Goal: Task Accomplishment & Management: Use online tool/utility

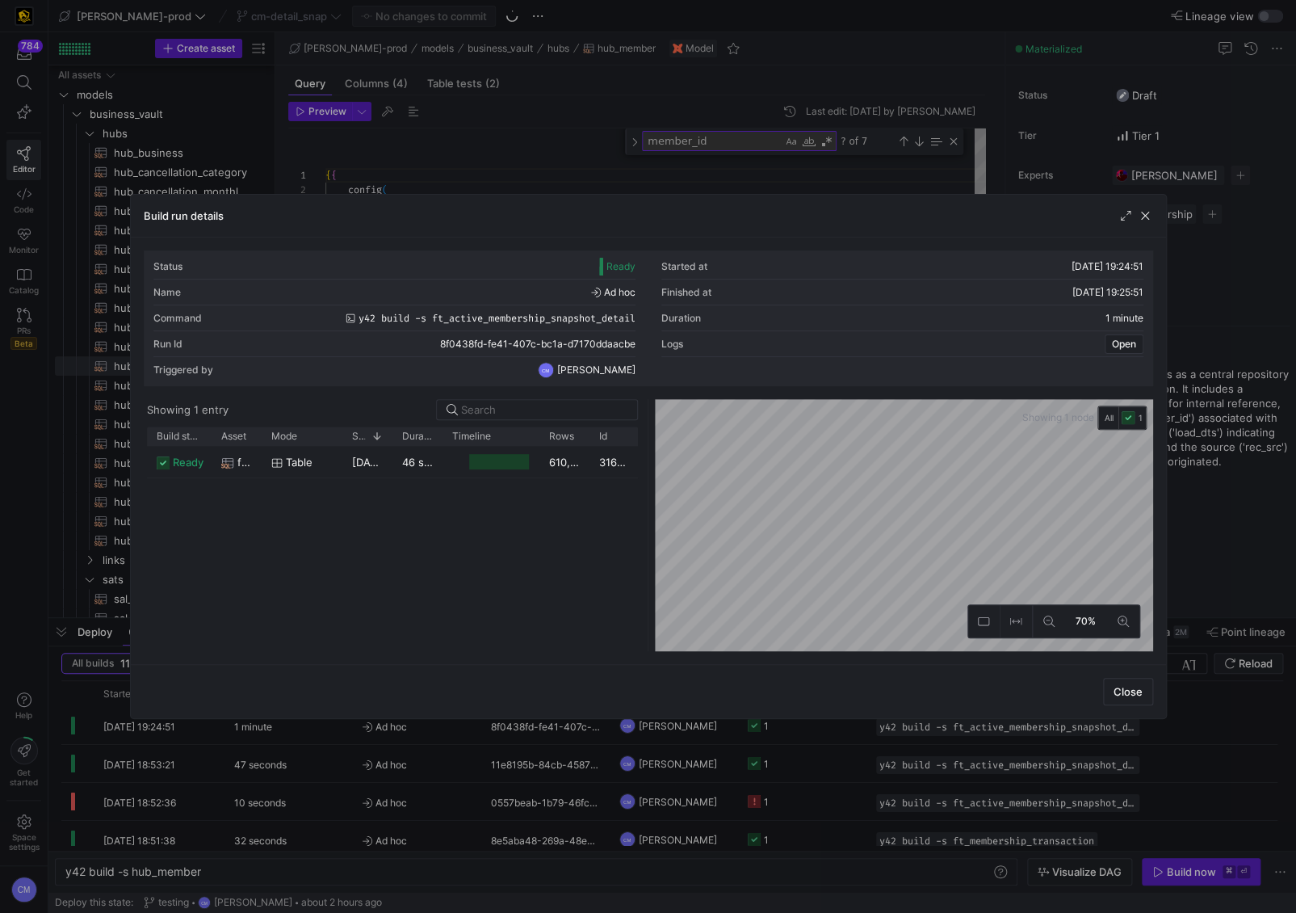
scroll to position [5, 0]
click at [510, 137] on div at bounding box center [648, 456] width 1296 height 913
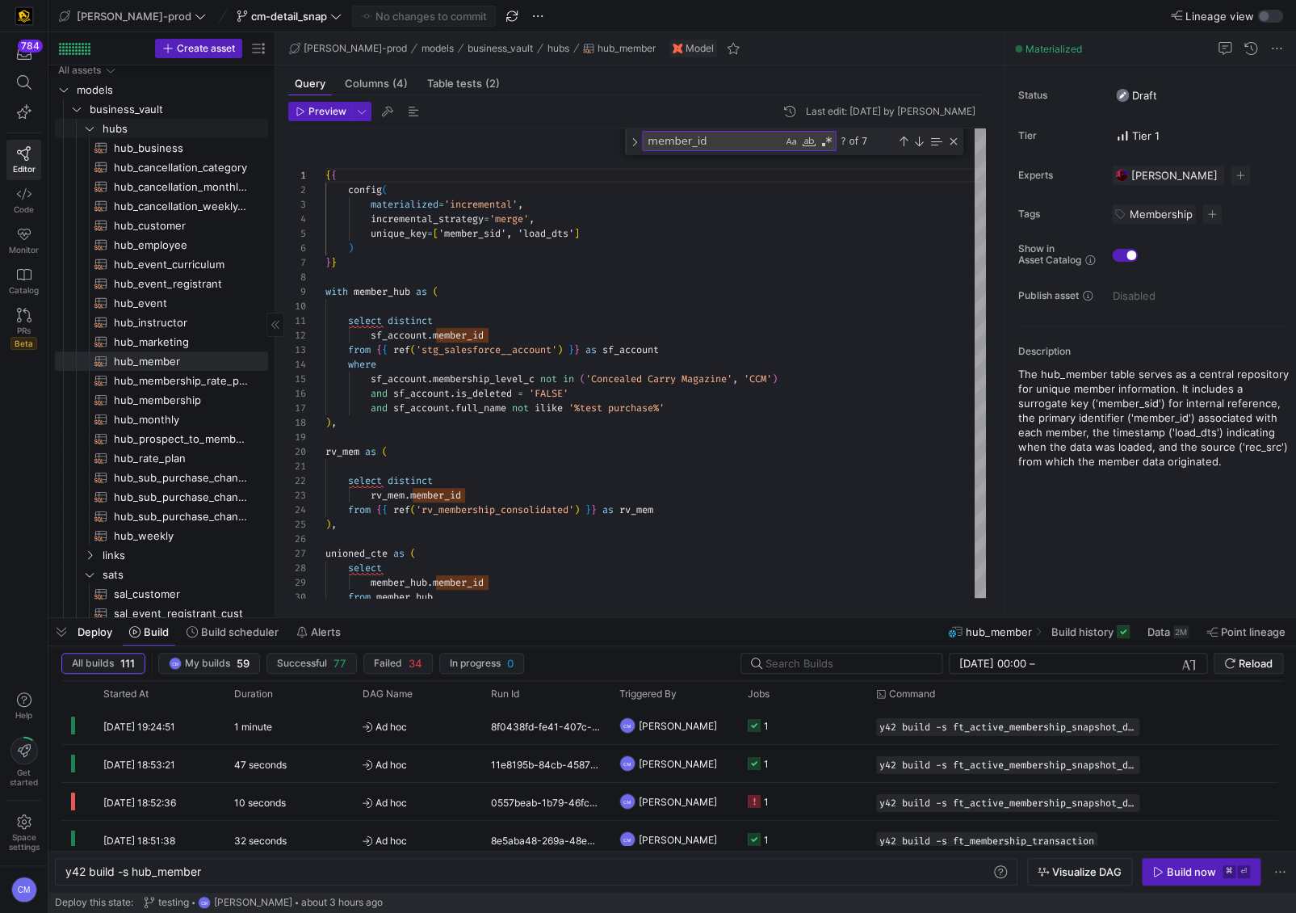
click at [171, 125] on span "hubs" at bounding box center [184, 129] width 163 height 19
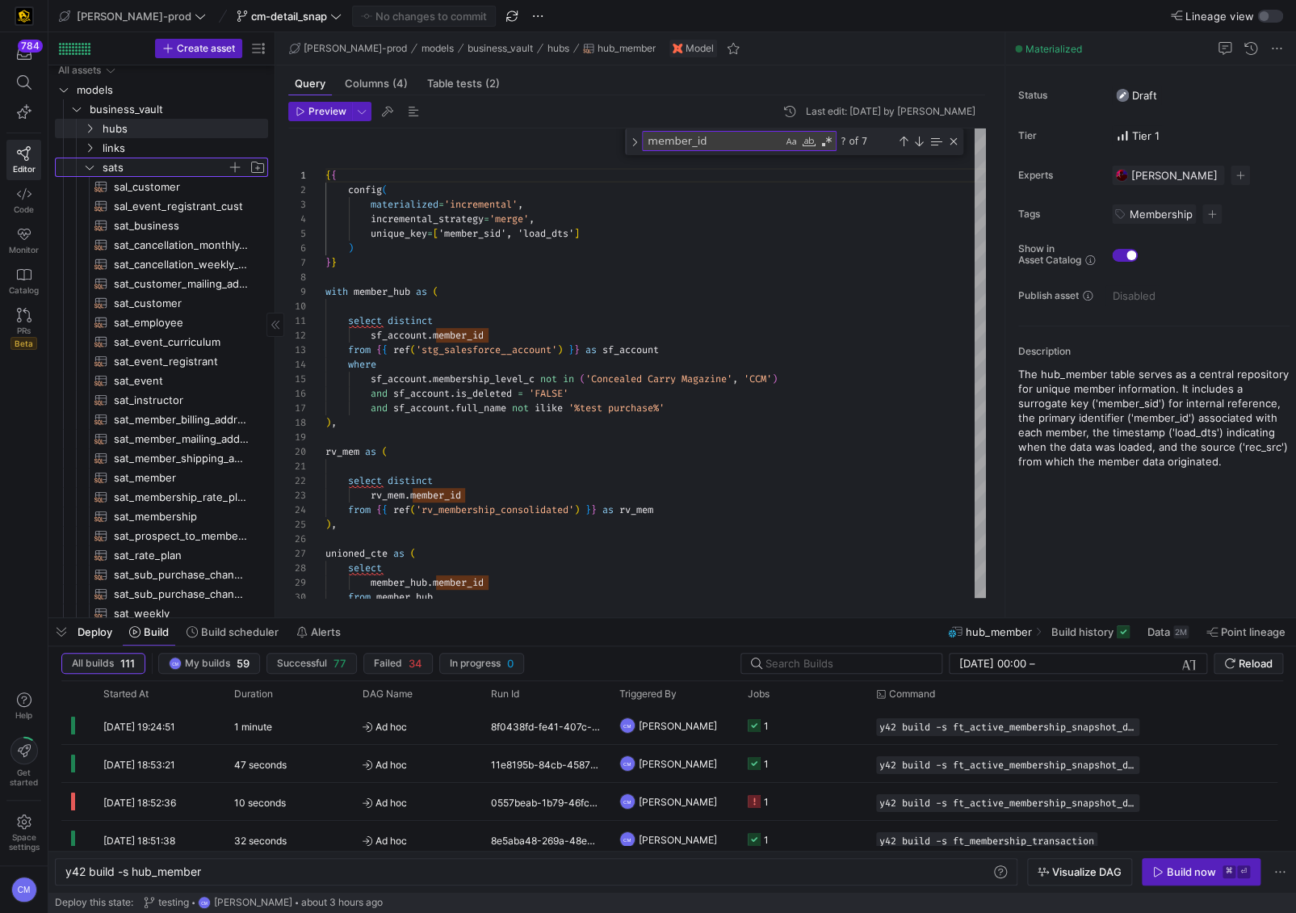
click at [152, 169] on span "sats" at bounding box center [165, 167] width 124 height 19
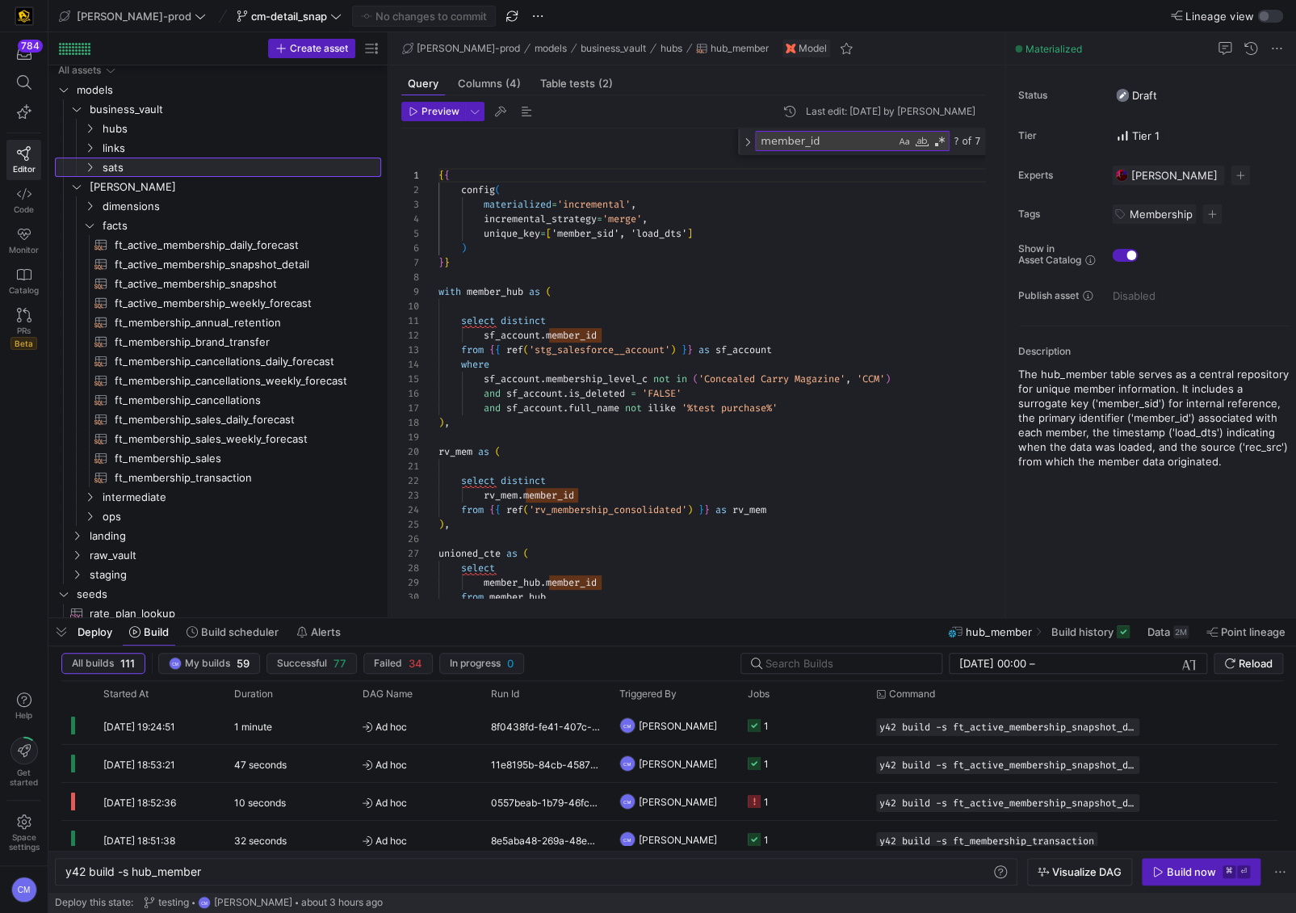
drag, startPoint x: 275, startPoint y: 410, endPoint x: 392, endPoint y: 413, distance: 117.1
click at [392, 413] on as-split "Create asset Drag here to set row groups Drag here to set column labels Group 1…" at bounding box center [672, 324] width 1248 height 585
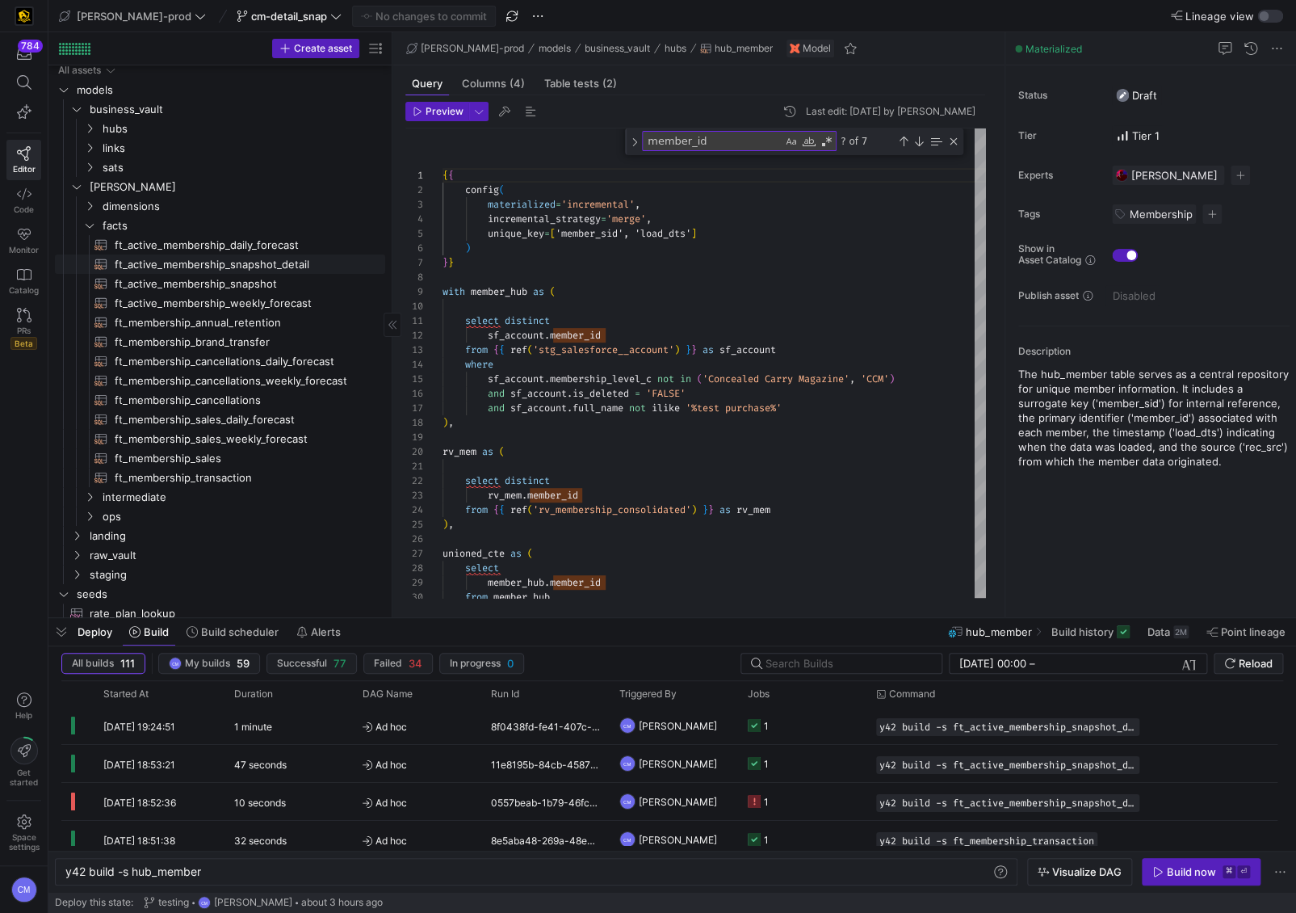
click at [290, 265] on span "ft_active_membership_snapshot_detail​​​​​​​​​​" at bounding box center [241, 264] width 252 height 19
type textarea "{{ config( post_hook = [ "alter table {{ this }} add primary key (active_member…"
type textarea "y42 build -s ft_active_membership_snapshot_detail"
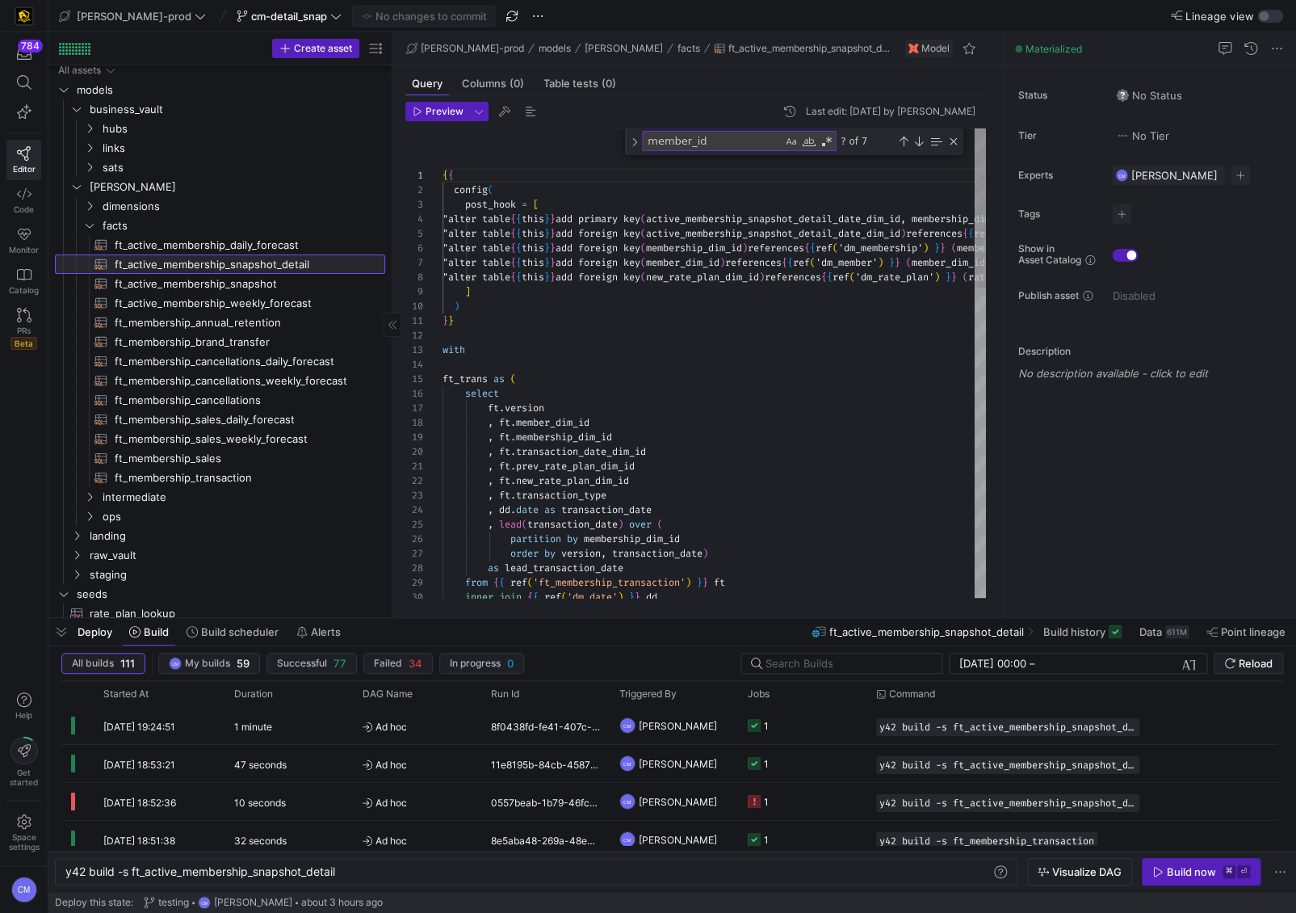
scroll to position [87, 0]
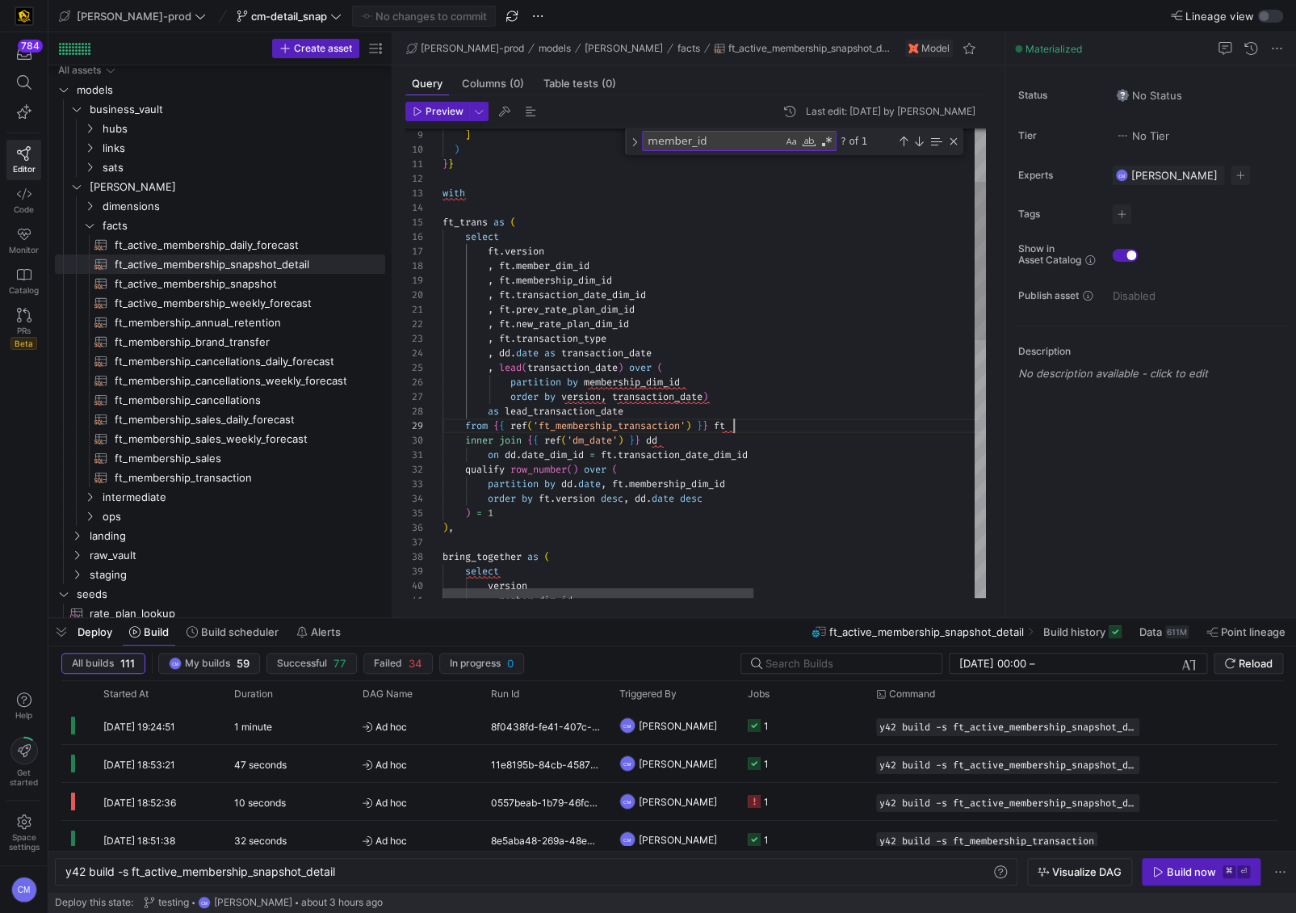
click at [775, 422] on div ", ft . new_rate_plan_dim_id , ft . transaction_type , dd . date as transaction_…" at bounding box center [907, 665] width 929 height 1387
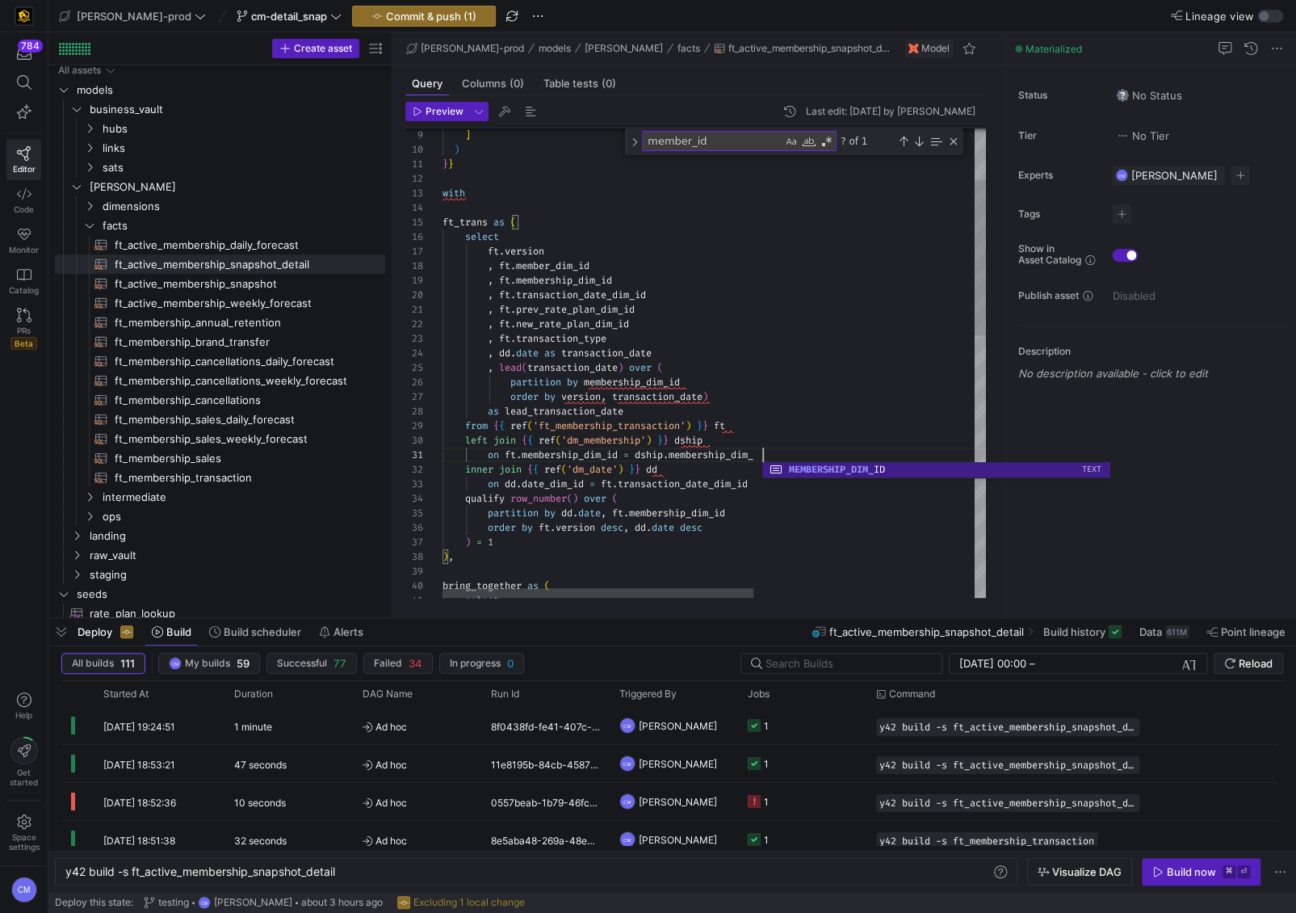
scroll to position [0, 330]
click at [715, 493] on div ", ft . new_rate_plan_dim_id , ft . transaction_type , dd . date as transaction_…" at bounding box center [907, 680] width 929 height 1416
click at [769, 485] on div "on dd . date_dim_id = ft . transaction_date_dim_id" at bounding box center [907, 483] width 929 height 15
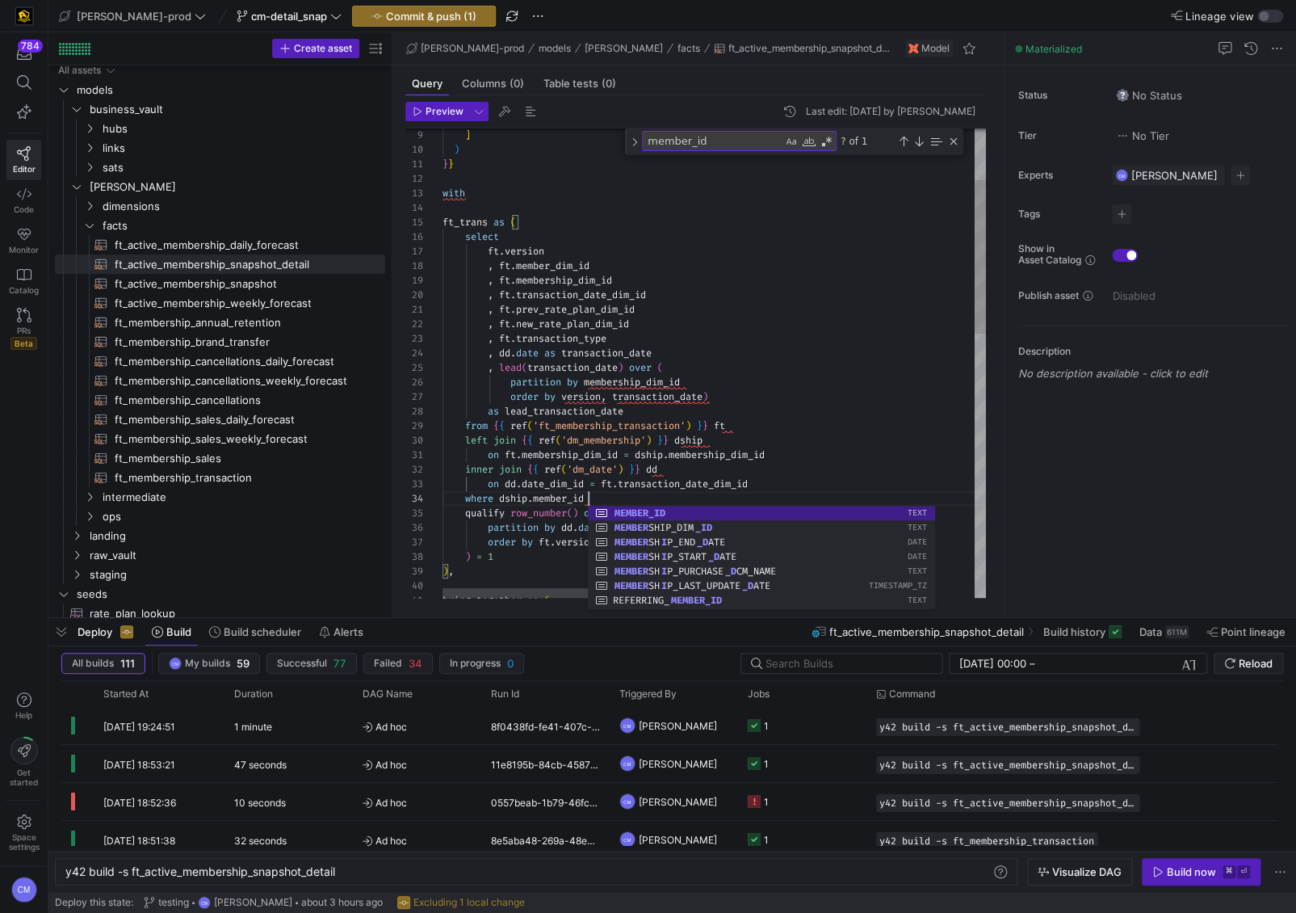
scroll to position [43, 151]
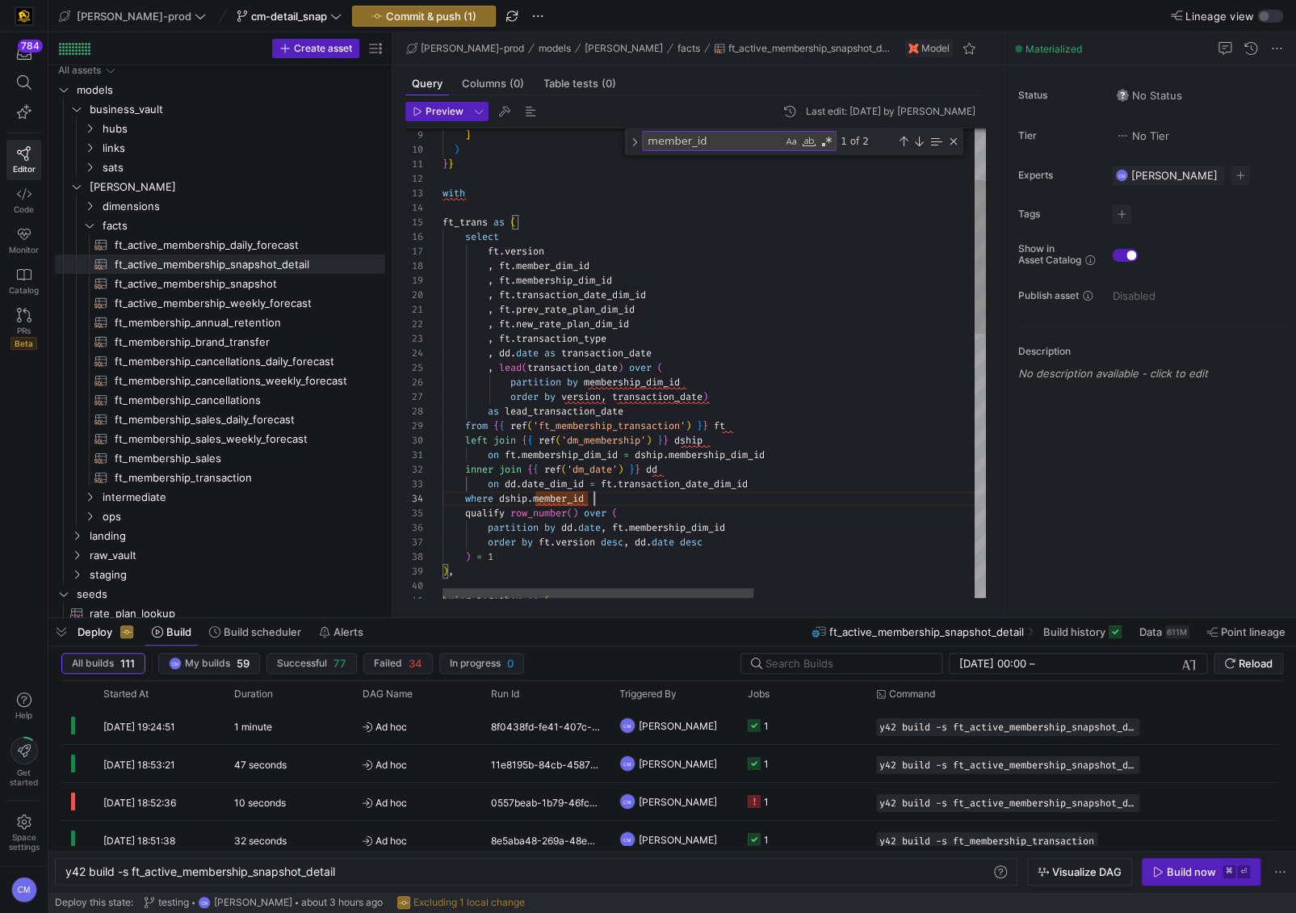
type textarea "on ft.membership_dim_id = dship.membership_dim_id inner join {{ ref('dm_date') …"
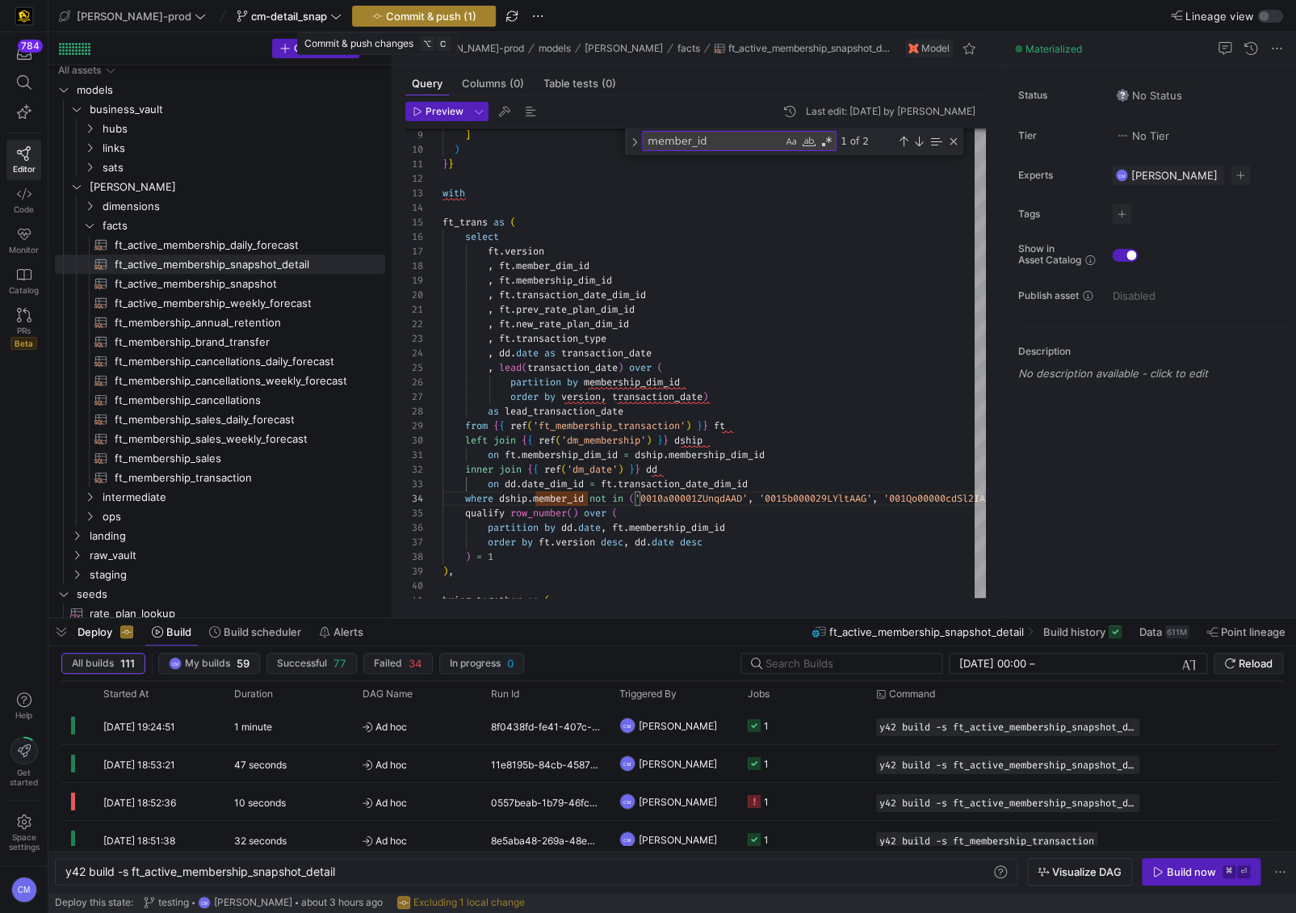
click at [386, 16] on span "Commit & push (1)" at bounding box center [431, 16] width 90 height 13
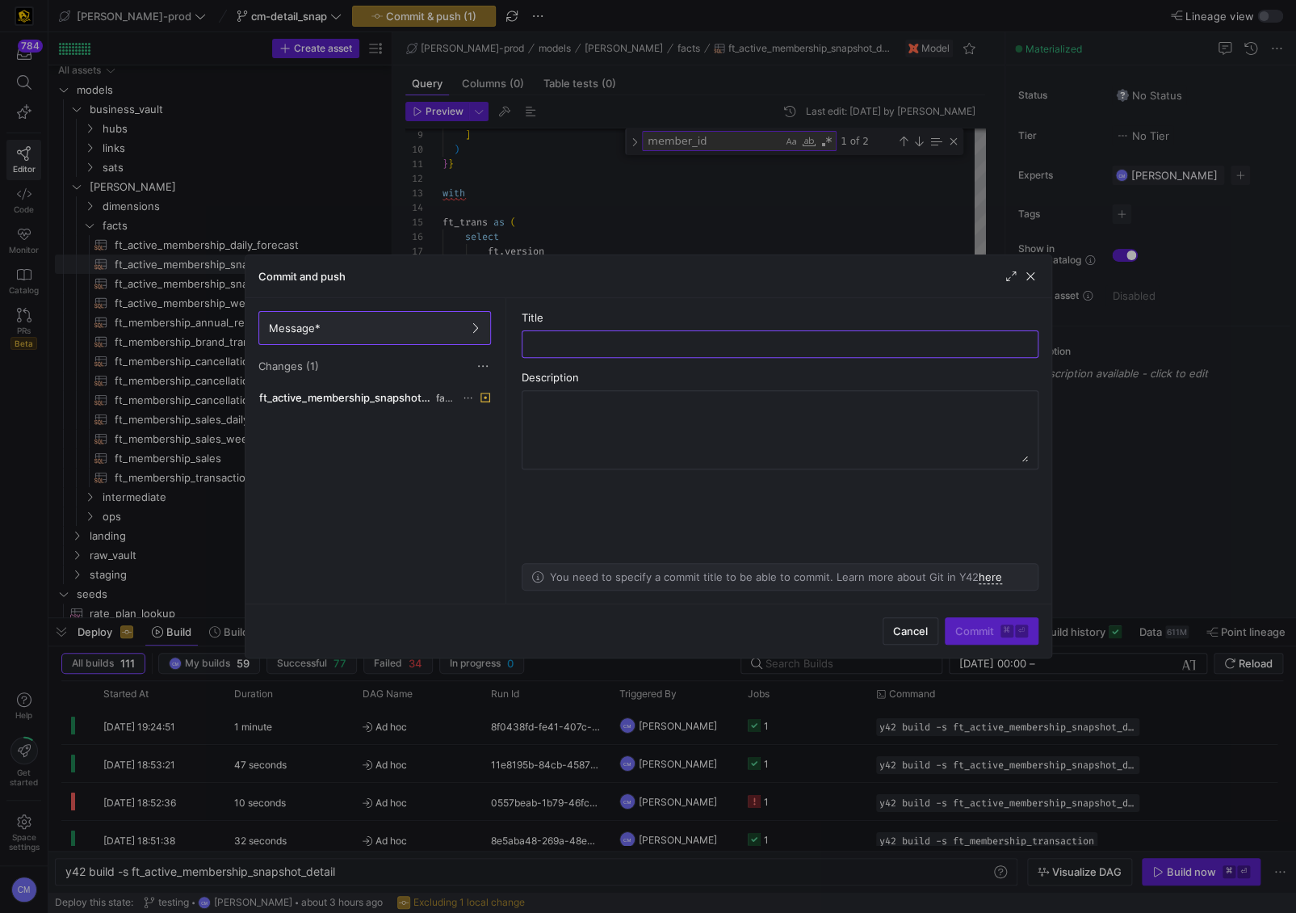
type input "t"
type input "PLZZZZZ OH PLZZZZZ"
click at [1014, 622] on span "submit" at bounding box center [992, 631] width 92 height 26
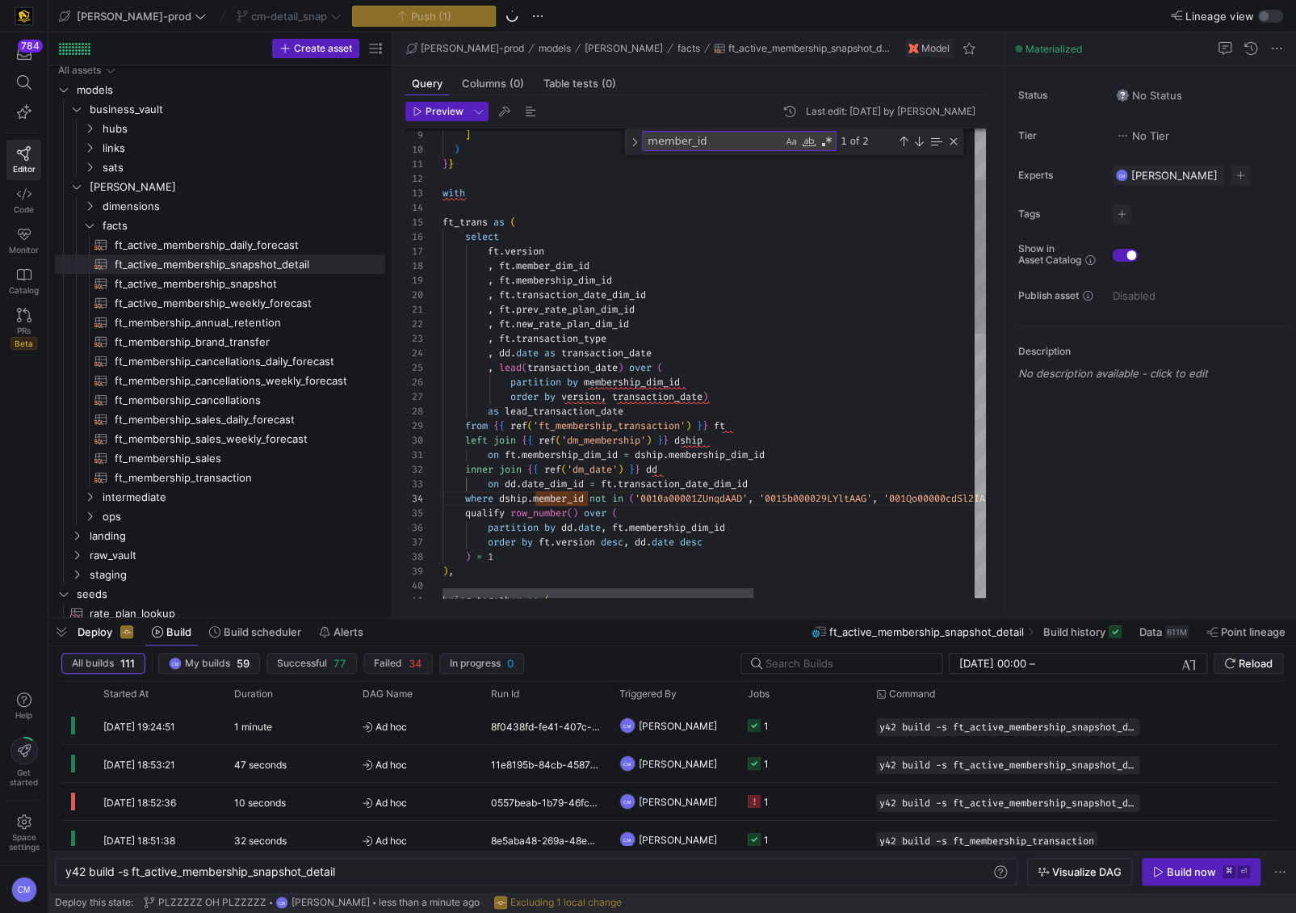
scroll to position [115, 290]
click at [753, 431] on div ", ft . new_rate_plan_dim_id , ft . transaction_type , dd . date as transaction_…" at bounding box center [907, 687] width 929 height 1430
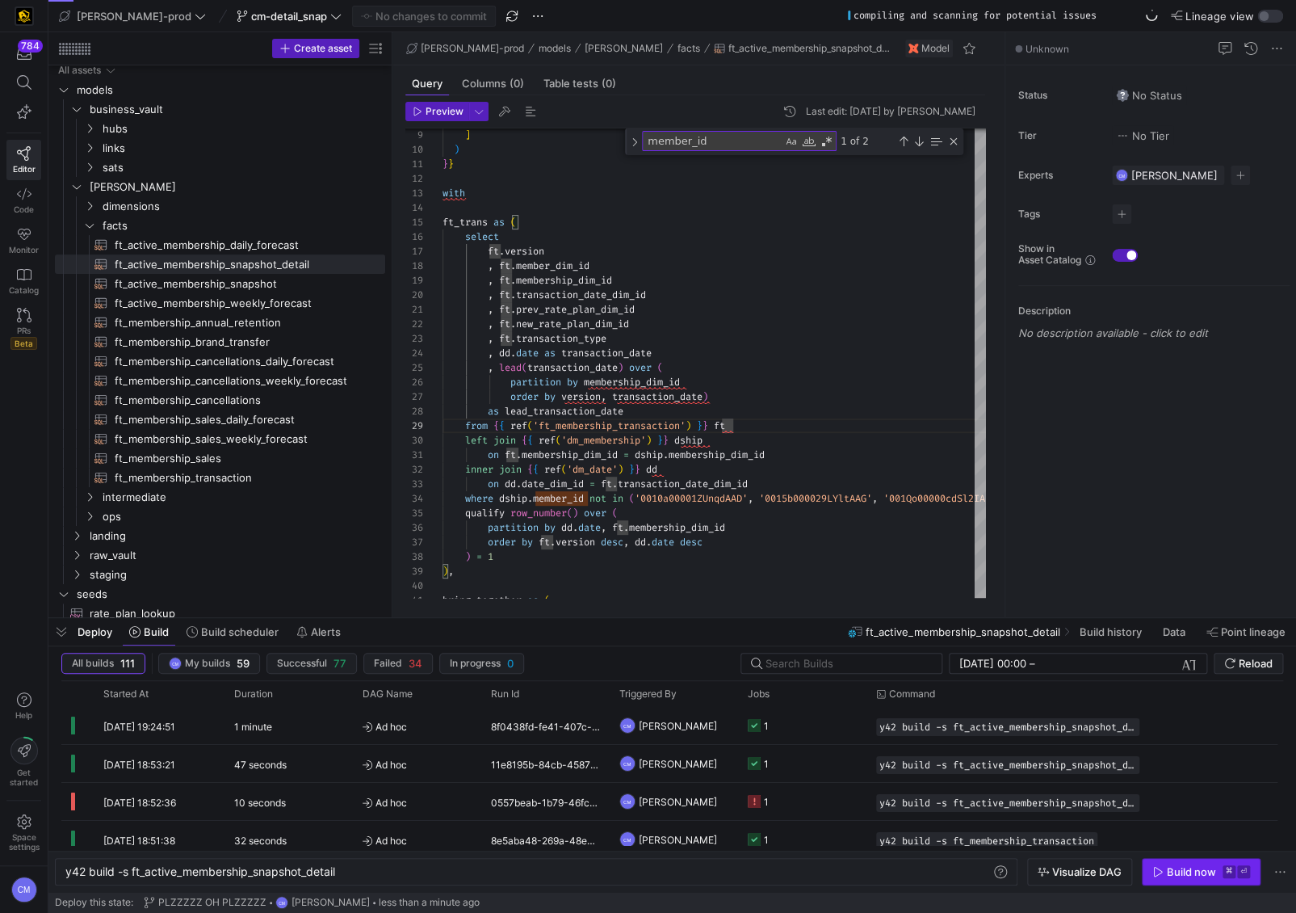
click at [1198, 874] on div "Build now" at bounding box center [1191, 871] width 49 height 13
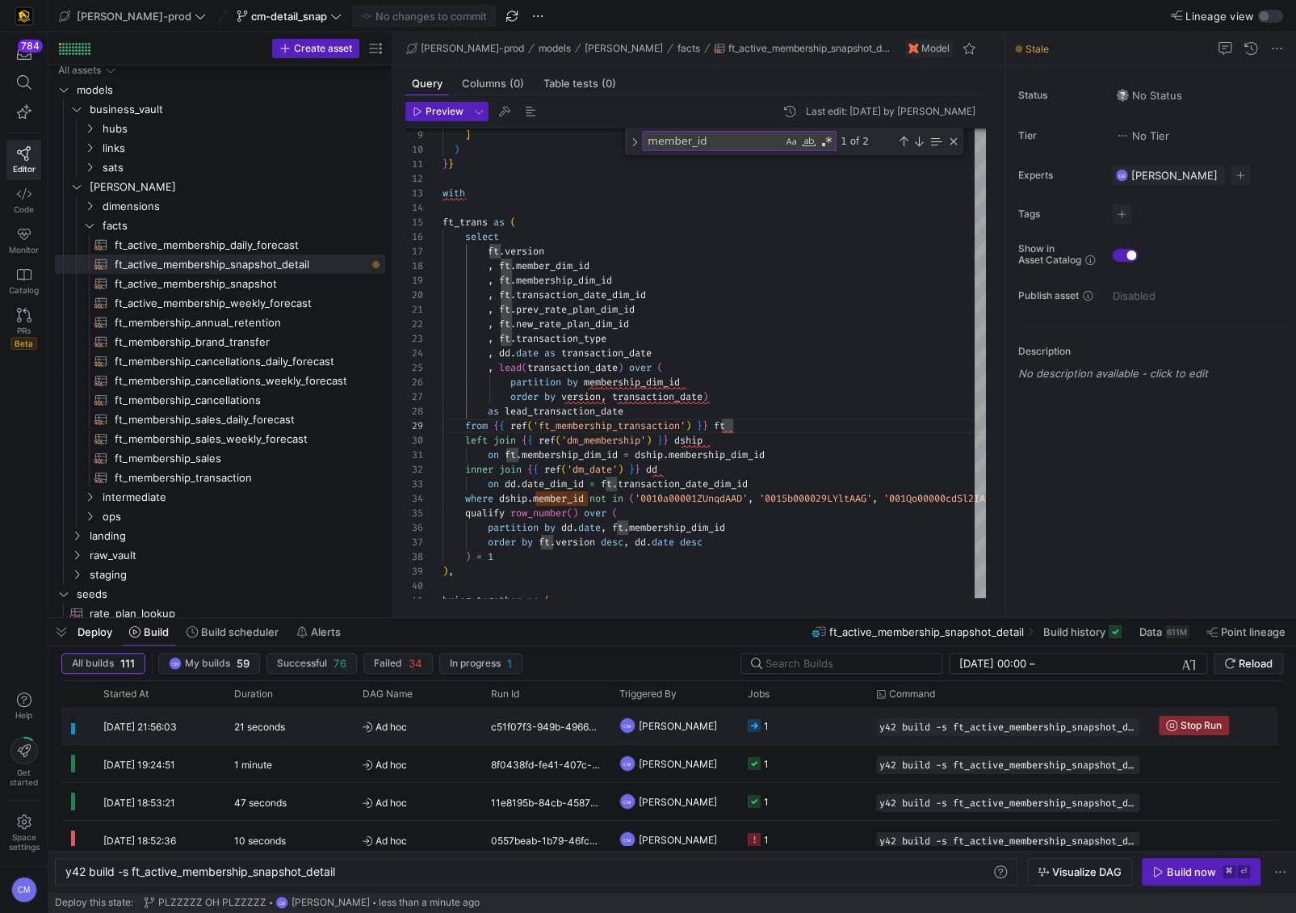
click at [811, 724] on y42-job-status-cell-renderer "1" at bounding box center [802, 725] width 109 height 36
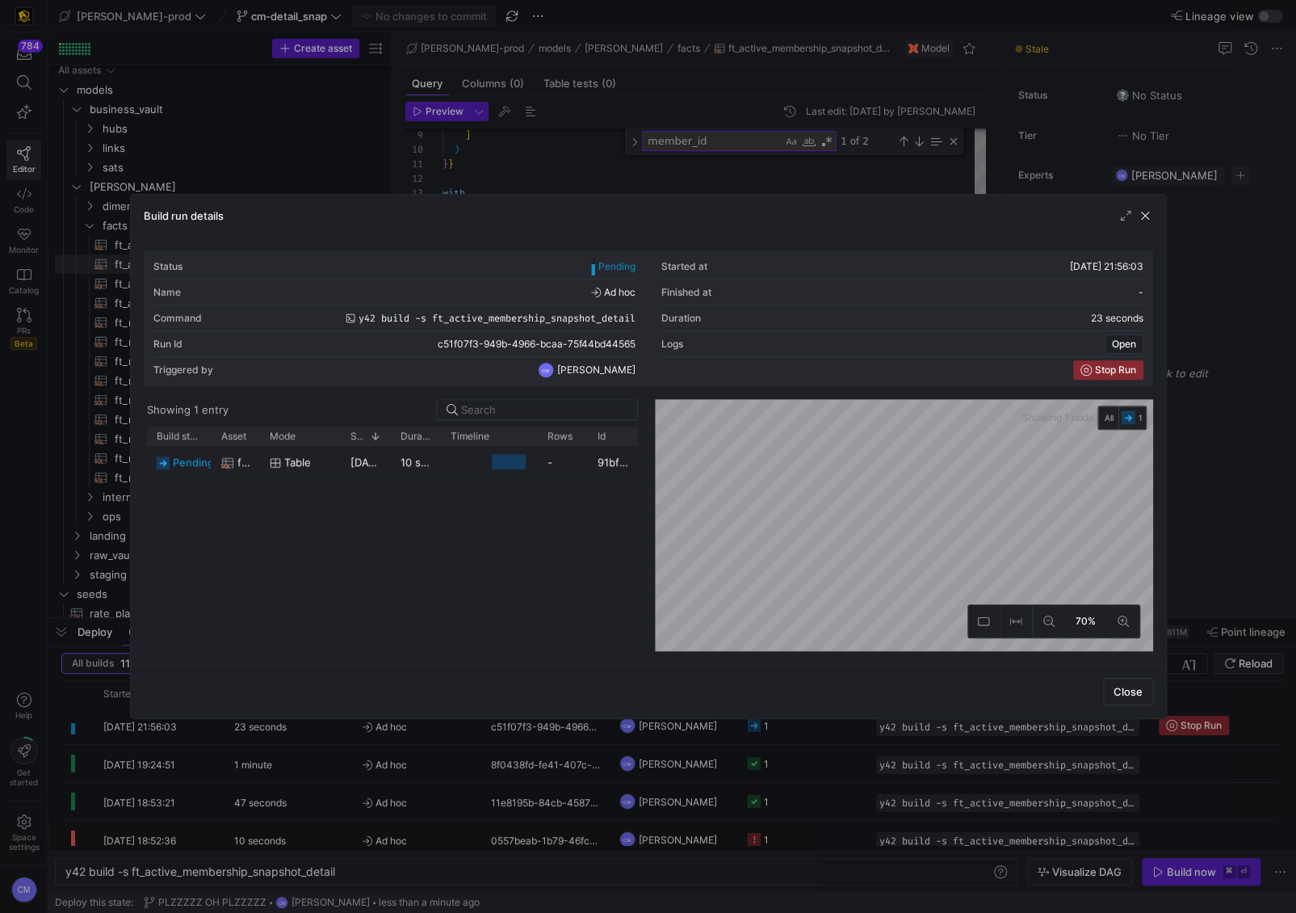
click at [811, 726] on div at bounding box center [648, 456] width 1296 height 913
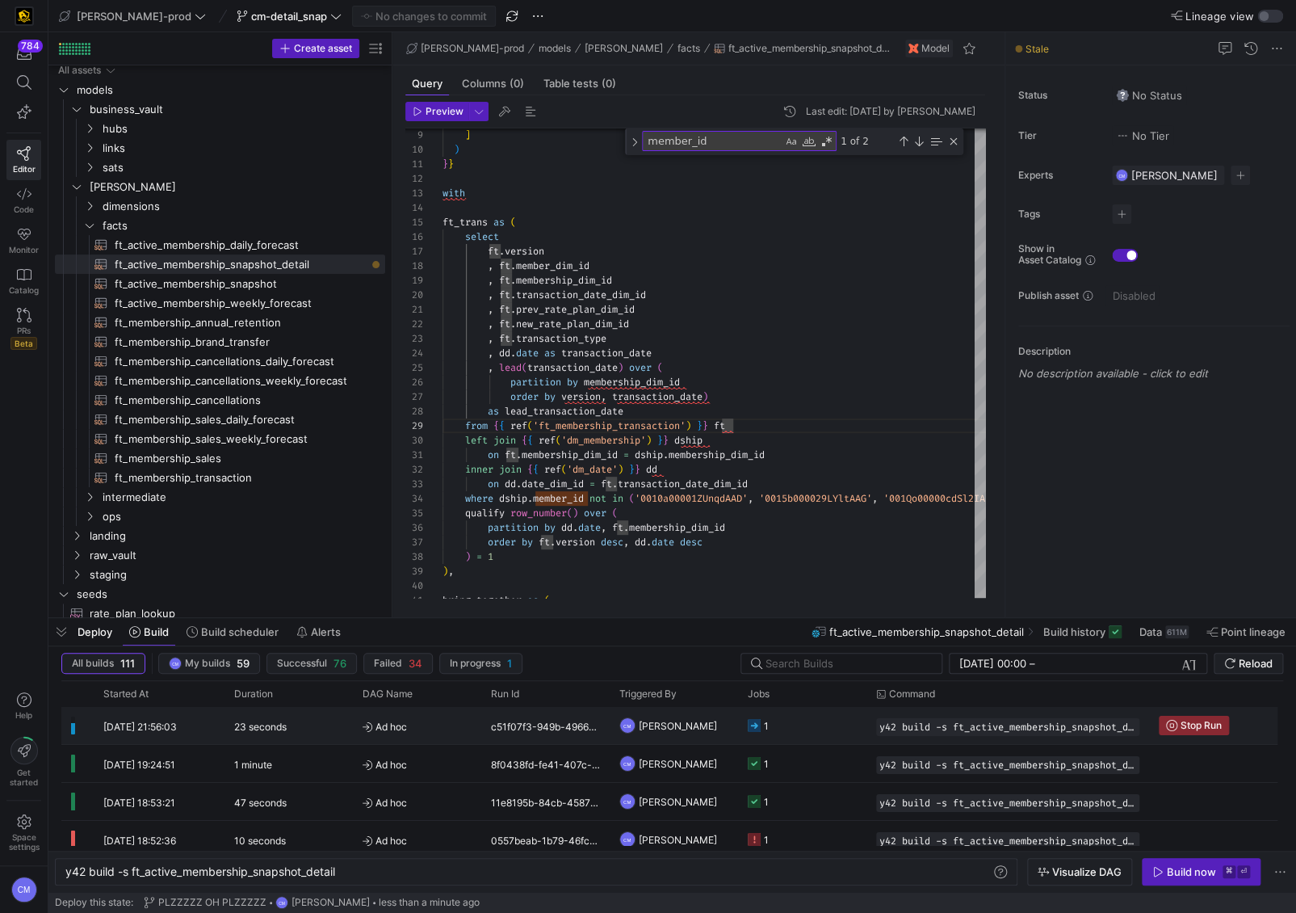
click at [811, 726] on y42-job-status-cell-renderer "1" at bounding box center [802, 725] width 109 height 36
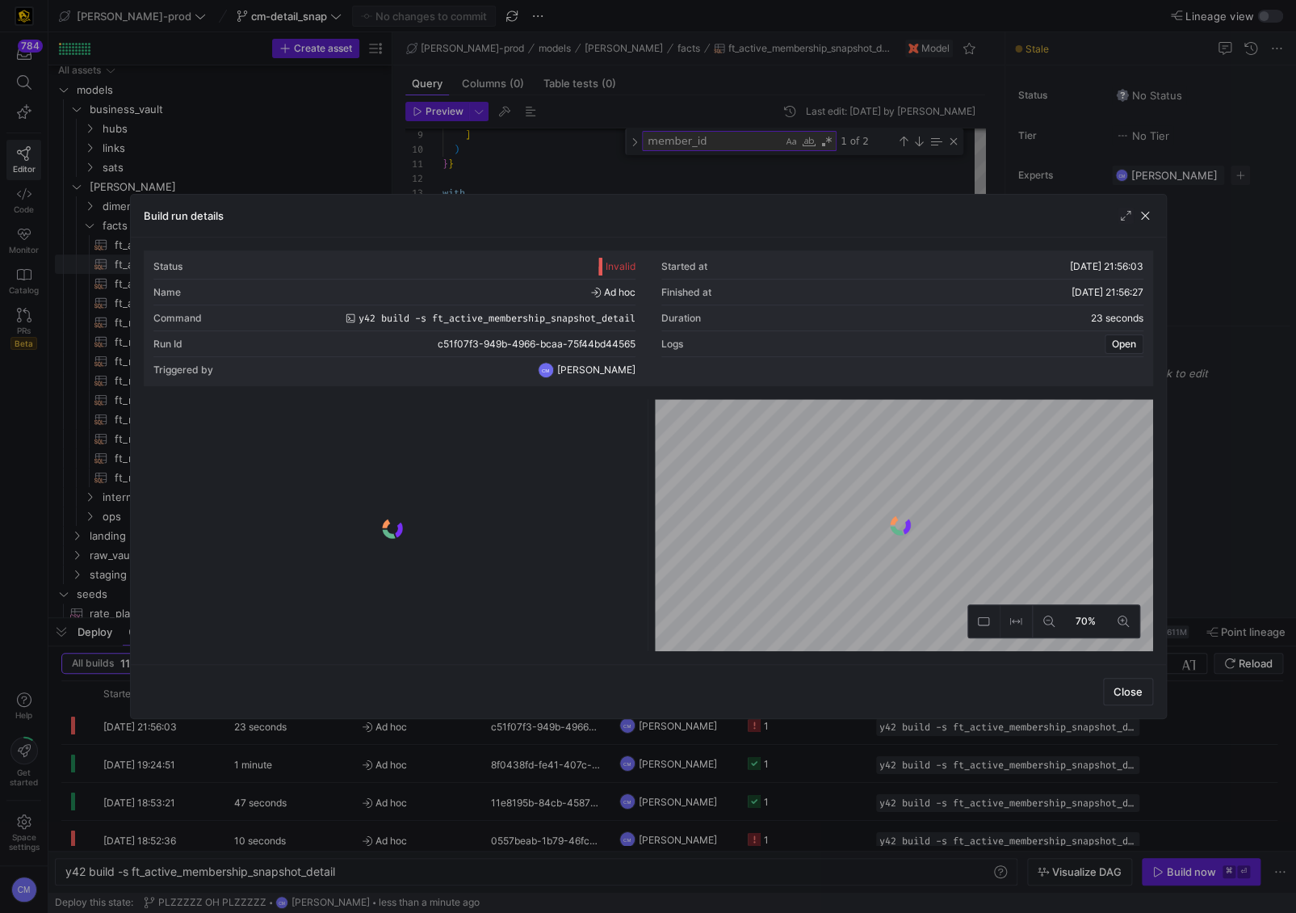
click at [811, 726] on div at bounding box center [648, 456] width 1296 height 913
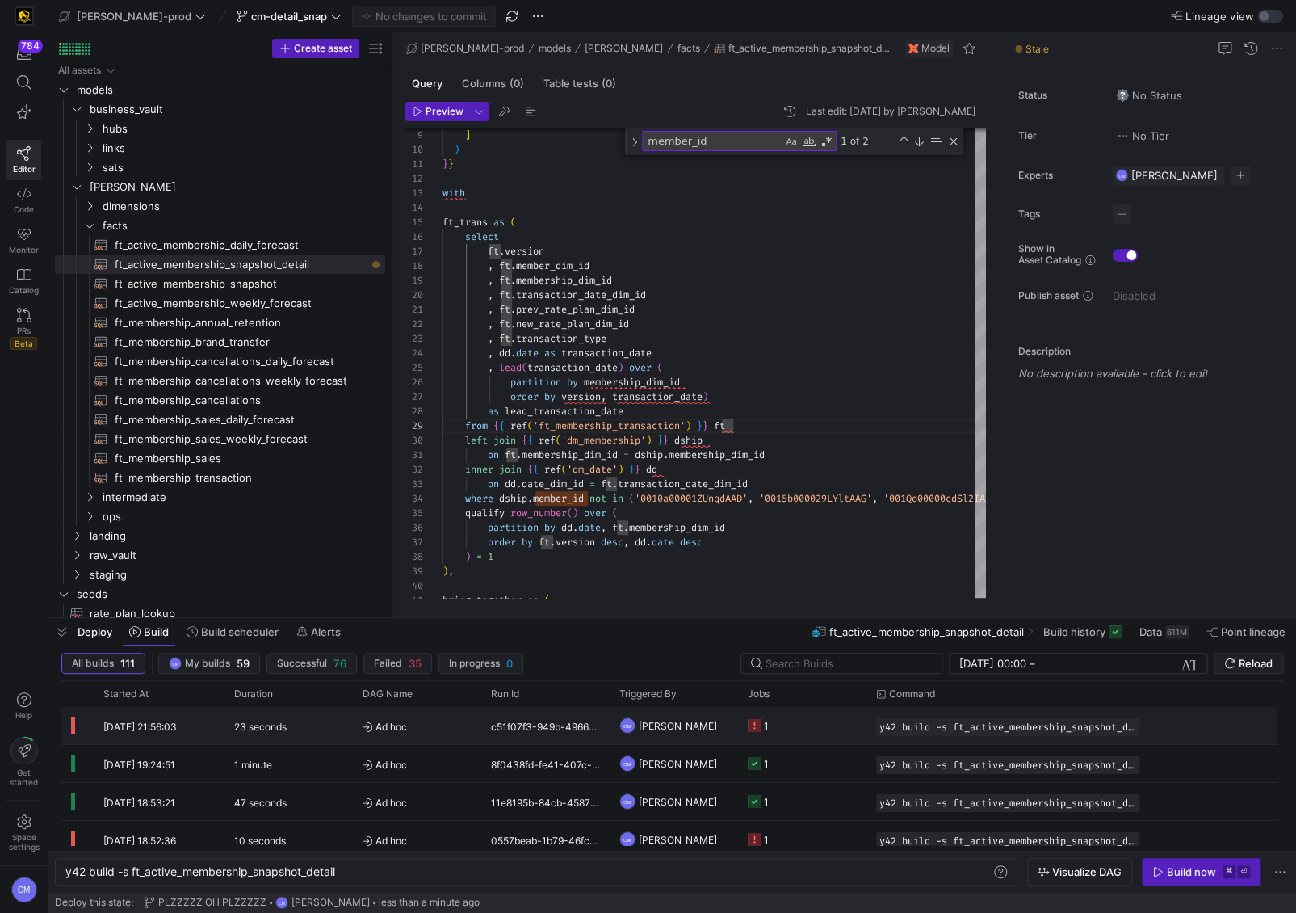
click at [810, 727] on y42-job-status-cell-renderer "1" at bounding box center [802, 725] width 109 height 36
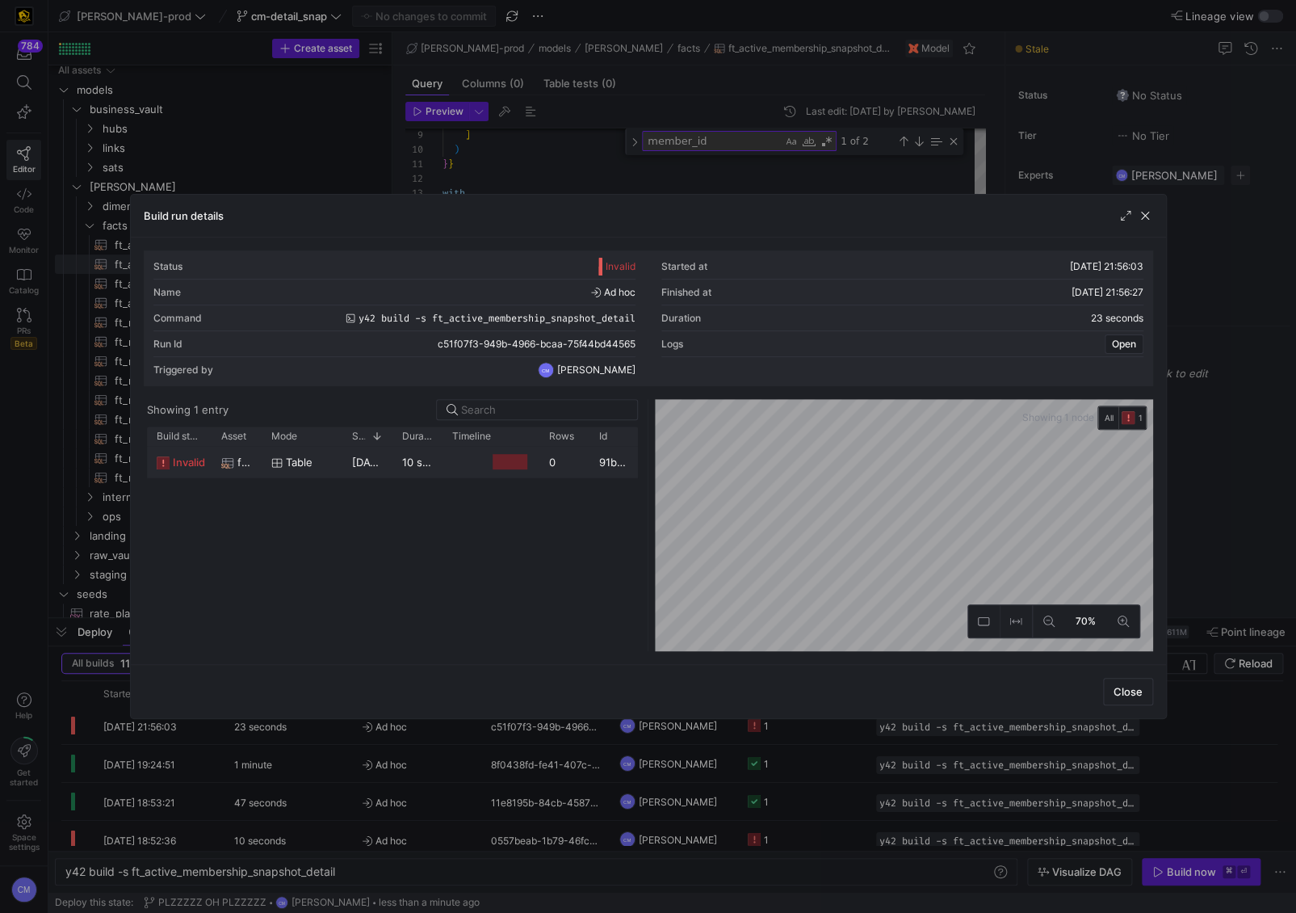
click at [437, 467] on y42-duration "10 seconds" at bounding box center [430, 461] width 57 height 13
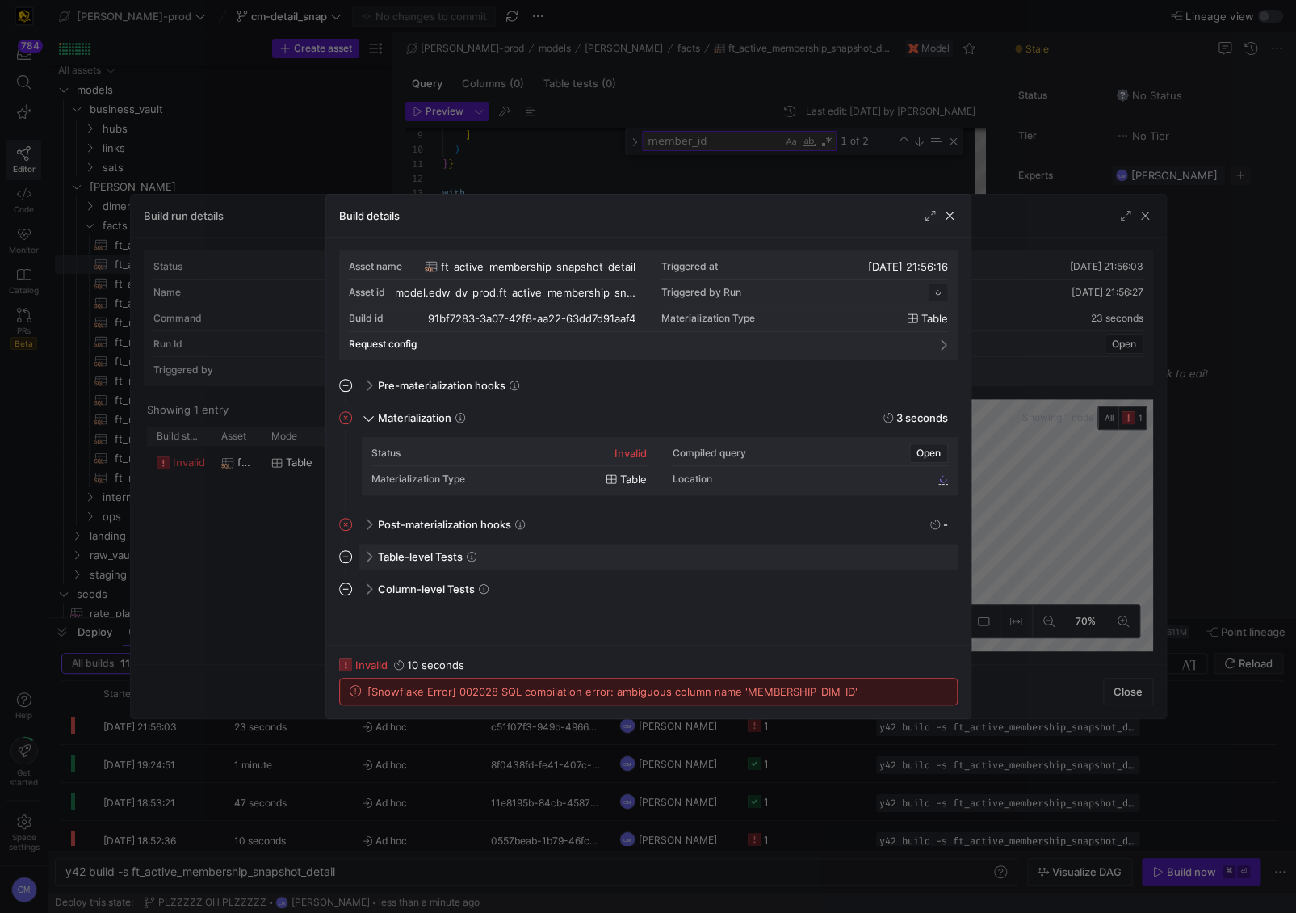
scroll to position [145, 0]
click at [778, 808] on div at bounding box center [648, 456] width 1296 height 913
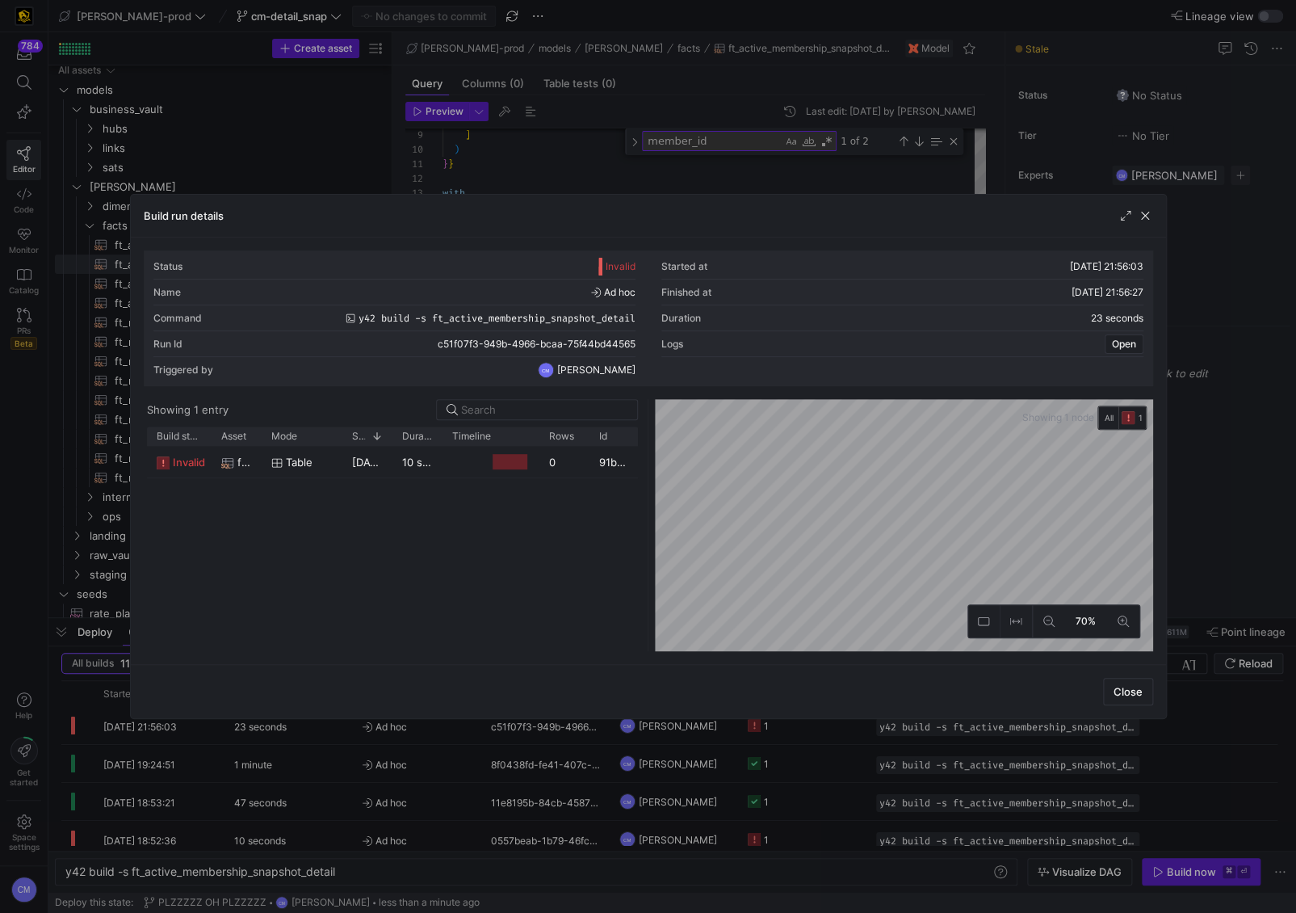
click at [778, 808] on div at bounding box center [648, 456] width 1296 height 913
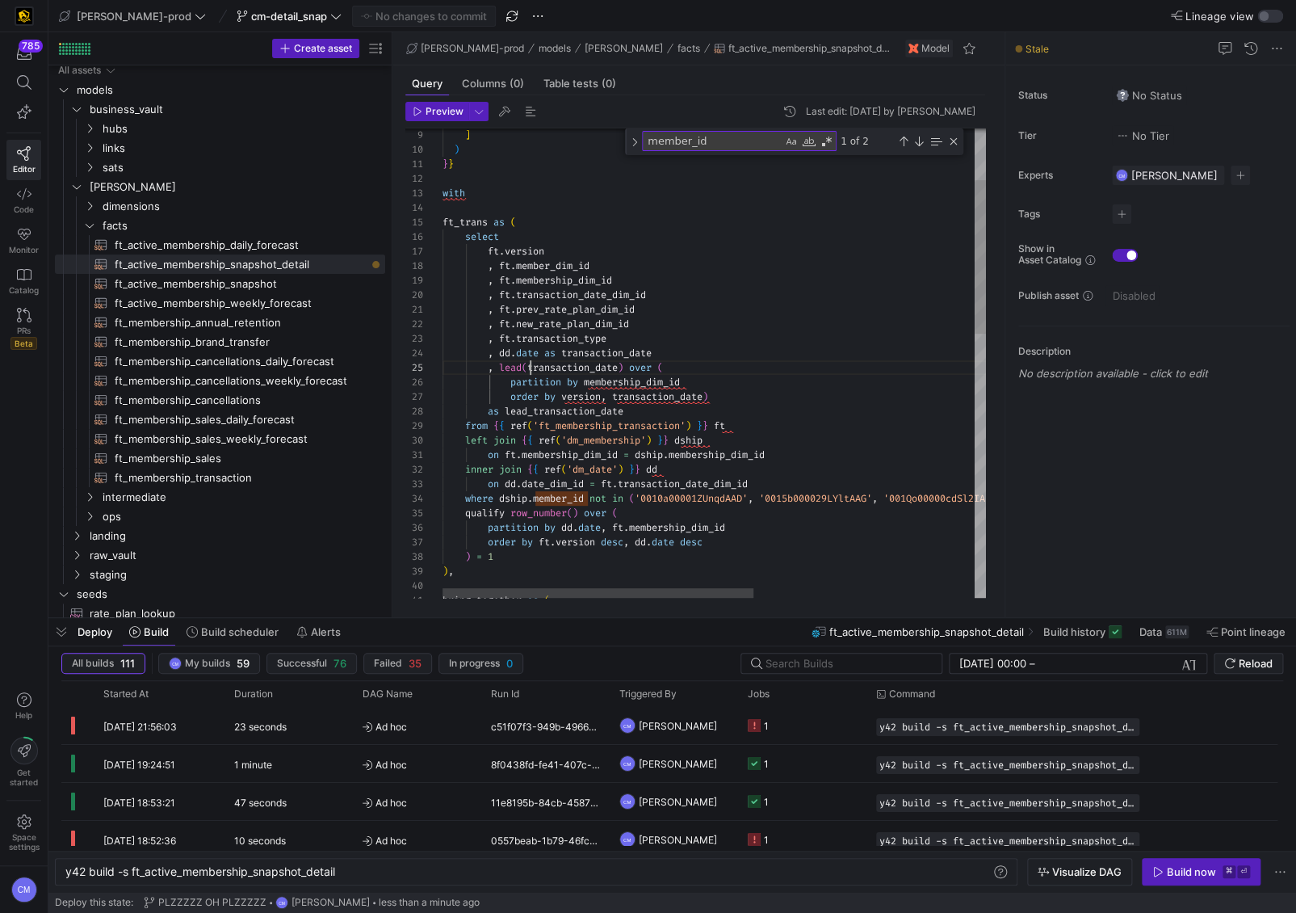
scroll to position [57, 87]
click at [531, 368] on div ", ft . new_rate_plan_dim_id , ft . transaction_type , dd . date as transaction_…" at bounding box center [907, 687] width 929 height 1430
click at [586, 373] on div ", ft . new_rate_plan_dim_id , ft . transaction_type , dd . date as transaction_…" at bounding box center [907, 687] width 929 height 1430
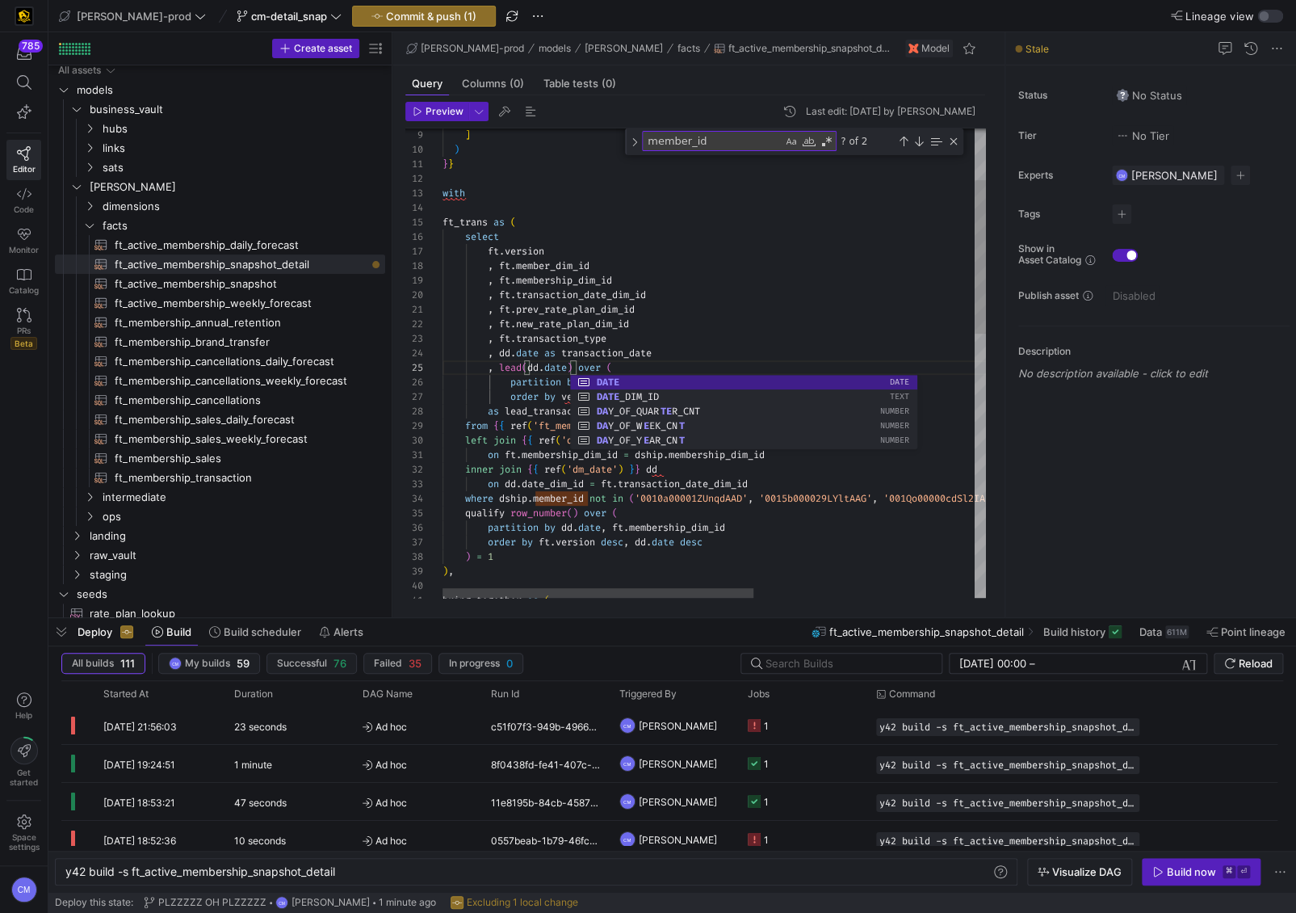
scroll to position [102, 151]
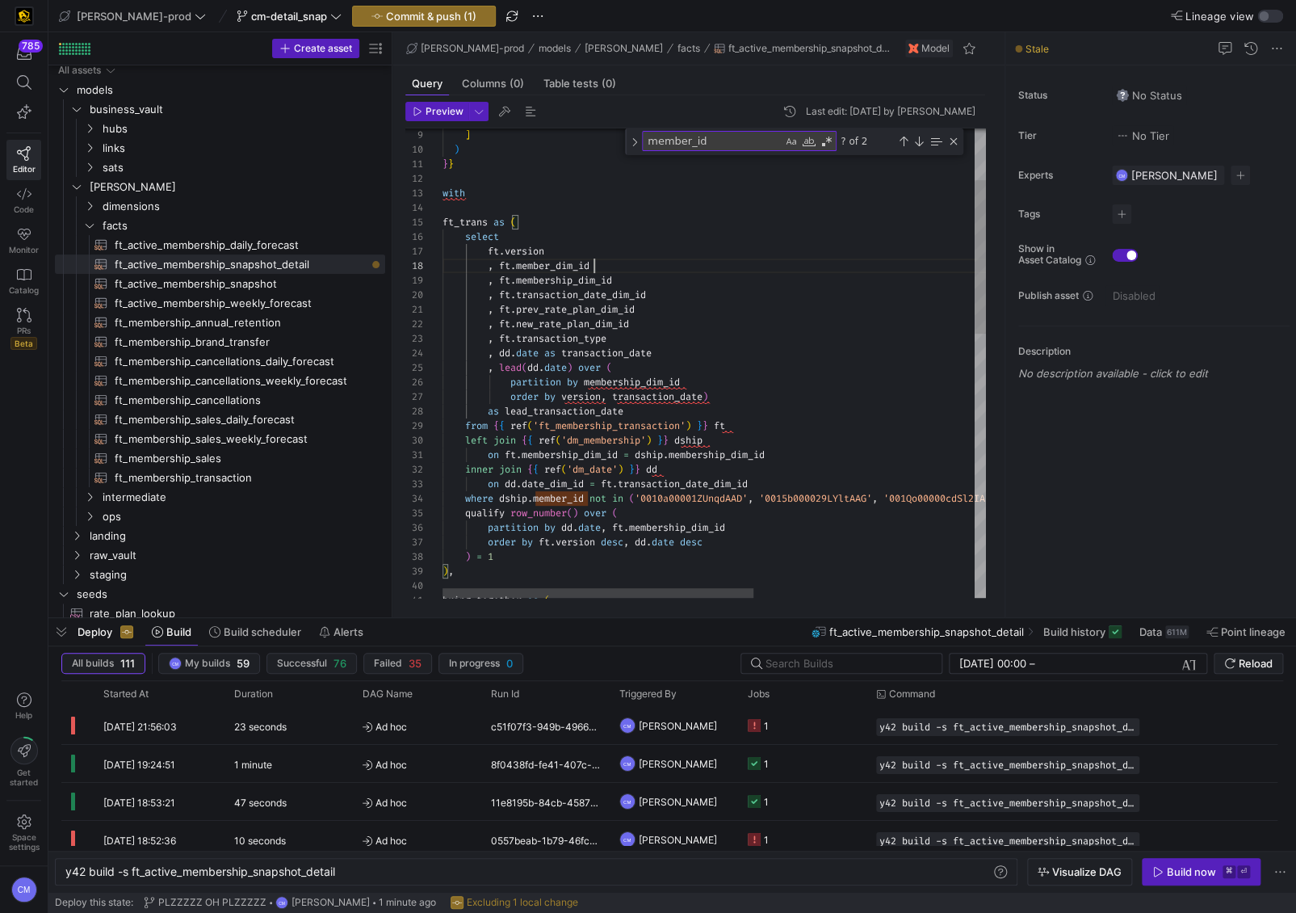
click at [884, 267] on div ", ft . new_rate_plan_dim_id , ft . transaction_type , dd . date as transaction_…" at bounding box center [907, 687] width 929 height 1430
click at [585, 376] on div ", ft . new_rate_plan_dim_id , ft . transaction_type , dd . date as transaction_…" at bounding box center [907, 687] width 929 height 1430
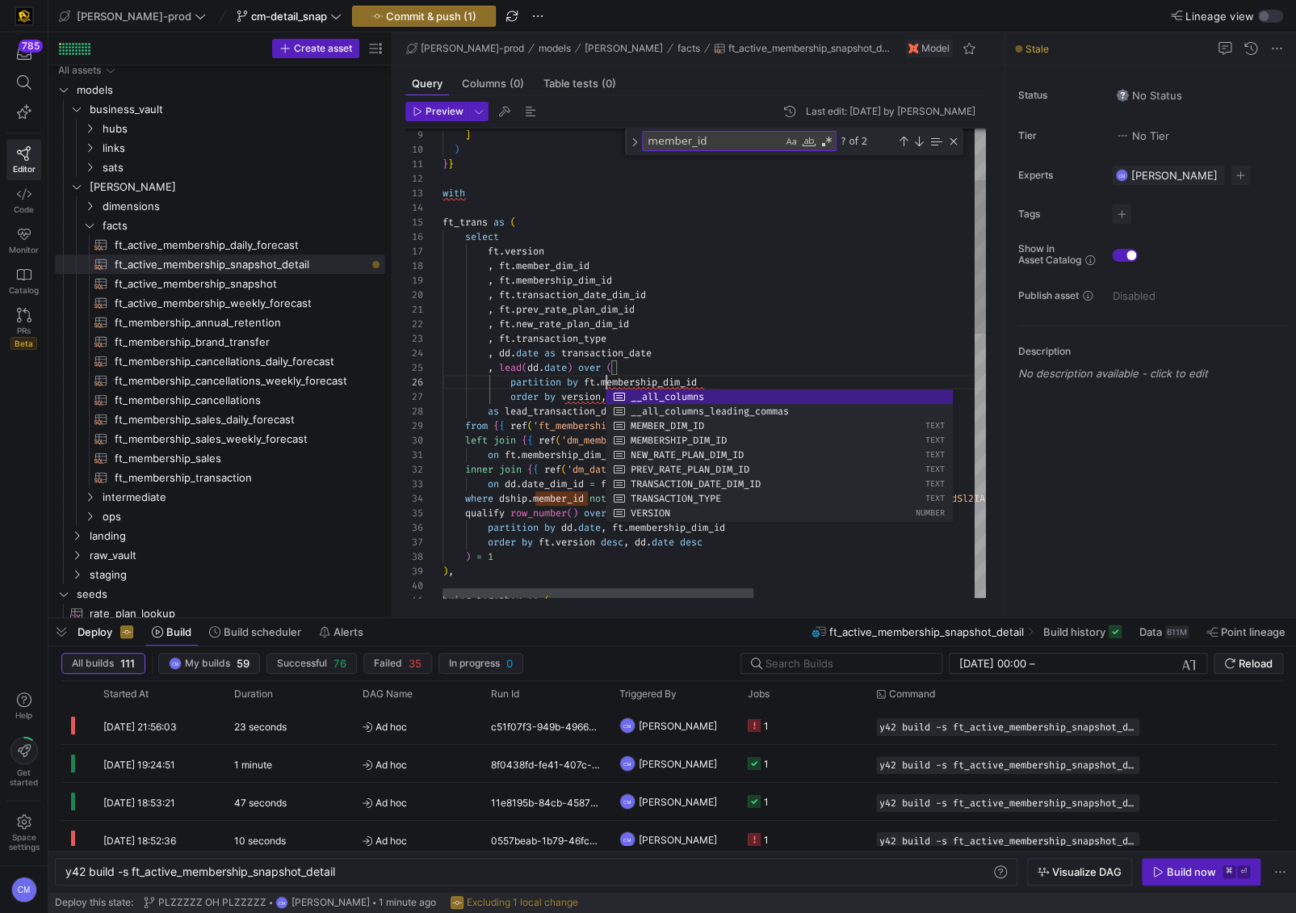
scroll to position [73, 162]
click at [565, 395] on div ", ft . new_rate_plan_dim_id , ft . transaction_type , dd . date as transaction_…" at bounding box center [907, 687] width 929 height 1430
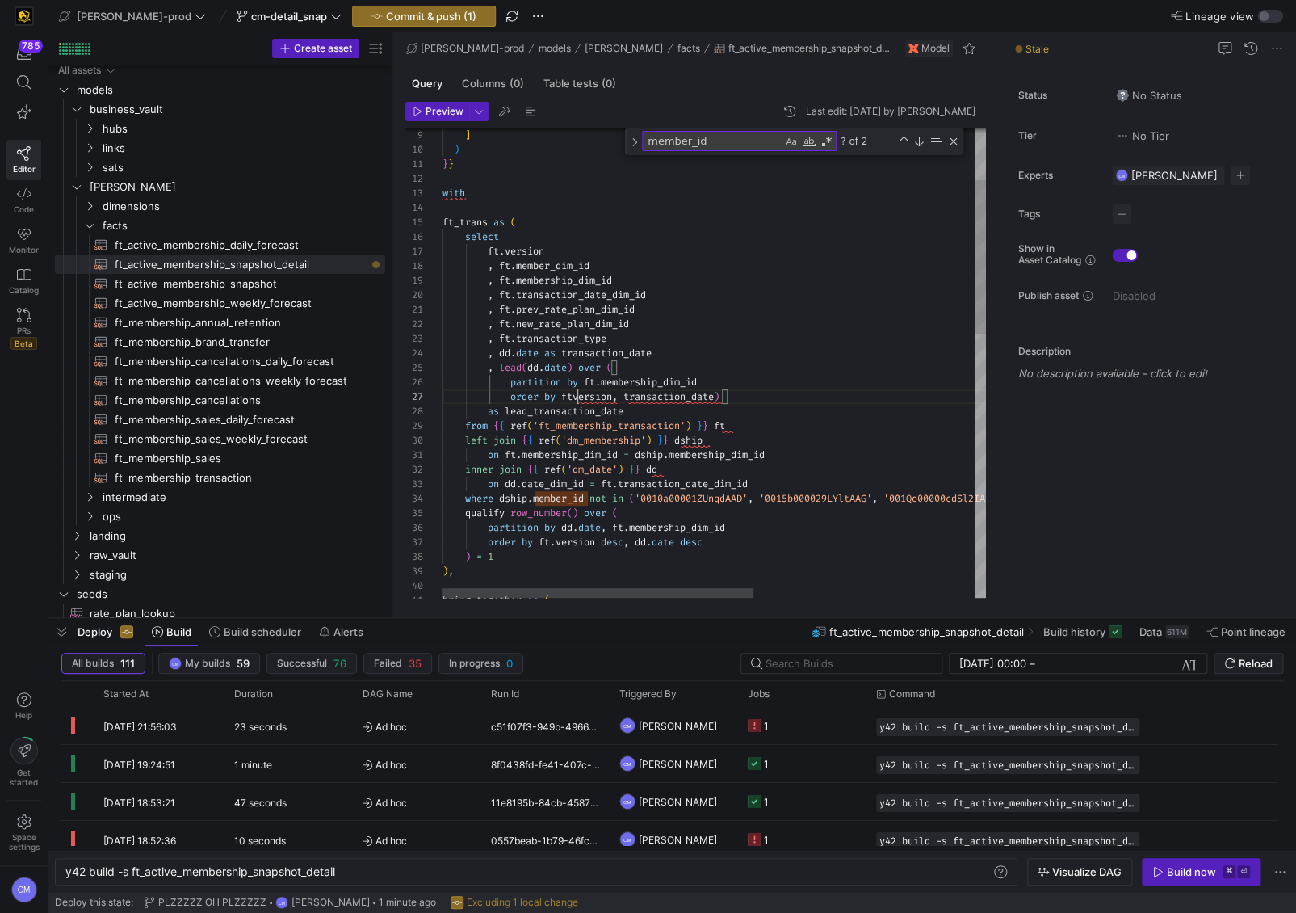
scroll to position [87, 139]
click at [687, 399] on div ", ft . new_rate_plan_dim_id , ft . transaction_type , dd . date as transaction_…" at bounding box center [907, 687] width 929 height 1430
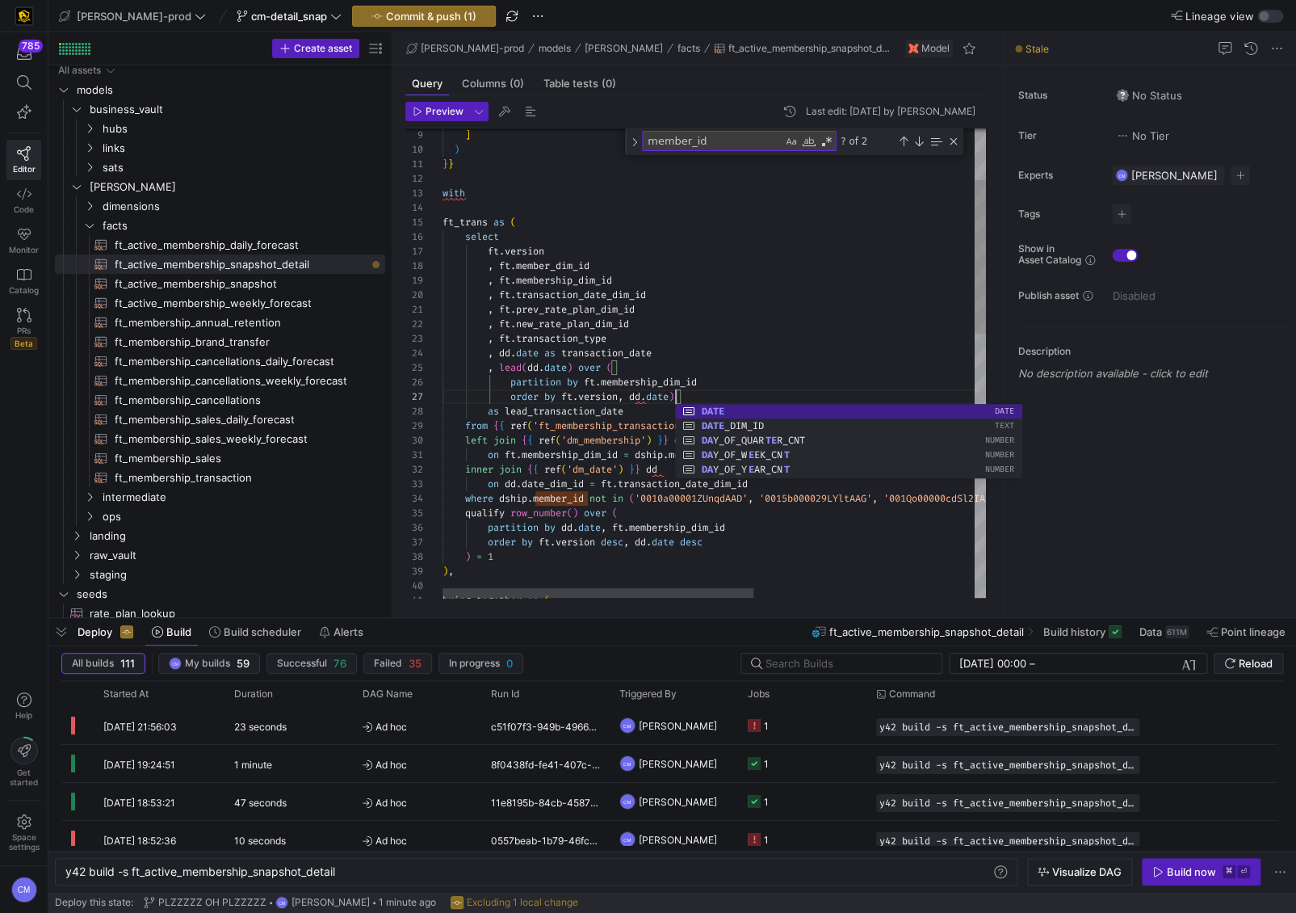
scroll to position [87, 233]
click at [813, 338] on div ", ft . transaction_type" at bounding box center [907, 338] width 929 height 15
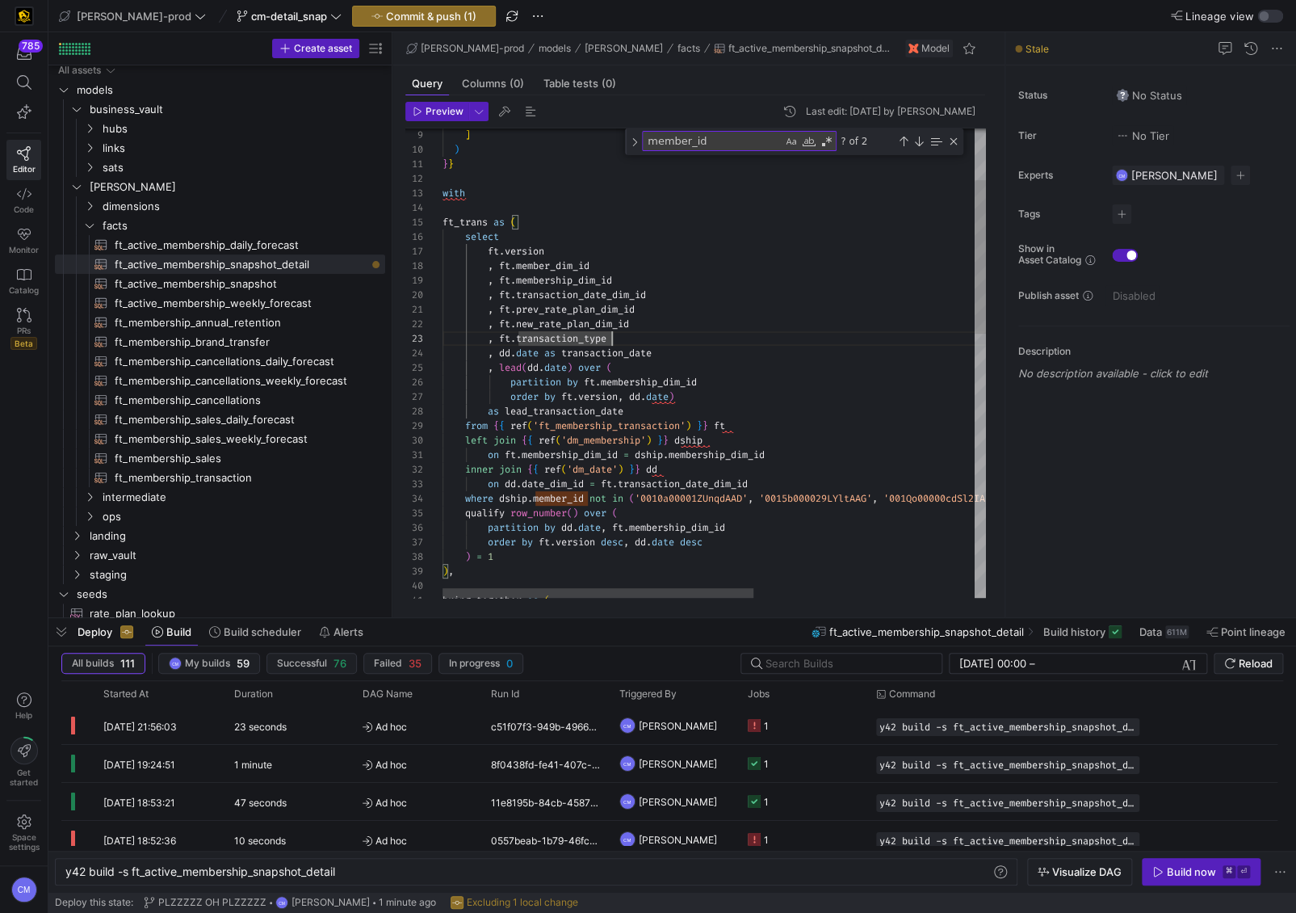
type textarea ", ft.prev_rate_plan_dim_id , ft.new_rate_plan_dim_id , ft.transaction_type , dd…"
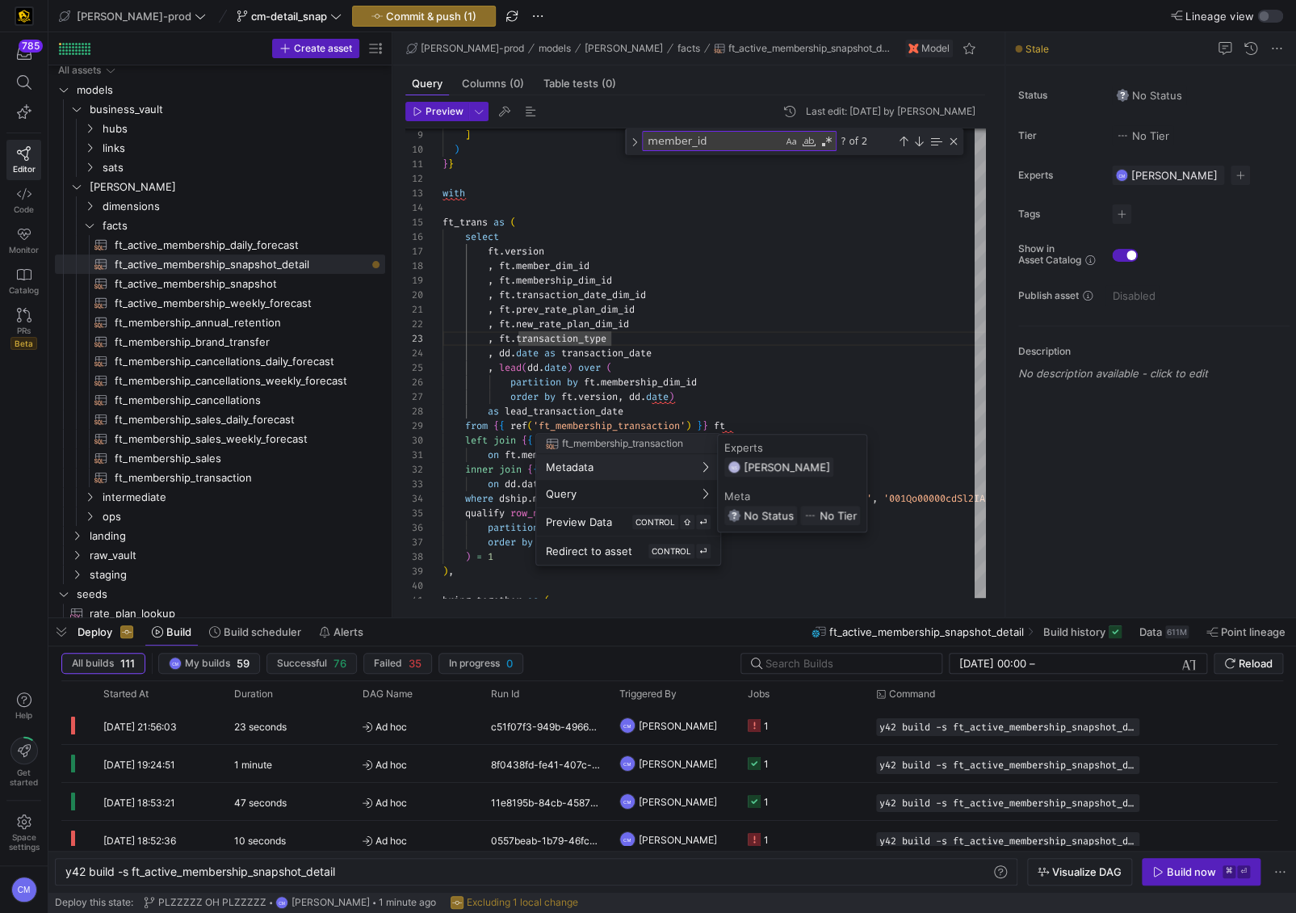
click at [862, 347] on div at bounding box center [648, 456] width 1296 height 913
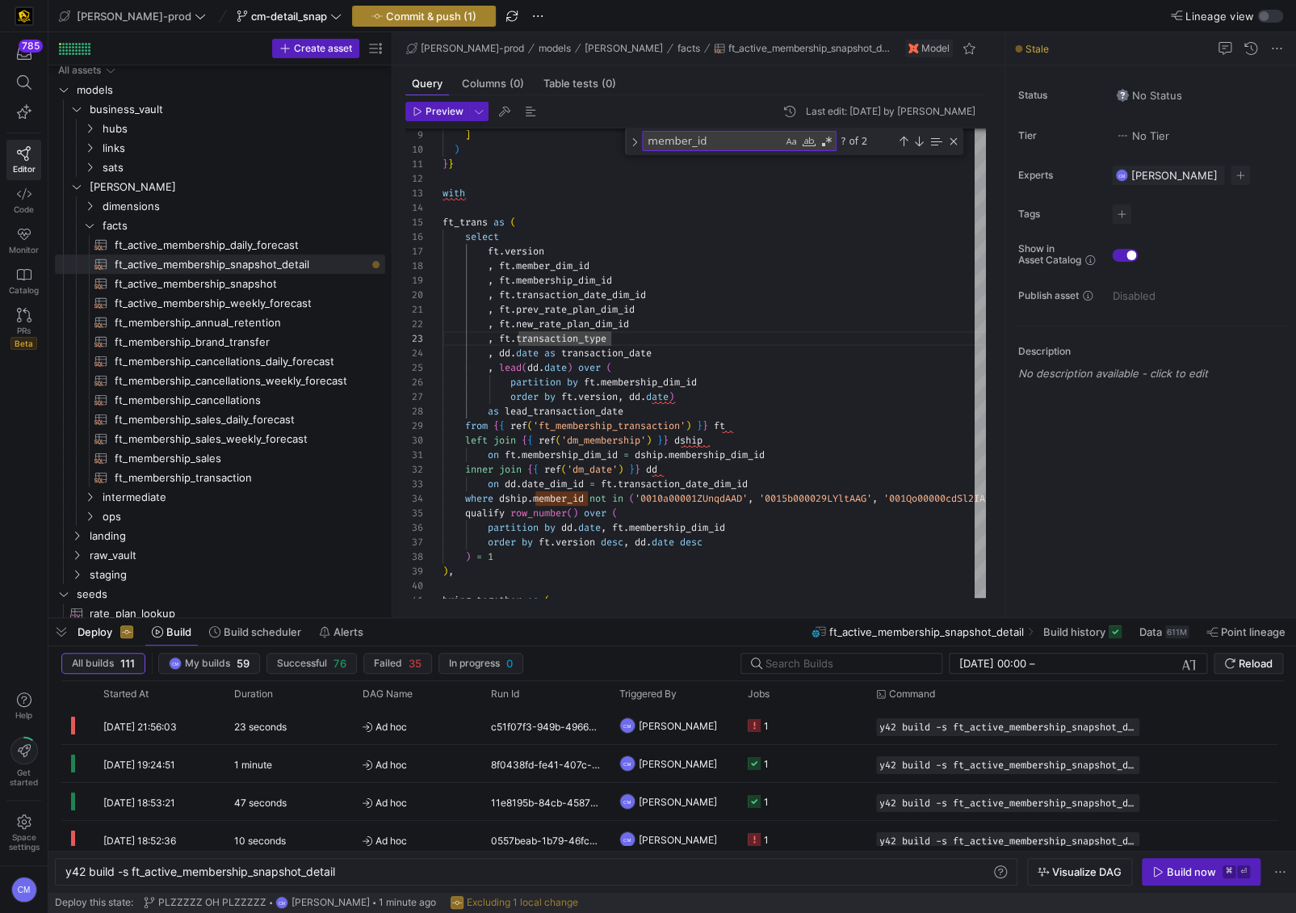
click at [410, 12] on span "Commit & push (1)" at bounding box center [431, 16] width 90 height 13
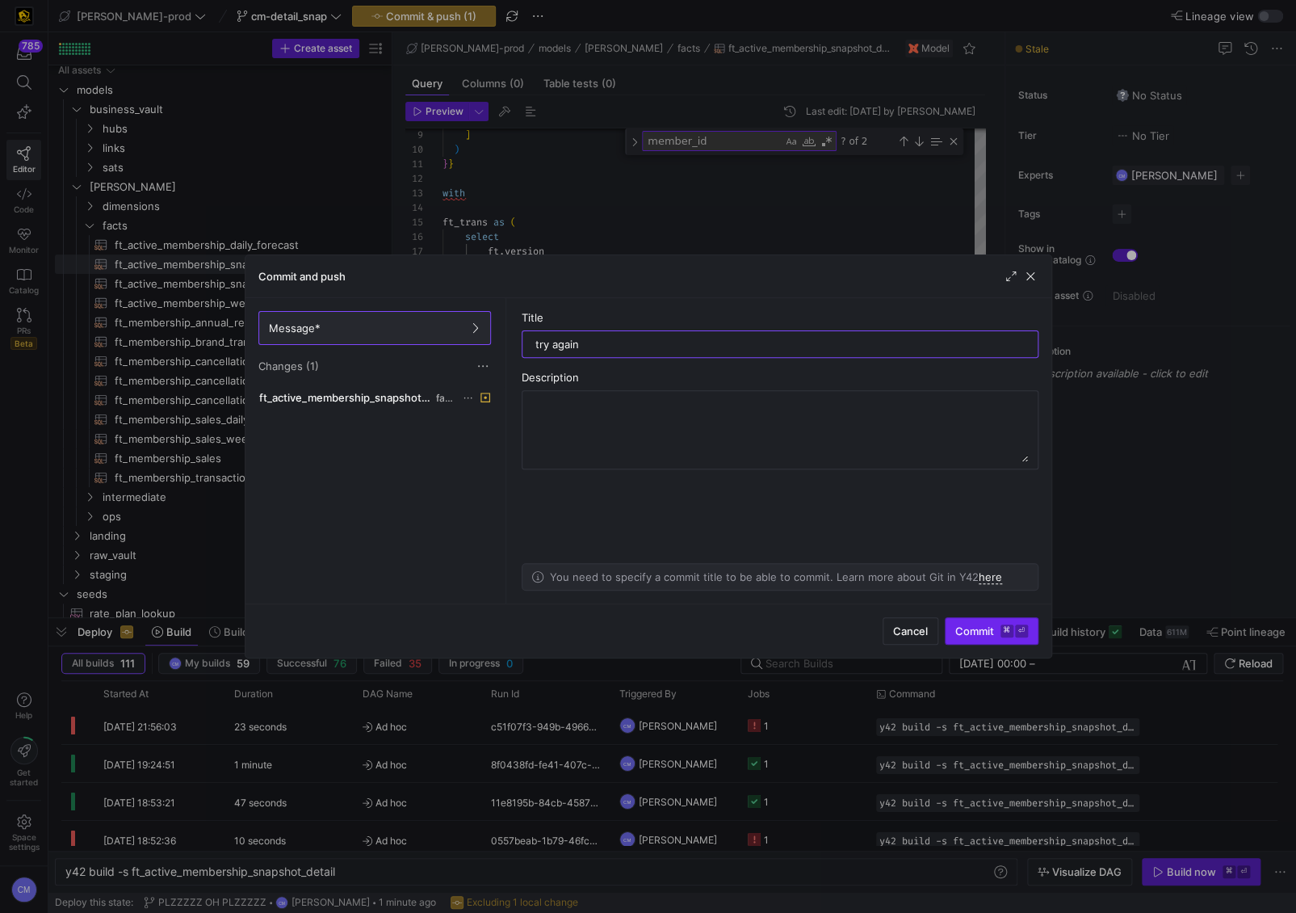
type input "try again"
click at [1008, 627] on kbd "⌘" at bounding box center [1007, 630] width 13 height 13
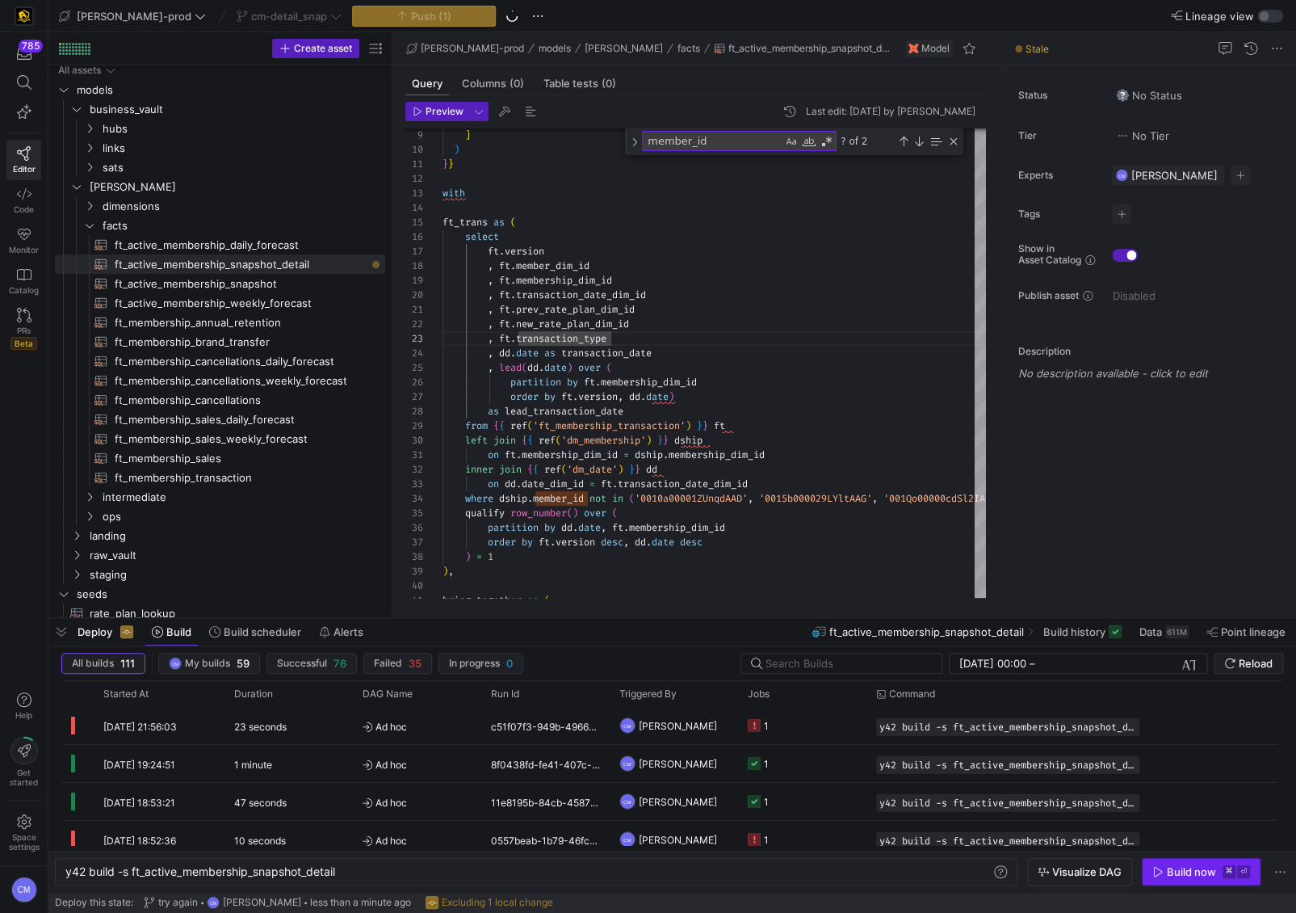
click at [1188, 871] on div "Build now" at bounding box center [1191, 871] width 49 height 13
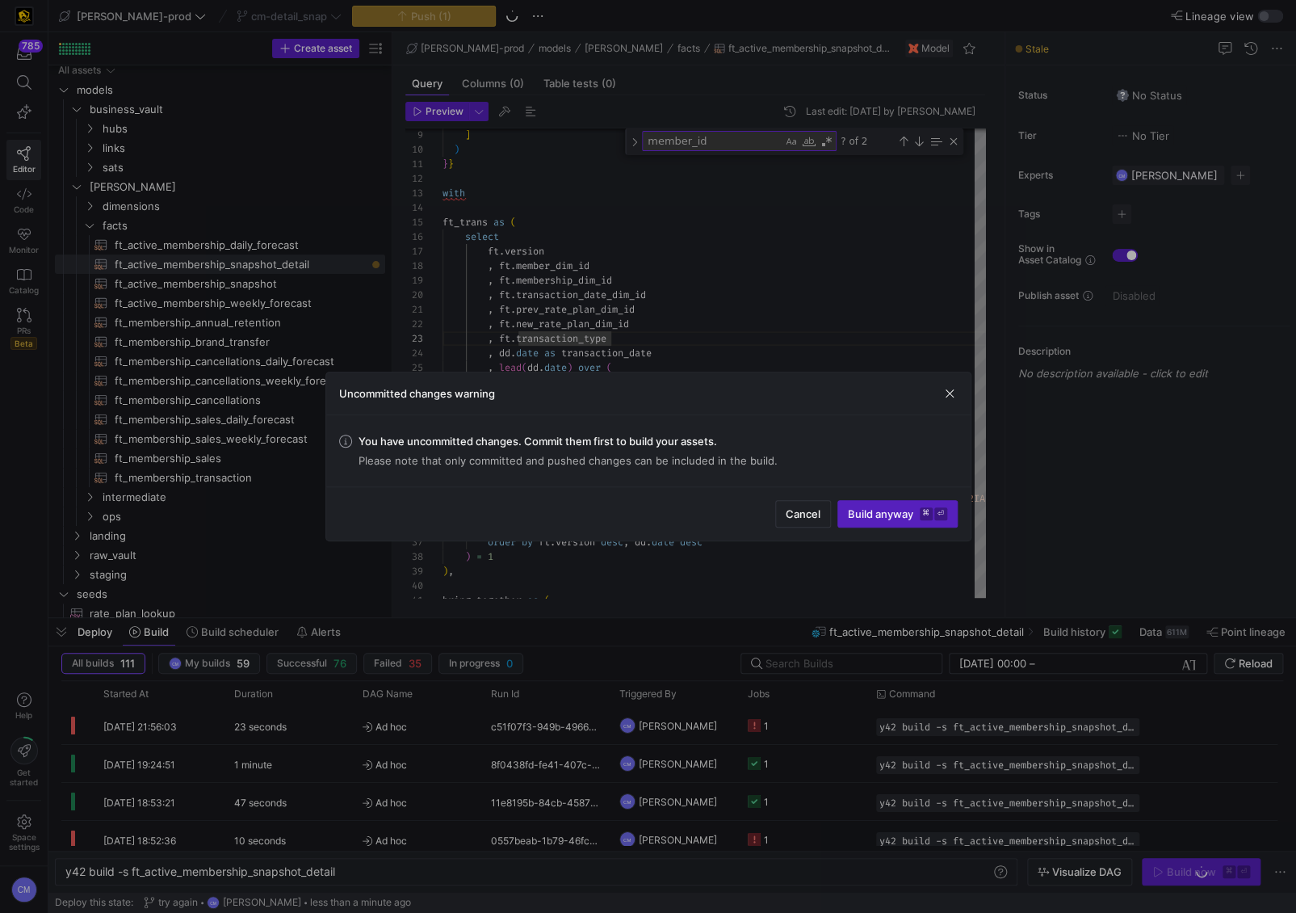
drag, startPoint x: 925, startPoint y: 394, endPoint x: 938, endPoint y: 392, distance: 13.8
click at [931, 394] on div "Uncommitted changes warning" at bounding box center [648, 393] width 644 height 43
click at [954, 392] on span "button" at bounding box center [950, 393] width 16 height 16
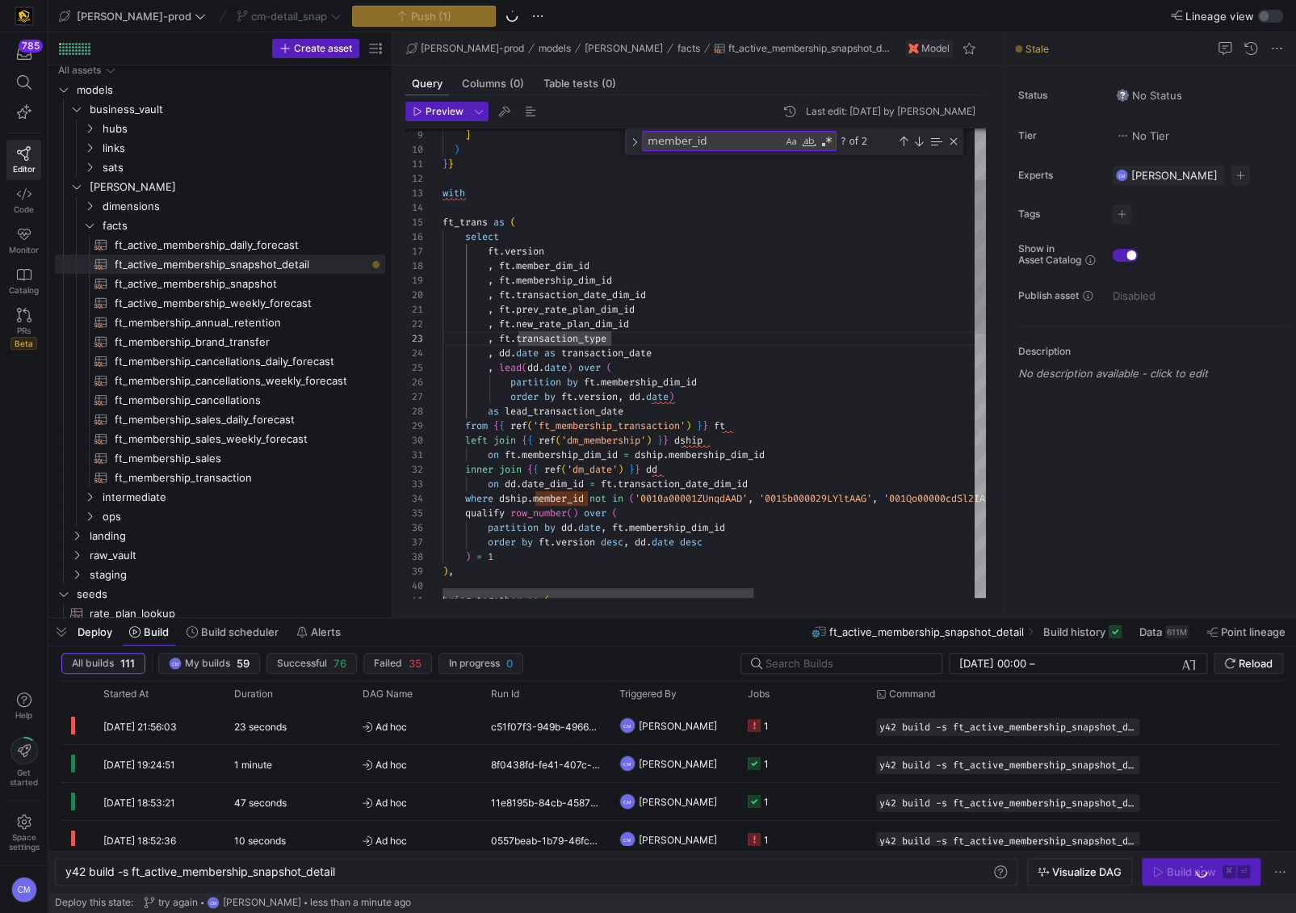
scroll to position [87, 238]
click at [855, 396] on div ", ft . new_rate_plan_dim_id , ft . transaction_type , dd . date as transaction_…" at bounding box center [907, 687] width 929 height 1430
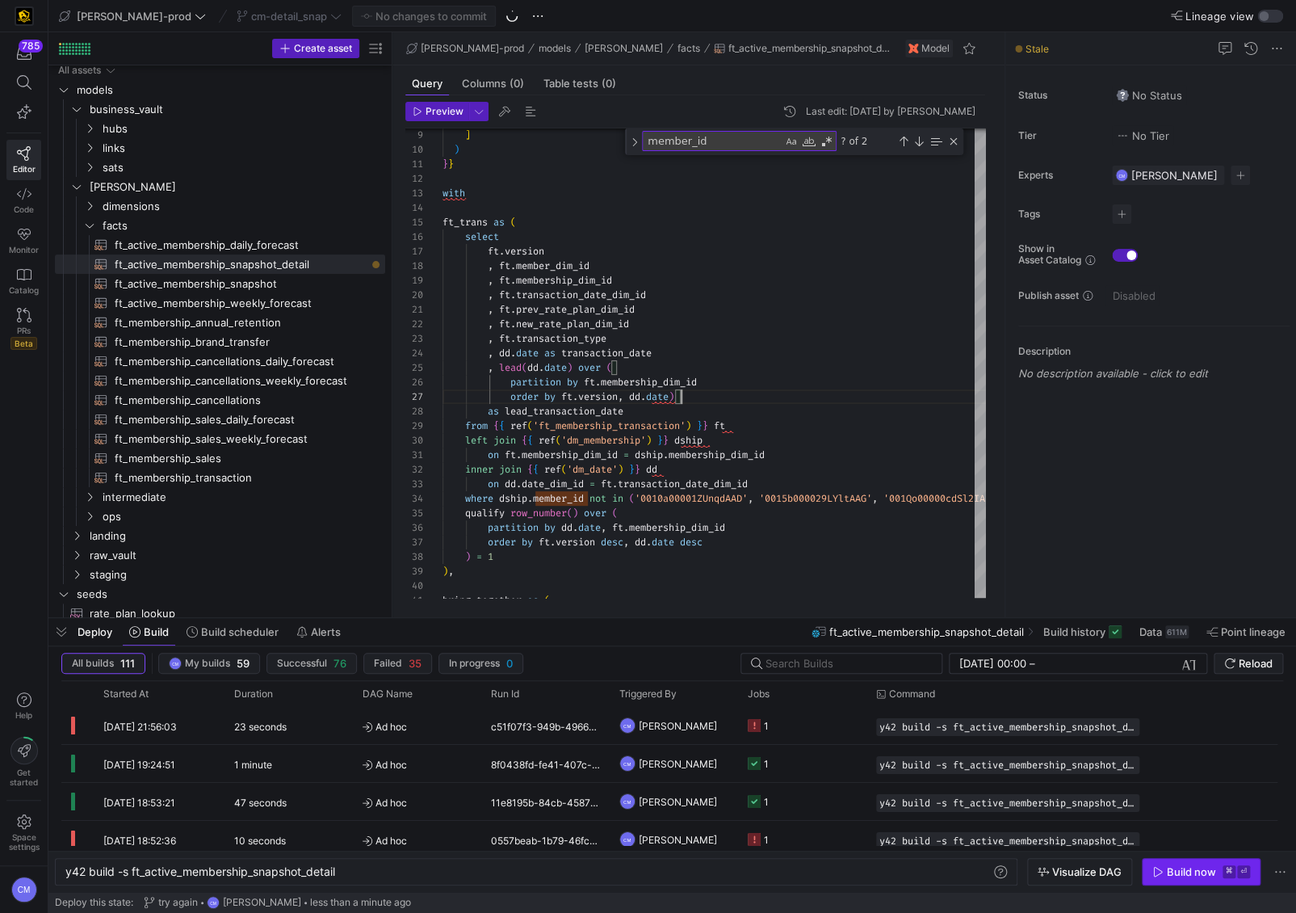
click at [1190, 869] on div "Build now" at bounding box center [1191, 871] width 49 height 13
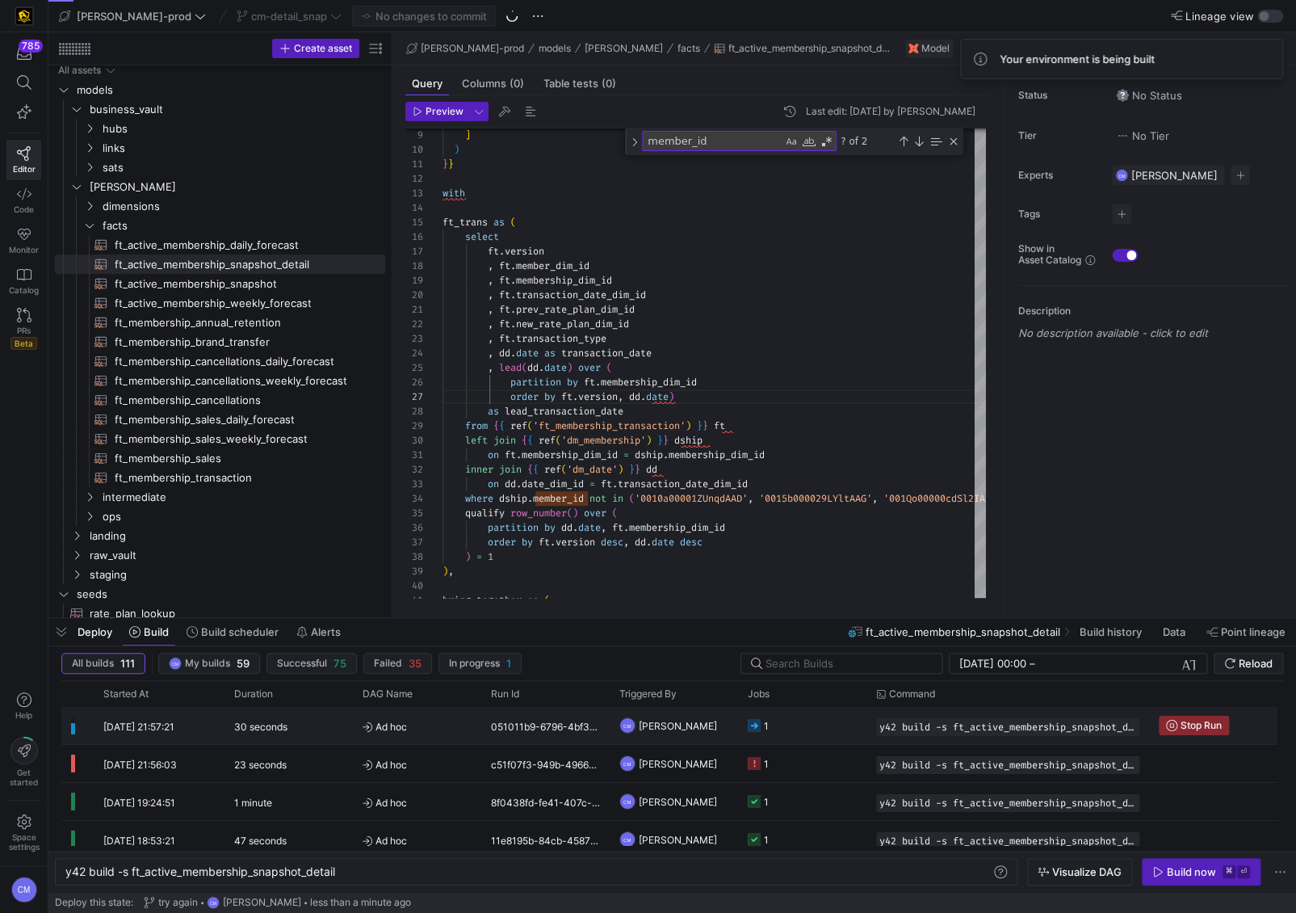
click at [806, 730] on y42-job-status-cell-renderer "1" at bounding box center [802, 725] width 109 height 36
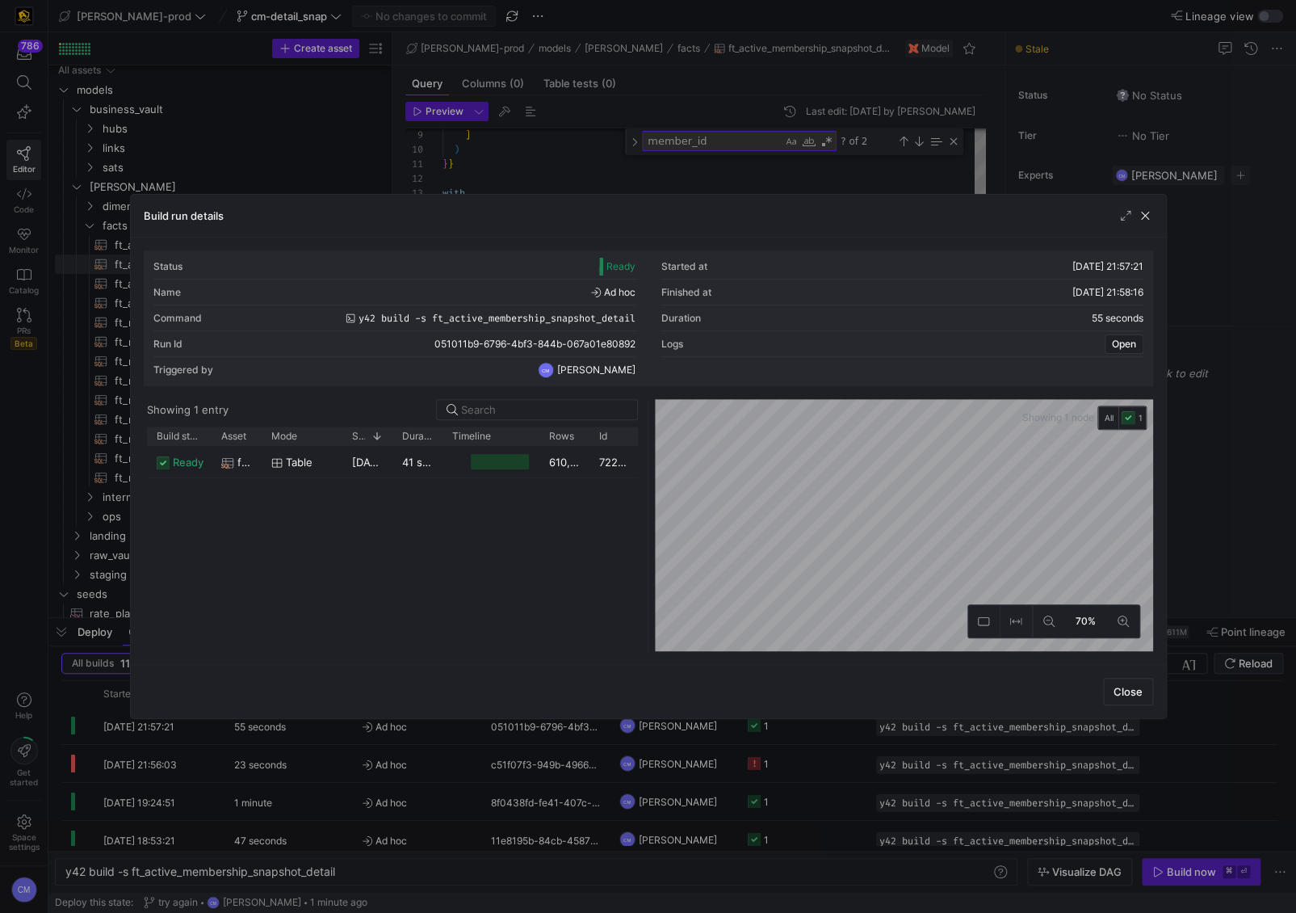
click at [622, 185] on div at bounding box center [648, 456] width 1296 height 913
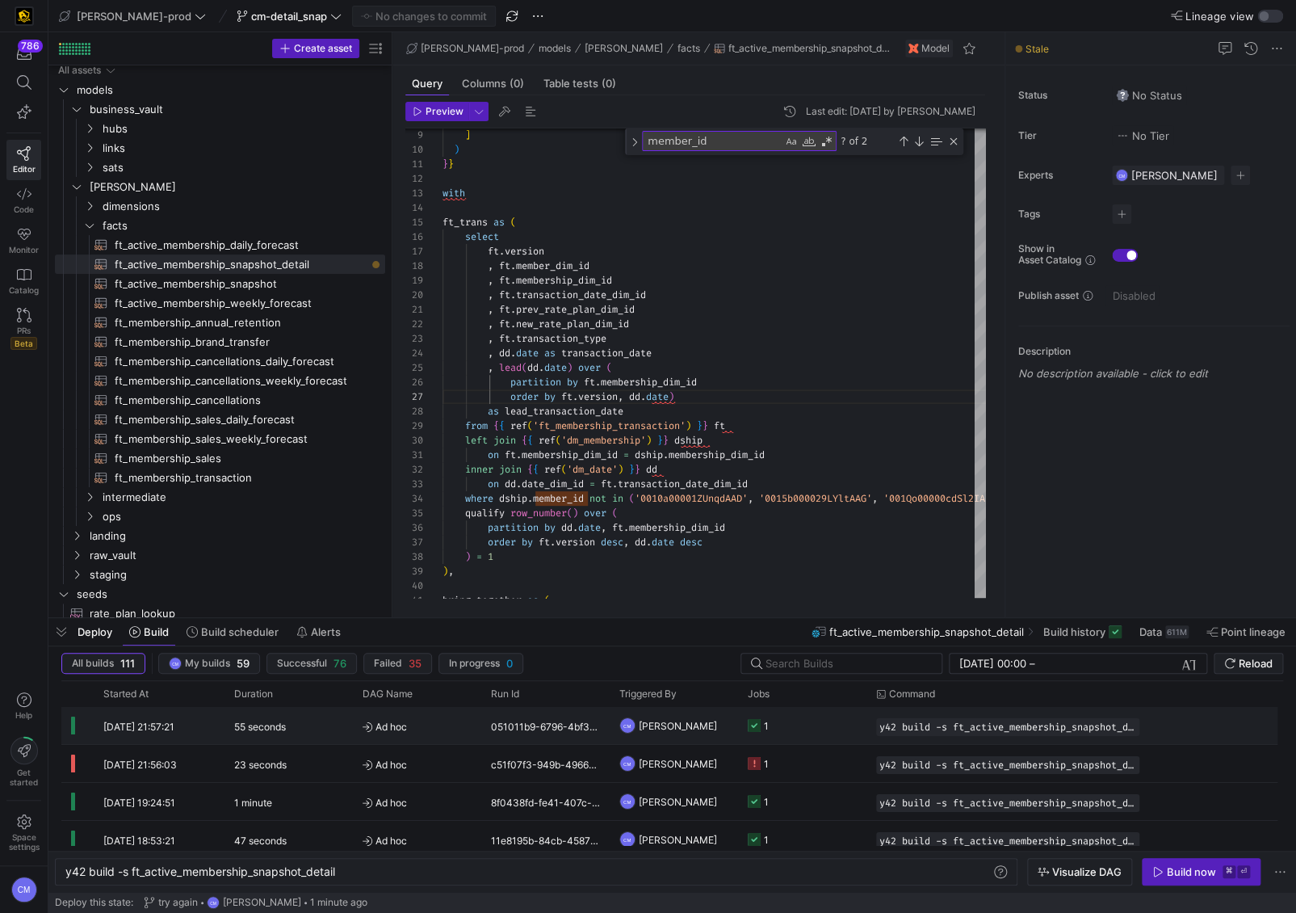
click at [833, 740] on y42-job-status-cell-renderer "1" at bounding box center [802, 725] width 109 height 36
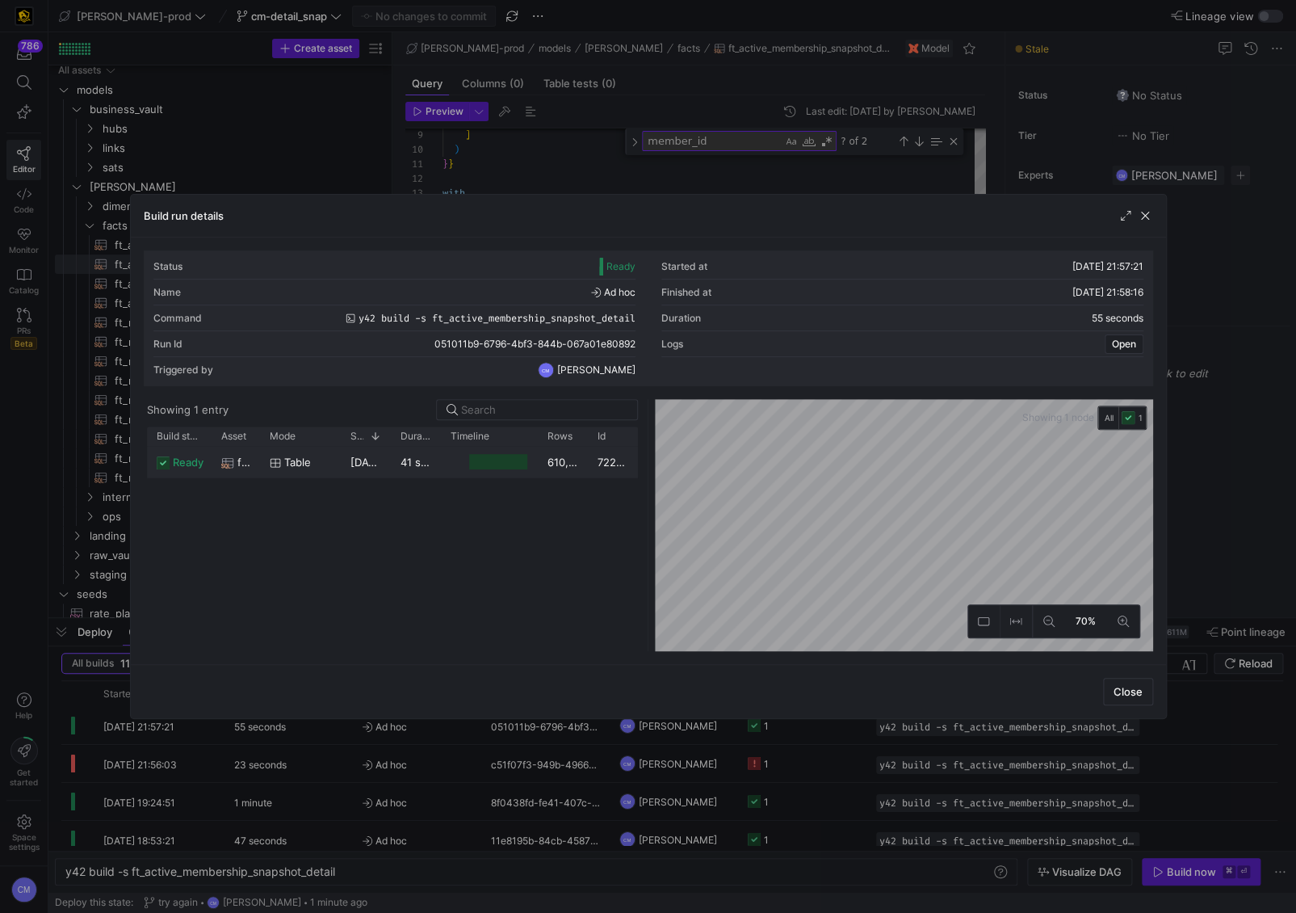
click at [495, 469] on y42-job-duration-timeline-cell-renderer at bounding box center [490, 462] width 78 height 30
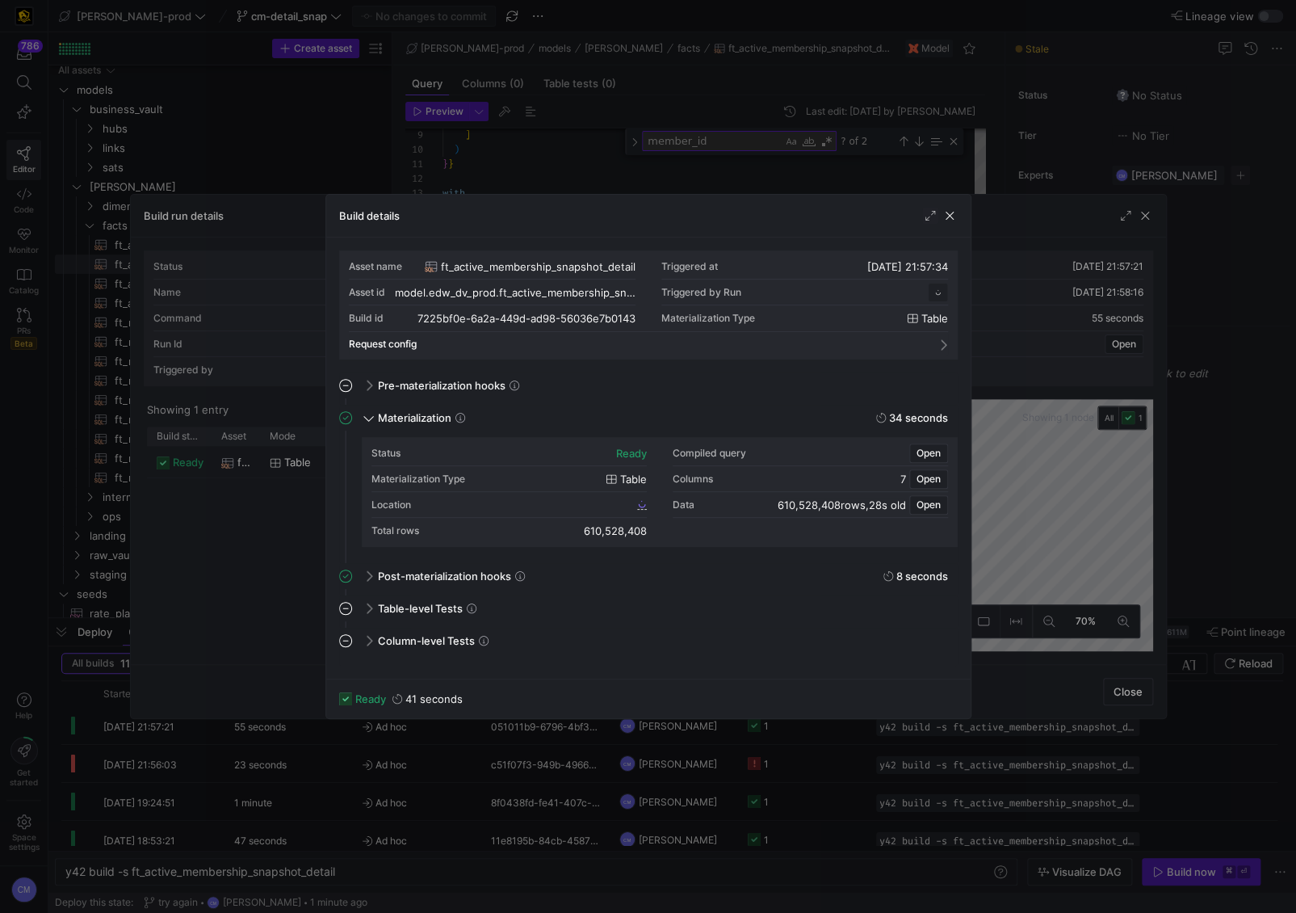
scroll to position [145, 0]
click at [583, 503] on span "7225bf0e_6a2a_449d_ad98_56036e7b0143" at bounding box center [535, 503] width 198 height 11
click at [727, 185] on div at bounding box center [648, 456] width 1296 height 913
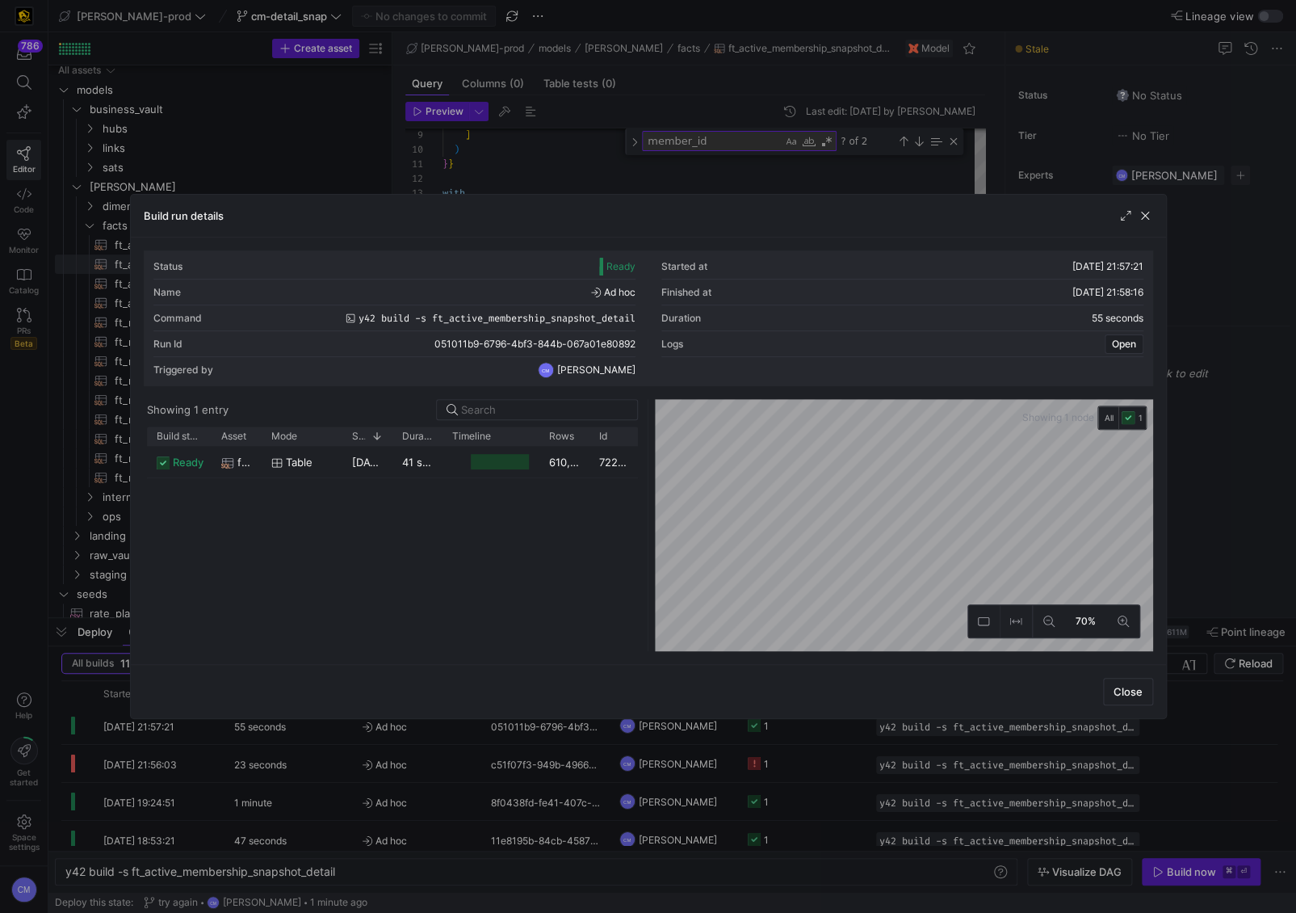
click at [713, 175] on div at bounding box center [648, 456] width 1296 height 913
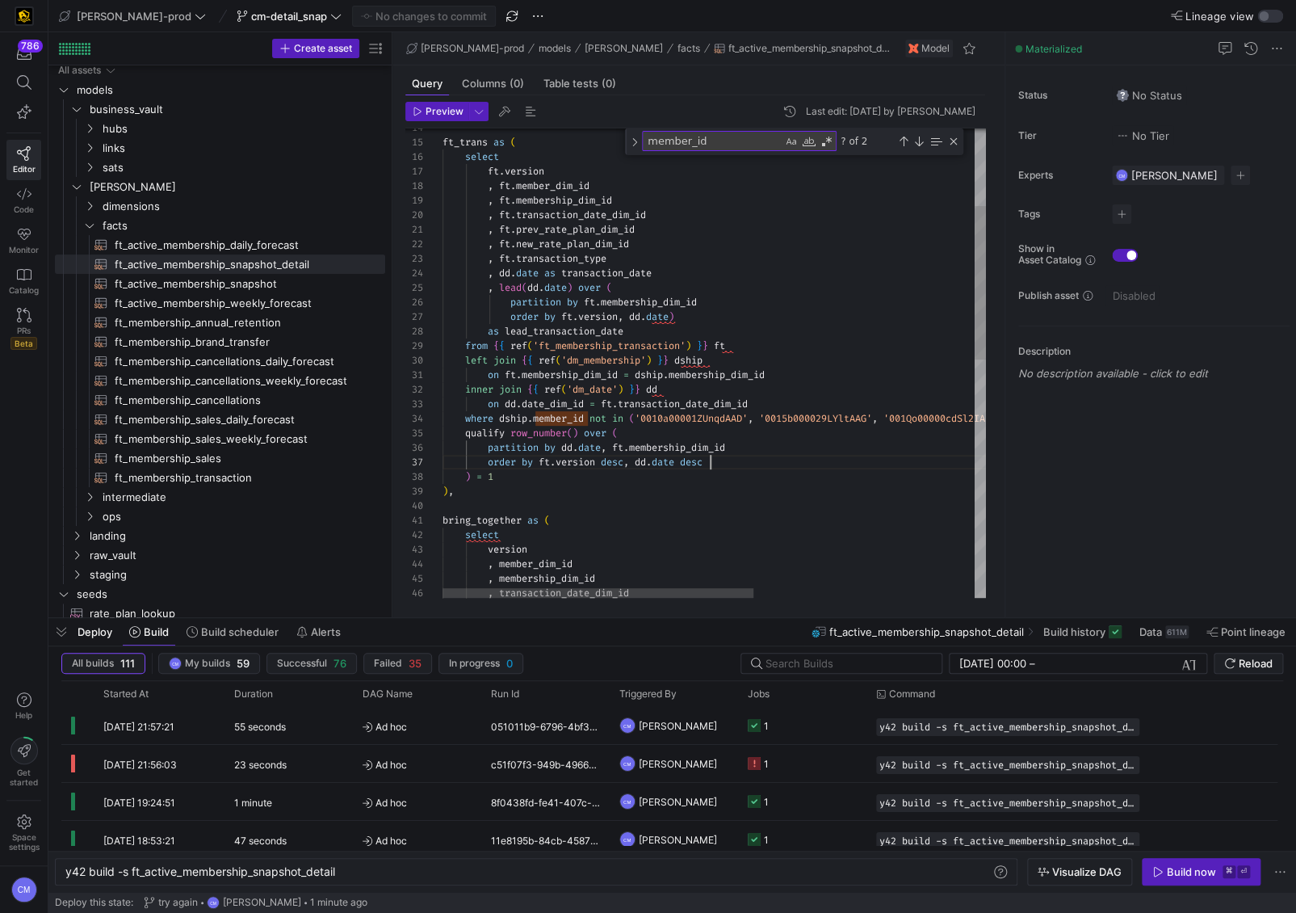
scroll to position [87, 266]
click at [790, 458] on div "left join { { ref ( 'dm_membership' ) } } dship , lead ( dd . date ) over ( par…" at bounding box center [907, 607] width 929 height 1430
click at [236, 282] on span "ft_active_membership_snapshot​​​​​​​​​​" at bounding box center [241, 284] width 252 height 19
type textarea "{{ config( post_hook = [ "alter table {{ this }} add primary key (active_member…"
type textarea "y42 build -s ft_active_membership_snapshot"
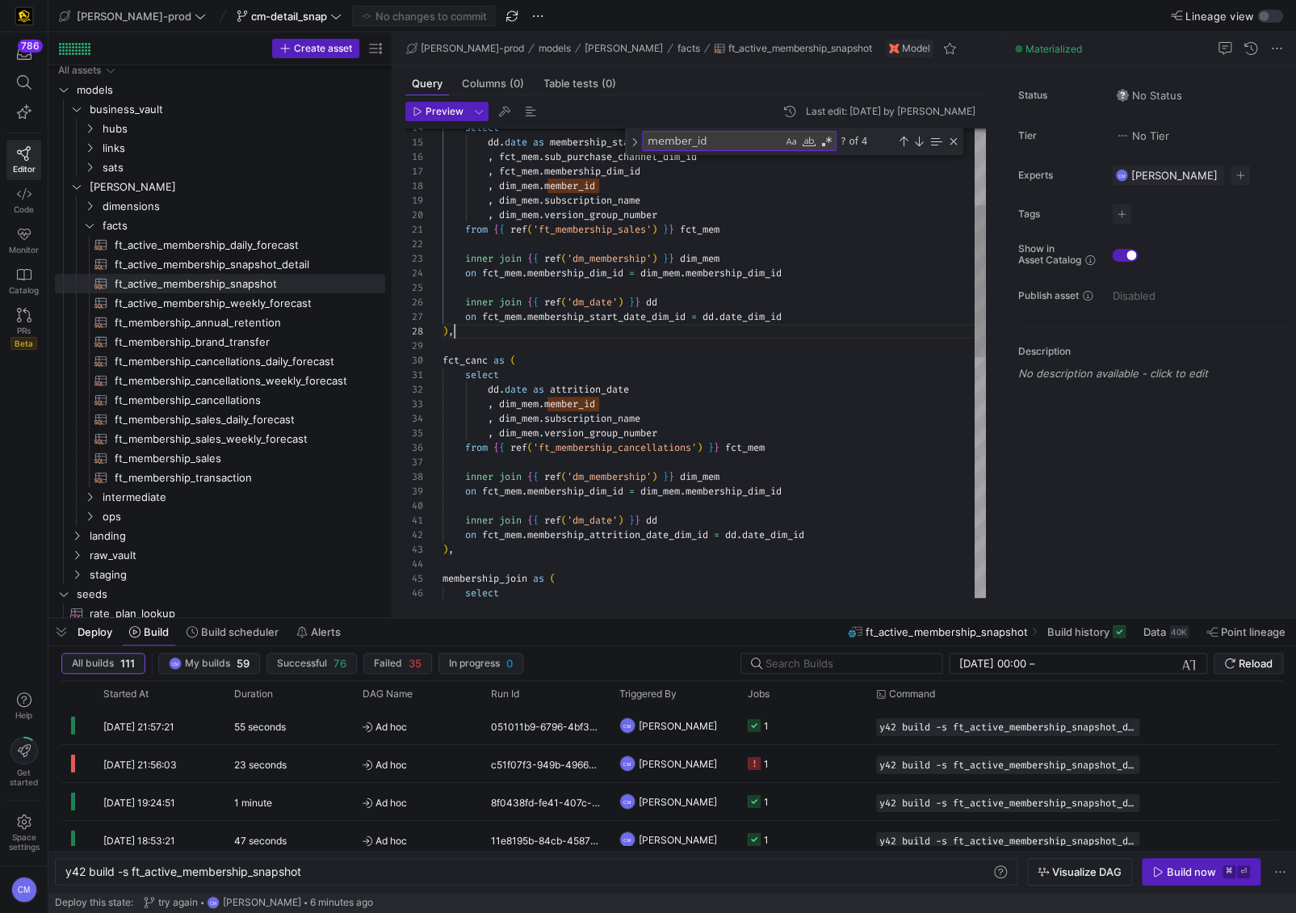
scroll to position [102, 10]
click at [790, 329] on div "select dd . date as membership_start_date , fct_mem . sub_purchase_channel_dim_…" at bounding box center [714, 617] width 543 height 1450
click at [700, 334] on div "select dd . date as membership_start_date , fct_mem . sub_purchase_channel_dim_…" at bounding box center [714, 617] width 543 height 1450
type textarea "{{ config( post_hook = [ "alter table {{ this }} add primary key (active_member…"
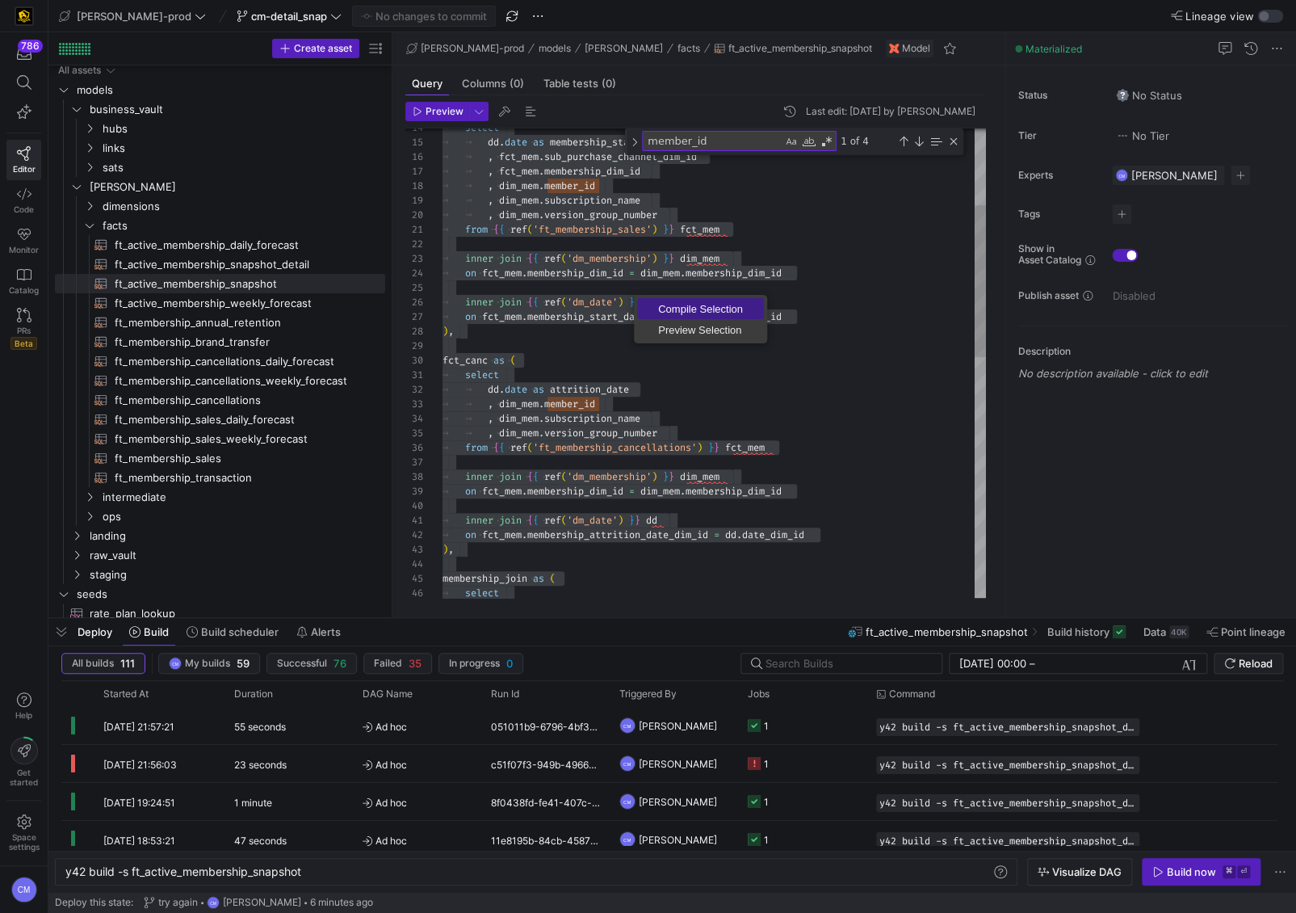
click at [697, 308] on span "Compile Selection" at bounding box center [700, 309] width 127 height 10
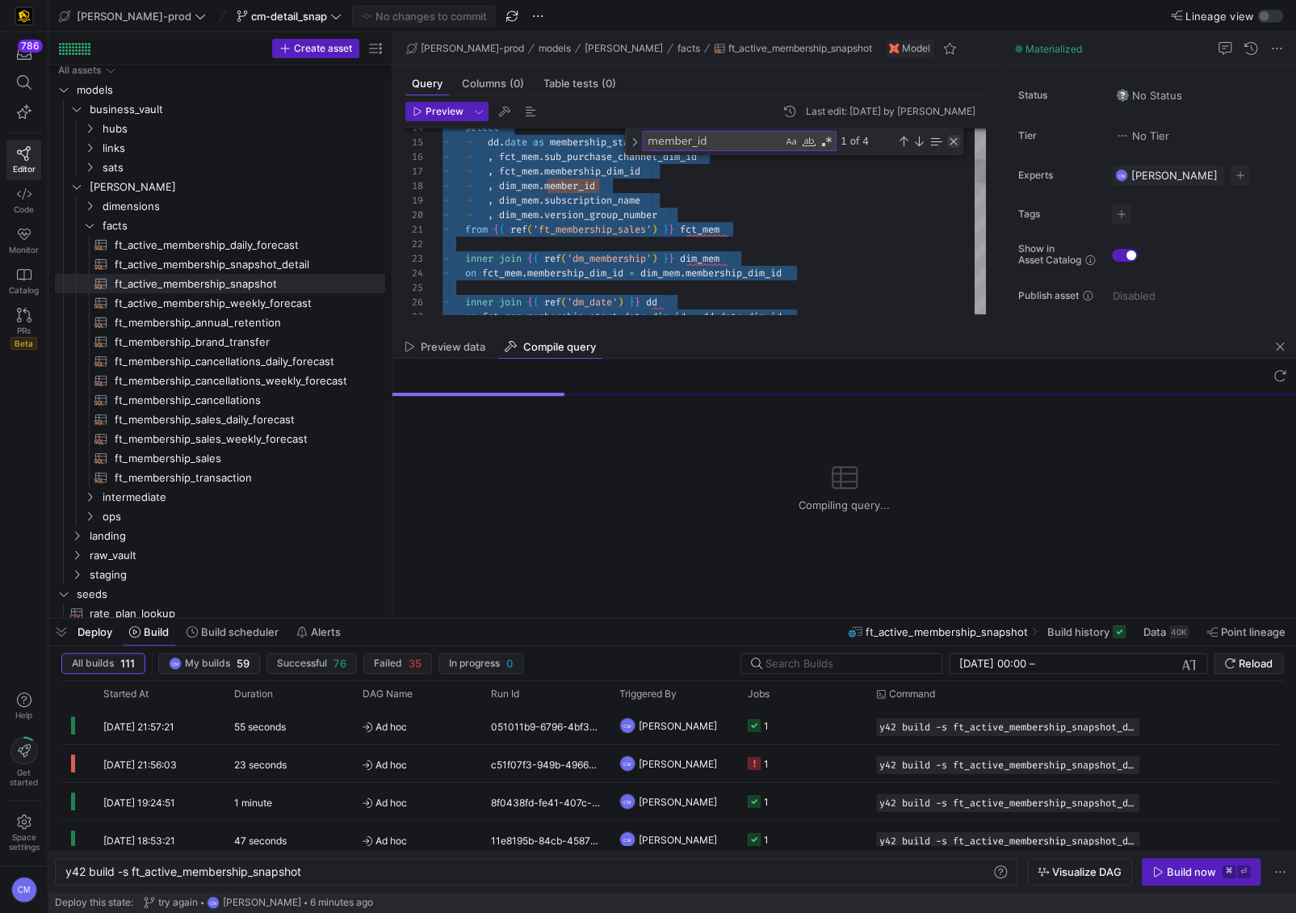
click at [959, 139] on div "Close (Escape)" at bounding box center [953, 141] width 13 height 13
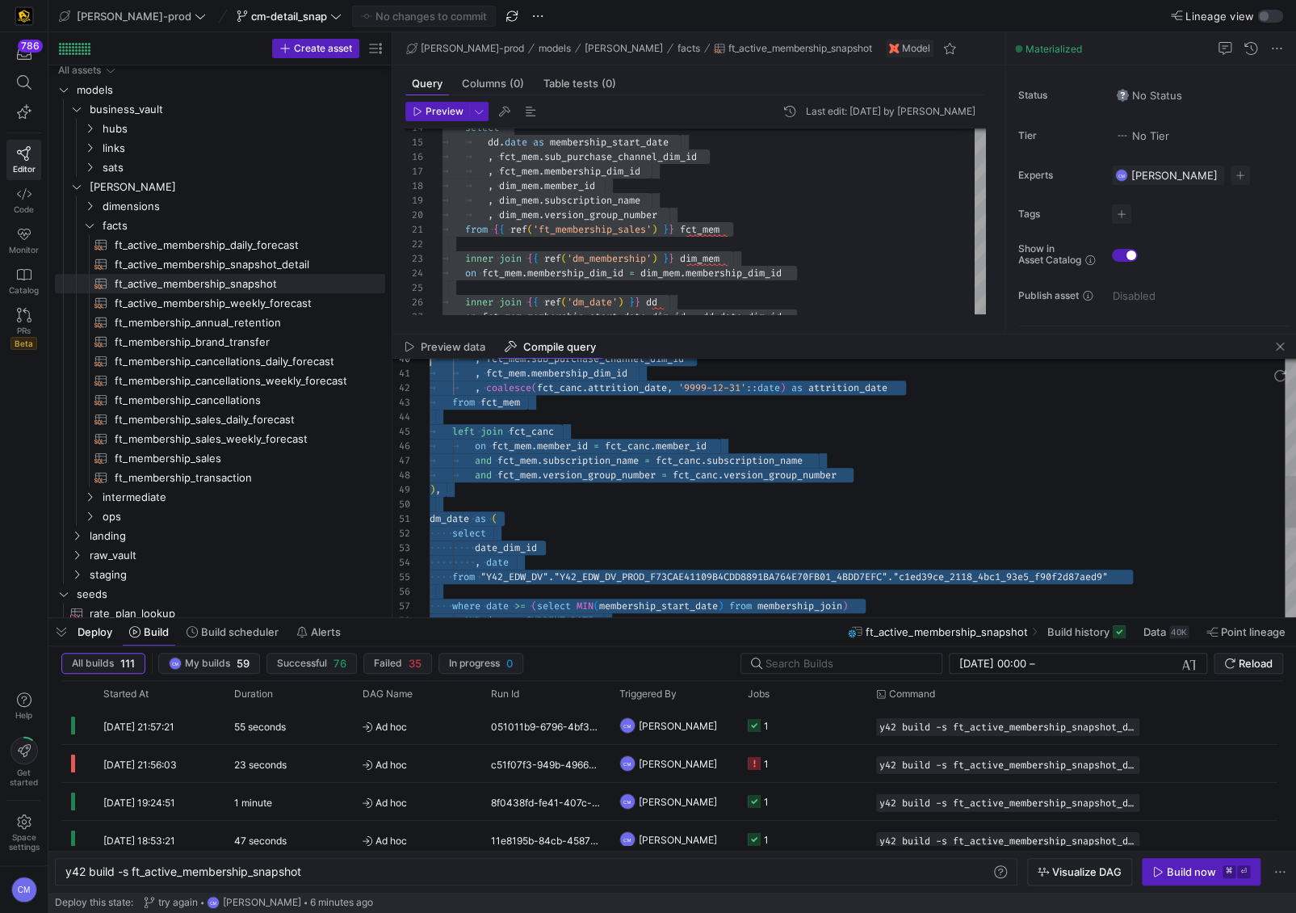
scroll to position [102, 0]
type textarea "-- broke out the agg into its own cte, made dm mem the main model with fct_mem …"
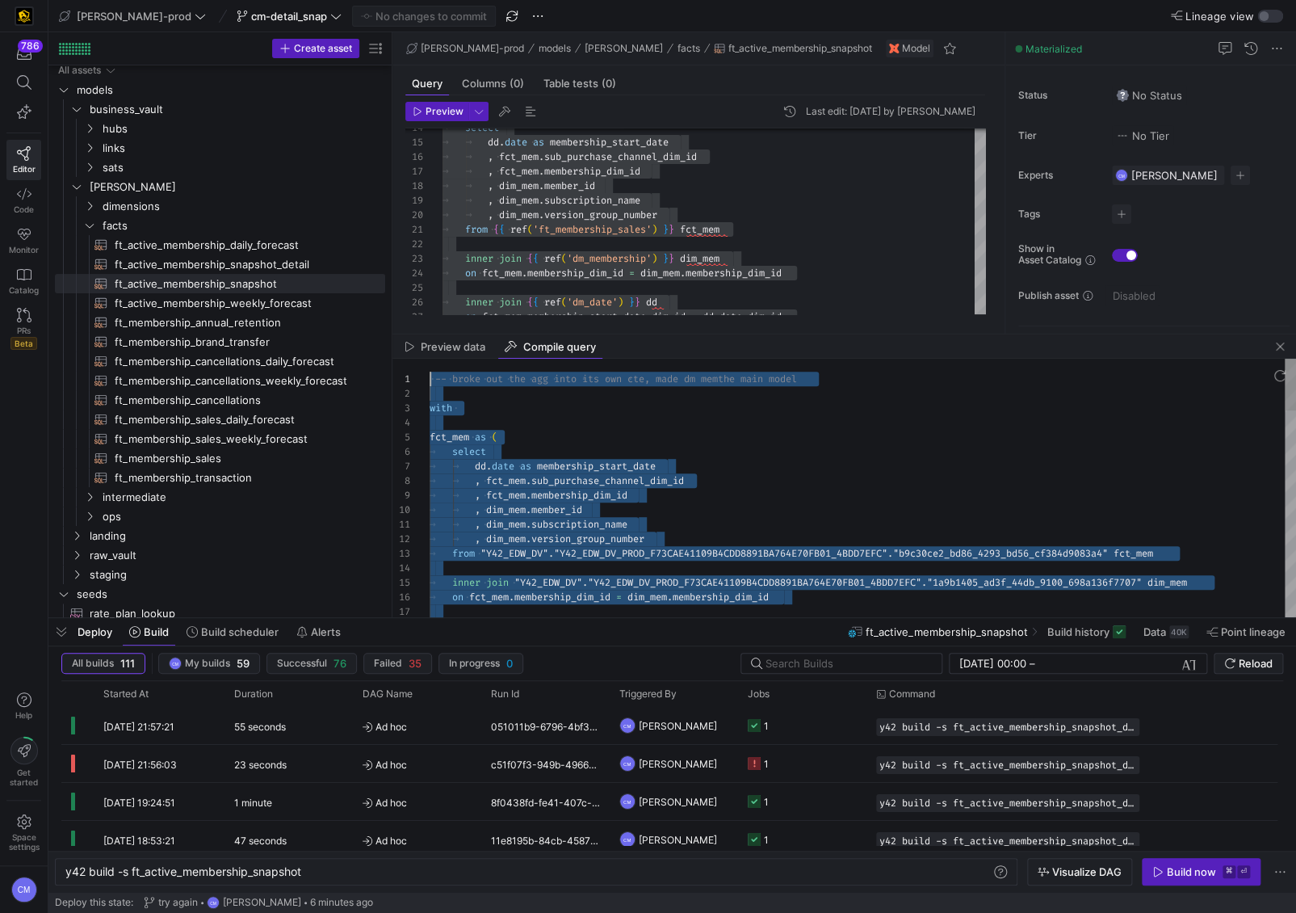
drag, startPoint x: 508, startPoint y: 456, endPoint x: 422, endPoint y: 223, distance: 248.9
click at [1278, 348] on span "button" at bounding box center [1279, 346] width 19 height 19
click at [1278, 348] on as-split "edw-dv-prod models edw facts ft_active_membership_snapshot Model Query Columns …" at bounding box center [844, 324] width 904 height 585
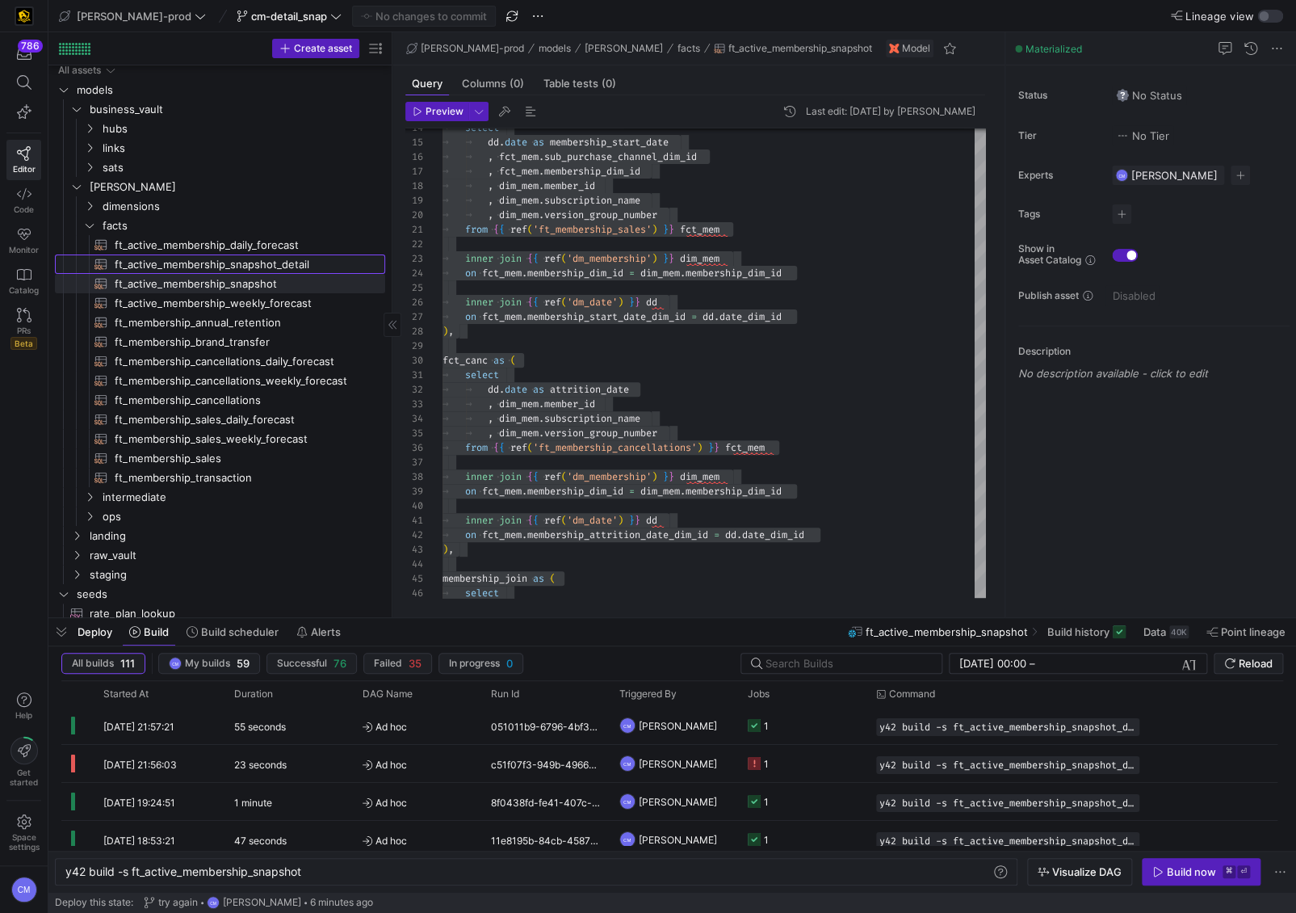
click at [290, 258] on span "ft_active_membership_snapshot_detail​​​​​​​​​​" at bounding box center [241, 264] width 252 height 19
type textarea "{{ config( post_hook = [ "alter table {{ this }} add primary key (active_member…"
type textarea "y42 build -s ft_active_membership_snapshot_detail"
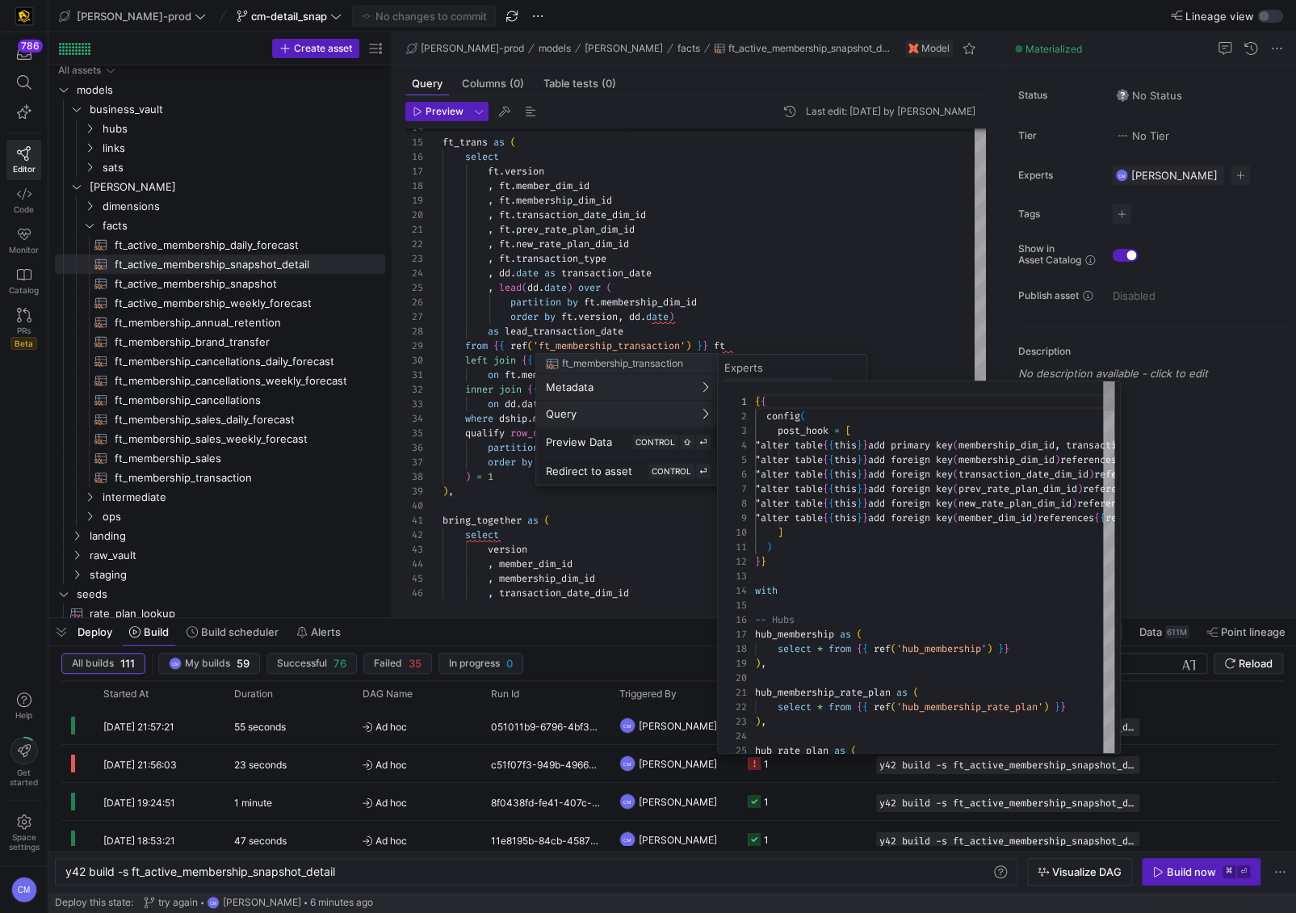
scroll to position [87, 0]
click at [747, 229] on div at bounding box center [648, 456] width 1296 height 913
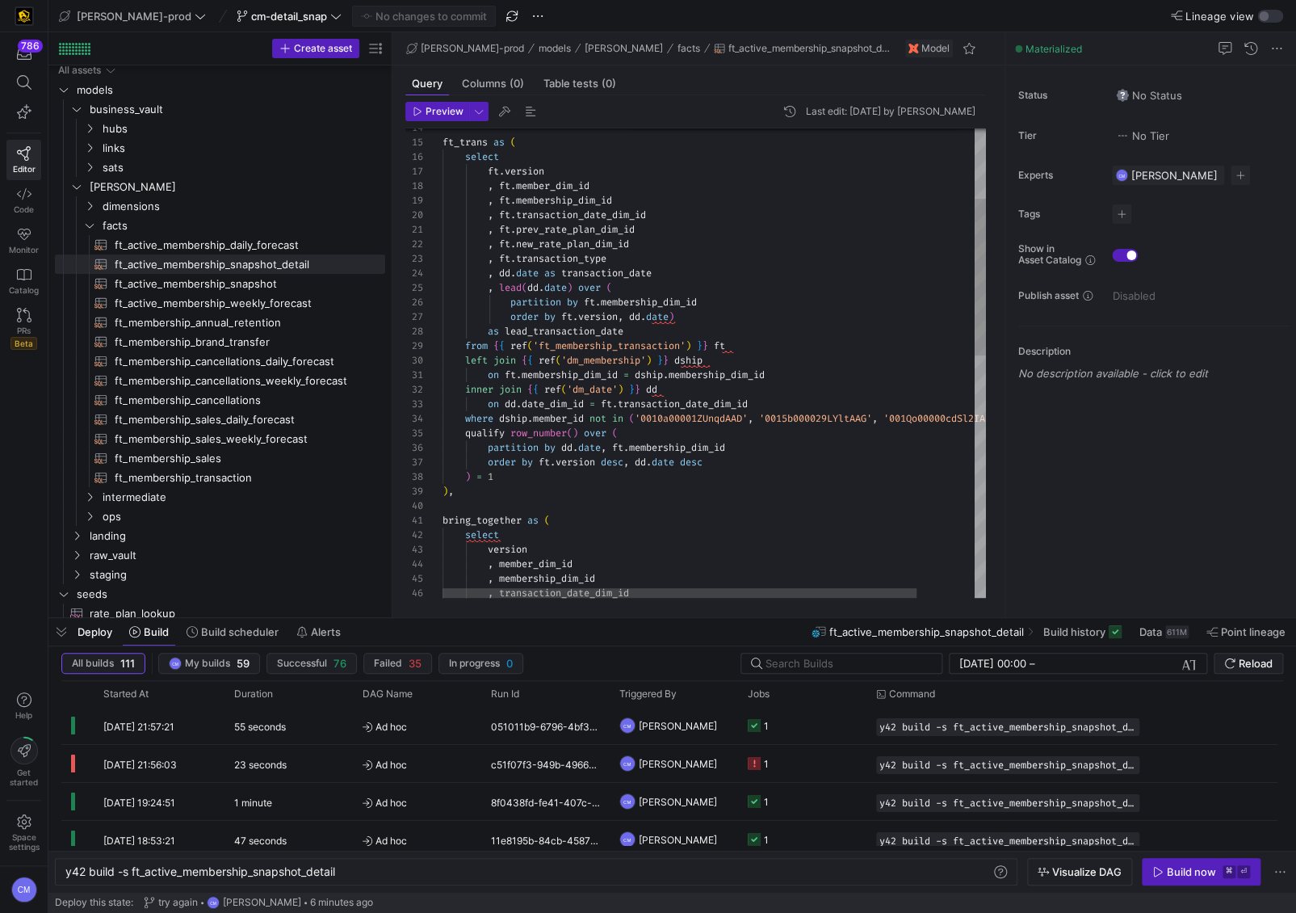
click at [743, 235] on div "ft_trans as ( select ft . version , ft . member_dim_id , ft . membership_dim_id…" at bounding box center [748, 620] width 610 height 1404
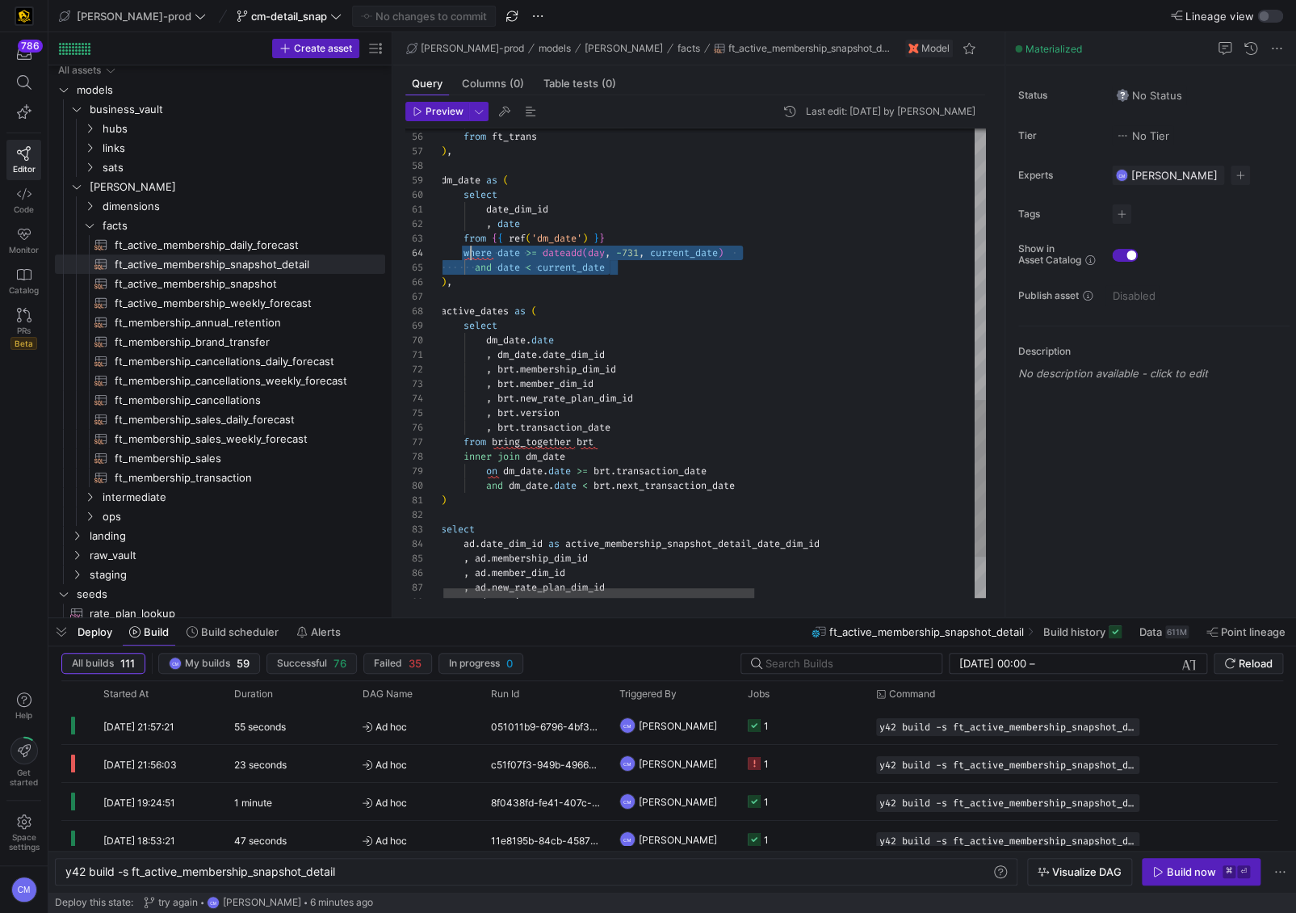
scroll to position [43, 23]
drag, startPoint x: 717, startPoint y: 266, endPoint x: 467, endPoint y: 257, distance: 250.5
click at [467, 257] on div "from ft_trans ) , dm_date as ( select date_dim_id , date from { { ref ( 'dm_dat…" at bounding box center [905, 19] width 929 height 1404
click at [665, 283] on div "from ft_trans ) , dm_date as ( select date_dim_id , date from { { ref ( 'dm_dat…" at bounding box center [907, 19] width 929 height 1404
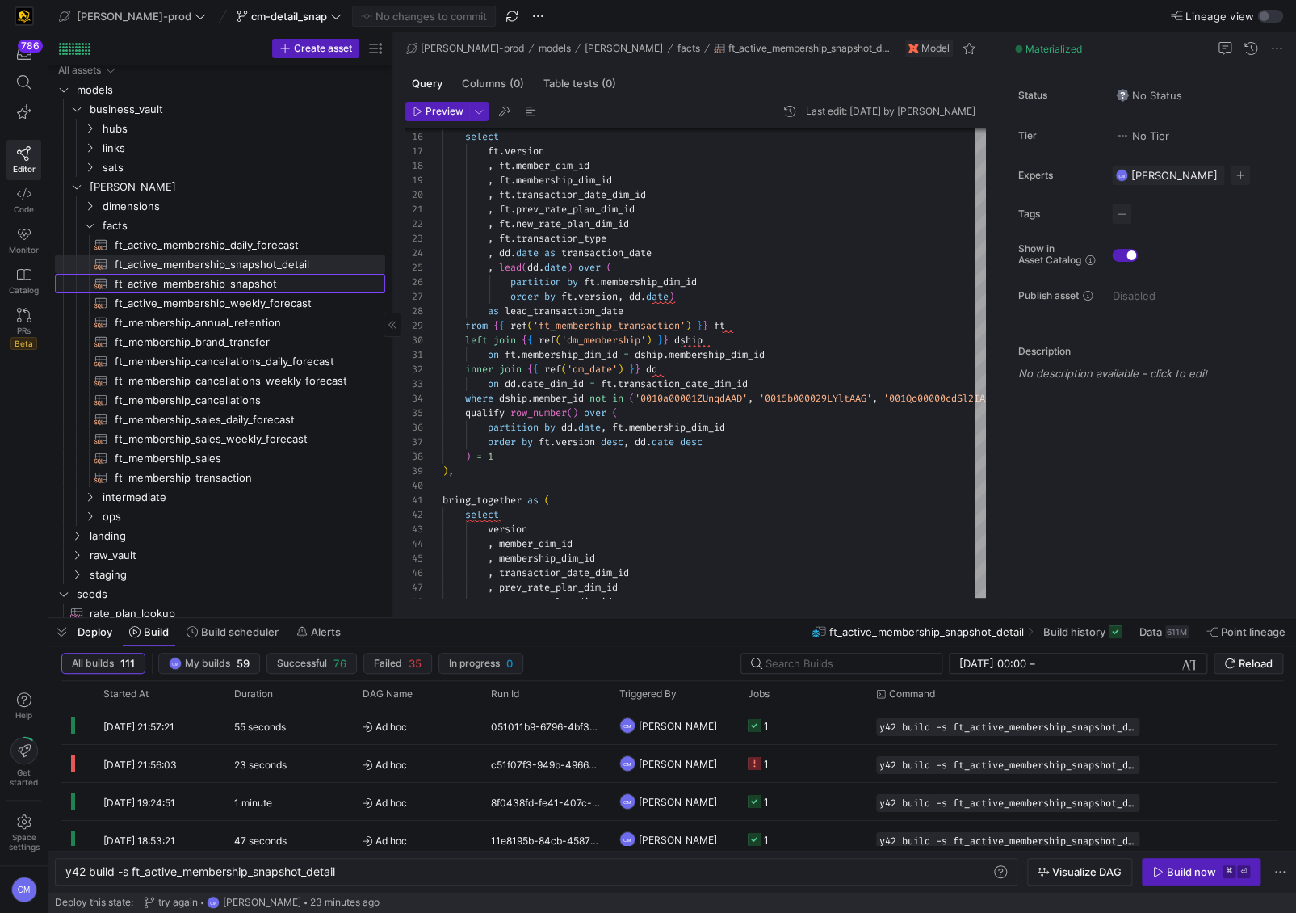
click at [306, 279] on span "ft_active_membership_snapshot​​​​​​​​​​" at bounding box center [241, 284] width 252 height 19
type textarea "{{ config( post_hook = [ "alter table {{ this }} add primary key (active_member…"
type textarea "y42 build -s ft_active_membership_snapshot"
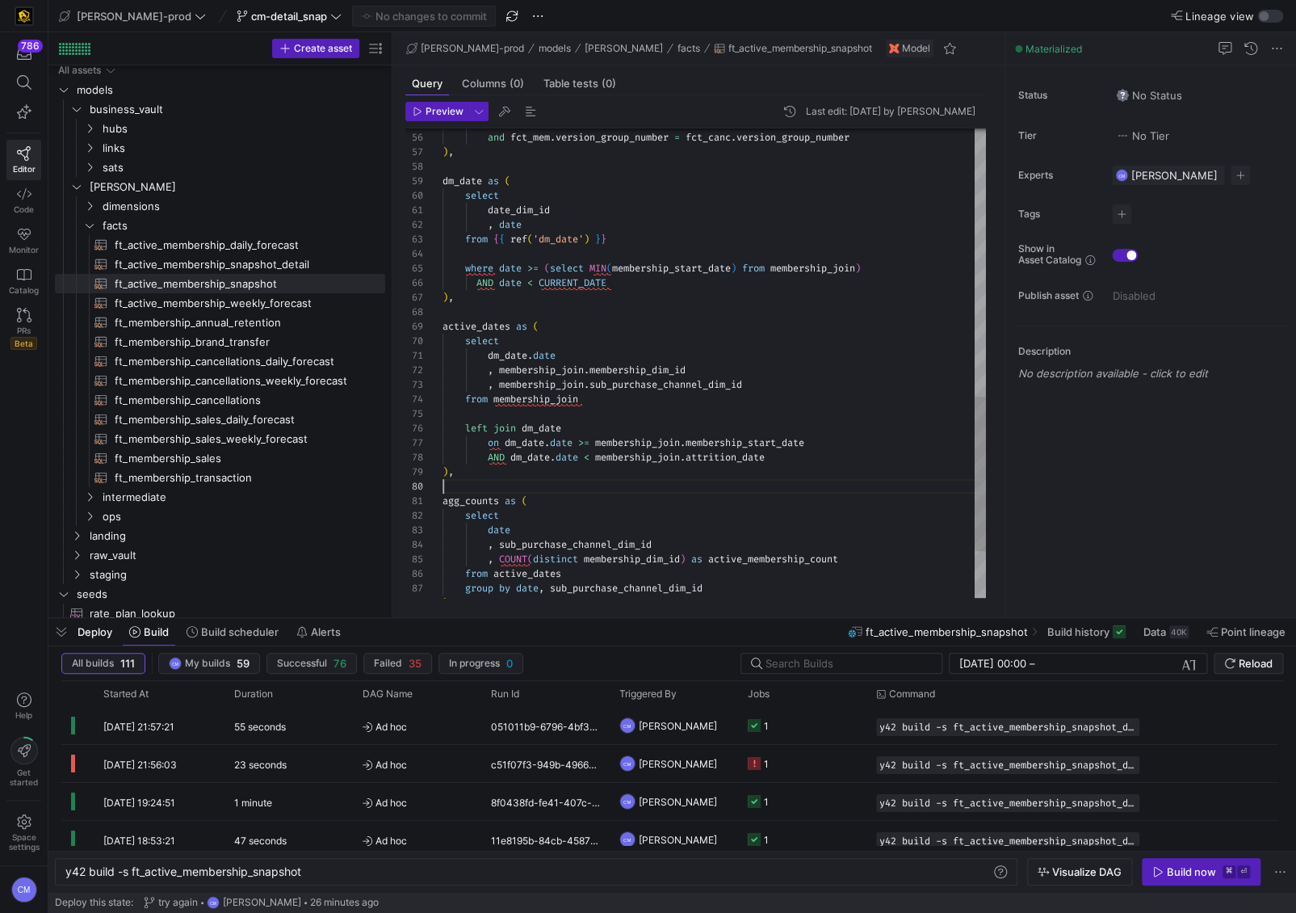
scroll to position [130, 0]
drag, startPoint x: 686, startPoint y: 483, endPoint x: 666, endPoint y: 445, distance: 43.0
click at [666, 445] on div "select date_dim_id , date from { { ref ( 'dm_date' ) } } where date >= ( select…" at bounding box center [714, 29] width 543 height 1423
click at [660, 381] on div "select date_dim_id , date from { { ref ( 'dm_date' ) } } where date >= ( select…" at bounding box center [714, 29] width 543 height 1423
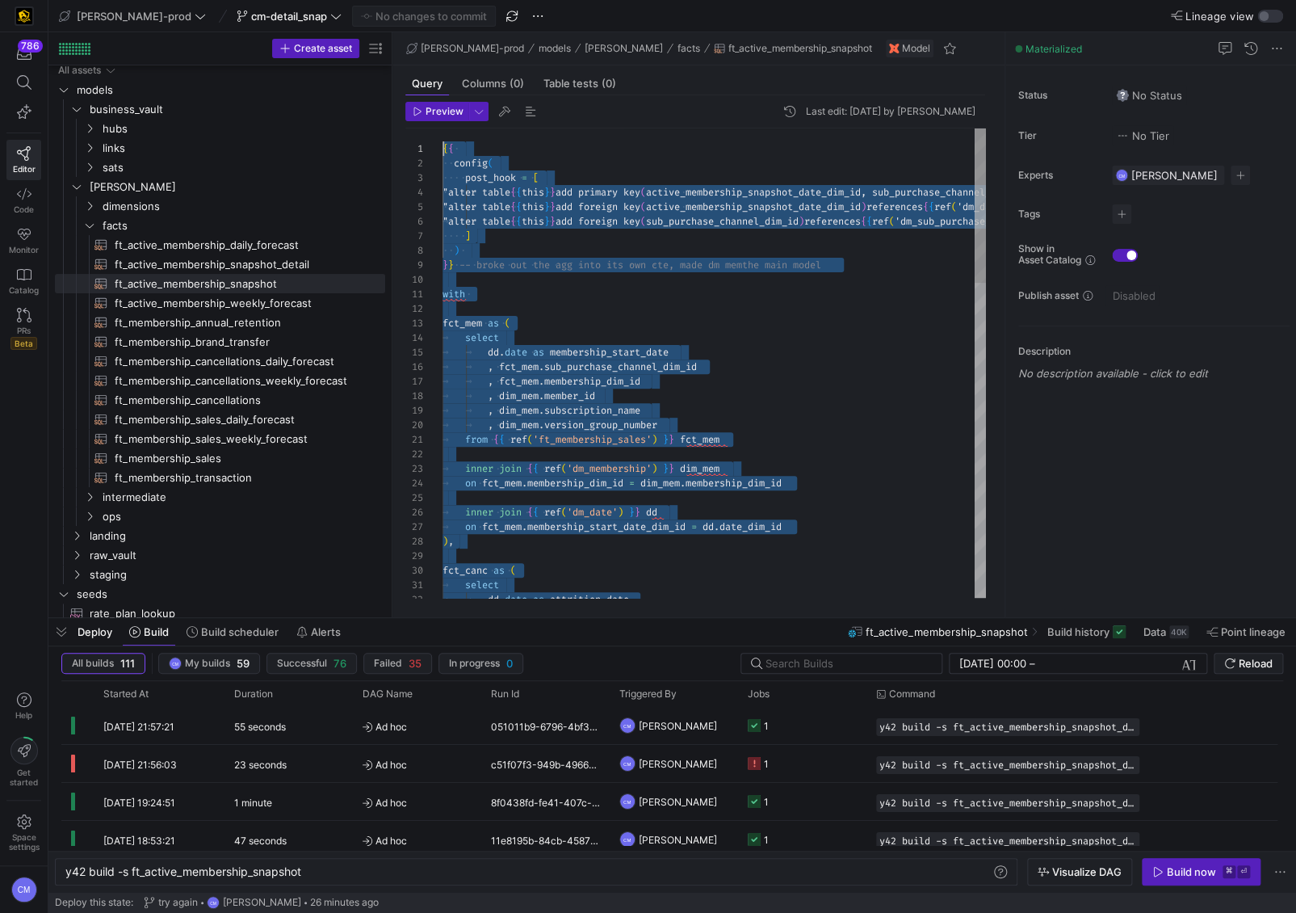
scroll to position [0, 0]
drag, startPoint x: 545, startPoint y: 471, endPoint x: 401, endPoint y: -60, distance: 549.9
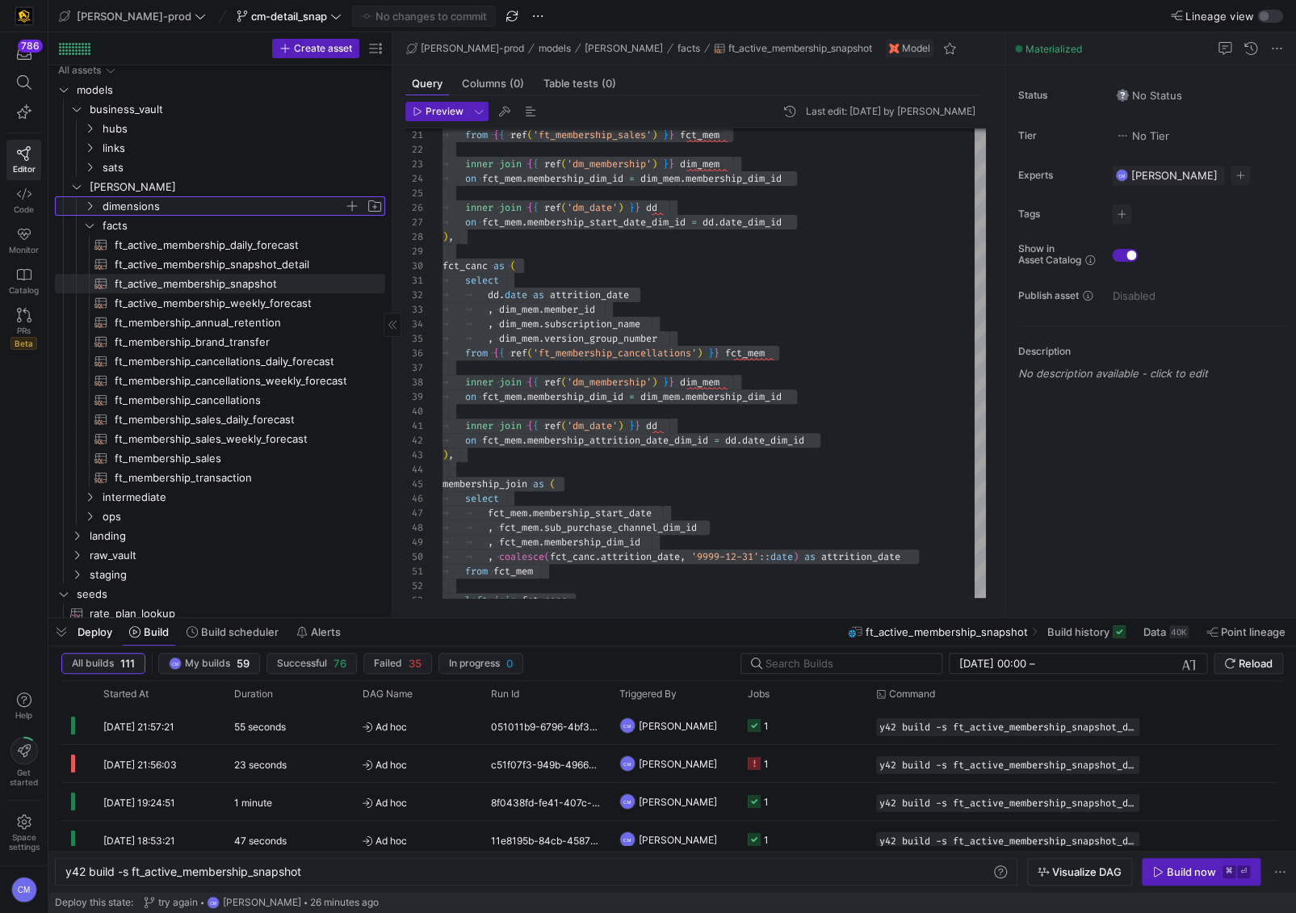
click at [163, 213] on span "dimensions" at bounding box center [223, 206] width 241 height 19
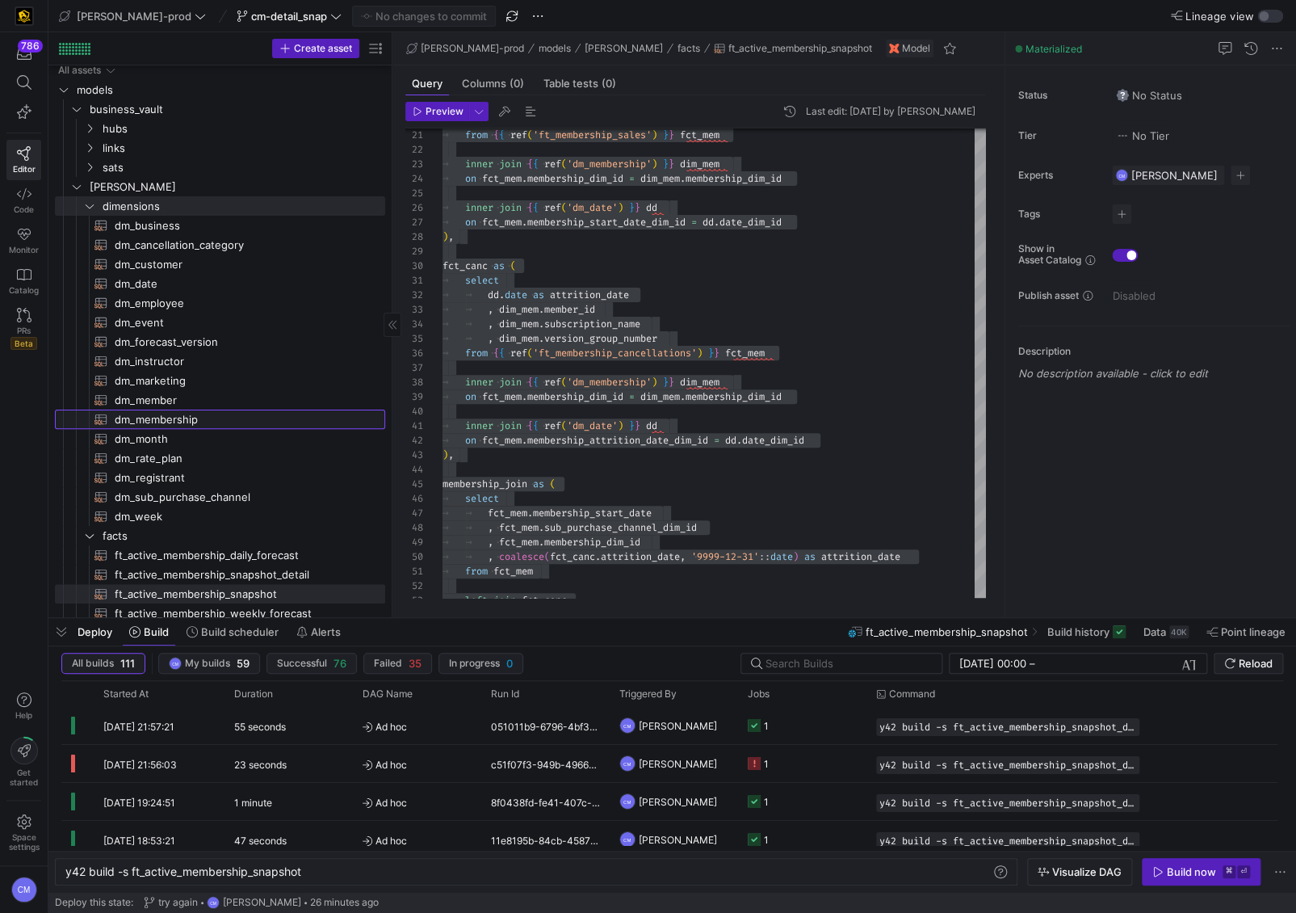
click at [231, 419] on span "dm_membership​​​​​​​​​​" at bounding box center [241, 419] width 252 height 19
type textarea "{{ config( materialized='table' , post_hook = "alter table {{ this }} add prima…"
type textarea "y42 build -s dm_membership"
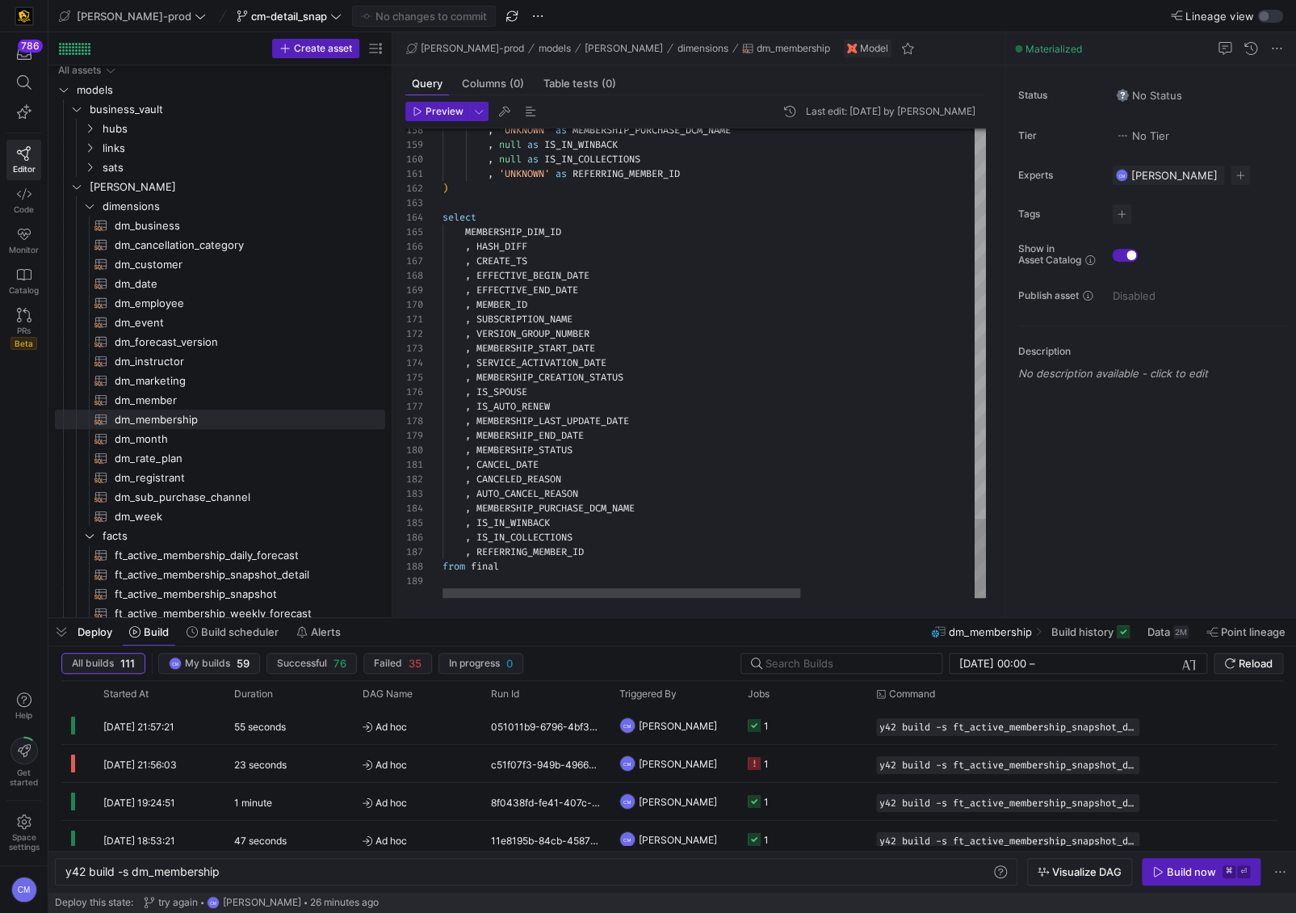
scroll to position [87, 111]
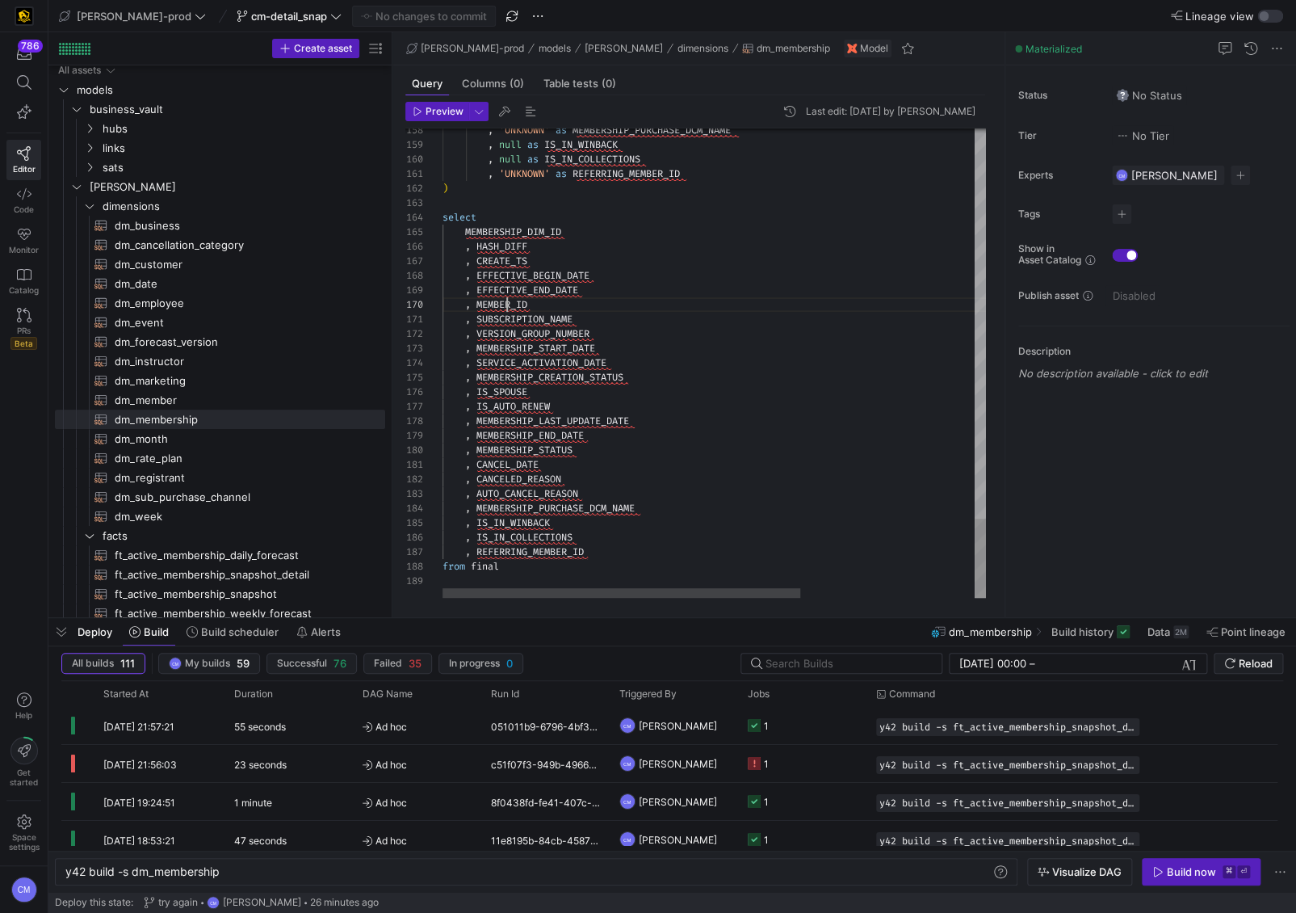
type textarea ", SUBSCRIPTION_NAME , VERSION_GROUP_NUMBER , MEMBERSHIP_START_DATE , SERVICE_AC…"
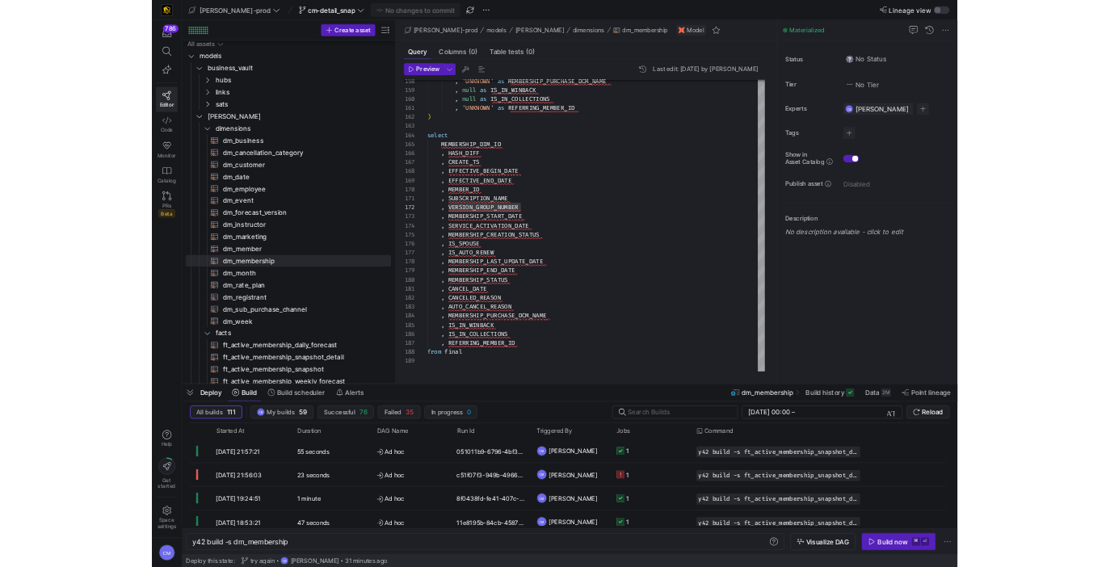
scroll to position [15, 150]
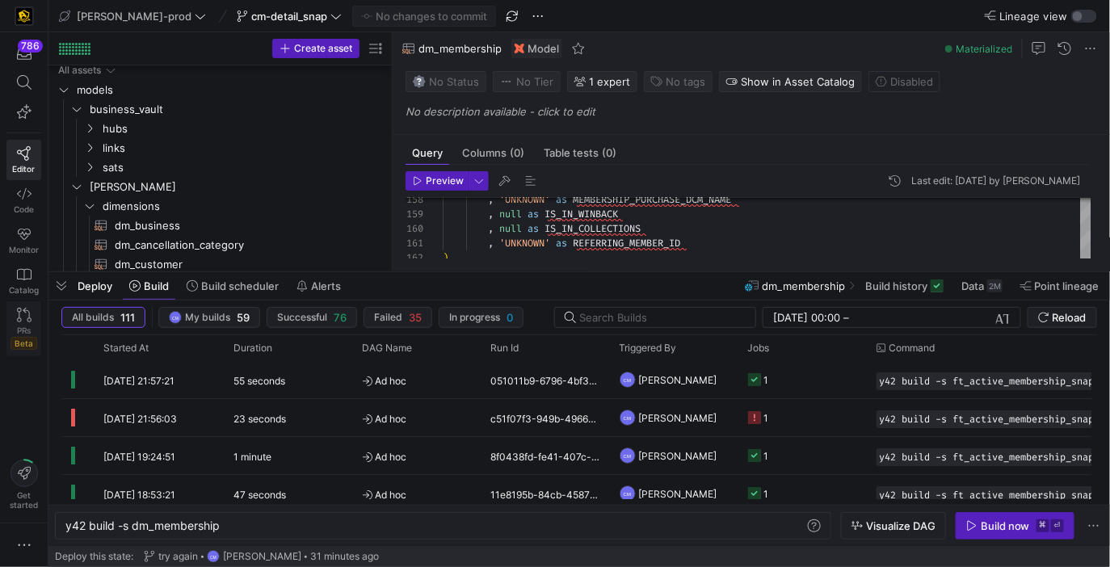
click at [17, 322] on link "PRs Beta" at bounding box center [23, 328] width 35 height 55
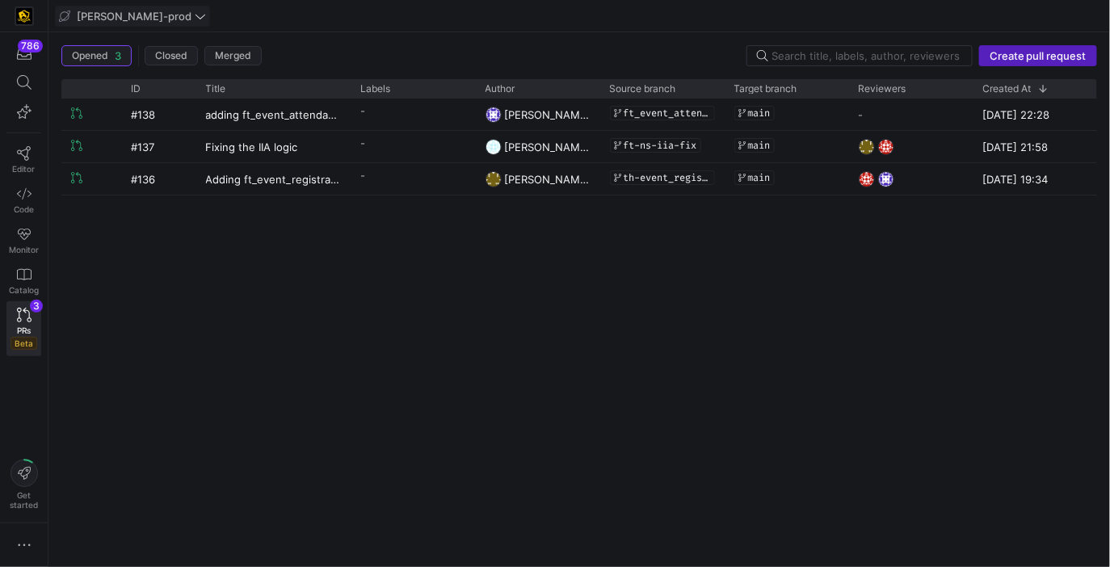
click at [96, 16] on span "[PERSON_NAME]-prod" at bounding box center [134, 16] width 115 height 13
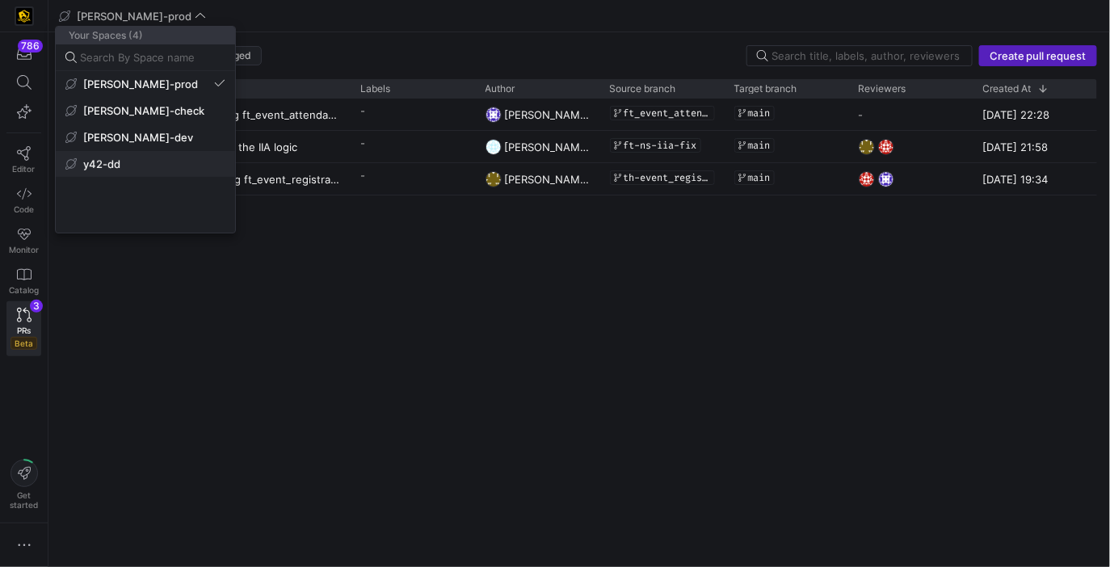
click at [128, 168] on span "y42-dd" at bounding box center [145, 163] width 160 height 13
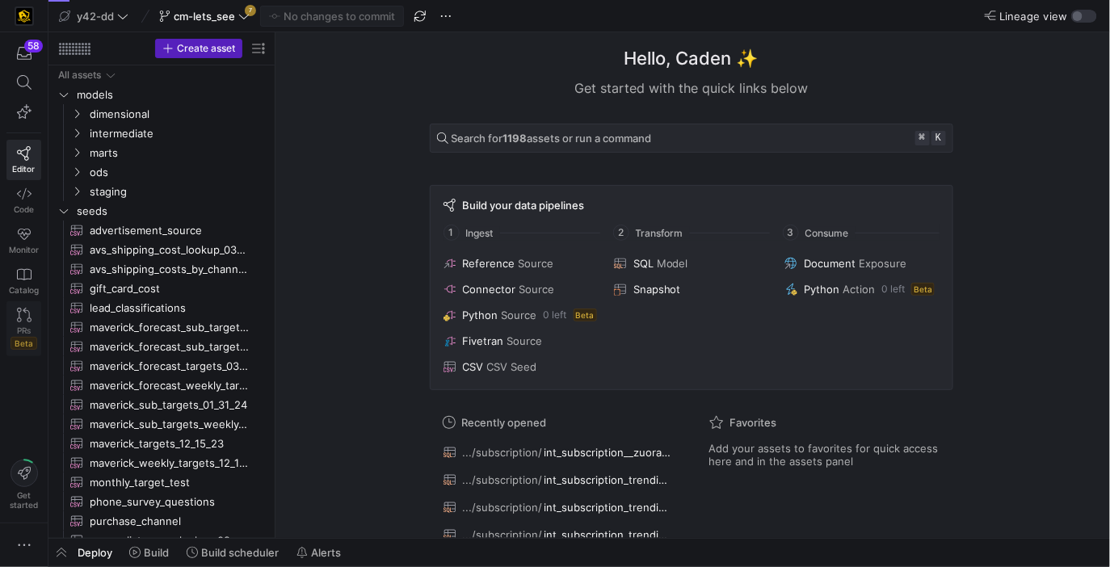
click at [28, 333] on span "PRs" at bounding box center [24, 330] width 14 height 10
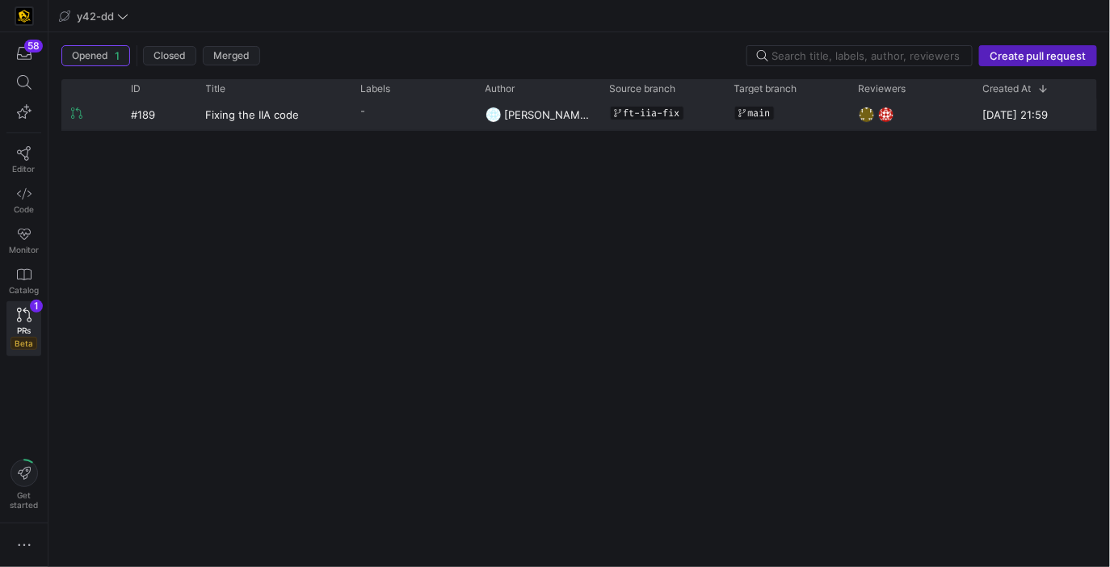
click at [416, 105] on y42-pull-request-list-view-label-cell-renderer "-" at bounding box center [413, 110] width 105 height 23
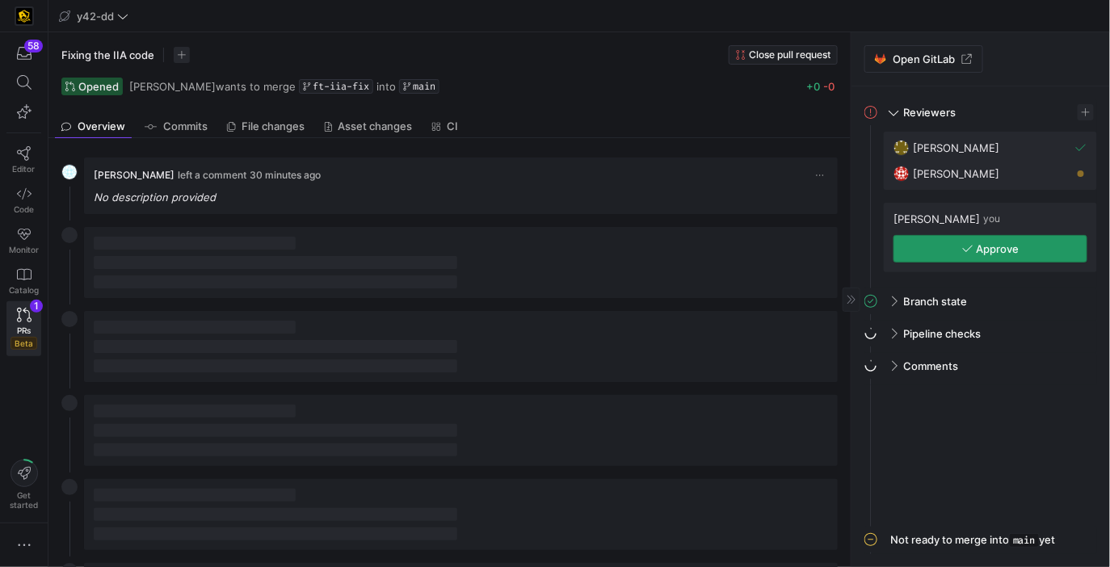
click at [957, 253] on span "button" at bounding box center [990, 249] width 192 height 26
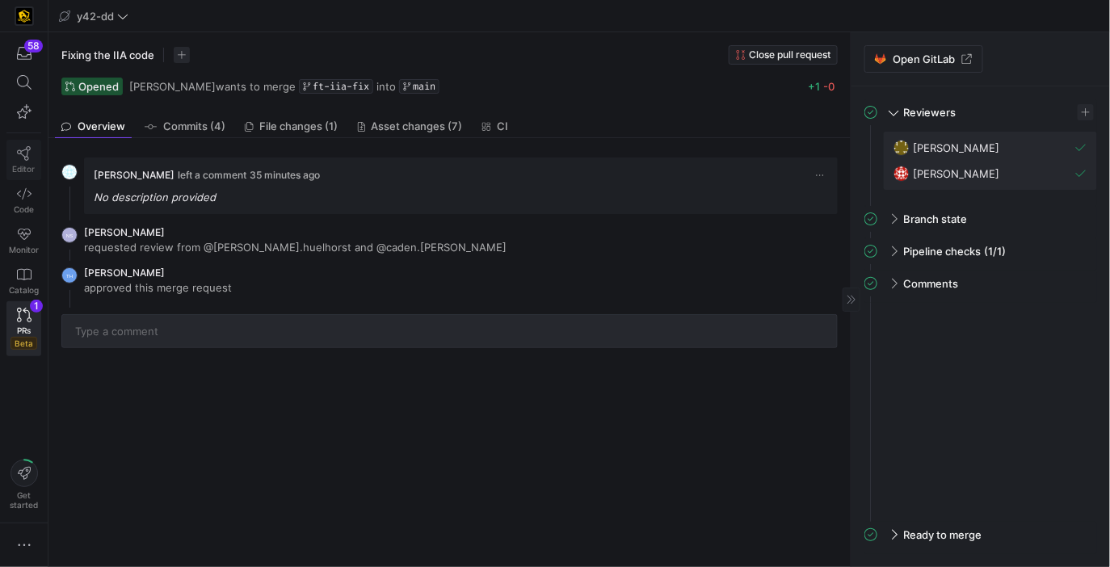
click at [27, 143] on link "Editor" at bounding box center [23, 160] width 35 height 40
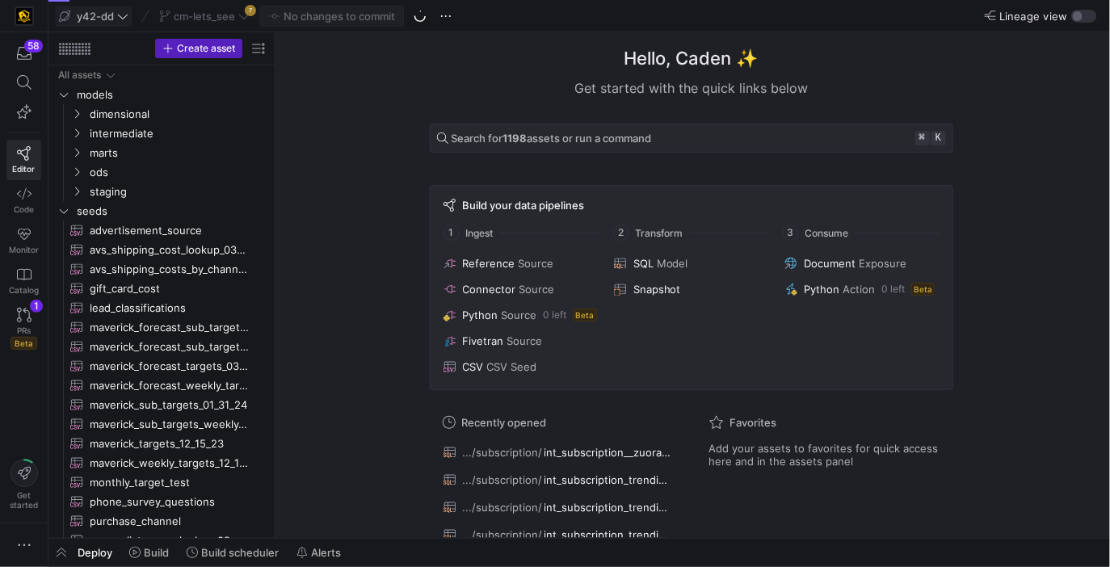
click at [111, 13] on span "y42-dd" at bounding box center [95, 16] width 37 height 13
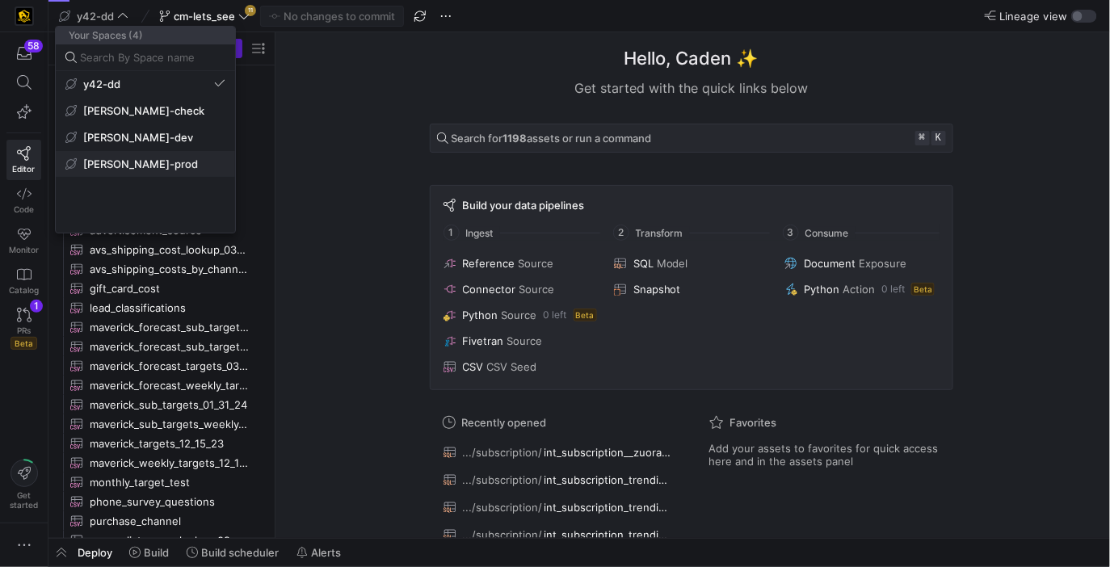
click at [145, 161] on span "[PERSON_NAME]-prod" at bounding box center [140, 163] width 115 height 13
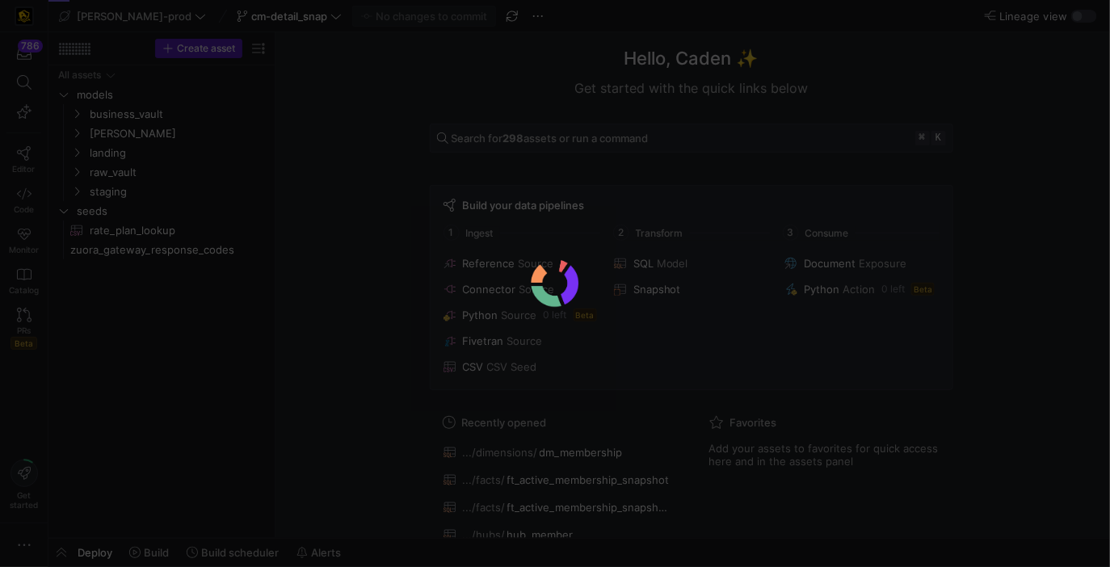
click at [141, 139] on div at bounding box center [555, 283] width 1110 height 567
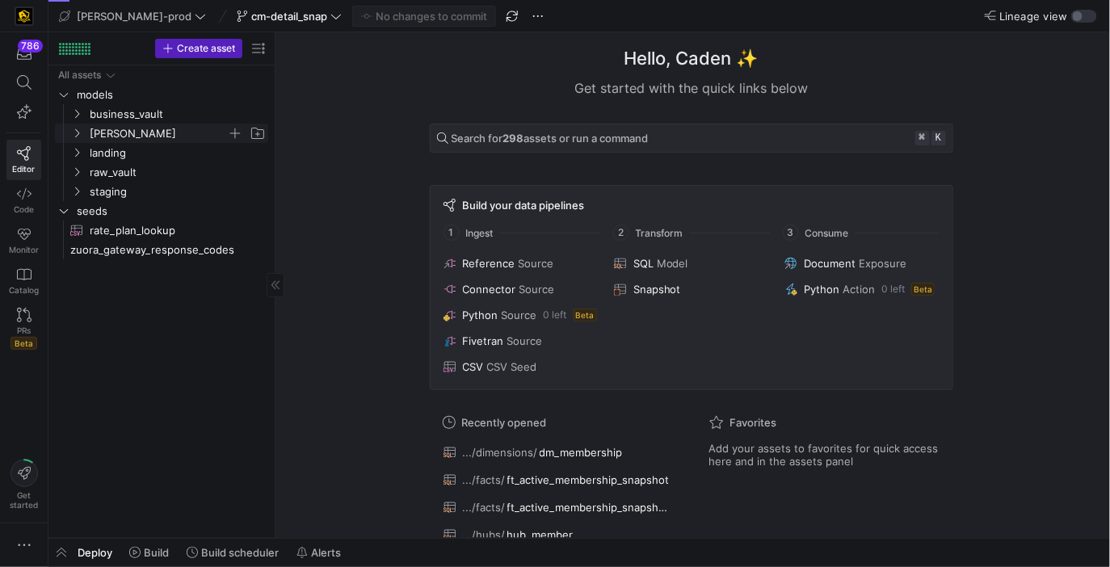
click at [139, 135] on span "[PERSON_NAME]" at bounding box center [158, 133] width 137 height 19
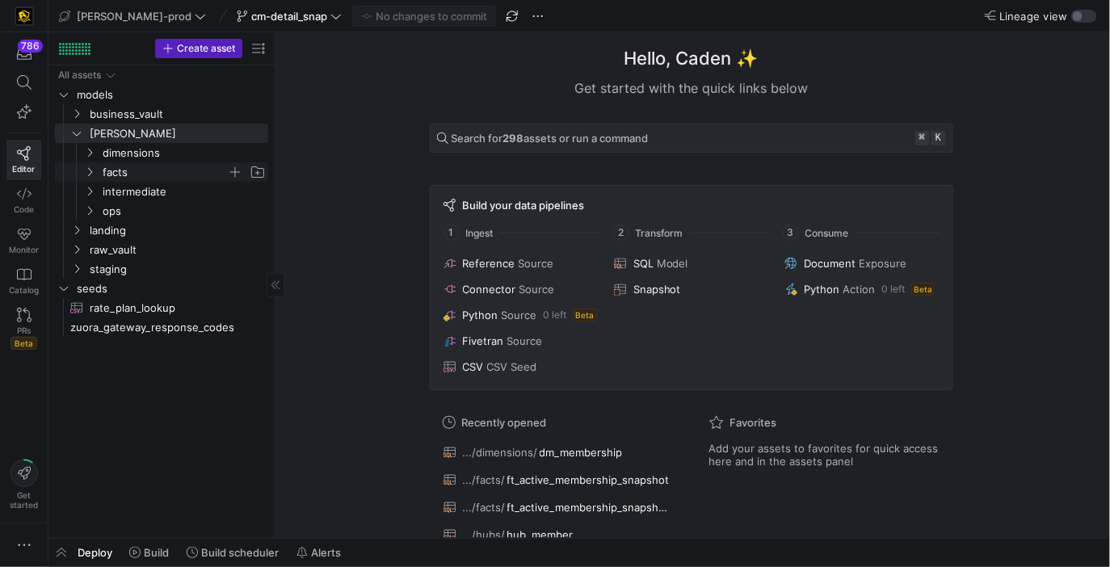
click at [143, 169] on span "facts" at bounding box center [165, 172] width 124 height 19
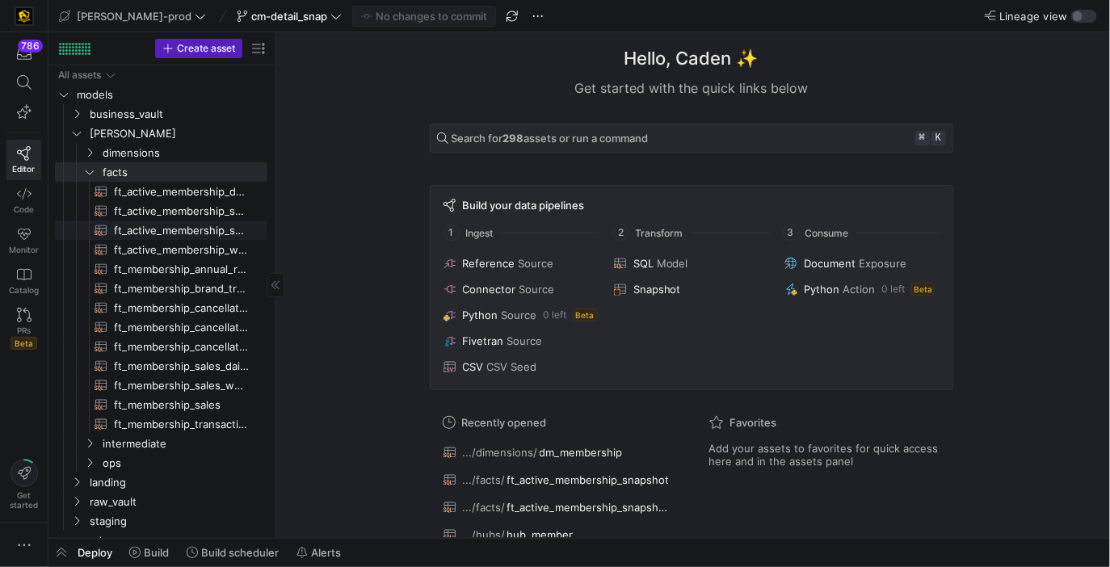
click at [215, 230] on span "ft_active_membership_snapshot​​​​​​​​​​" at bounding box center [181, 230] width 135 height 19
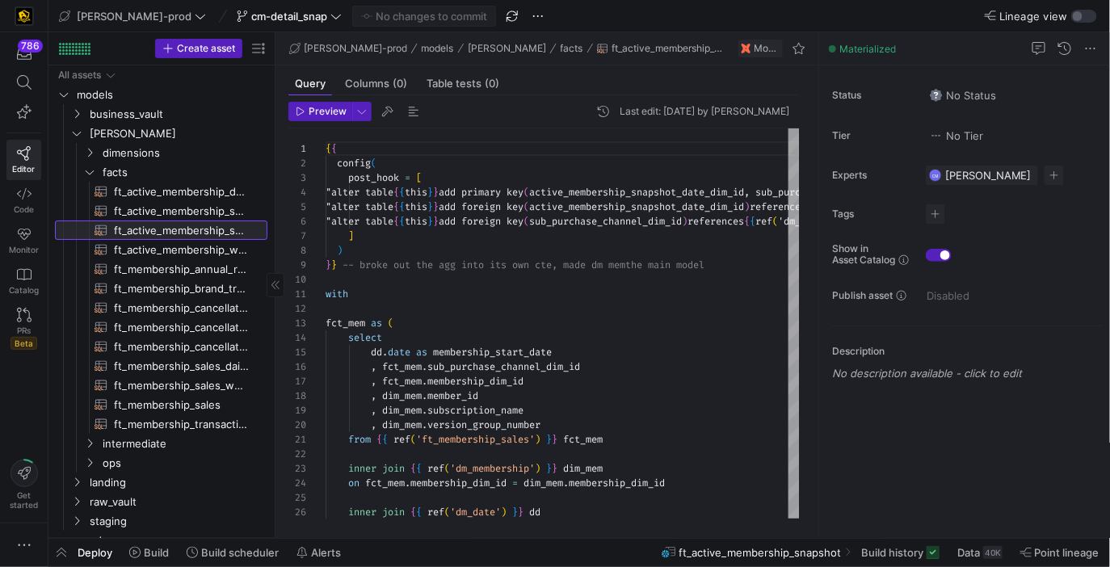
scroll to position [115, 0]
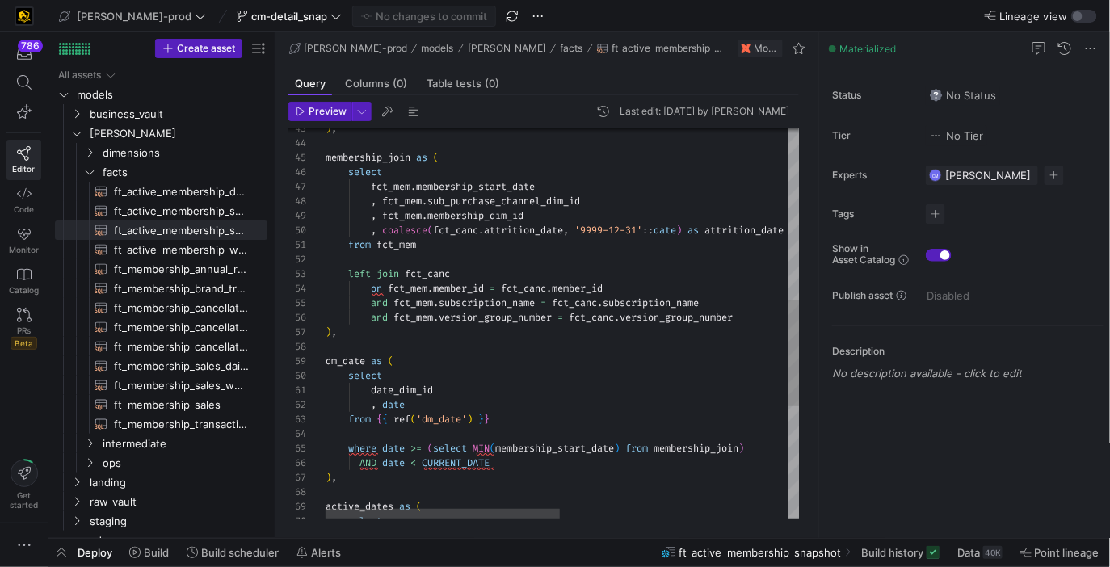
click at [535, 235] on div "from fct_mem left join fct_canc on fct_mem . member_id = fct_canc . member_id a…" at bounding box center [792, 214] width 935 height 1433
click at [548, 262] on div "from fct_mem left join fct_canc on fct_mem . member_id = fct_canc . member_id a…" at bounding box center [792, 214] width 935 height 1433
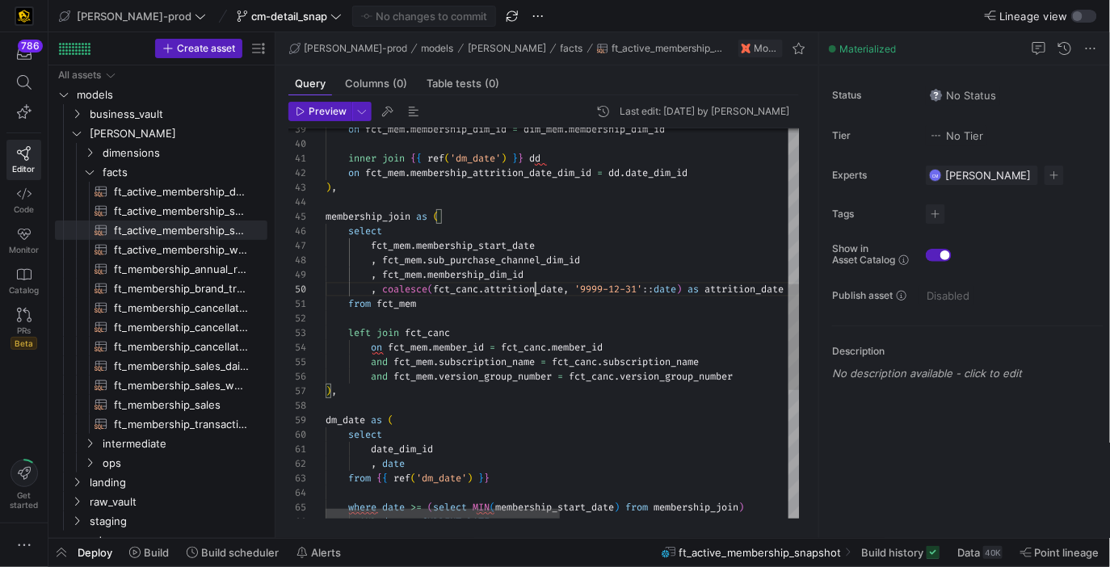
click at [535, 293] on div "AND date < CURRENT_DATE where date >= ( select MIN ( membership_start_date ) fr…" at bounding box center [792, 273] width 935 height 1433
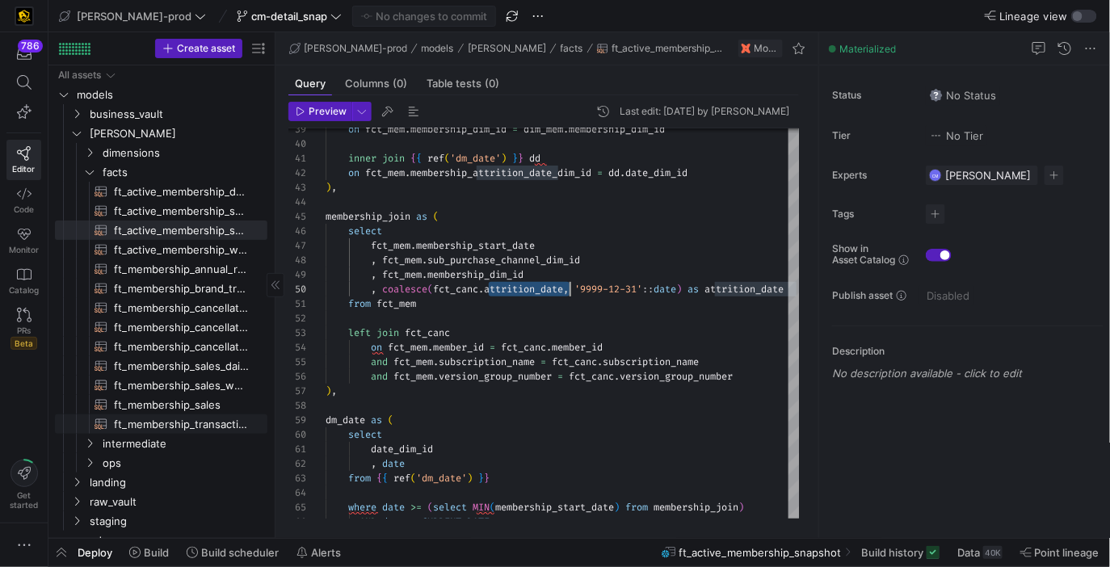
click at [204, 415] on span "ft_membership_transaction​​​​​​​​​​" at bounding box center [181, 424] width 135 height 19
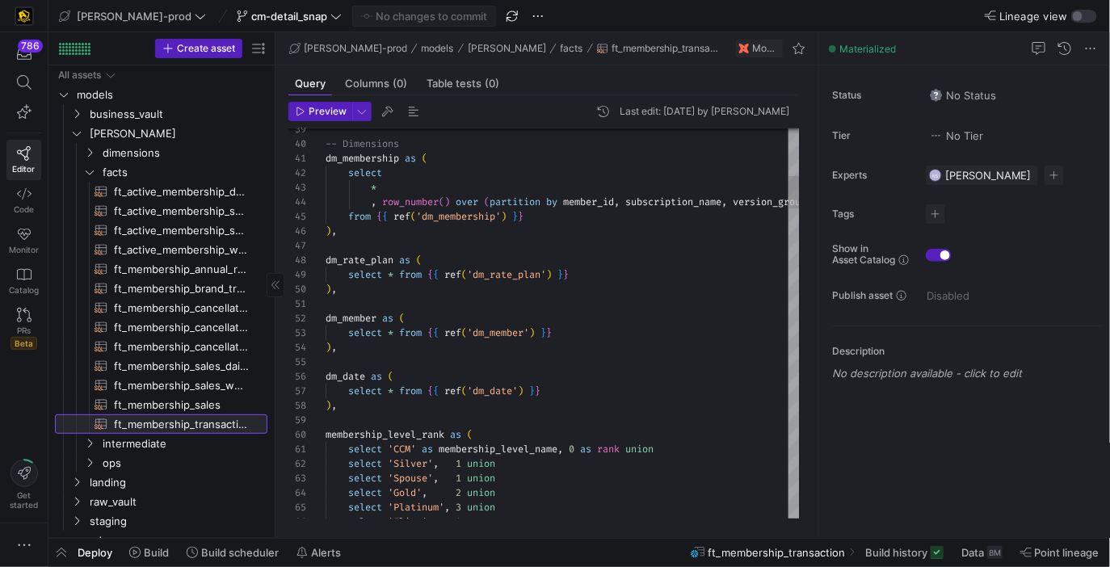
scroll to position [86, 243]
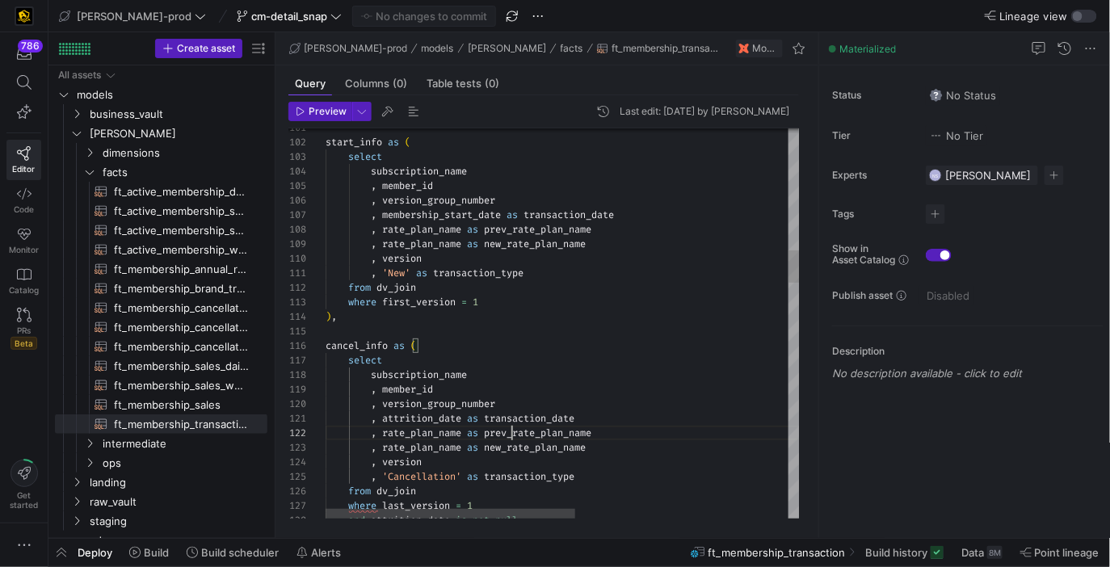
scroll to position [15, 186]
click at [232, 226] on span "ft_active_membership_snapshot​​​​​​​​​​" at bounding box center [181, 230] width 135 height 19
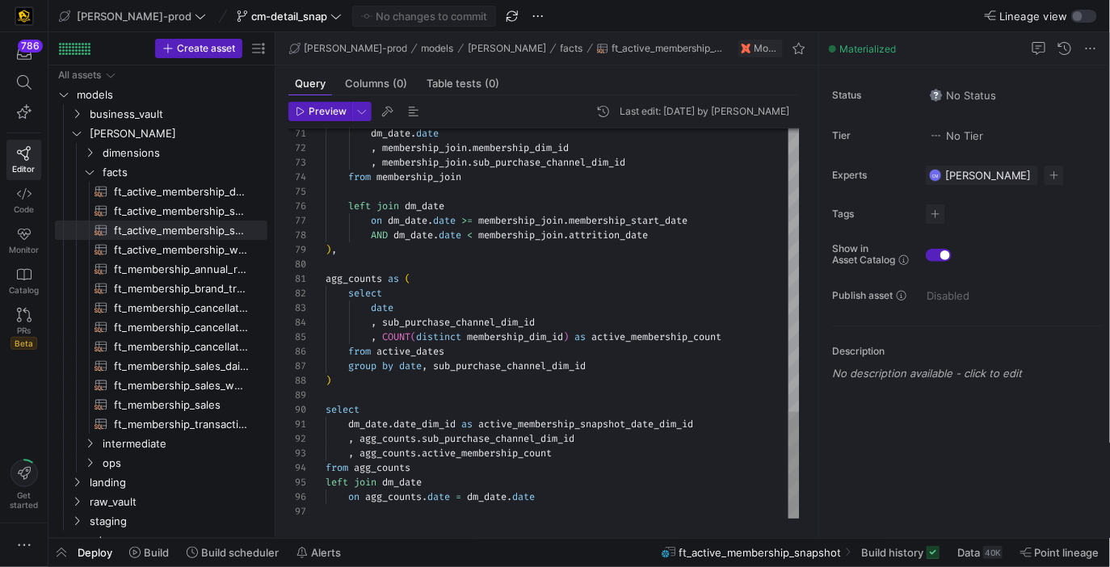
scroll to position [15, 57]
click at [176, 203] on span "ft_active_membership_snapshot_detail​​​​​​​​​​" at bounding box center [181, 211] width 135 height 19
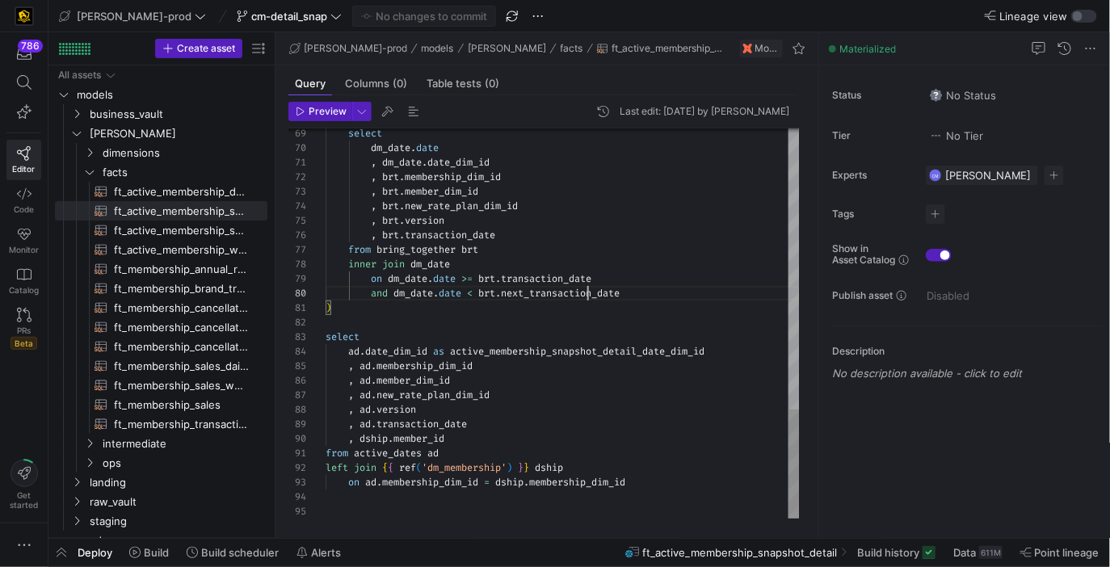
type textarea "{{ config( post_hook = [ "alter table {{ this }} add primary key (active_member…"
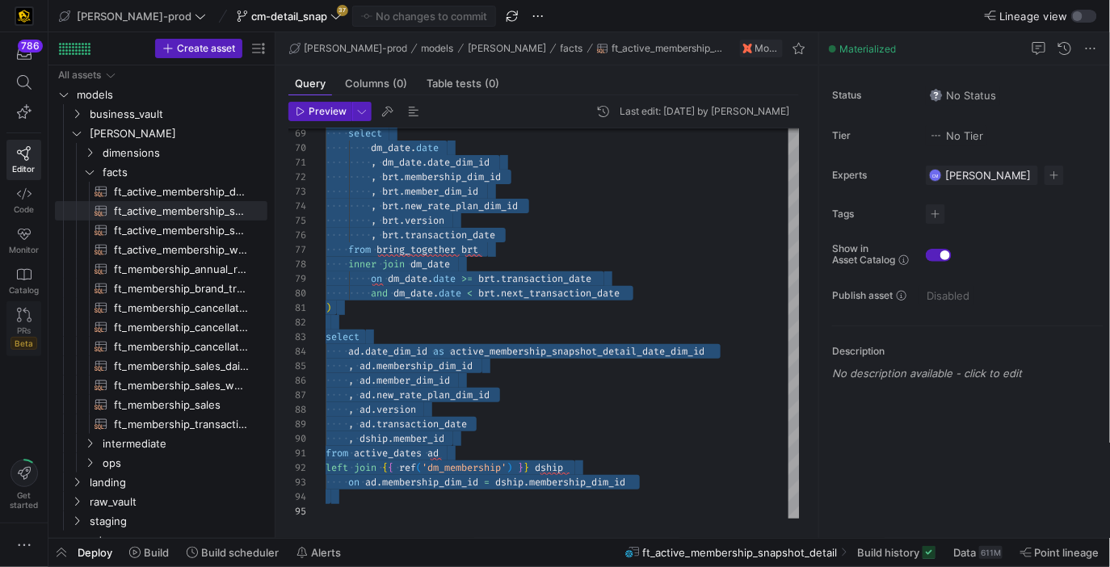
click at [25, 321] on icon at bounding box center [24, 315] width 15 height 15
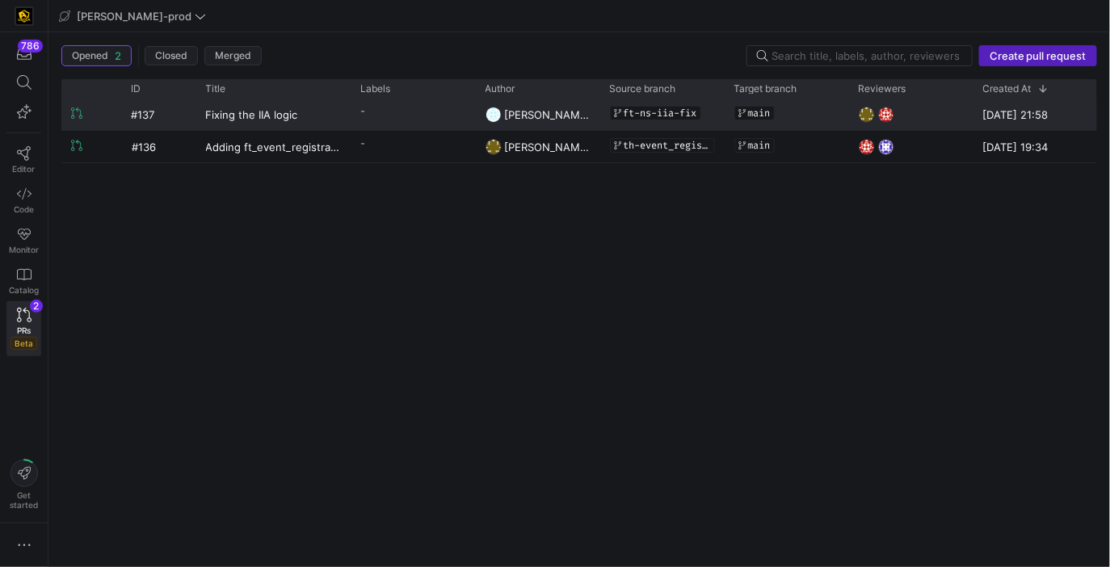
click at [382, 111] on y42-pull-request-list-view-label-cell-renderer "-" at bounding box center [413, 110] width 105 height 23
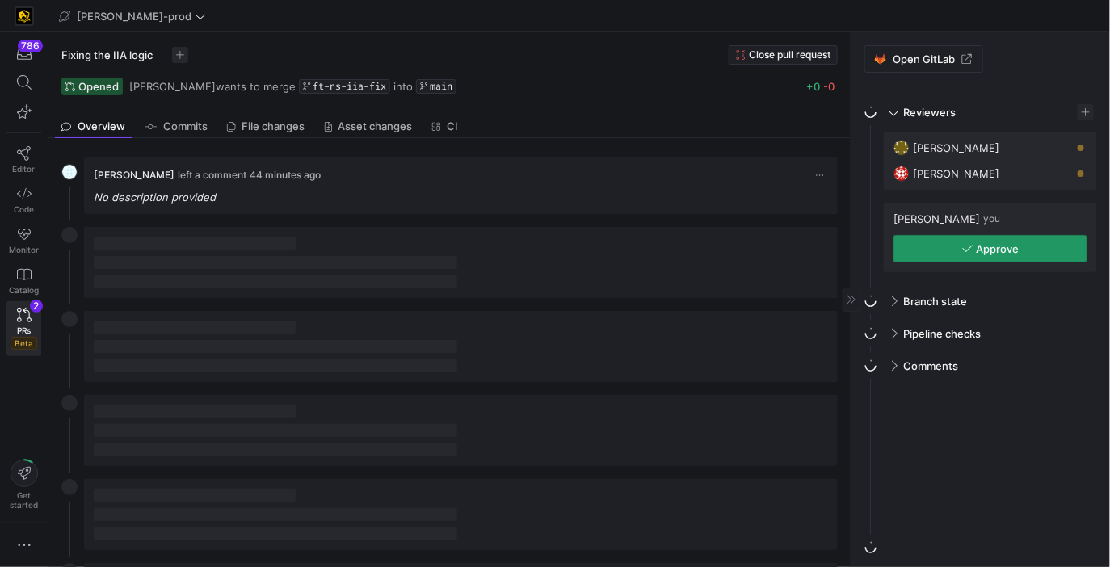
click at [935, 242] on span "button" at bounding box center [990, 249] width 192 height 26
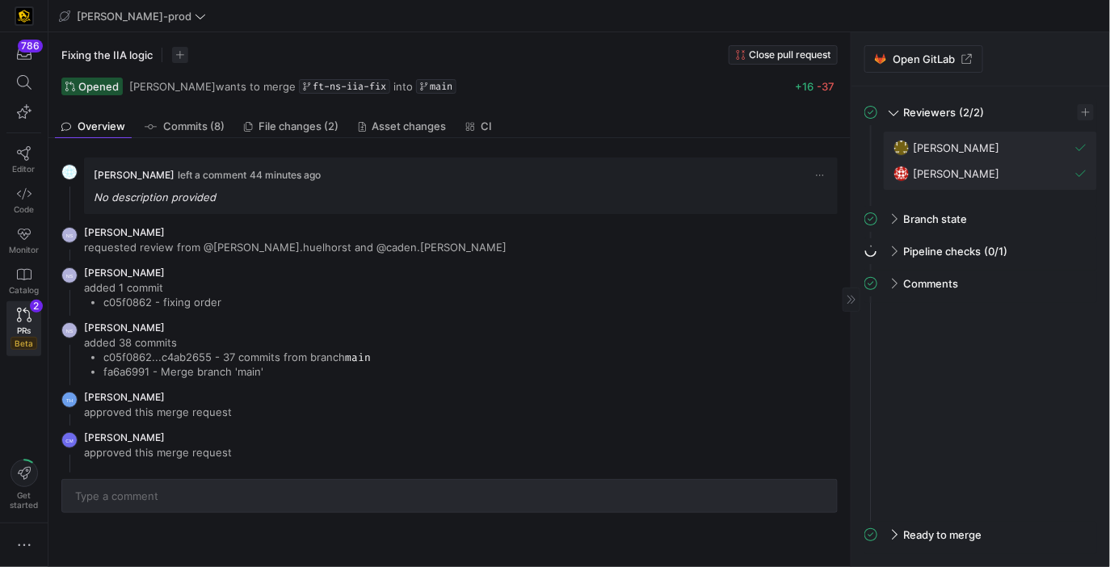
click at [493, 187] on div "Noah Streveler left a comment 44 minutes ago No description provided" at bounding box center [461, 185] width 734 height 37
click at [24, 148] on icon at bounding box center [24, 153] width 15 height 15
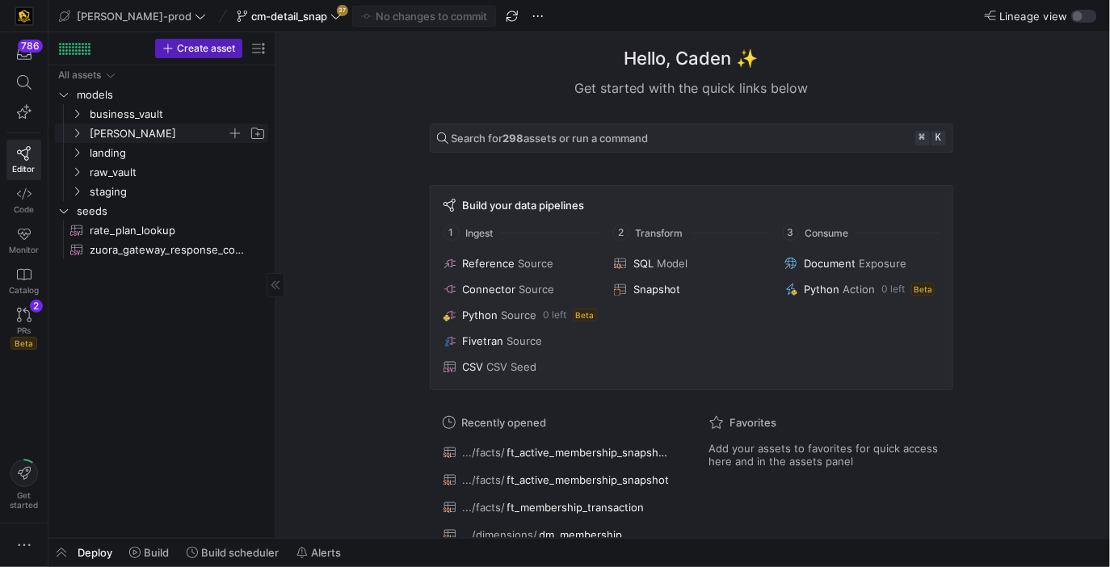
click at [124, 132] on span "[PERSON_NAME]" at bounding box center [158, 133] width 137 height 19
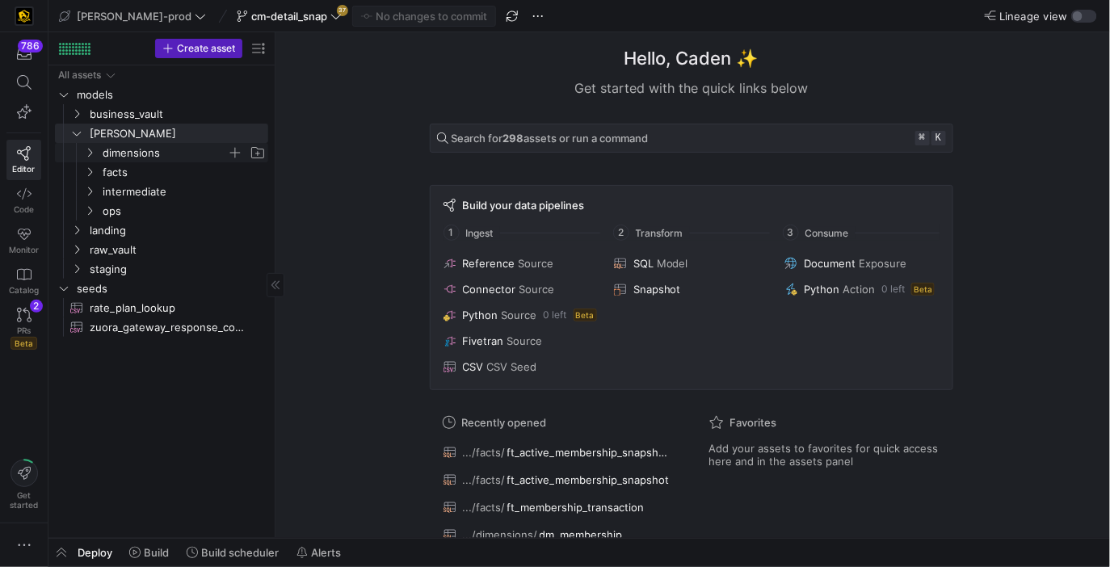
click at [165, 156] on span "dimensions" at bounding box center [165, 153] width 124 height 19
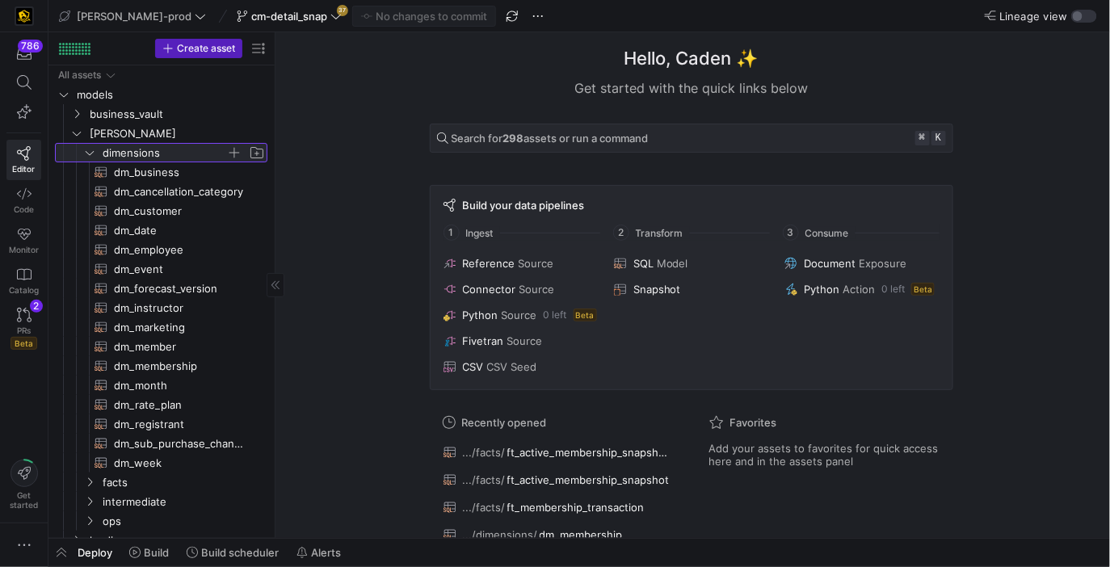
click at [165, 156] on span "dimensions" at bounding box center [165, 153] width 124 height 19
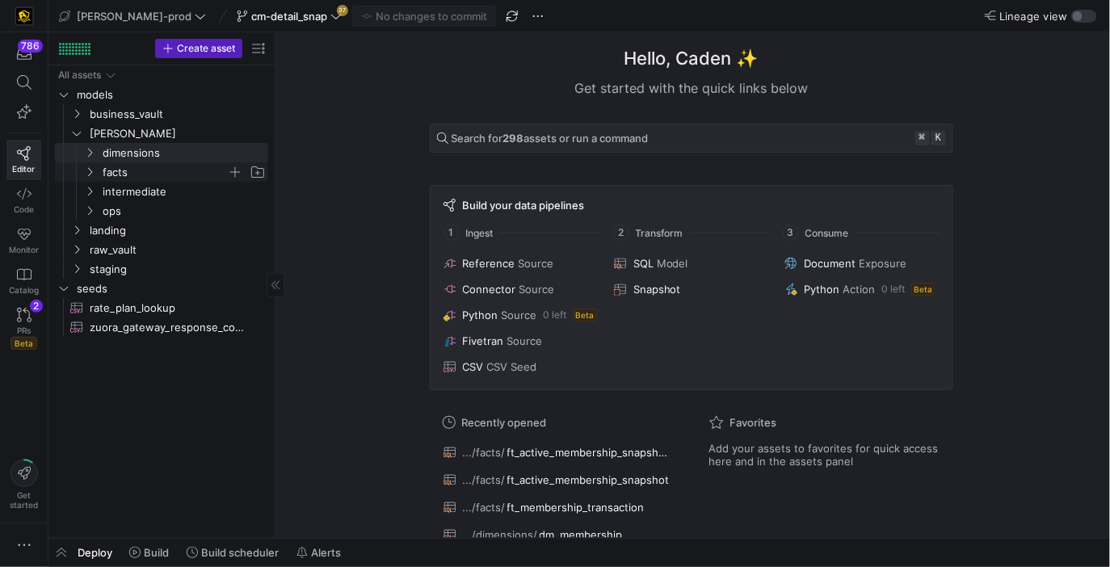
click at [164, 166] on span "facts" at bounding box center [165, 172] width 124 height 19
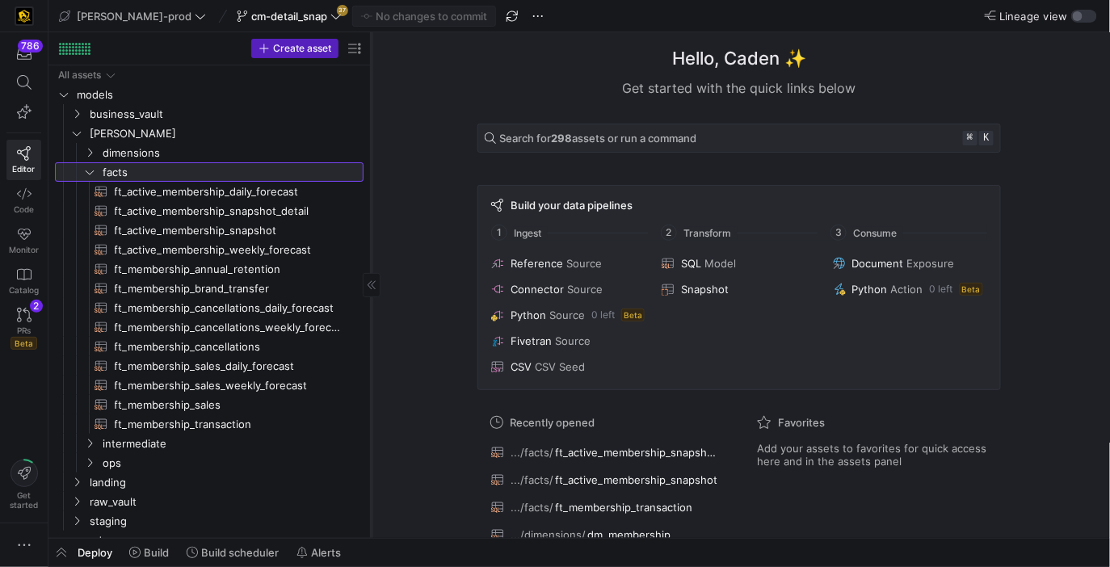
drag, startPoint x: 274, startPoint y: 345, endPoint x: 368, endPoint y: 352, distance: 94.8
click at [371, 352] on div at bounding box center [371, 285] width 1 height 506
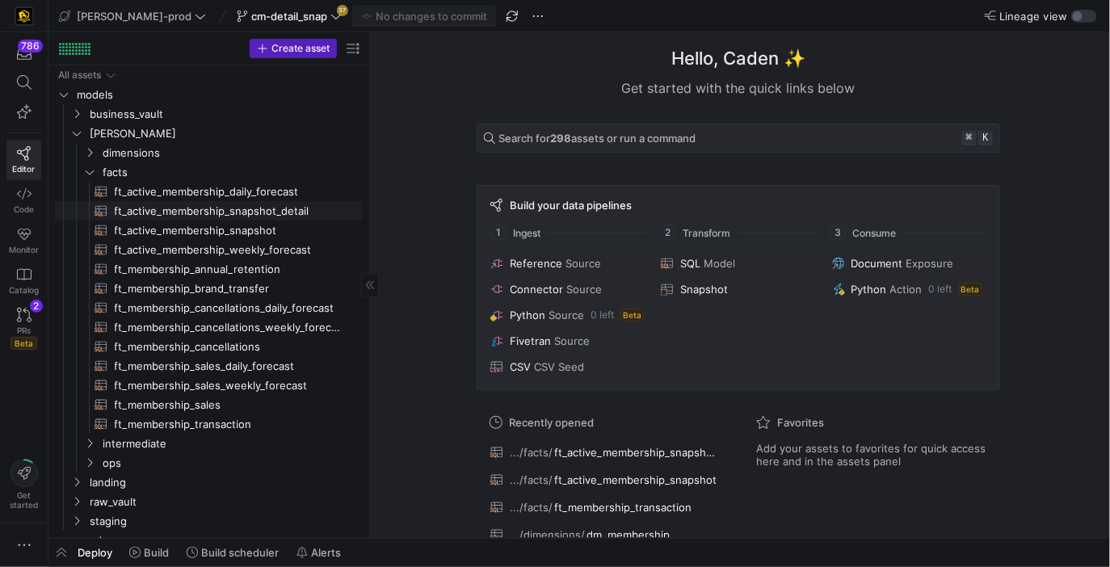
click at [321, 213] on span "ft_active_membership_snapshot_detail​​​​​​​​​​" at bounding box center [229, 211] width 229 height 19
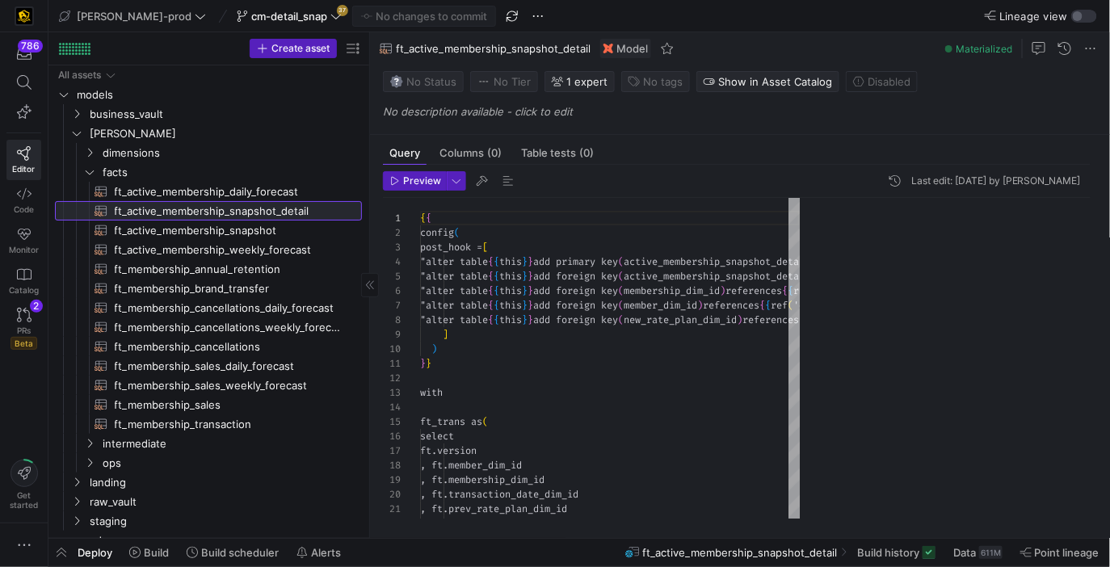
scroll to position [86, 0]
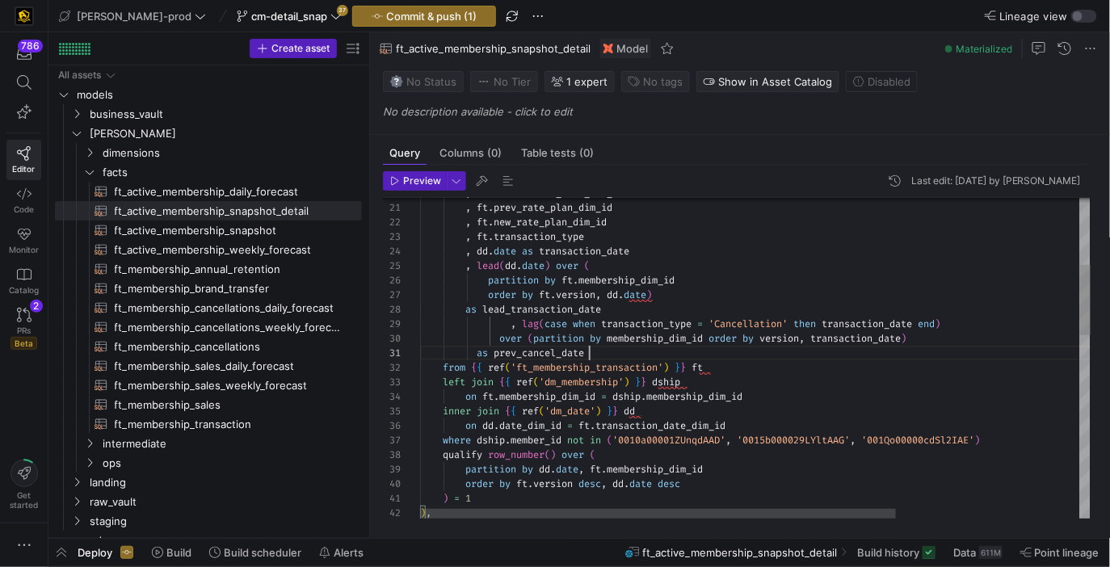
scroll to position [0, 169]
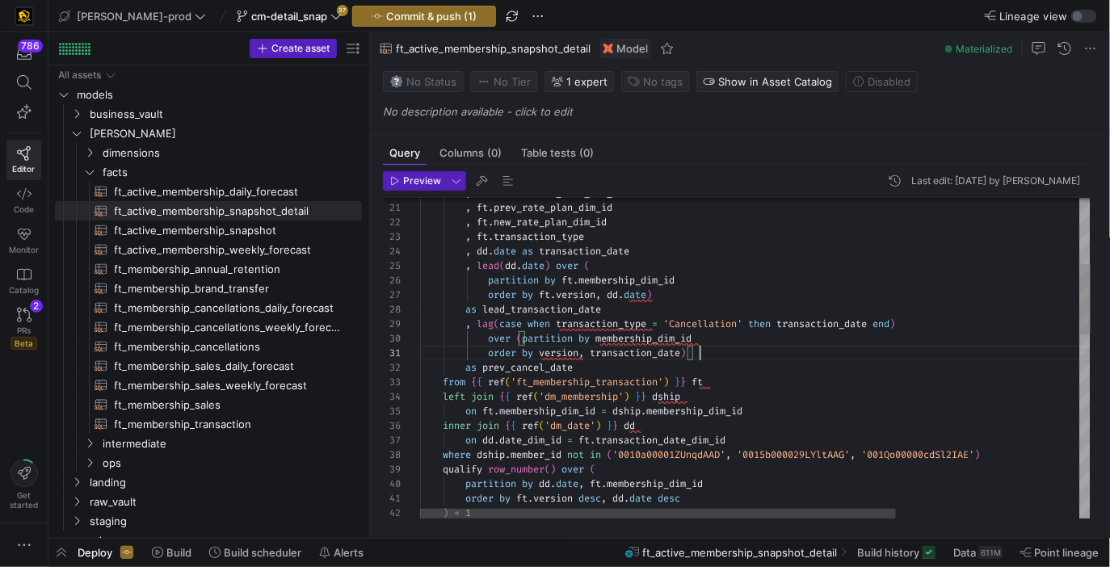
scroll to position [0, 279]
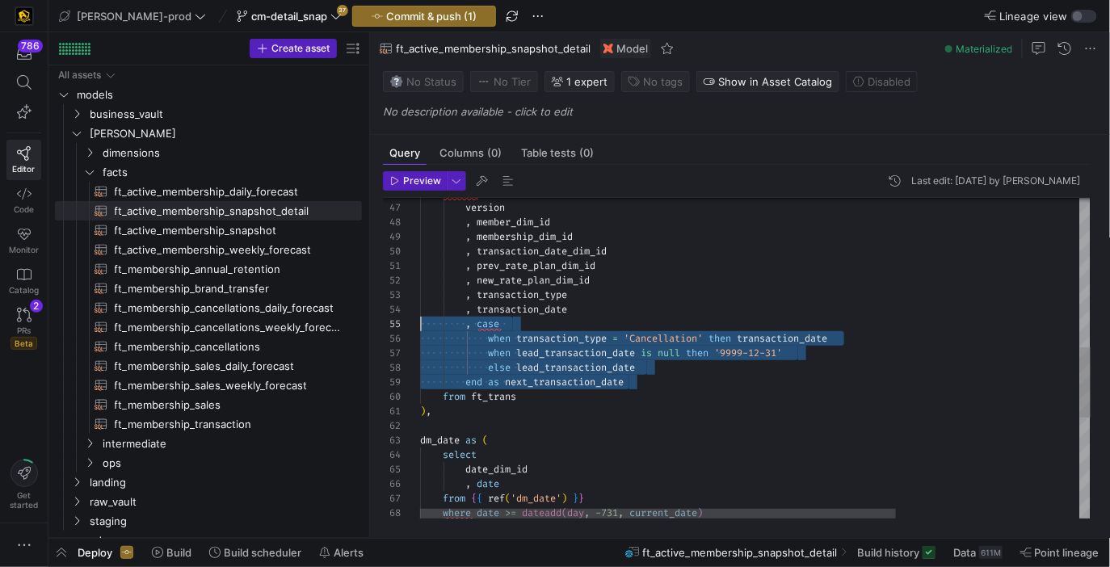
scroll to position [57, 0]
drag, startPoint x: 633, startPoint y: 379, endPoint x: 382, endPoint y: 325, distance: 256.9
click at [420, 325] on div "select version , member_dim_id , membership_dim_id , transaction_date_dim_id , …" at bounding box center [884, 250] width 929 height 1462
type textarea "else '9999-12-31' end as next_transaction_date from ft_trans ), dm_date as ( se…"
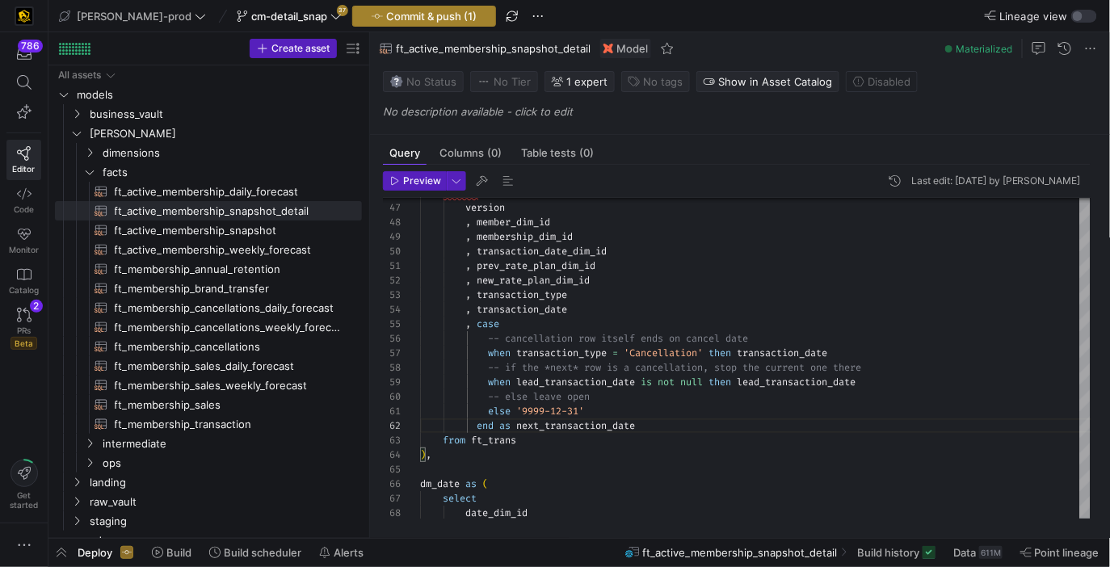
click at [403, 15] on span "Commit & push (1)" at bounding box center [431, 16] width 90 height 13
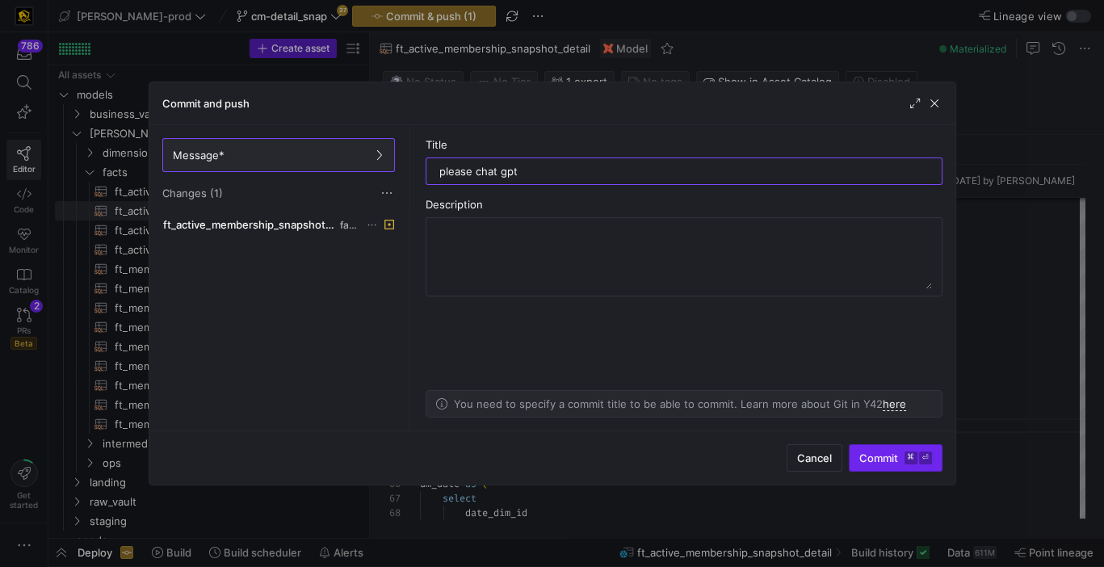
type input "please chat gpt"
click at [870, 447] on span "submit" at bounding box center [896, 458] width 92 height 26
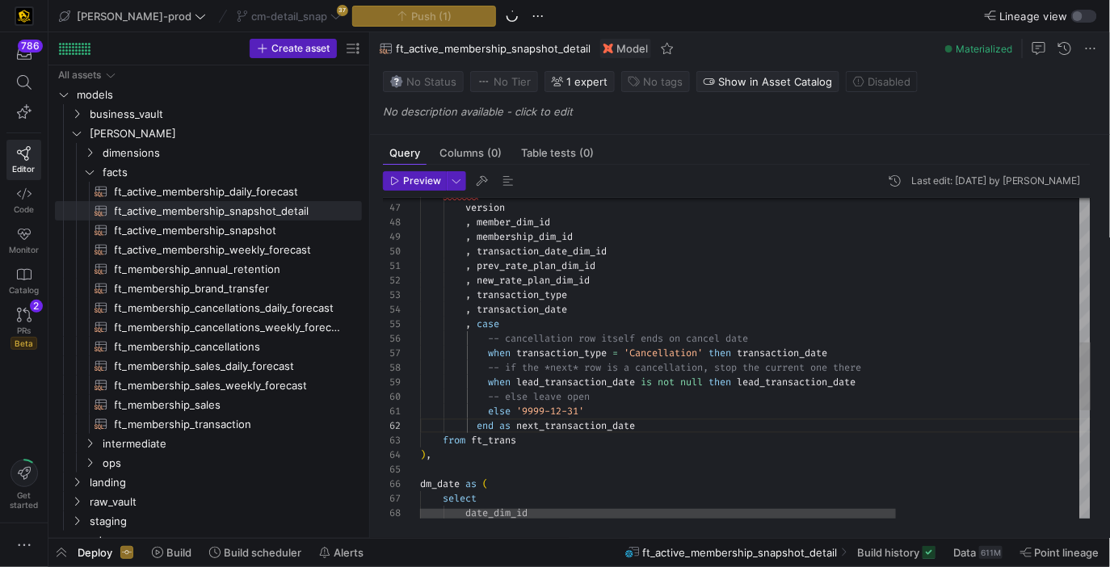
scroll to position [44, 150]
click at [699, 316] on div "select version , member_dim_id , membership_dim_id , transaction_date_dim_id , …" at bounding box center [884, 271] width 929 height 1505
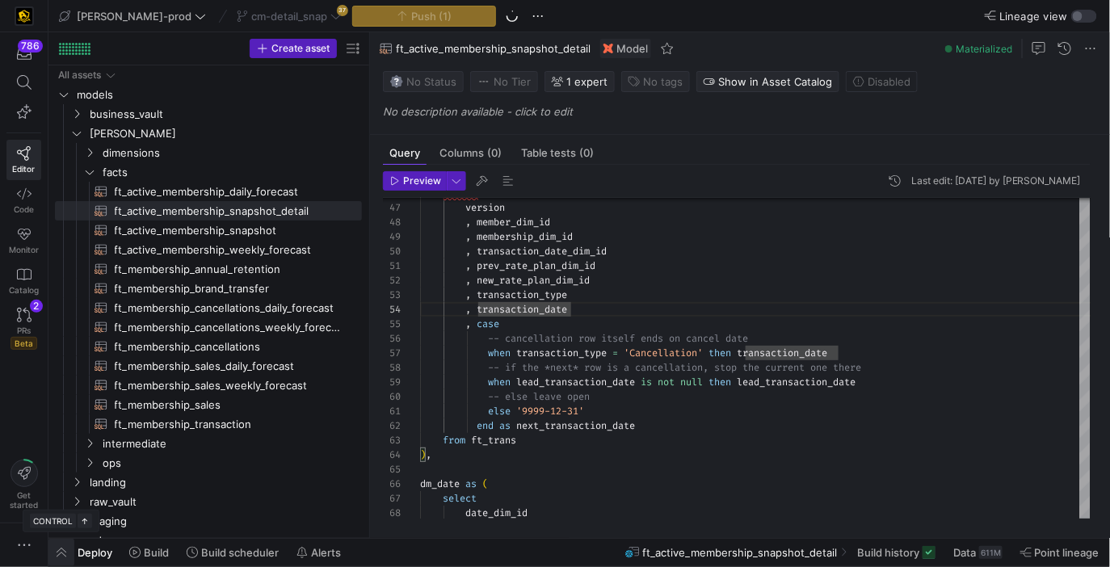
click at [57, 545] on span "button" at bounding box center [61, 552] width 26 height 27
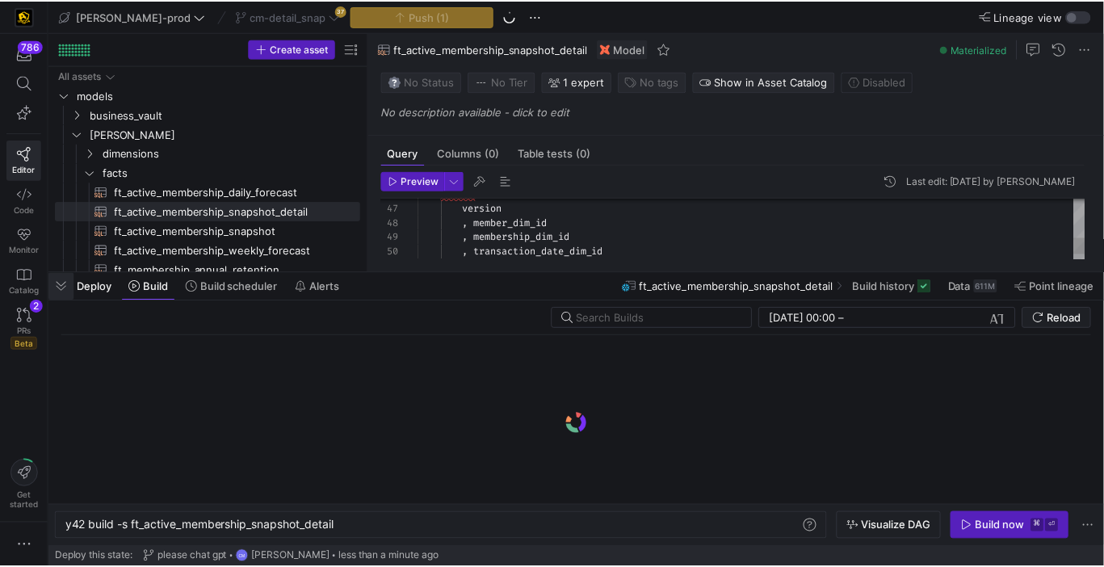
scroll to position [0, 272]
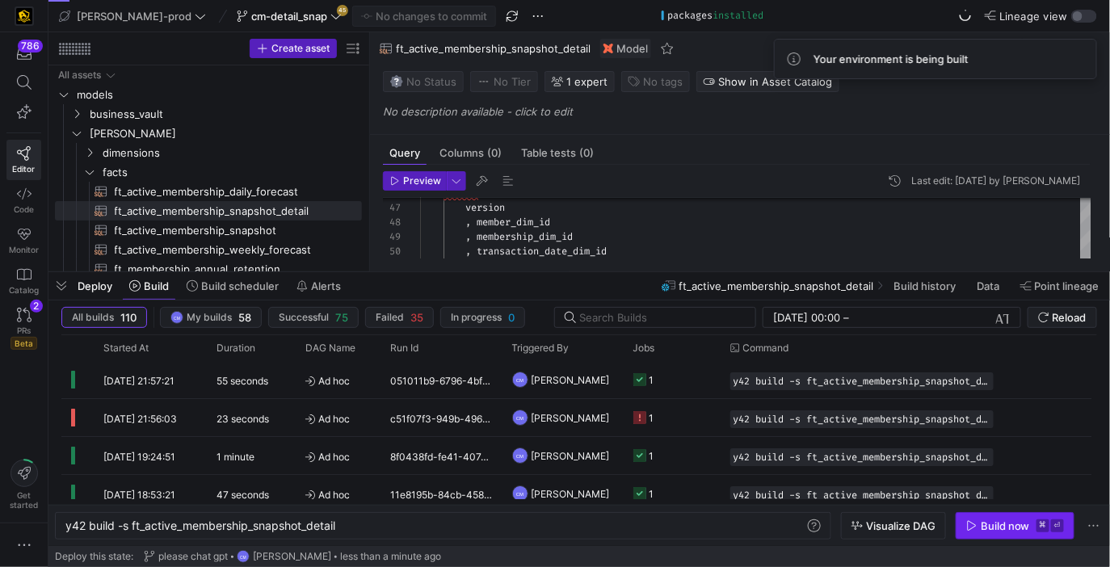
click at [1032, 523] on span "Build now ⌘ ⏎" at bounding box center [1015, 525] width 98 height 13
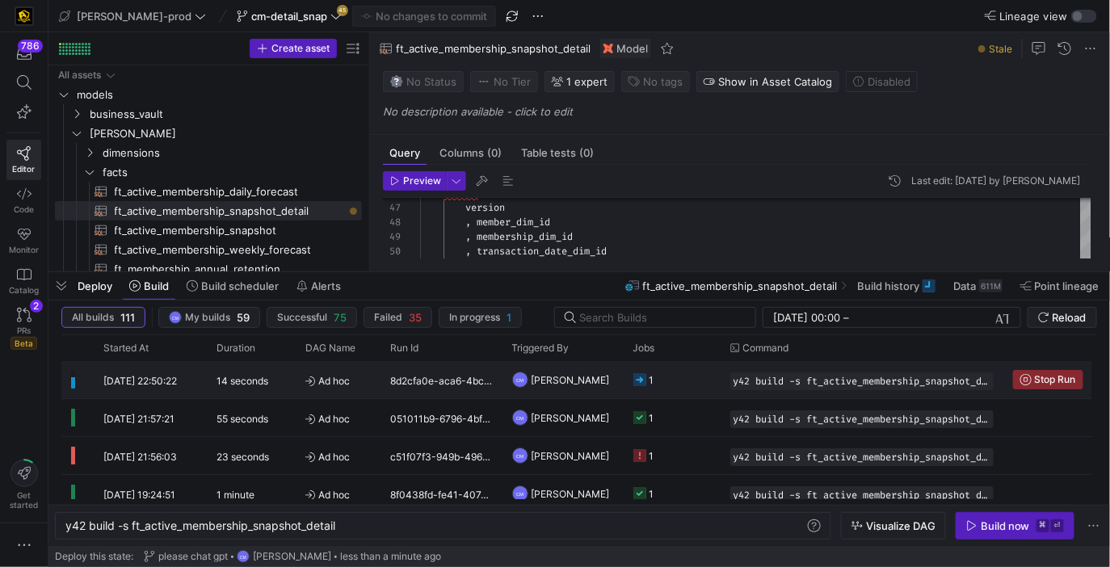
click at [690, 376] on y42-job-status-cell-renderer "1" at bounding box center [672, 380] width 78 height 36
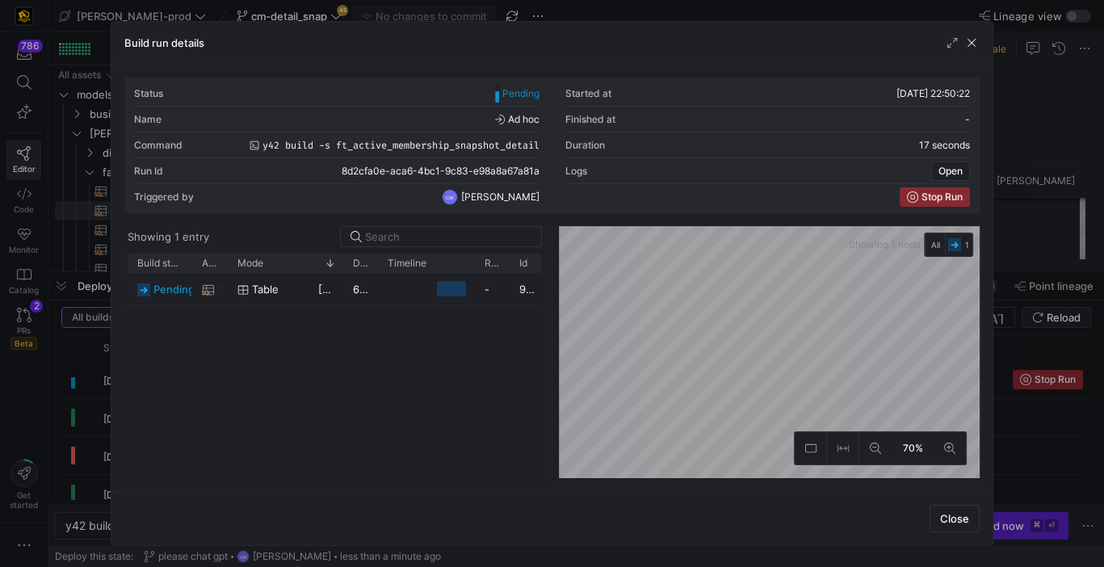
click at [1011, 443] on div at bounding box center [552, 283] width 1104 height 567
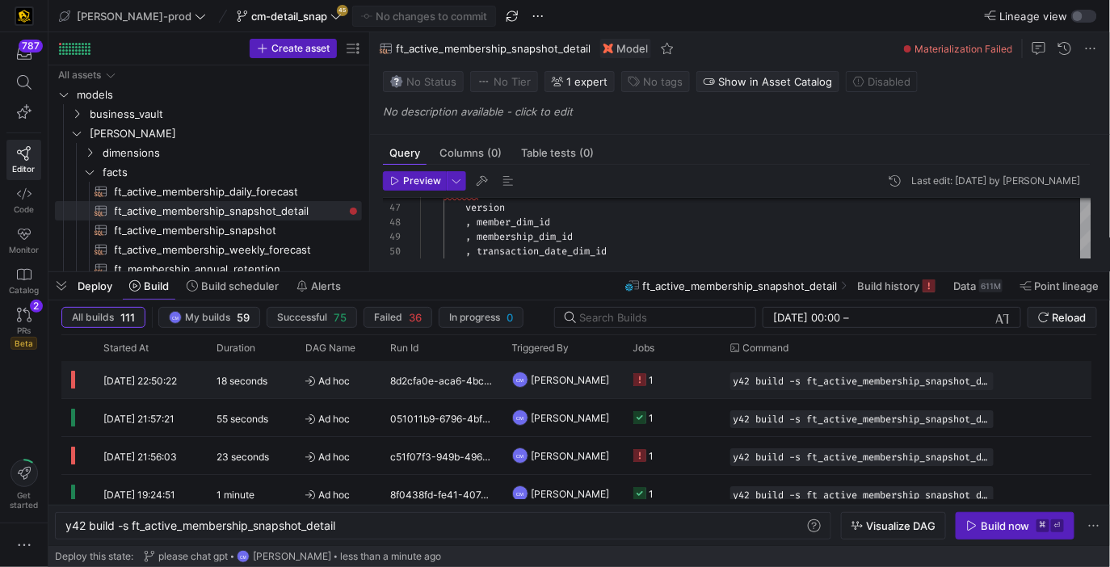
click at [664, 387] on y42-job-status-cell-renderer "1" at bounding box center [672, 380] width 78 height 36
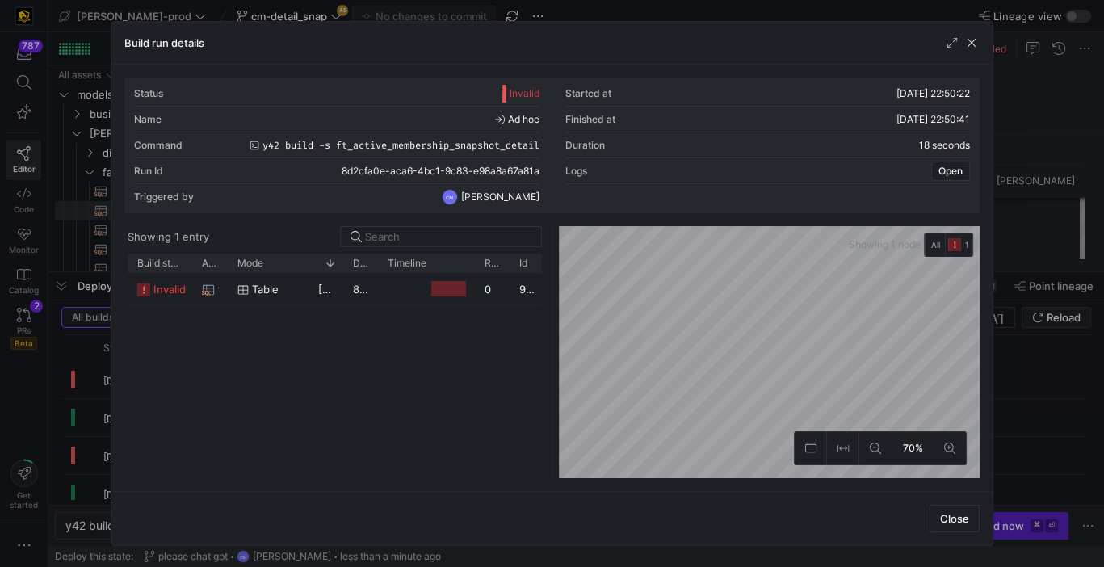
click at [380, 297] on div at bounding box center [426, 288] width 97 height 31
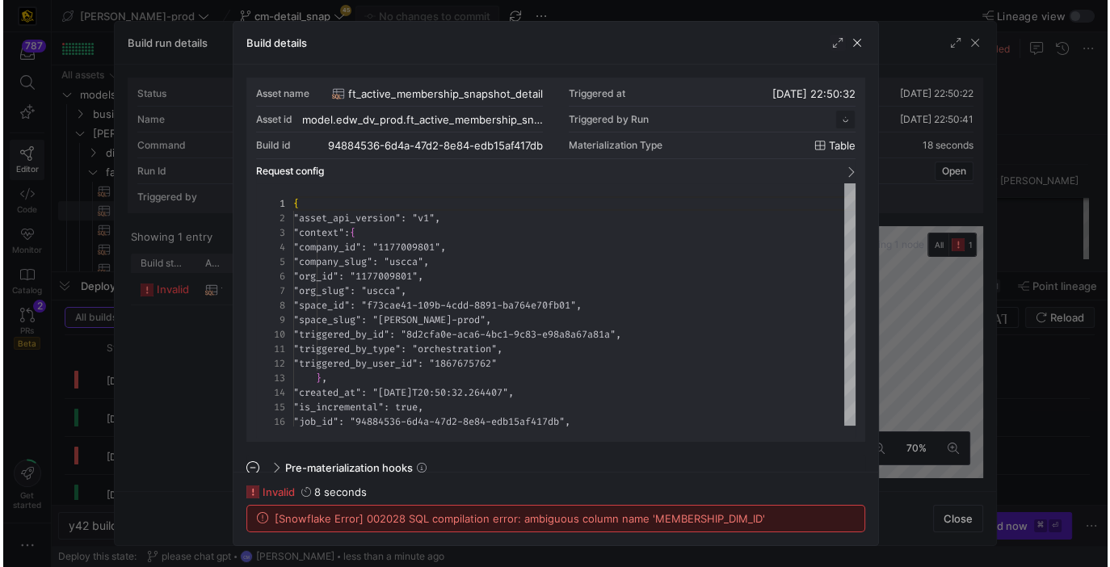
scroll to position [145, 0]
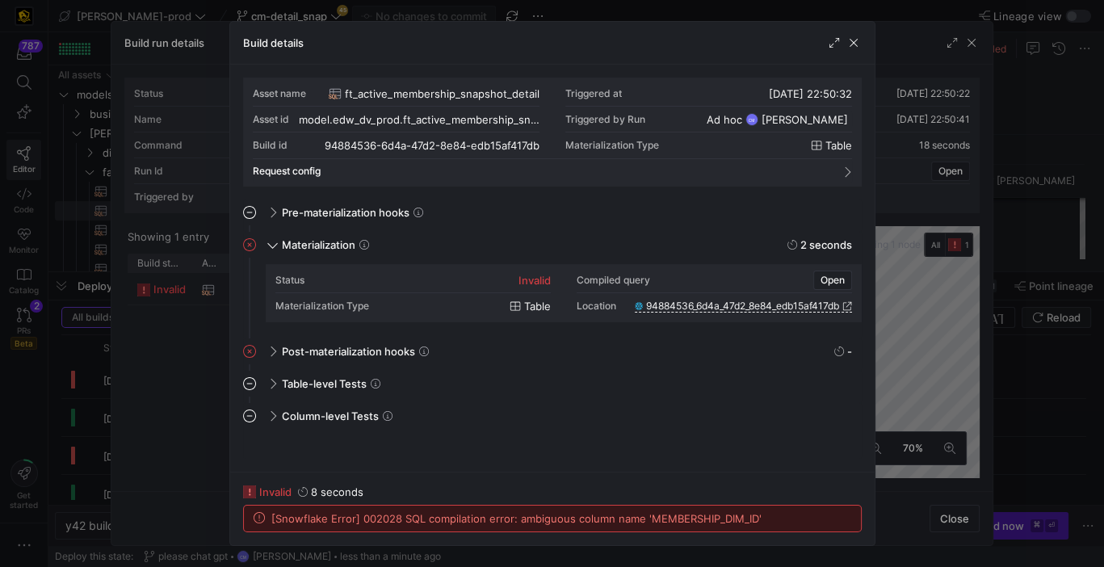
click at [680, 524] on span "[Snowflake Error] 002028 SQL compilation error: ambiguous column name 'MEMBERSH…" at bounding box center [516, 518] width 490 height 13
copy span "MEMBERSHIP_DIM_ID"
click at [1017, 116] on div at bounding box center [552, 283] width 1104 height 567
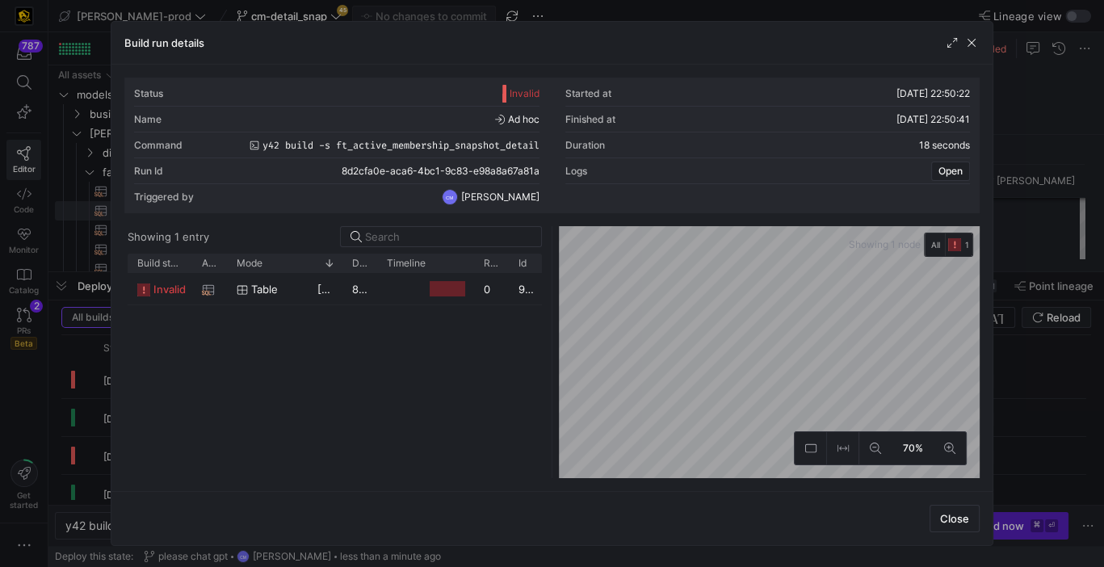
click at [1017, 116] on div at bounding box center [552, 283] width 1104 height 567
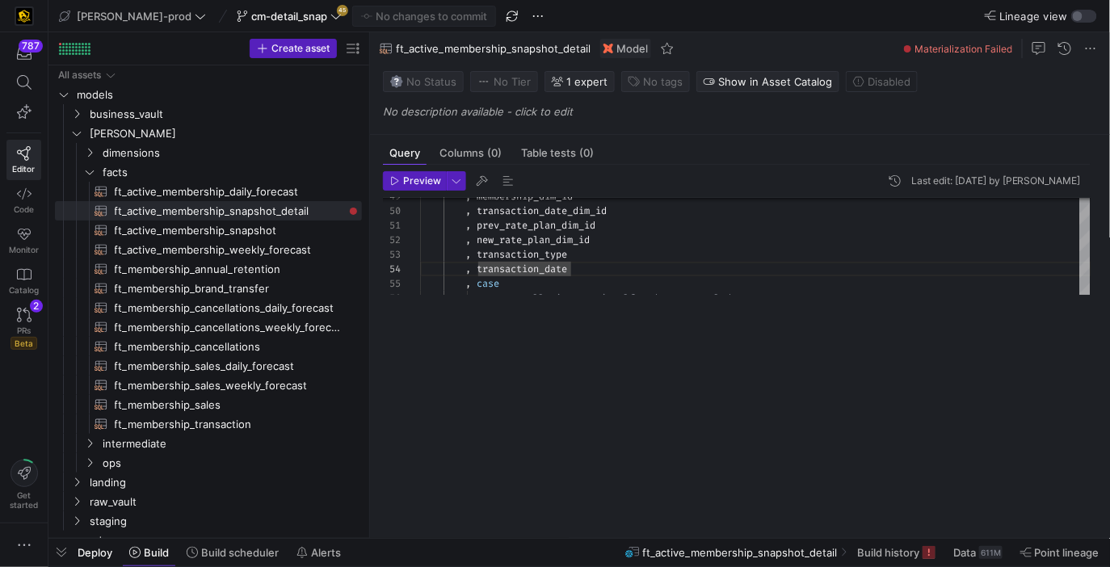
drag, startPoint x: 507, startPoint y: 273, endPoint x: 460, endPoint y: 629, distance: 359.2
click at [460, 567] on html "787 Editor Code Monitor Catalog PRs Beta 2 Get started edw-dv-prod cm-detail_sn…" at bounding box center [555, 283] width 1110 height 567
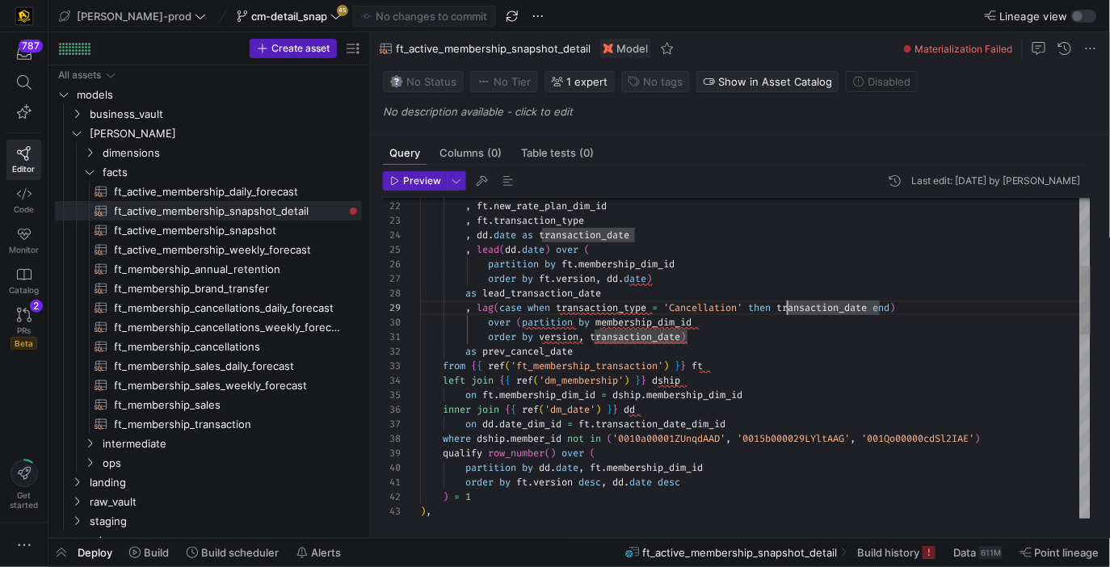
scroll to position [116, 367]
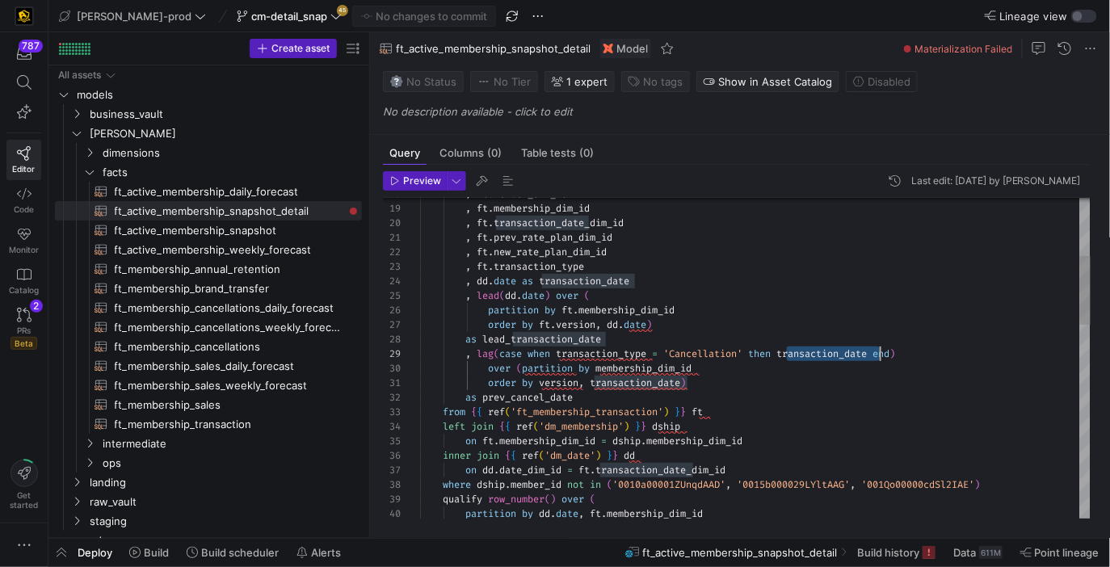
scroll to position [116, 459]
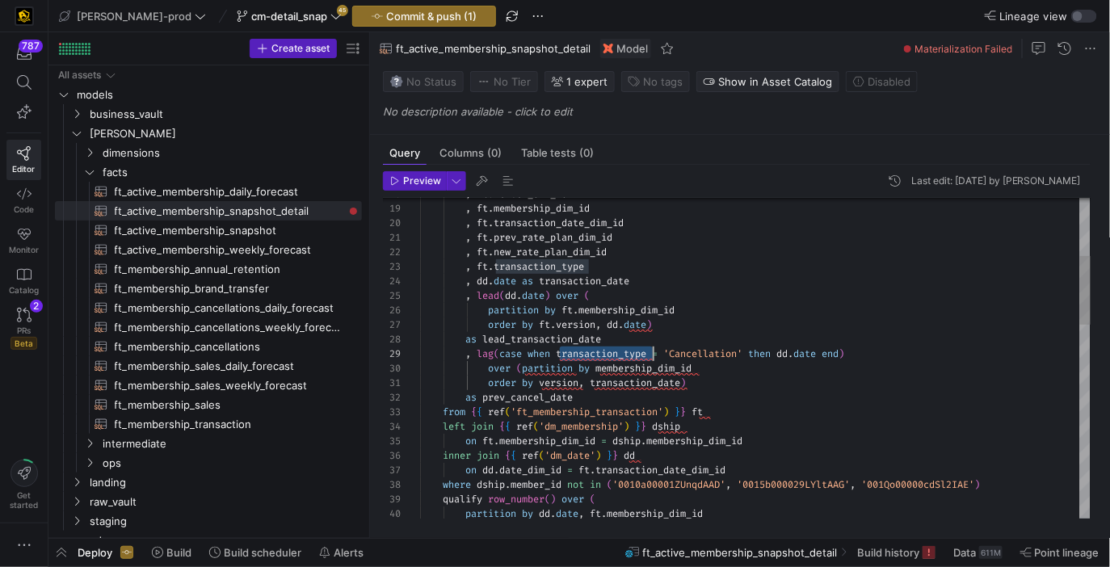
scroll to position [116, 233]
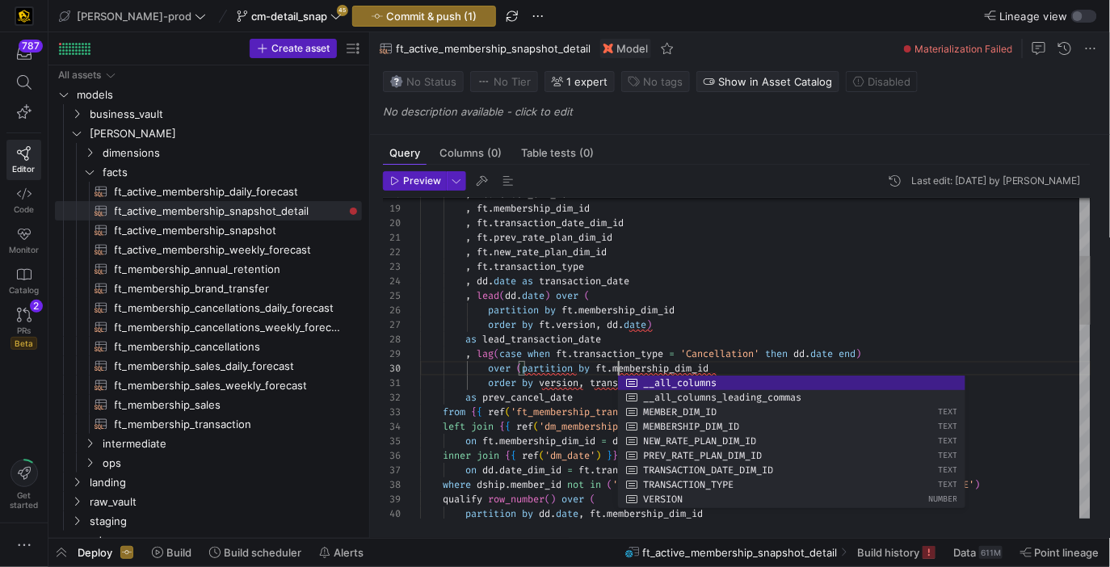
scroll to position [0, 121]
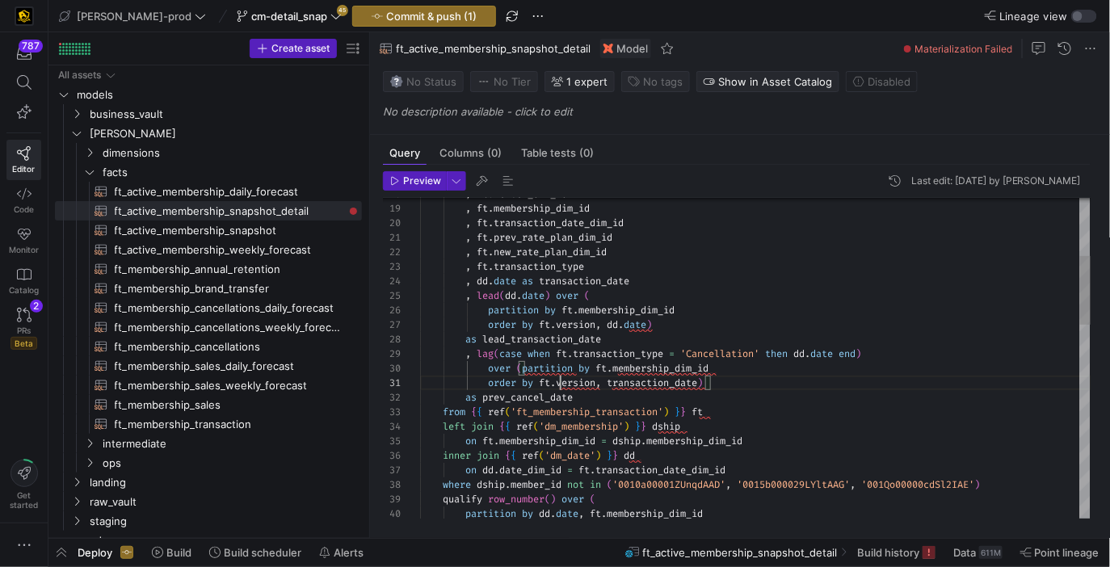
scroll to position [0, 140]
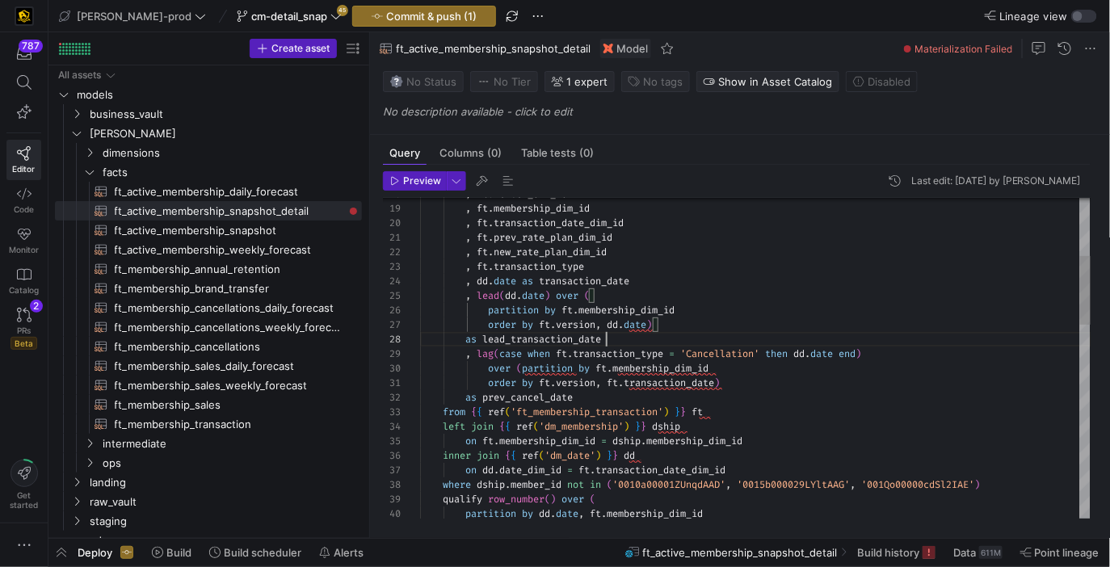
type textarea ", ft.prev_rate_plan_dim_id , ft.new_rate_plan_dim_id , ft.transaction_type , dd…"
click at [386, 16] on span "Commit & push (1)" at bounding box center [431, 16] width 90 height 13
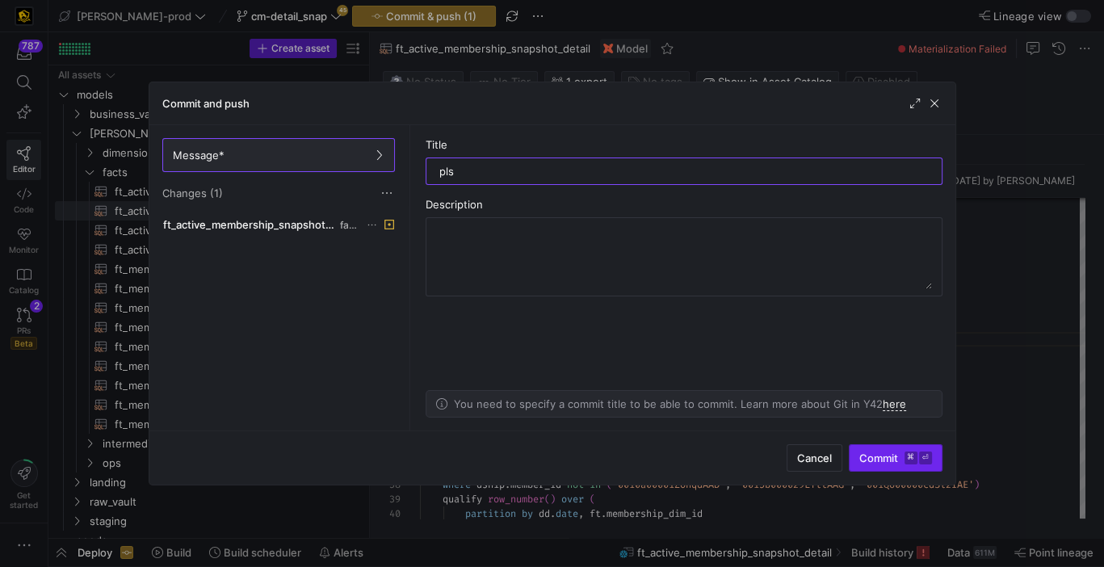
type input "pls"
click at [879, 464] on span "Commit ⌘ ⏎" at bounding box center [895, 457] width 73 height 13
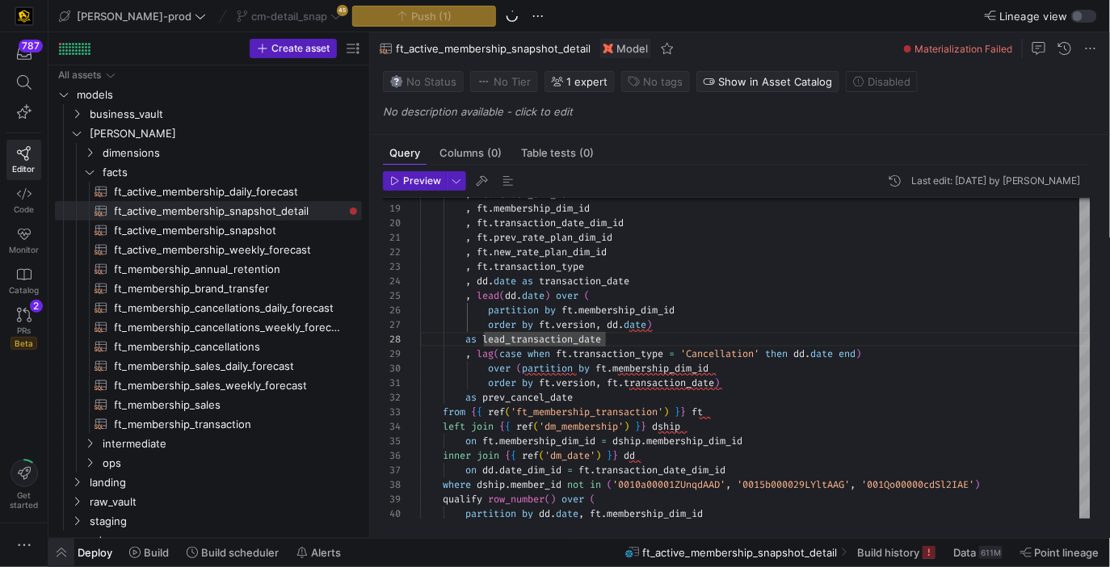
click at [69, 556] on span "button" at bounding box center [61, 552] width 26 height 27
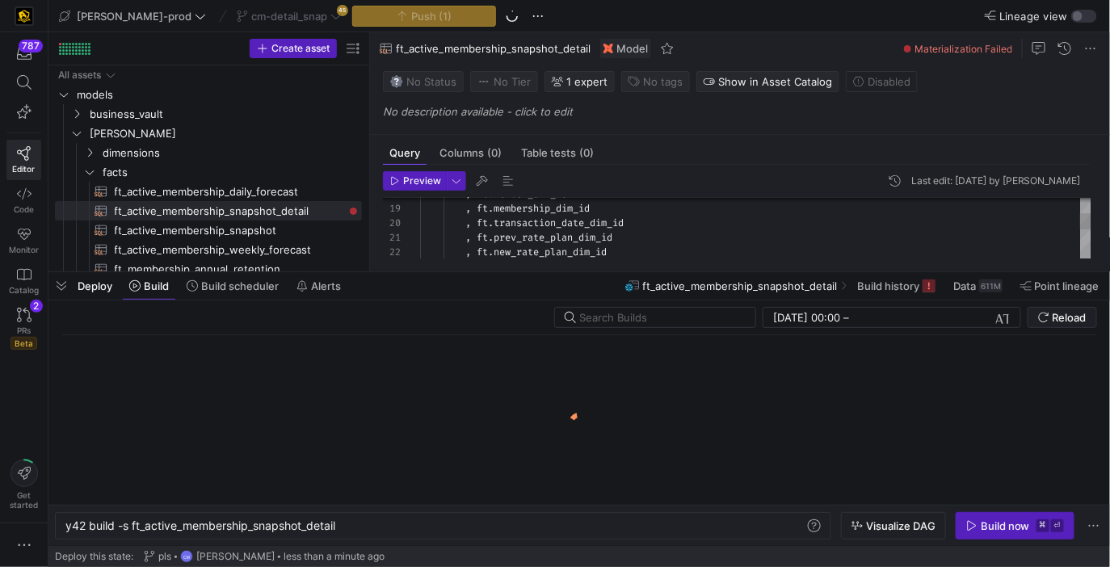
scroll to position [0, 272]
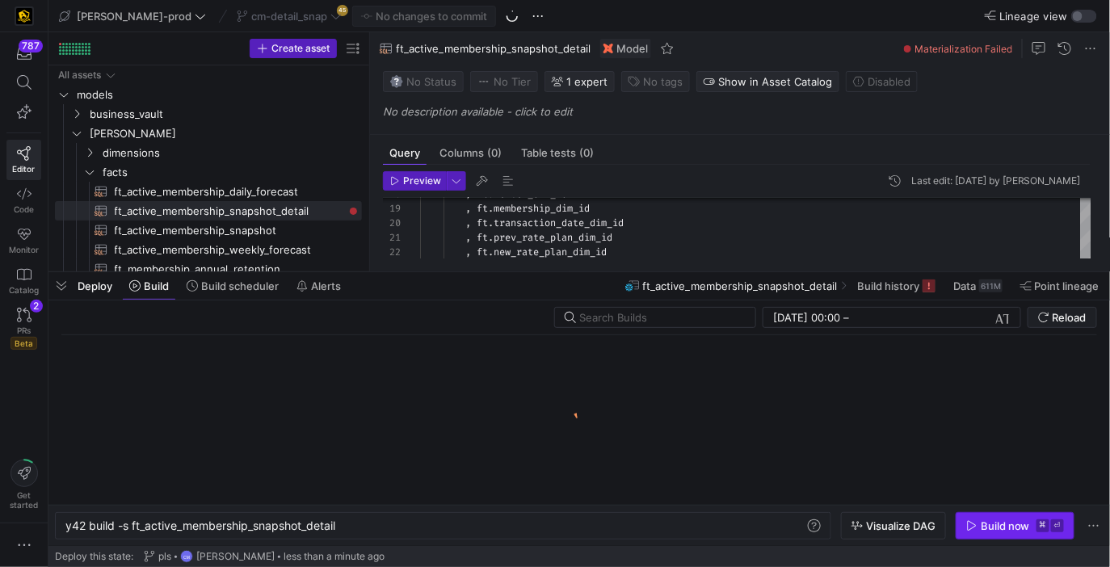
click at [988, 527] on div "Build now" at bounding box center [1004, 525] width 49 height 13
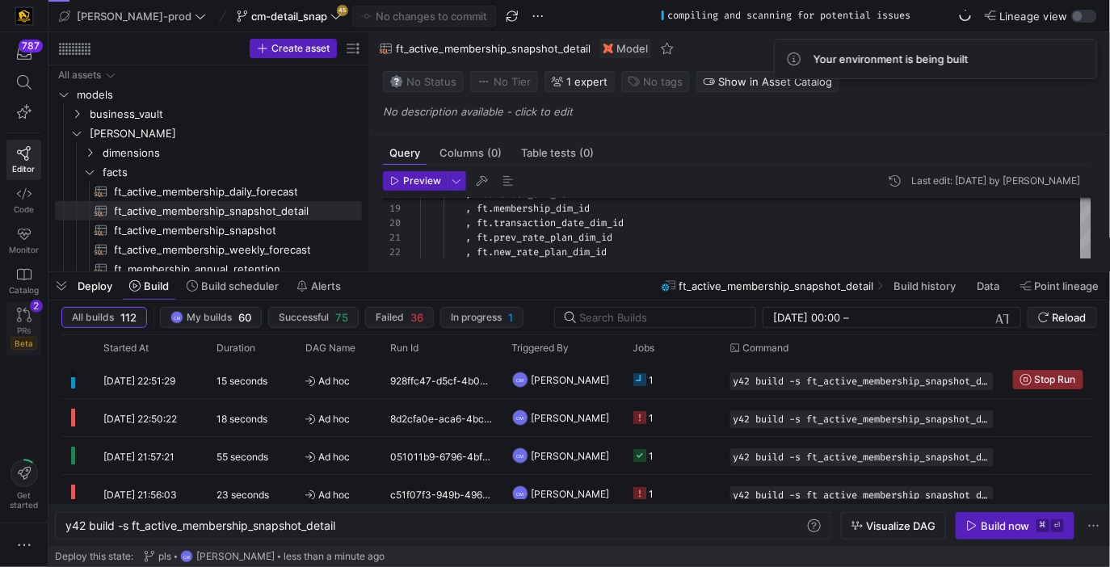
click at [12, 321] on link "PRs Beta 2" at bounding box center [23, 328] width 35 height 55
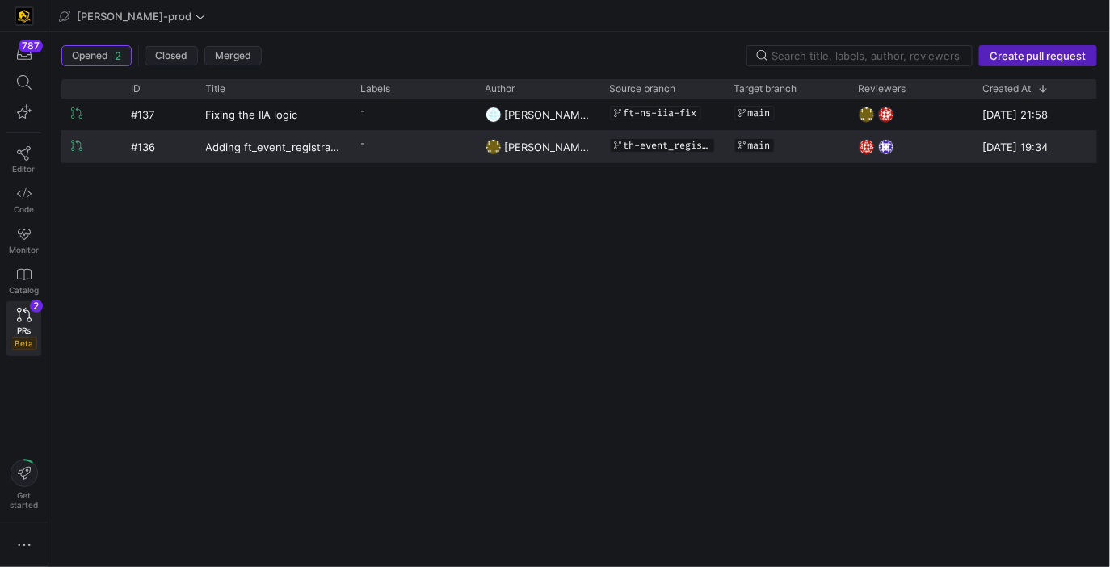
click at [367, 146] on y42-pull-request-list-view-label-cell-renderer "-" at bounding box center [413, 143] width 105 height 23
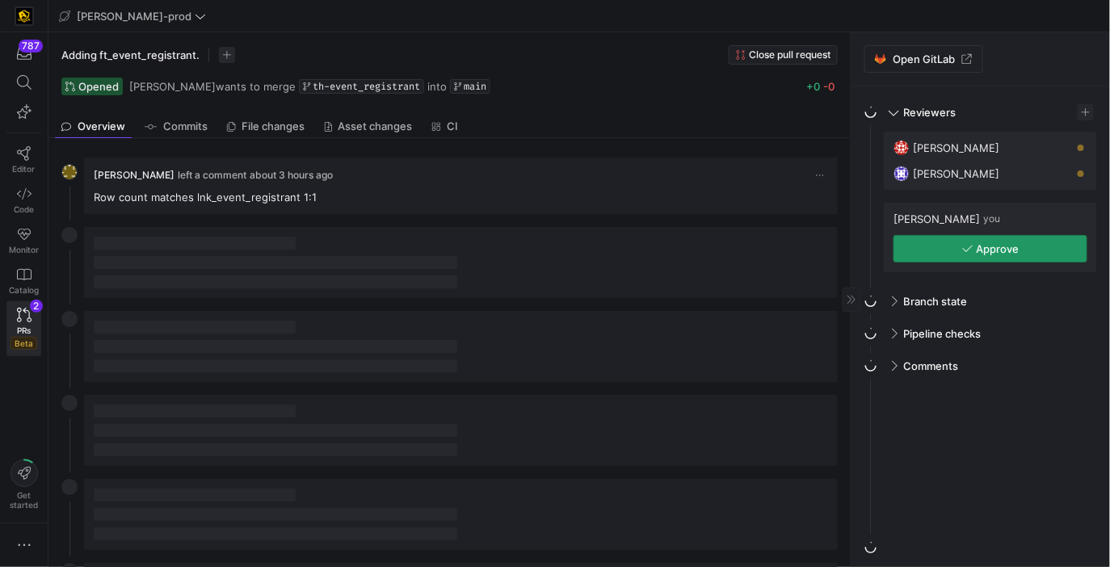
click at [952, 253] on span "button" at bounding box center [990, 249] width 192 height 26
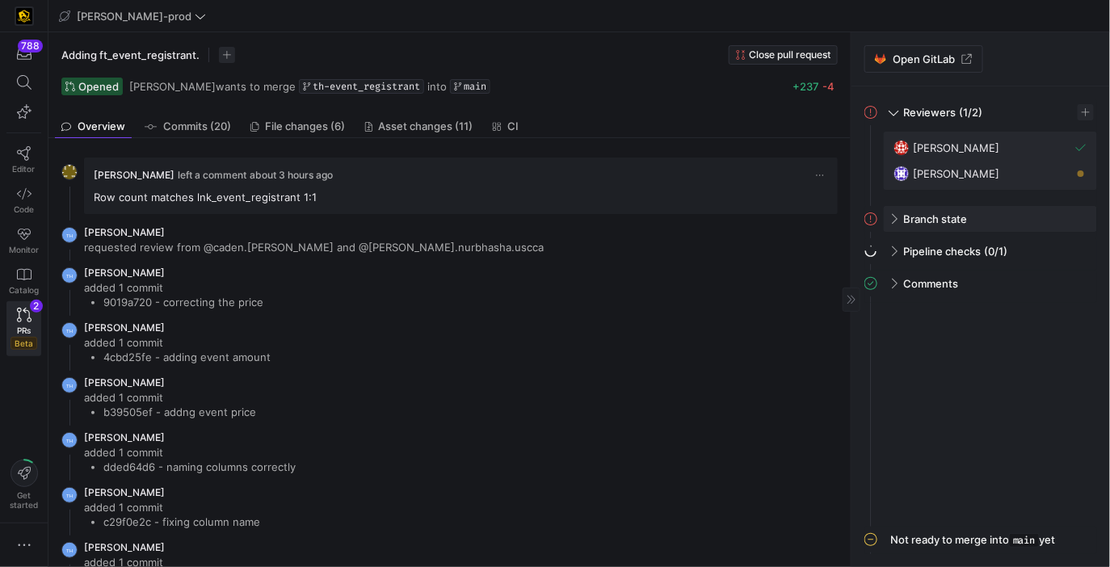
click at [892, 224] on div "Branch state" at bounding box center [989, 219] width 213 height 26
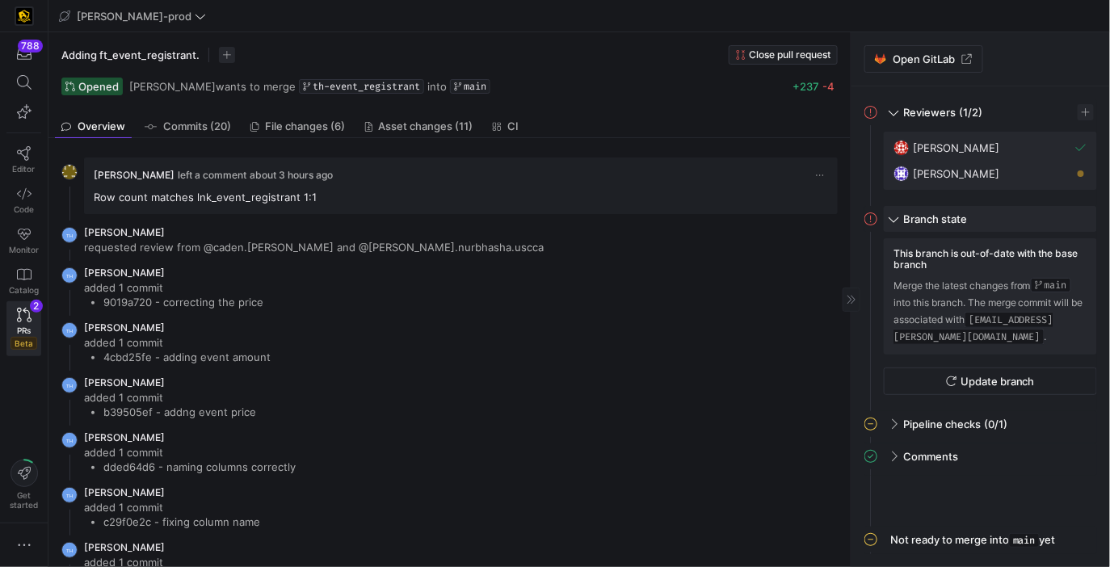
click at [905, 218] on span "Branch state" at bounding box center [935, 218] width 64 height 13
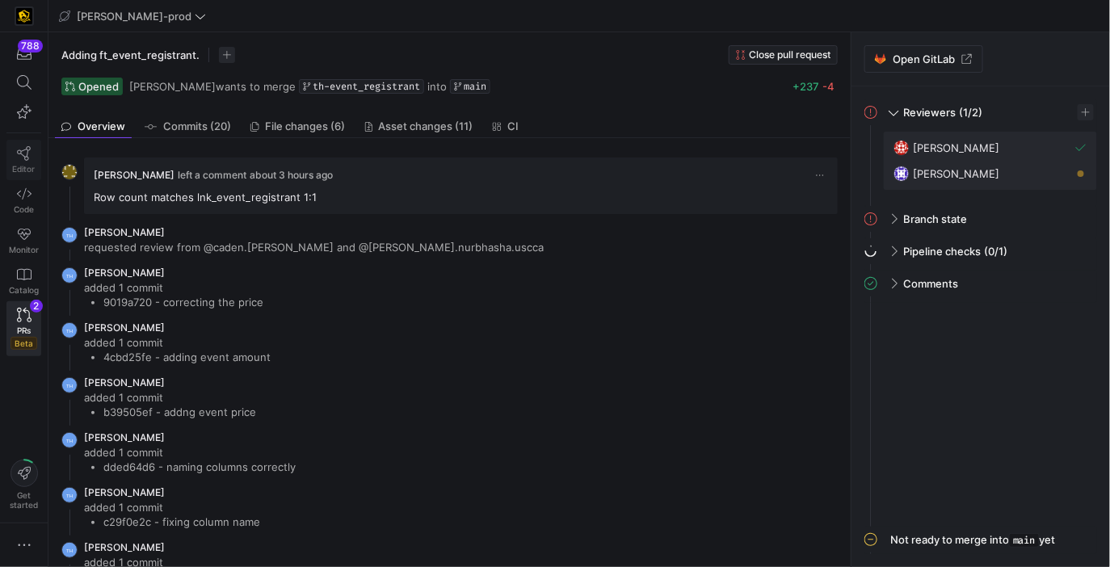
click at [20, 157] on icon at bounding box center [24, 153] width 15 height 15
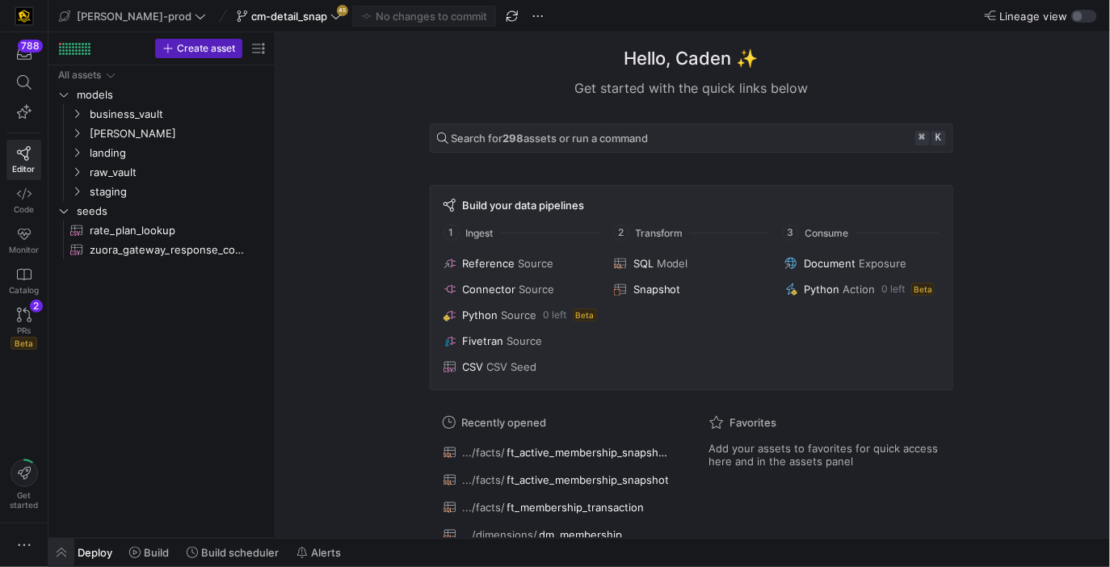
click at [58, 556] on span "button" at bounding box center [61, 552] width 26 height 27
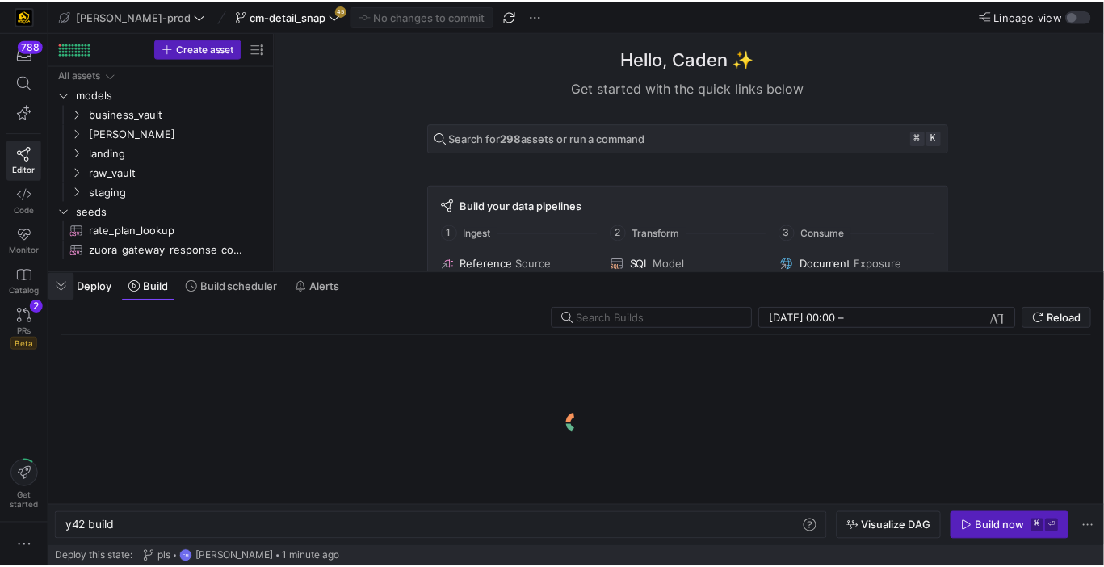
scroll to position [0, 48]
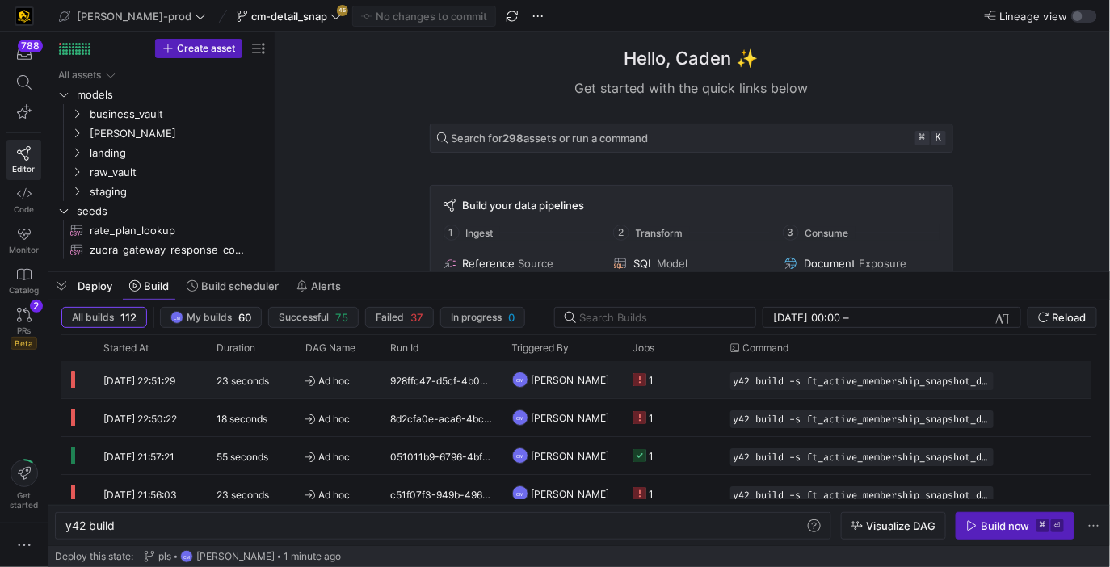
click at [699, 376] on y42-job-status-cell-renderer "1" at bounding box center [672, 380] width 78 height 36
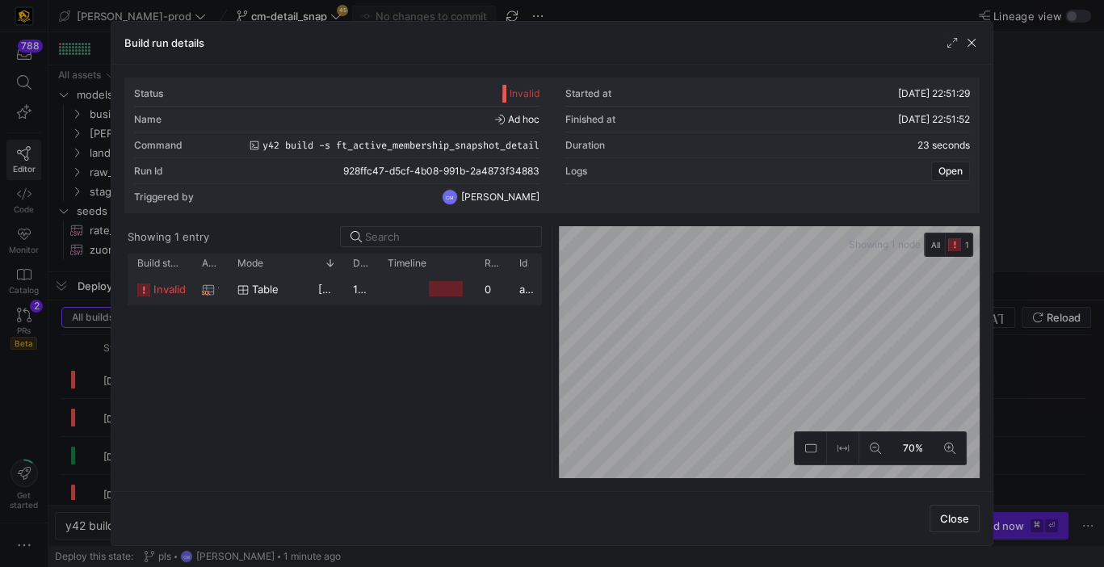
click at [459, 279] on y42-job-duration-timeline-cell-renderer at bounding box center [427, 289] width 78 height 30
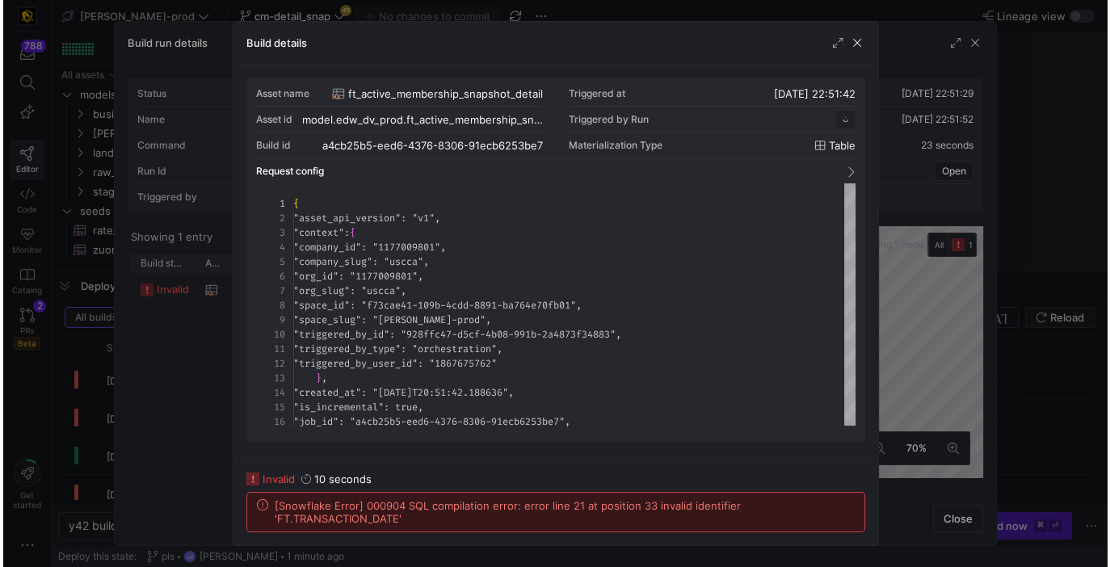
scroll to position [145, 0]
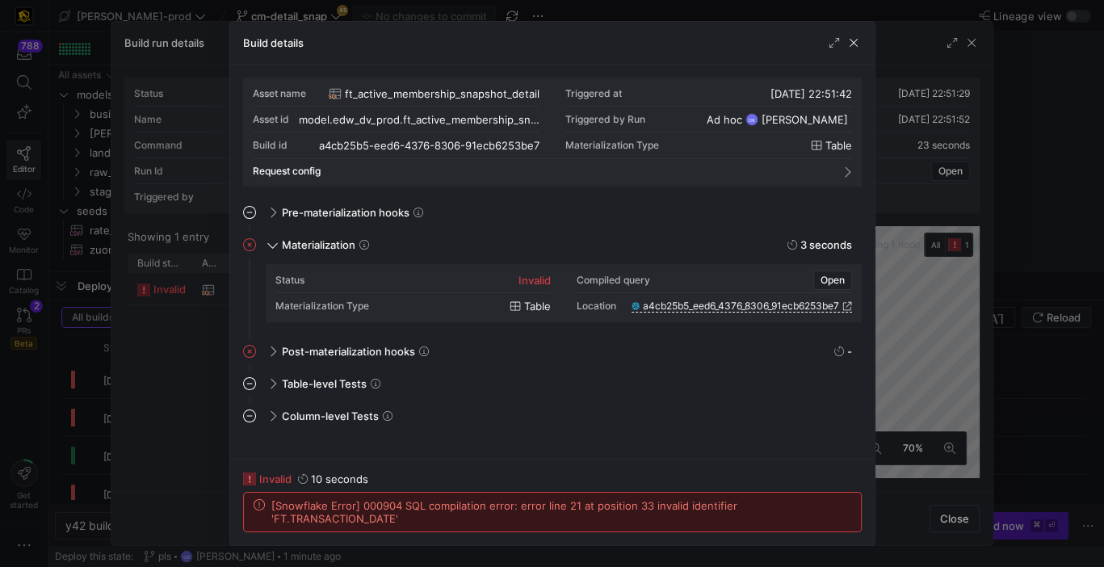
click at [1048, 325] on div at bounding box center [552, 283] width 1104 height 567
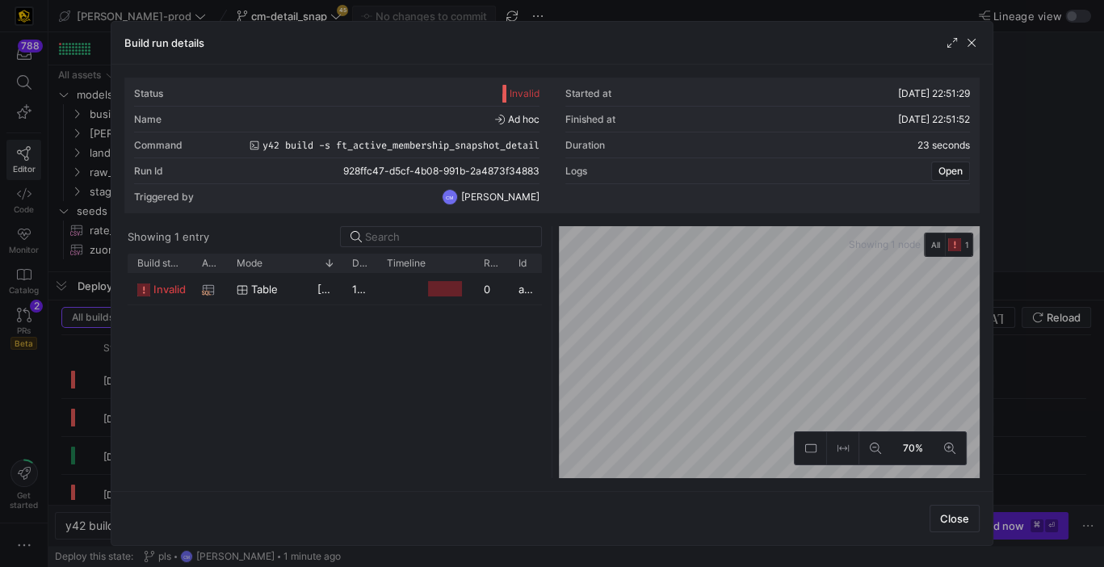
click at [1048, 325] on div at bounding box center [552, 283] width 1104 height 567
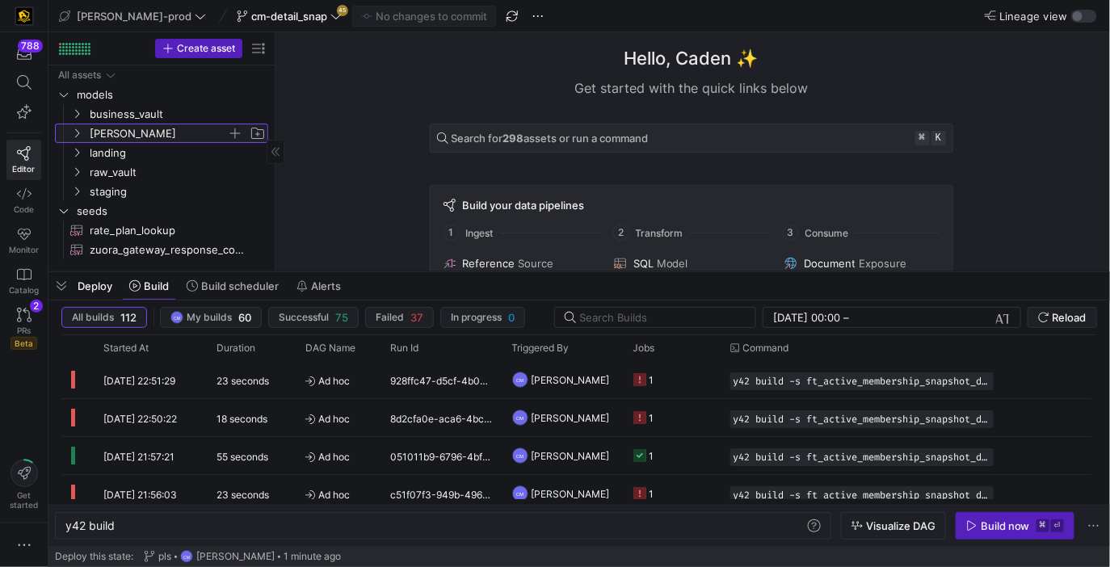
click at [128, 125] on span "[PERSON_NAME]" at bounding box center [158, 133] width 137 height 19
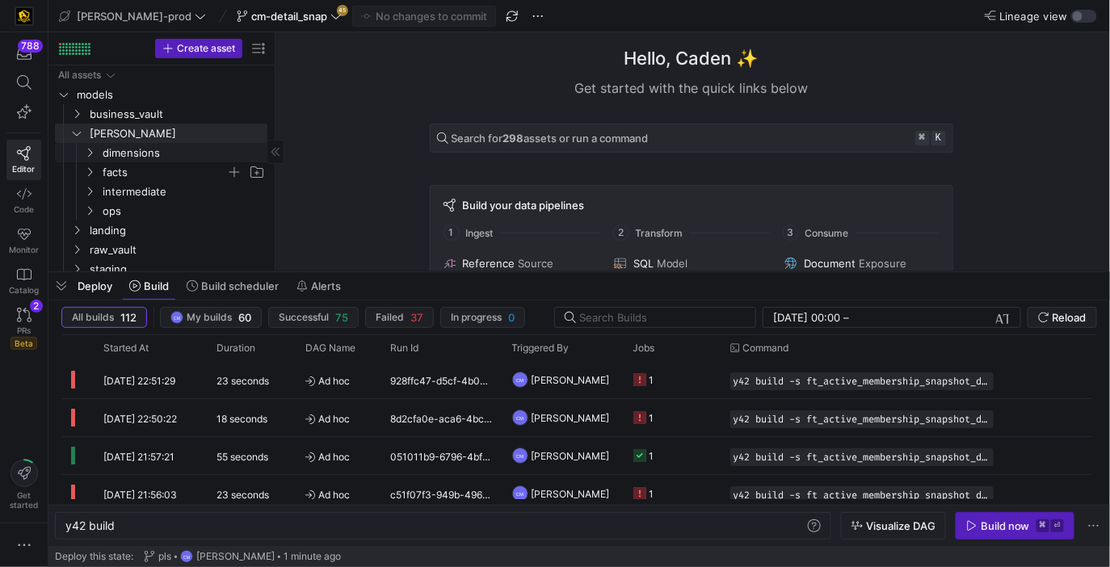
click at [145, 167] on span "facts" at bounding box center [165, 172] width 124 height 19
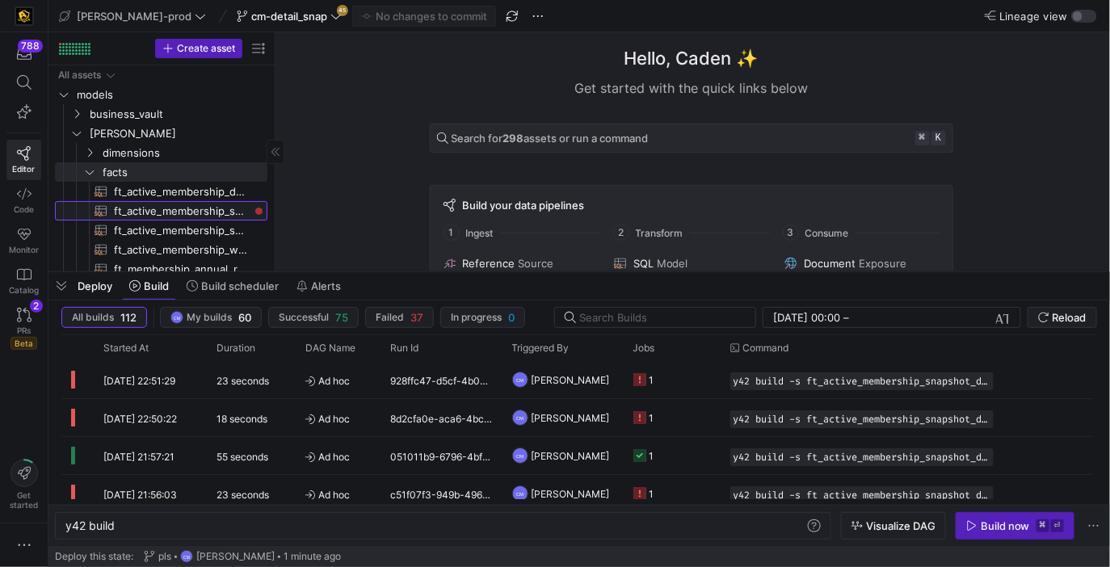
click at [182, 204] on span "ft_active_membership_snapshot_detail​​​​​​​​​​" at bounding box center [181, 211] width 135 height 19
type textarea "y42 build -s ft_active_membership_snapshot_detail"
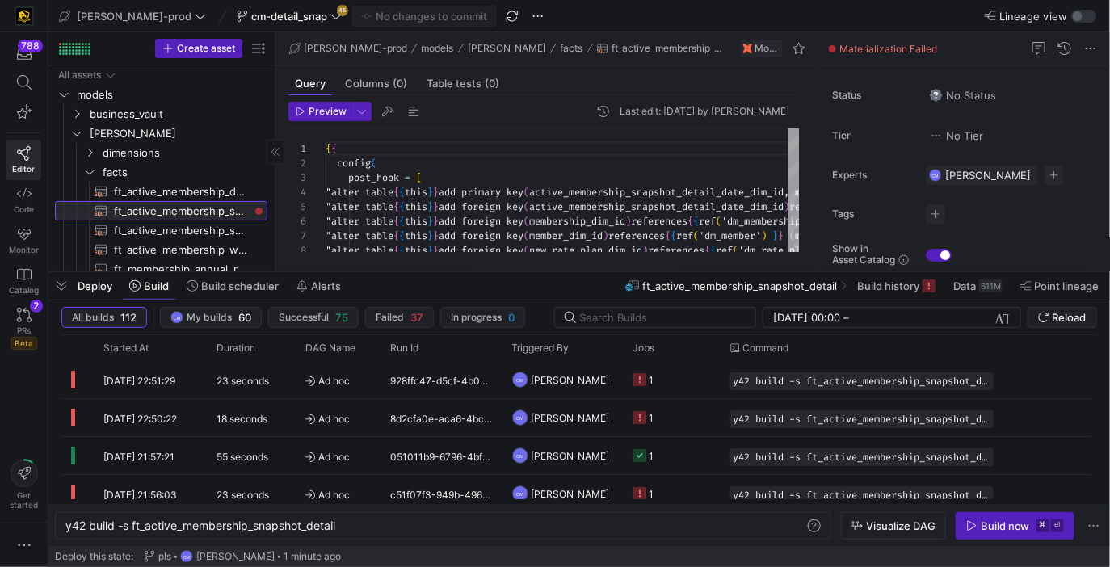
scroll to position [86, 0]
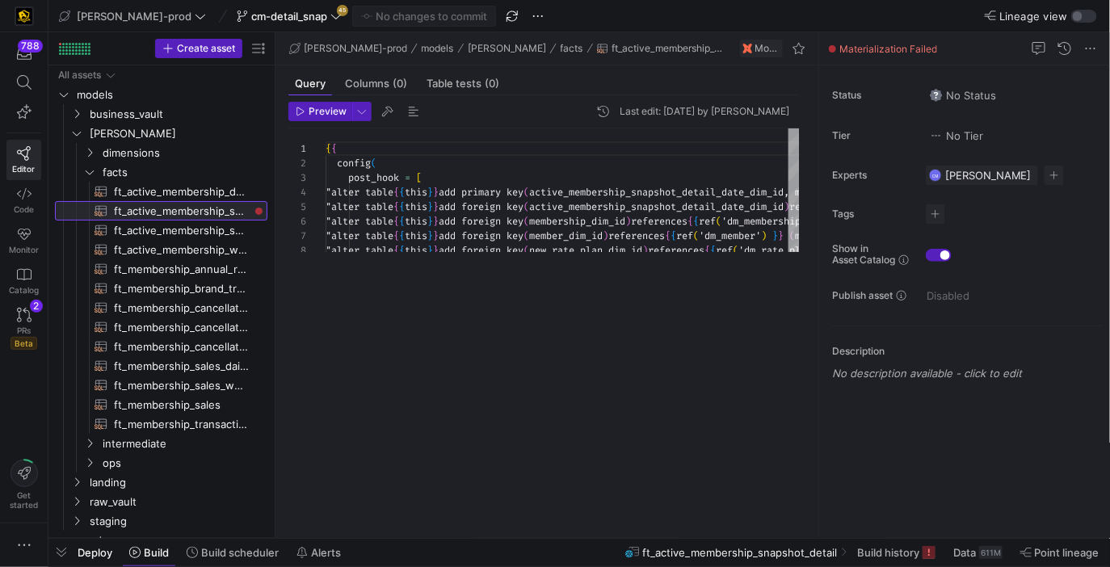
drag, startPoint x: 637, startPoint y: 274, endPoint x: 555, endPoint y: 580, distance: 316.9
click at [555, 567] on html "788 Editor Code Monitor Catalog PRs Beta 2 Get started edw-dv-prod cm-detail_sn…" at bounding box center [555, 283] width 1110 height 567
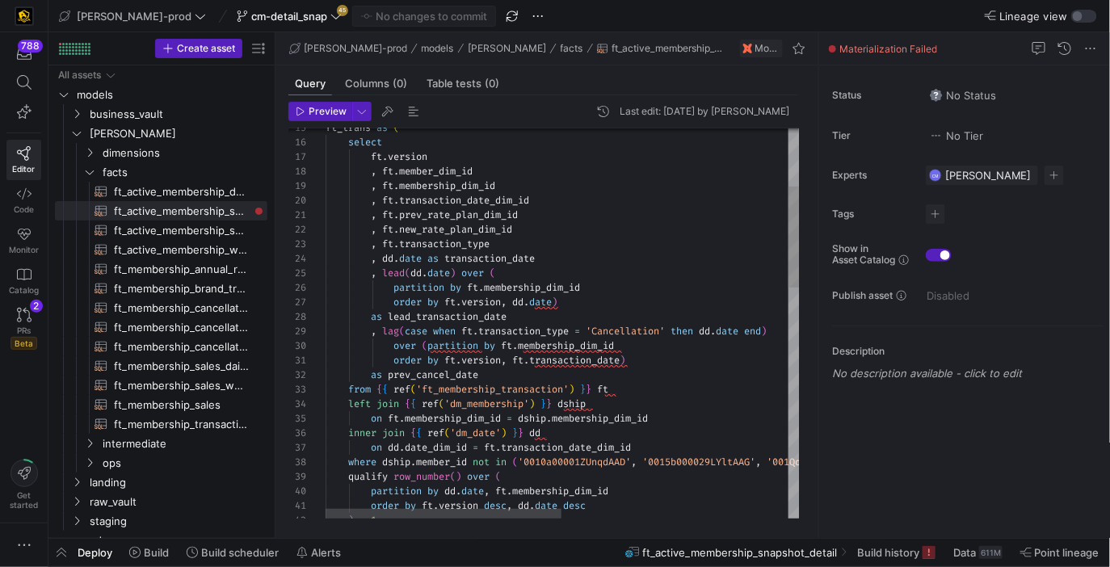
type textarea "order by ft.version, ft.transaction_date) as prev_cancel_date from {{ ref('ft_m…"
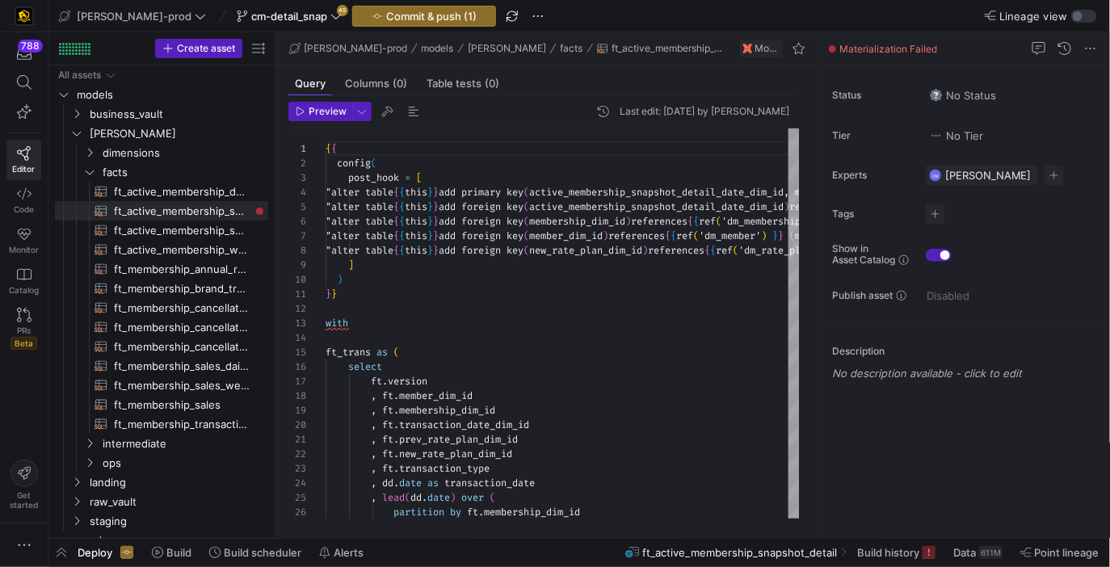
scroll to position [86, 0]
type textarea "}} with ft_trans as ( select ft.version , ft.member_dim_id , ft.membership_dim_…"
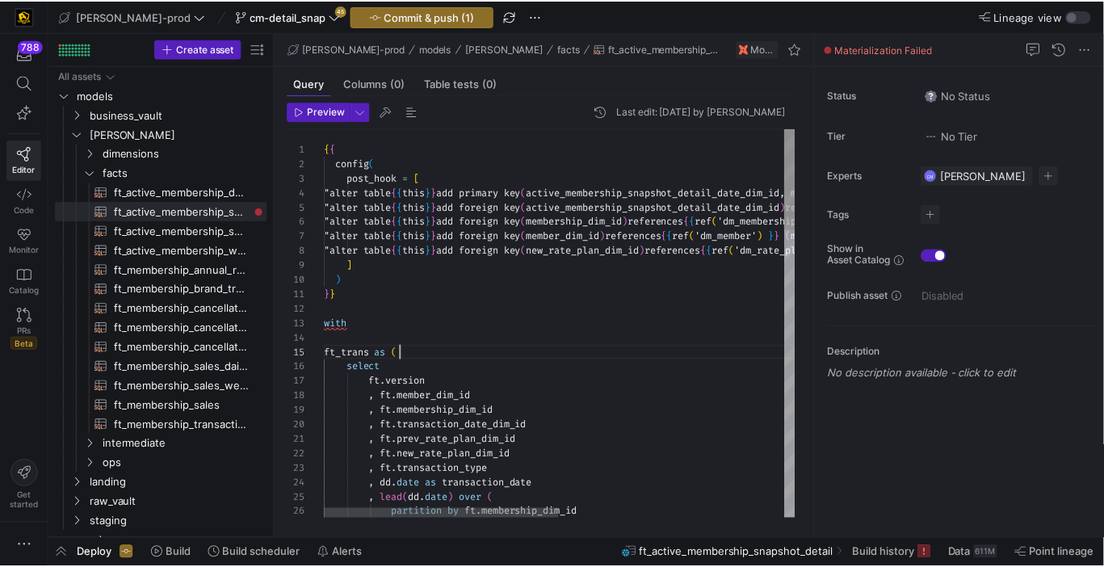
scroll to position [57, 76]
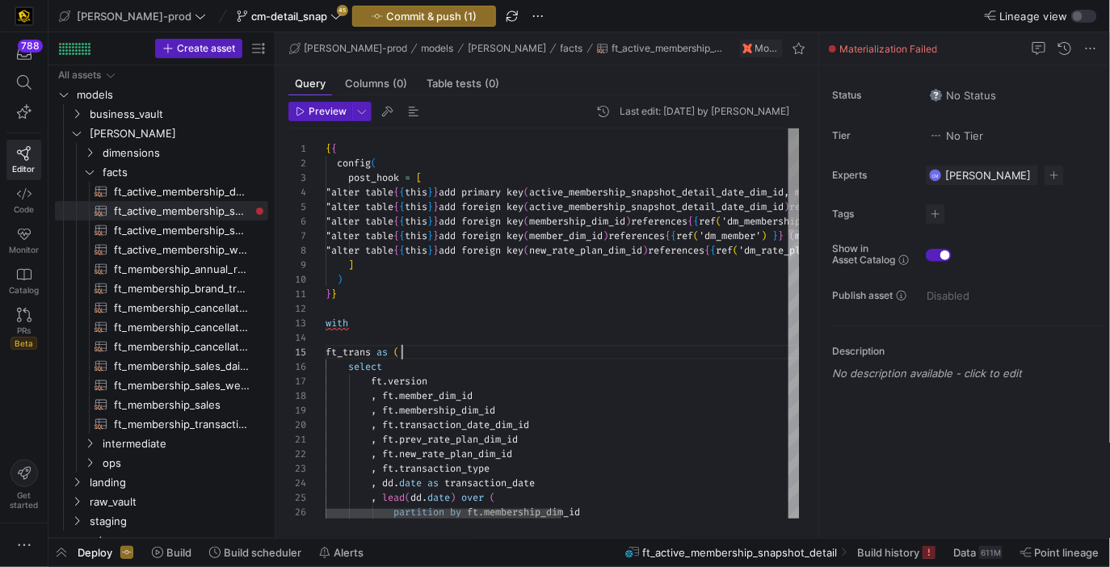
click at [413, 18] on span "Commit & push (1)" at bounding box center [431, 16] width 90 height 13
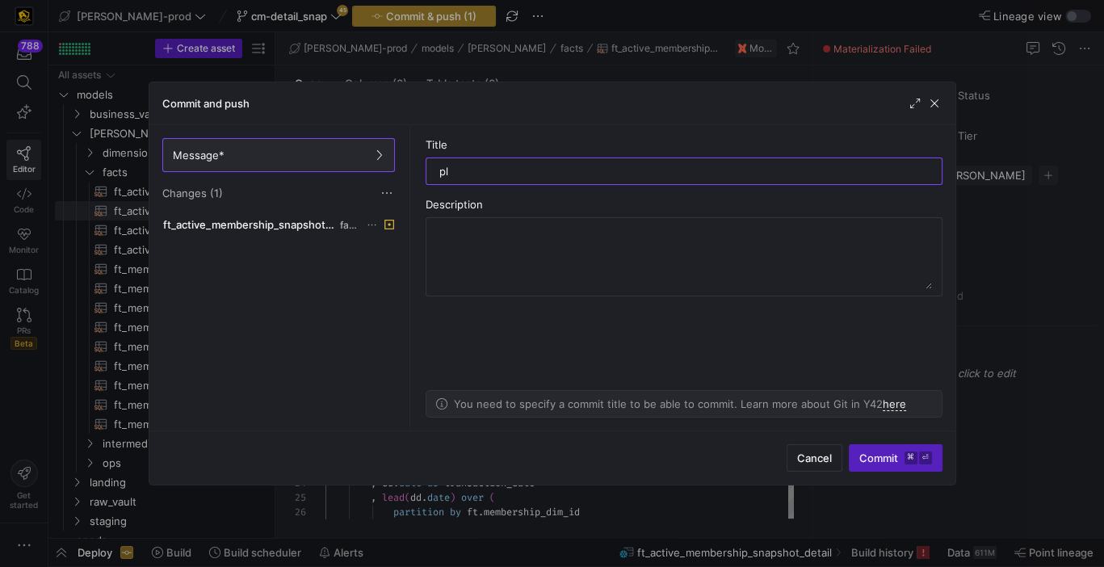
type input "pls"
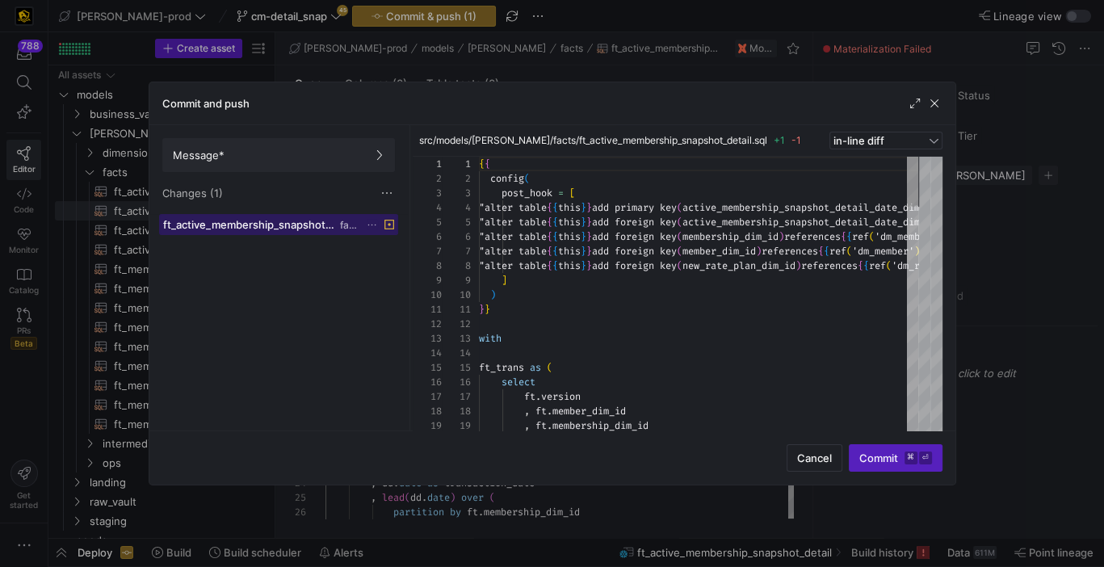
click at [286, 222] on span "ft_active_membership_snapshot_detail.sql" at bounding box center [250, 224] width 174 height 13
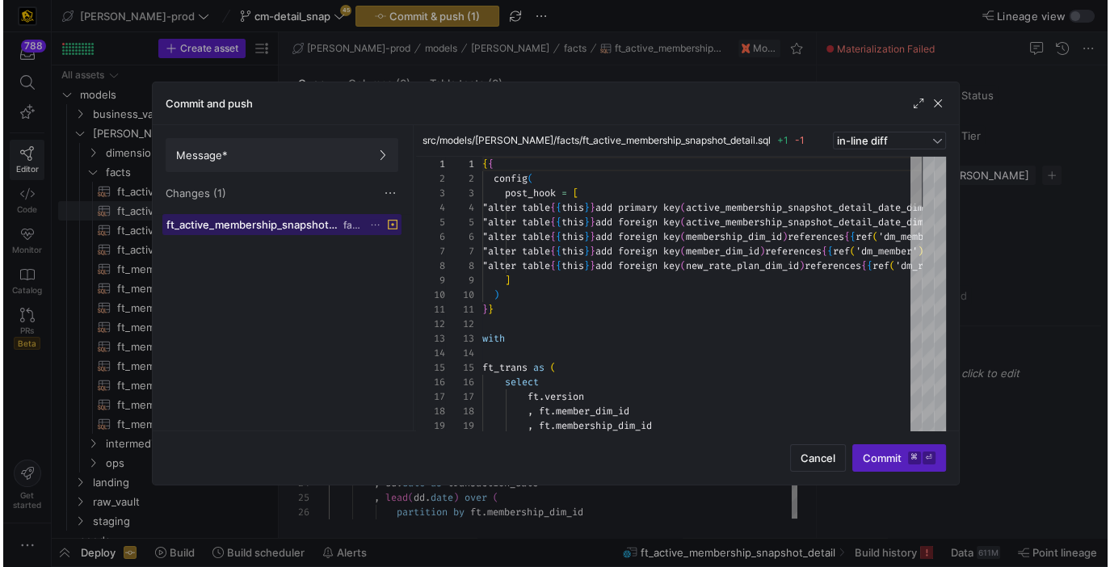
scroll to position [86, 0]
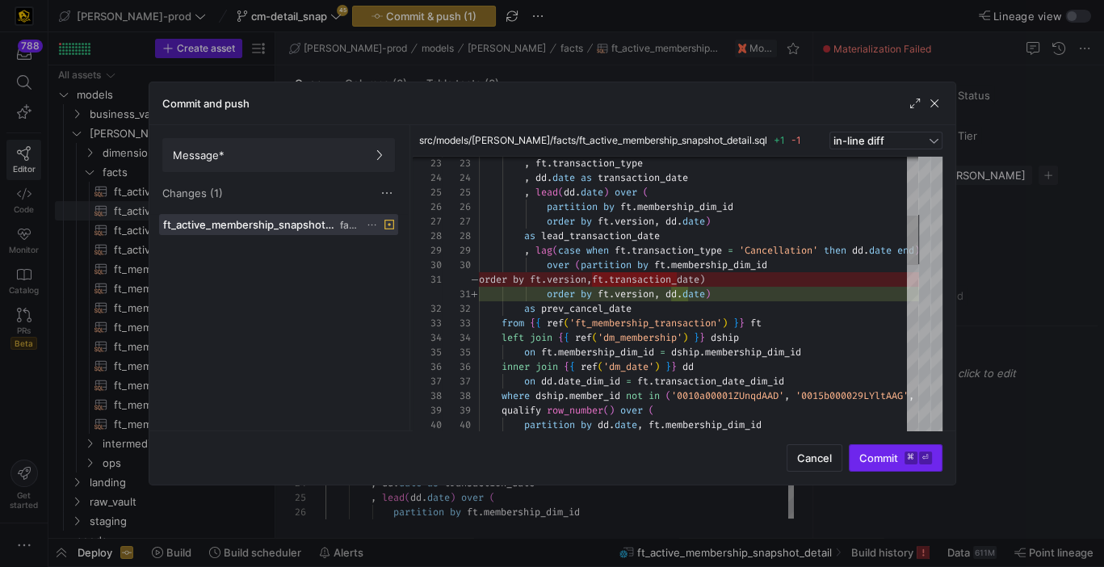
click at [908, 462] on kbd "⌘" at bounding box center [910, 457] width 13 height 13
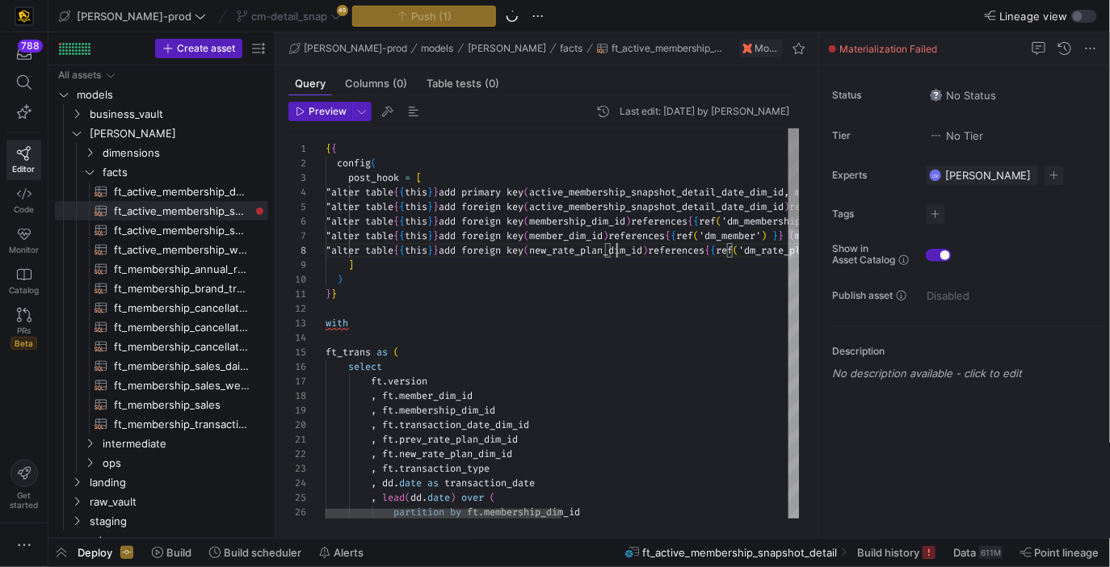
scroll to position [57, 291]
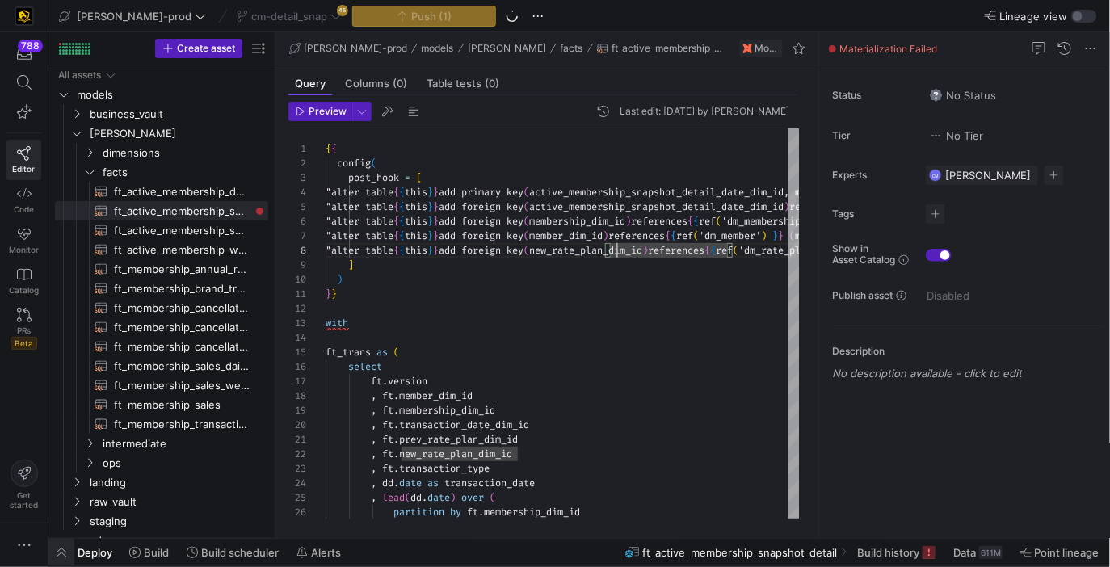
click at [65, 551] on span "button" at bounding box center [61, 552] width 26 height 27
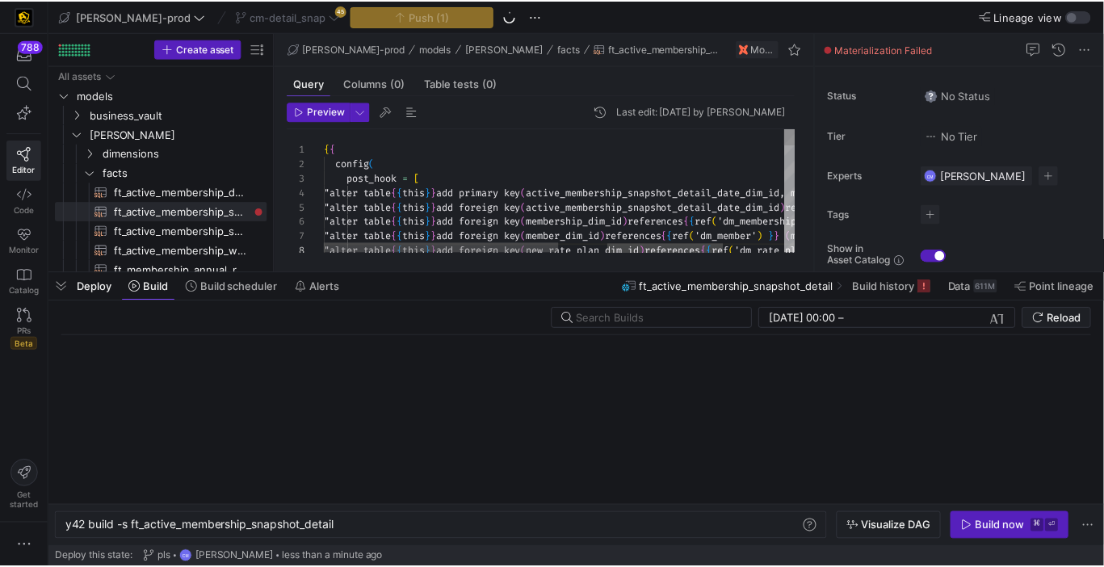
scroll to position [0, 272]
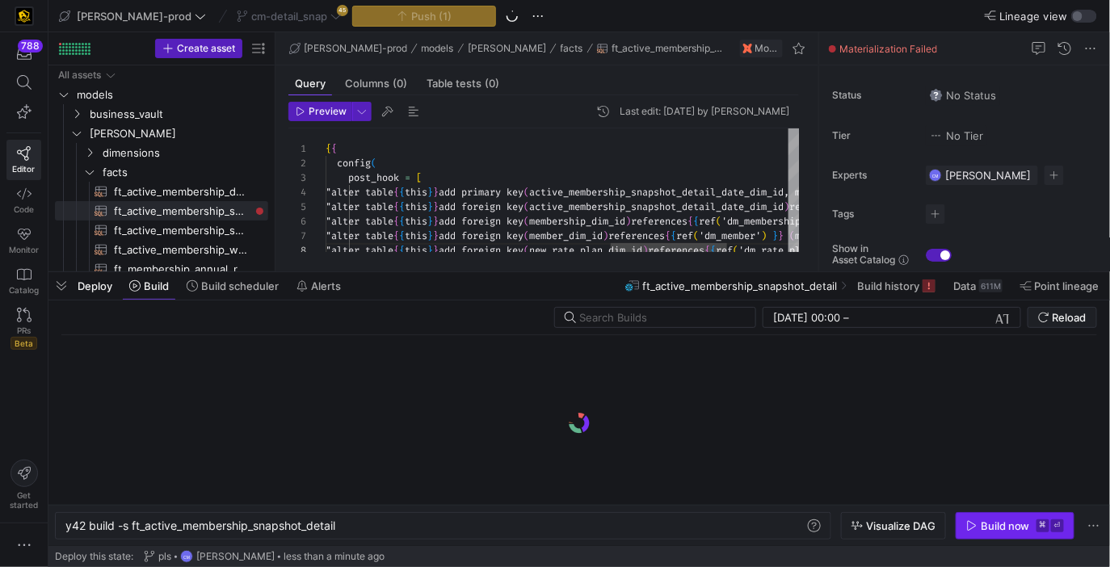
click at [988, 525] on div "Build now" at bounding box center [1004, 525] width 49 height 13
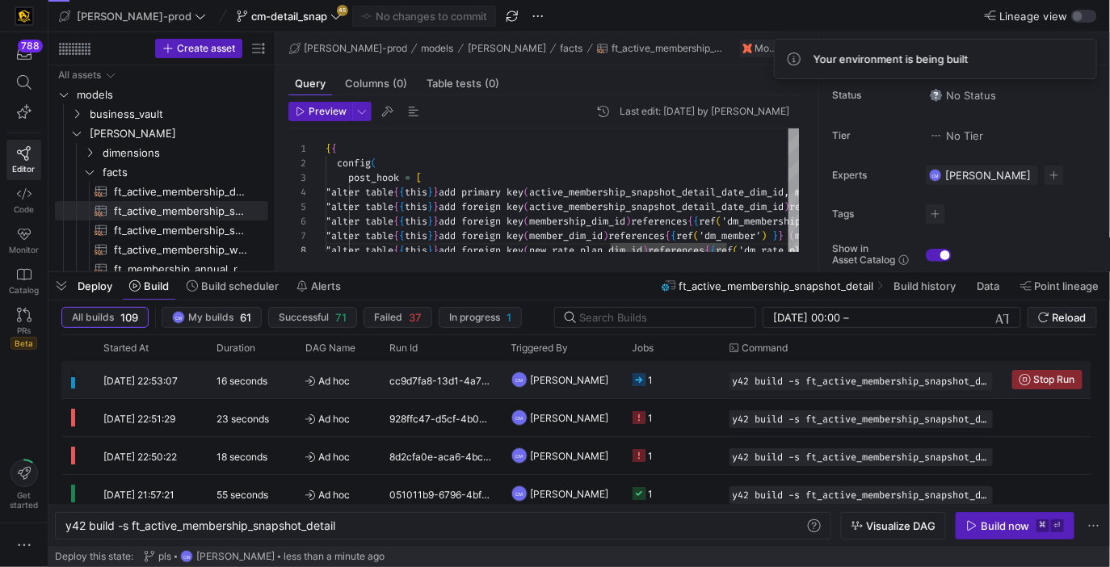
click at [692, 389] on y42-job-status-cell-renderer "1" at bounding box center [671, 380] width 78 height 36
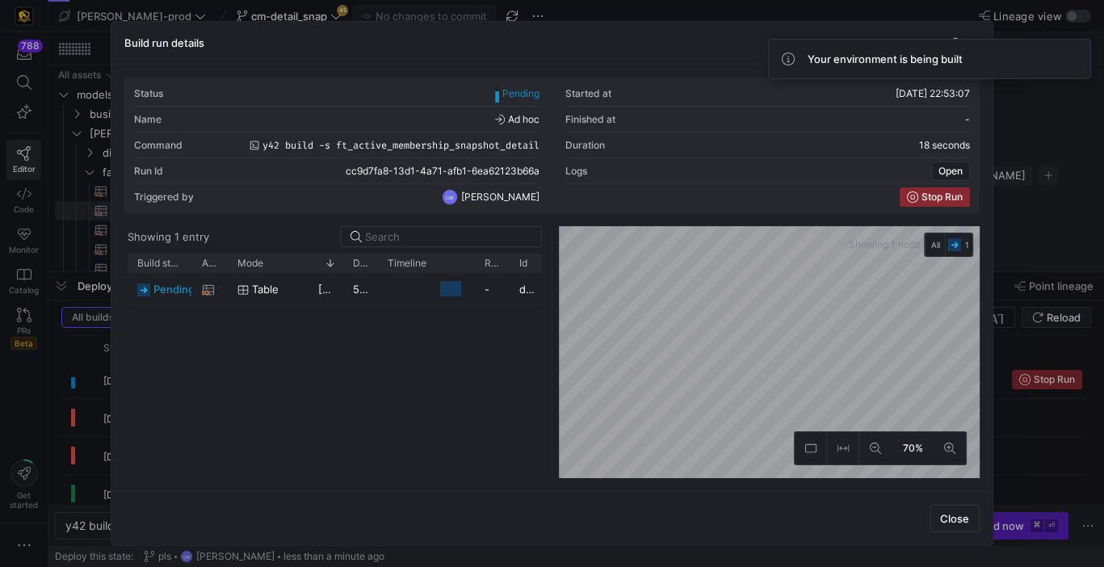
click at [1051, 470] on div at bounding box center [552, 283] width 1104 height 567
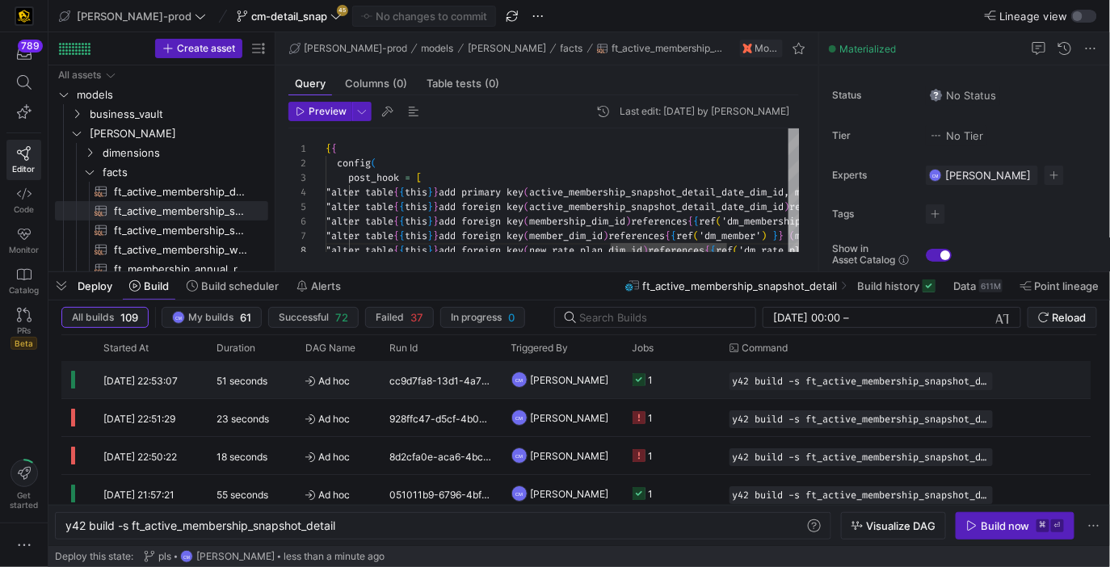
click at [531, 389] on span "[PERSON_NAME]" at bounding box center [570, 380] width 78 height 38
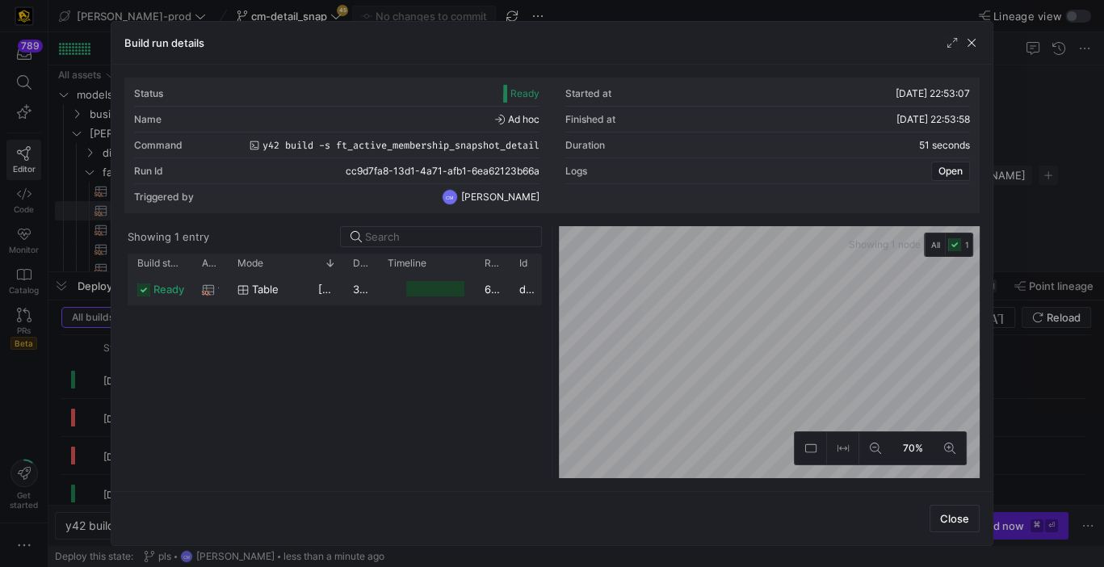
click at [438, 296] on y42-job-duration-timeline-cell-renderer at bounding box center [427, 289] width 78 height 30
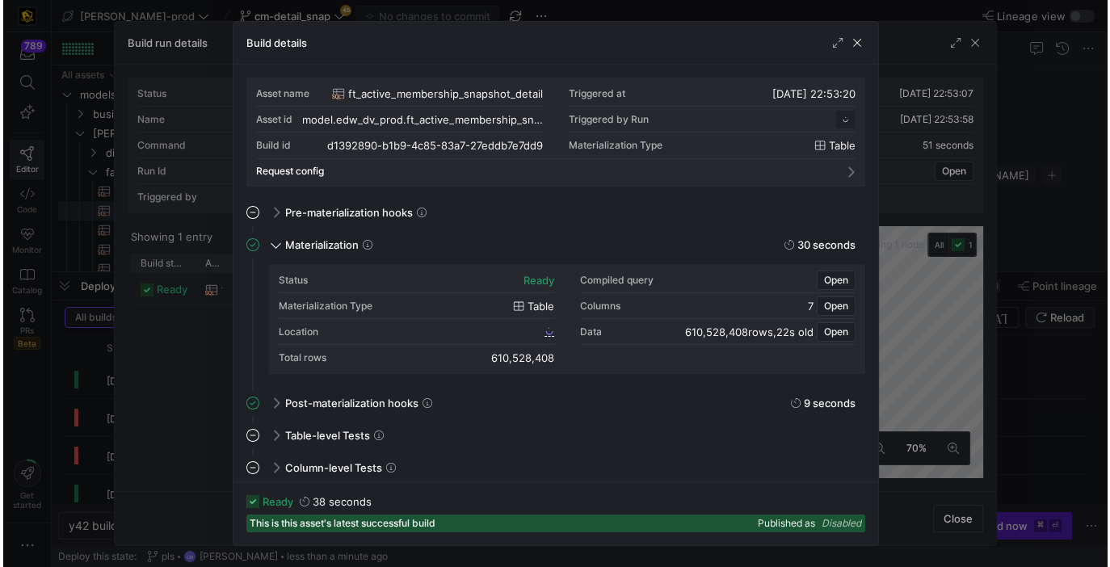
scroll to position [145, 0]
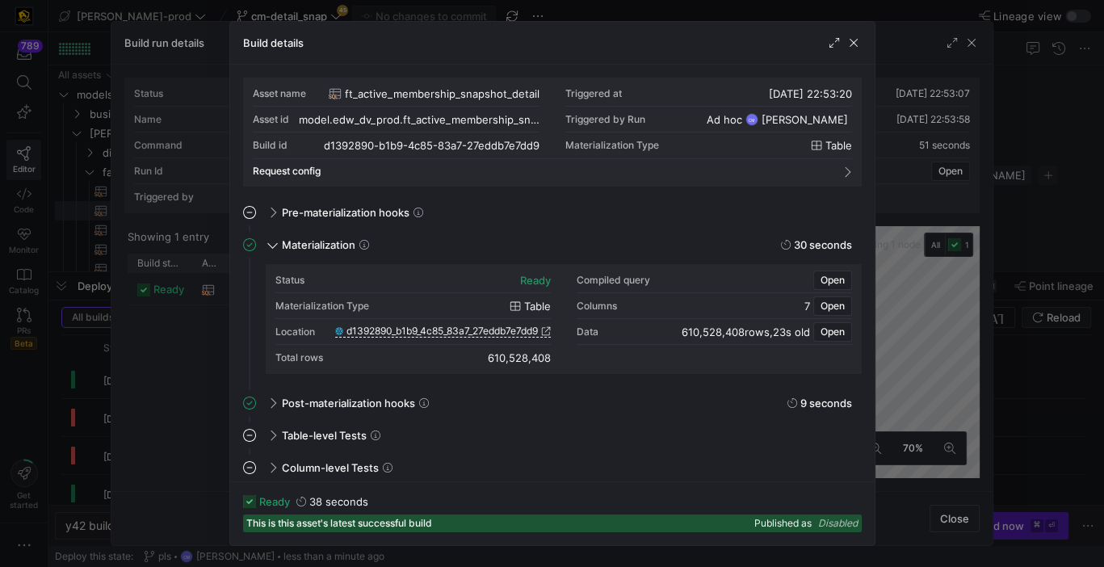
click at [442, 324] on div "Location d1392890_b1b9_4c85_83a7_27eddb7e7dd9" at bounding box center [412, 332] width 275 height 26
click at [442, 327] on span "d1392890_b1b9_4c85_83a7_27eddb7e7dd9" at bounding box center [441, 330] width 191 height 11
click at [1025, 397] on div at bounding box center [552, 283] width 1104 height 567
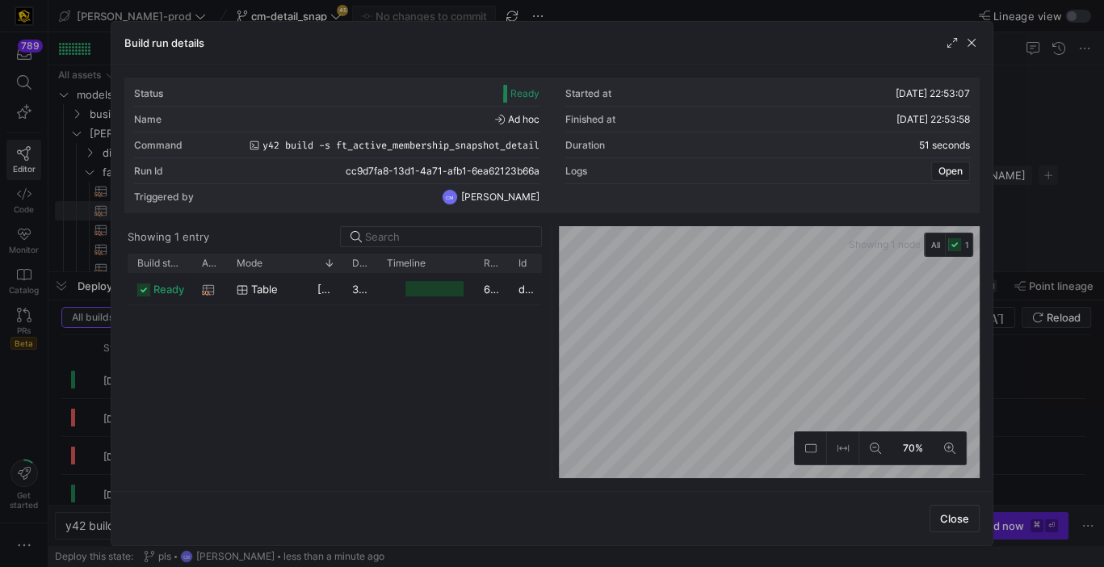
click at [1025, 397] on div at bounding box center [552, 283] width 1104 height 567
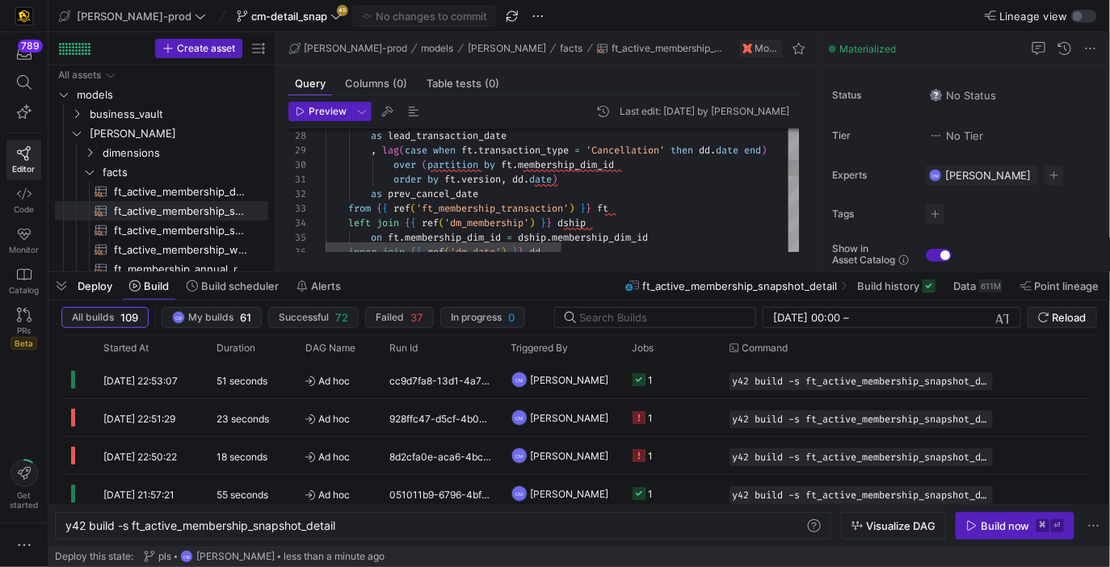
scroll to position [130, 302]
click at [645, 157] on div "as lead_transaction_date , lag ( case when ft . transaction_type = 'Cancellatio…" at bounding box center [789, 475] width 929 height 1505
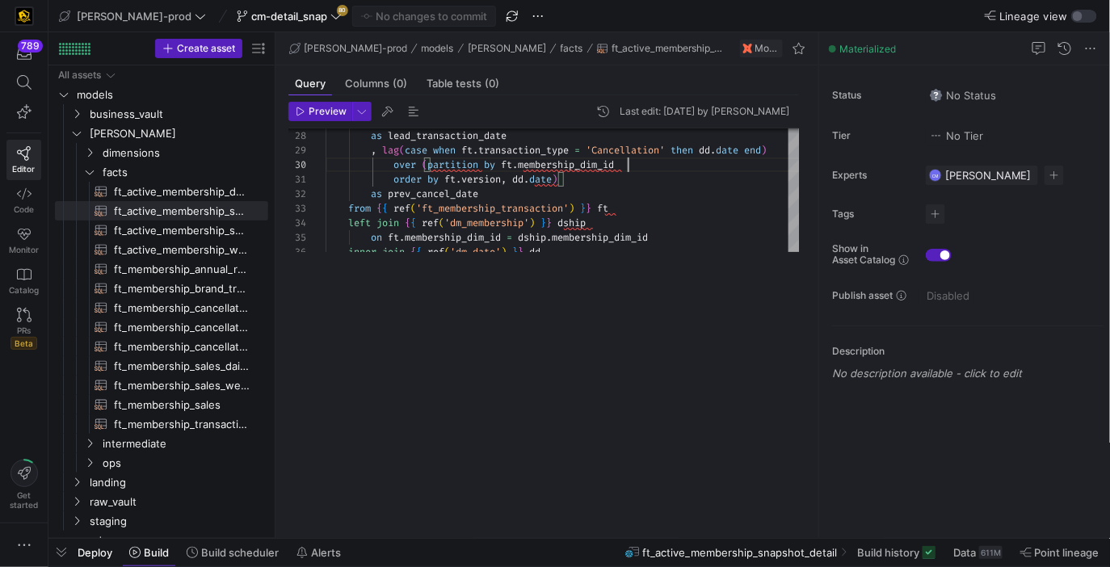
drag, startPoint x: 443, startPoint y: 273, endPoint x: 437, endPoint y: 603, distance: 330.3
click at [437, 566] on html "789 Editor Code Monitor Catalog PRs Beta Get started edw-dv-prod cm-detail_snap…" at bounding box center [555, 283] width 1110 height 567
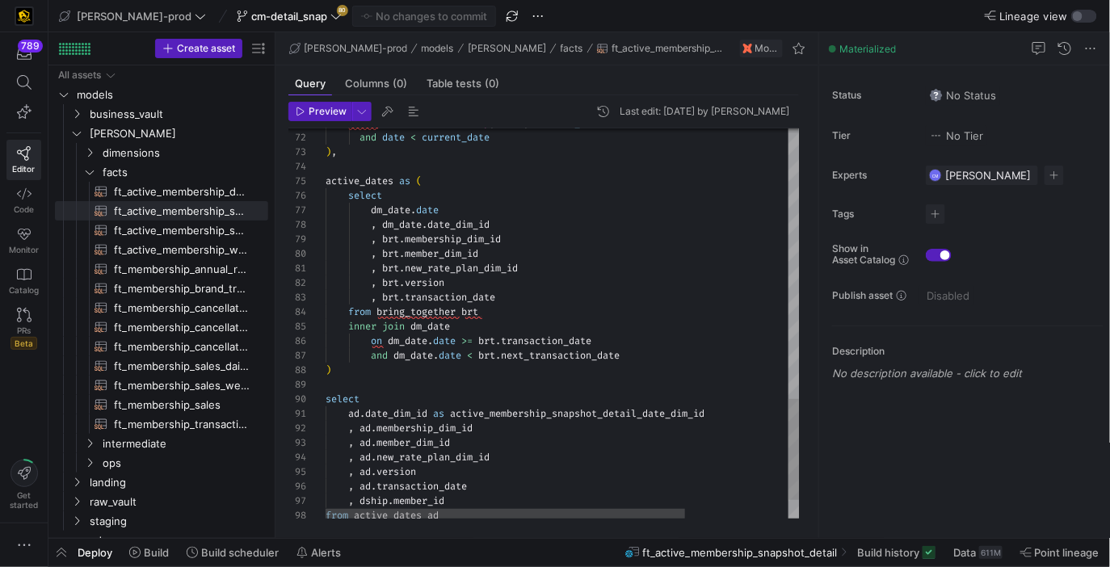
scroll to position [87, 238]
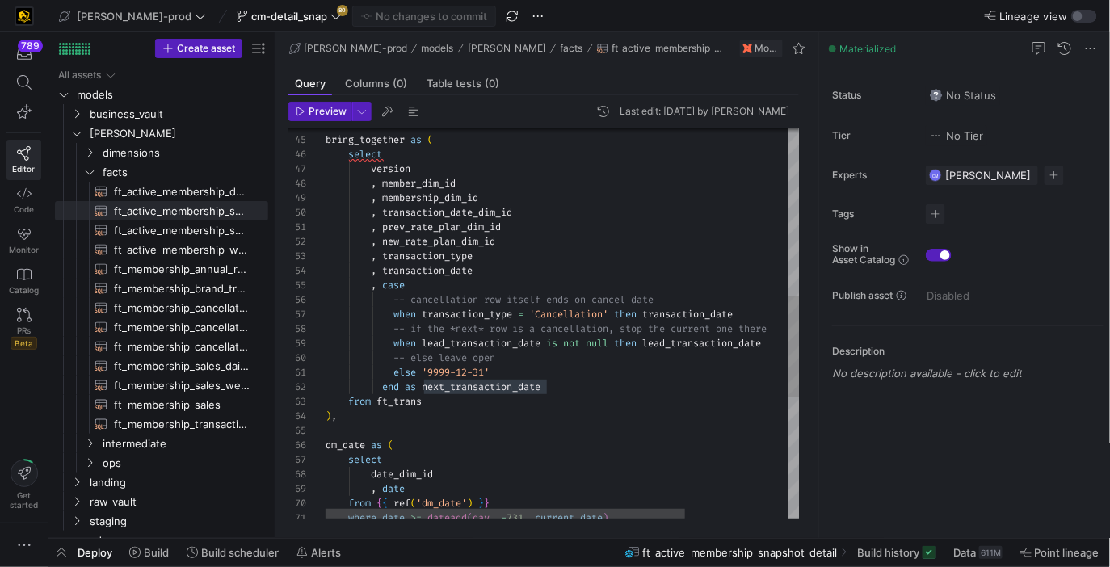
click at [528, 345] on div "where date >= dateadd ( day , - 731 , current_date ) from { { ref ( 'dm_date' )…" at bounding box center [630, 232] width 610 height 1505
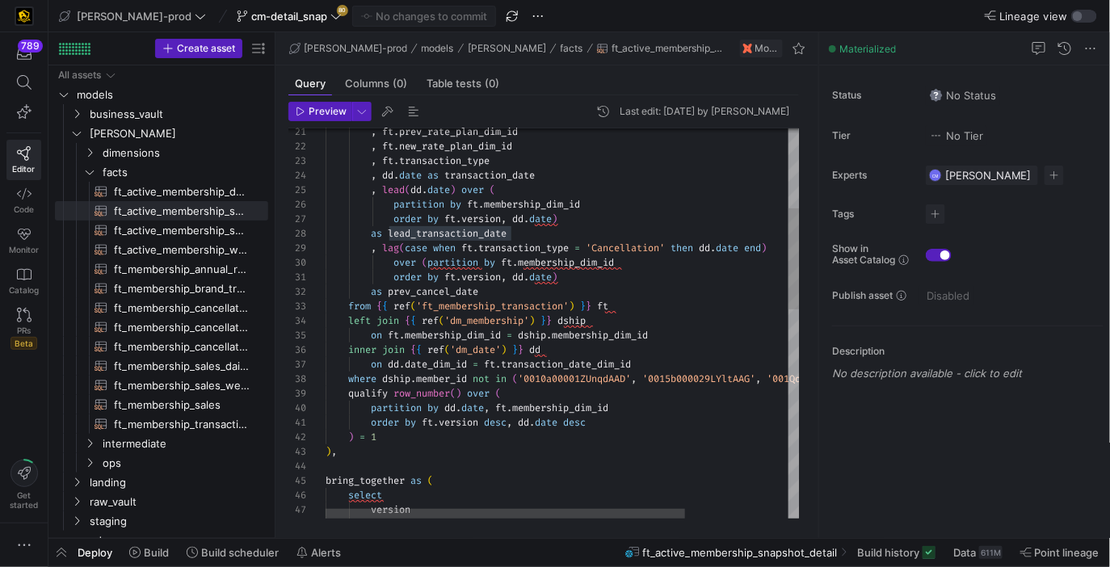
scroll to position [116, 116]
click at [439, 388] on div "inner join { { ref ( 'dm_date' ) } } dd on dd . date_dim_id = ft . transaction_…" at bounding box center [630, 573] width 610 height 1505
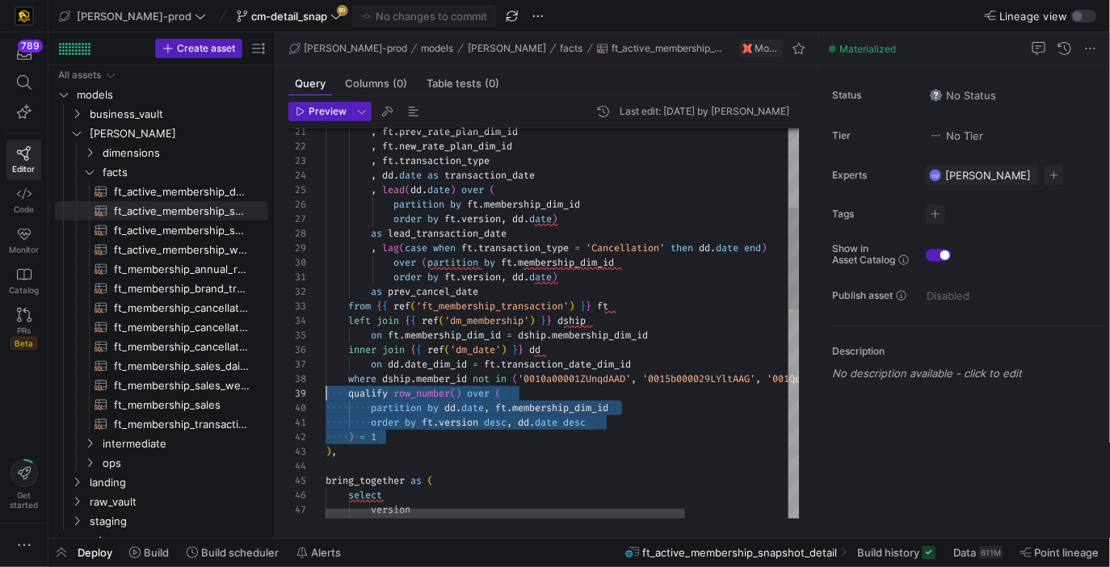
scroll to position [116, 0]
drag, startPoint x: 420, startPoint y: 432, endPoint x: 250, endPoint y: 397, distance: 174.1
click at [325, 397] on div "inner join { { ref ( 'dm_date' ) } } dd on dd . date_dim_id = ft . transaction_…" at bounding box center [630, 573] width 610 height 1505
type textarea "order by ft.version, dd.date) as prev_cancel_date from {{ ref('ft_membership_tr…"
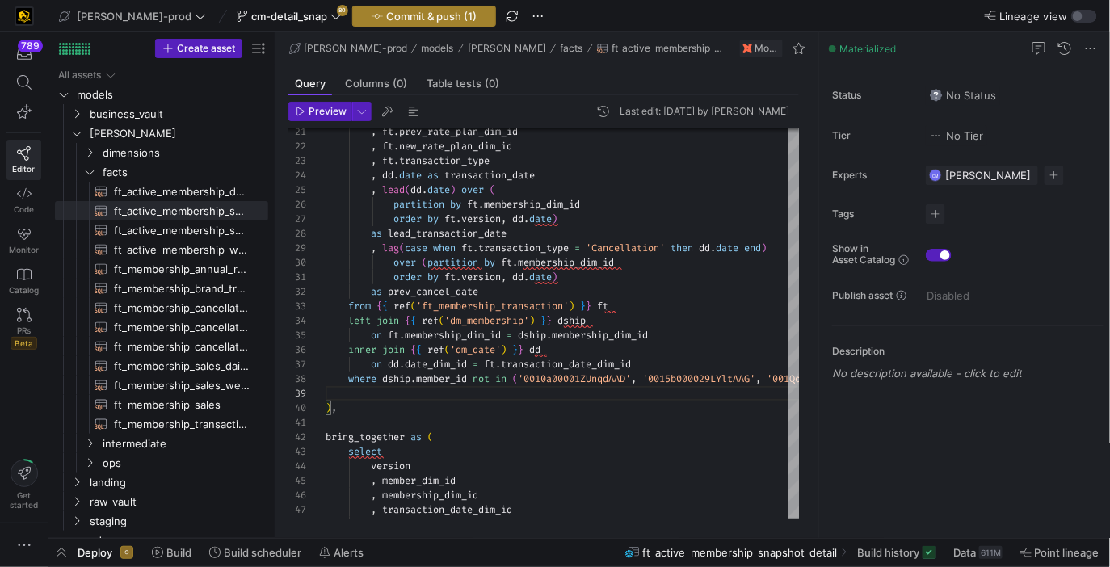
click at [386, 15] on span "Commit & push (1)" at bounding box center [431, 16] width 90 height 13
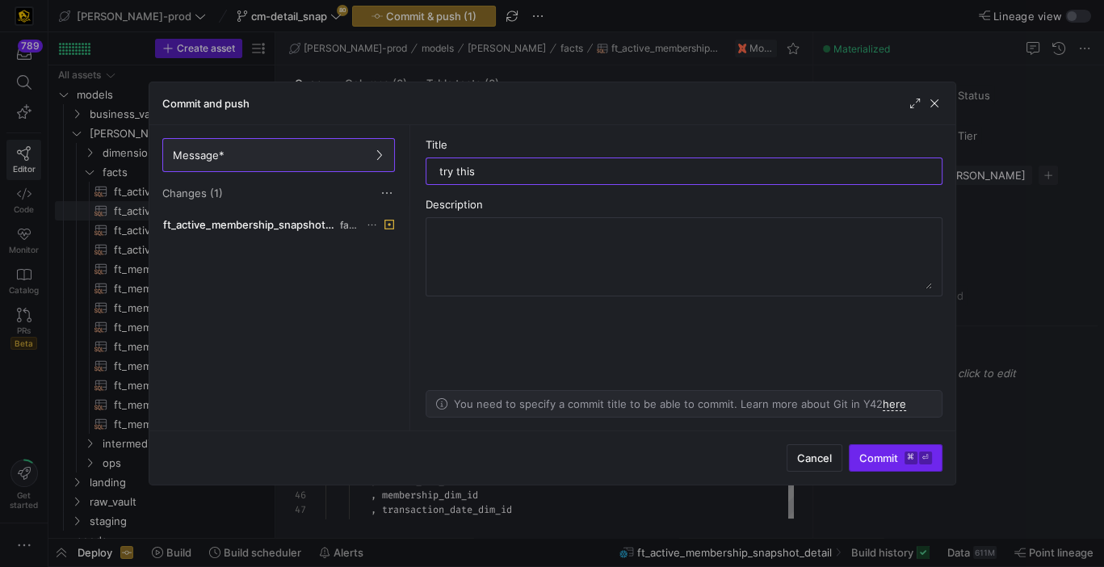
type input "try this"
click at [887, 458] on span "Commit ⌘ ⏎" at bounding box center [895, 457] width 73 height 13
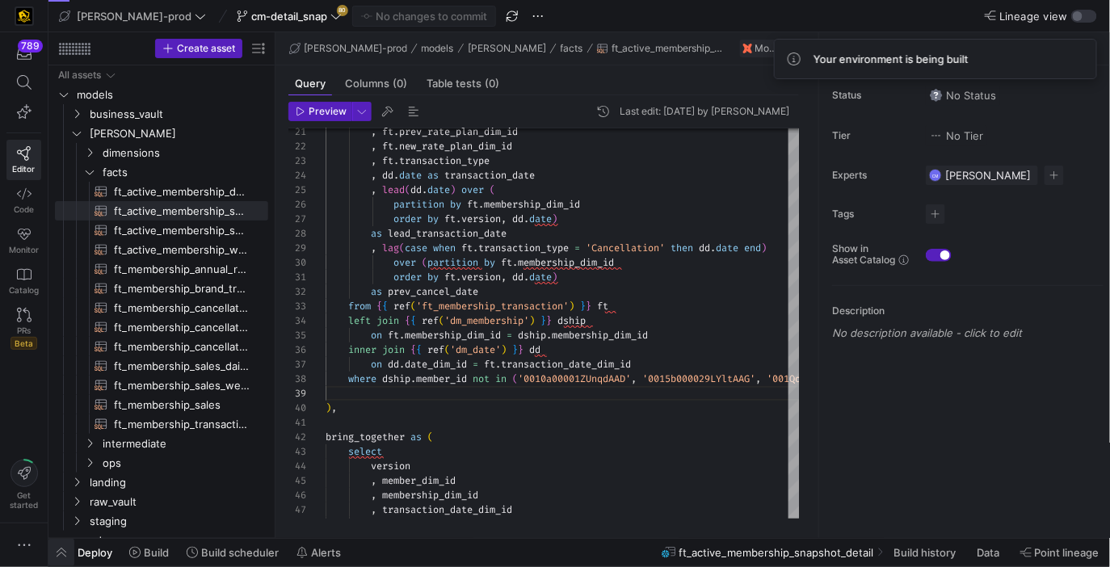
click at [51, 555] on span "button" at bounding box center [61, 552] width 26 height 27
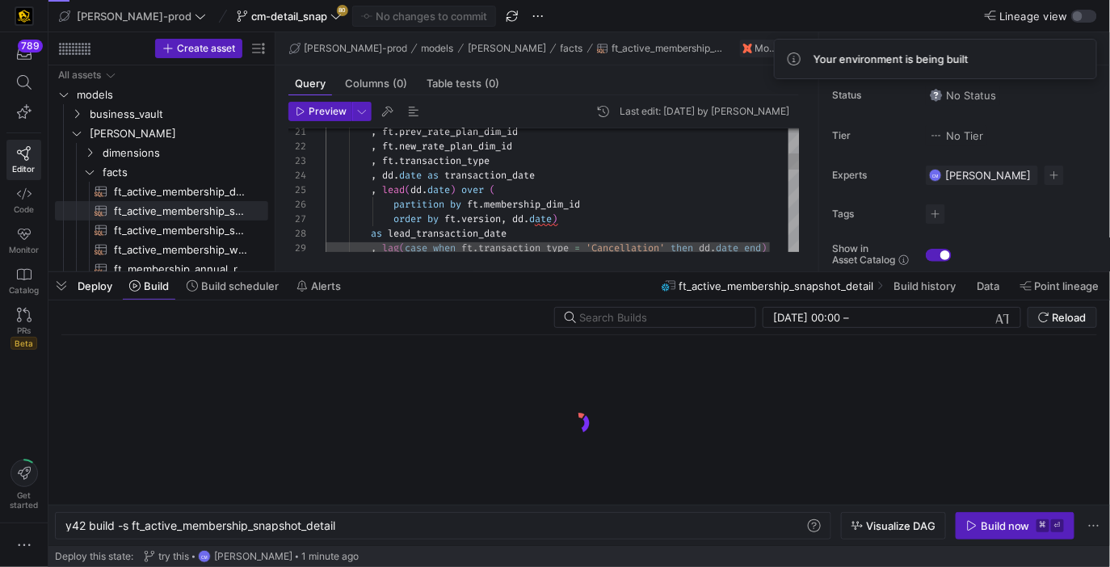
scroll to position [0, 272]
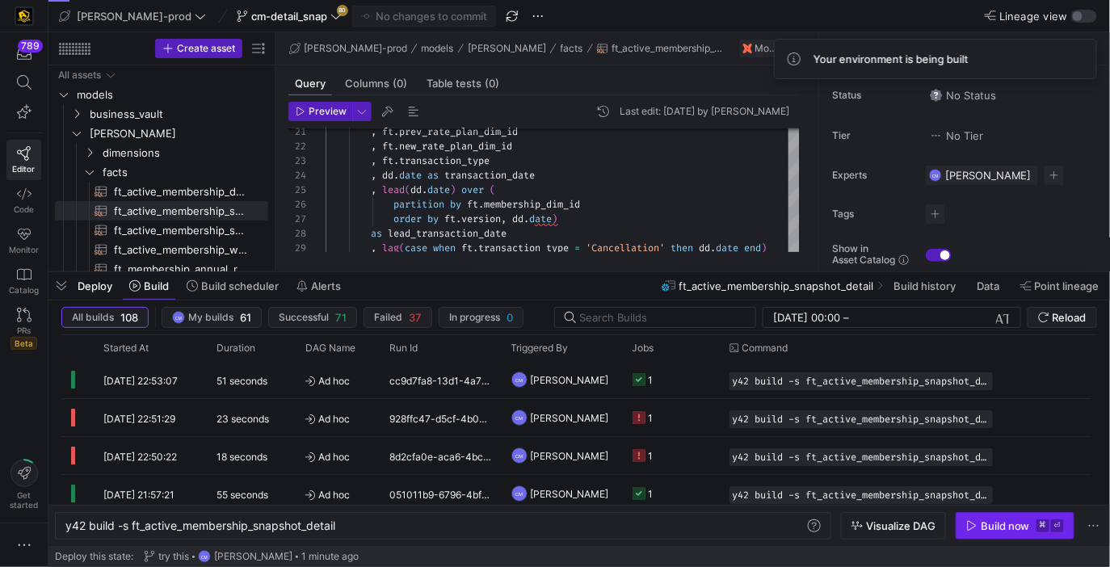
click at [967, 523] on icon "button" at bounding box center [971, 525] width 11 height 11
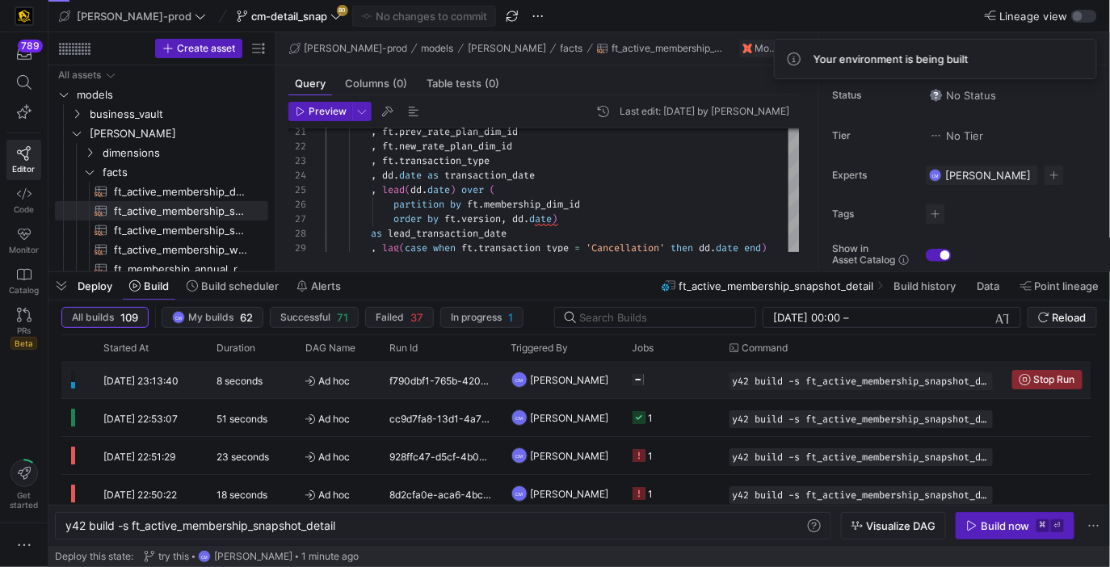
click at [705, 386] on y42-job-status-cell-renderer at bounding box center [671, 380] width 78 height 36
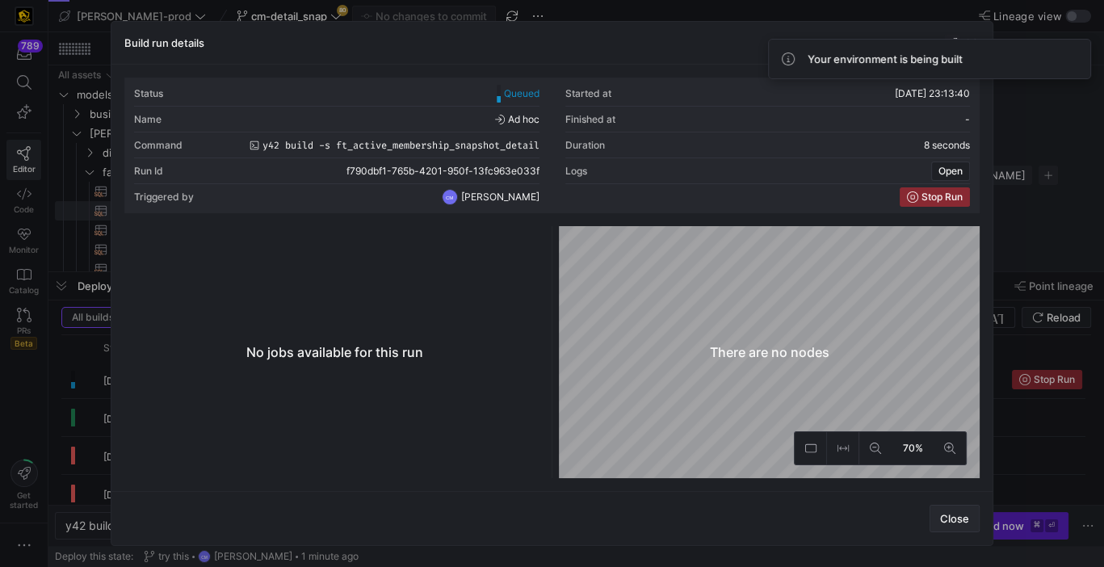
click at [938, 510] on span "button" at bounding box center [954, 519] width 48 height 26
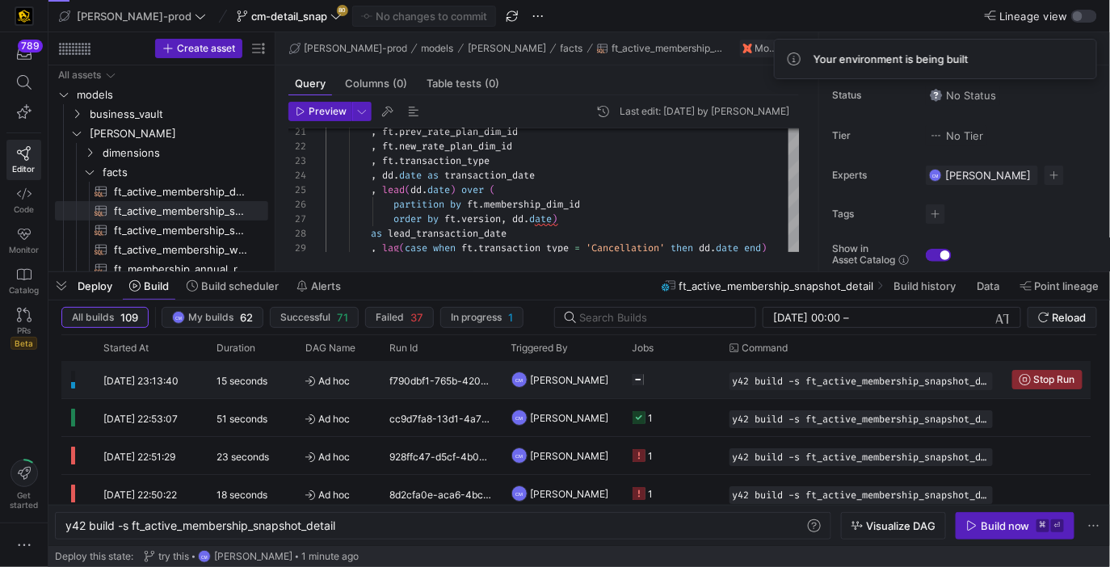
click at [694, 392] on y42-job-status-cell-renderer "Press SPACE to select this row." at bounding box center [671, 380] width 78 height 36
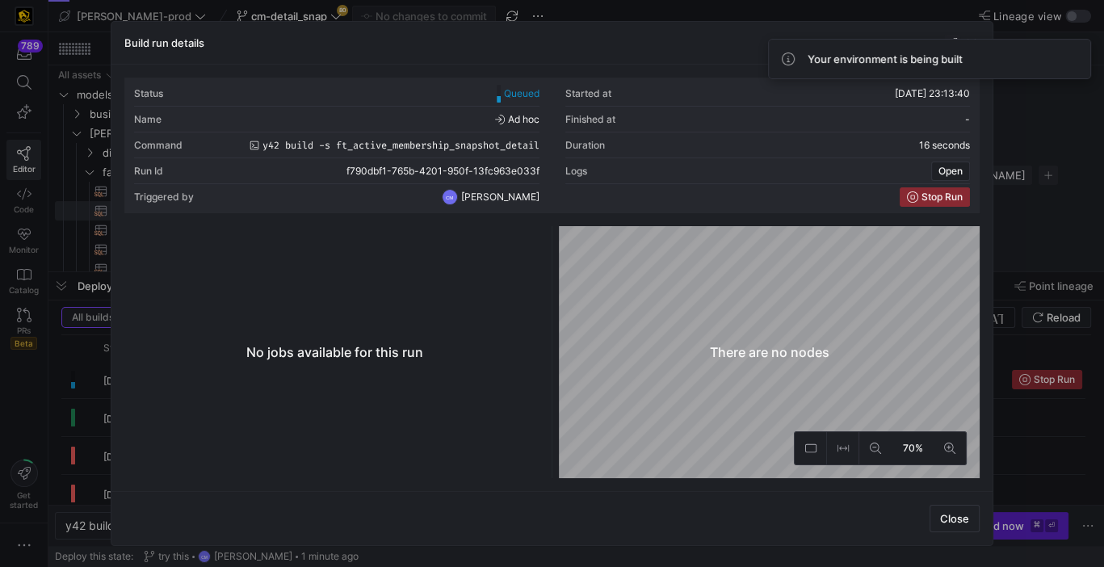
click at [1047, 450] on div at bounding box center [552, 283] width 1104 height 567
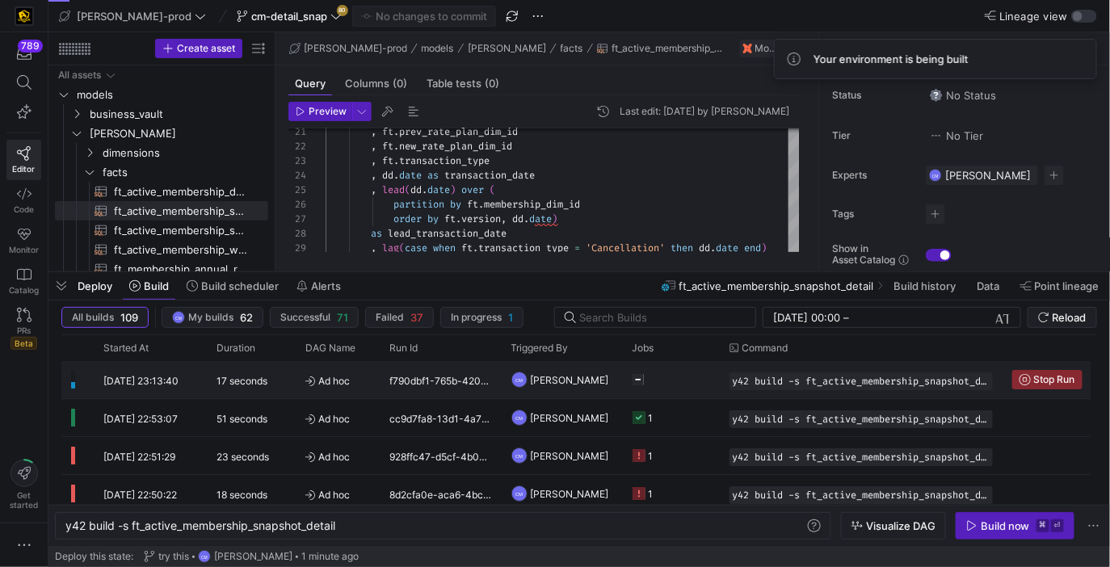
click at [690, 388] on y42-job-status-cell-renderer "Press SPACE to select this row." at bounding box center [671, 380] width 78 height 36
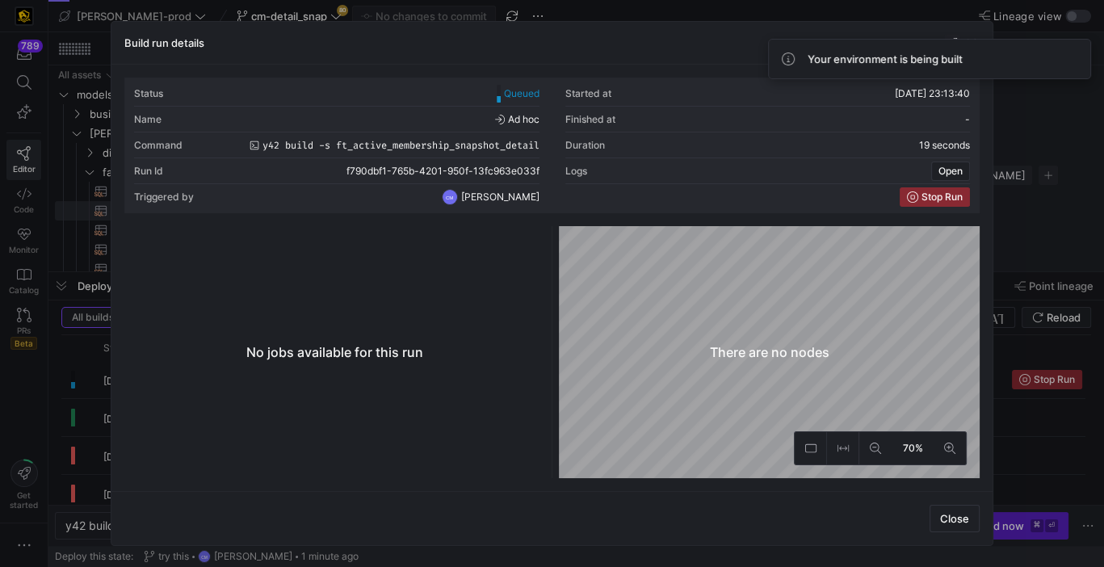
click at [1051, 451] on div at bounding box center [552, 283] width 1104 height 567
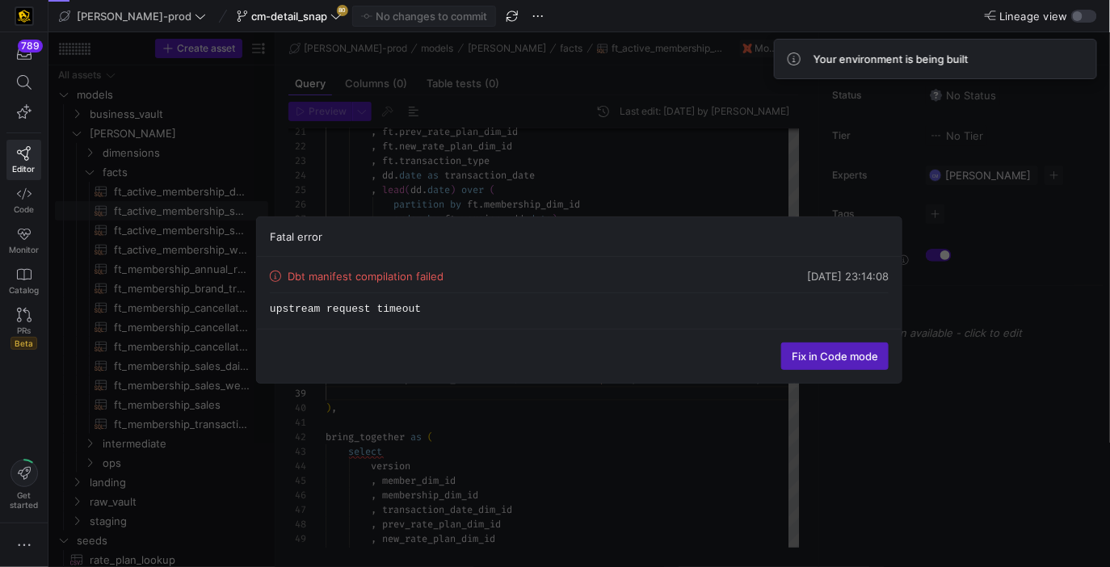
click at [884, 438] on div "Fatal error Dbt manifest compilation failed 17/09/25, 23:14:08 upstream request…" at bounding box center [578, 299] width 1061 height 535
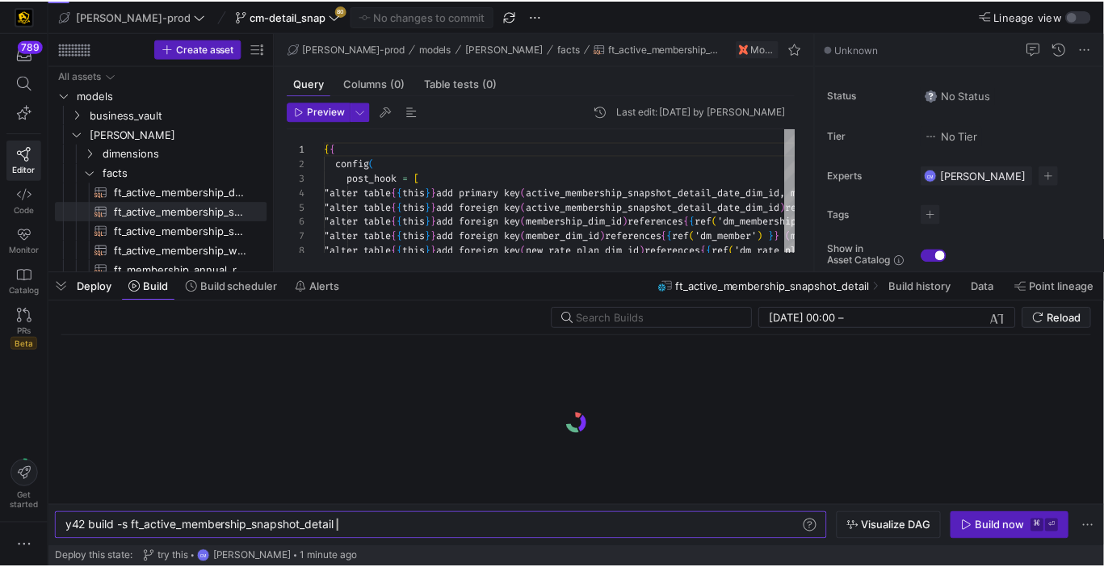
scroll to position [86, 0]
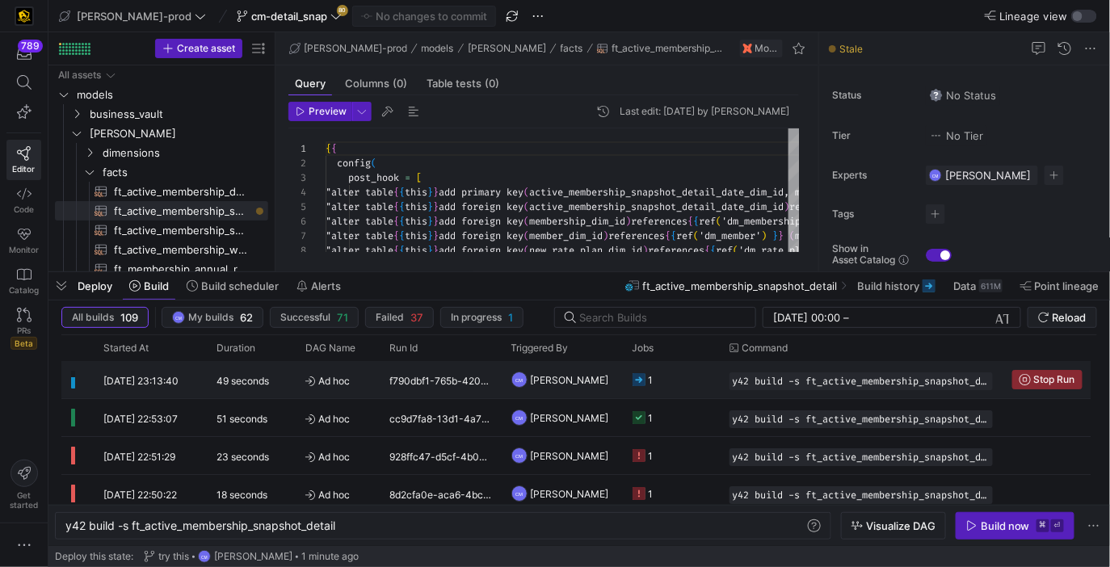
click at [690, 390] on y42-job-status-cell-renderer "1" at bounding box center [671, 380] width 78 height 36
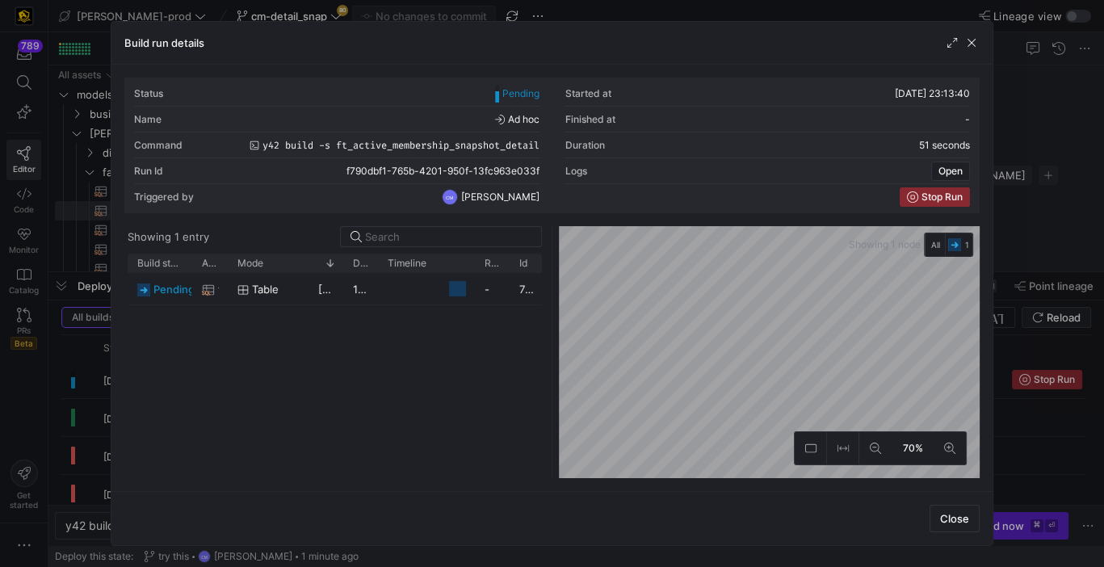
click at [100, 387] on div at bounding box center [552, 283] width 1104 height 567
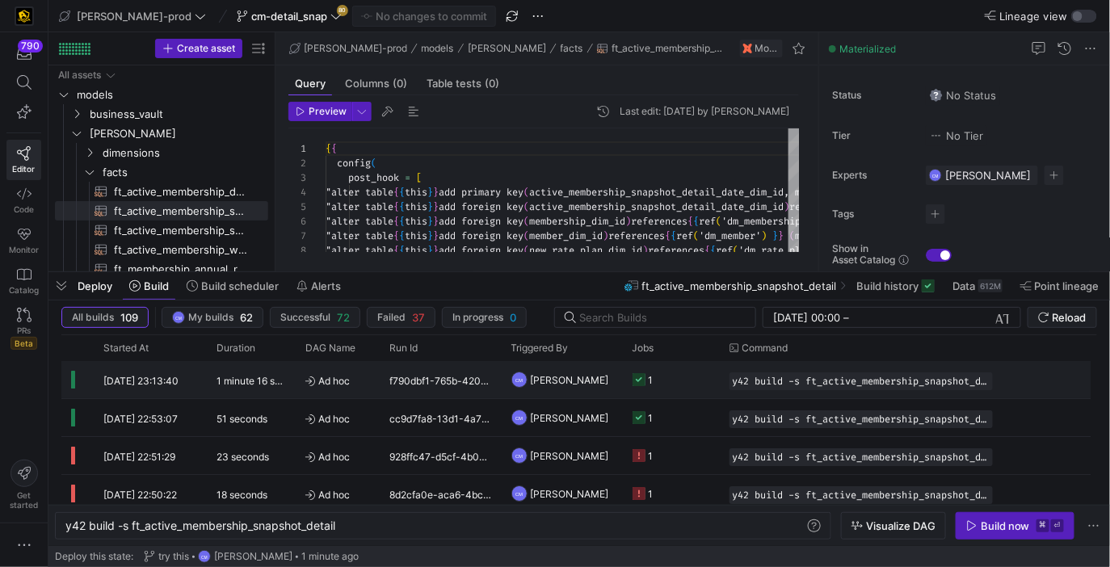
click at [100, 387] on div "[DATE] 23:13:40" at bounding box center [150, 379] width 113 height 37
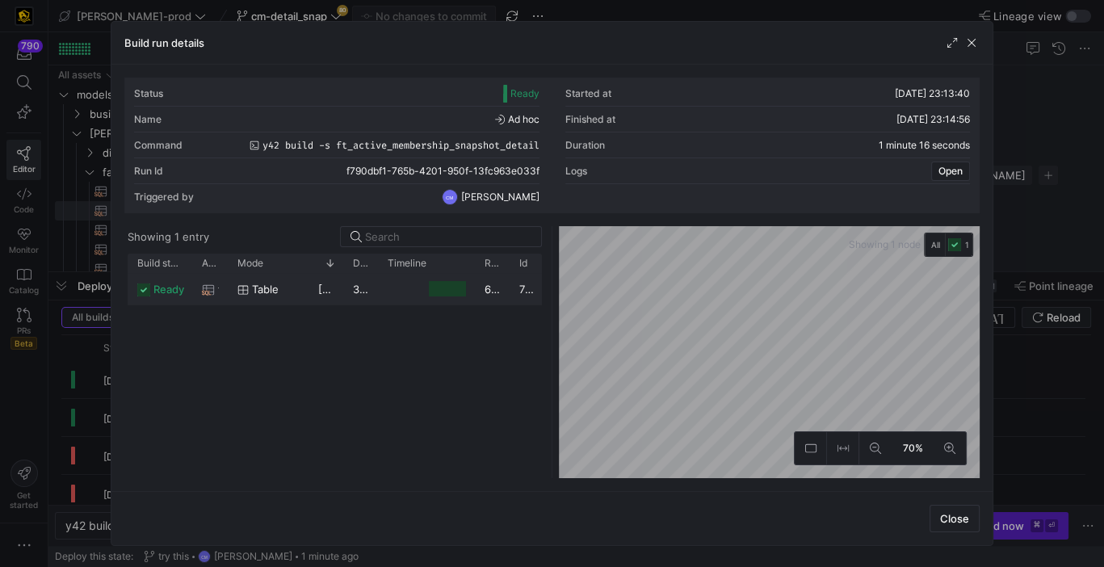
click at [501, 303] on div "611,772,568" at bounding box center [492, 288] width 35 height 31
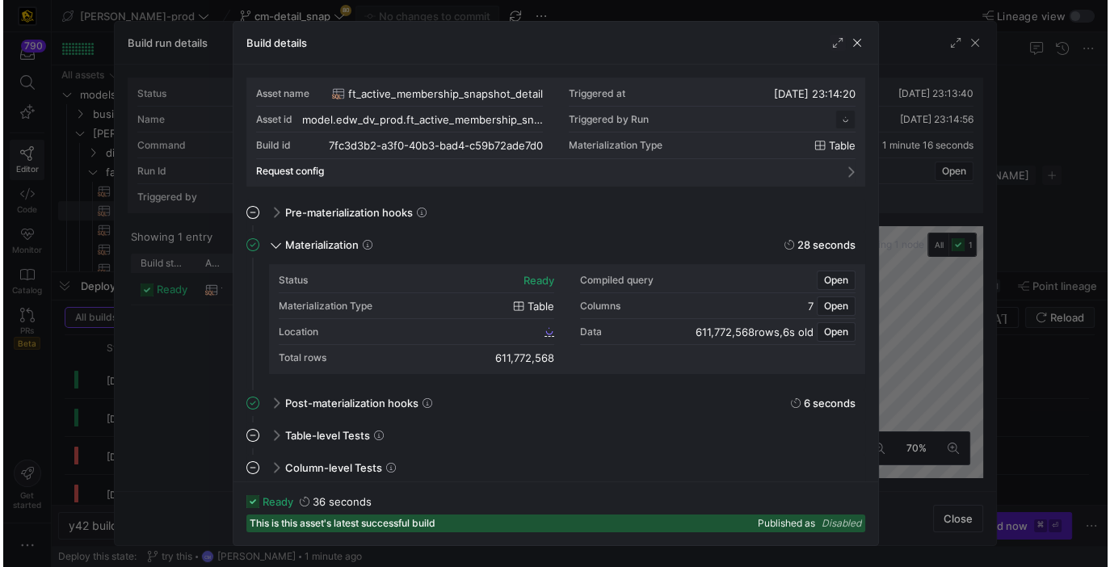
scroll to position [145, 0]
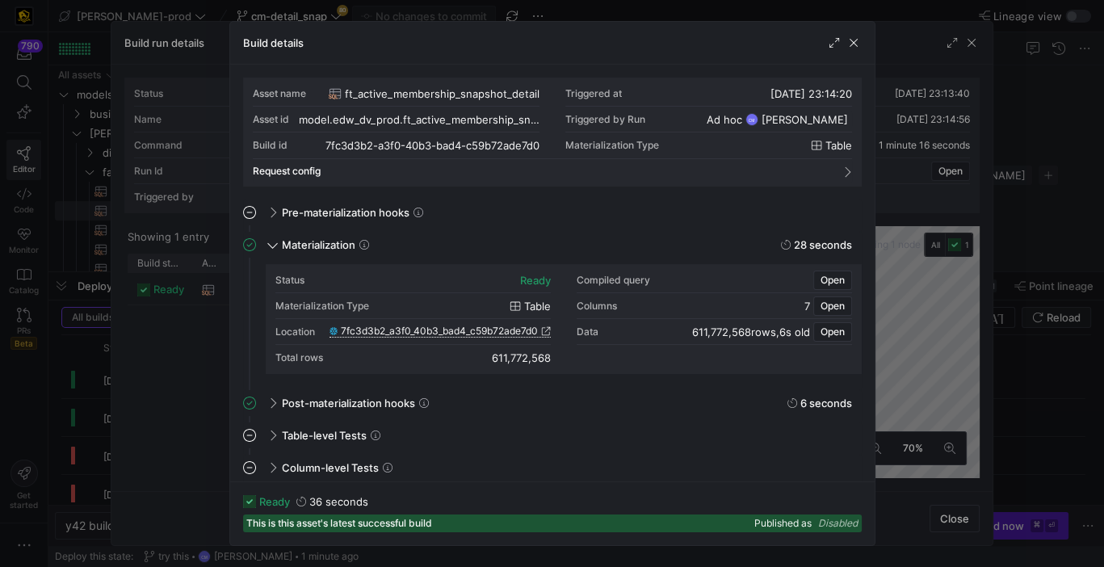
click at [491, 329] on span "7fc3d3b2_a3f0_40b3_bad4_c59b72ade7d0" at bounding box center [439, 330] width 197 height 11
click at [960, 350] on div at bounding box center [552, 283] width 1104 height 567
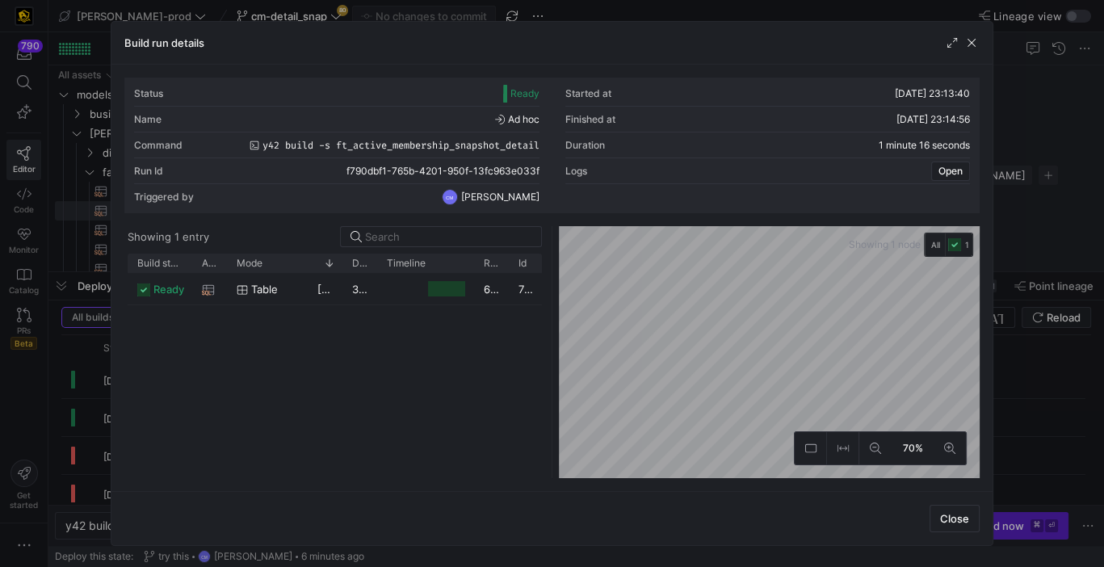
click at [1000, 339] on div at bounding box center [552, 283] width 1104 height 567
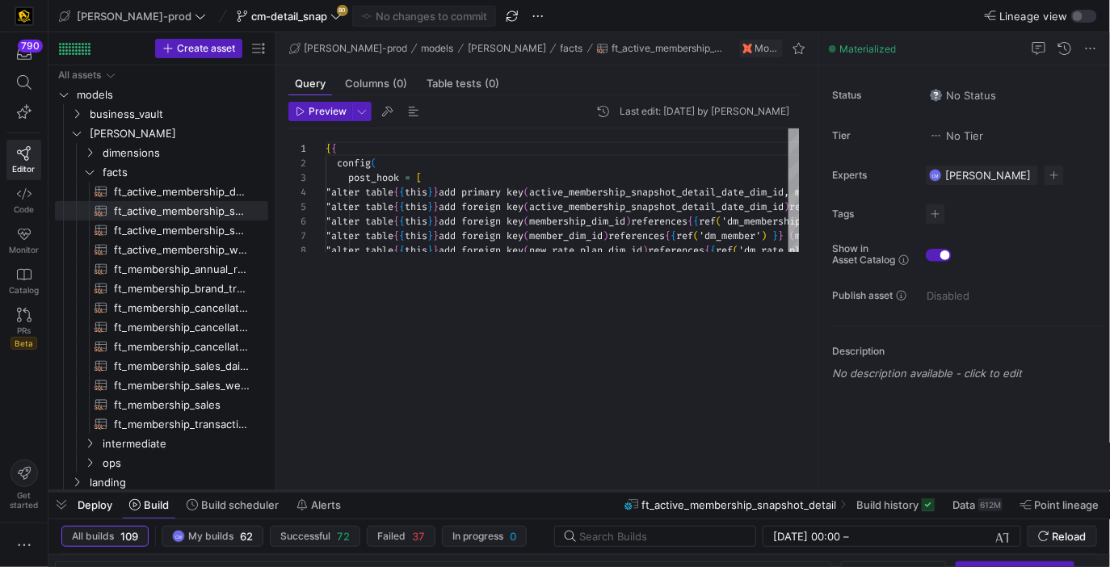
drag, startPoint x: 622, startPoint y: 273, endPoint x: 595, endPoint y: 509, distance: 237.3
click at [597, 494] on div at bounding box center [578, 491] width 1061 height 6
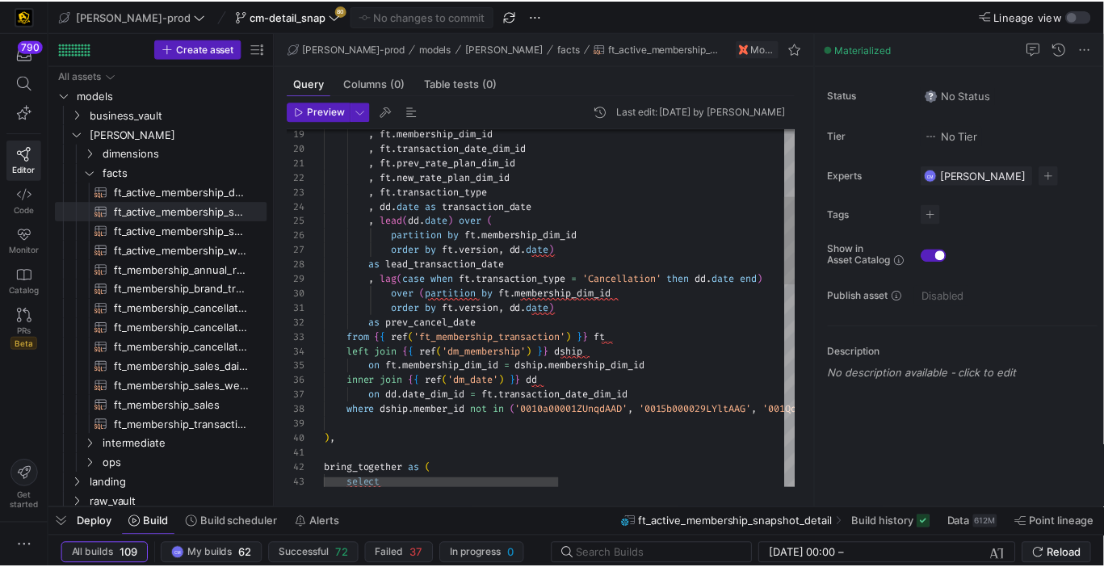
scroll to position [15, 157]
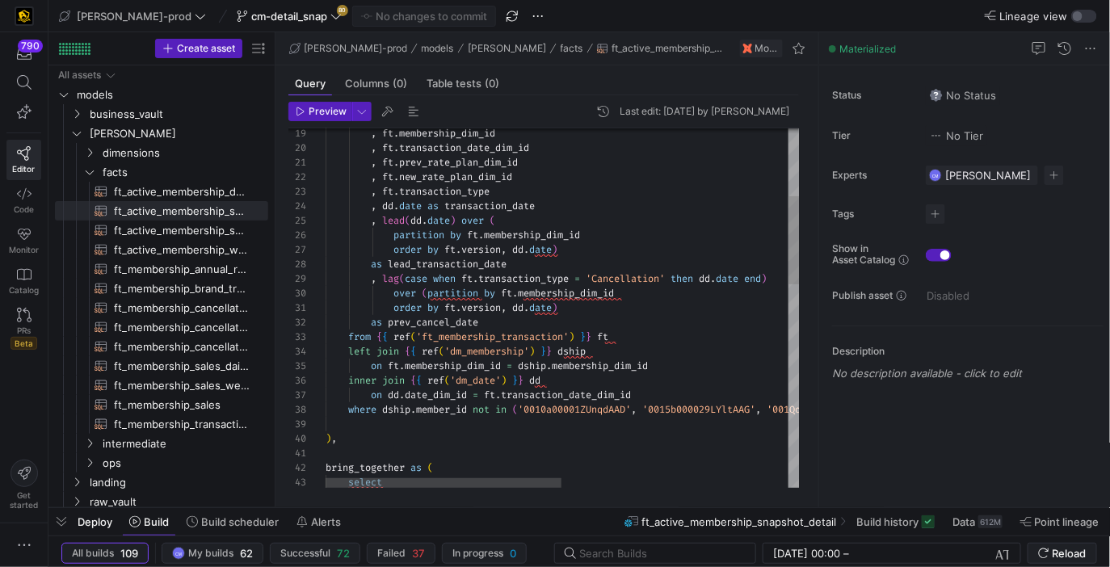
click at [251, 15] on span "cm-detail_snap" at bounding box center [289, 16] width 76 height 13
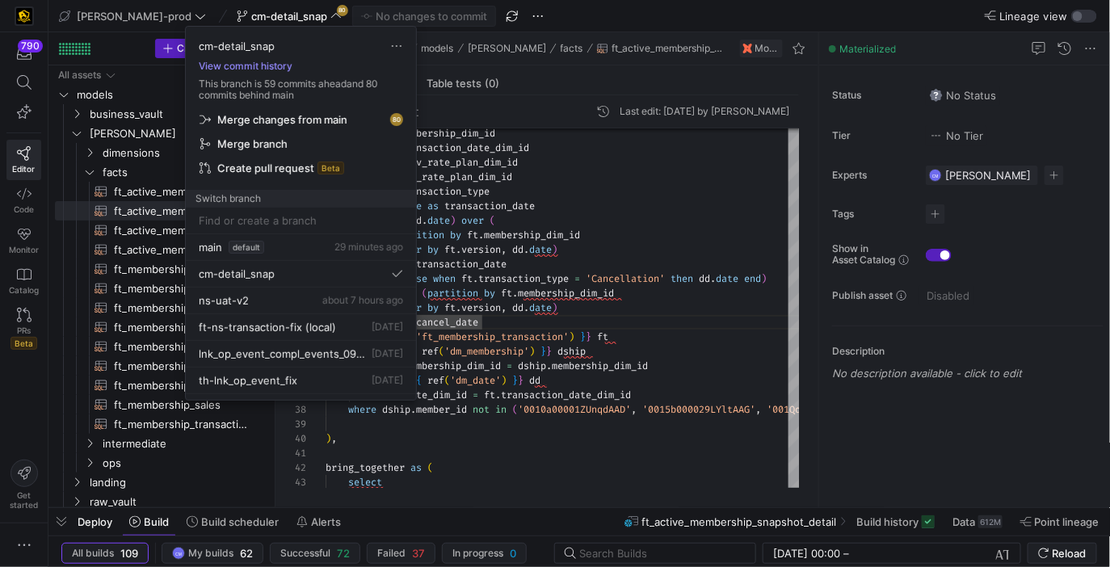
click at [266, 66] on button "View commit history" at bounding box center [246, 66] width 120 height 11
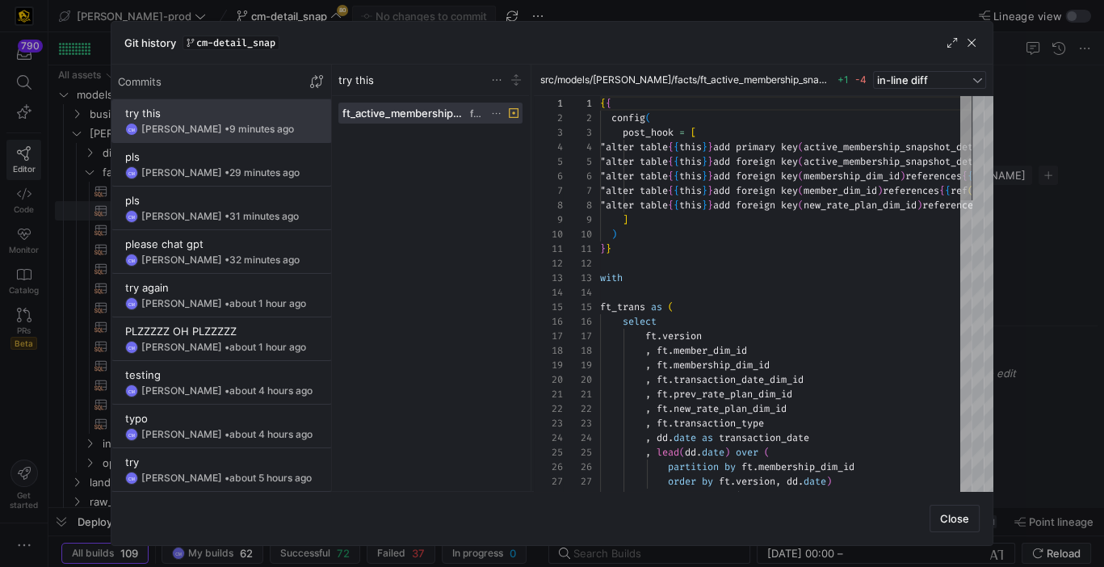
scroll to position [86, 0]
click at [304, 195] on span "Revert commit" at bounding box center [349, 199] width 163 height 13
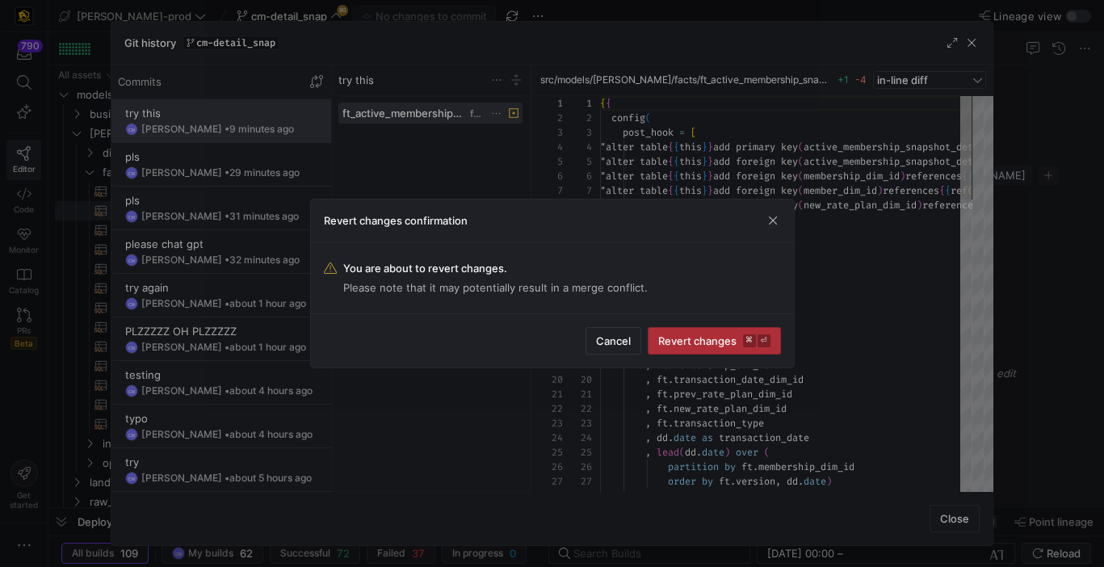
click at [719, 338] on span "Revert changes ⌘ ⏎" at bounding box center [714, 340] width 112 height 13
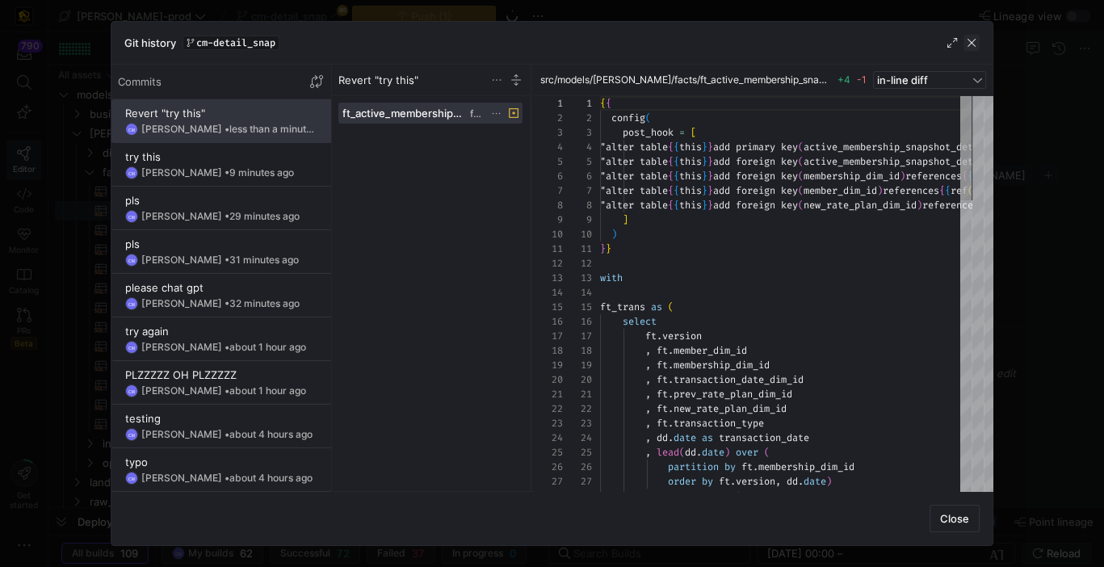
click at [975, 40] on span "button" at bounding box center [971, 43] width 16 height 16
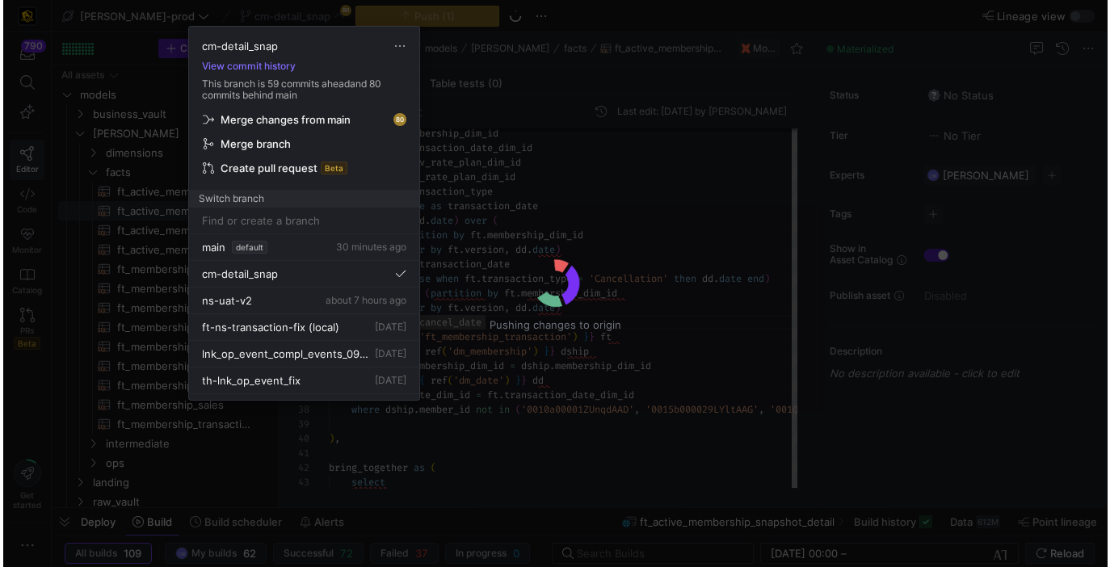
scroll to position [0, 0]
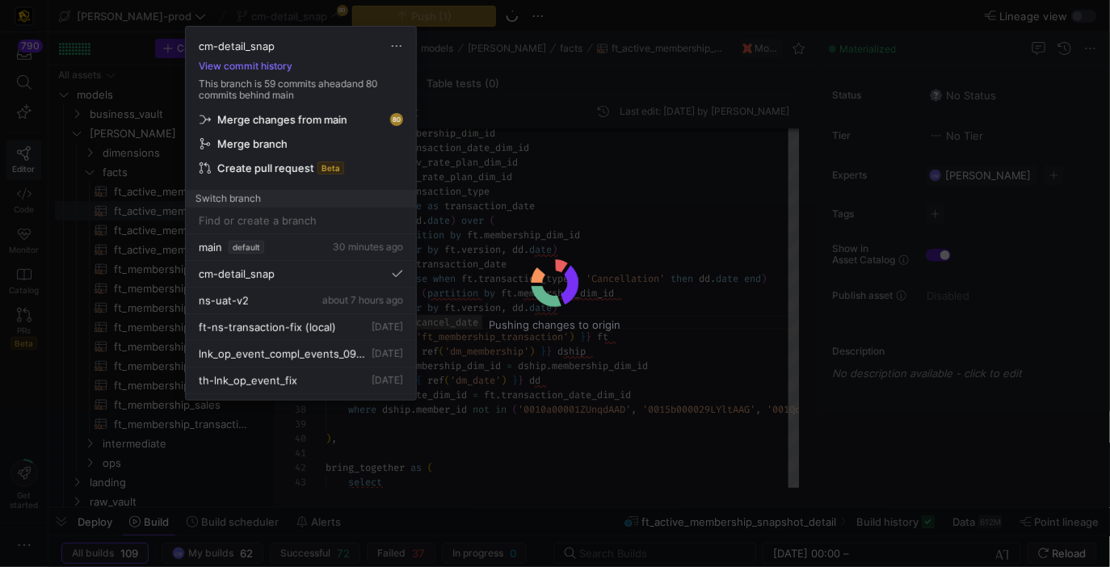
click at [632, 281] on div at bounding box center [555, 283] width 1110 height 567
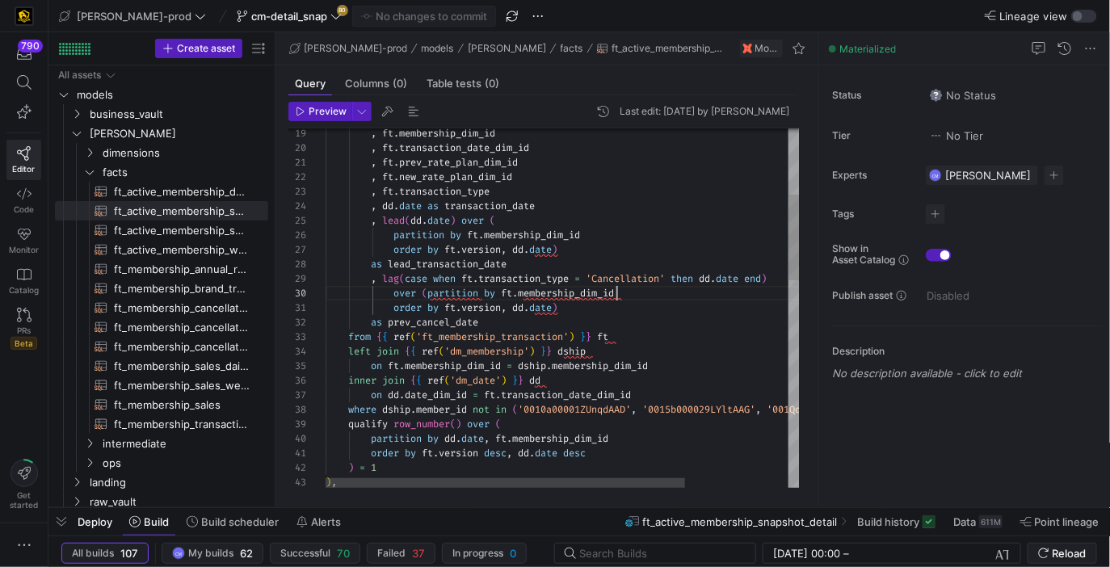
scroll to position [130, 291]
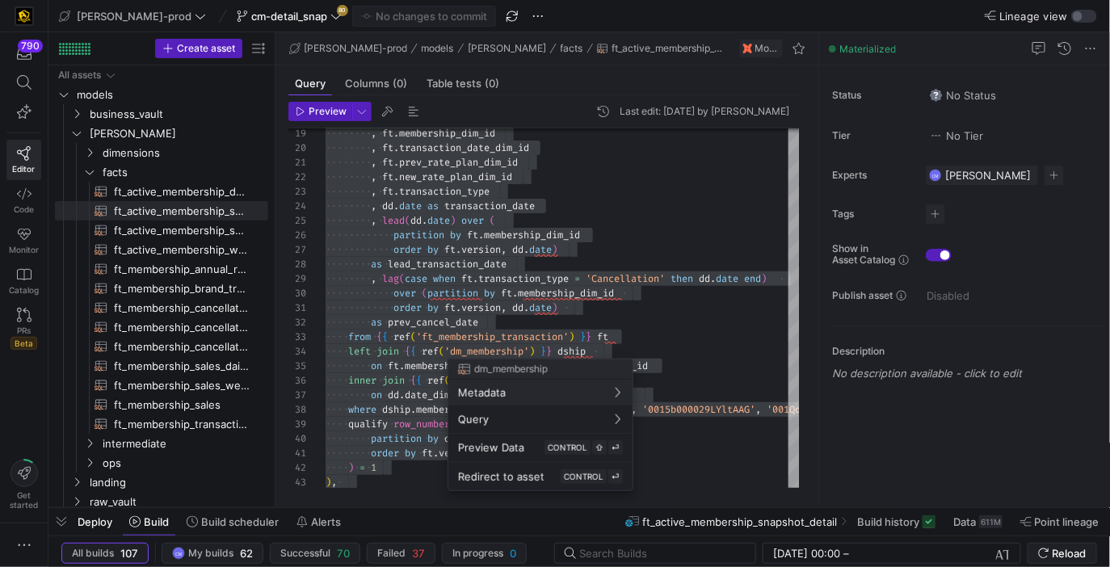
click at [455, 303] on div at bounding box center [555, 283] width 1110 height 567
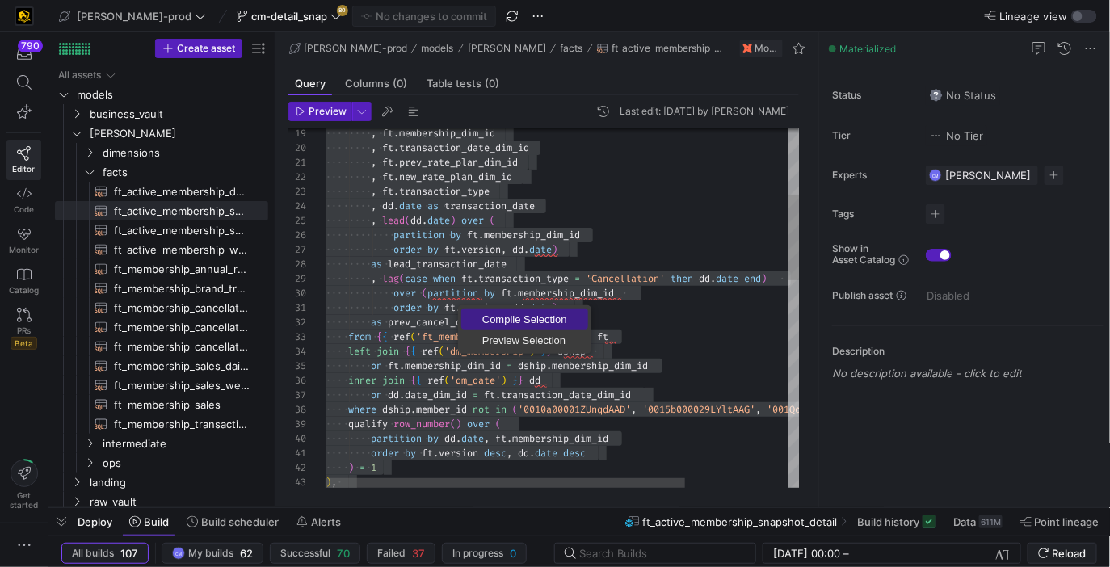
click at [489, 314] on span "Compile Selection" at bounding box center [524, 319] width 127 height 10
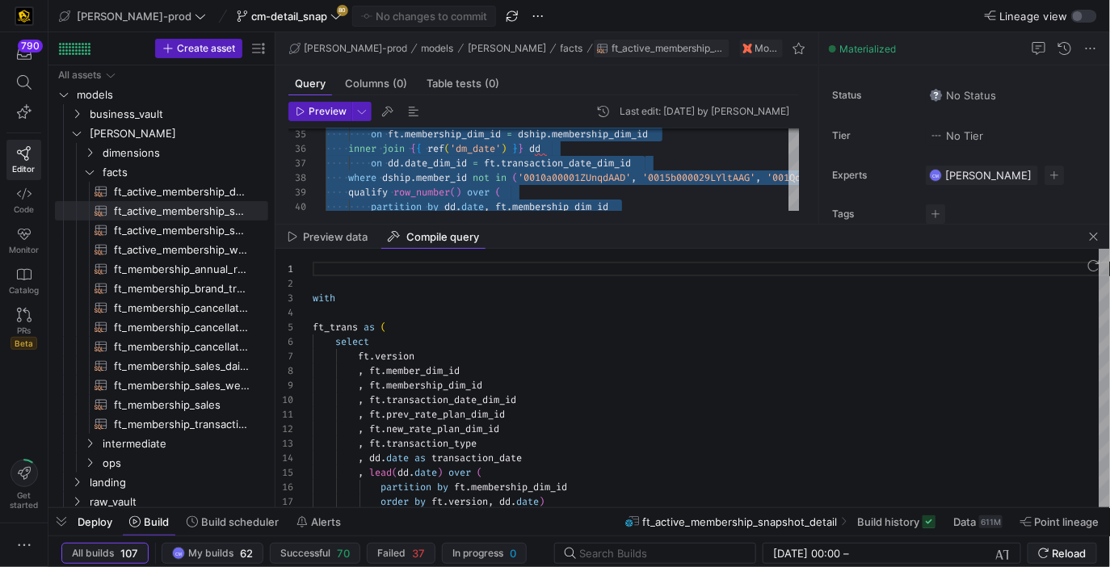
scroll to position [145, 0]
click at [1093, 237] on span "button" at bounding box center [1093, 236] width 19 height 19
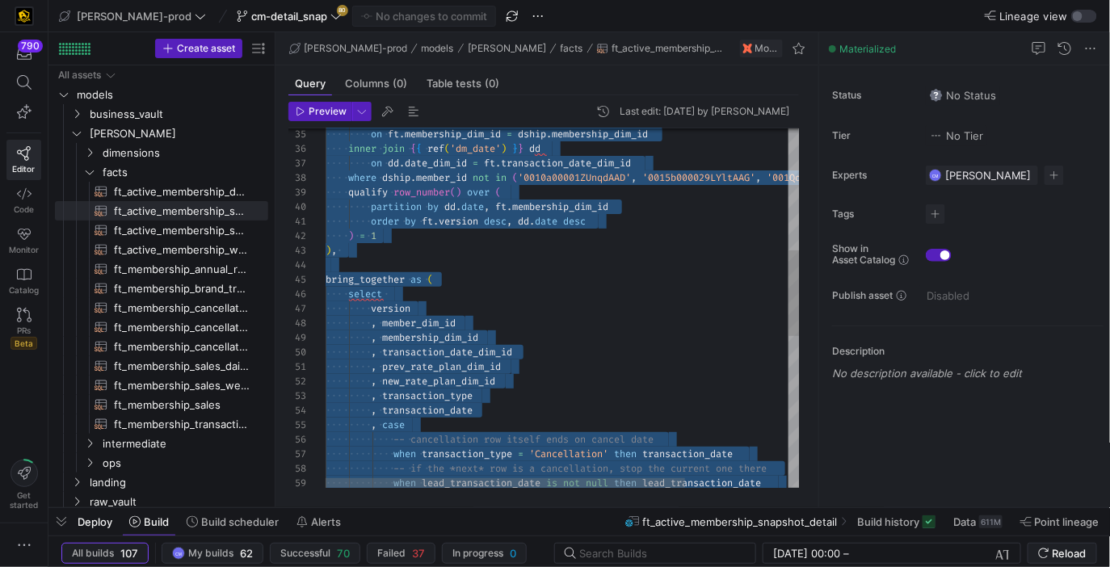
scroll to position [28, 17]
click at [534, 255] on div "on ft . membership_dim_id = dship . membership_dim_id inner join { { ref ( 'dm_…" at bounding box center [630, 372] width 610 height 1505
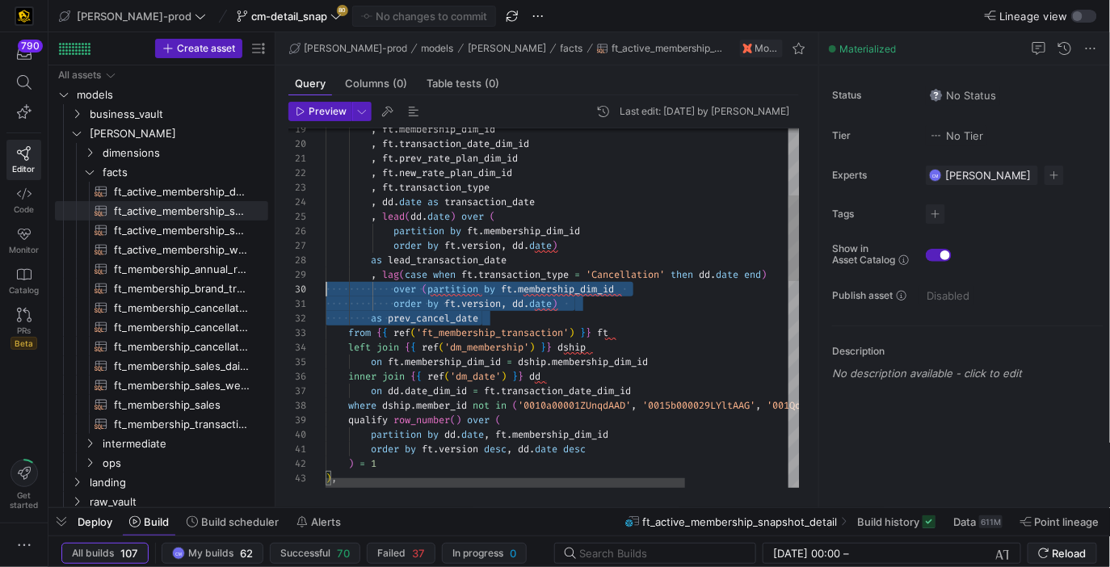
scroll to position [116, 0]
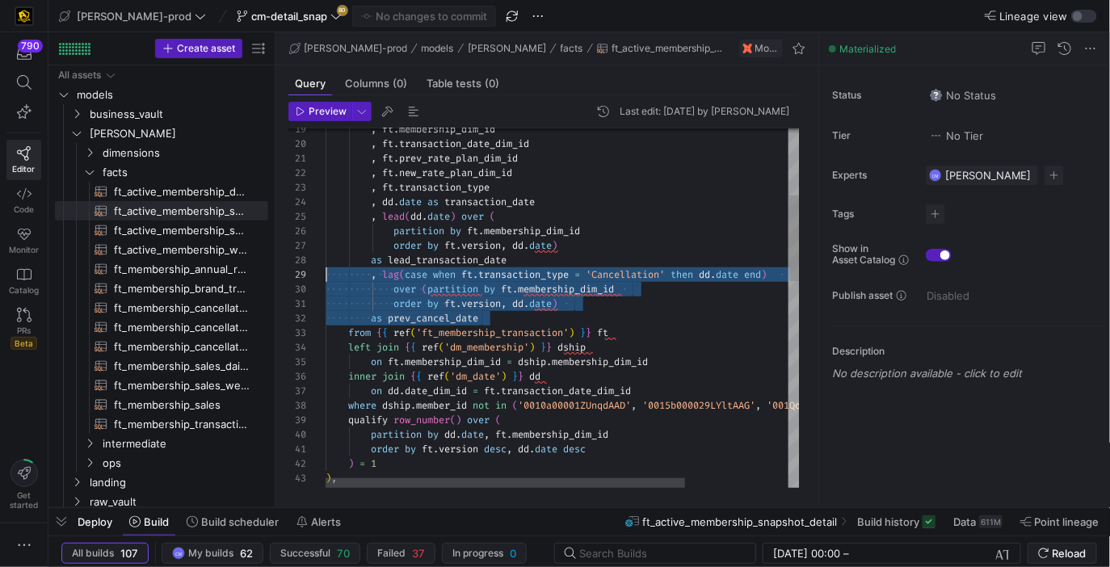
drag, startPoint x: 532, startPoint y: 317, endPoint x: 250, endPoint y: 279, distance: 285.3
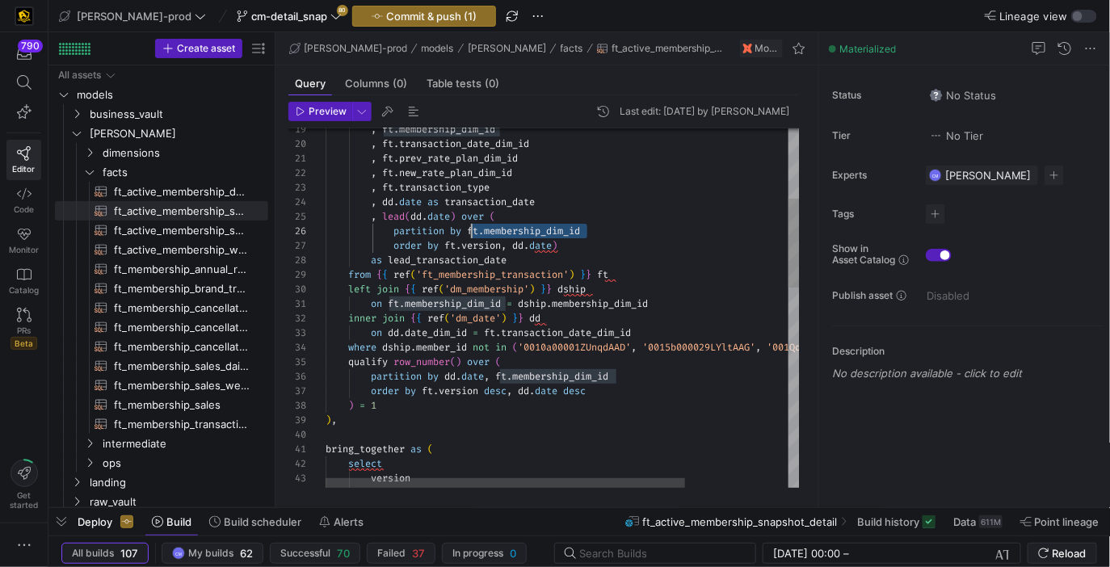
scroll to position [73, 145]
drag, startPoint x: 599, startPoint y: 233, endPoint x: 472, endPoint y: 226, distance: 126.9
click at [472, 226] on div "on ft . membership_dim_id = dship . membership_dim_id inner join { { ref ( 'dm_…" at bounding box center [630, 570] width 610 height 1447
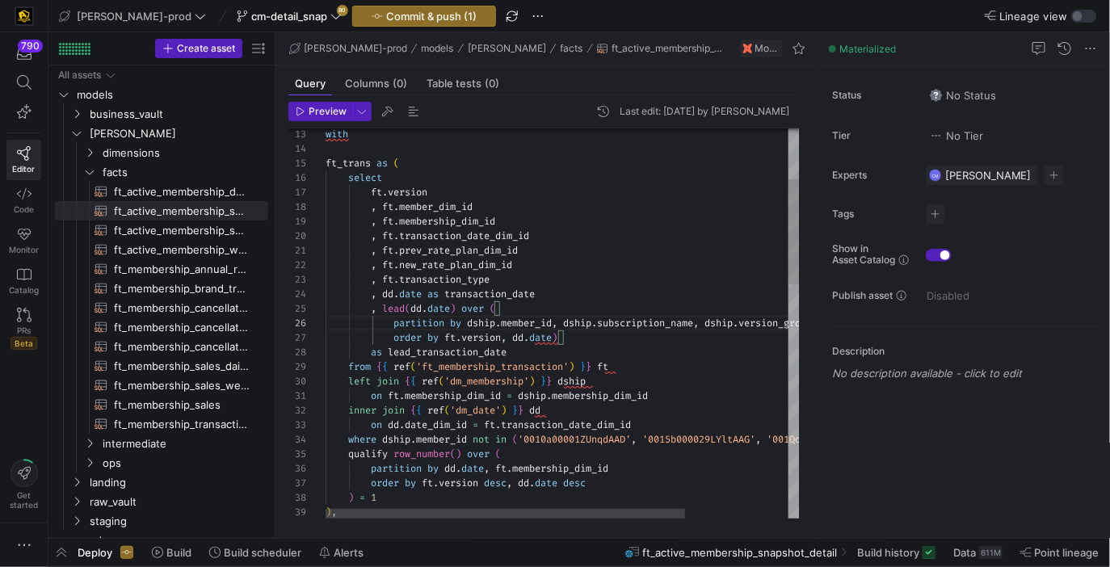
scroll to position [28, 169]
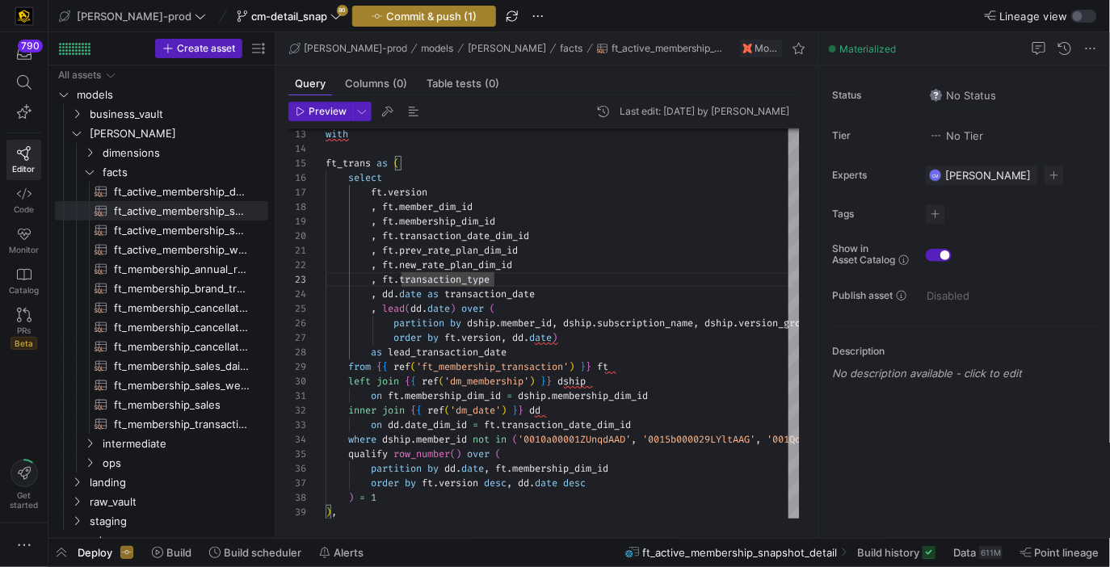
click at [388, 12] on span "Commit & push (1)" at bounding box center [431, 16] width 90 height 13
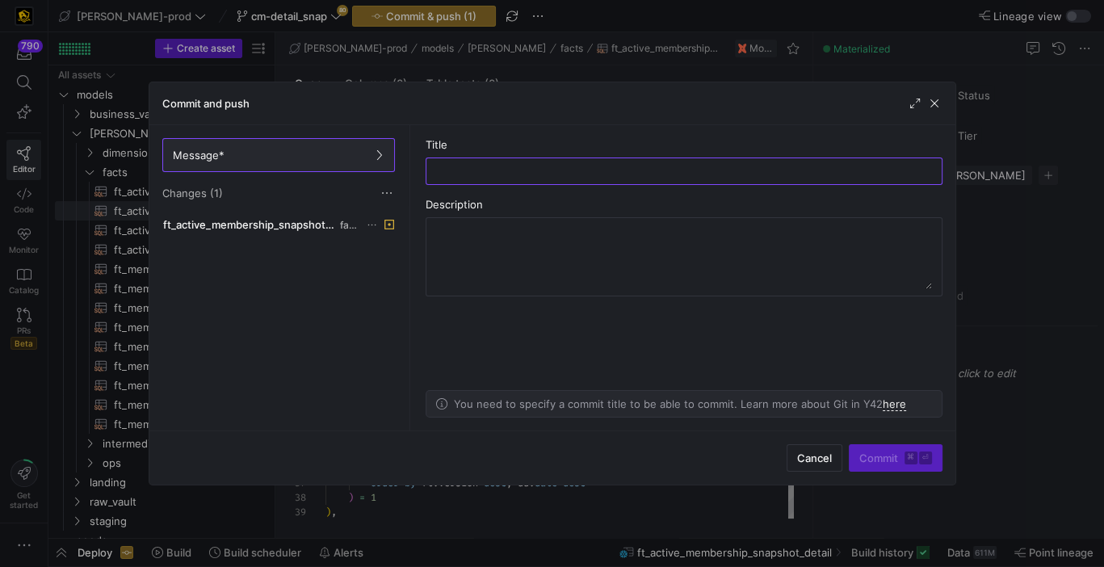
click at [717, 64] on div at bounding box center [552, 283] width 1104 height 567
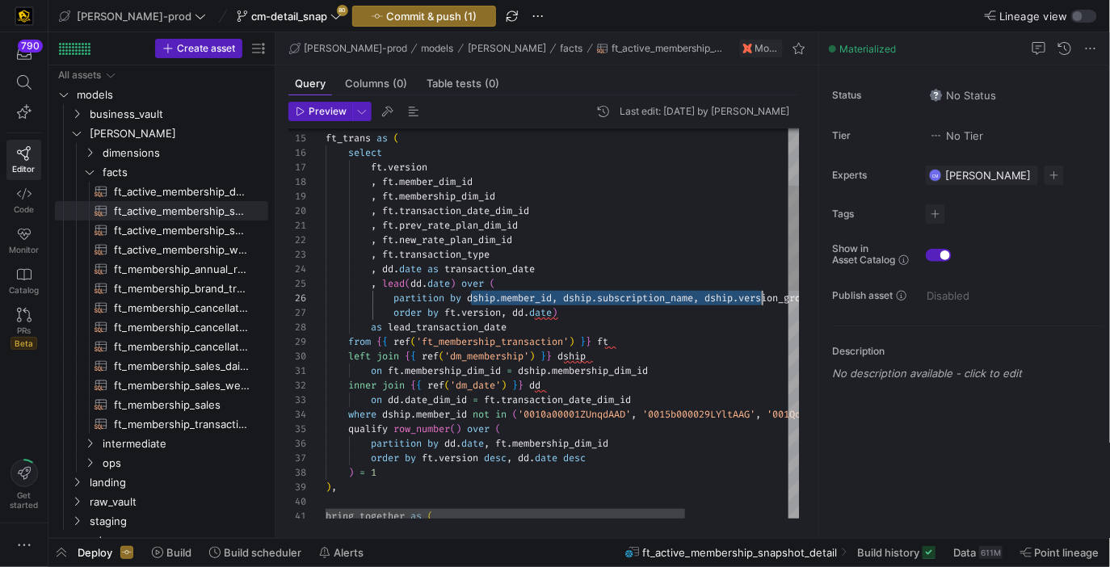
scroll to position [73, 539]
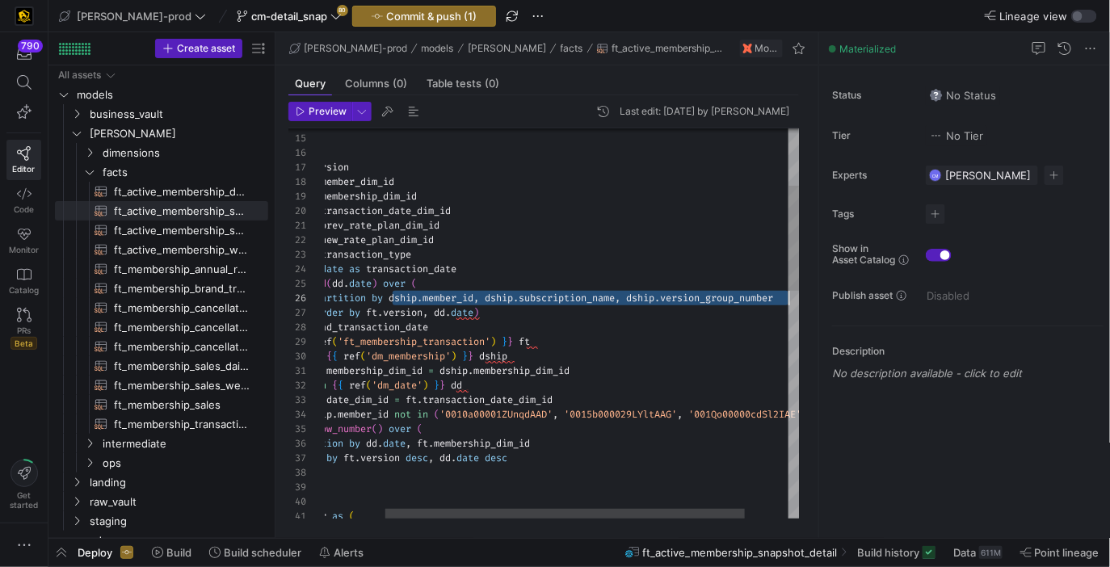
drag, startPoint x: 470, startPoint y: 298, endPoint x: 896, endPoint y: 304, distance: 425.6
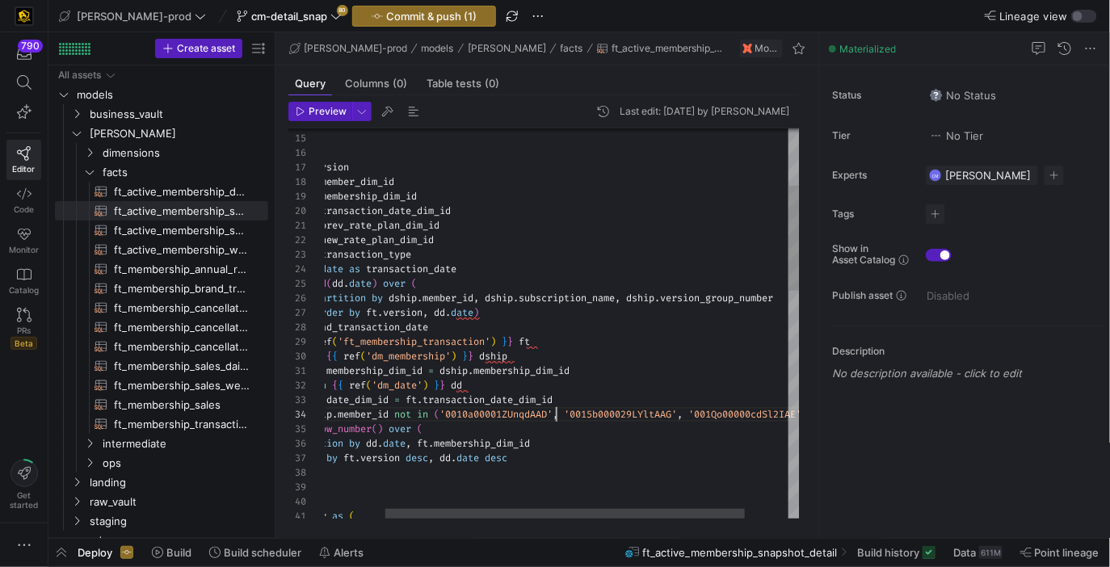
scroll to position [44, 308]
drag, startPoint x: 423, startPoint y: 444, endPoint x: 577, endPoint y: 443, distance: 153.4
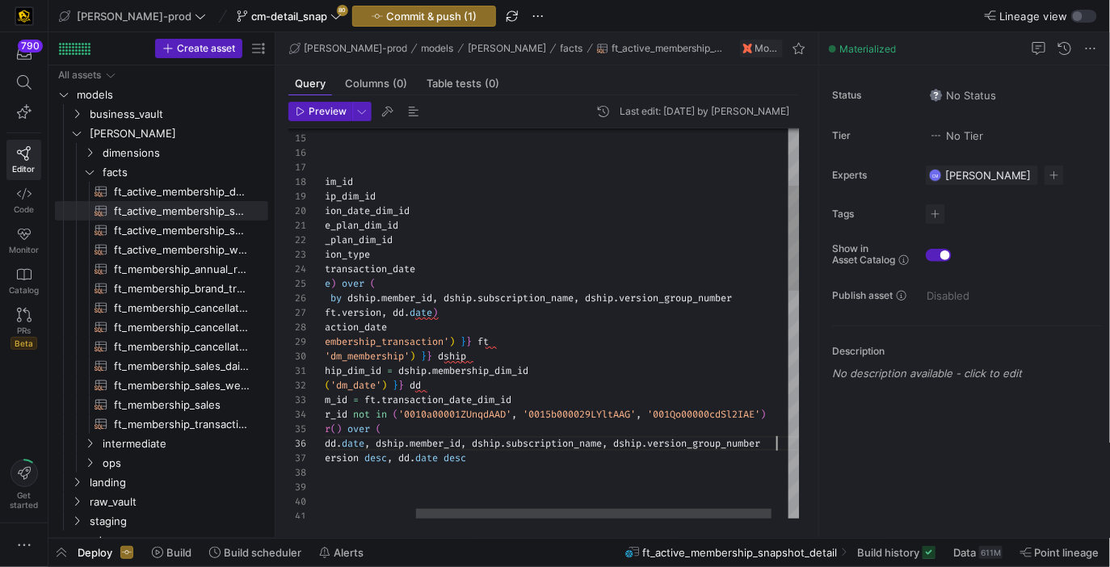
scroll to position [73, 569]
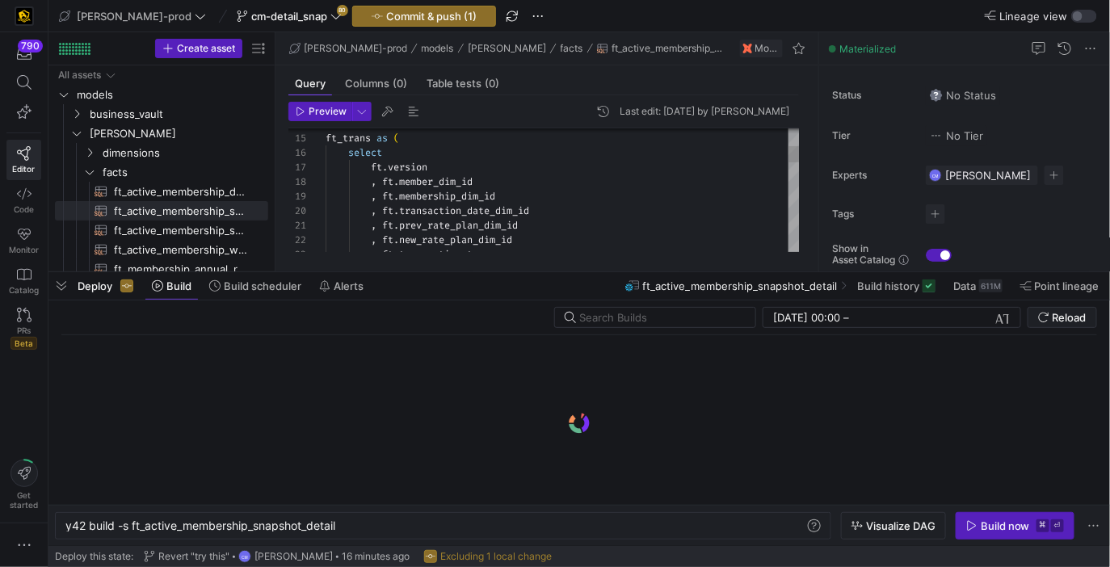
scroll to position [0, 272]
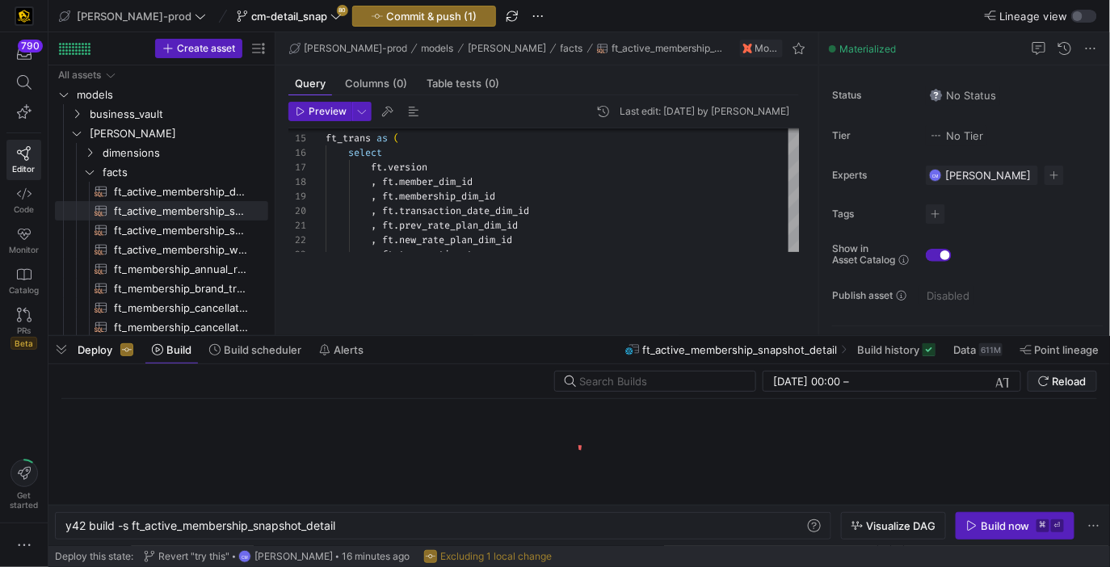
drag, startPoint x: 896, startPoint y: 273, endPoint x: 763, endPoint y: 629, distance: 380.2
click at [763, 566] on html "790 Editor Code Monitor Catalog PRs Beta Get started edw-dv-prod cm-detail_snap…" at bounding box center [555, 283] width 1110 height 567
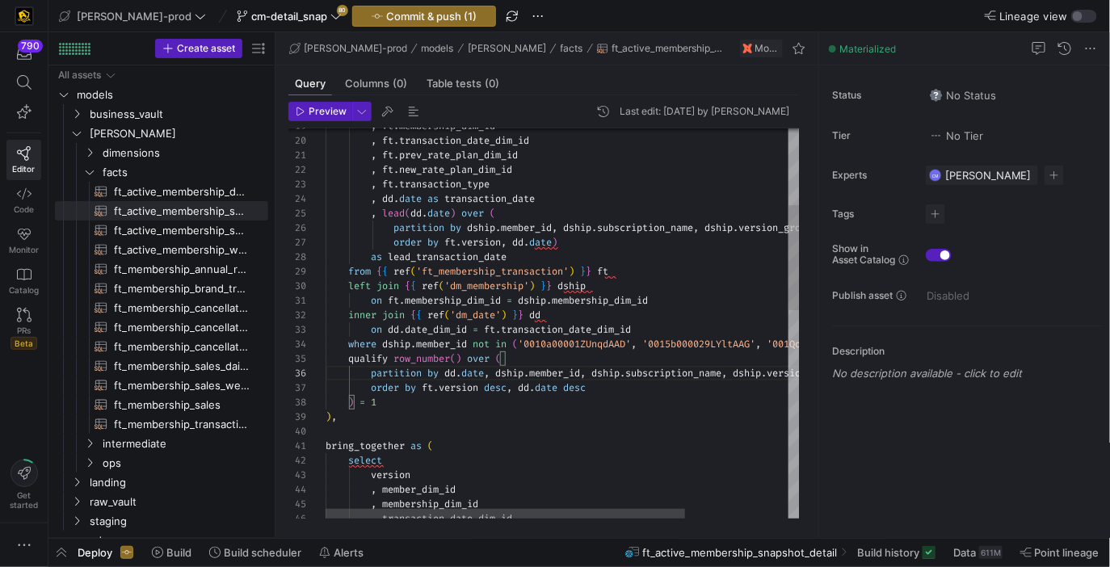
scroll to position [101, 52]
click at [607, 401] on div ", ft . transaction_type , ft . new_rate_plan_dim_id , ft . prev_rate_plan_dim_i…" at bounding box center [630, 567] width 610 height 1447
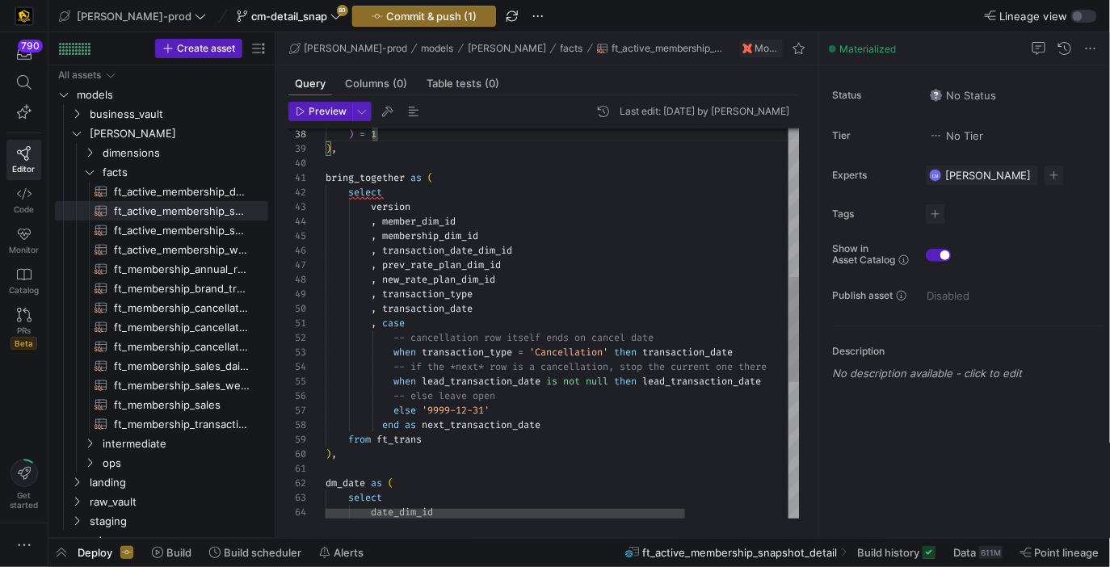
scroll to position [73, 174]
click at [548, 397] on div ") = 1 ) , bring_together as ( select version , member_dim_id , membership_dim_i…" at bounding box center [630, 299] width 610 height 1447
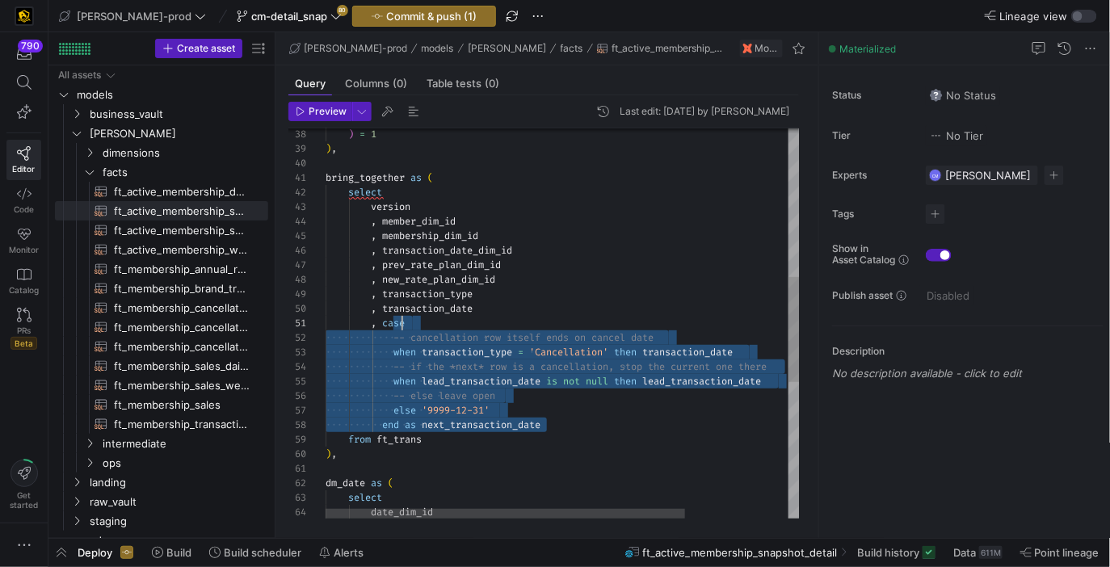
scroll to position [0, 69]
drag, startPoint x: 550, startPoint y: 427, endPoint x: 394, endPoint y: 325, distance: 186.6
click at [394, 325] on div ") = 1 ) , bring_together as ( select version , member_dim_id , membership_dim_i…" at bounding box center [630, 299] width 610 height 1447
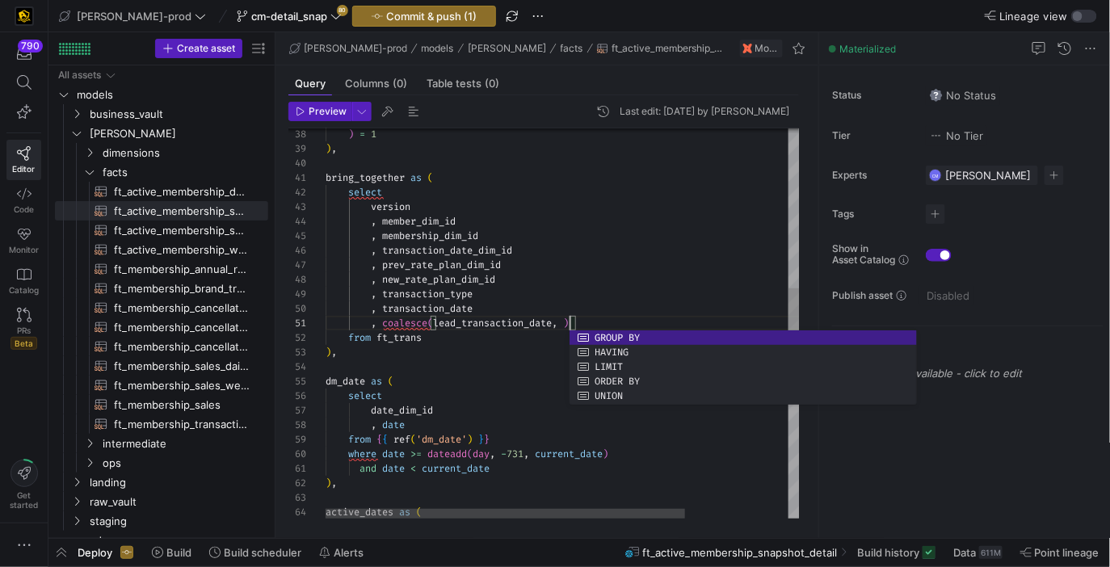
scroll to position [0, 243]
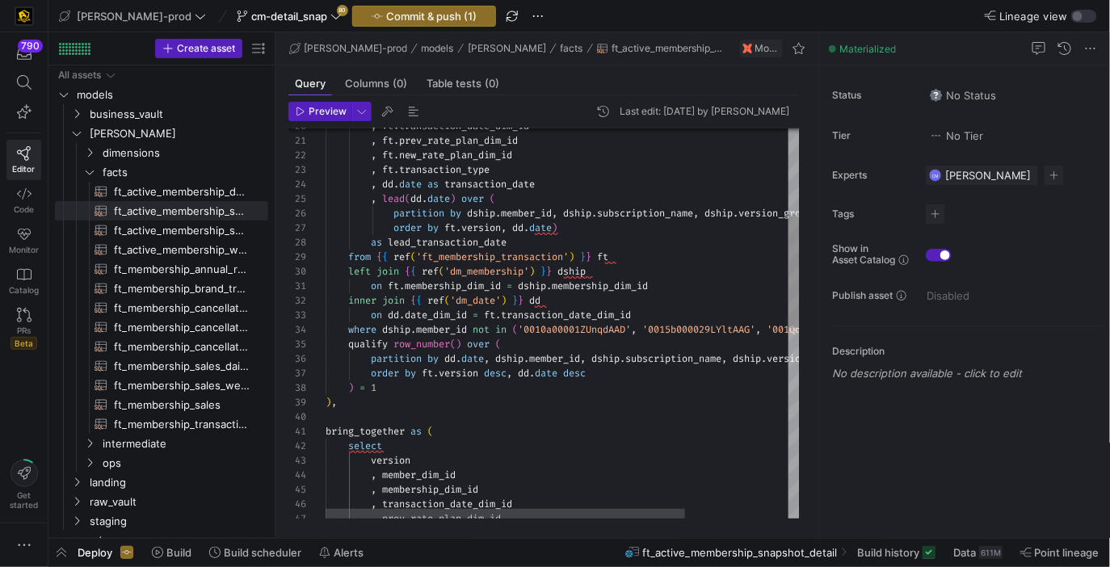
click at [493, 245] on div ") = 1 ) , bring_together as ( select version , member_dim_id order by ft . vers…" at bounding box center [630, 502] width 610 height 1345
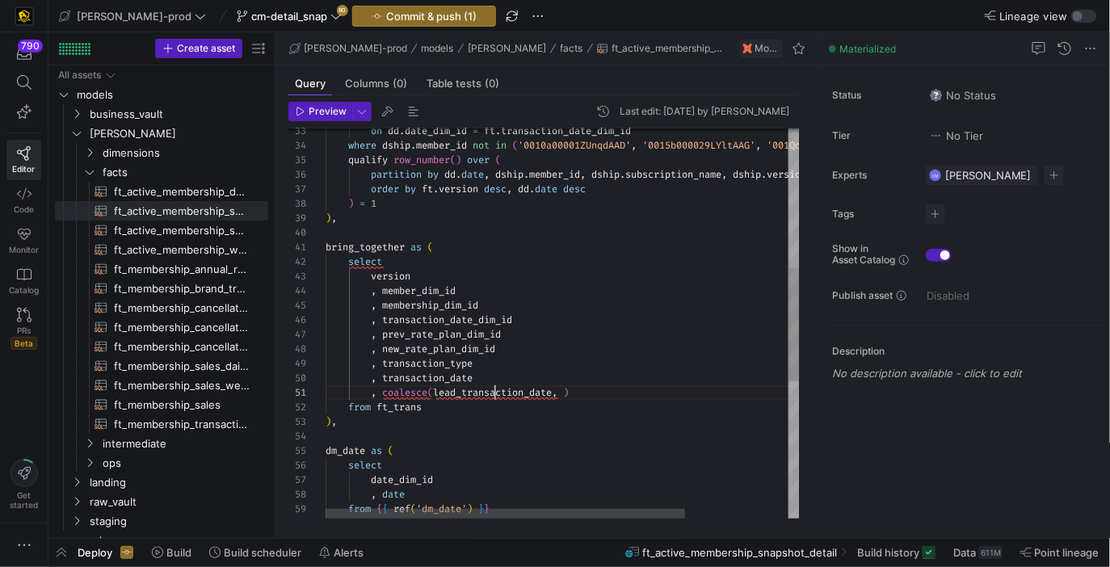
click at [494, 392] on div ") = 1 ) , bring_together as ( select version , member_dim_id order by ft . vers…" at bounding box center [630, 317] width 610 height 1345
click at [619, 422] on div ") = 1 ) , bring_together as ( select version , member_dim_id order by ft . vers…" at bounding box center [630, 317] width 610 height 1345
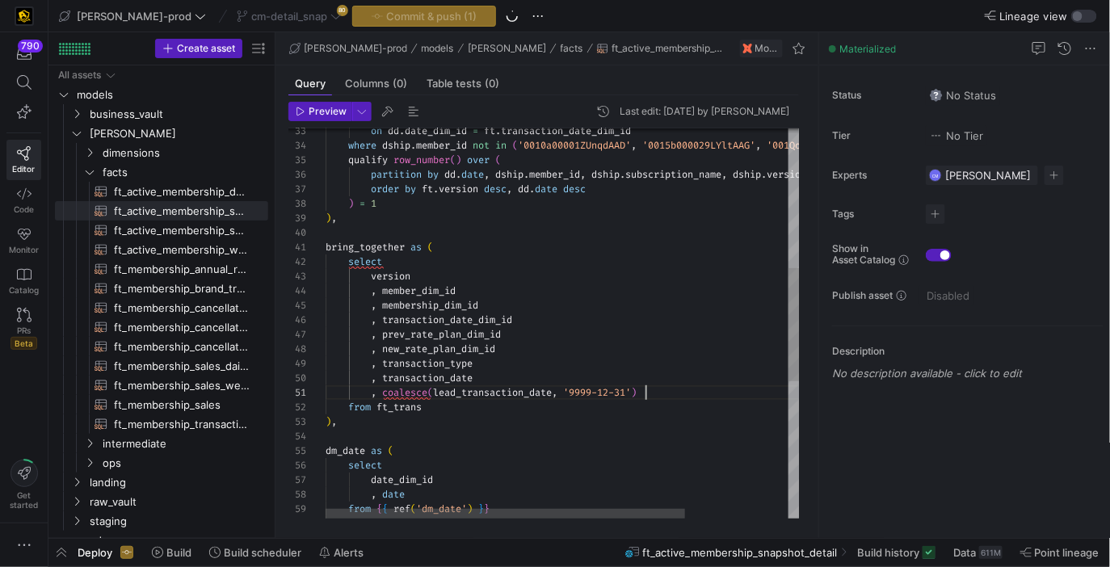
click at [669, 397] on div ") = 1 ) , bring_together as ( select version , member_dim_id order by ft . vers…" at bounding box center [630, 317] width 610 height 1345
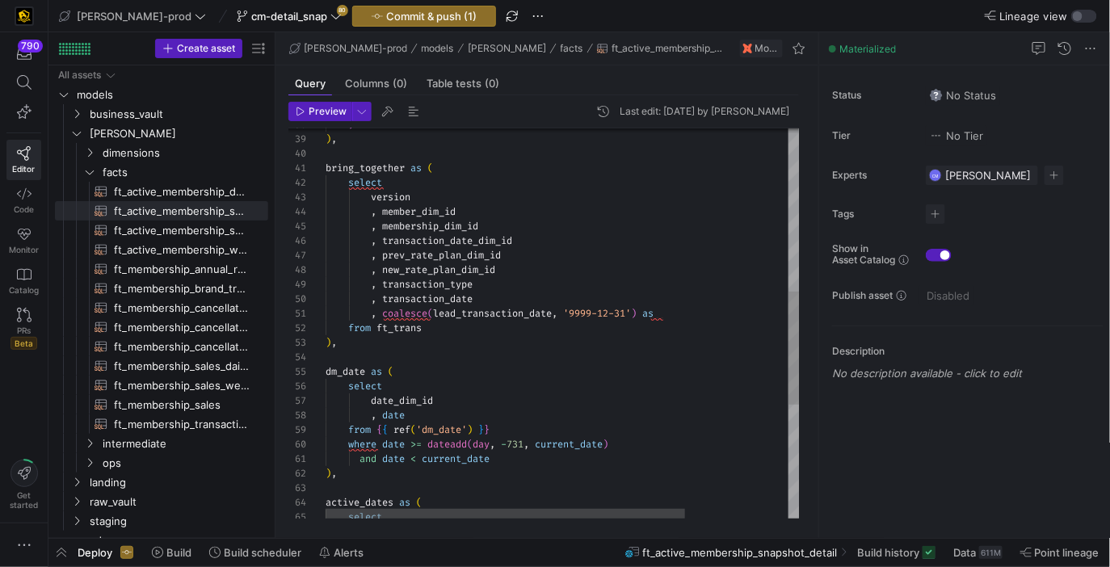
click at [684, 316] on div "select date_dim_id , date from { { ref ( 'dm_date' ) } } where date >= dateadd …" at bounding box center [630, 238] width 610 height 1345
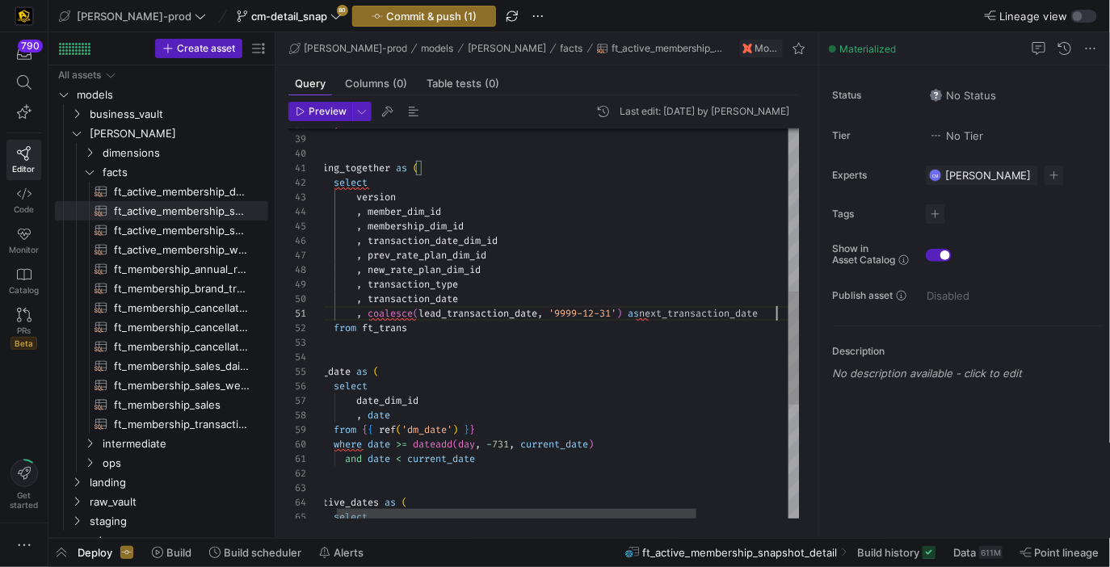
scroll to position [0, 464]
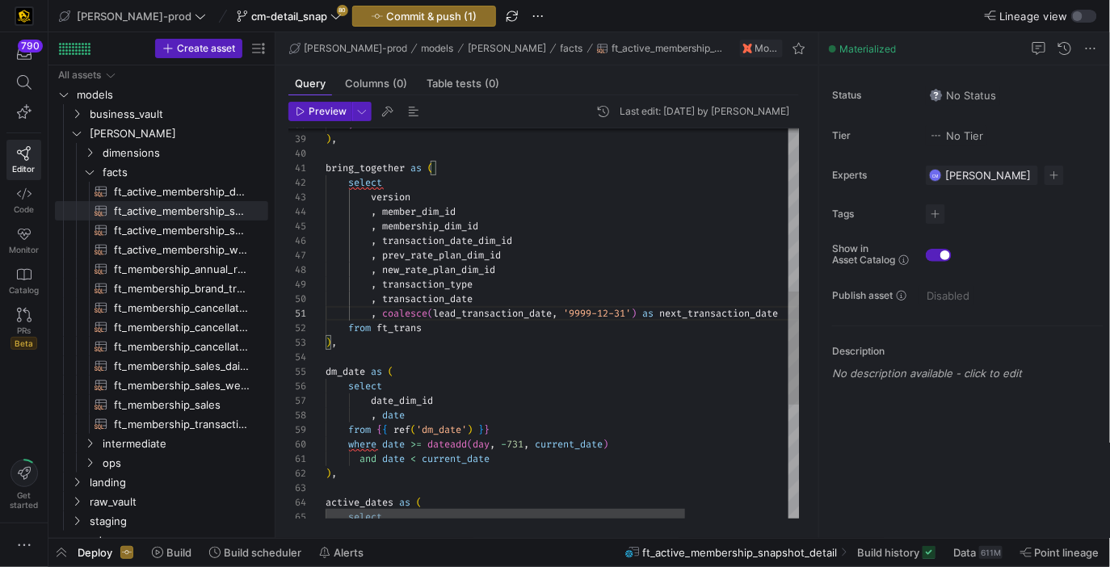
click at [625, 360] on div "select date_dim_id , date from { { ref ( 'dm_date' ) } } where date >= dateadd …" at bounding box center [630, 238] width 610 height 1345
type textarea ", coalesce(lead_transaction_date, '9999-12-31') as next_transaction_date from f…"
click at [417, 13] on span "Commit & push (1)" at bounding box center [431, 16] width 90 height 13
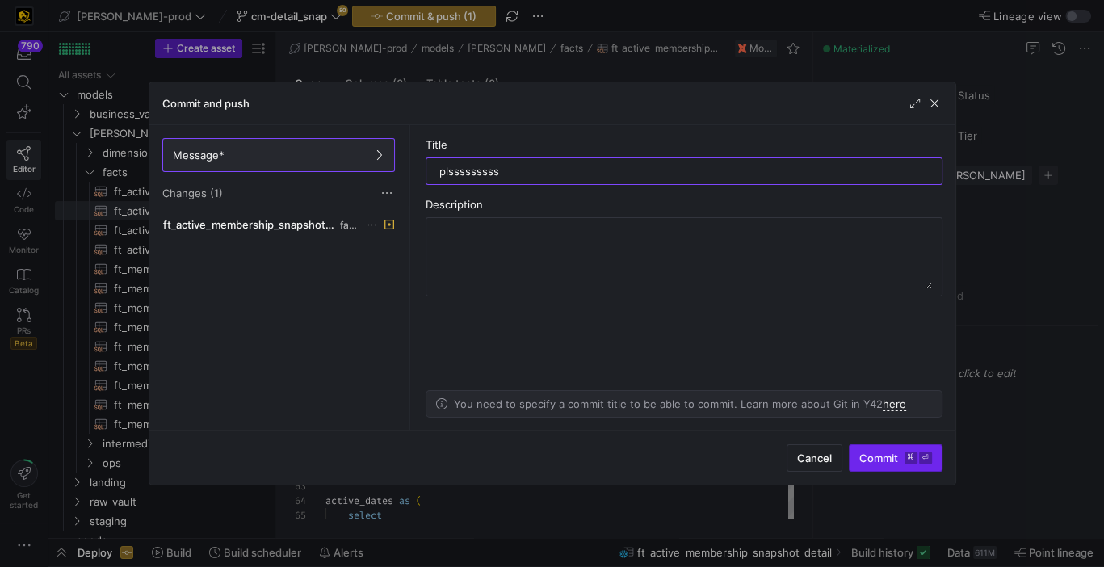
type input "plsssssssss"
click at [893, 453] on span "Commit ⌘ ⏎" at bounding box center [895, 457] width 73 height 13
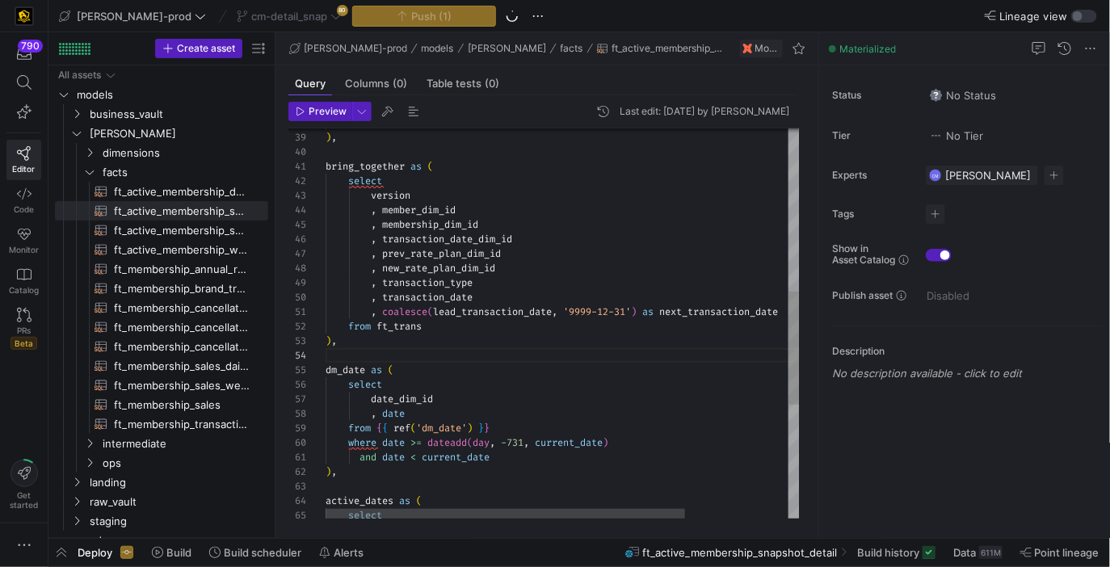
click at [608, 345] on div "select active_dates as ( ) , and date < current_date where date >= dateadd ( da…" at bounding box center [630, 237] width 610 height 1345
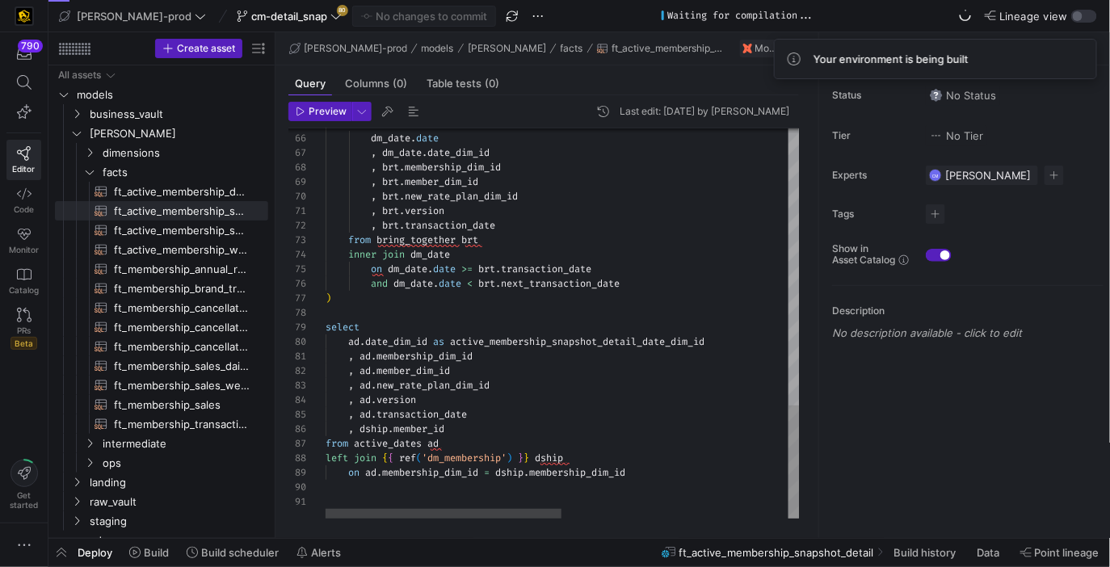
scroll to position [116, 35]
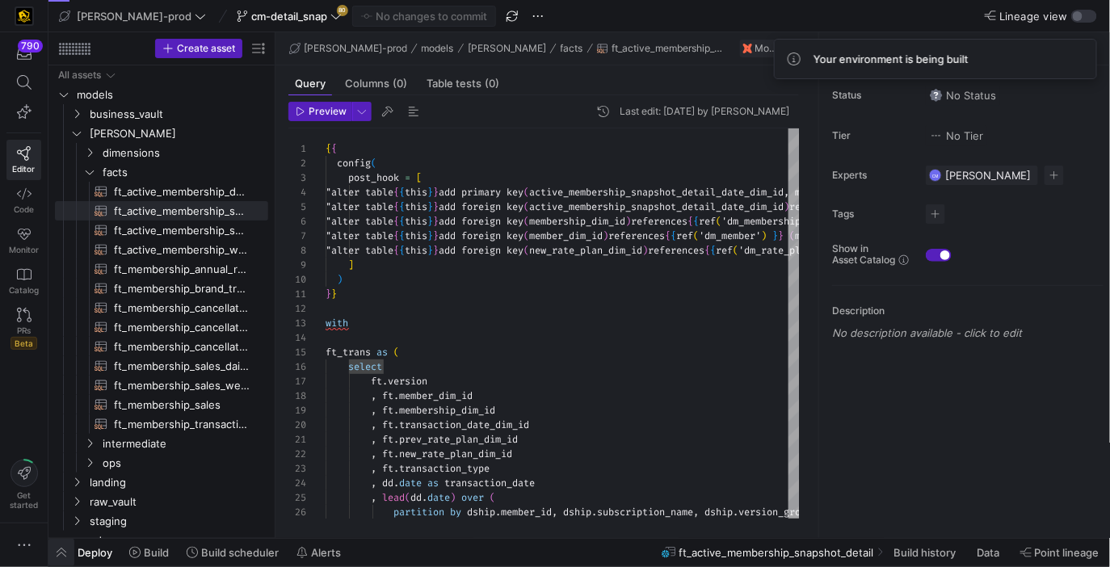
click at [50, 552] on span "button" at bounding box center [61, 552] width 26 height 27
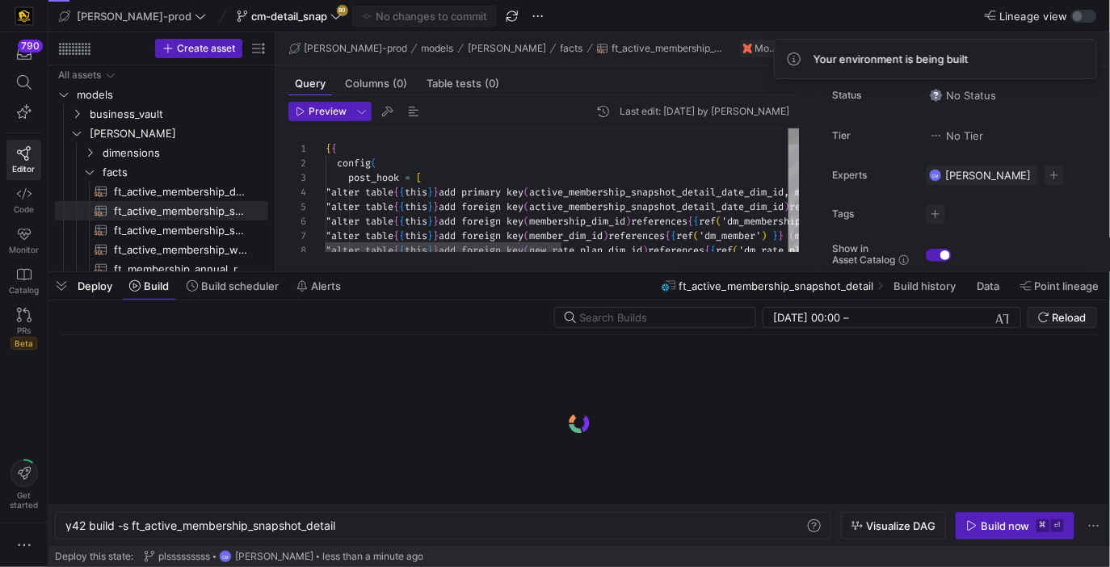
scroll to position [0, 272]
click at [1037, 531] on kbd "⌘" at bounding box center [1042, 525] width 13 height 13
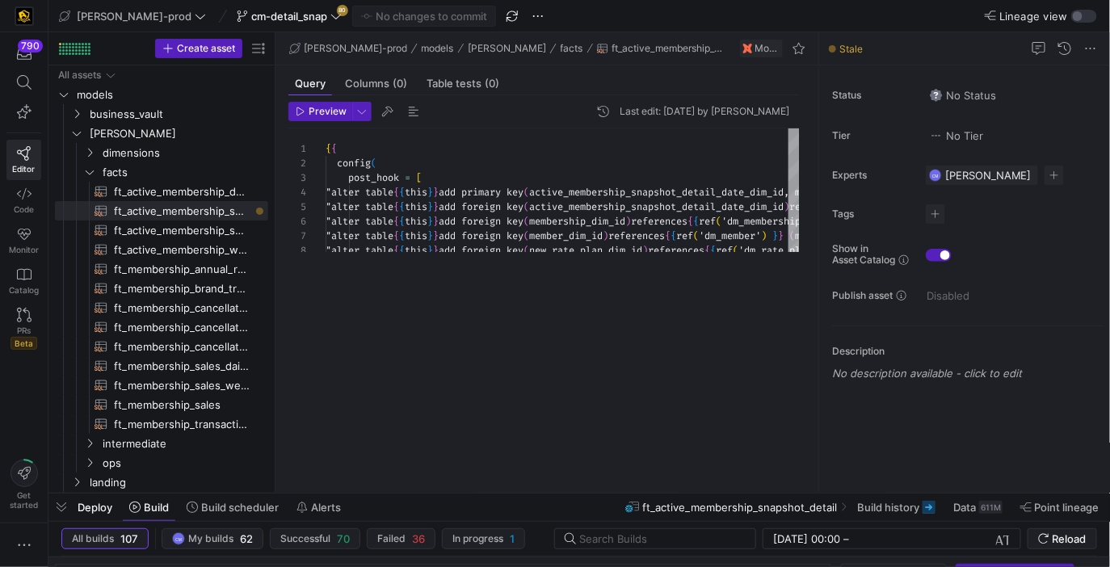
drag, startPoint x: 687, startPoint y: 271, endPoint x: 727, endPoint y: 629, distance: 360.7
click at [727, 566] on html "790 Editor Code Monitor Catalog PRs Beta Get started edw-dv-prod cm-detail_snap…" at bounding box center [555, 283] width 1110 height 567
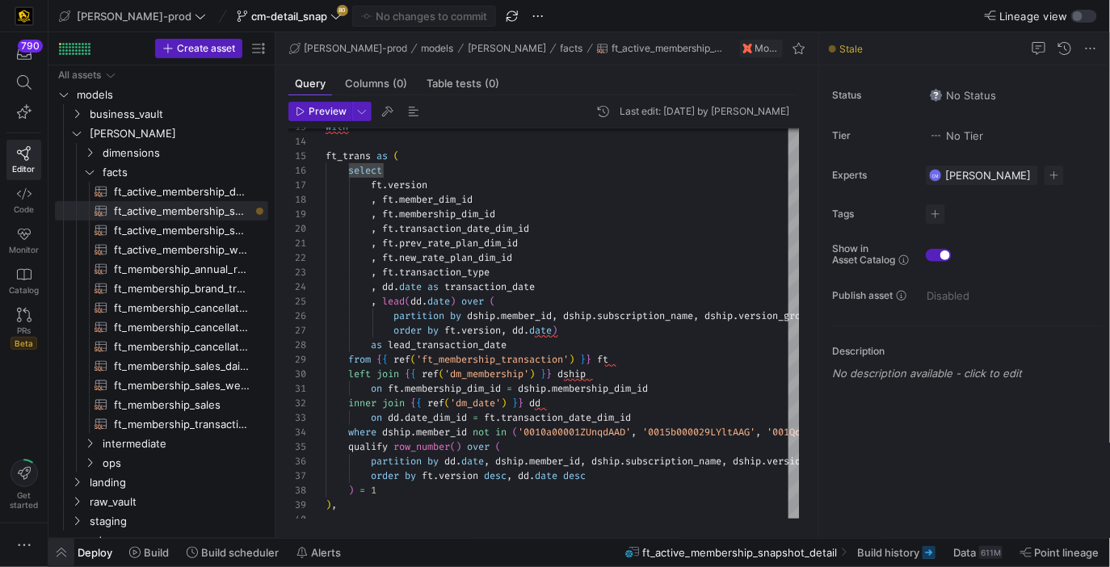
click at [52, 559] on span "button" at bounding box center [61, 552] width 26 height 27
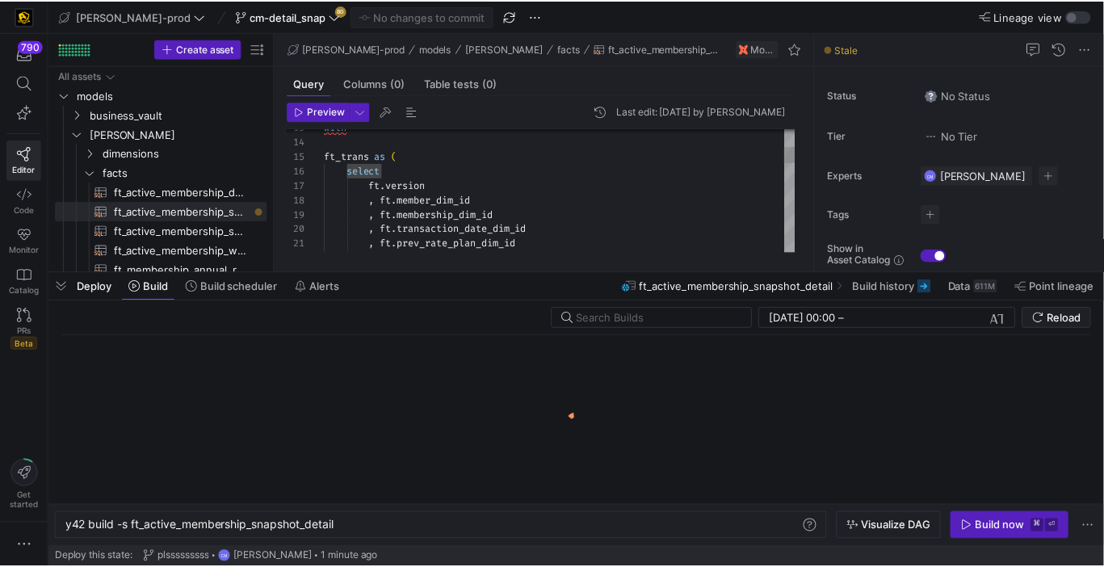
scroll to position [0, 272]
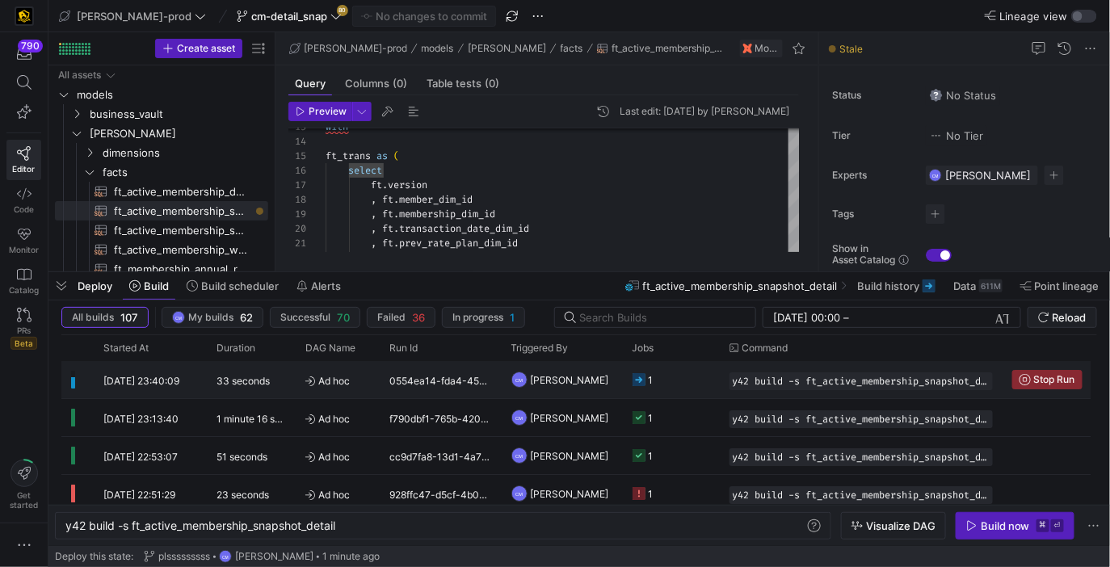
click at [615, 385] on div "CM Caden Miller" at bounding box center [561, 379] width 121 height 37
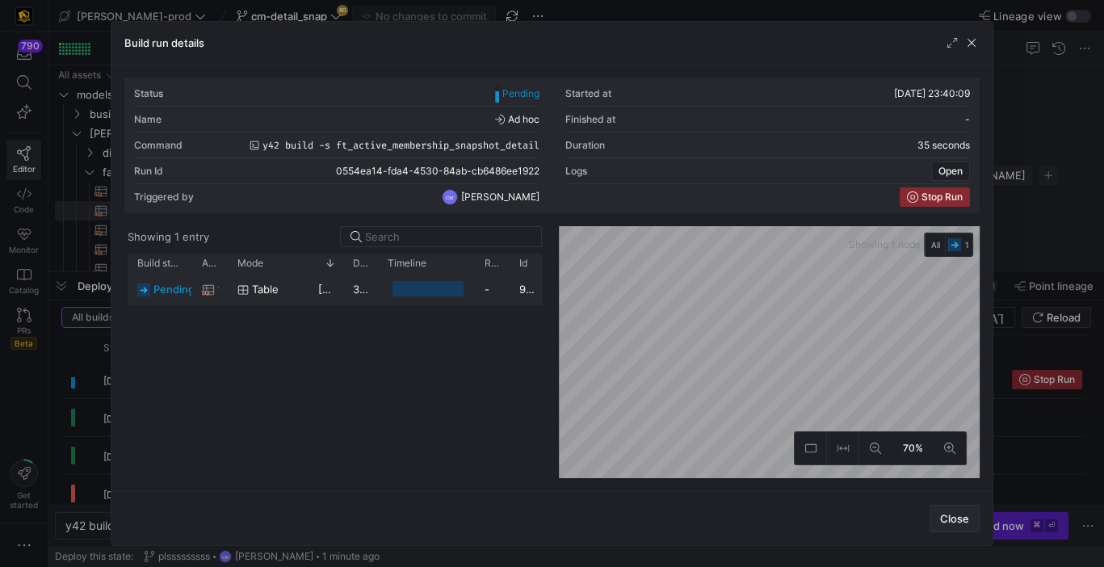
click at [946, 522] on span "Close" at bounding box center [954, 518] width 29 height 13
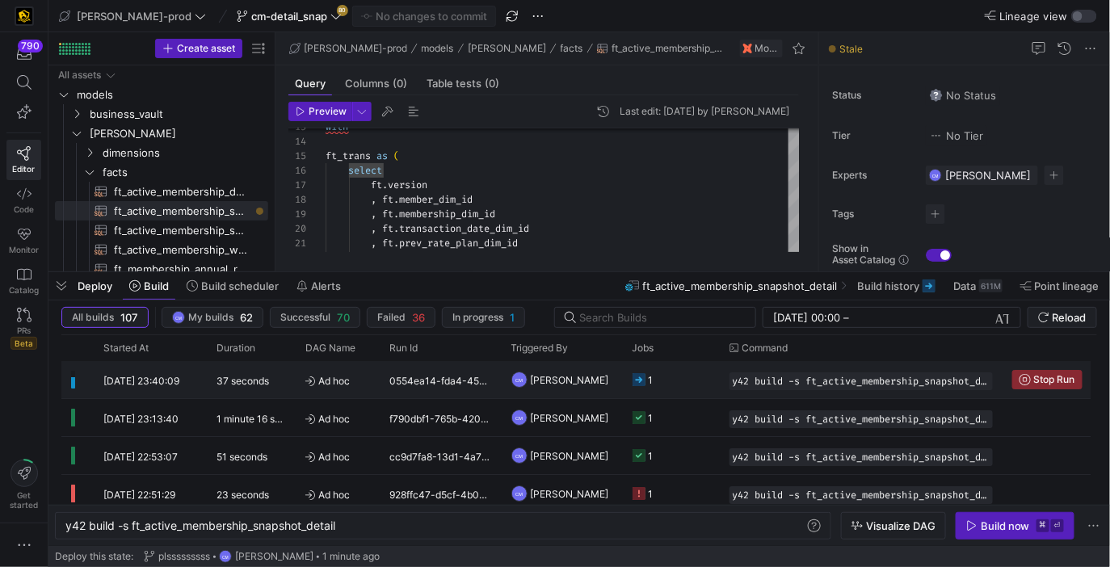
click at [669, 373] on y42-job-status-cell-renderer "1" at bounding box center [671, 380] width 78 height 36
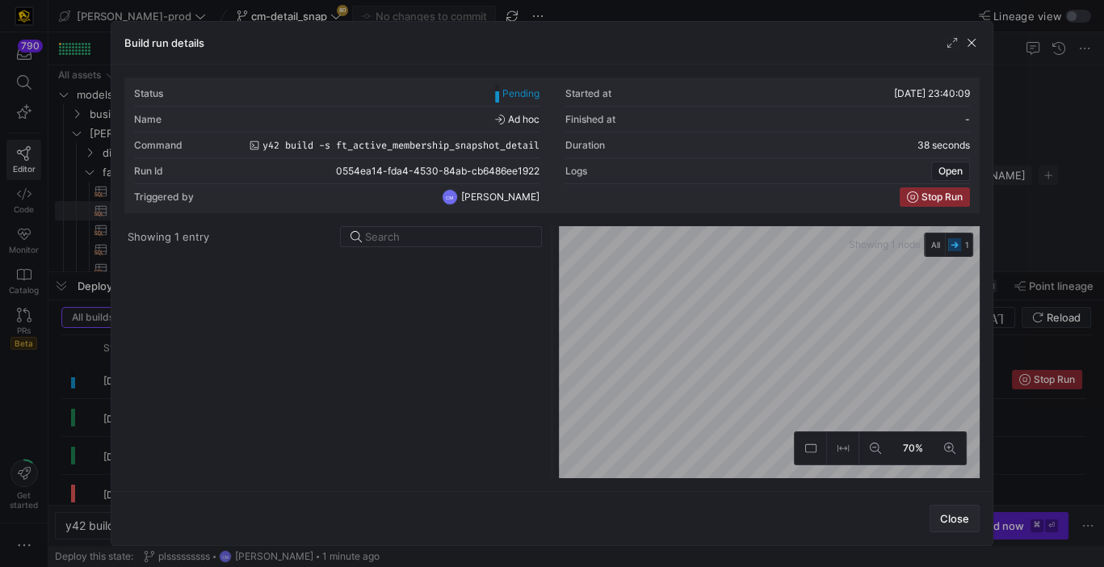
click at [959, 523] on span "Close" at bounding box center [954, 518] width 29 height 13
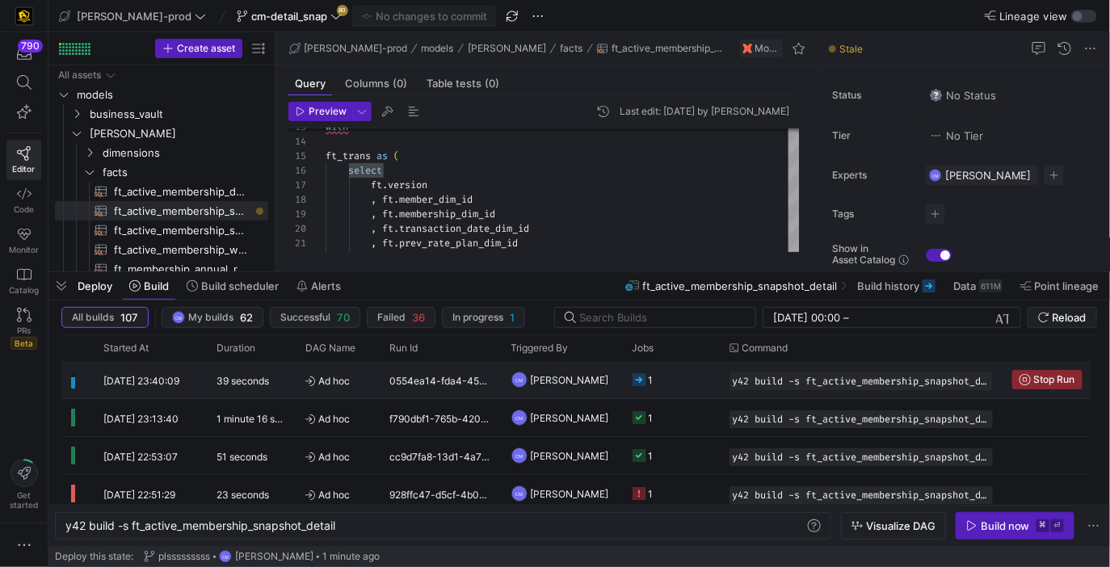
click at [697, 372] on y42-job-status-cell-renderer "1" at bounding box center [671, 380] width 78 height 36
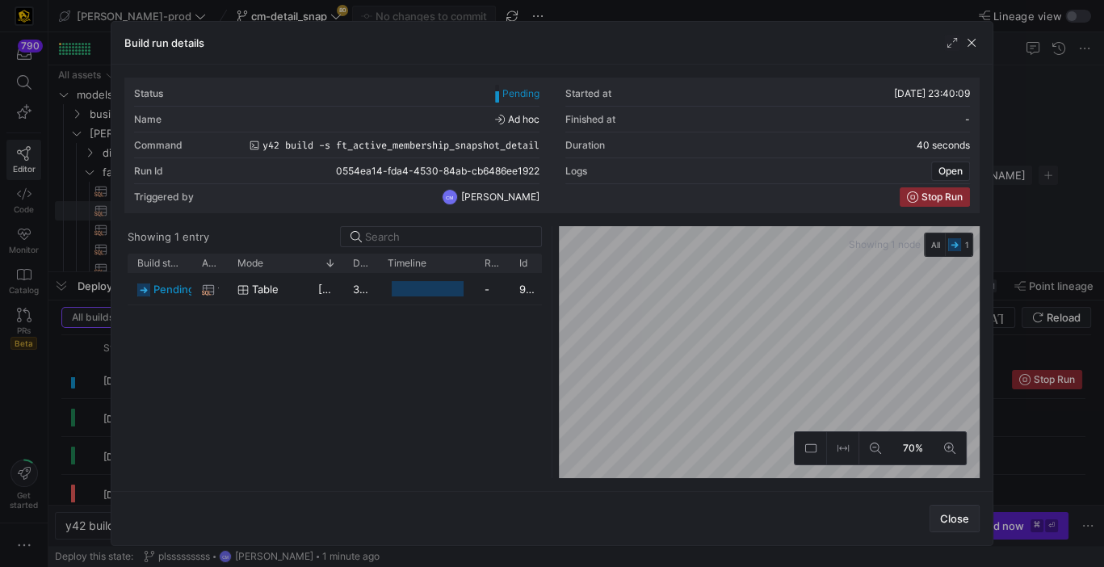
click at [948, 527] on span "button" at bounding box center [954, 519] width 48 height 26
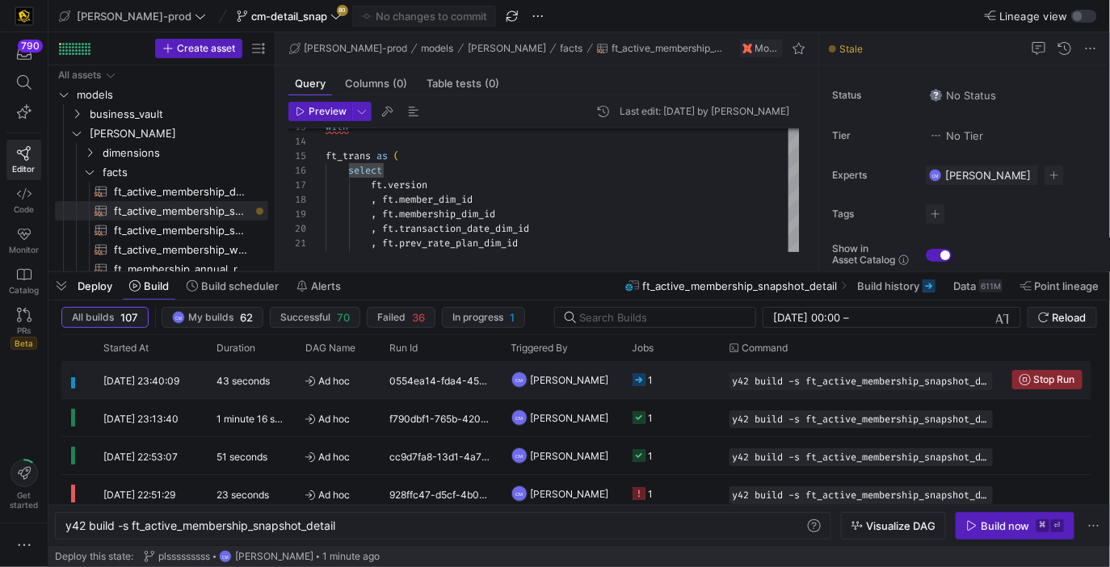
click at [695, 380] on y42-job-status-cell-renderer "1" at bounding box center [671, 380] width 78 height 36
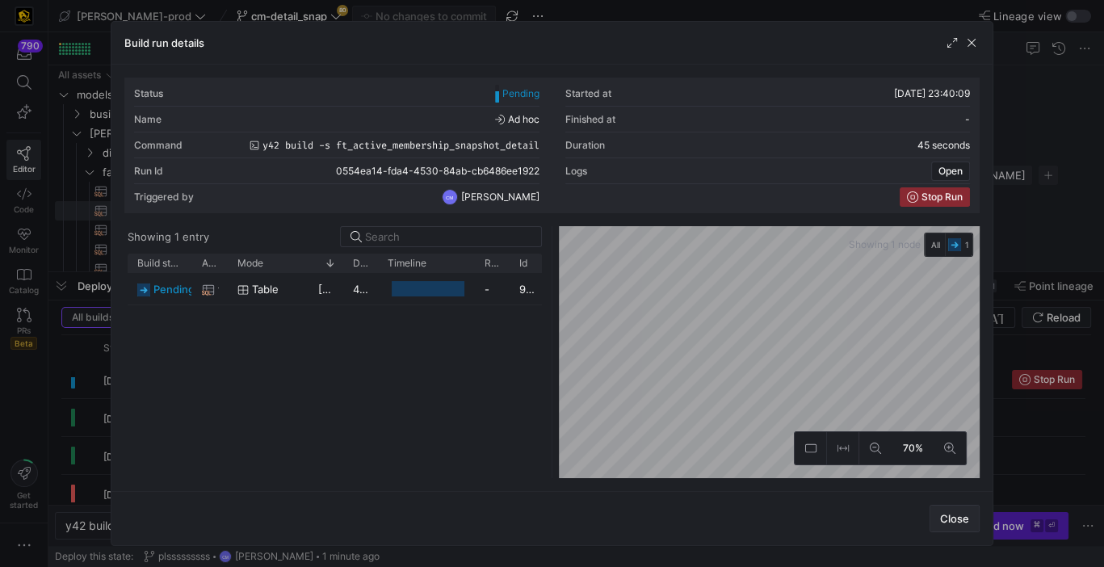
click at [961, 525] on span "button" at bounding box center [954, 519] width 48 height 26
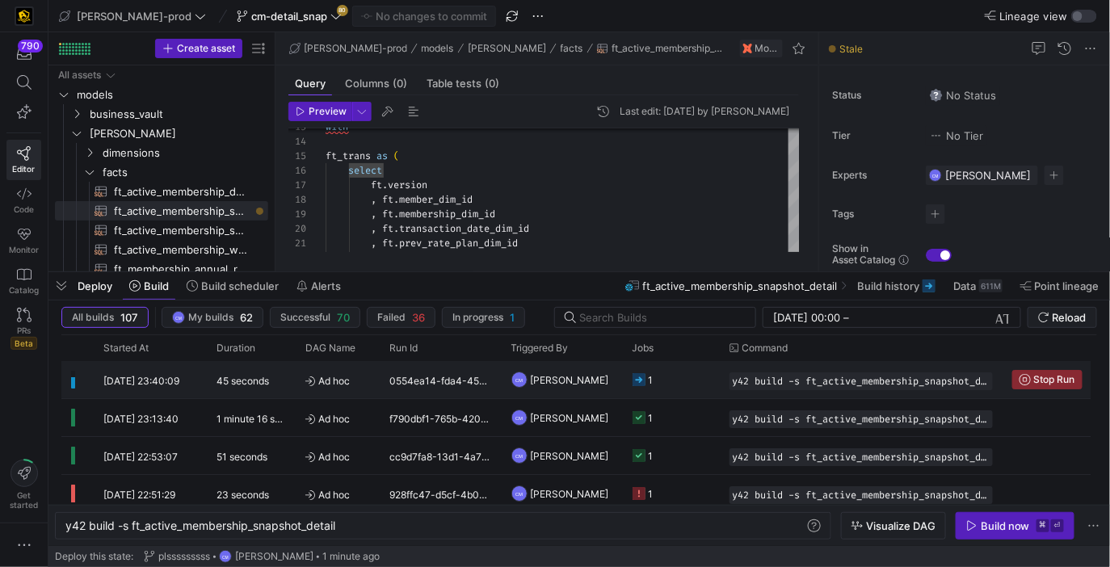
click at [707, 375] on y42-job-status-cell-renderer "1" at bounding box center [671, 380] width 78 height 36
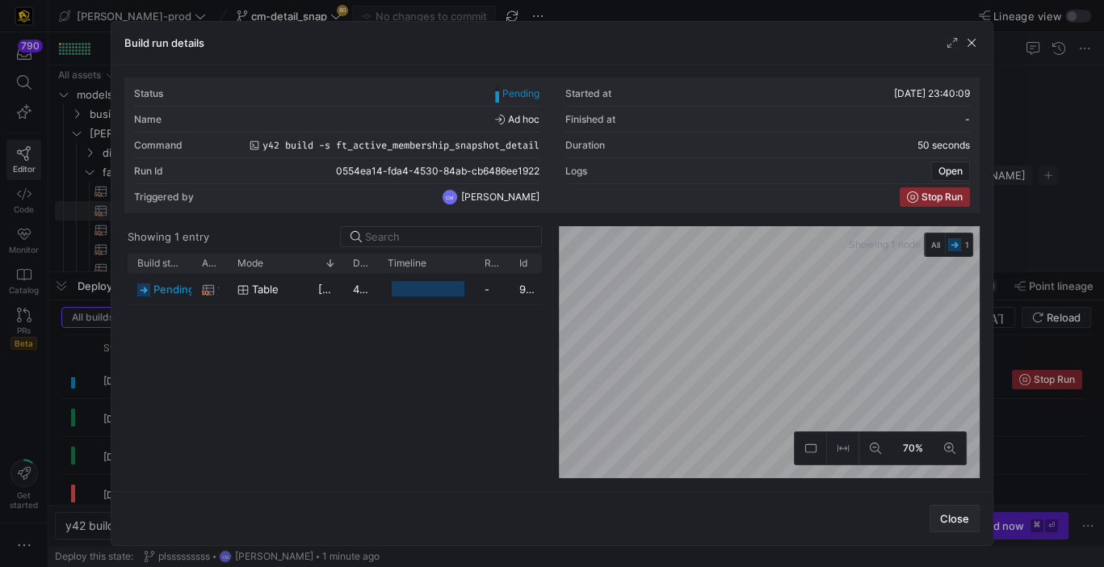
click at [961, 514] on span "Close" at bounding box center [954, 518] width 29 height 13
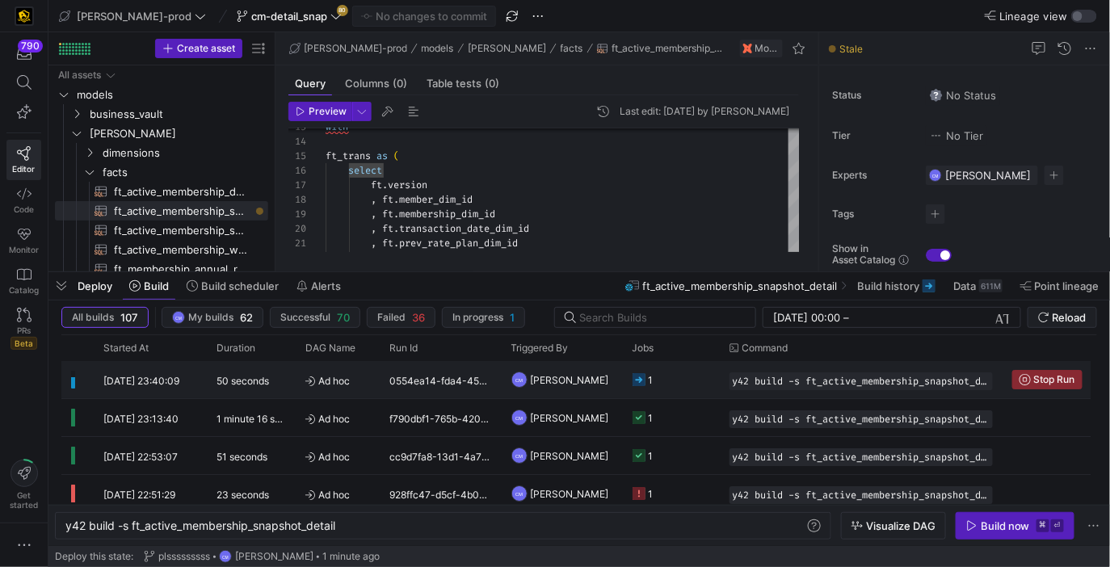
click at [724, 386] on div "y42 build -s ft_active_membership_snapshot_detail" at bounding box center [861, 379] width 283 height 37
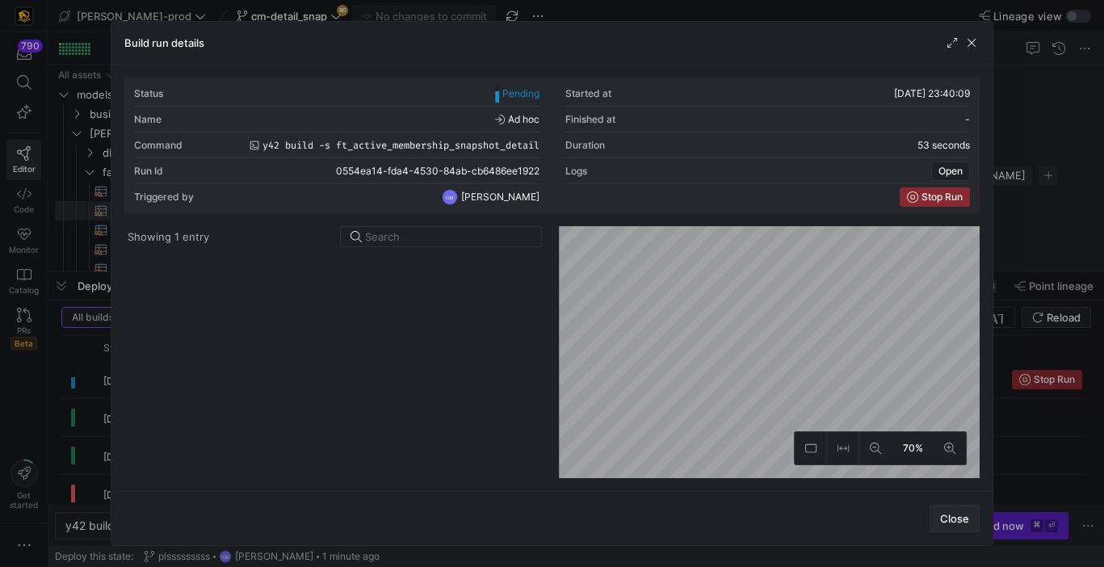
click at [959, 524] on span "Close" at bounding box center [954, 518] width 29 height 13
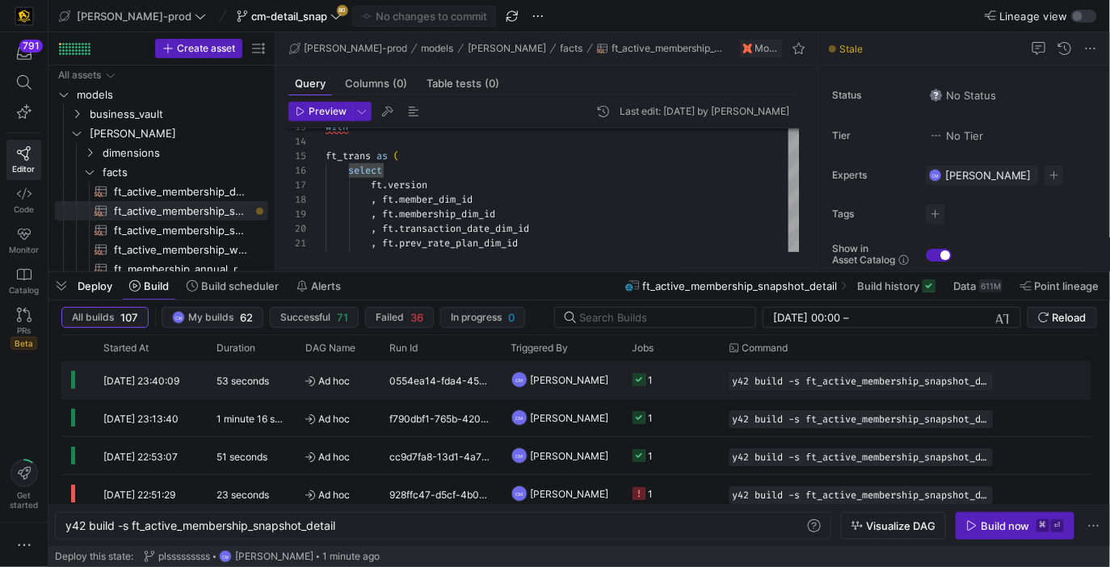
click at [699, 380] on y42-job-status-cell-renderer "1" at bounding box center [671, 380] width 78 height 36
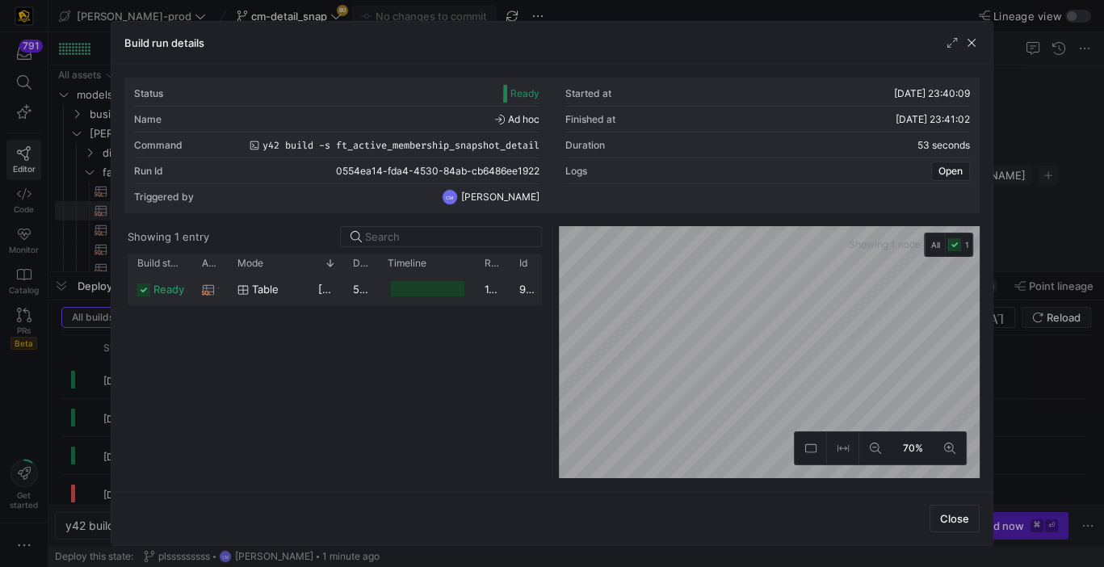
click at [450, 291] on div at bounding box center [427, 288] width 73 height 15
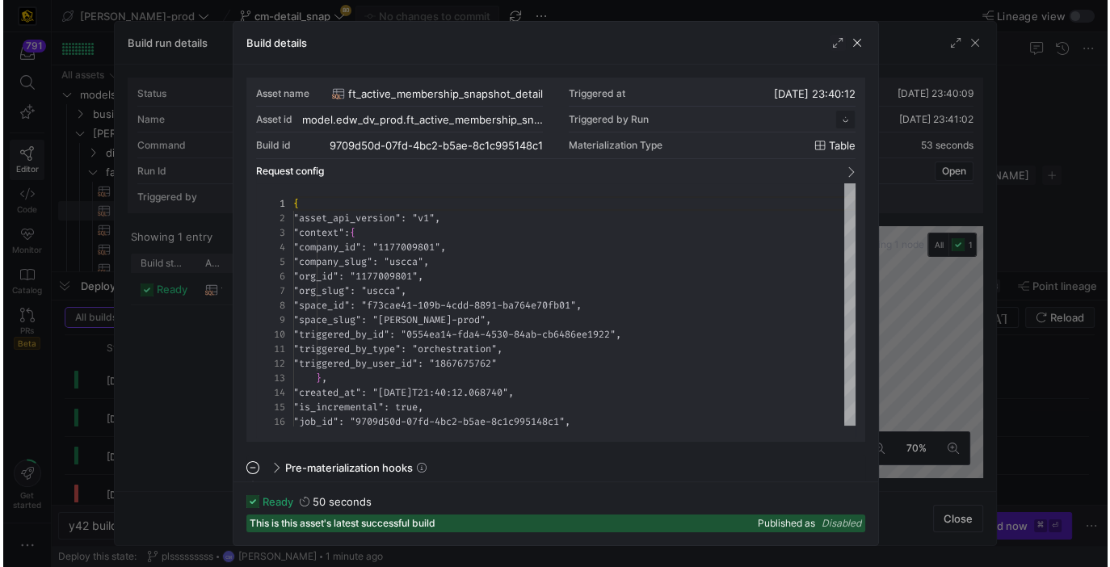
scroll to position [145, 0]
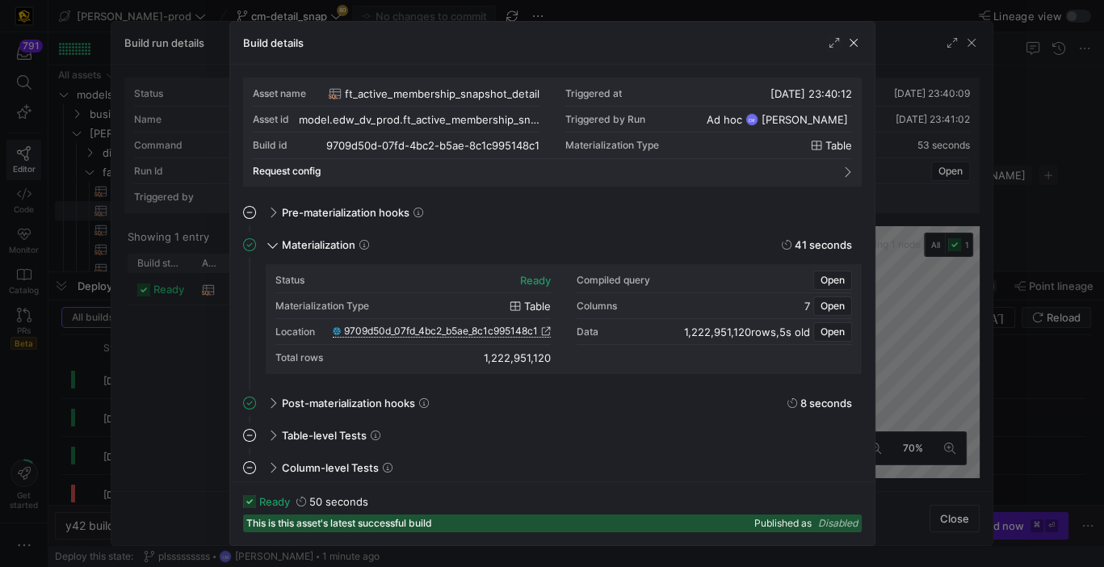
click at [453, 335] on span "9709d50d_07fd_4bc2_b5ae_8c1c995148c1" at bounding box center [441, 330] width 194 height 11
click at [1053, 251] on div at bounding box center [552, 283] width 1104 height 567
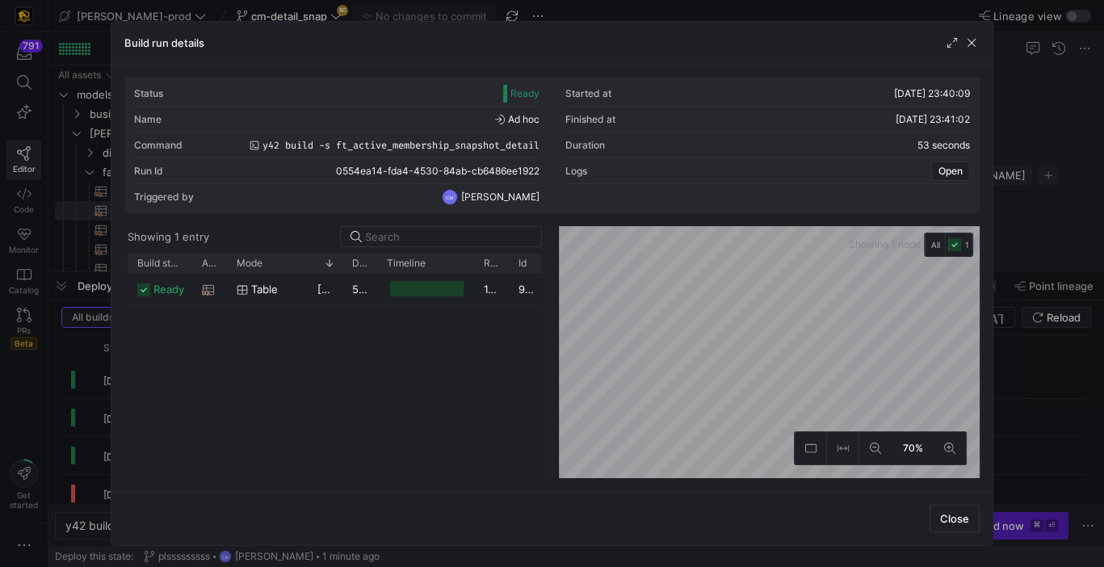
click at [1053, 251] on div at bounding box center [552, 283] width 1104 height 567
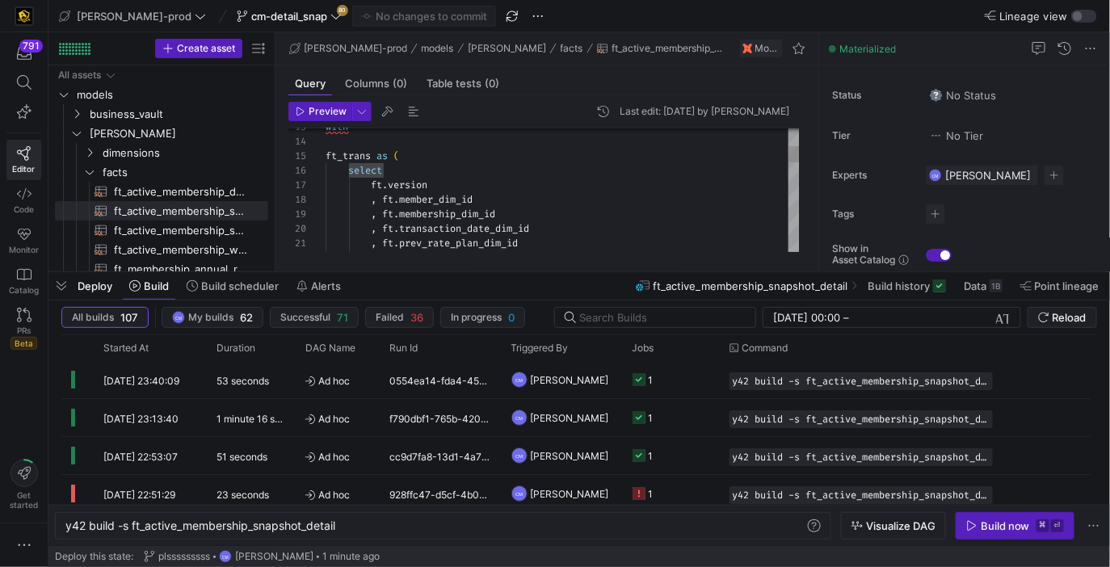
type textarea "{{ config( post_hook = [ "alter table {{ this }} add primary key (active_member…"
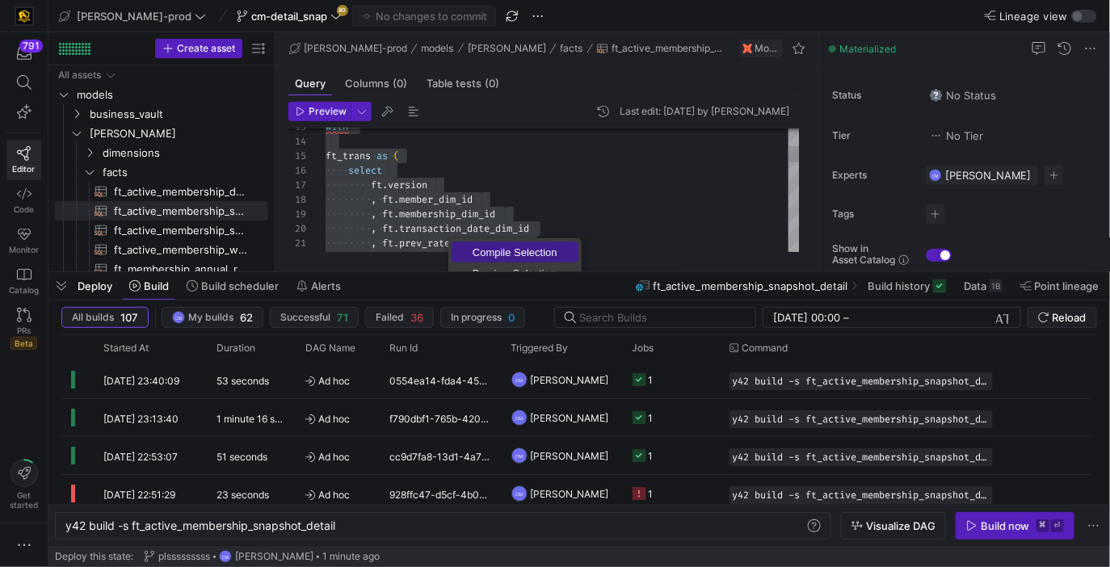
click at [491, 252] on span "Compile Selection" at bounding box center [514, 252] width 127 height 10
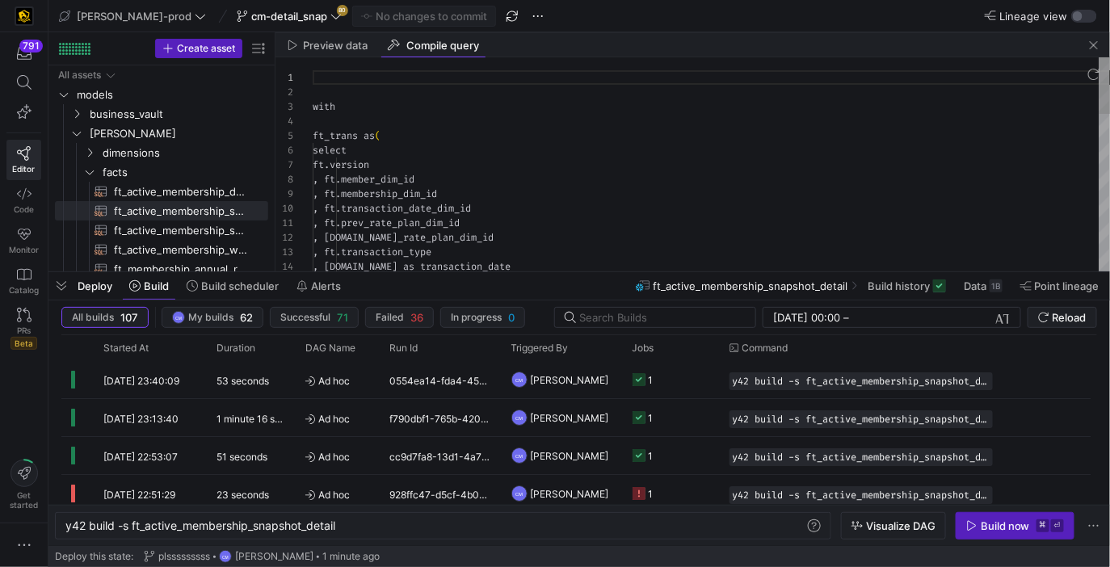
scroll to position [145, 0]
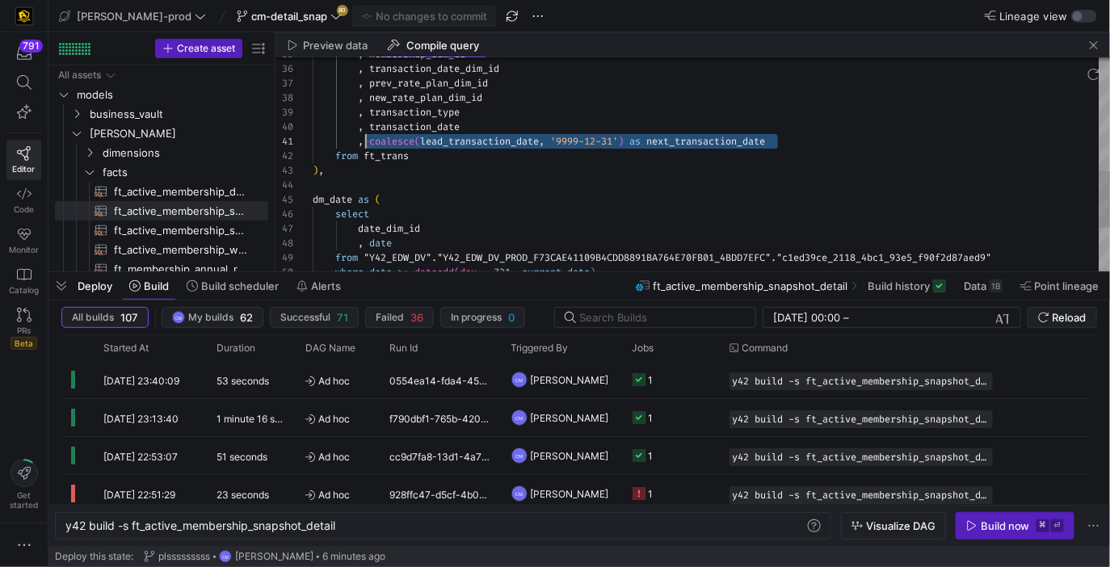
scroll to position [0, 47]
drag, startPoint x: 795, startPoint y: 143, endPoint x: 360, endPoint y: 136, distance: 434.5
click at [360, 136] on div ", membership_dim_id , transaction_date_dim_id , prev_rate_plan_dim_id , new_rat…" at bounding box center [712, 128] width 798 height 1176
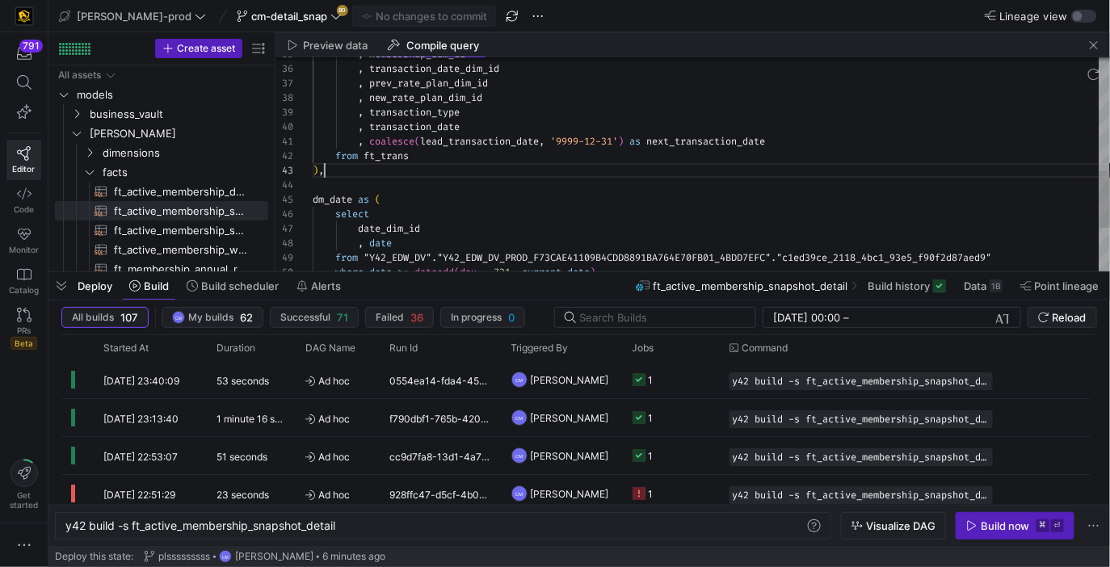
scroll to position [28, 11]
click at [573, 166] on div ", membership_dim_id , transaction_date_dim_id , prev_rate_plan_dim_id , new_rat…" at bounding box center [712, 128] width 798 height 1176
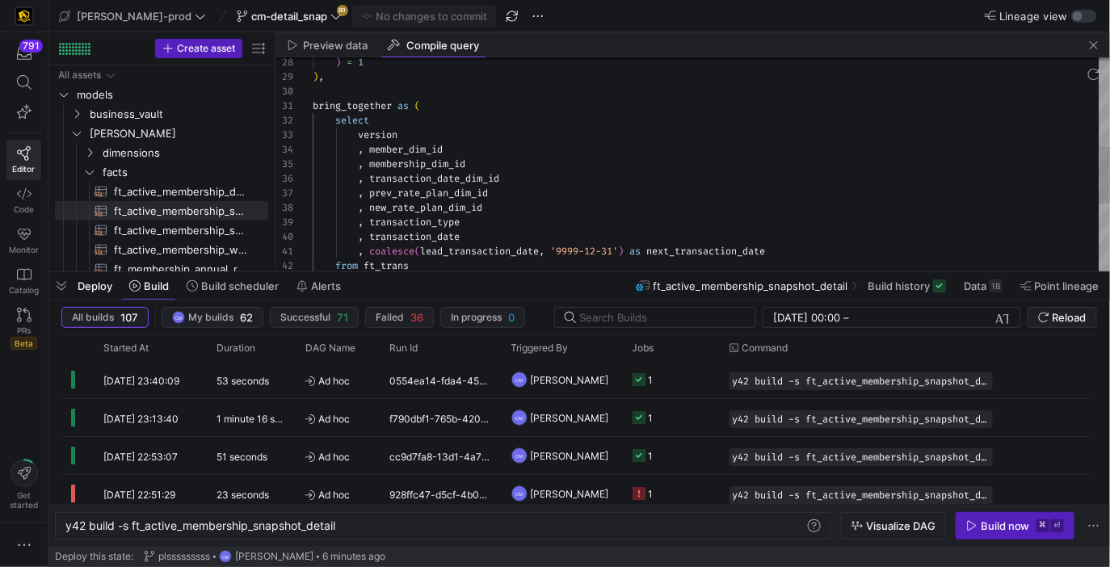
click at [501, 250] on div ", membership_dim_id , transaction_date_dim_id , prev_rate_plan_dim_id , new_rat…" at bounding box center [712, 238] width 798 height 1176
click at [435, 234] on div ", membership_dim_id , transaction_date_dim_id , prev_rate_plan_dim_id , new_rat…" at bounding box center [712, 238] width 798 height 1176
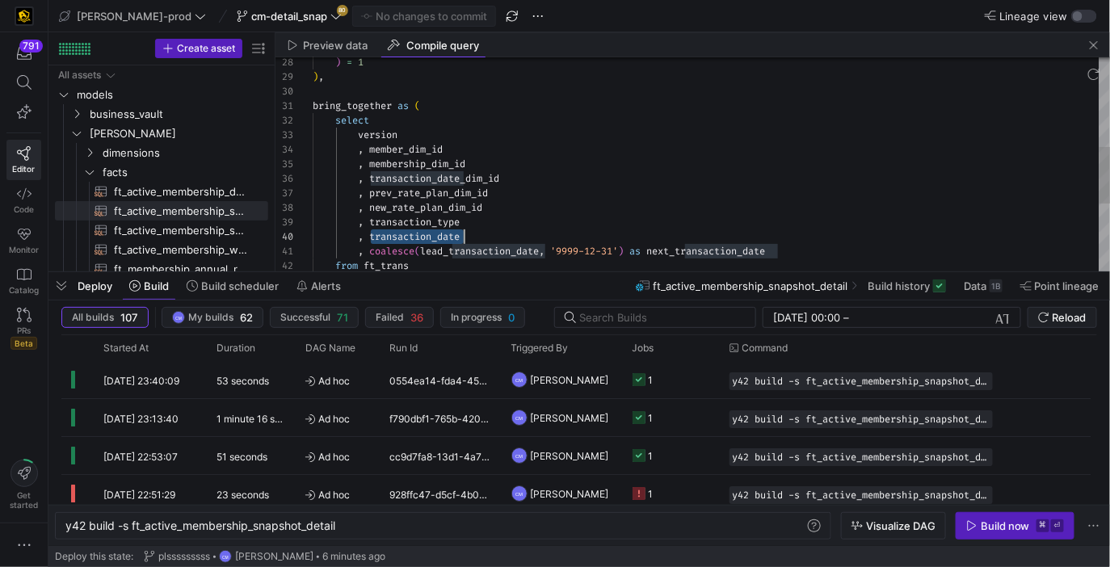
type textarea ", coalesce(lead_transaction_date, '9999-12-31') as next_transaction_date from f…"
click at [556, 249] on div ", membership_dim_id , transaction_date_dim_id , prev_rate_plan_dim_id , new_rat…" at bounding box center [712, 238] width 798 height 1176
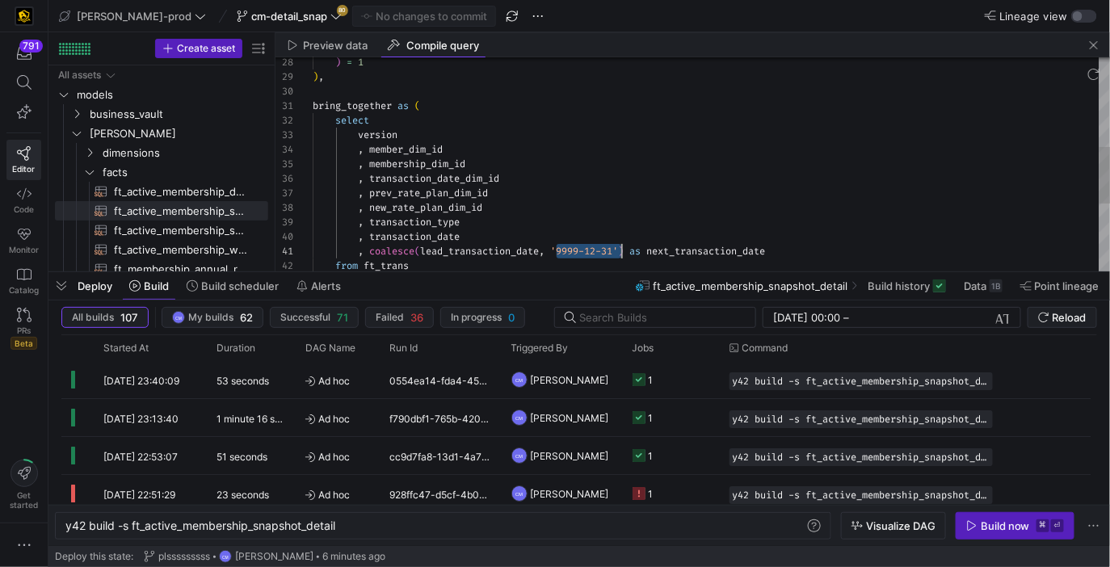
scroll to position [0, 308]
drag, startPoint x: 557, startPoint y: 250, endPoint x: 622, endPoint y: 249, distance: 64.6
click at [622, 249] on div ", membership_dim_id , transaction_date_dim_id , prev_rate_plan_dim_id , new_rat…" at bounding box center [712, 238] width 798 height 1176
click at [591, 244] on div ", membership_dim_id , transaction_date_dim_id , prev_rate_plan_dim_id , new_rat…" at bounding box center [712, 238] width 798 height 1176
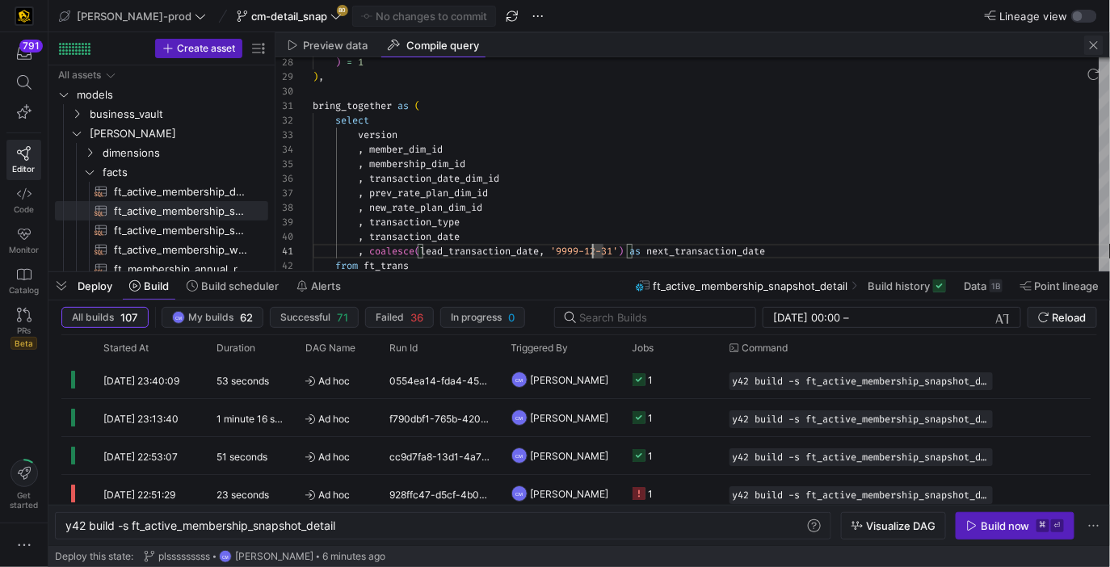
click at [1093, 50] on span "button" at bounding box center [1093, 45] width 19 height 19
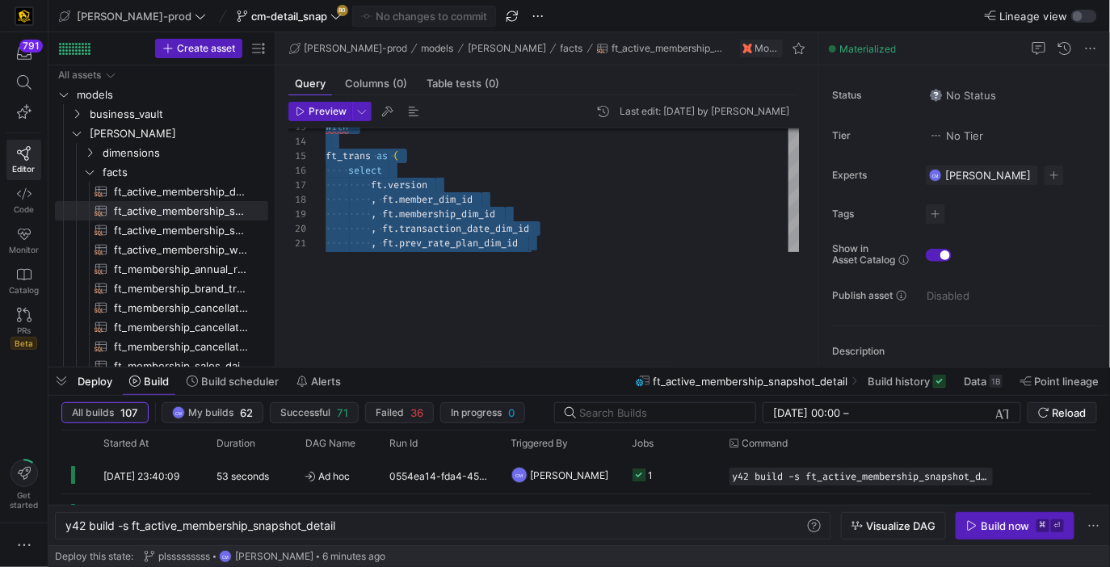
drag, startPoint x: 670, startPoint y: 272, endPoint x: 626, endPoint y: 554, distance: 285.3
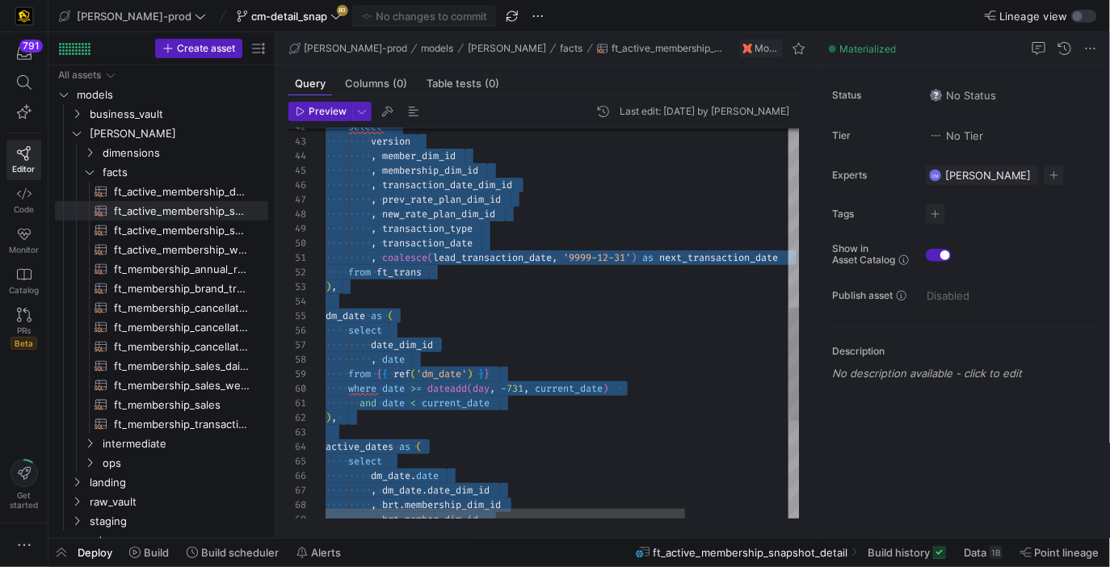
click at [598, 323] on div "select version , member_dim_id , membership_dim_id , transaction_date_dim_id , …" at bounding box center [630, 183] width 610 height 1345
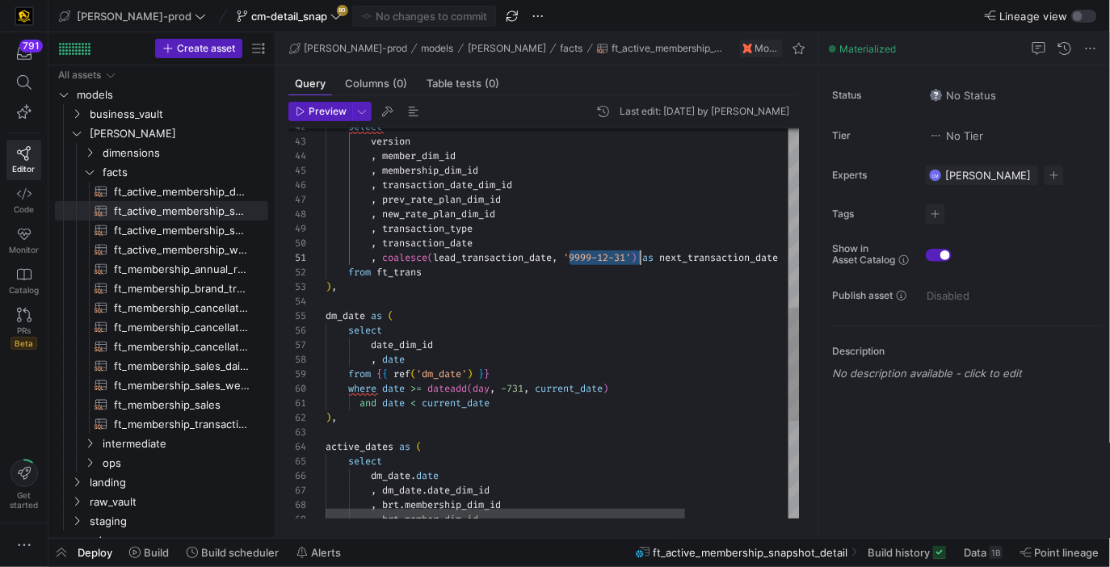
drag, startPoint x: 571, startPoint y: 258, endPoint x: 637, endPoint y: 260, distance: 66.3
click at [637, 260] on div "select version , member_dim_id , membership_dim_id , transaction_date_dim_id , …" at bounding box center [630, 183] width 610 height 1345
type textarea ", coalesce(lead_transaction_date, transaction_date) as next_transaction_date fr…"
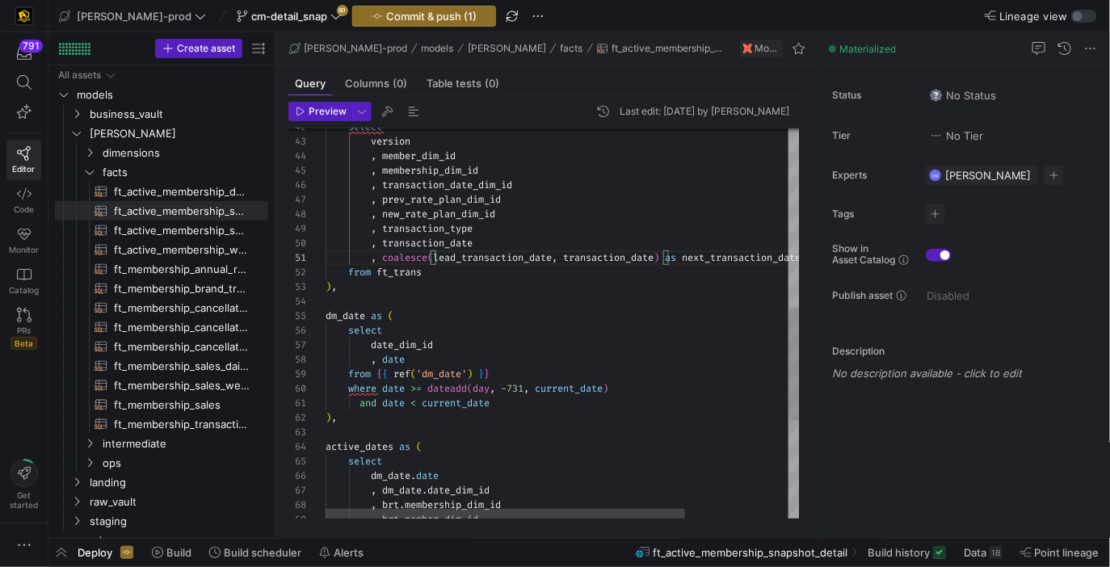
click at [552, 293] on div "select version , member_dim_id , membership_dim_id , transaction_date_dim_id , …" at bounding box center [630, 183] width 610 height 1345
click at [406, 4] on y42-top-nav "edw-dv-prod cm-detail_snap 80 Commit & push (1) Lineage view" at bounding box center [578, 16] width 1061 height 32
click at [405, 16] on span "Commit & push (1)" at bounding box center [431, 16] width 90 height 13
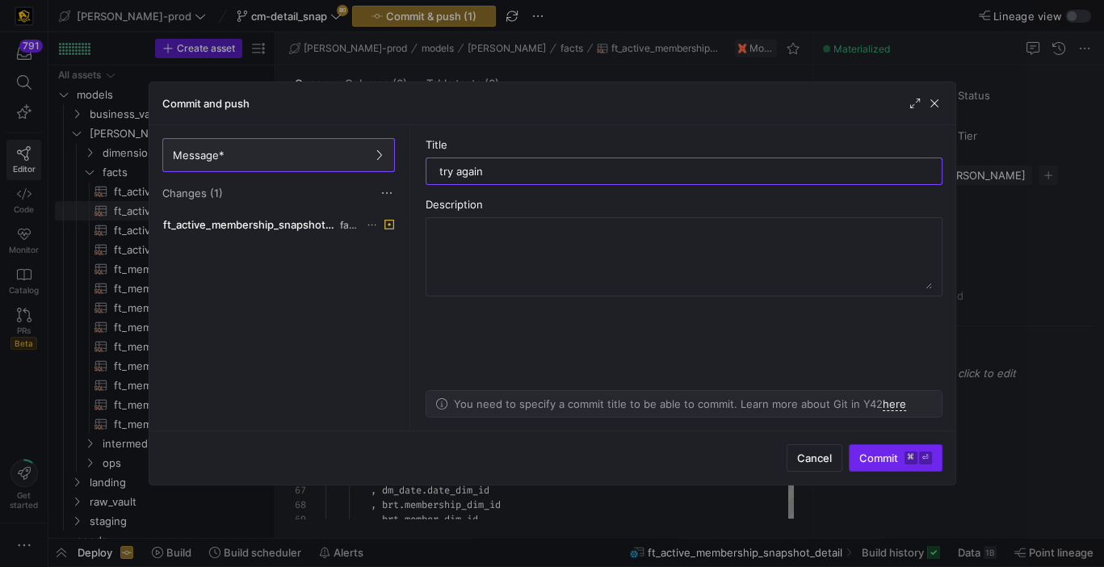
type input "try again"
click at [883, 462] on span "Commit ⌘ ⏎" at bounding box center [895, 457] width 73 height 13
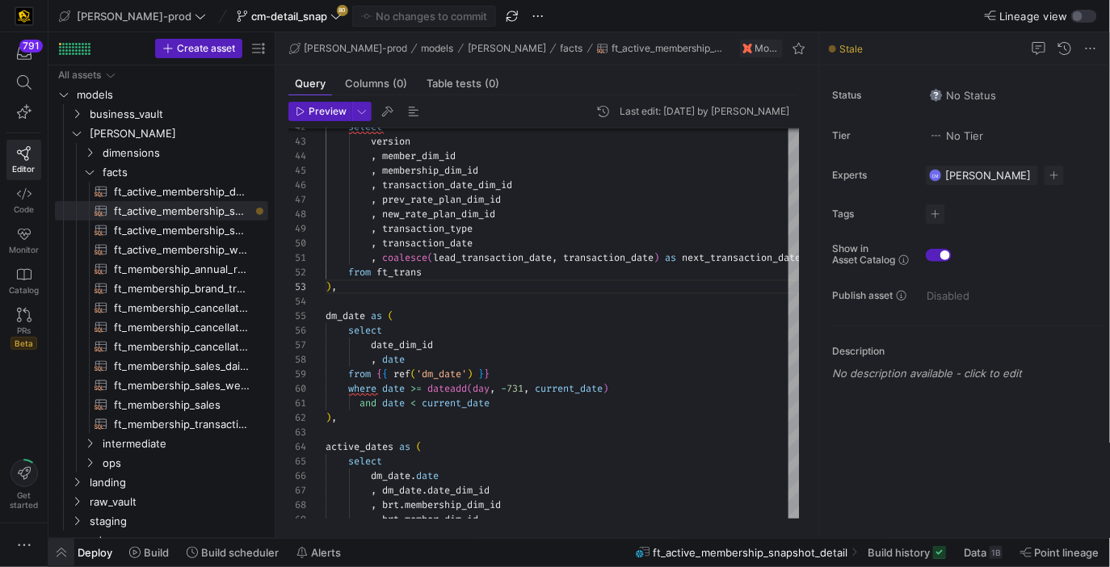
click at [68, 555] on span "button" at bounding box center [61, 552] width 26 height 27
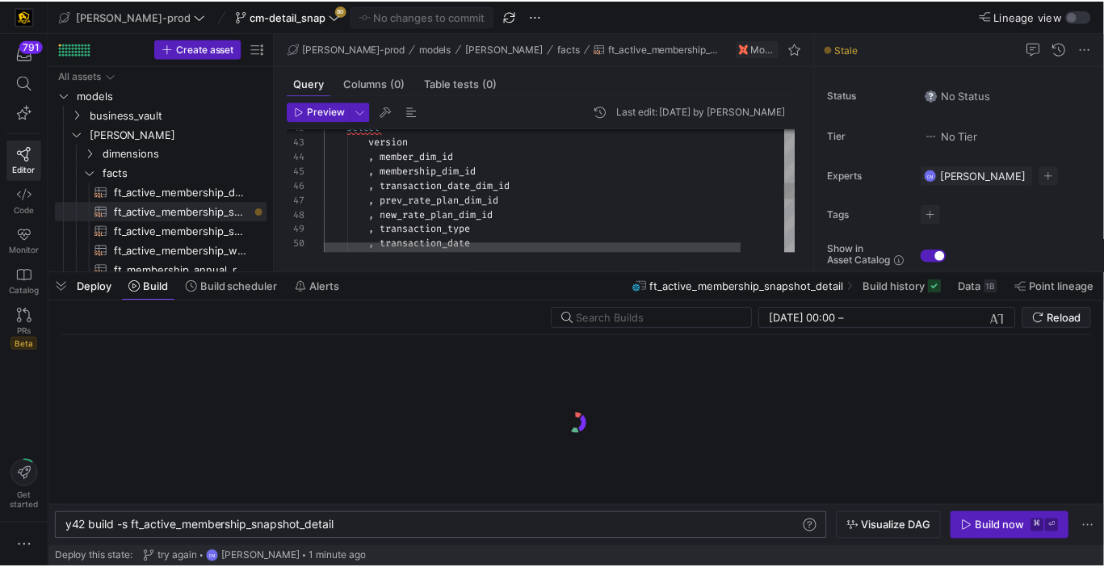
scroll to position [0, 272]
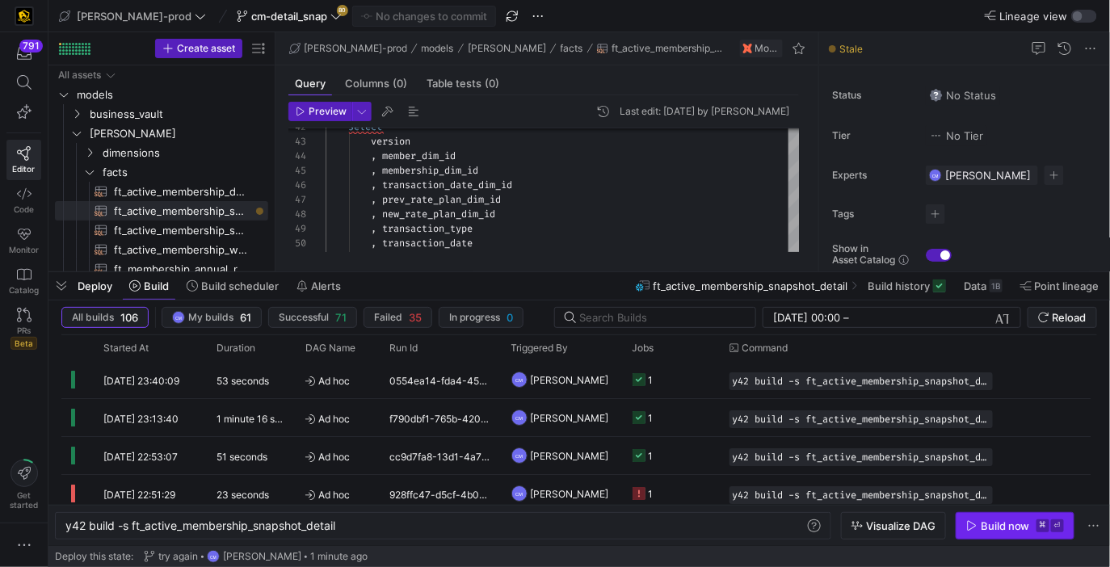
click at [1041, 522] on kbd "⌘" at bounding box center [1042, 525] width 13 height 13
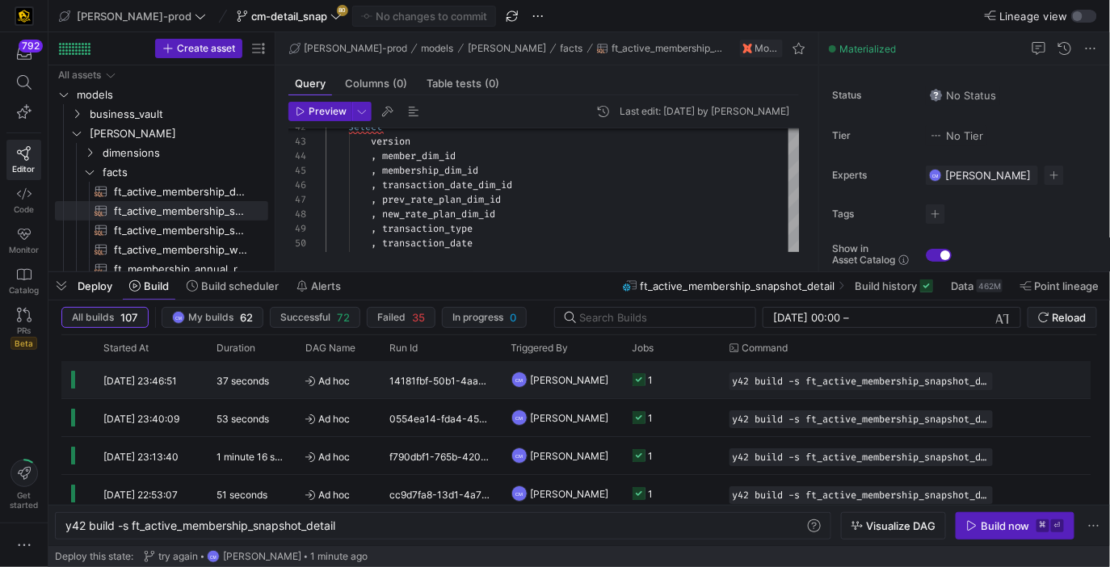
click at [670, 370] on y42-job-status-cell-renderer "1" at bounding box center [671, 380] width 78 height 36
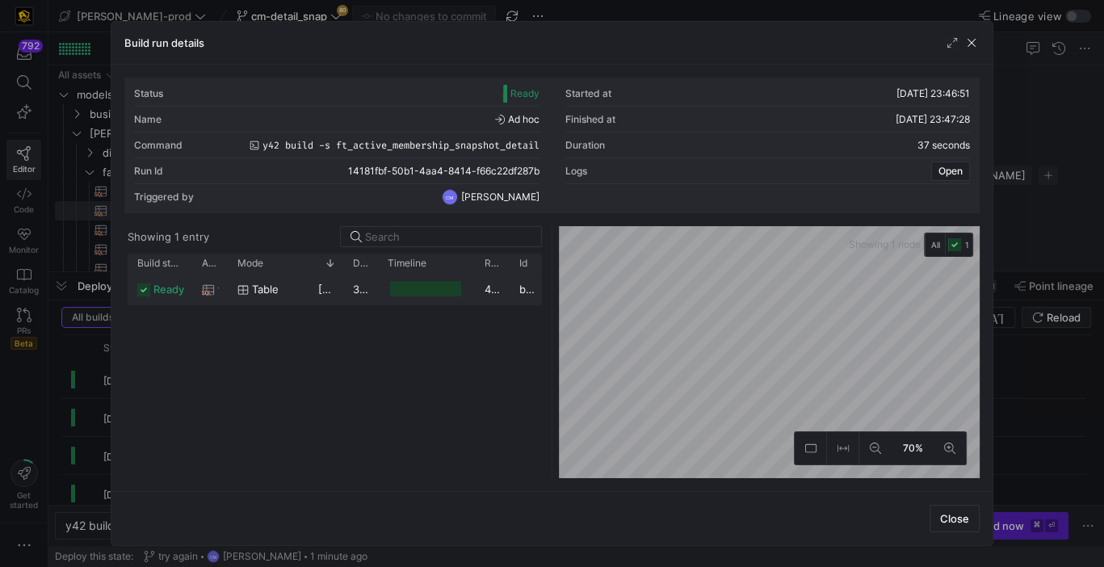
click at [485, 295] on div "462,470,837" at bounding box center [492, 288] width 35 height 31
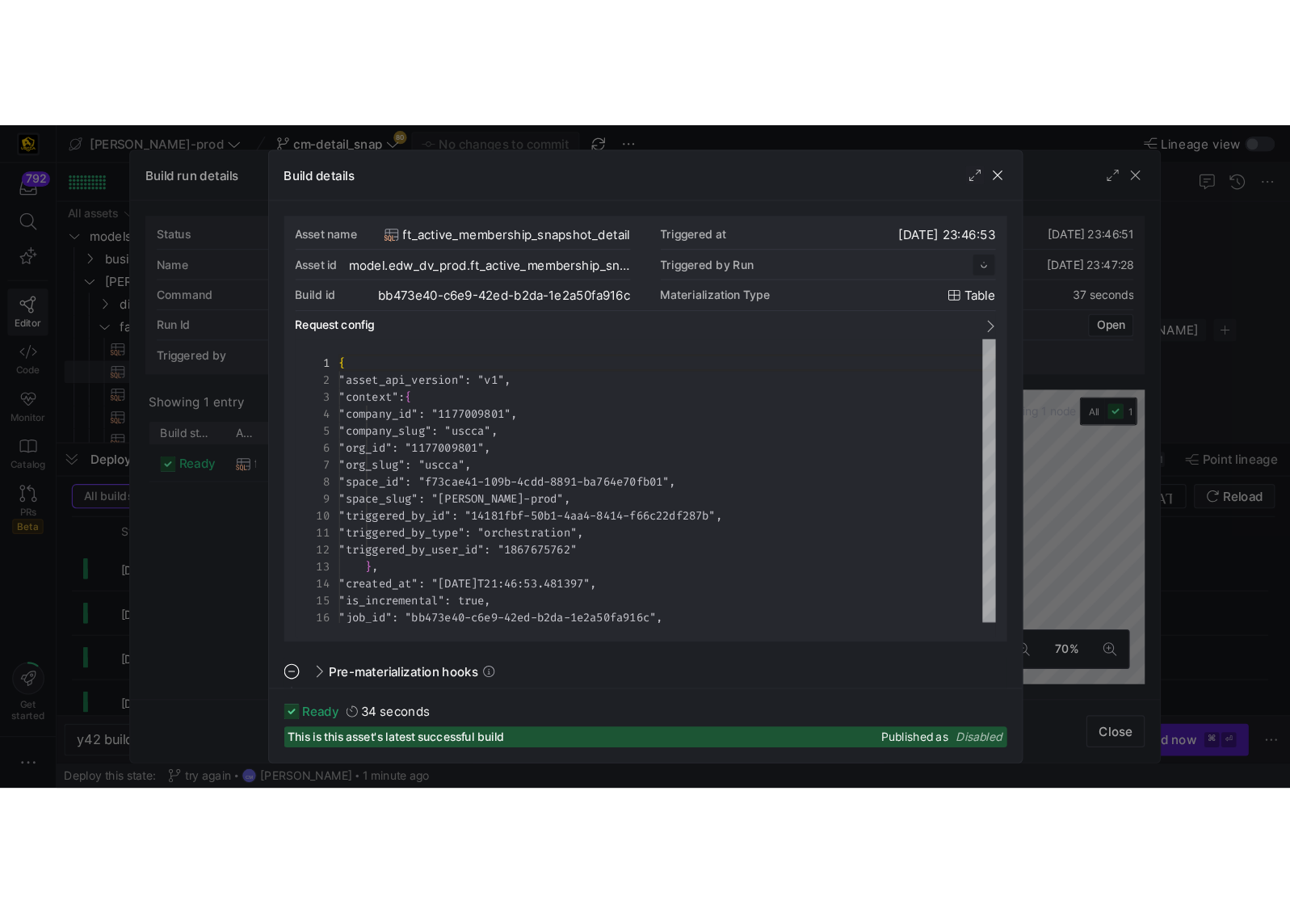
scroll to position [145, 0]
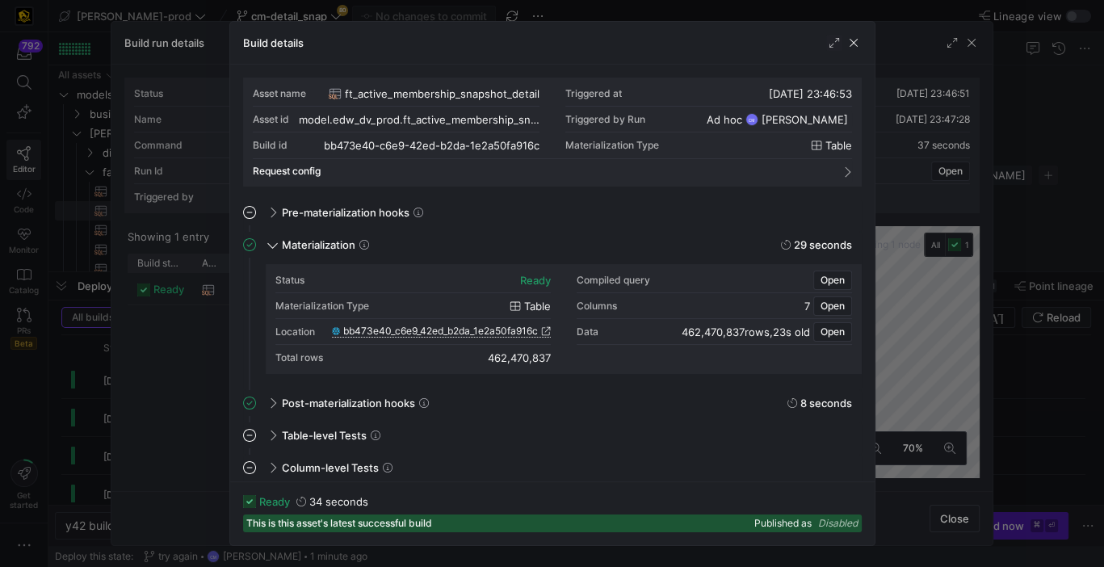
click at [473, 330] on span "bb473e40_c6e9_42ed_b2da_1e2a50fa916c" at bounding box center [440, 330] width 195 height 11
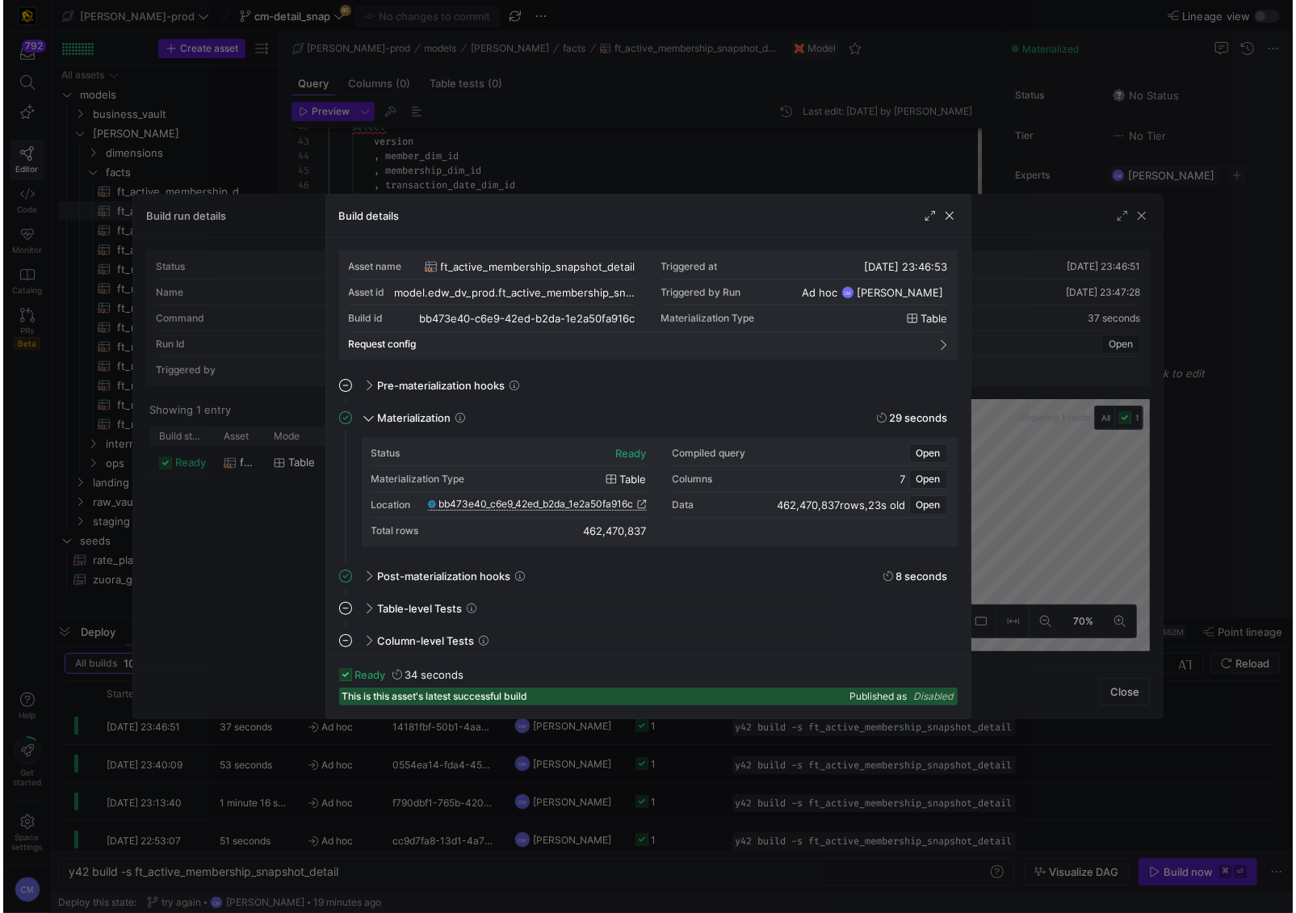
scroll to position [29, 10]
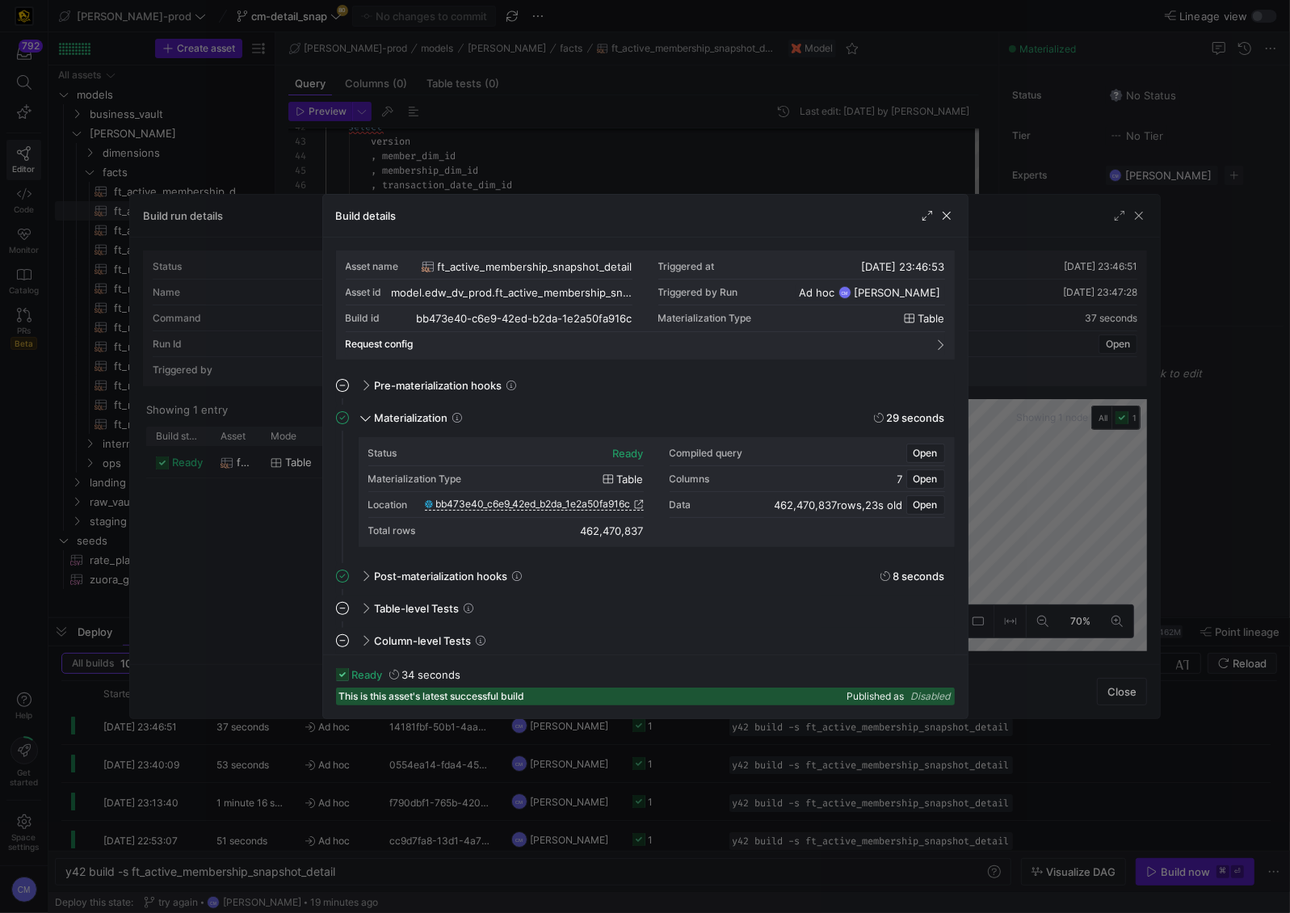
click at [571, 119] on div at bounding box center [645, 456] width 1290 height 913
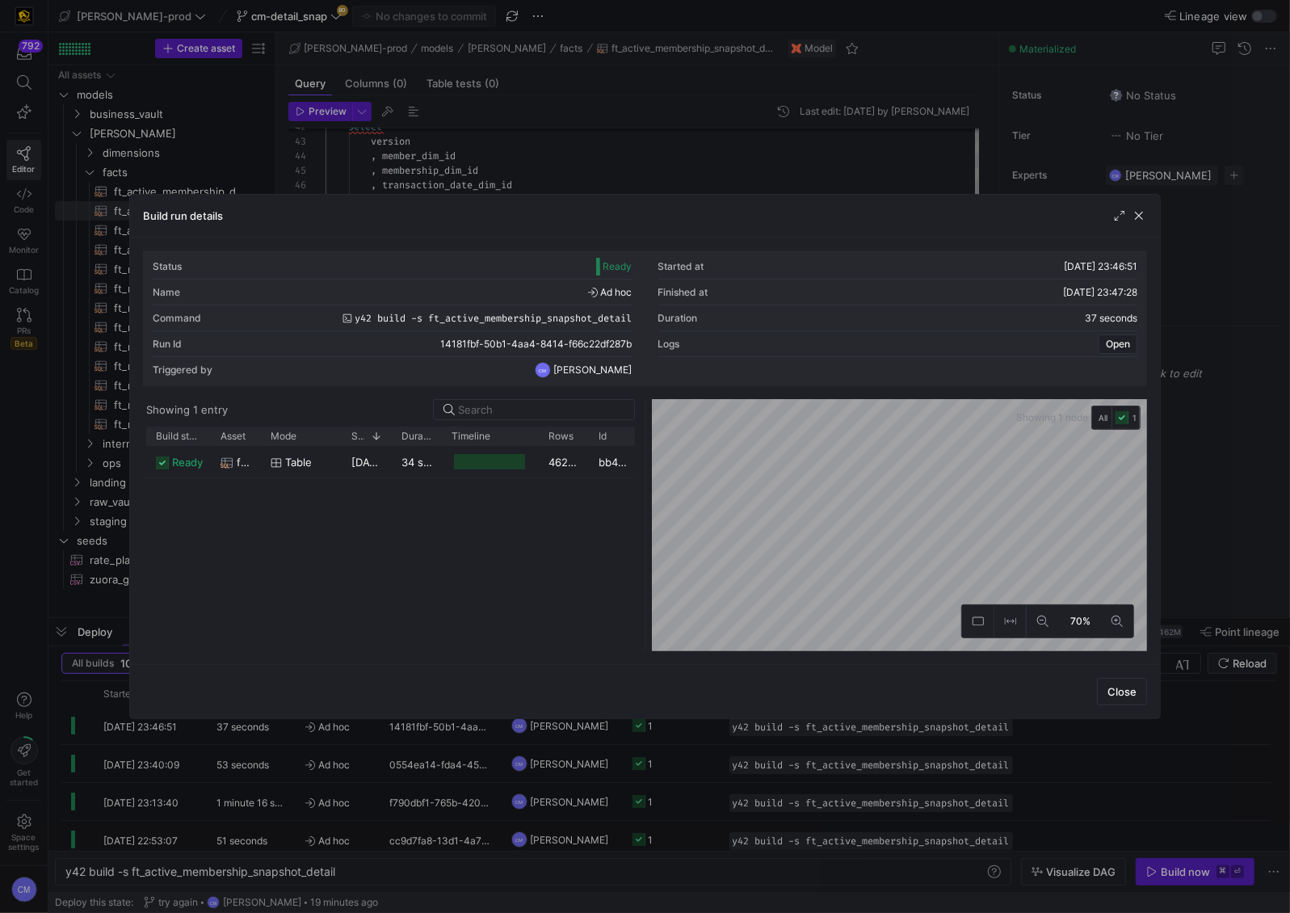
click at [572, 142] on div at bounding box center [645, 456] width 1290 height 913
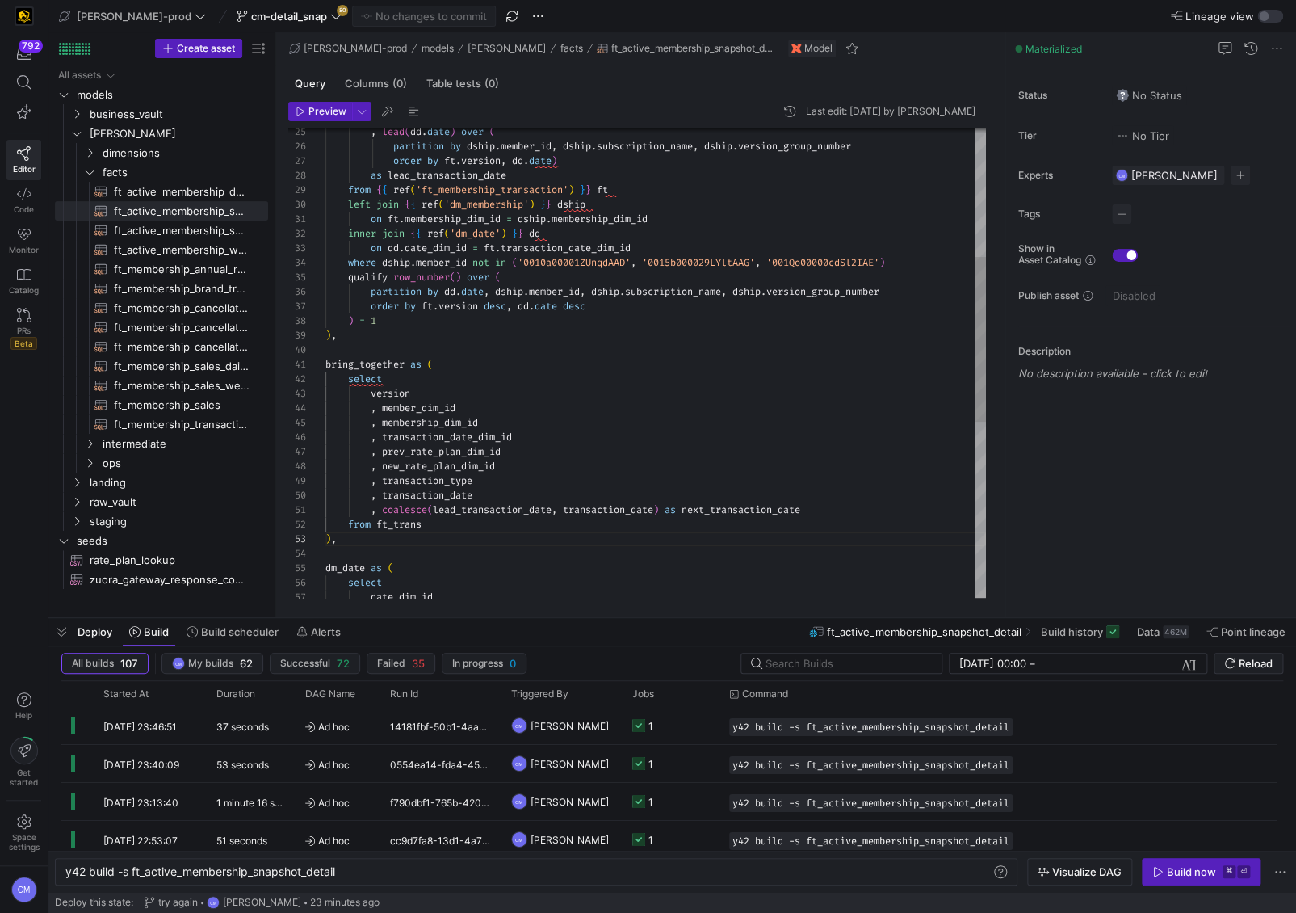
scroll to position [115, 17]
click at [381, 341] on div "select version bring_together as ( ) , ) = 1 order by ft . version desc , dd . …" at bounding box center [655, 431] width 661 height 1336
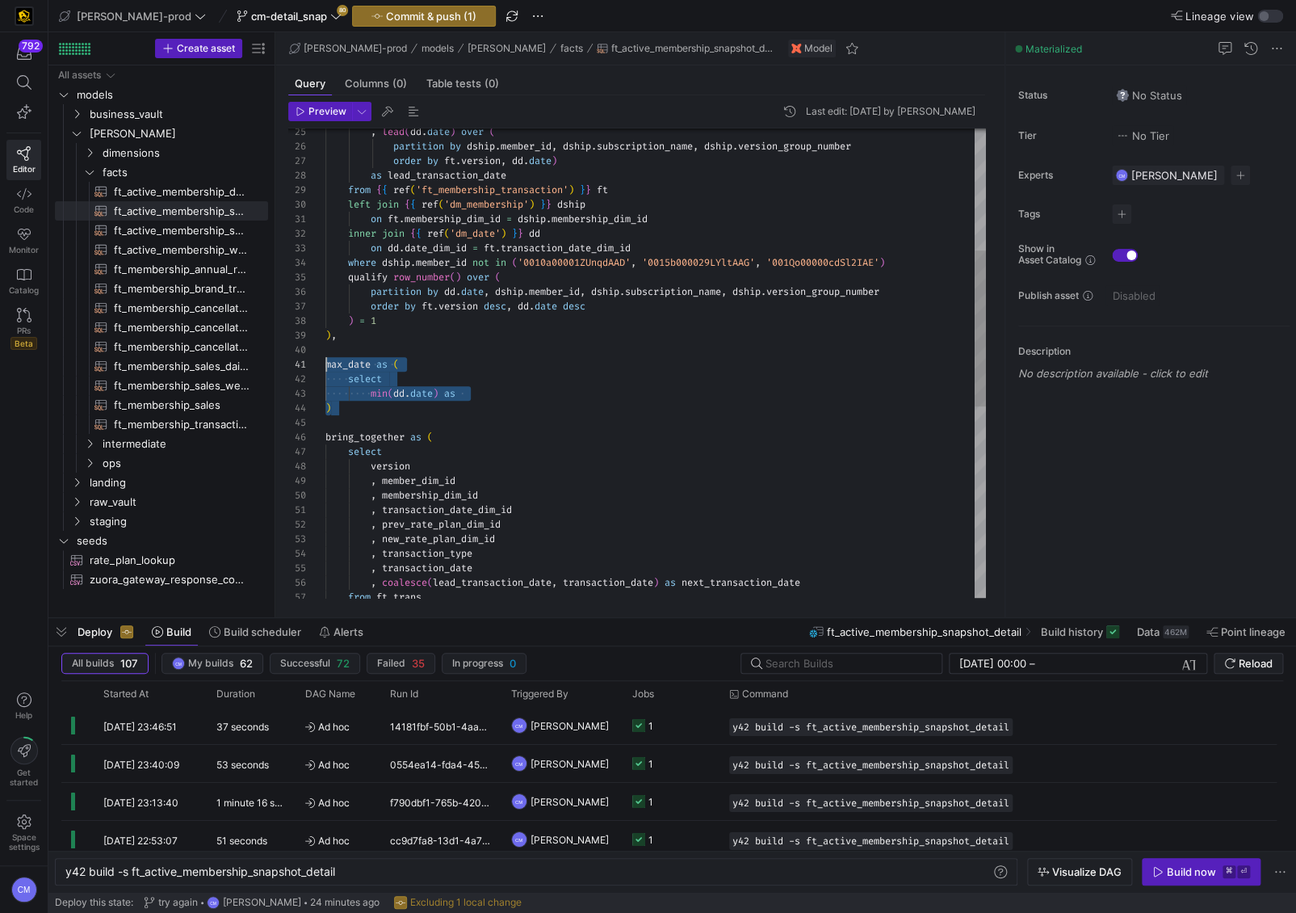
scroll to position [0, 0]
drag, startPoint x: 351, startPoint y: 404, endPoint x: 304, endPoint y: 368, distance: 58.8
click at [325, 368] on div "select version bring_together as ( ) , ) = 1 order by ft . version desc , dd . …" at bounding box center [655, 467] width 661 height 1408
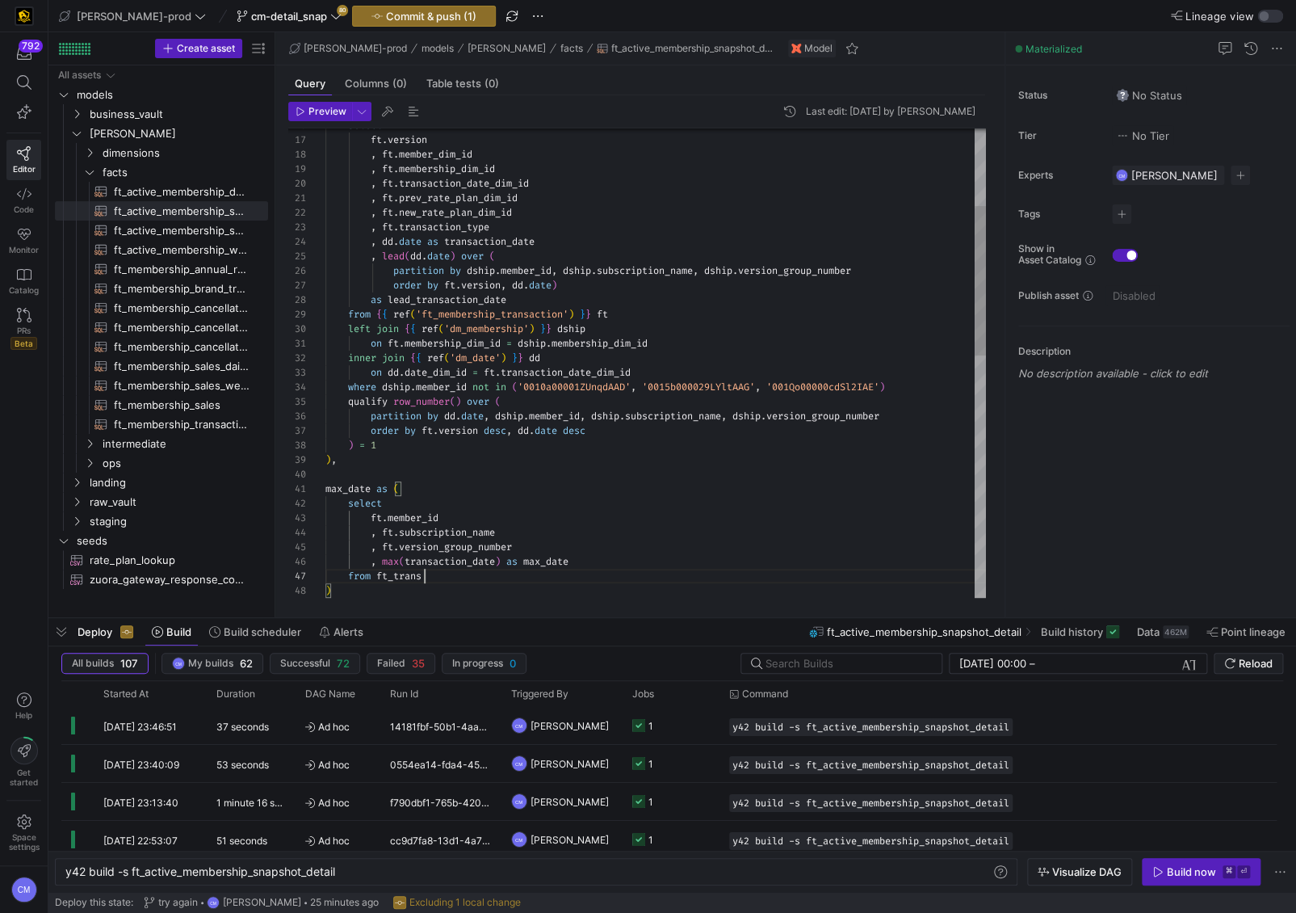
scroll to position [57, 75]
click at [401, 548] on div ") , ) = 1 order by ft . version desc , dd . date desc partition by dd . date , …" at bounding box center [655, 620] width 661 height 1466
click at [482, 566] on div ") , ) = 1 order by ft . version desc , dd . date desc partition by dd . date , …" at bounding box center [655, 620] width 661 height 1466
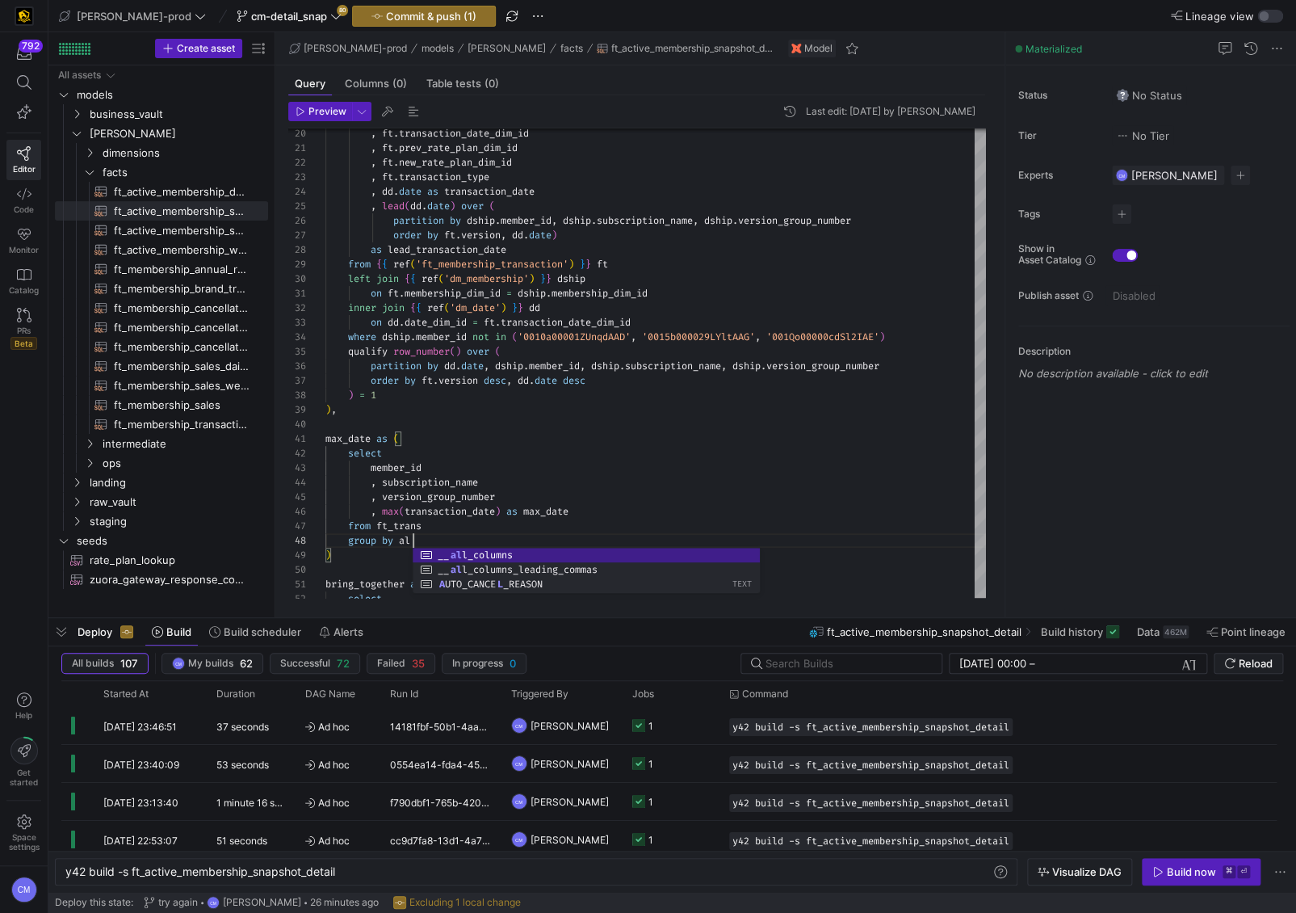
scroll to position [102, 93]
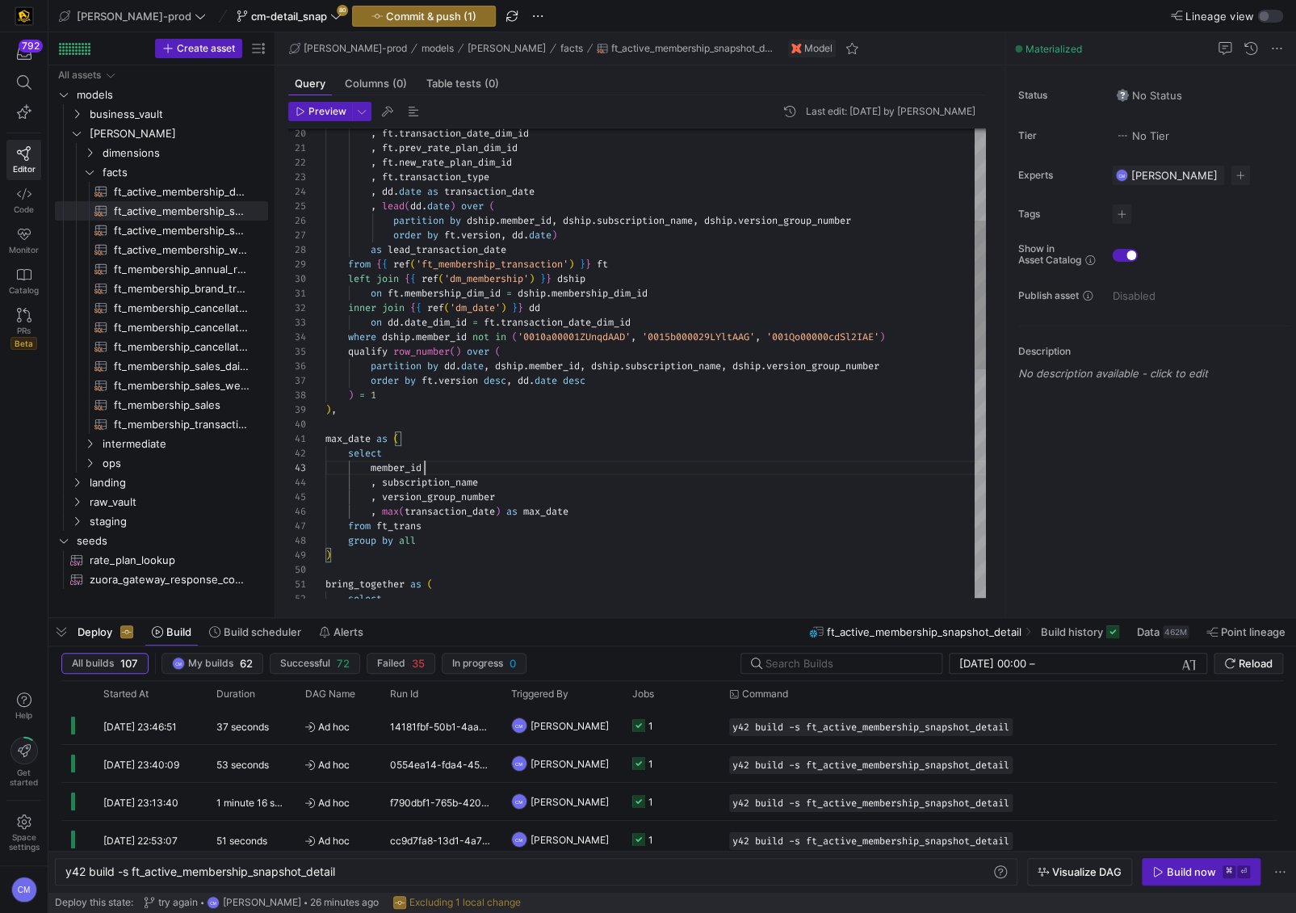
click at [548, 473] on div ") , ) = 1 order by ft . version desc , dd . date desc partition by dd . date , …" at bounding box center [655, 577] width 661 height 1481
click at [374, 552] on div ") , ) = 1 order by ft . version desc , dd . date desc partition by dd . date , …" at bounding box center [655, 577] width 661 height 1481
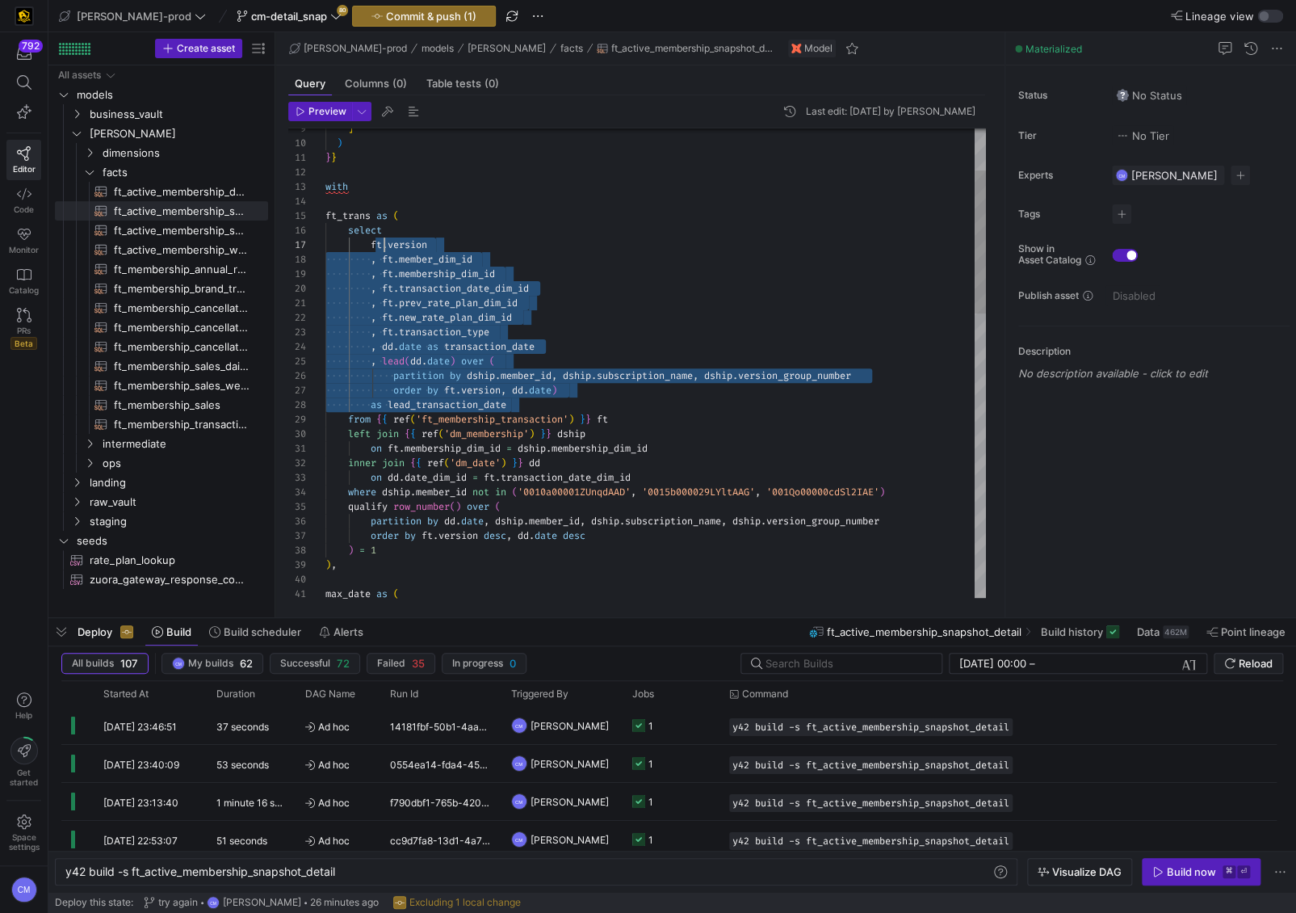
scroll to position [87, 47]
drag, startPoint x: 531, startPoint y: 402, endPoint x: 374, endPoint y: 246, distance: 221.6
click at [374, 246] on div ") , ) = 1 order by ft . version desc , dd . date desc partition by dd . date , …" at bounding box center [655, 761] width 661 height 1539
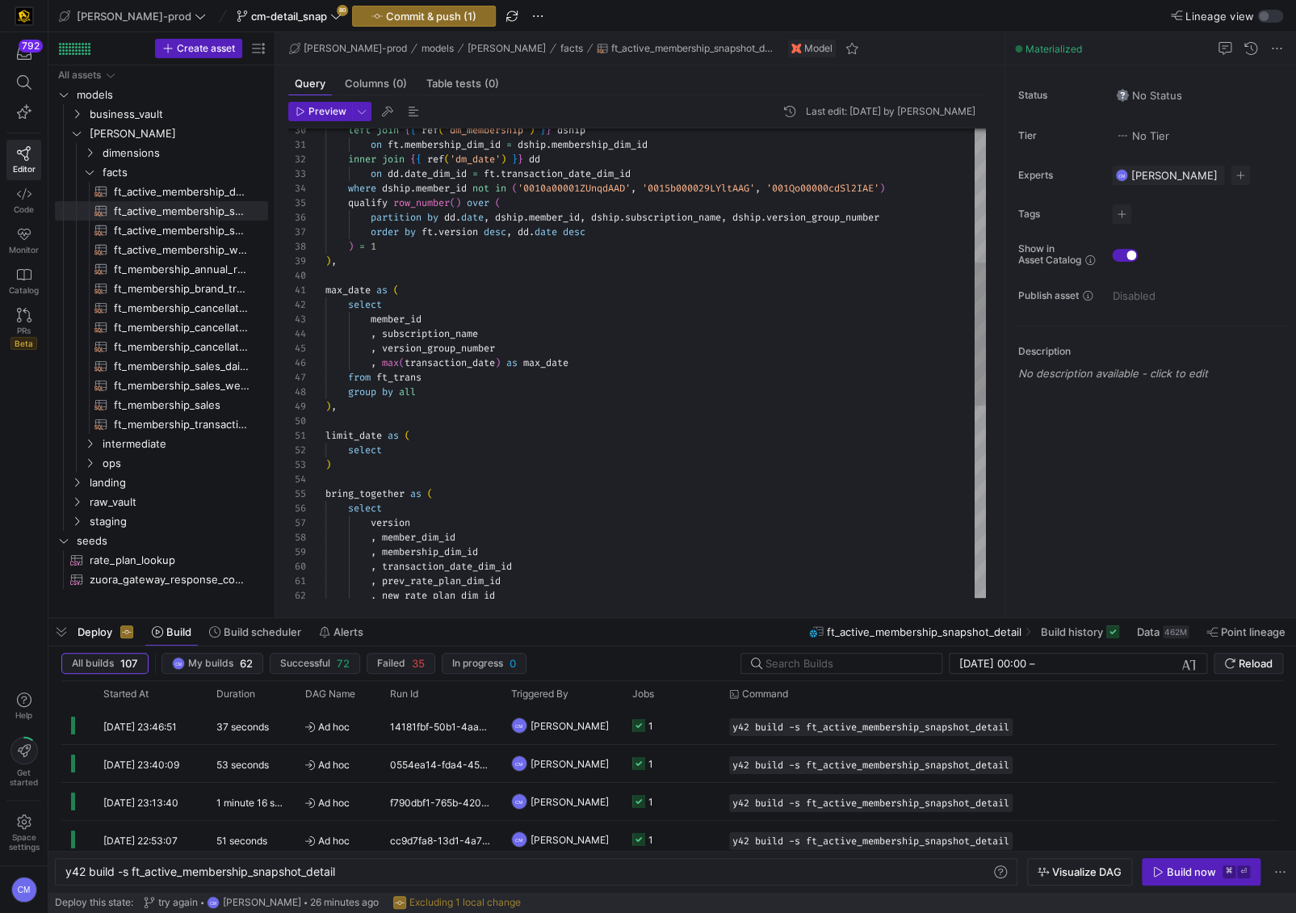
scroll to position [15, 64]
click at [431, 451] on div ") , ) = 1 order by ft . version desc , dd . date desc partition by dd . date , …" at bounding box center [655, 457] width 661 height 1539
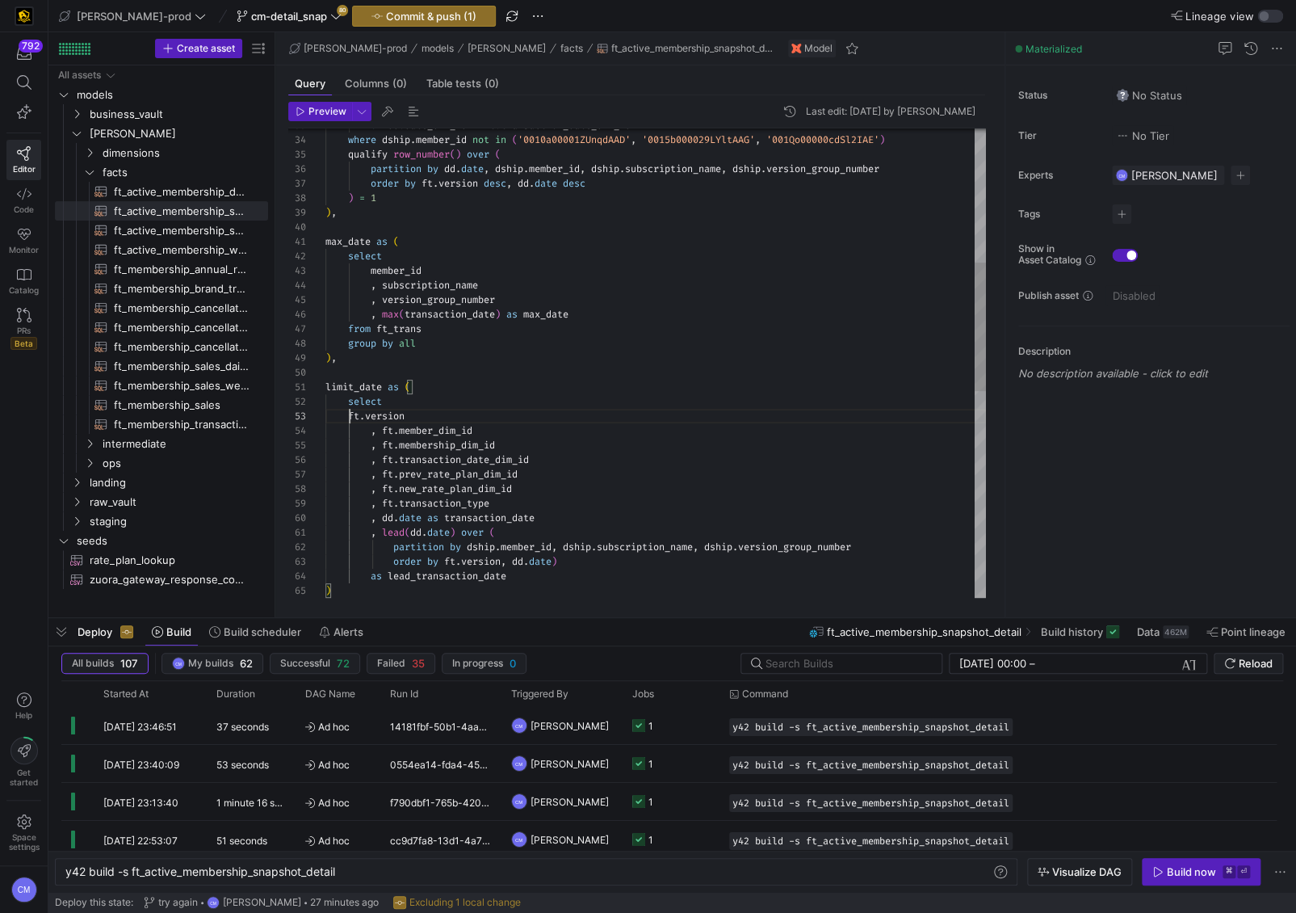
click at [350, 417] on div ") , ) = 1 order by ft . version desc , dd . date desc partition by dd . date , …" at bounding box center [655, 497] width 661 height 1714
click at [401, 513] on div ") , ) = 1 order by ft . version desc , dd . date desc partition by dd . date , …" at bounding box center [655, 497] width 661 height 1714
drag, startPoint x: 401, startPoint y: 513, endPoint x: 399, endPoint y: 432, distance: 80.8
click at [399, 432] on div ") , ) = 1 order by ft . version desc , dd . date desc partition by dd . date , …" at bounding box center [655, 497] width 661 height 1714
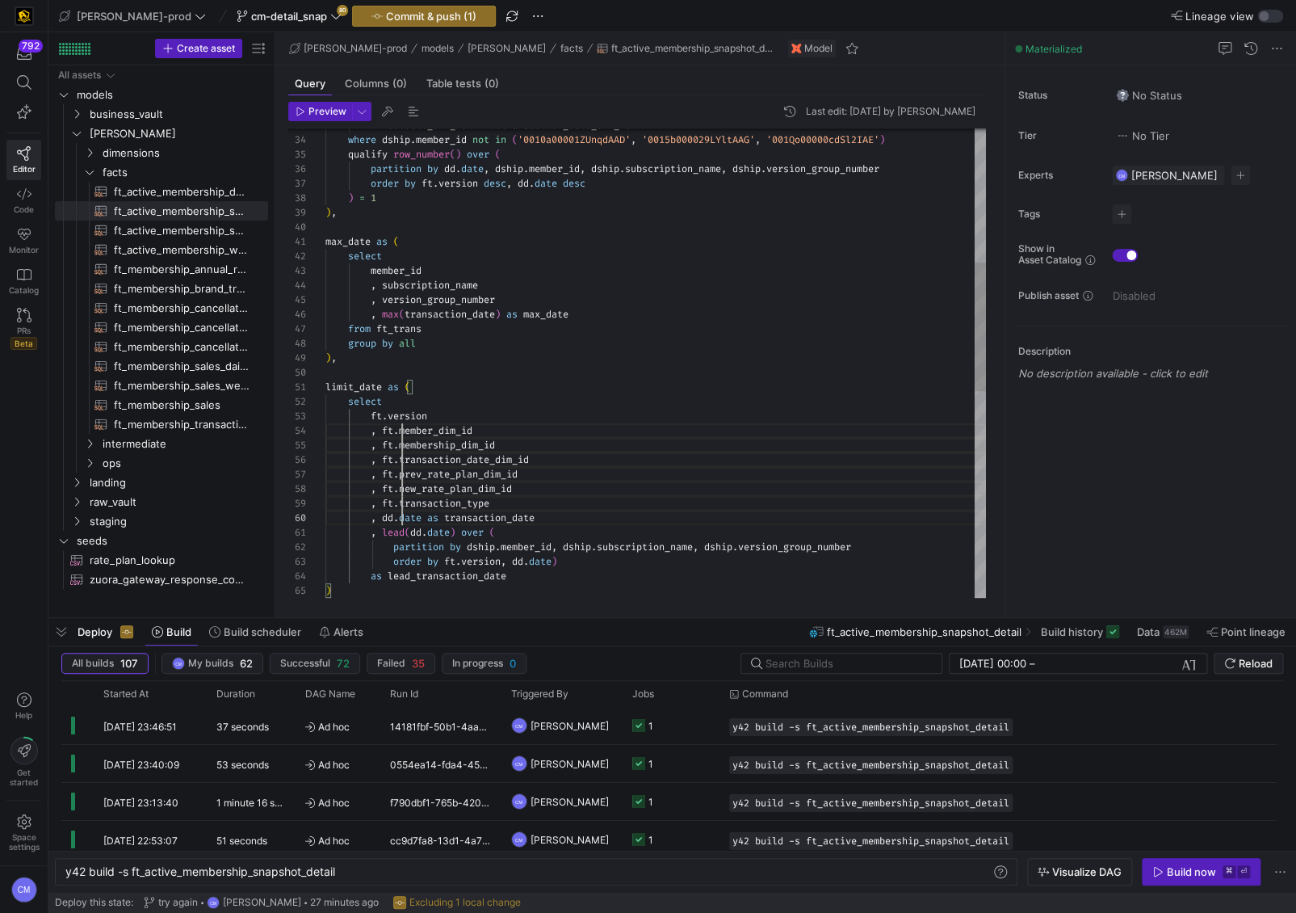
scroll to position [130, 214]
click at [594, 514] on div ") , ) = 1 order by ft . version desc , dd . date desc partition by dd . date , …" at bounding box center [655, 497] width 661 height 1714
click at [447, 514] on div ") , ) = 1 order by ft . version desc , dd . date desc partition by dd . date , …" at bounding box center [655, 497] width 661 height 1714
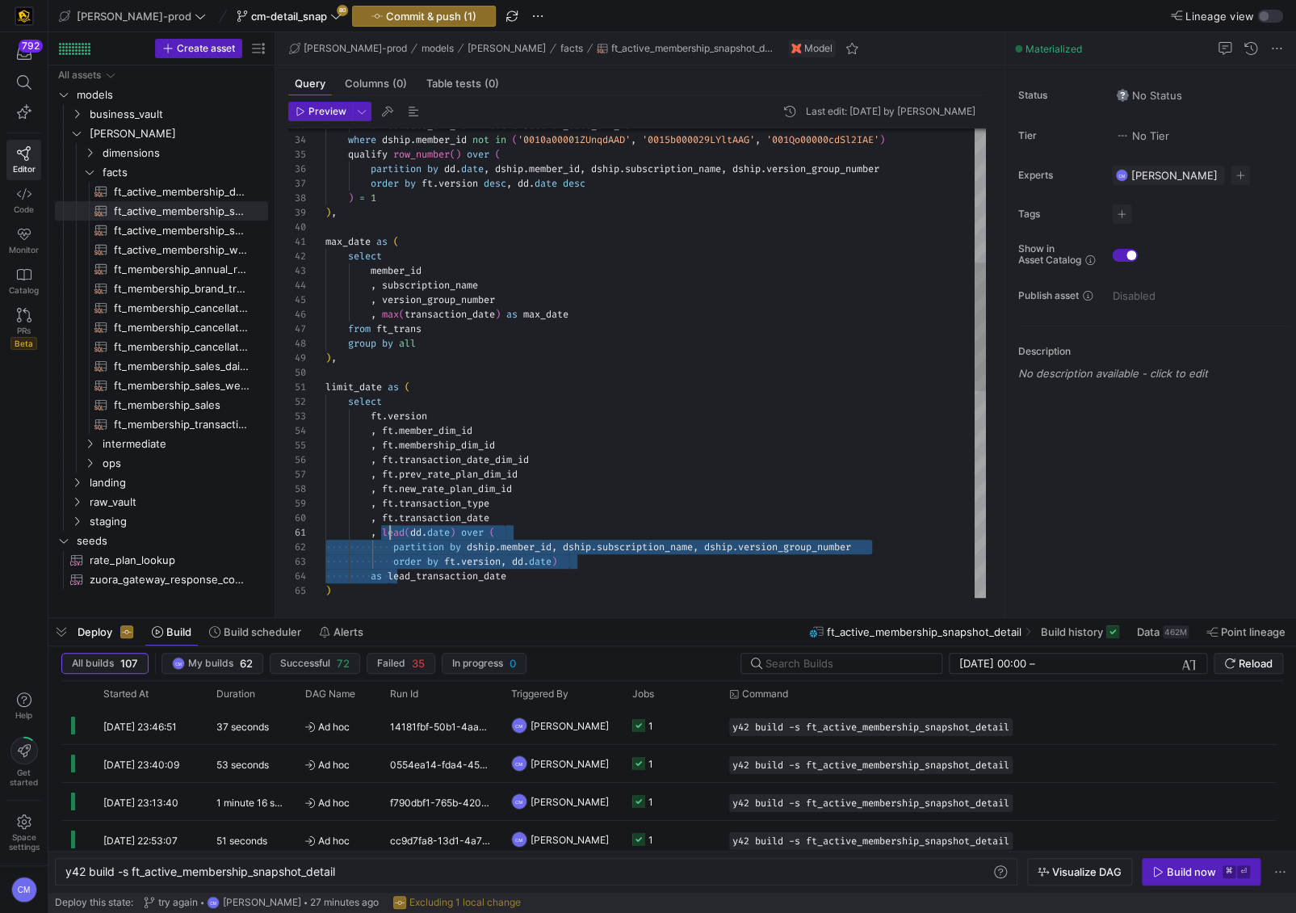
scroll to position [0, 64]
drag, startPoint x: 388, startPoint y: 575, endPoint x: 391, endPoint y: 531, distance: 44.5
click at [391, 531] on div ") , ) = 1 order by ft . version desc , dd . date desc partition by dd . date , …" at bounding box center [655, 497] width 661 height 1714
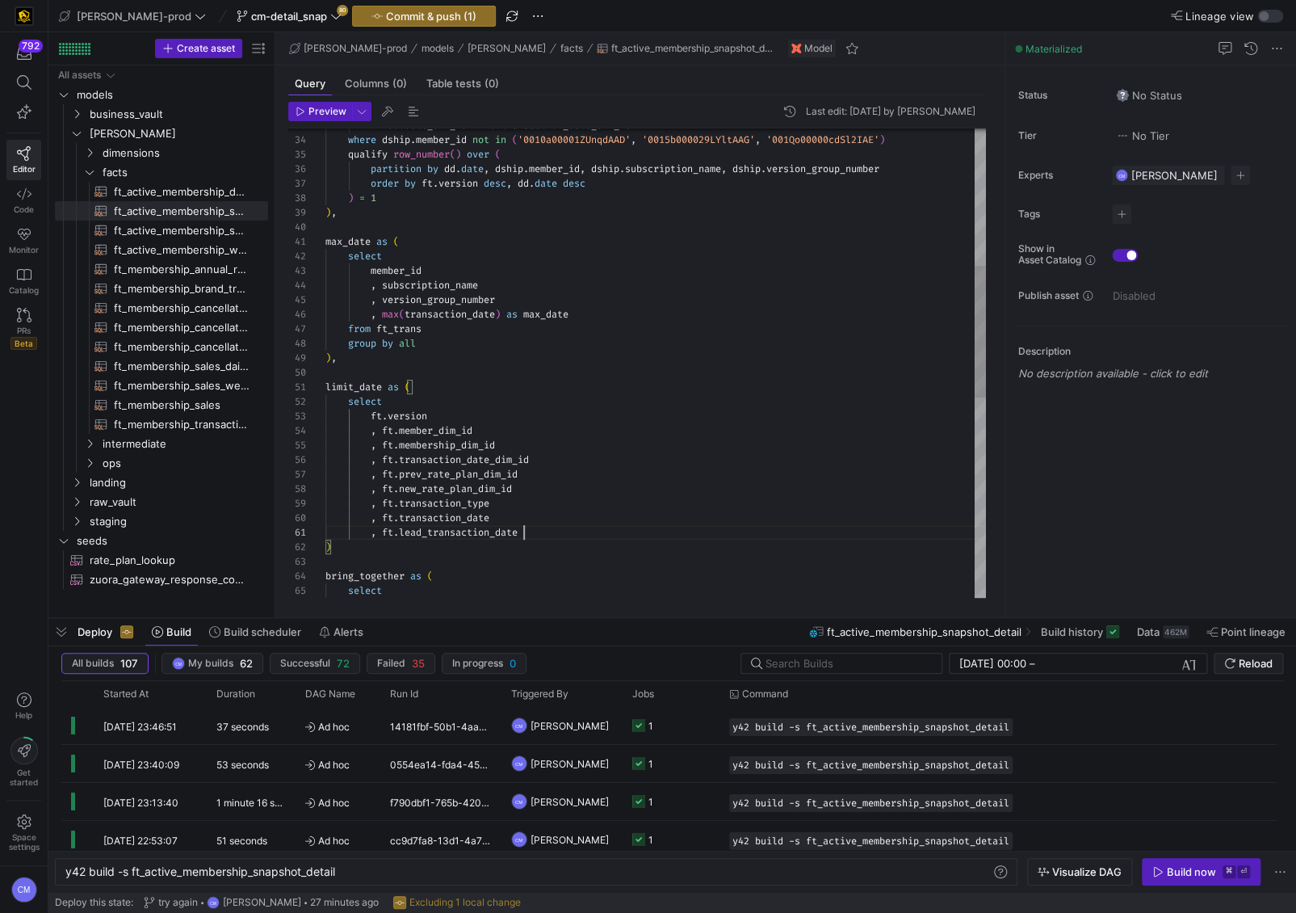
scroll to position [0, 196]
click at [540, 529] on div ", ft . lead_transaction_date" at bounding box center [655, 532] width 661 height 15
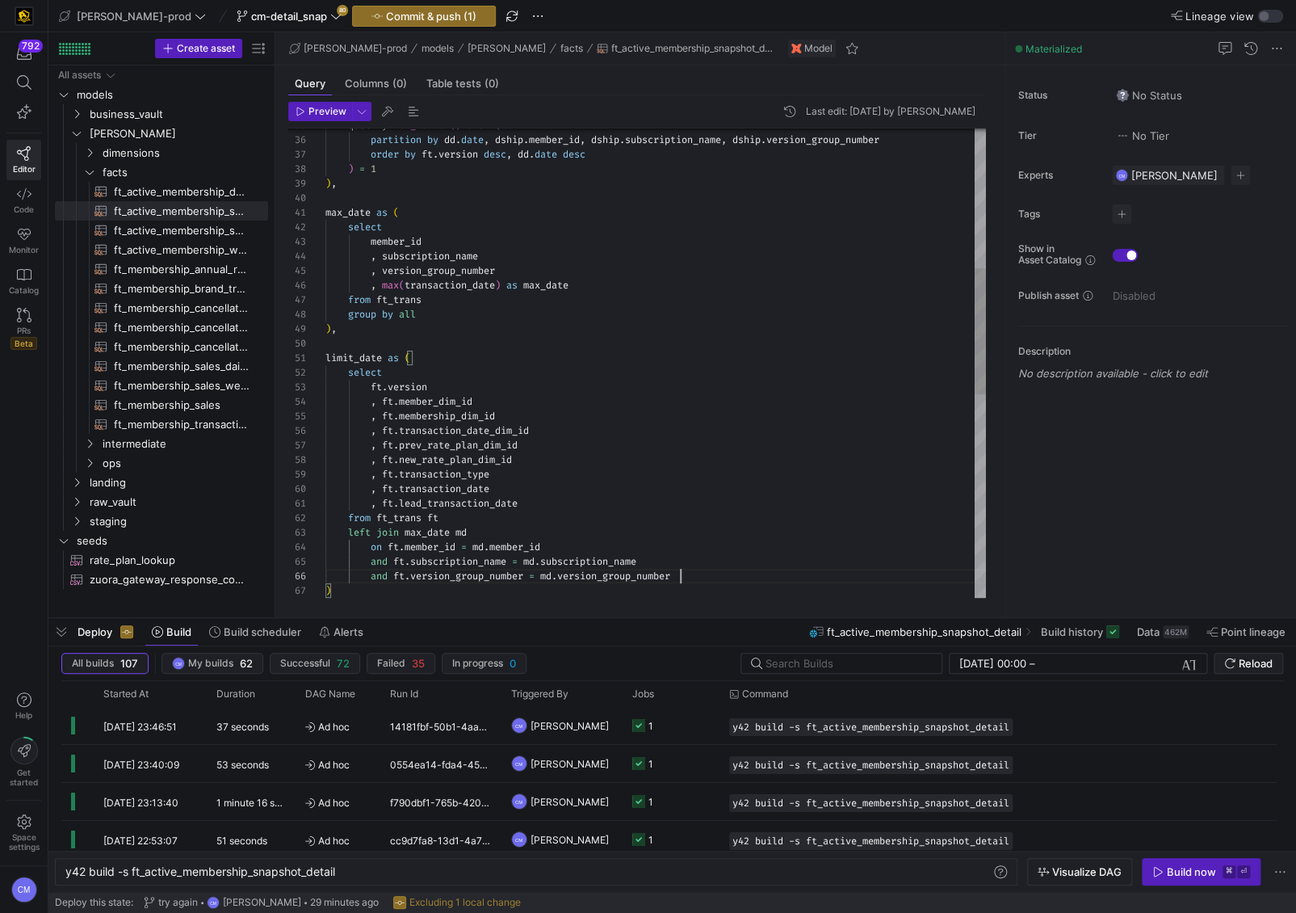
scroll to position [130, 169]
click at [502, 489] on div ") , ) = 1 order by ft . version desc , dd . date desc partition by dd . date , …" at bounding box center [655, 482] width 661 height 1743
click at [383, 486] on div ") , ) = 1 order by ft . version desc , dd . date desc partition by dd . date , …" at bounding box center [655, 482] width 661 height 1743
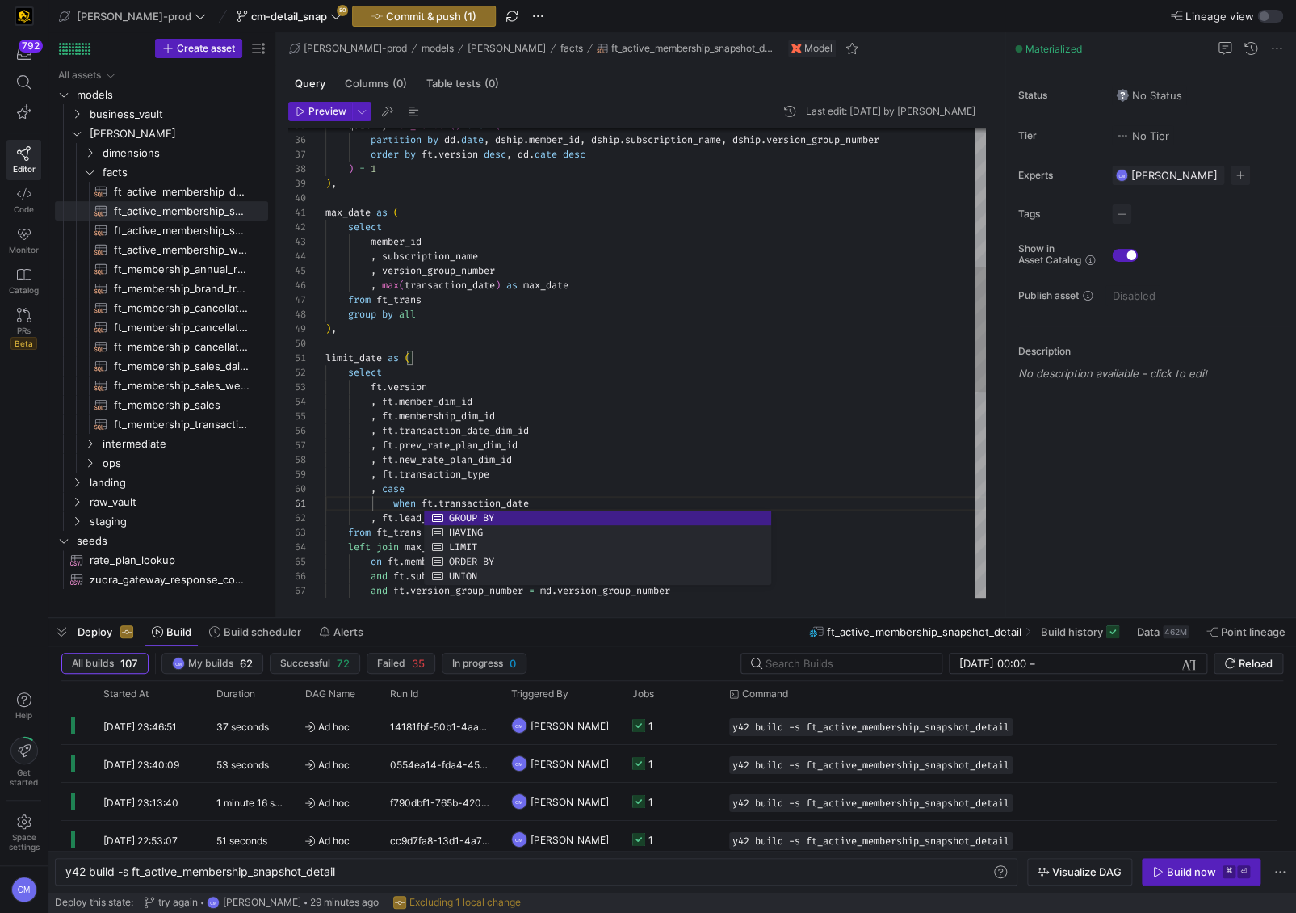
click at [622, 502] on div ") , ) = 1 order by ft . version desc , dd . date desc partition by dd . date , …" at bounding box center [655, 489] width 661 height 1757
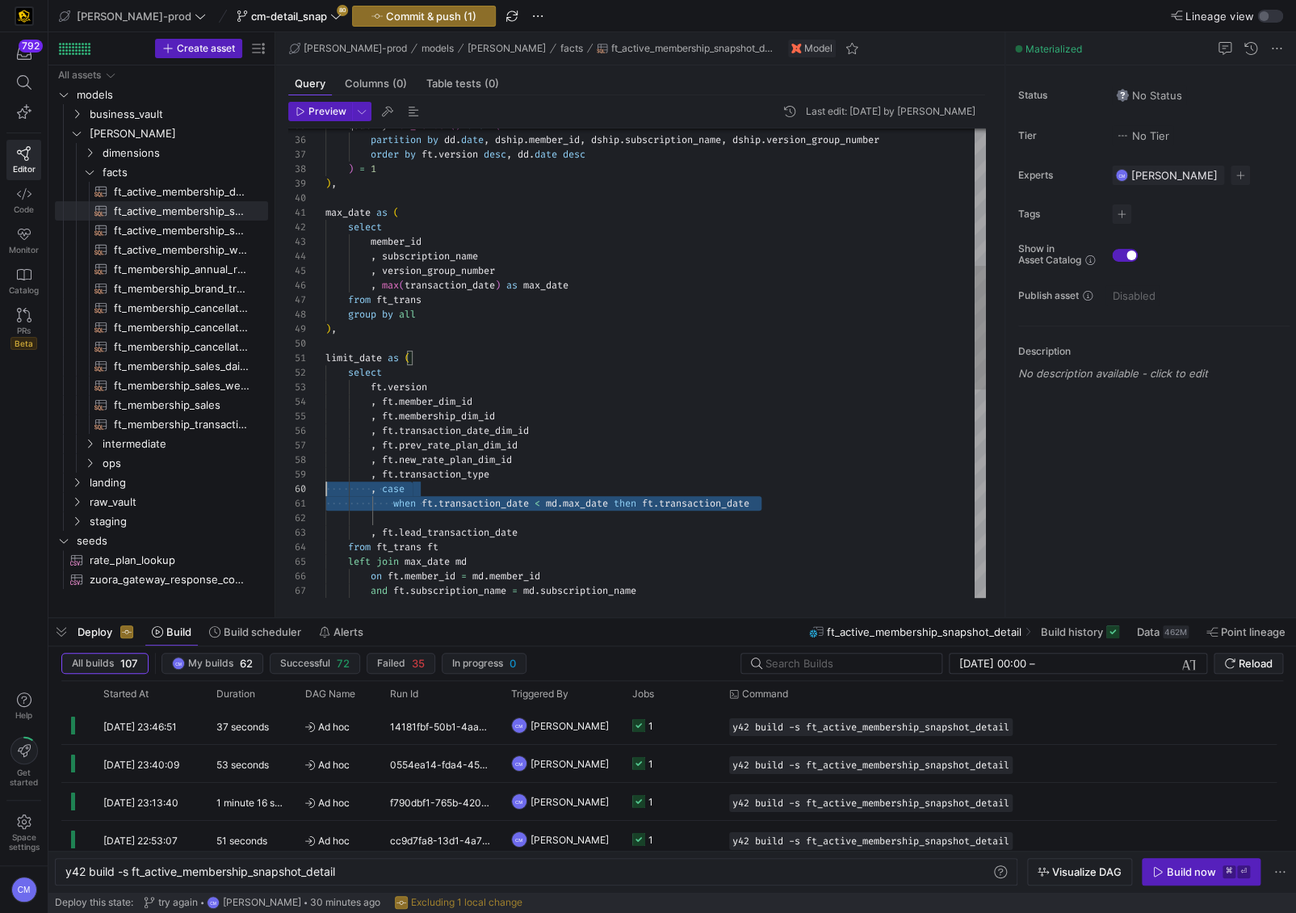
scroll to position [130, 0]
drag, startPoint x: 782, startPoint y: 505, endPoint x: 304, endPoint y: 492, distance: 478.2
click at [325, 492] on div ") , ) = 1 order by ft . version desc , dd . date desc partition by dd . date , …" at bounding box center [655, 497] width 661 height 1772
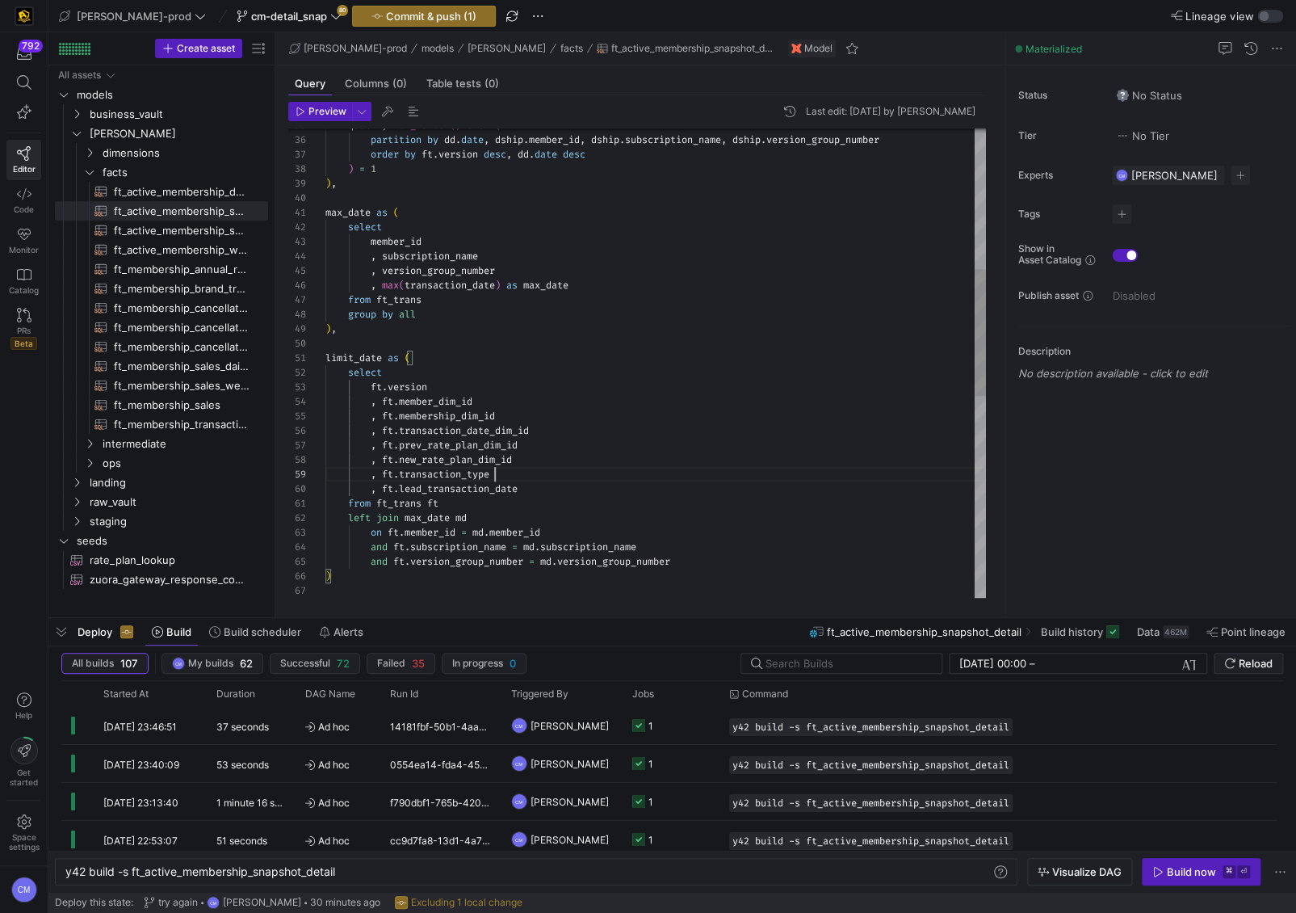
scroll to position [115, 169]
click at [560, 496] on div ") , ) = 1 order by ft . version desc , dd . date desc partition by dd . date , …" at bounding box center [655, 475] width 661 height 1728
click at [560, 493] on div ") , ) = 1 order by ft . version desc , dd . date desc partition by dd . date , …" at bounding box center [655, 475] width 661 height 1728
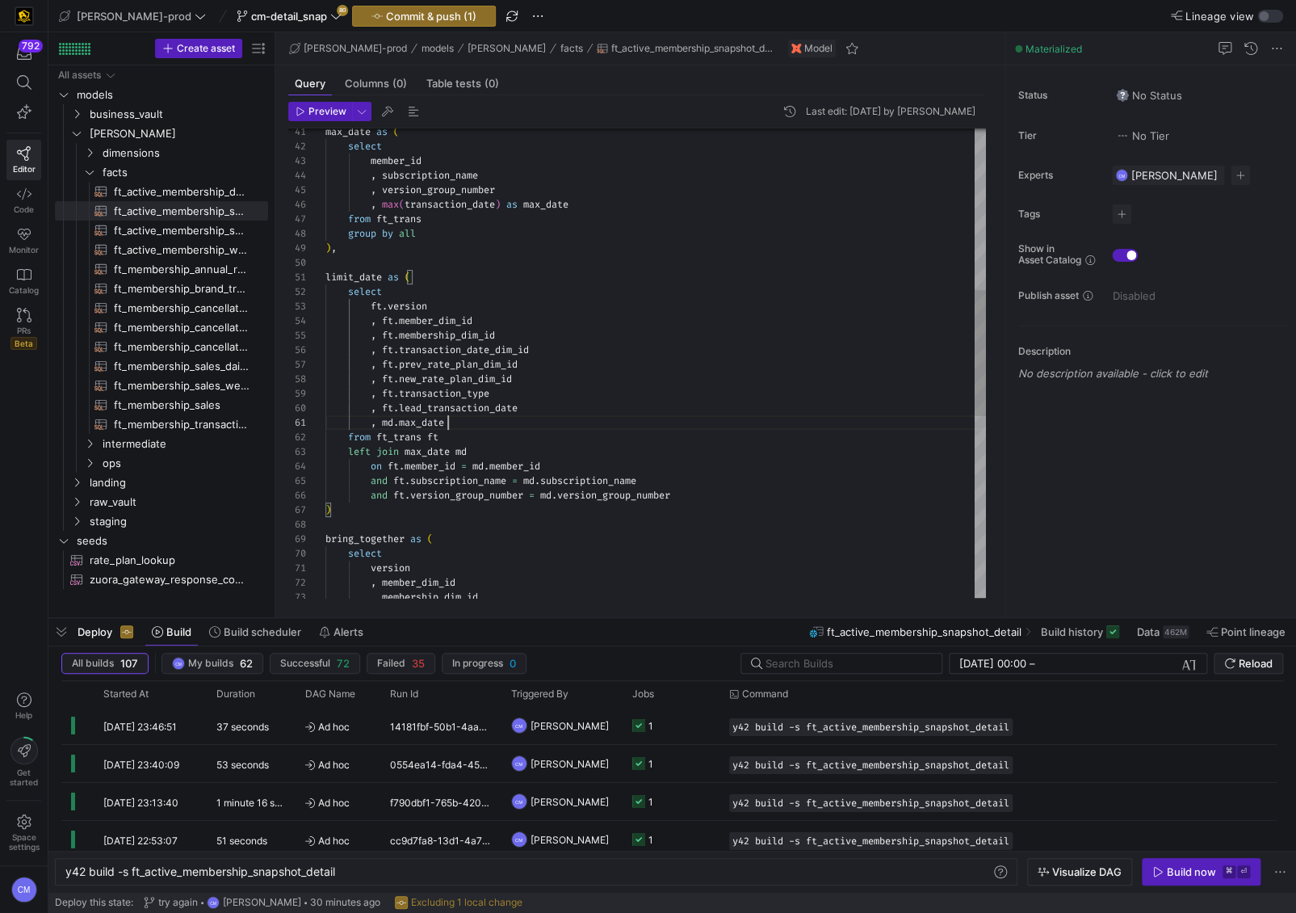
click at [399, 510] on div "max_date as ( select member_id , subscription_name , version_group_number , max…" at bounding box center [655, 401] width 661 height 1743
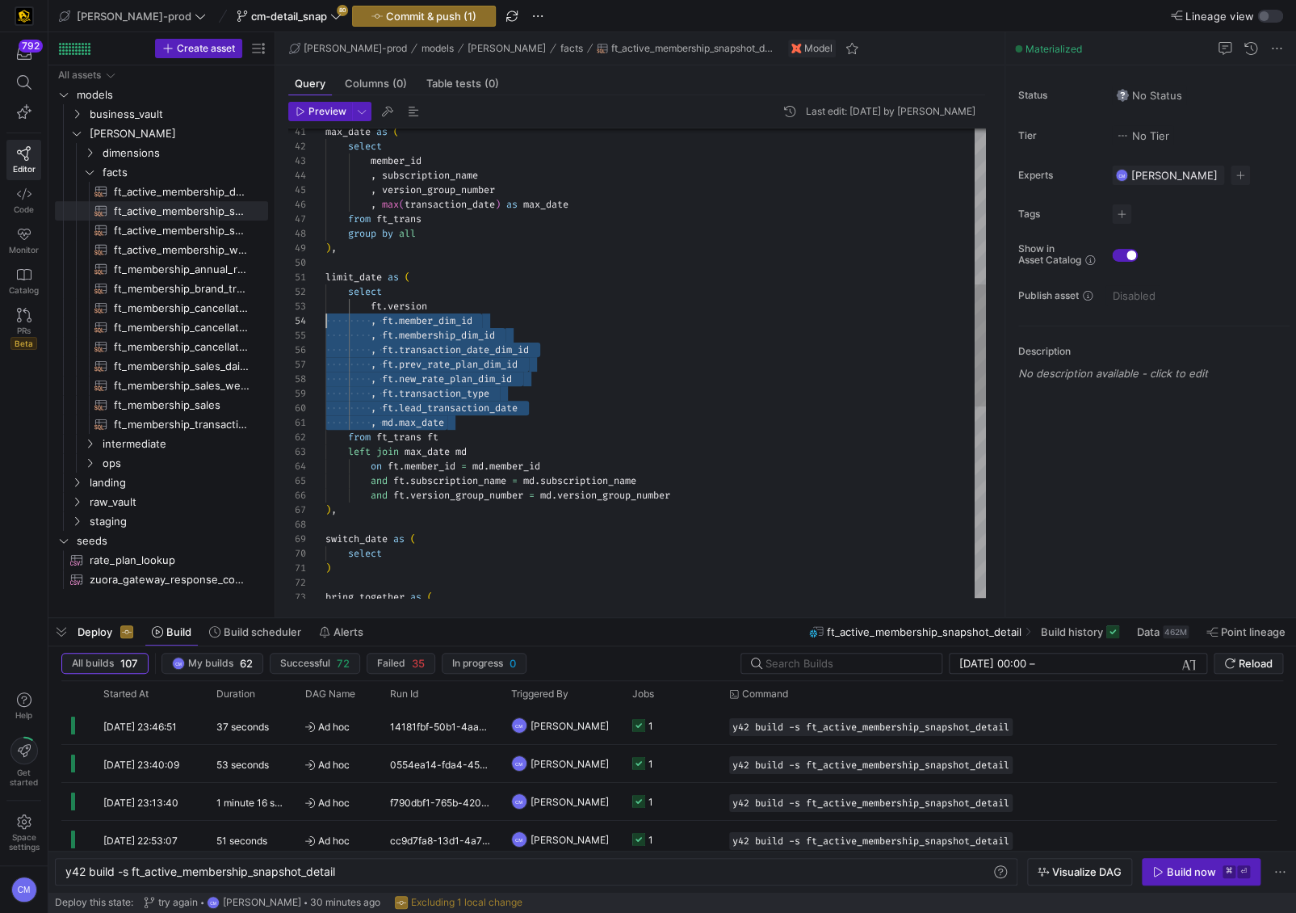
scroll to position [29, 0]
drag, startPoint x: 473, startPoint y: 427, endPoint x: 312, endPoint y: 310, distance: 199.5
click at [325, 310] on div "max_date as ( select member_id , subscription_name , version_group_number , max…" at bounding box center [655, 430] width 661 height 1801
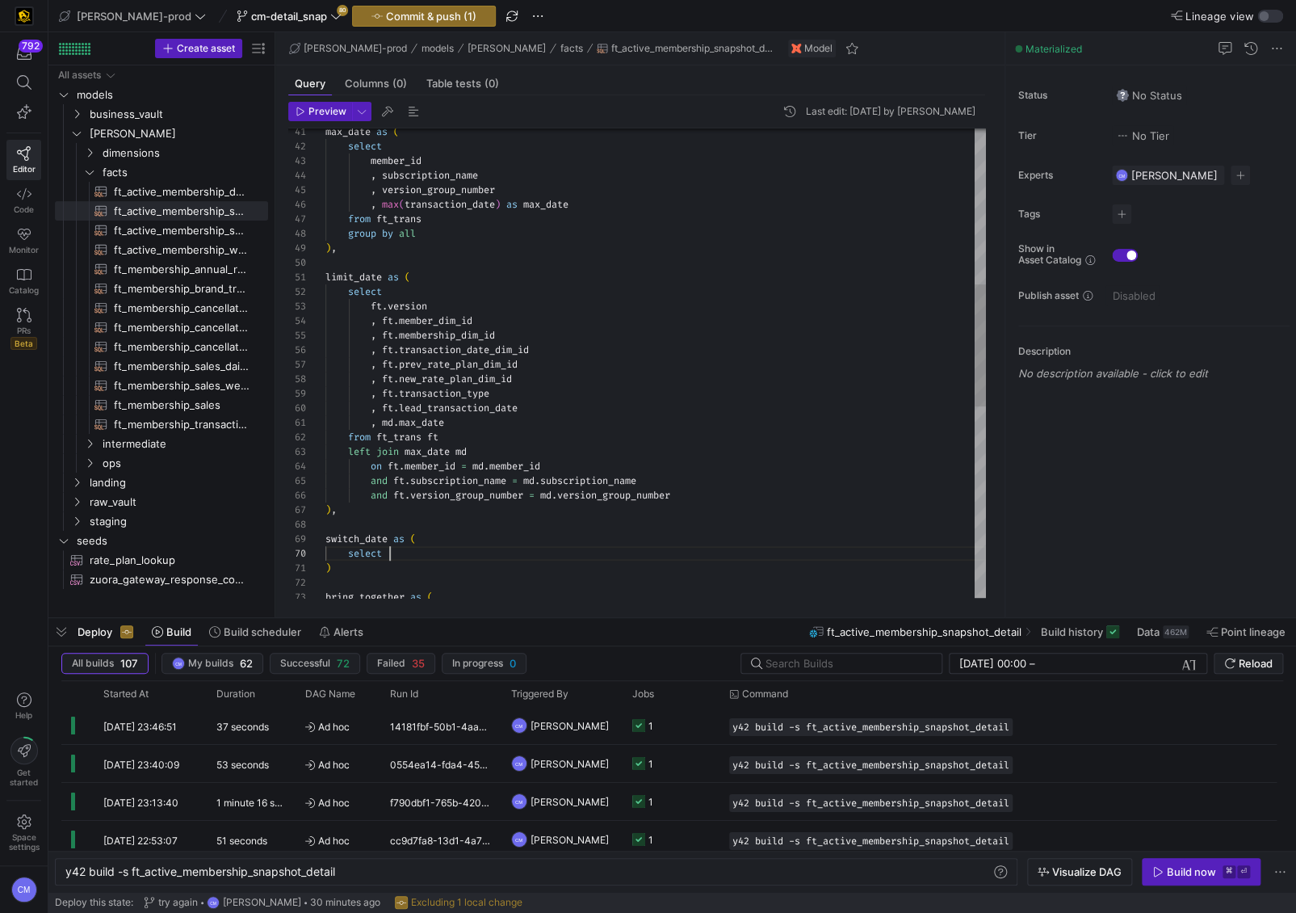
scroll to position [130, 64]
click at [451, 548] on div "select" at bounding box center [655, 553] width 661 height 15
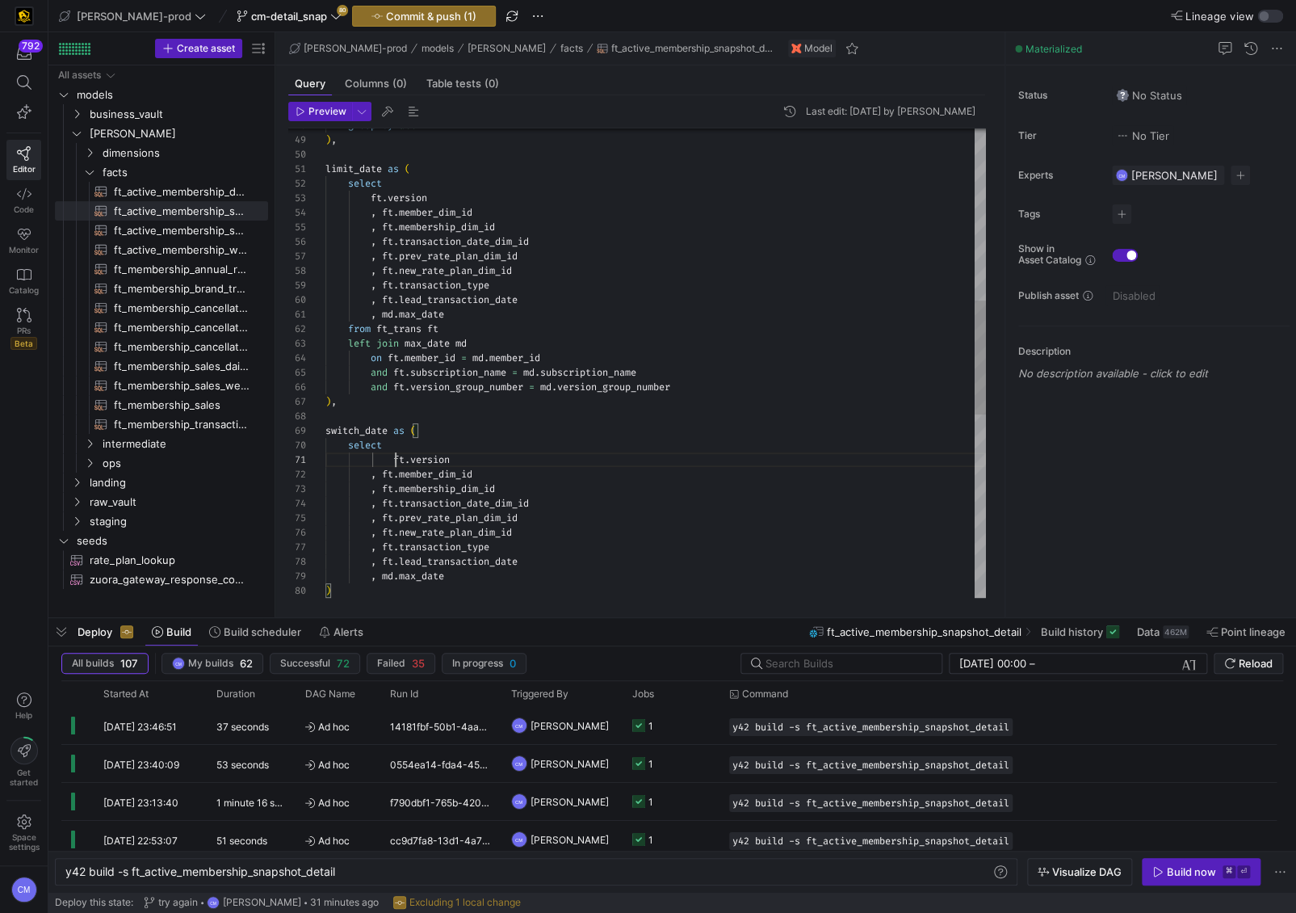
scroll to position [0, 69]
click at [392, 455] on div "group by all ) , limit_date as ( select ft . version , ft . member_dim_id , ft …" at bounding box center [655, 388] width 661 height 1932
click at [401, 566] on div "group by all ) , limit_date as ( select ft . version , ft . member_dim_id , ft …" at bounding box center [655, 388] width 661 height 1932
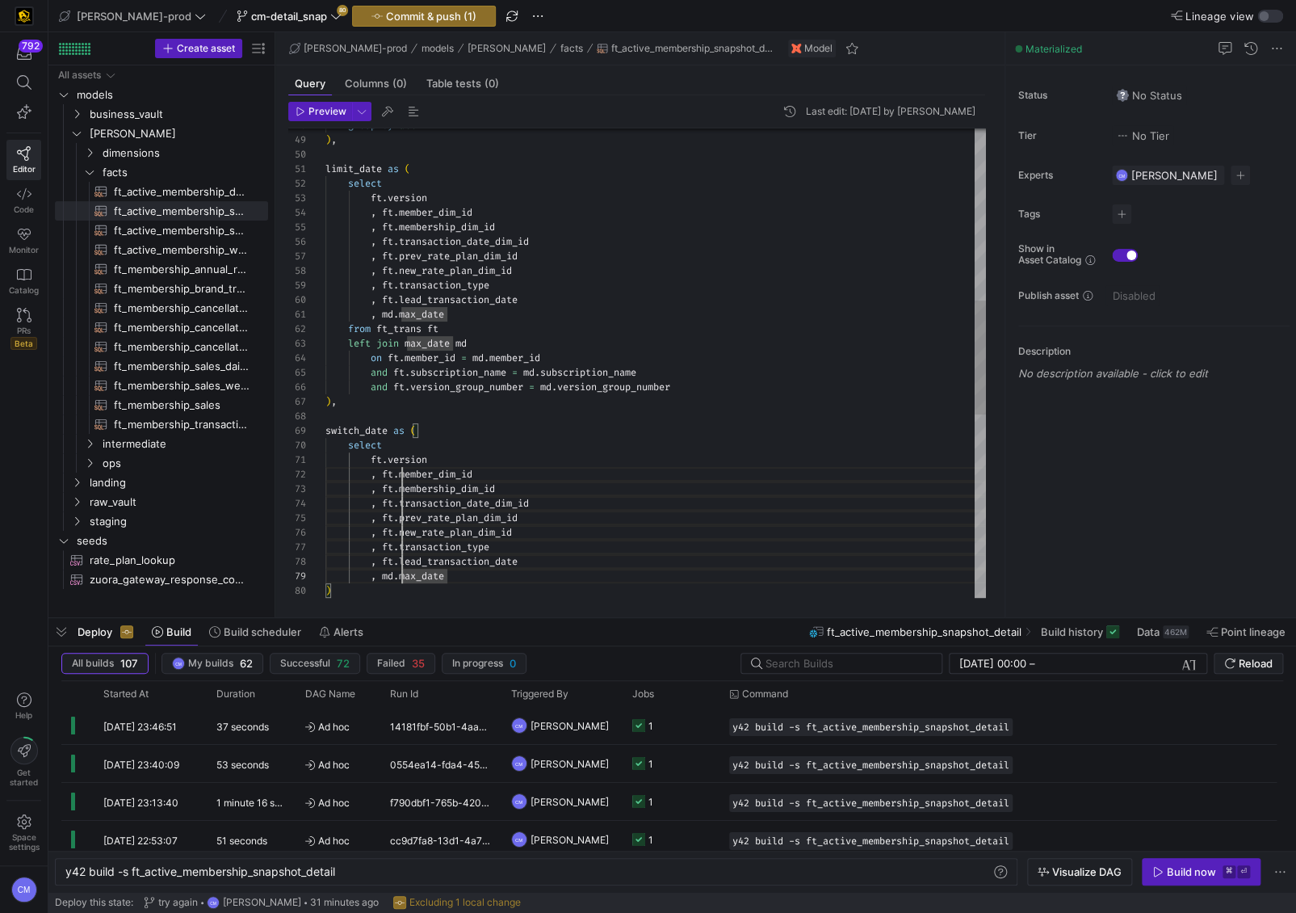
drag, startPoint x: 401, startPoint y: 577, endPoint x: 401, endPoint y: 470, distance: 106.6
click at [401, 470] on div "group by all ) , limit_date as ( select ft . version , ft . member_dim_id , ft …" at bounding box center [655, 388] width 661 height 1932
click at [386, 456] on div "group by all ) , limit_date as ( select ft . version , ft . member_dim_id , ft …" at bounding box center [655, 388] width 661 height 1932
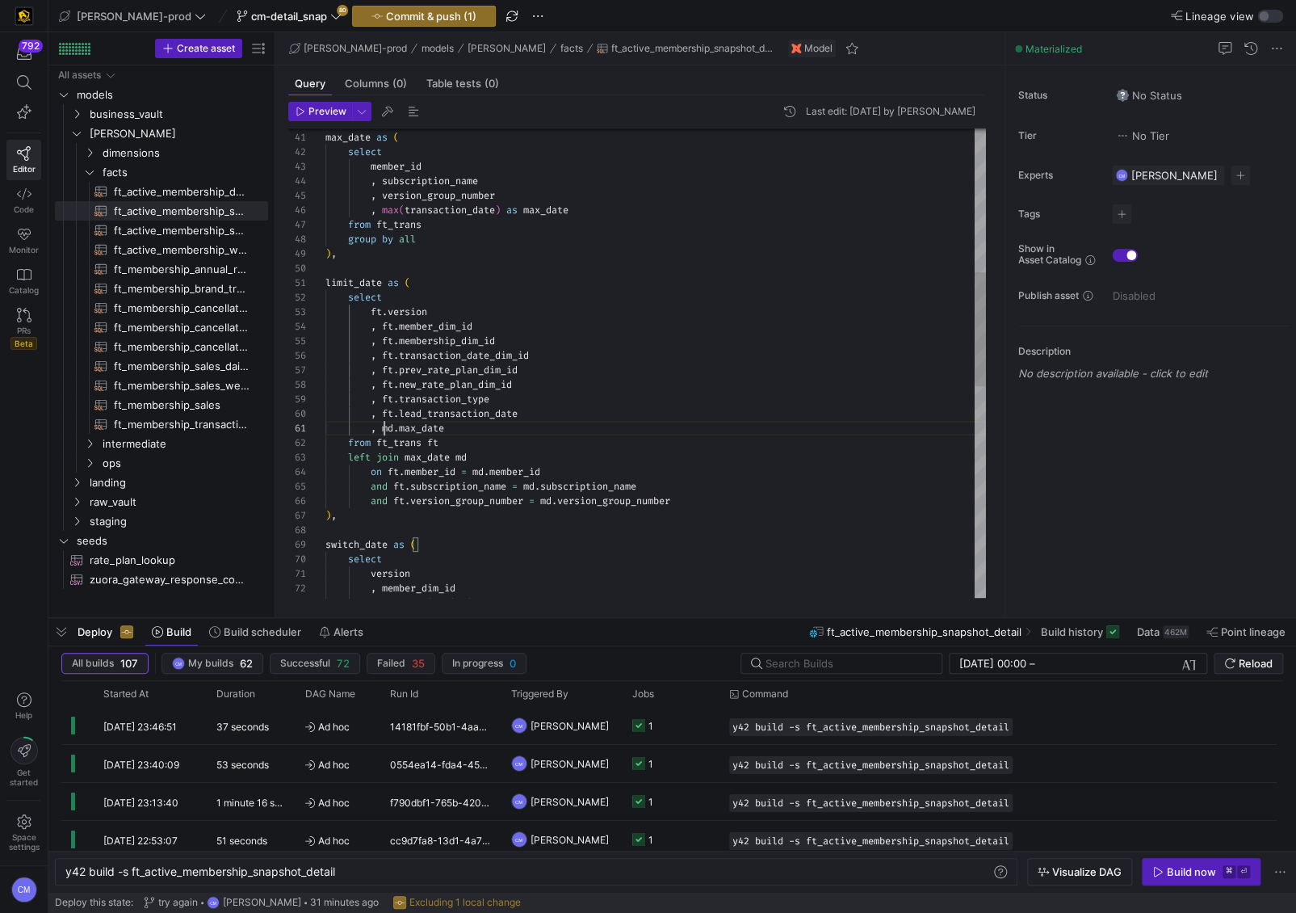
click at [384, 426] on div "group by all ) , limit_date as ( select ft . version , ft . member_dim_id , ft …" at bounding box center [655, 502] width 661 height 1932
click at [572, 431] on div "group by all ) , limit_date as ( select ft . version , ft . member_dim_id , ft …" at bounding box center [655, 502] width 661 height 1932
click at [648, 432] on div "group by all ) , limit_date as ( select ft . version , ft . member_dim_id , ft …" at bounding box center [655, 502] width 661 height 1932
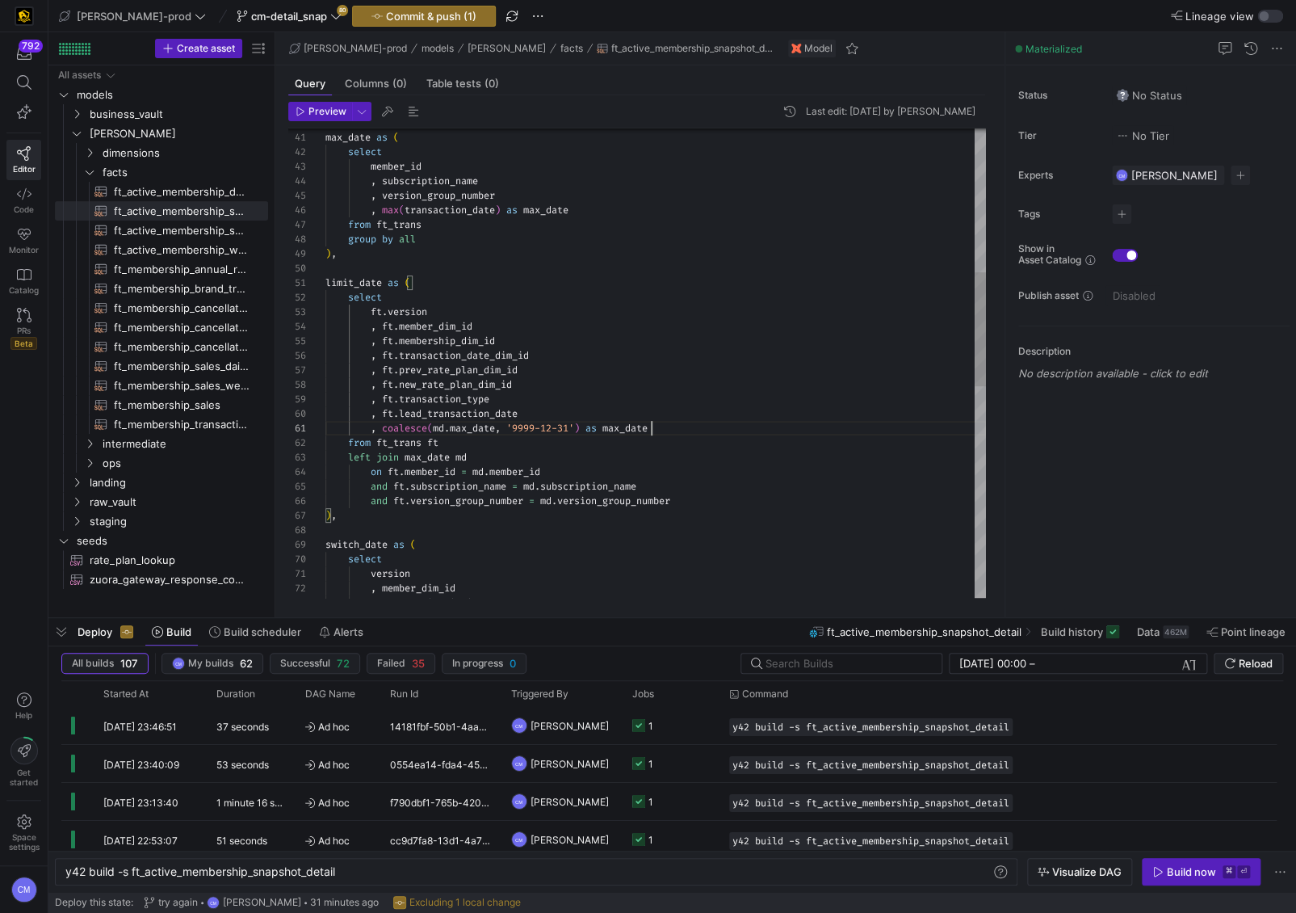
click at [648, 432] on div "group by all ) , limit_date as ( select ft . version , ft . member_dim_id , ft …" at bounding box center [655, 502] width 661 height 1932
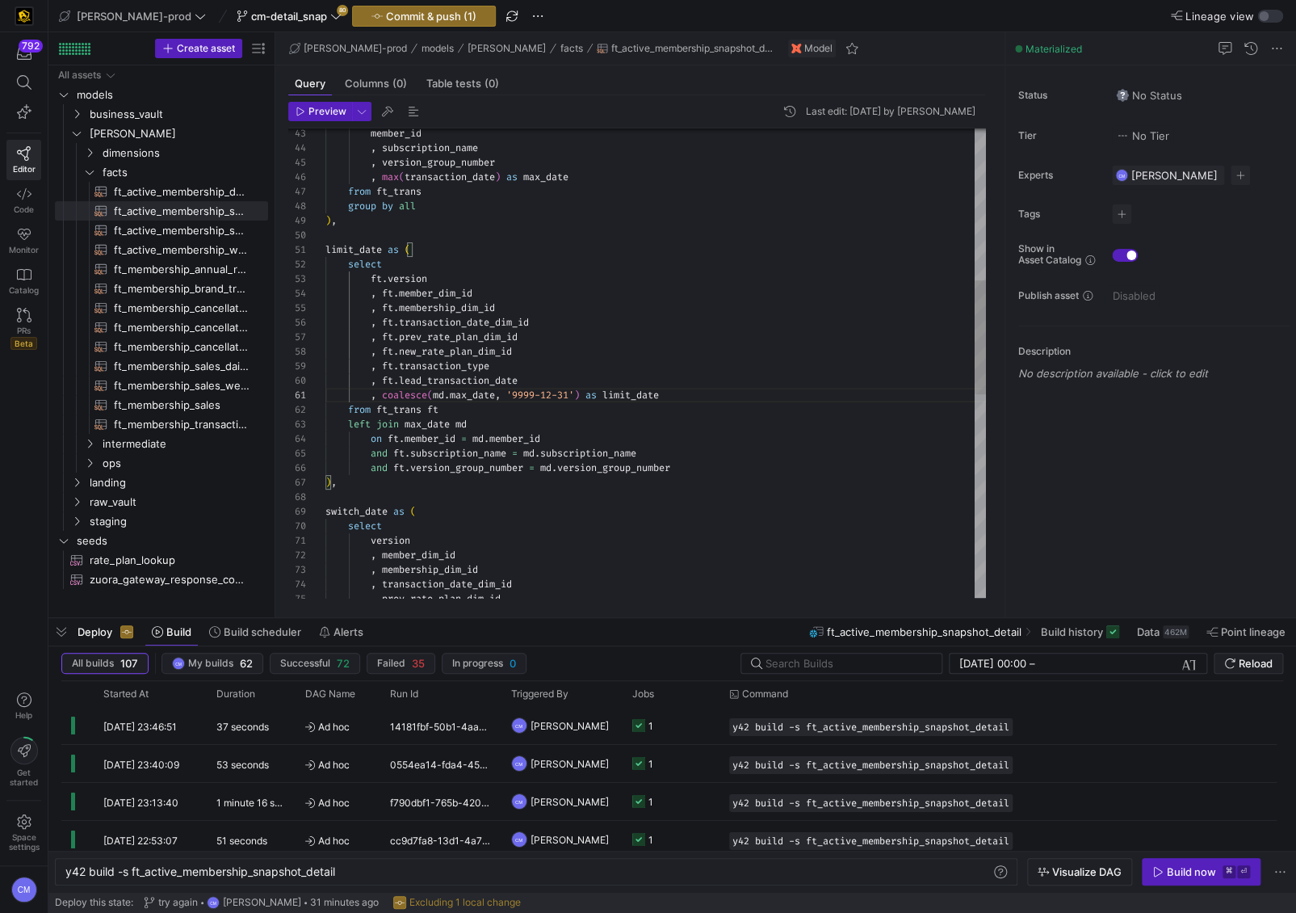
click at [628, 394] on div "group by all ) , limit_date as ( select ft . version , ft . member_dim_id , ft …" at bounding box center [655, 469] width 661 height 1932
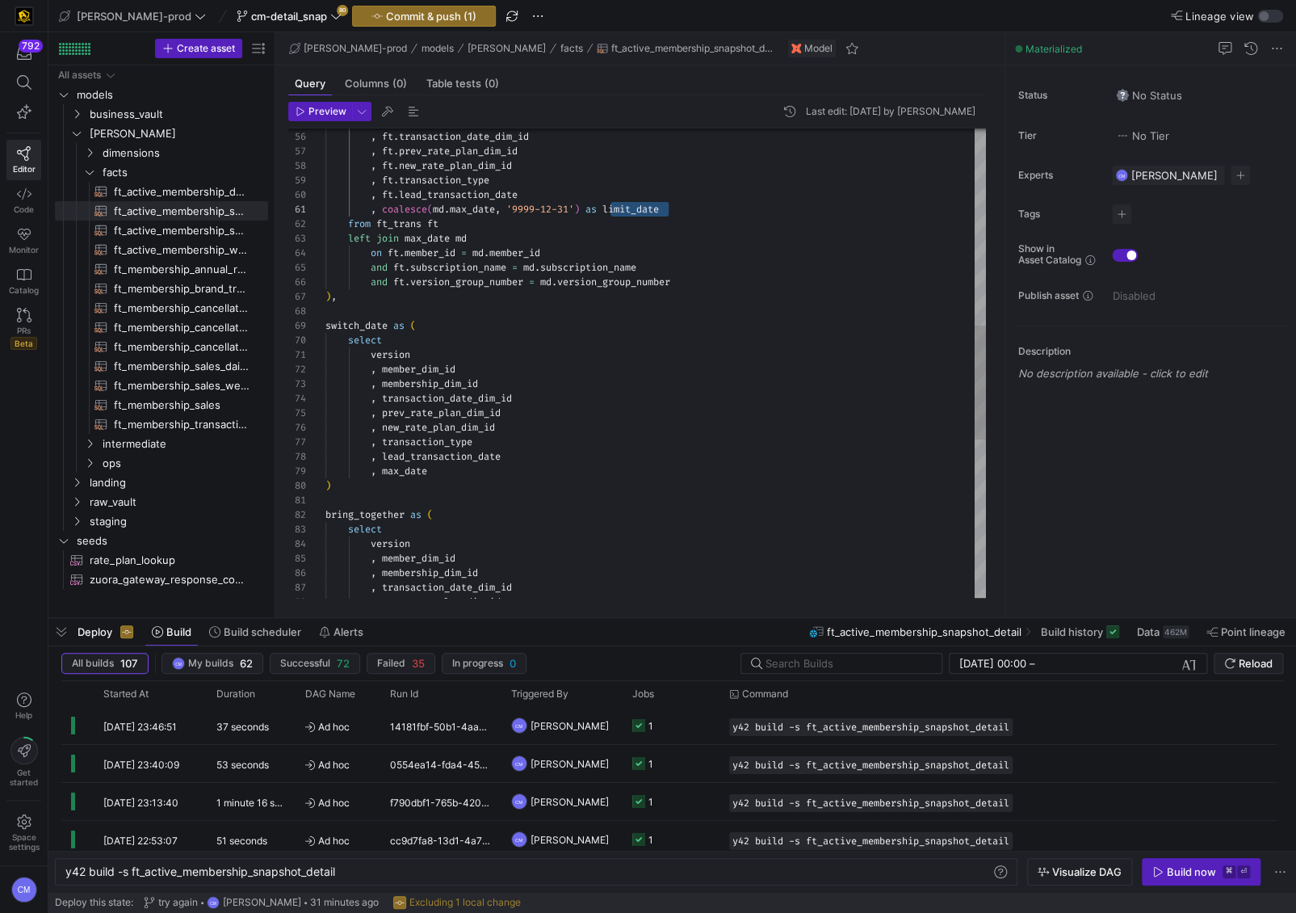
click at [411, 471] on div ", ft . membership_dim_id , ft . transaction_date_dim_id , ft . prev_rate_plan_d…" at bounding box center [655, 283] width 661 height 1932
click at [411, 471] on span "max_date" at bounding box center [404, 470] width 45 height 13
drag, startPoint x: 455, startPoint y: 471, endPoint x: 372, endPoint y: 472, distance: 83.2
click at [372, 472] on div ", ft . membership_dim_id , ft . transaction_date_dim_id , ft . prev_rate_plan_d…" at bounding box center [655, 283] width 661 height 1932
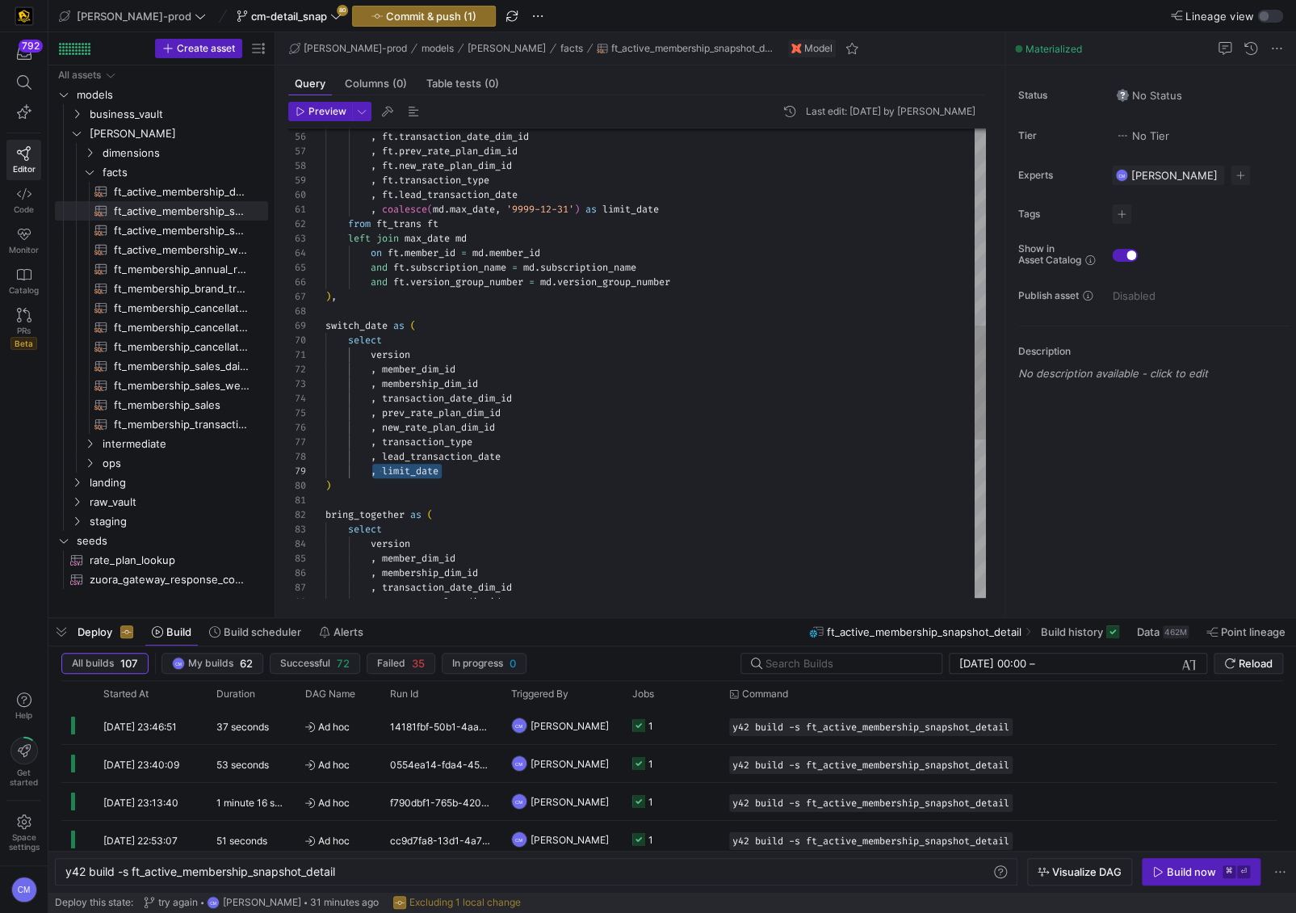
scroll to position [115, 105]
click at [635, 209] on div ", ft . membership_dim_id , ft . transaction_date_dim_id , ft . prev_rate_plan_d…" at bounding box center [655, 283] width 661 height 1932
drag, startPoint x: 450, startPoint y: 475, endPoint x: 372, endPoint y: 472, distance: 77.6
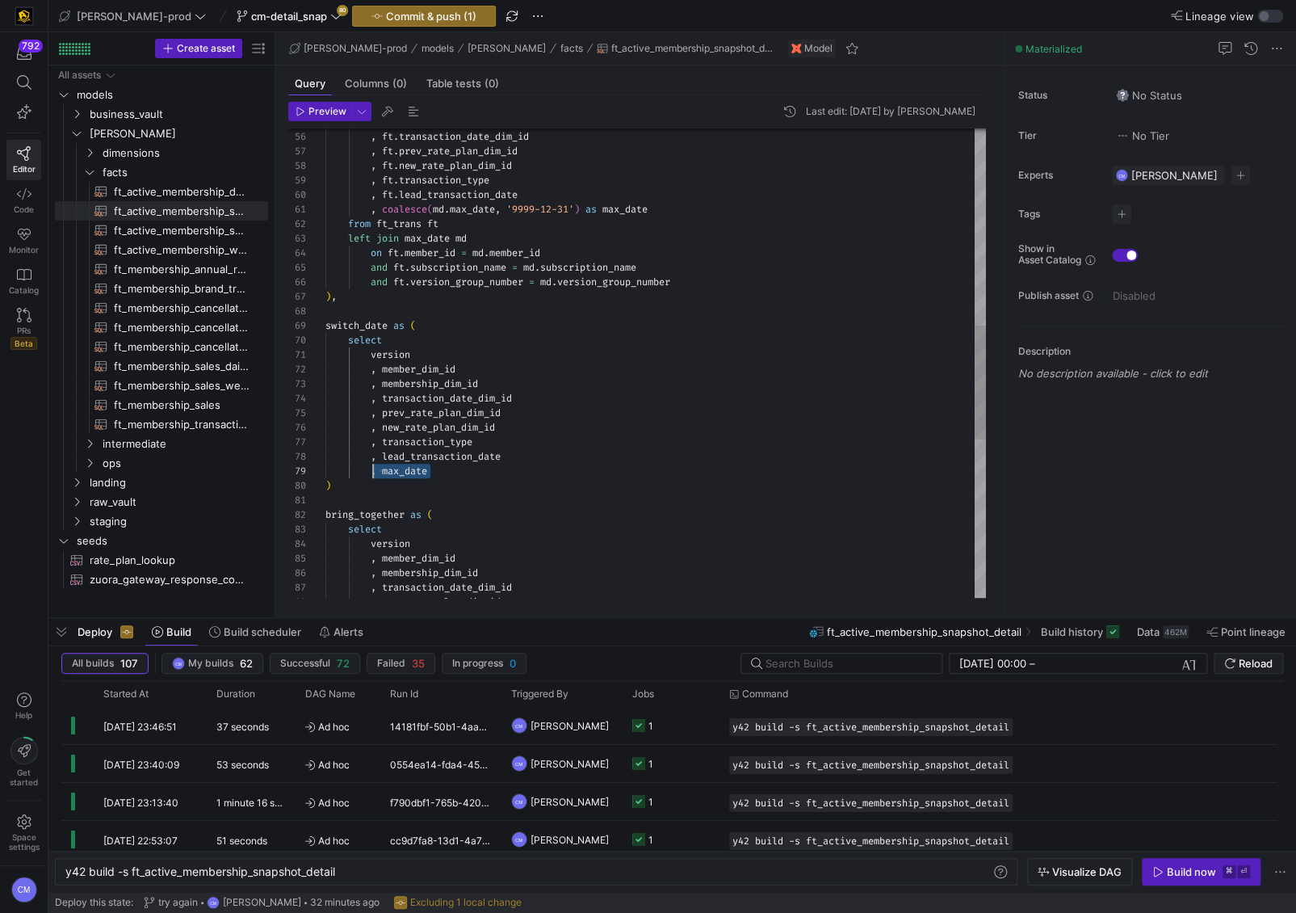
click at [372, 472] on div ", ft . membership_dim_id , ft . transaction_date_dim_id , ft . prev_rate_plan_d…" at bounding box center [655, 283] width 661 height 1932
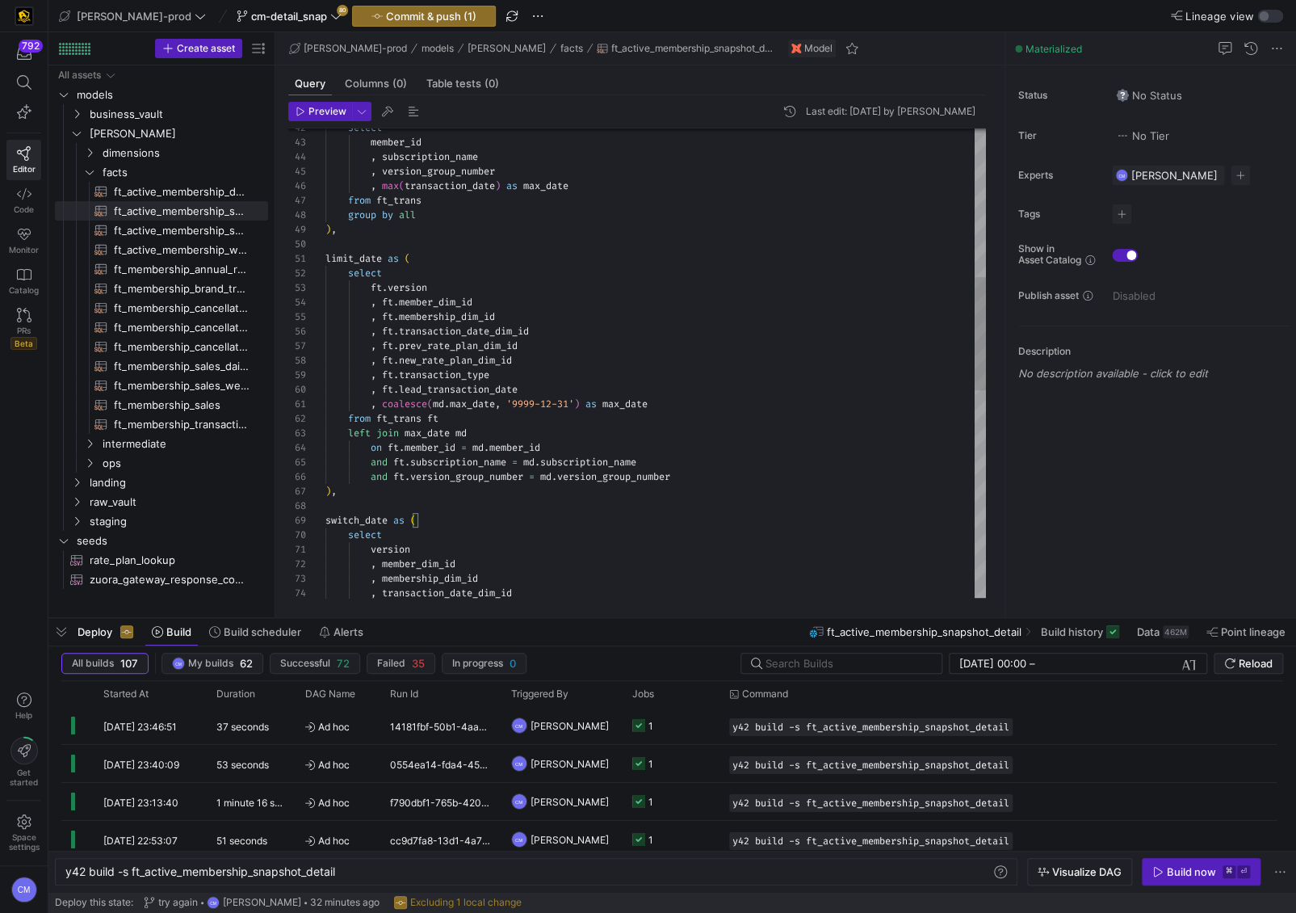
scroll to position [115, 169]
click at [523, 371] on div ", ft . membership_dim_id , ft . transaction_date_dim_id , ft . prev_rate_plan_d…" at bounding box center [655, 484] width 661 height 1946
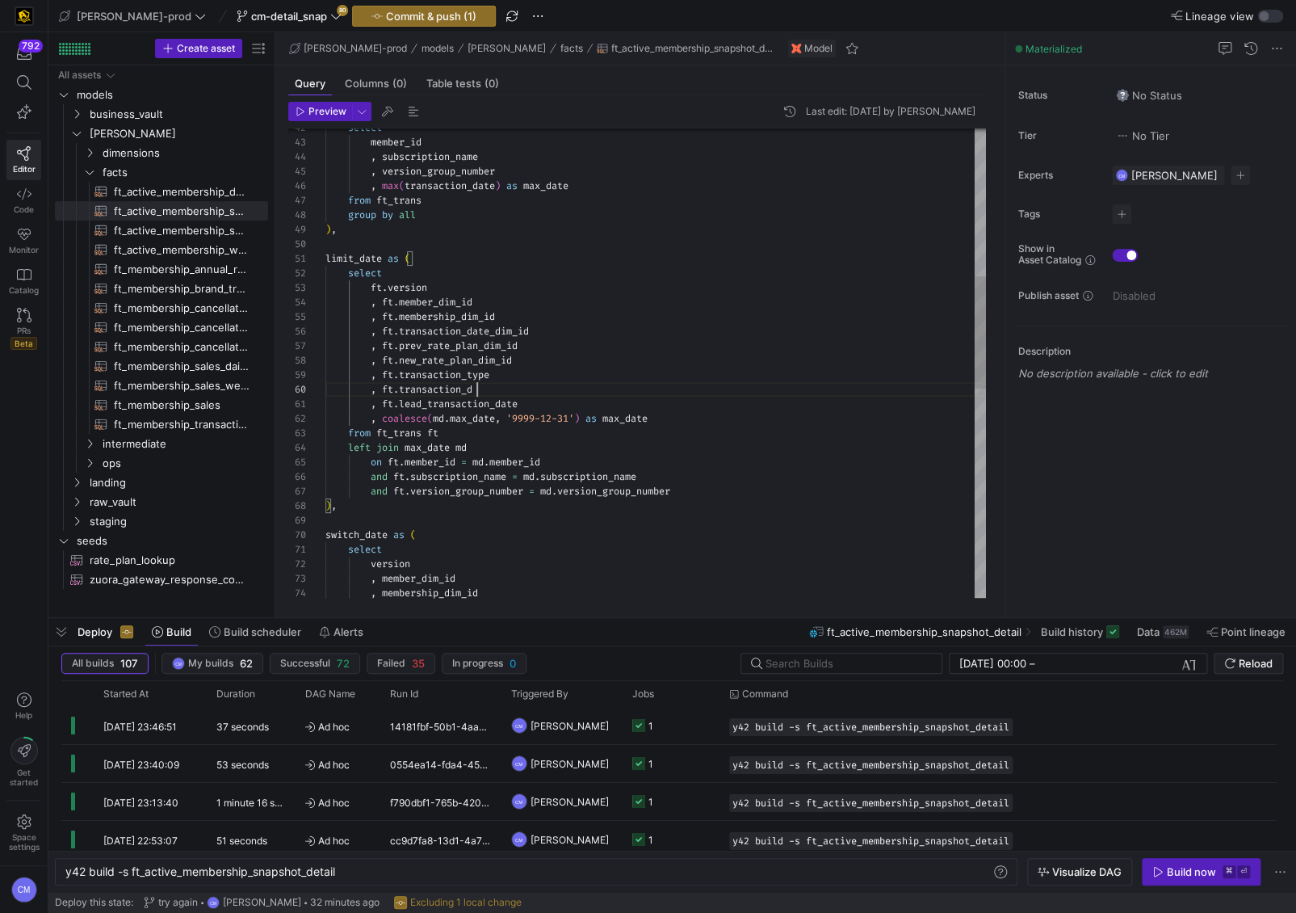
scroll to position [130, 169]
click at [472, 386] on div ", ft . membership_dim_id , ft . transaction_date_dim_id , ft . prev_rate_plan_d…" at bounding box center [655, 491] width 661 height 1961
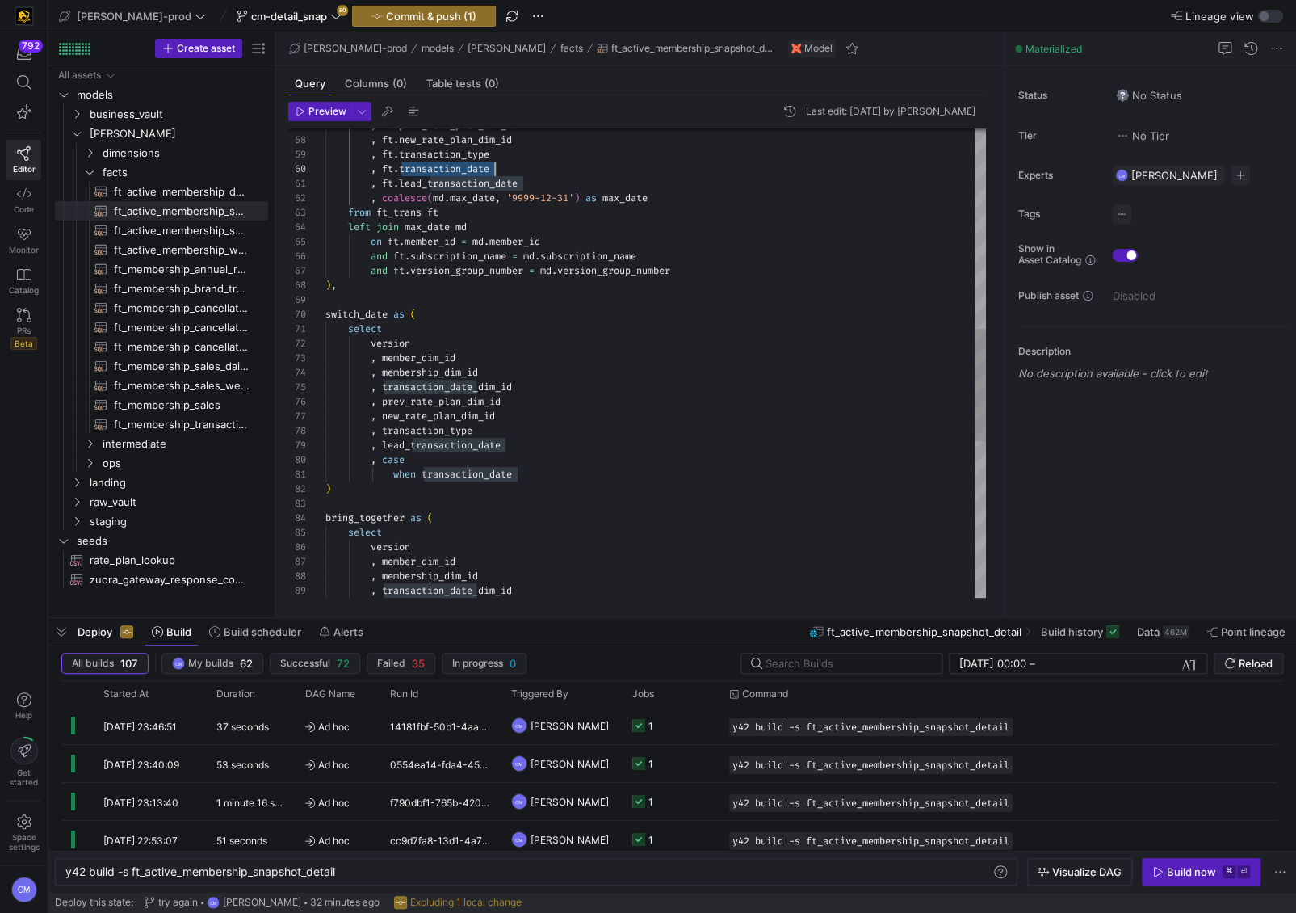
click at [505, 479] on div ", ft . prev_rate_plan_dim_id , ft . new_rate_plan_dim_id , ft . transaction_typ…" at bounding box center [655, 271] width 661 height 1961
click at [524, 475] on div ", ft . prev_rate_plan_dim_id , ft . new_rate_plan_dim_id , ft . transaction_typ…" at bounding box center [655, 271] width 661 height 1961
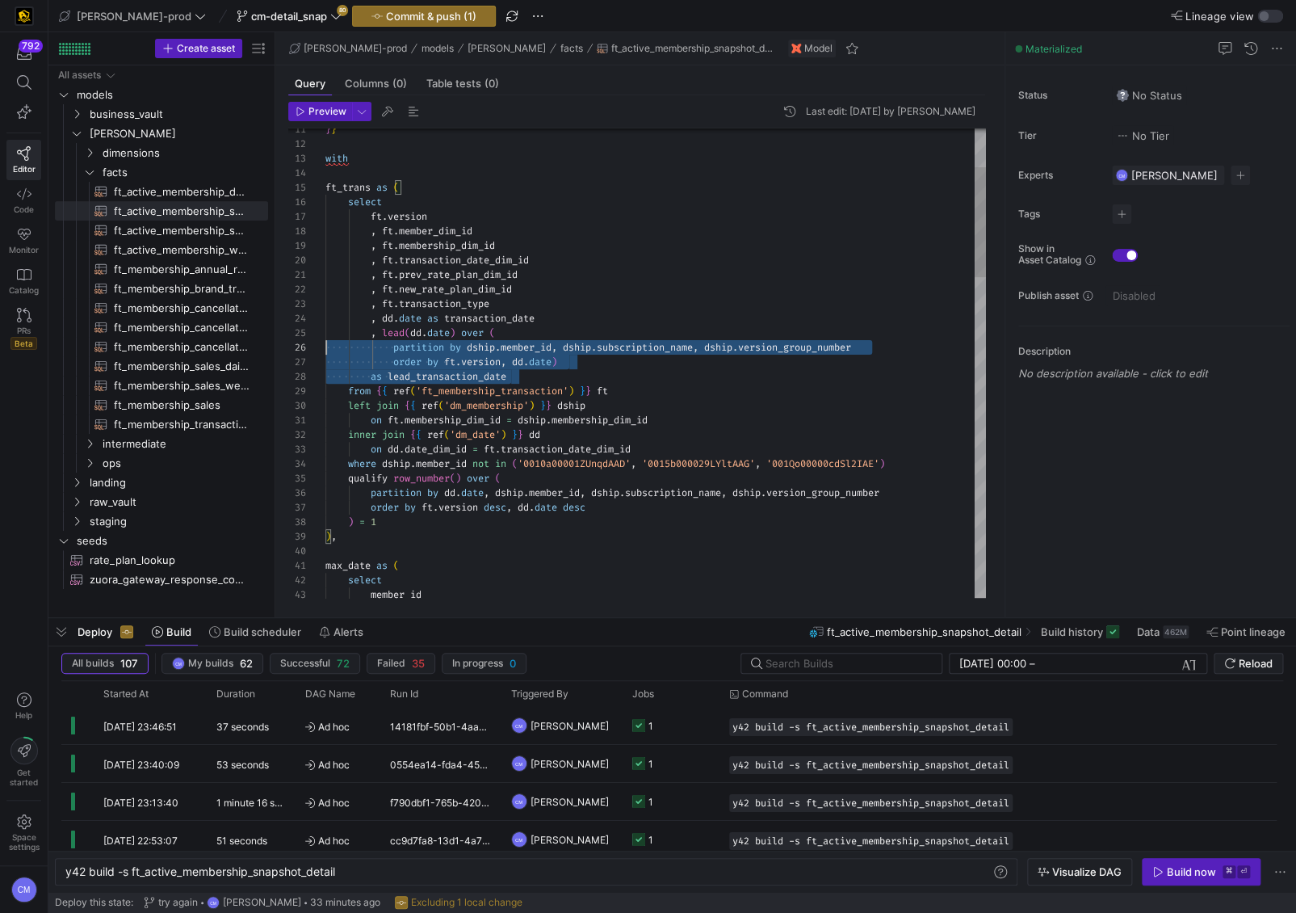
scroll to position [57, 0]
drag, startPoint x: 536, startPoint y: 372, endPoint x: 283, endPoint y: 333, distance: 255.8
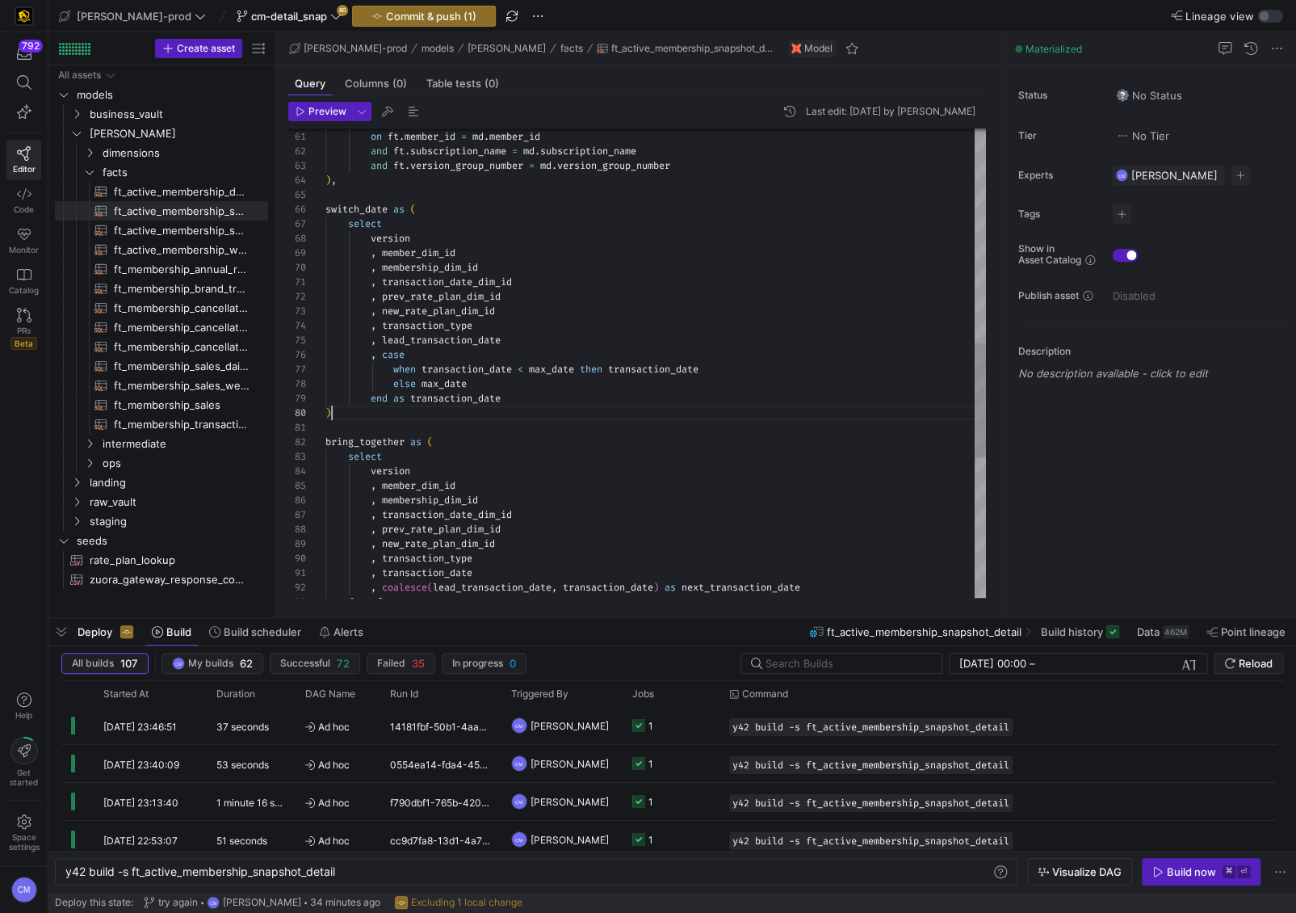
scroll to position [130, 6]
click at [426, 413] on div "left join max_date md on ft . member_id = md . member_id and ft . subscription_…" at bounding box center [655, 210] width 661 height 1932
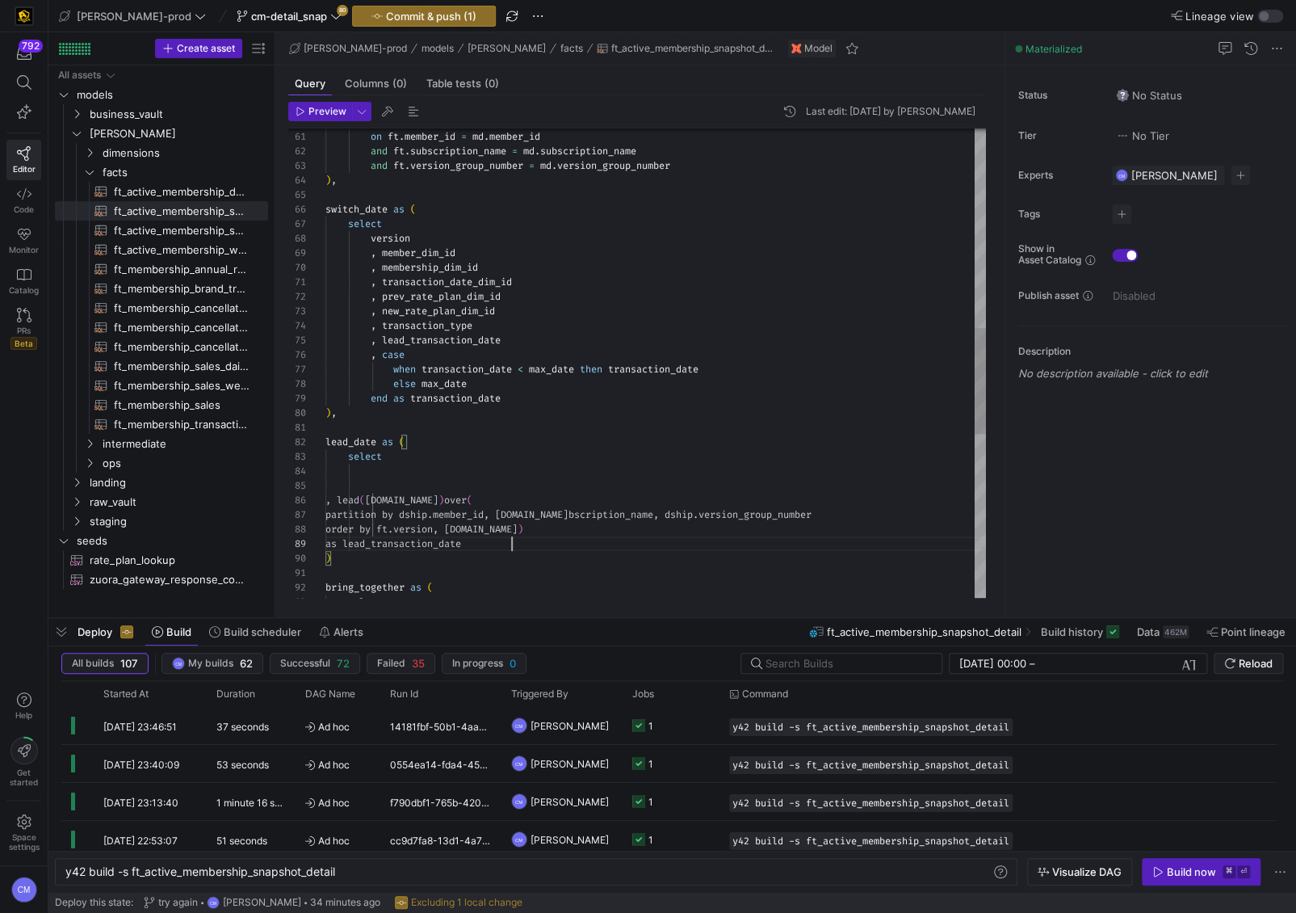
scroll to position [115, 186]
click at [394, 499] on div "left join max_date md on ft . member_id = md . member_id and ft . subscription_…" at bounding box center [655, 282] width 661 height 2077
drag, startPoint x: 511, startPoint y: 342, endPoint x: 300, endPoint y: 341, distance: 210.8
click at [325, 341] on div "left join max_date md on ft . member_id = md . member_id and ft . subscription_…" at bounding box center [655, 282] width 661 height 2077
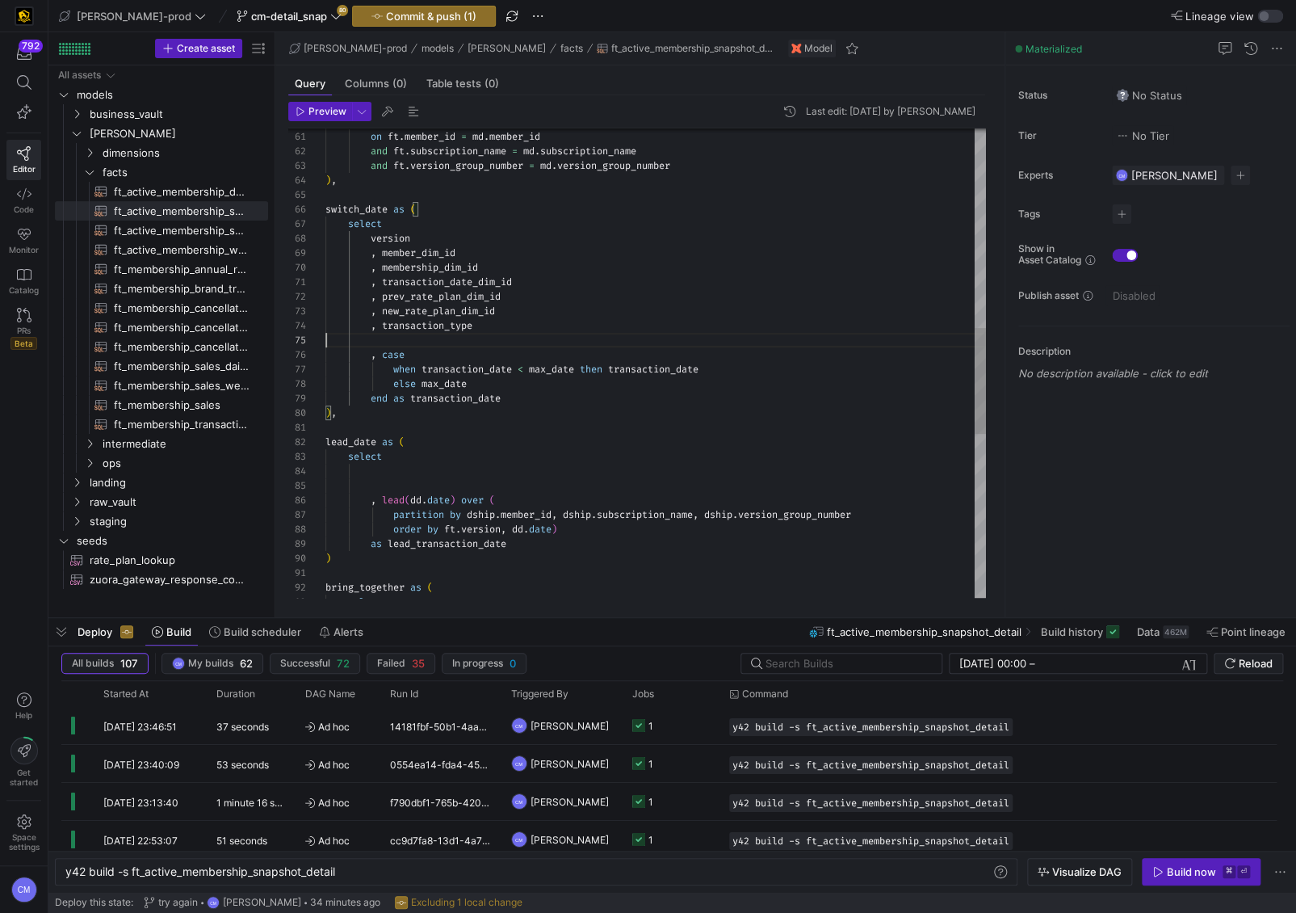
scroll to position [43, 151]
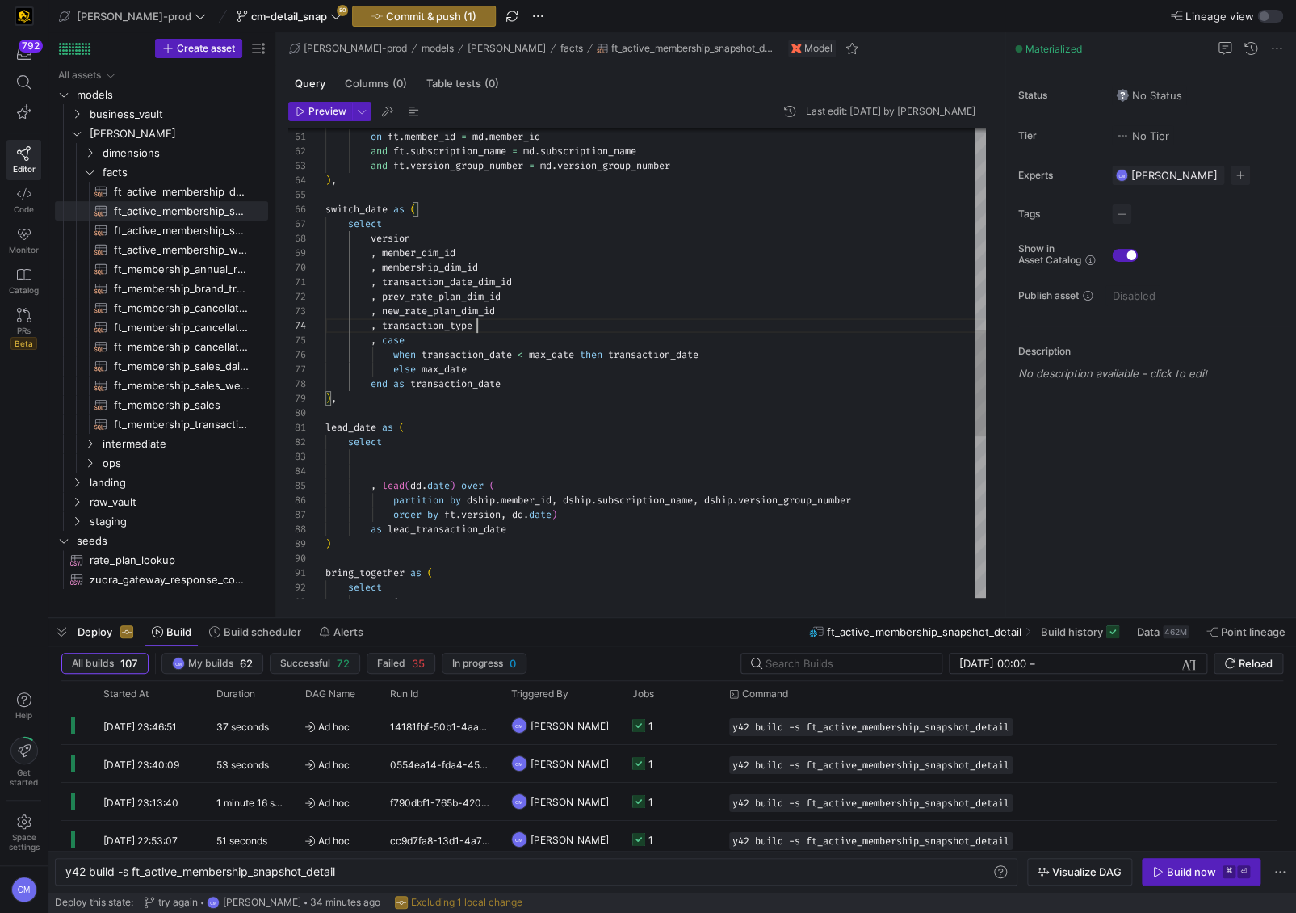
click at [518, 382] on div "left join max_date md on ft . member_id = md . member_id and ft . subscription_…" at bounding box center [655, 275] width 661 height 2062
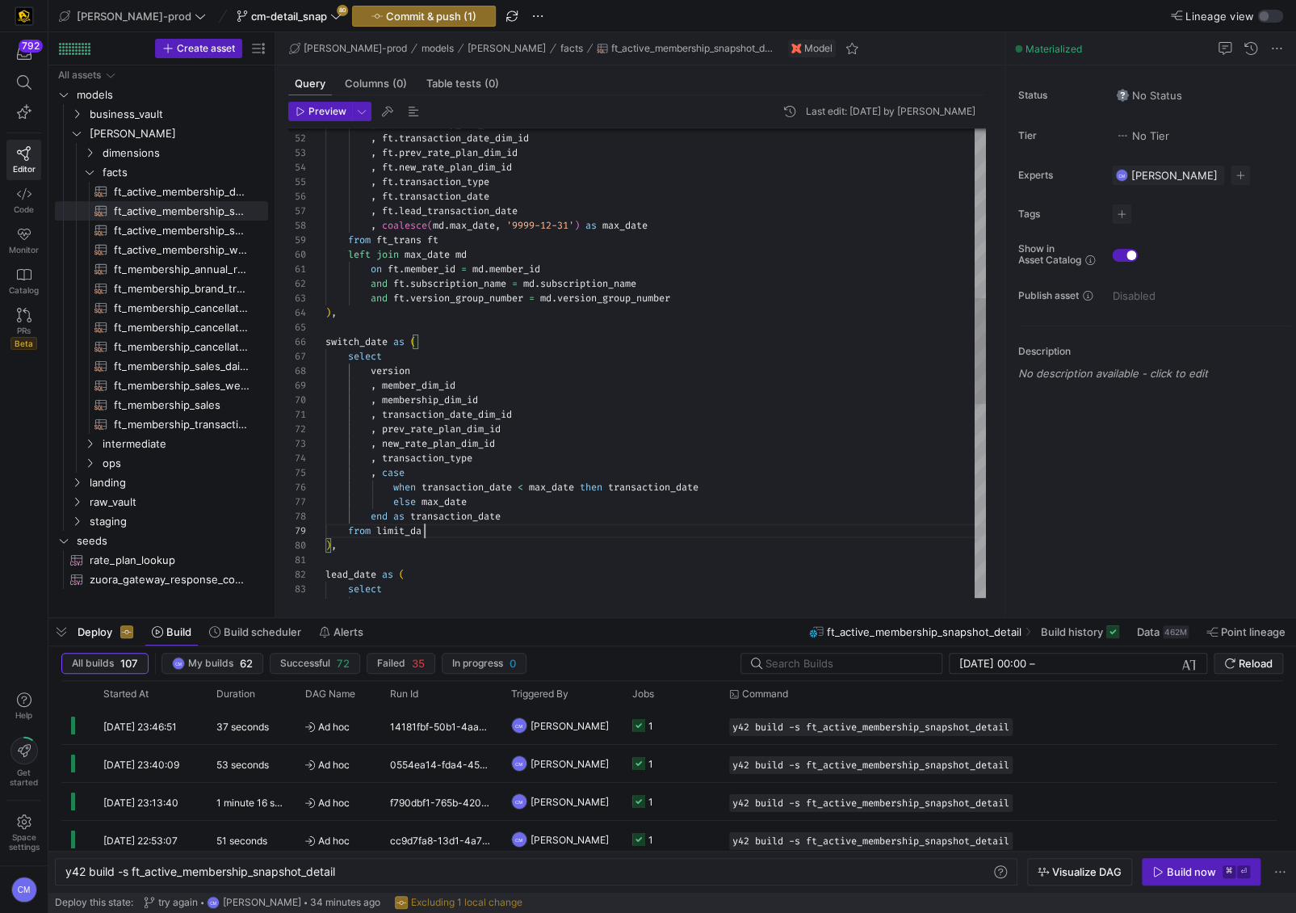
scroll to position [115, 111]
click at [366, 343] on div "left join max_date md on ft . member_id = md . member_id and ft . subscription_…" at bounding box center [655, 415] width 661 height 2077
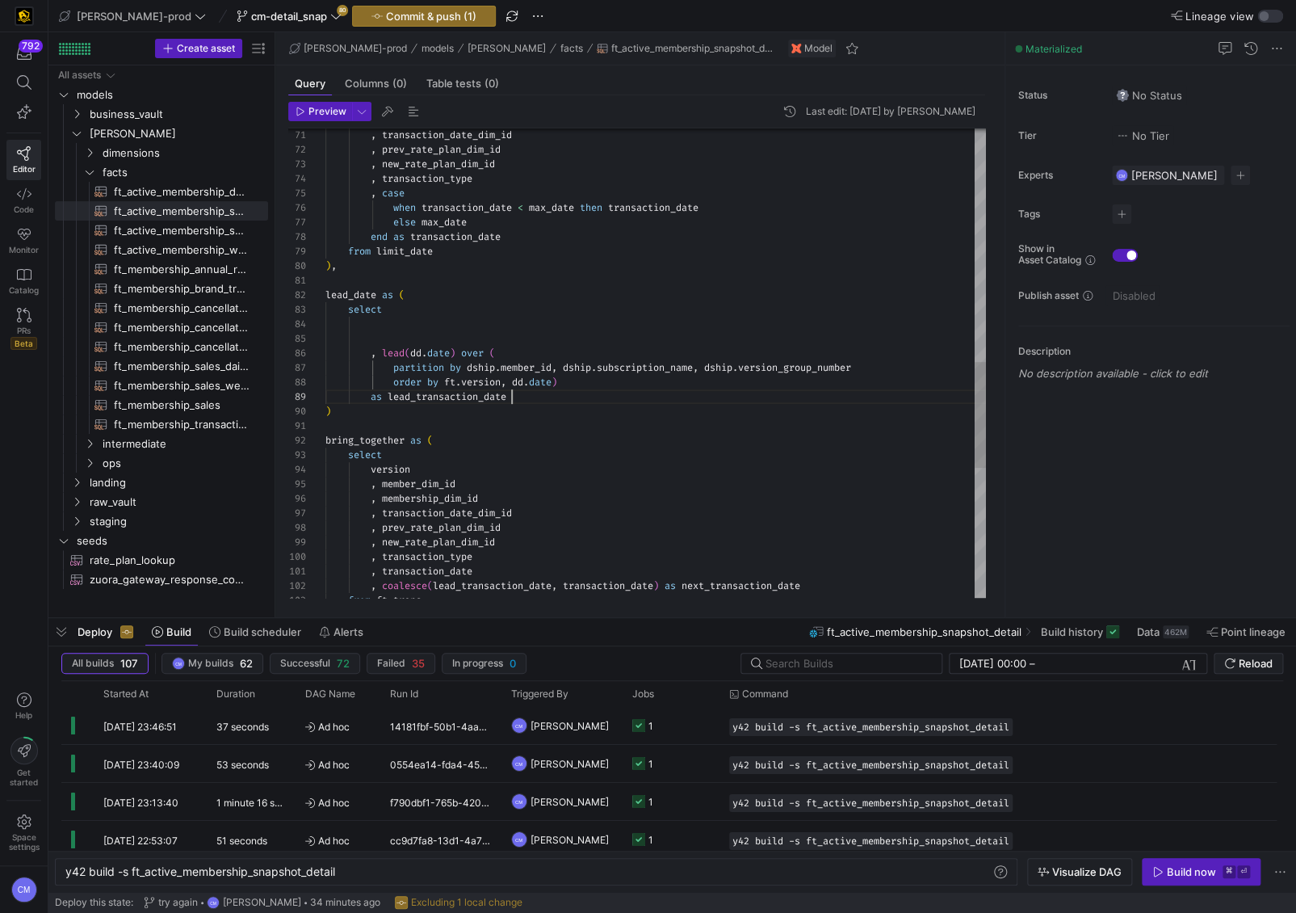
click at [538, 397] on div "as lead_transaction_date" at bounding box center [655, 396] width 661 height 15
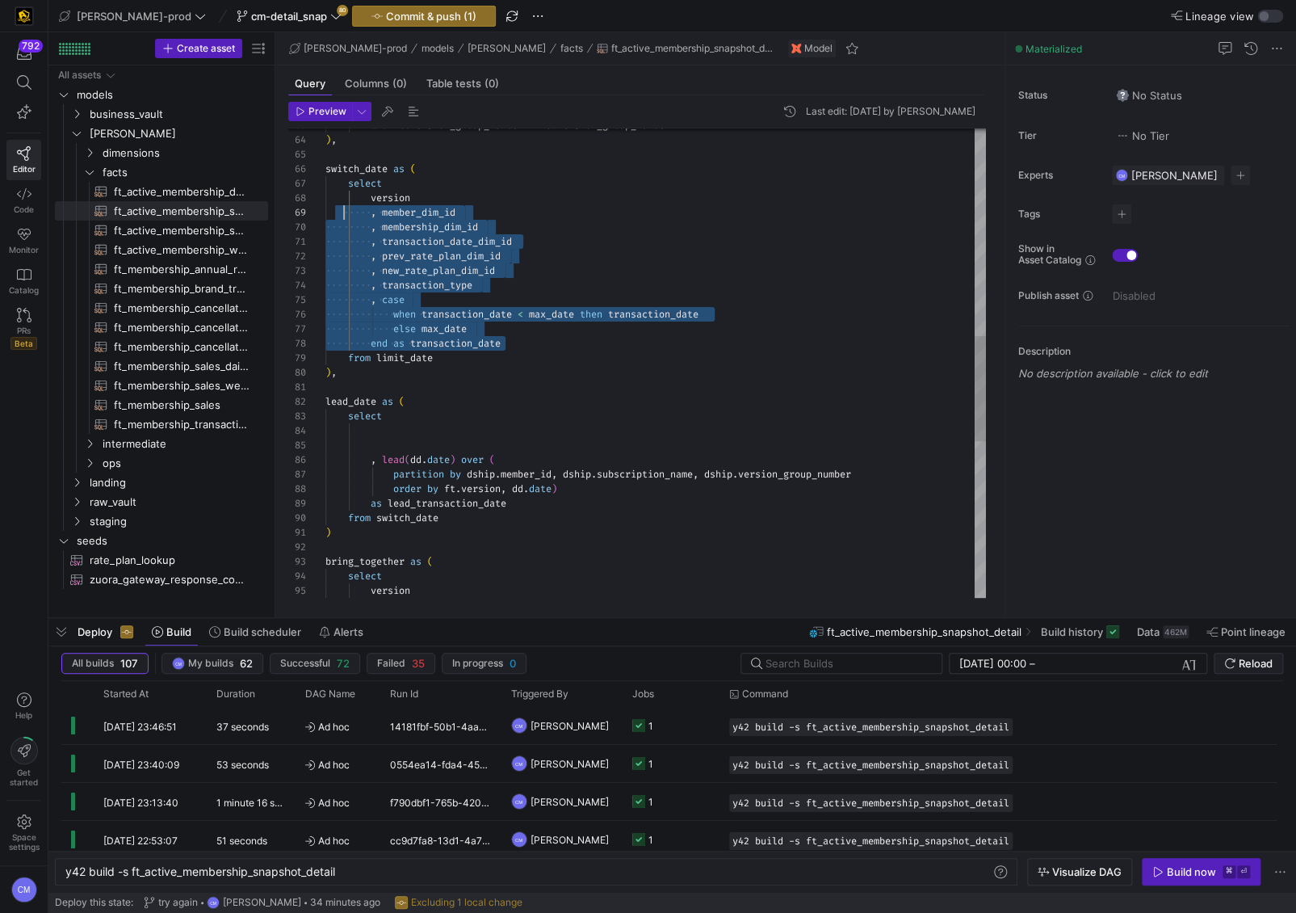
scroll to position [102, 0]
drag, startPoint x: 509, startPoint y: 340, endPoint x: 294, endPoint y: 203, distance: 254.9
click at [325, 203] on div ", transaction_date_dim_id , prev_rate_plan_dim_id , new_rate_plan_dim_id , tran…" at bounding box center [655, 250] width 661 height 2092
click at [410, 441] on div ", transaction_date_dim_id , prev_rate_plan_dim_id , new_rate_plan_dim_id , tran…" at bounding box center [655, 250] width 661 height 2092
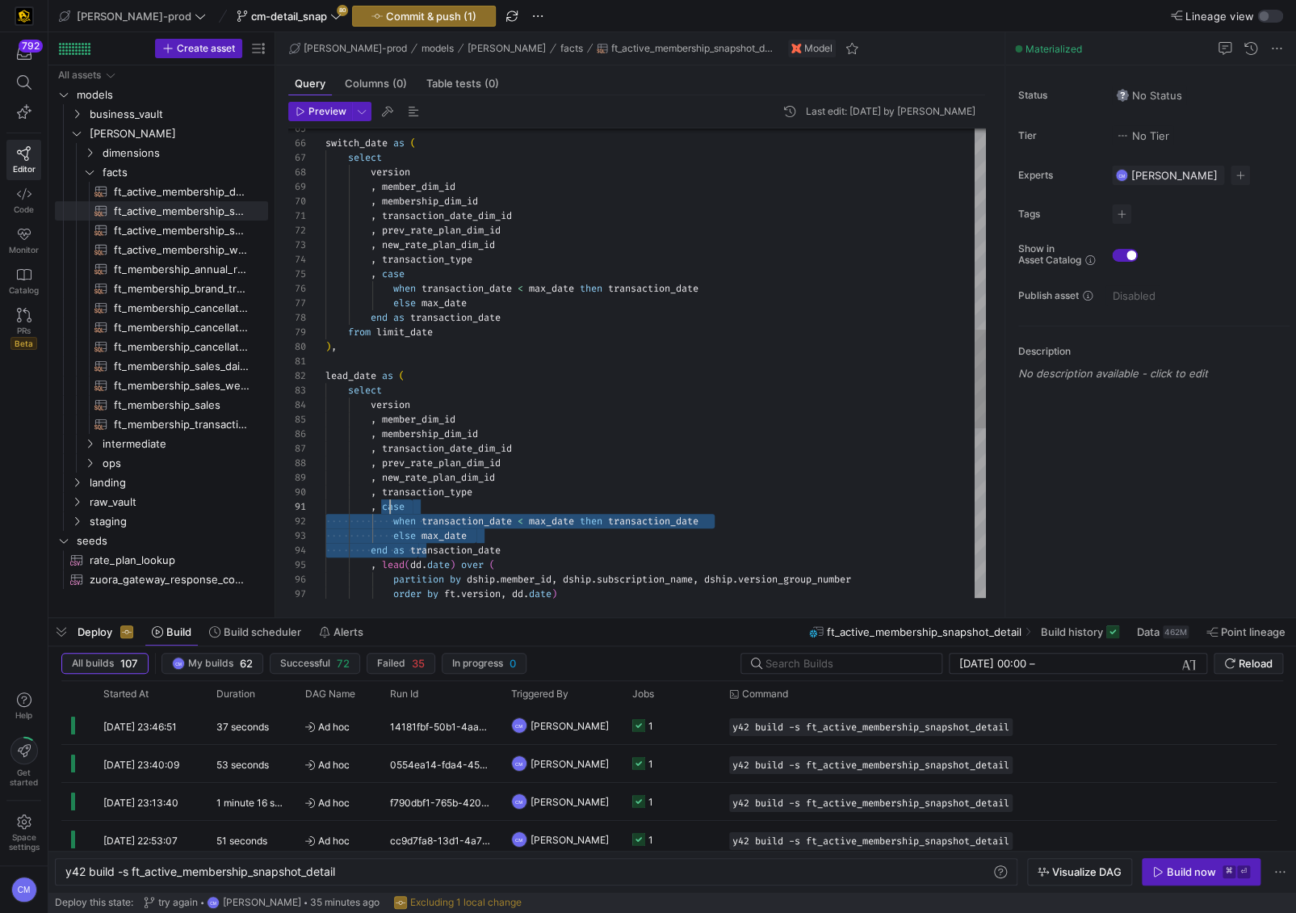
scroll to position [0, 64]
drag, startPoint x: 416, startPoint y: 547, endPoint x: 390, endPoint y: 510, distance: 45.3
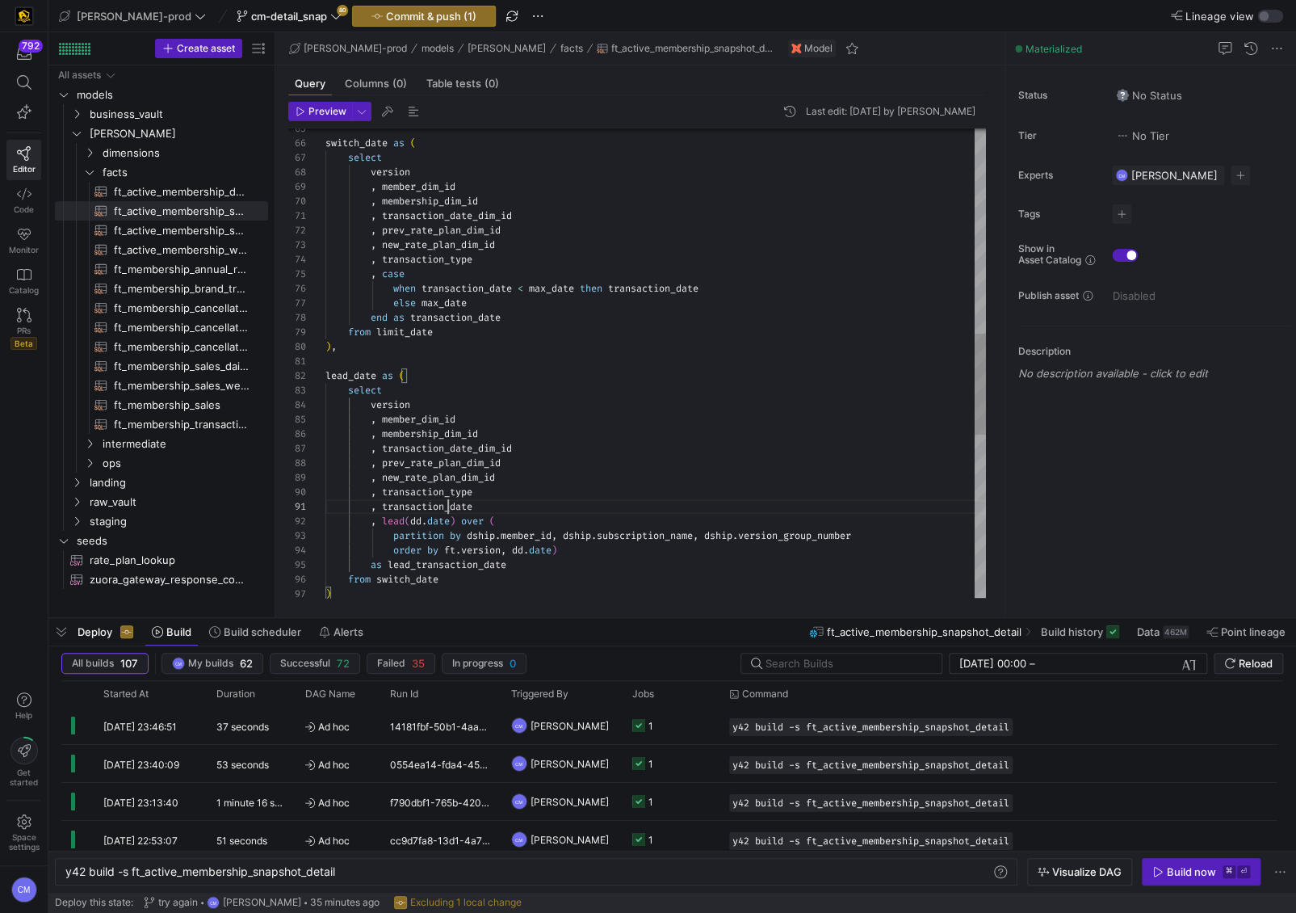
click at [448, 509] on div ", transaction_date_dim_id , prev_rate_plan_dim_id , new_rate_plan_dim_id , tran…" at bounding box center [655, 267] width 661 height 2179
click at [447, 519] on div ", transaction_date_dim_id , prev_rate_plan_dim_id , new_rate_plan_dim_id , tran…" at bounding box center [655, 267] width 661 height 2179
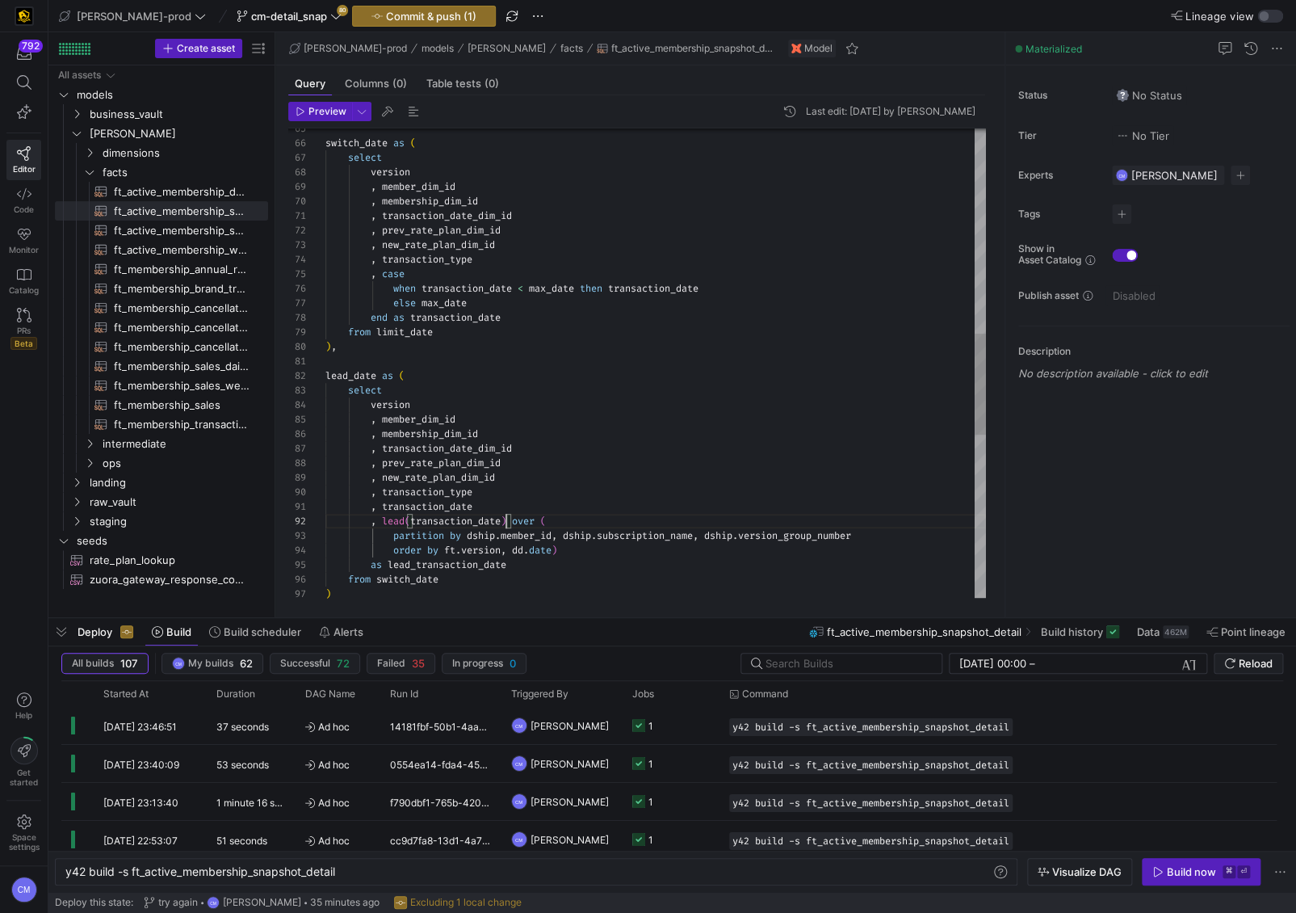
scroll to position [29, 179]
click at [505, 537] on div ", transaction_date_dim_id , prev_rate_plan_dim_id , new_rate_plan_dim_id , tran…" at bounding box center [655, 267] width 661 height 2179
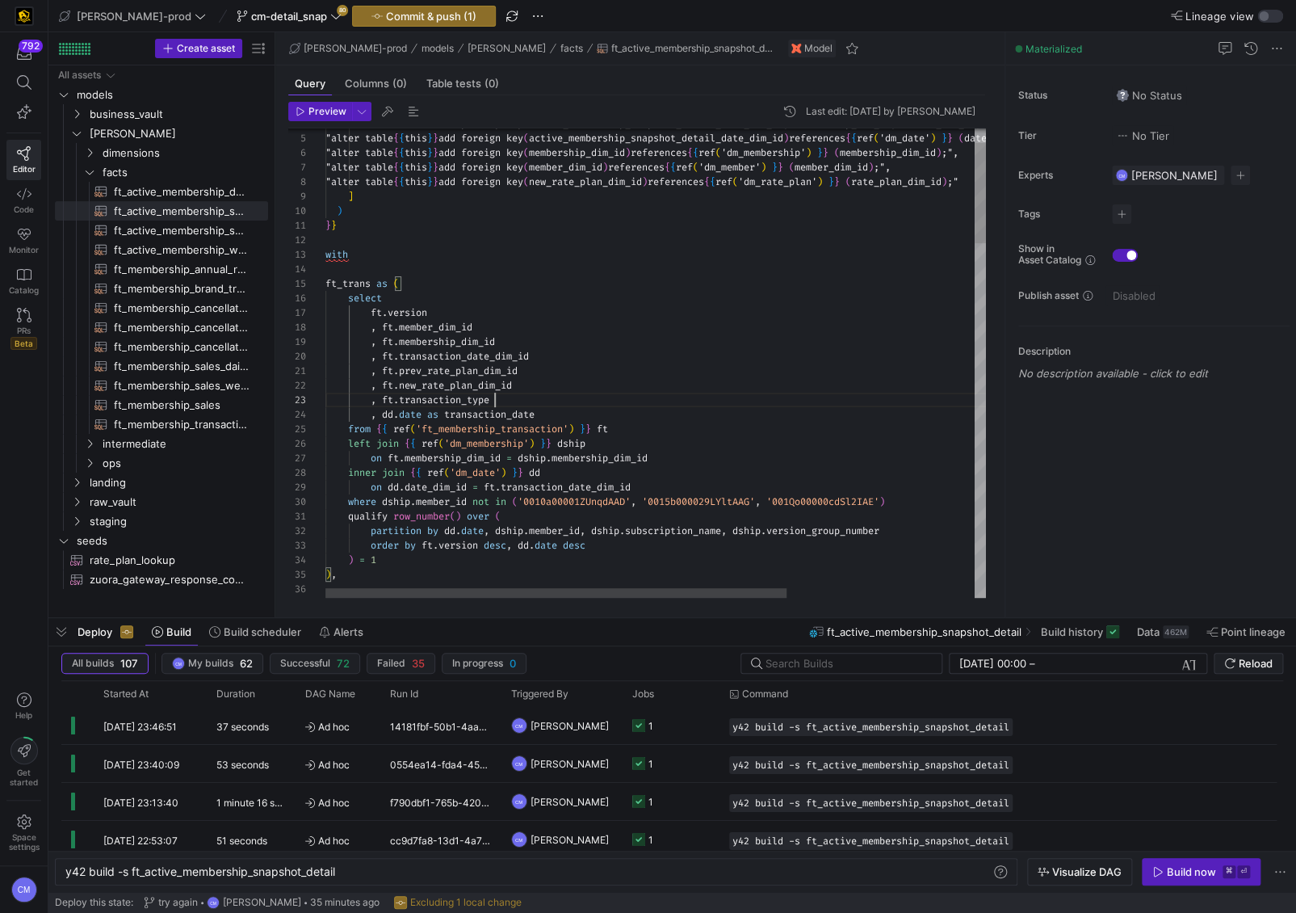
scroll to position [29, 169]
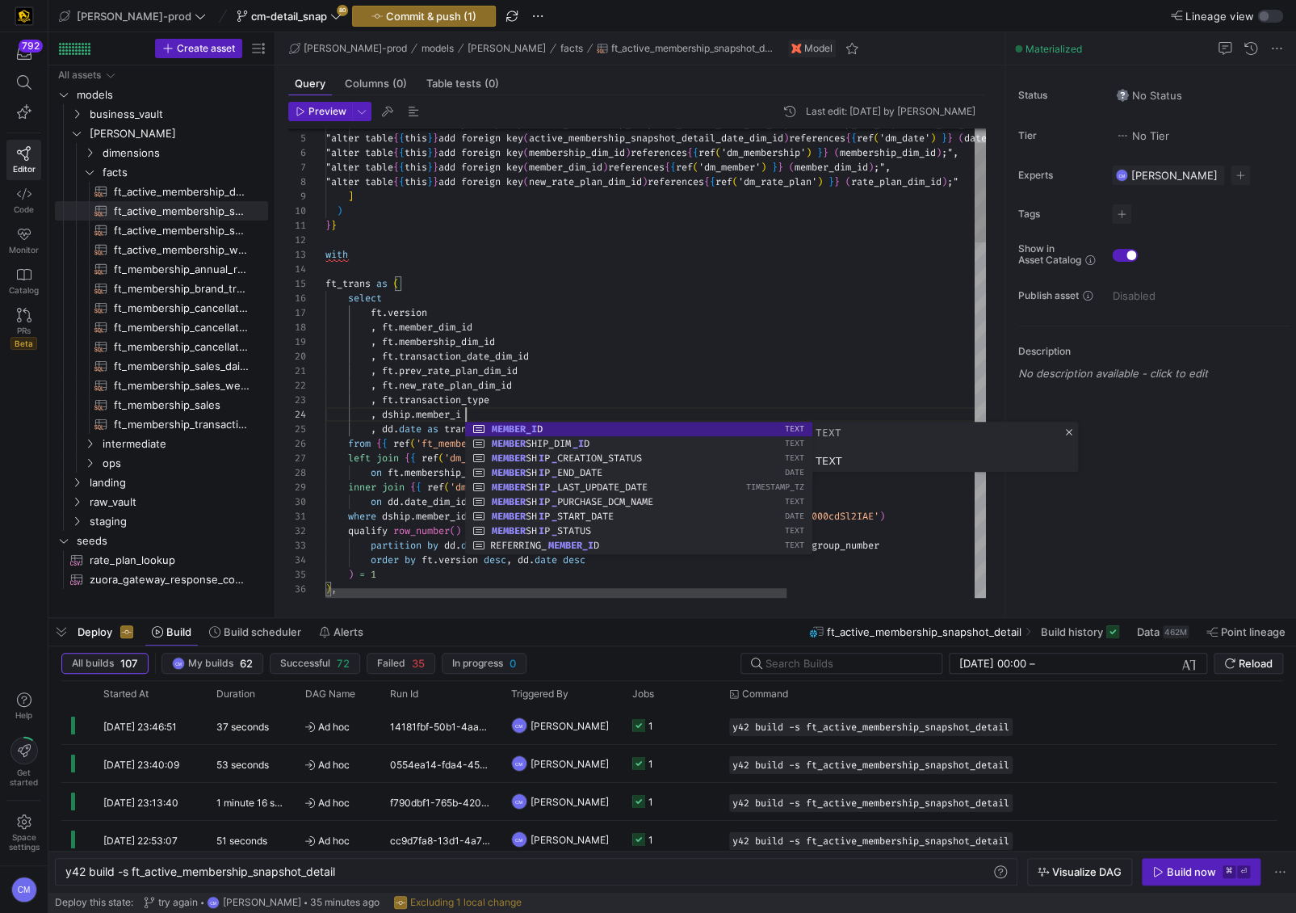
scroll to position [43, 145]
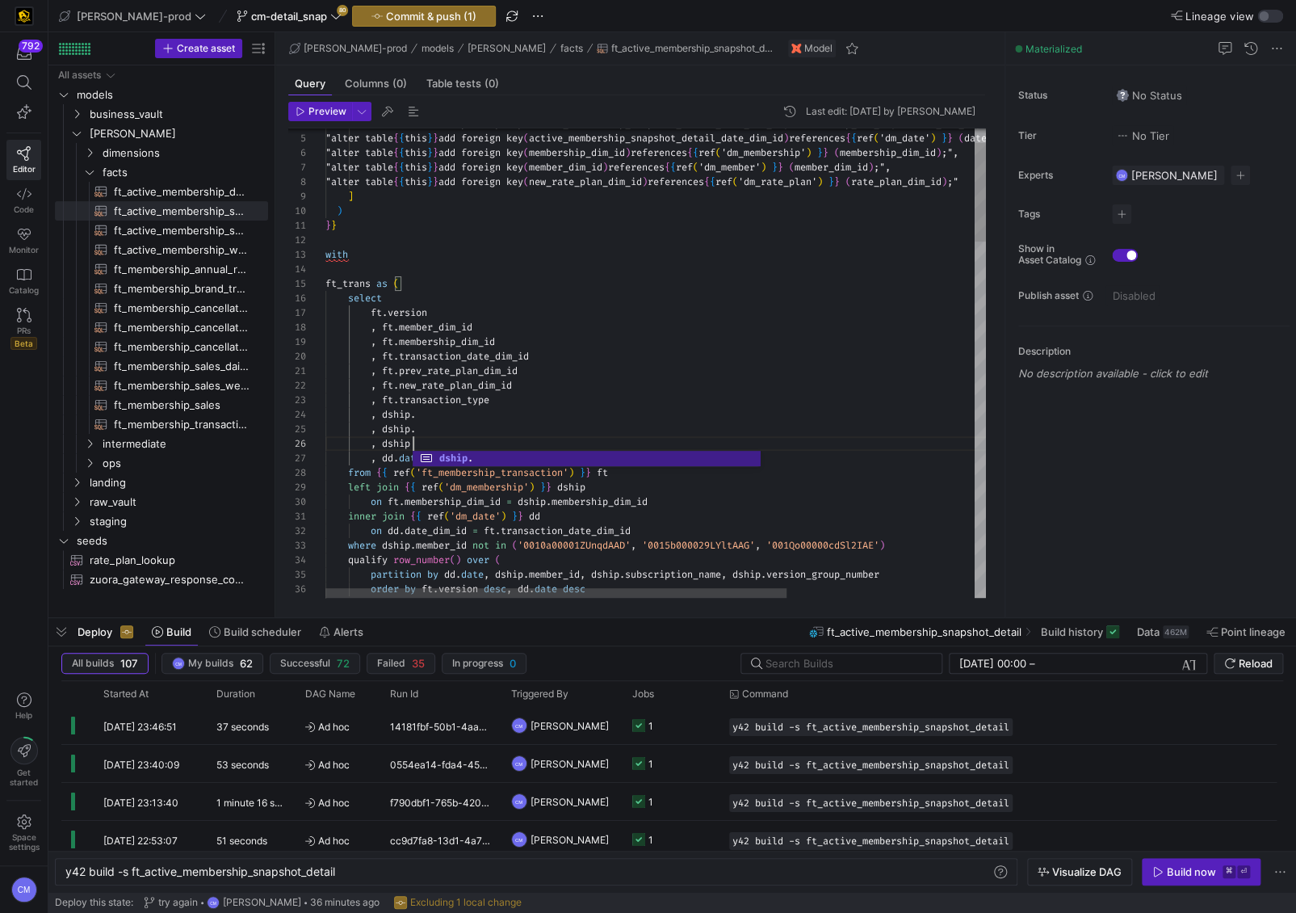
type textarea ", ft.prev_rate_plan_dim_id , ft.new_rate_plan_dim_id , ft.transaction_type , ds…"
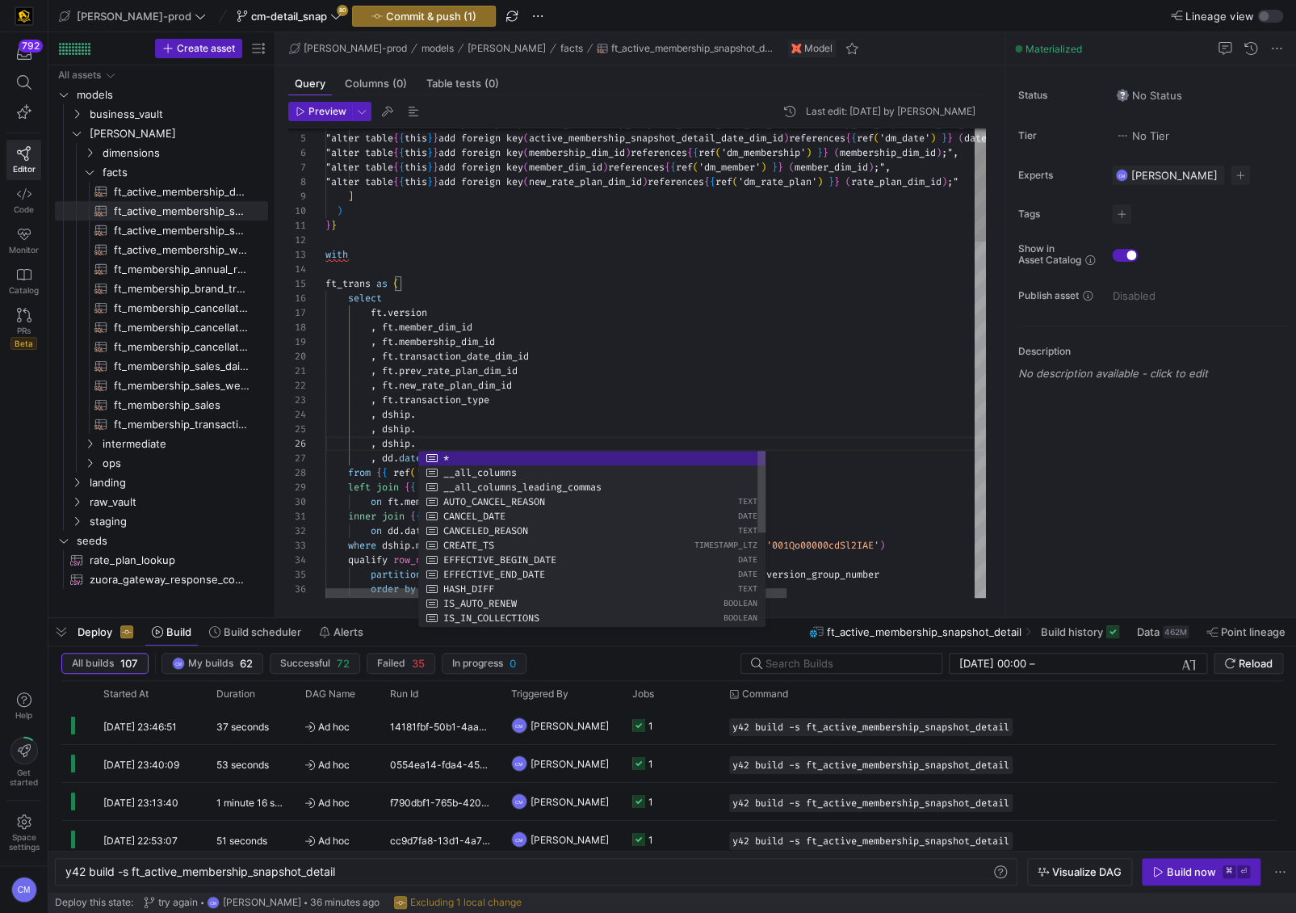
scroll to position [29, 169]
click at [497, 407] on div ", dship ." at bounding box center [789, 414] width 929 height 15
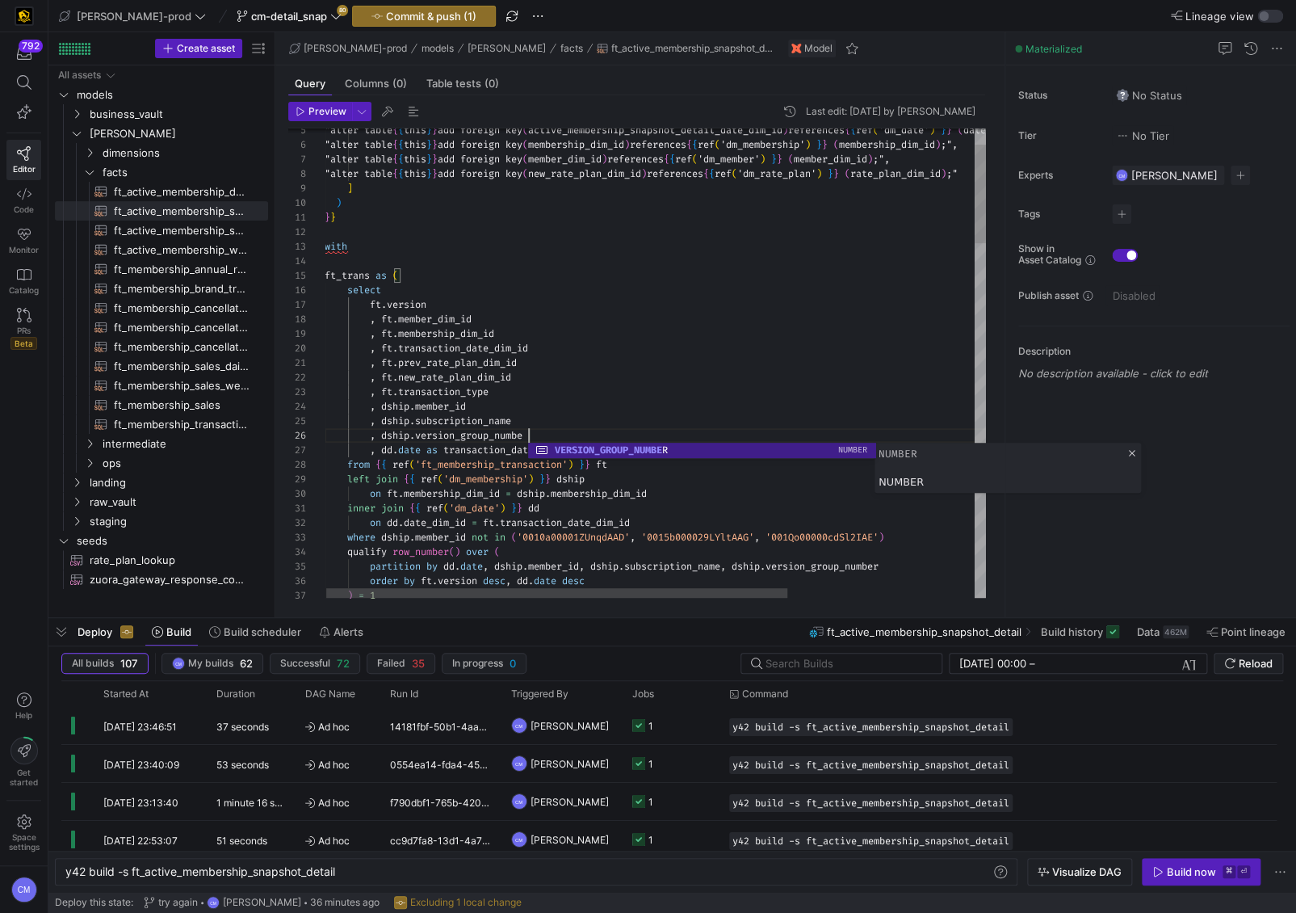
scroll to position [73, 209]
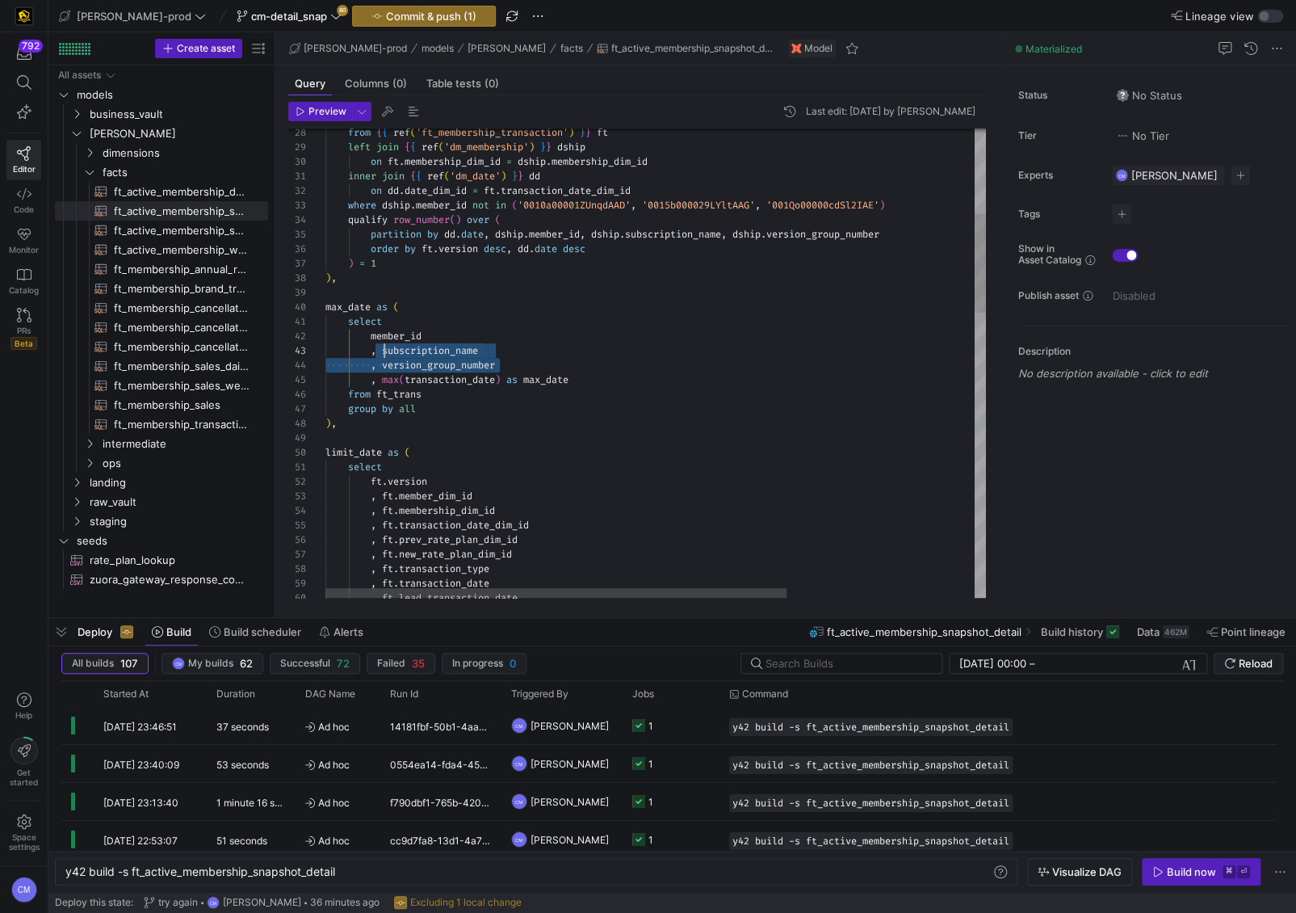
scroll to position [15, 52]
drag, startPoint x: 503, startPoint y: 366, endPoint x: 376, endPoint y: 340, distance: 129.4
click at [376, 340] on div "partition by dd . date , dship . member_id , dship . subscription_name , dship …" at bounding box center [789, 836] width 929 height 2232
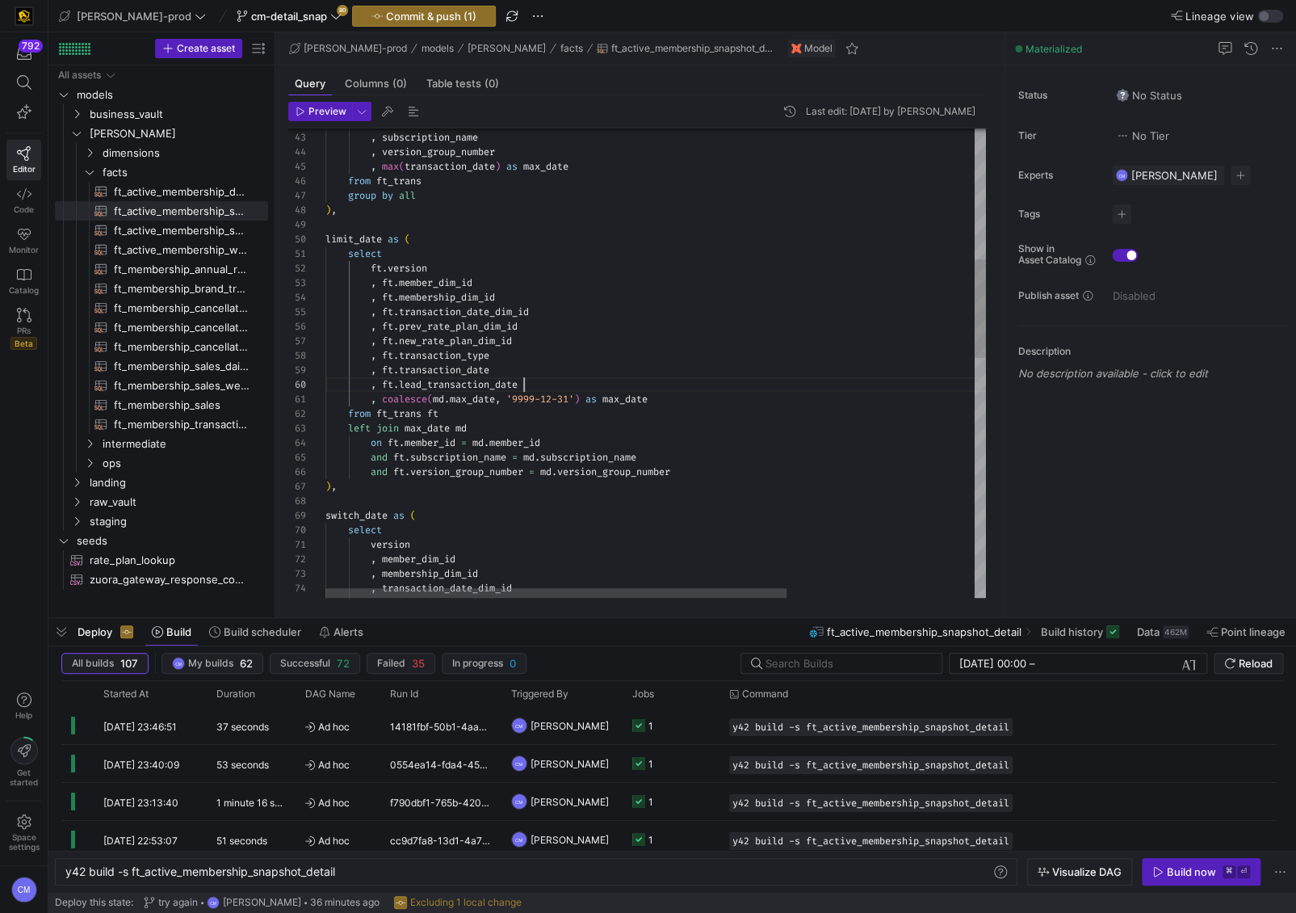
click at [535, 384] on div "member_id , subscription_name , version_group_number , max ( transaction_date )…" at bounding box center [789, 623] width 929 height 2232
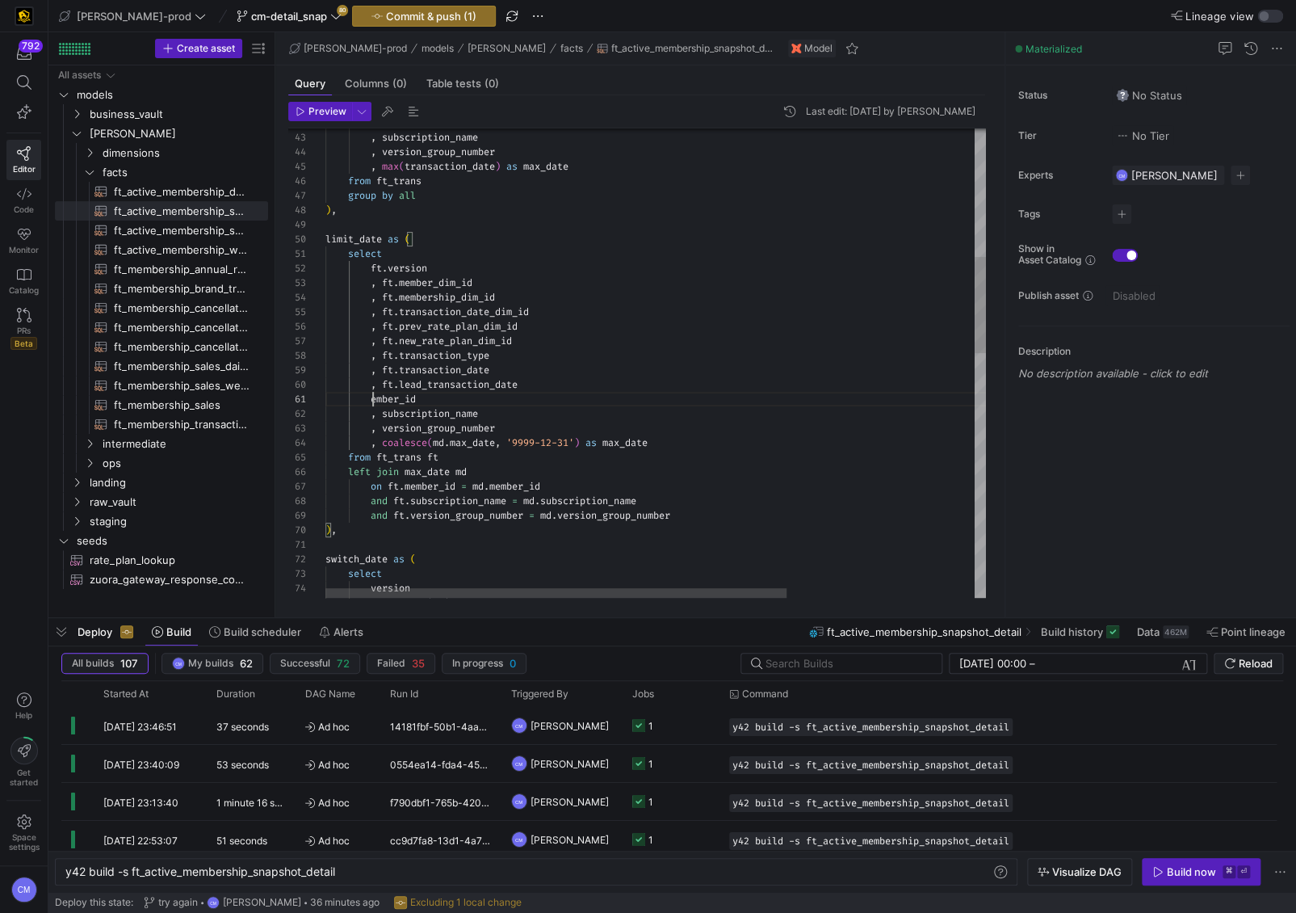
scroll to position [0, 47]
click at [373, 396] on div "member_id , subscription_name , version_group_number , max ( transaction_date )…" at bounding box center [789, 645] width 929 height 2276
click at [718, 487] on div "member_id , subscription_name , version_group_number , max ( transaction_date )…" at bounding box center [789, 645] width 929 height 2276
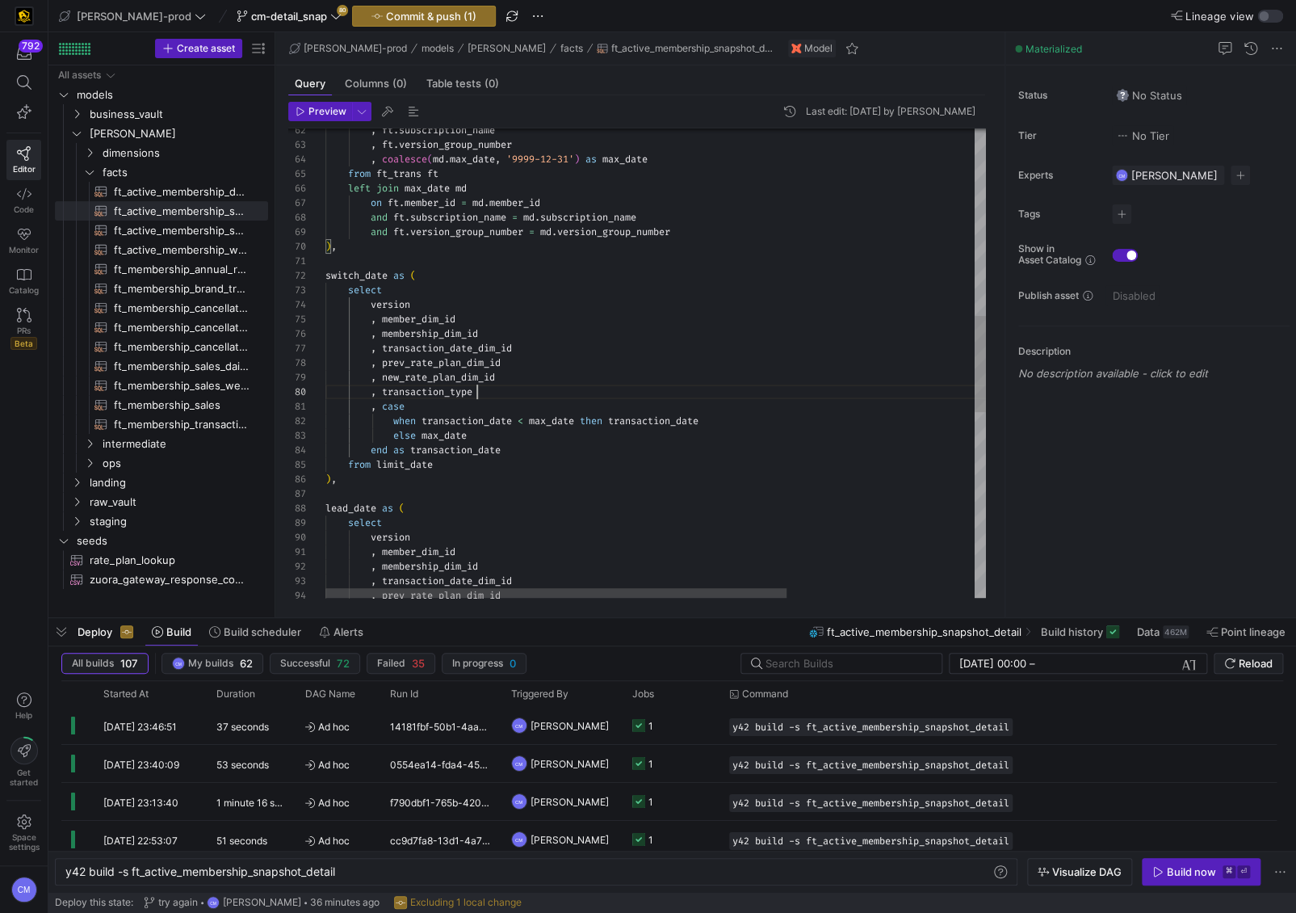
scroll to position [130, 151]
click at [501, 386] on div ", coalesce ( md . max_date , '9999-12-31' ) as max_date from ft_trans ft left j…" at bounding box center [789, 361] width 929 height 2276
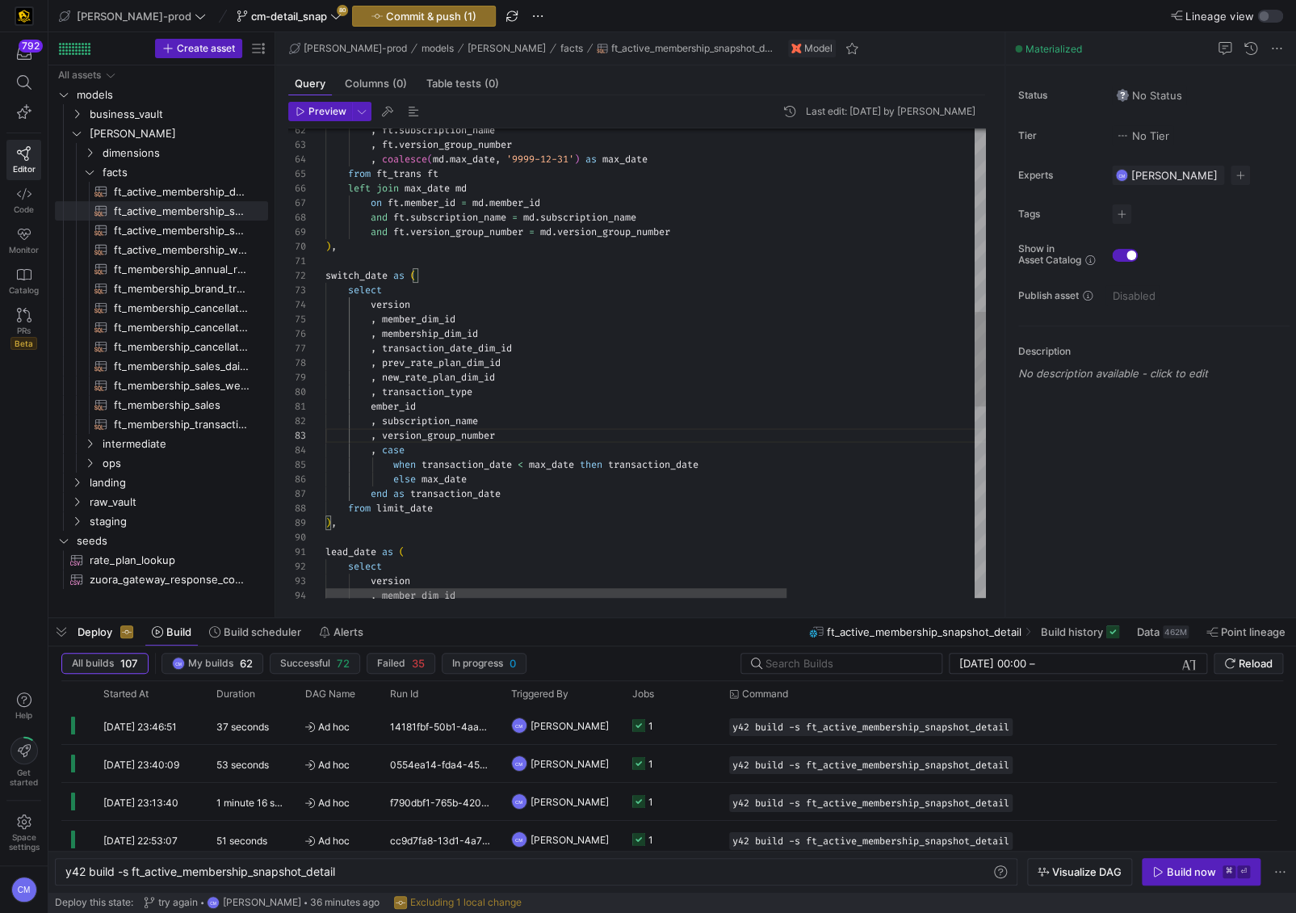
scroll to position [0, 47]
click at [372, 408] on div ", coalesce ( md . max_date , '9999-12-31' ) as max_date from ft_trans ft left j…" at bounding box center [789, 382] width 929 height 2319
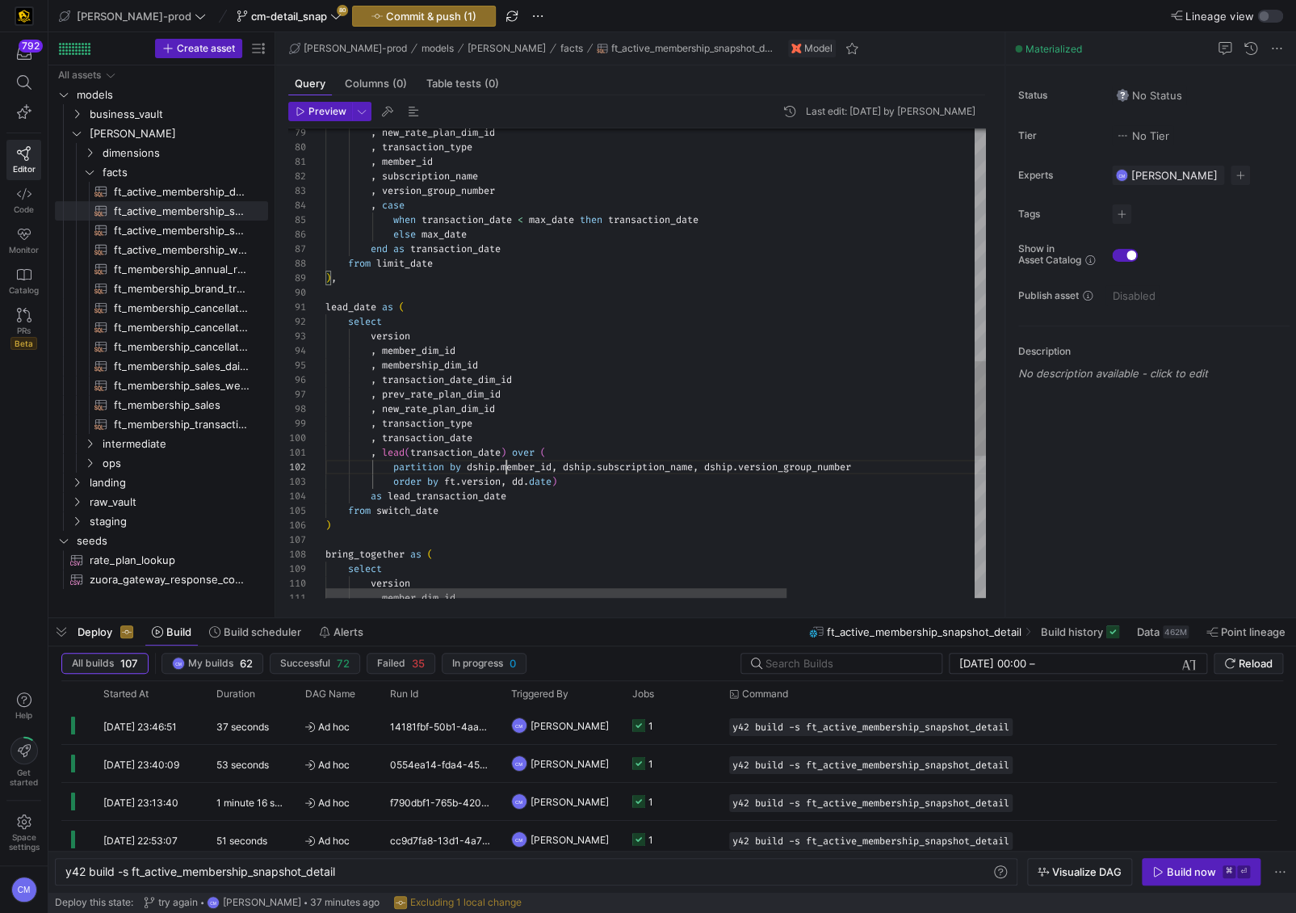
click at [506, 464] on div ", case when transaction_date < max_date then transaction_date else max_date end…" at bounding box center [789, 137] width 929 height 2319
click at [566, 469] on div ", case when transaction_date < max_date then transaction_date else max_date end…" at bounding box center [783, 137] width 929 height 2319
click at [675, 468] on div ", case when transaction_date < max_date then transaction_date else max_date end…" at bounding box center [783, 137] width 929 height 2319
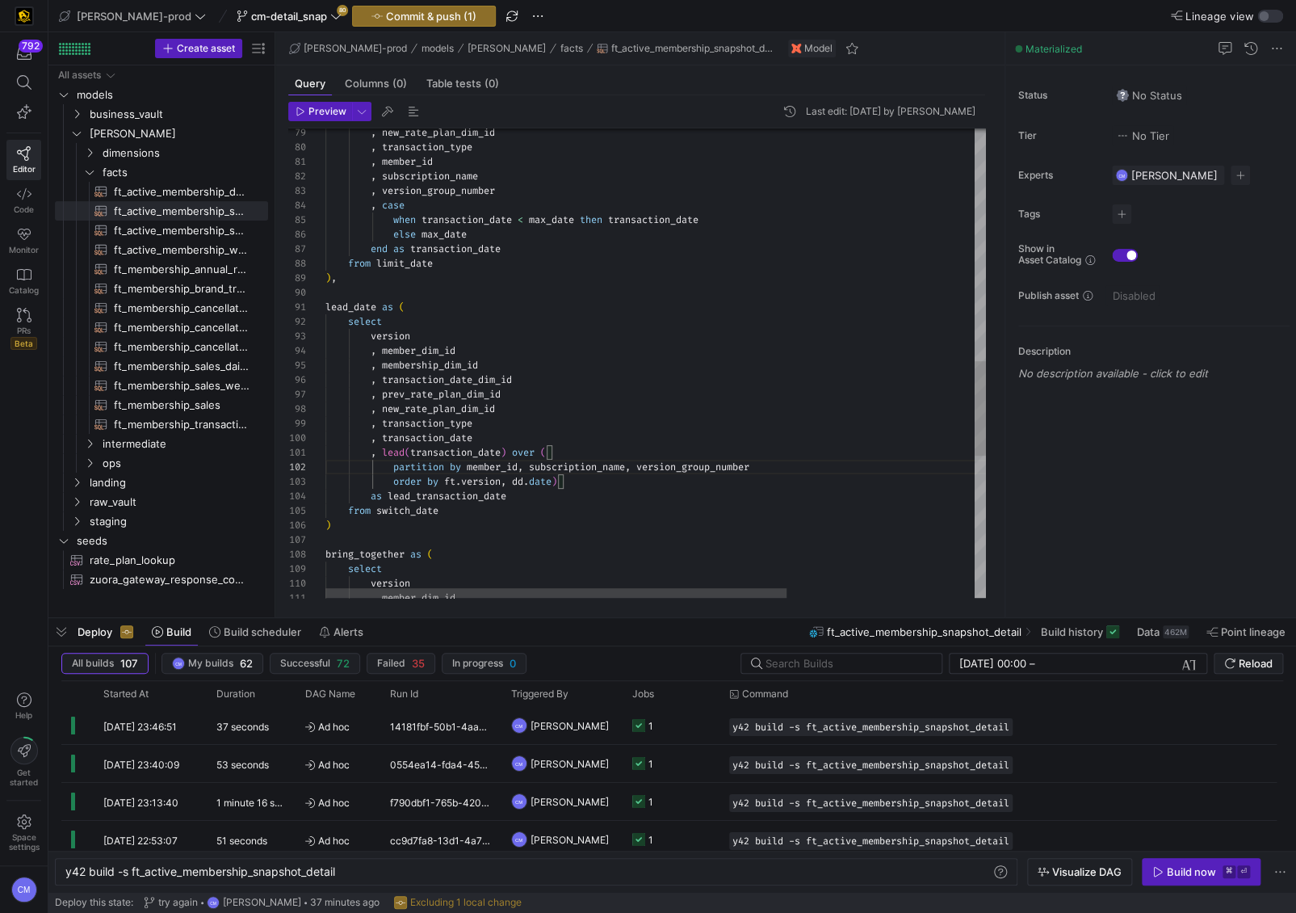
scroll to position [29, 139]
click at [464, 480] on div ", case when transaction_date < max_date then transaction_date else max_date end…" at bounding box center [789, 137] width 929 height 2319
click at [475, 450] on div ", case when transaction_date < max_date then transaction_date else max_date end…" at bounding box center [789, 137] width 929 height 2319
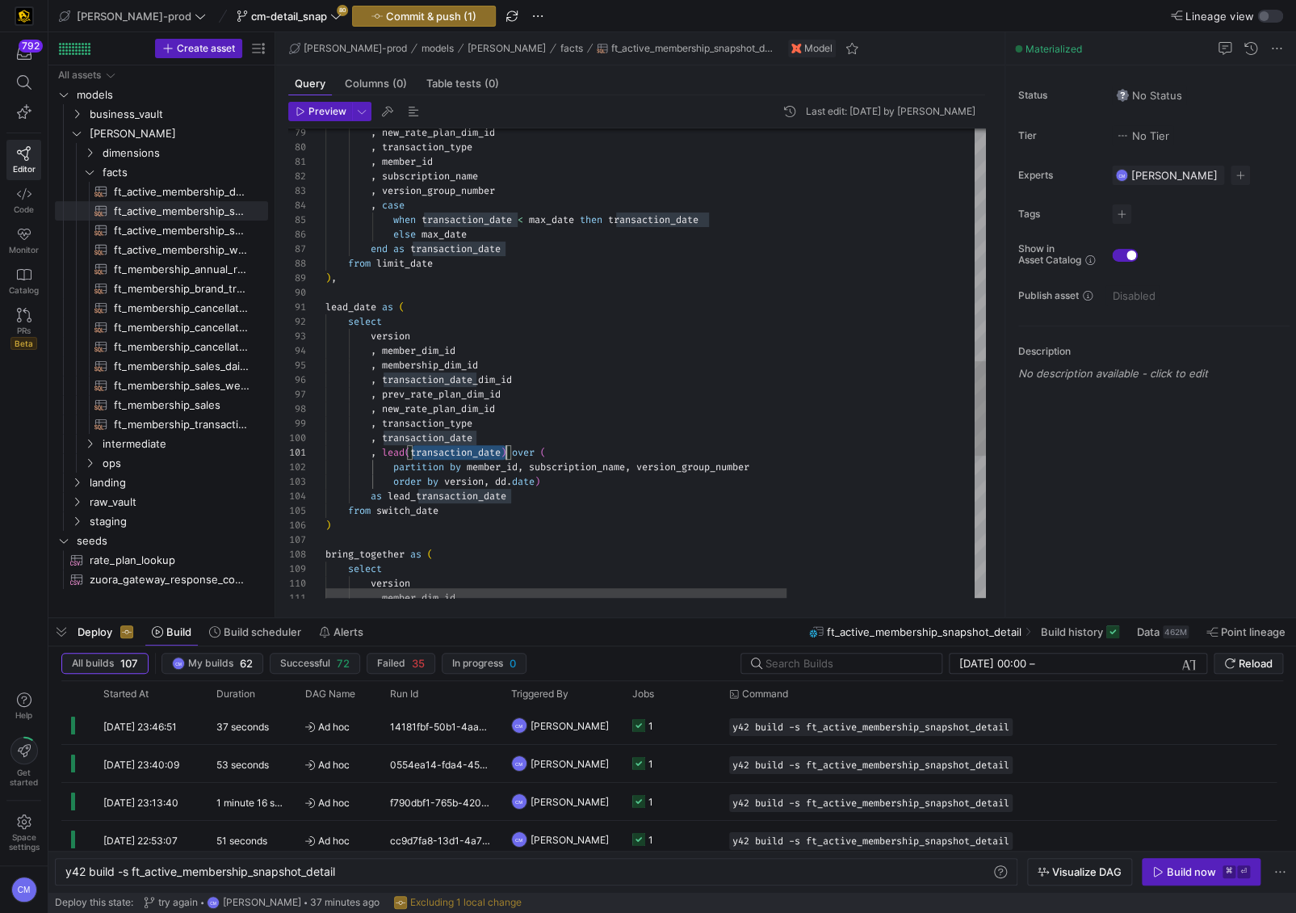
click at [475, 450] on div ", case when transaction_date < max_date then transaction_date else max_date end…" at bounding box center [789, 137] width 929 height 2319
click at [522, 479] on div ", case when transaction_date < max_date then transaction_date else max_date end…" at bounding box center [789, 137] width 929 height 2319
click at [434, 527] on div ", case when transaction_date < max_date then transaction_date else max_date end…" at bounding box center [789, 137] width 929 height 2319
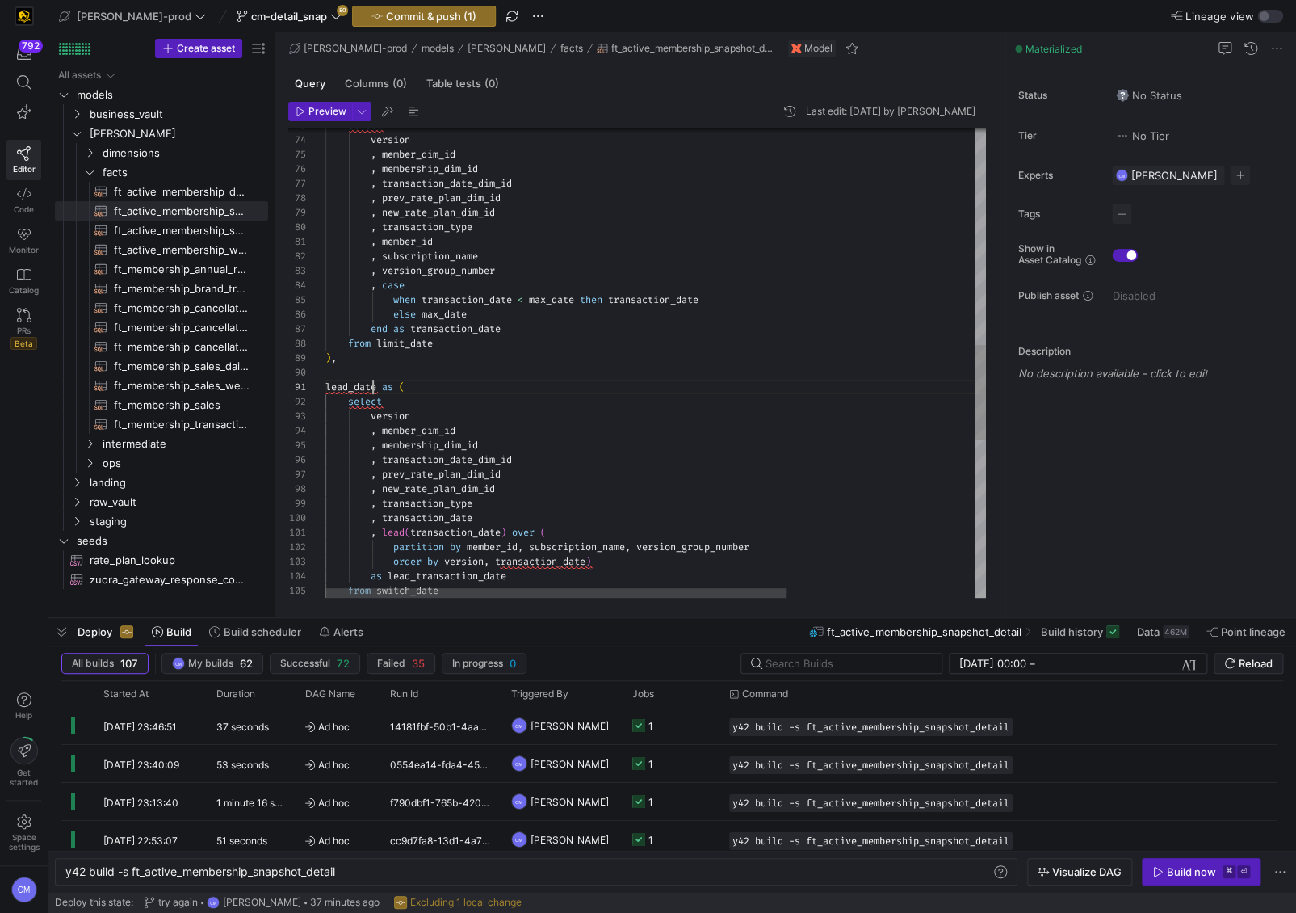
scroll to position [0, 47]
click at [374, 389] on div ", transaction_date_dim_id , prev_rate_plan_dim_id , new_rate_plan_dim_id , tran…" at bounding box center [789, 217] width 929 height 2319
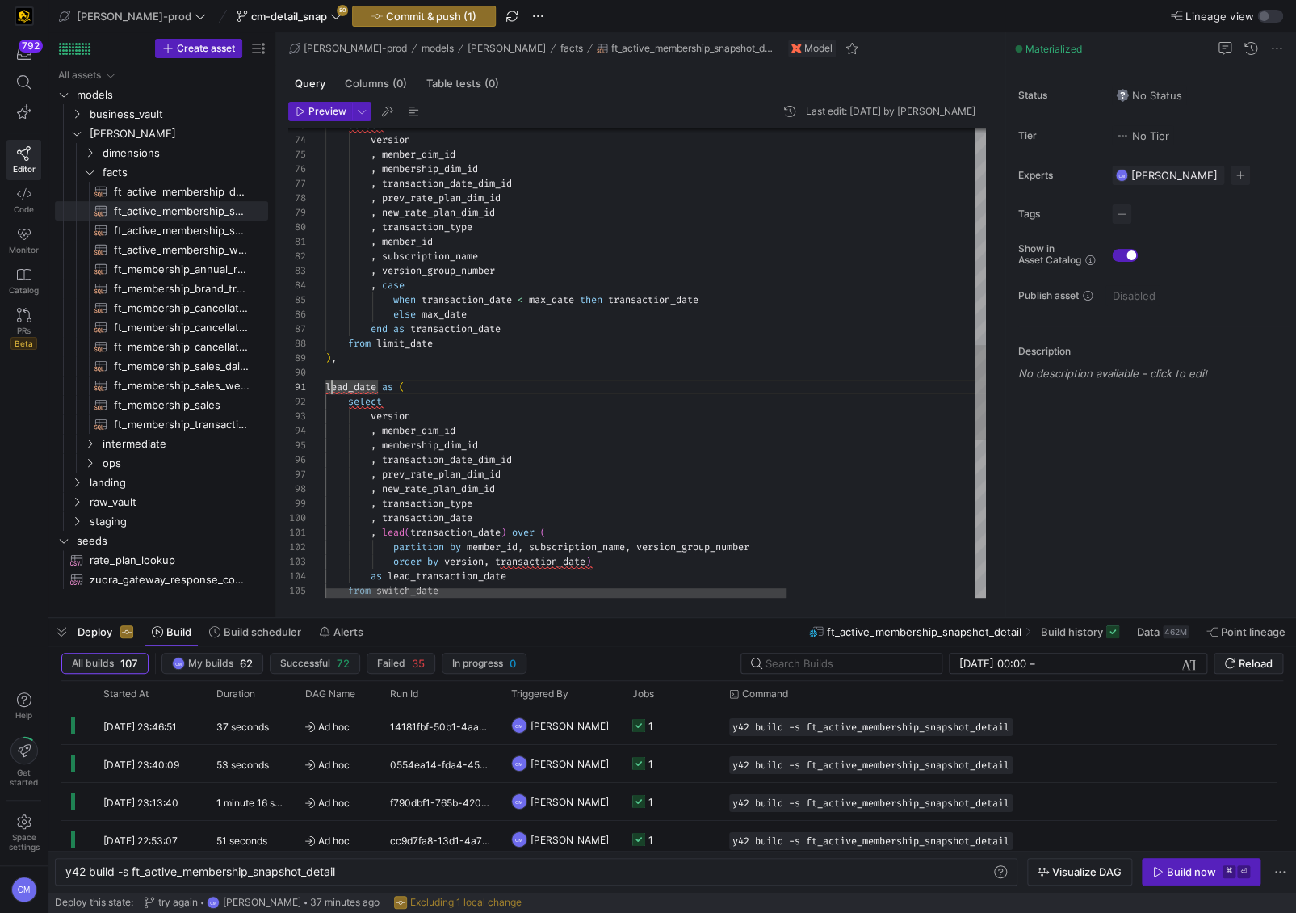
click at [330, 382] on div ", transaction_date_dim_id , prev_rate_plan_dim_id , new_rate_plan_dim_id , tran…" at bounding box center [789, 217] width 929 height 2319
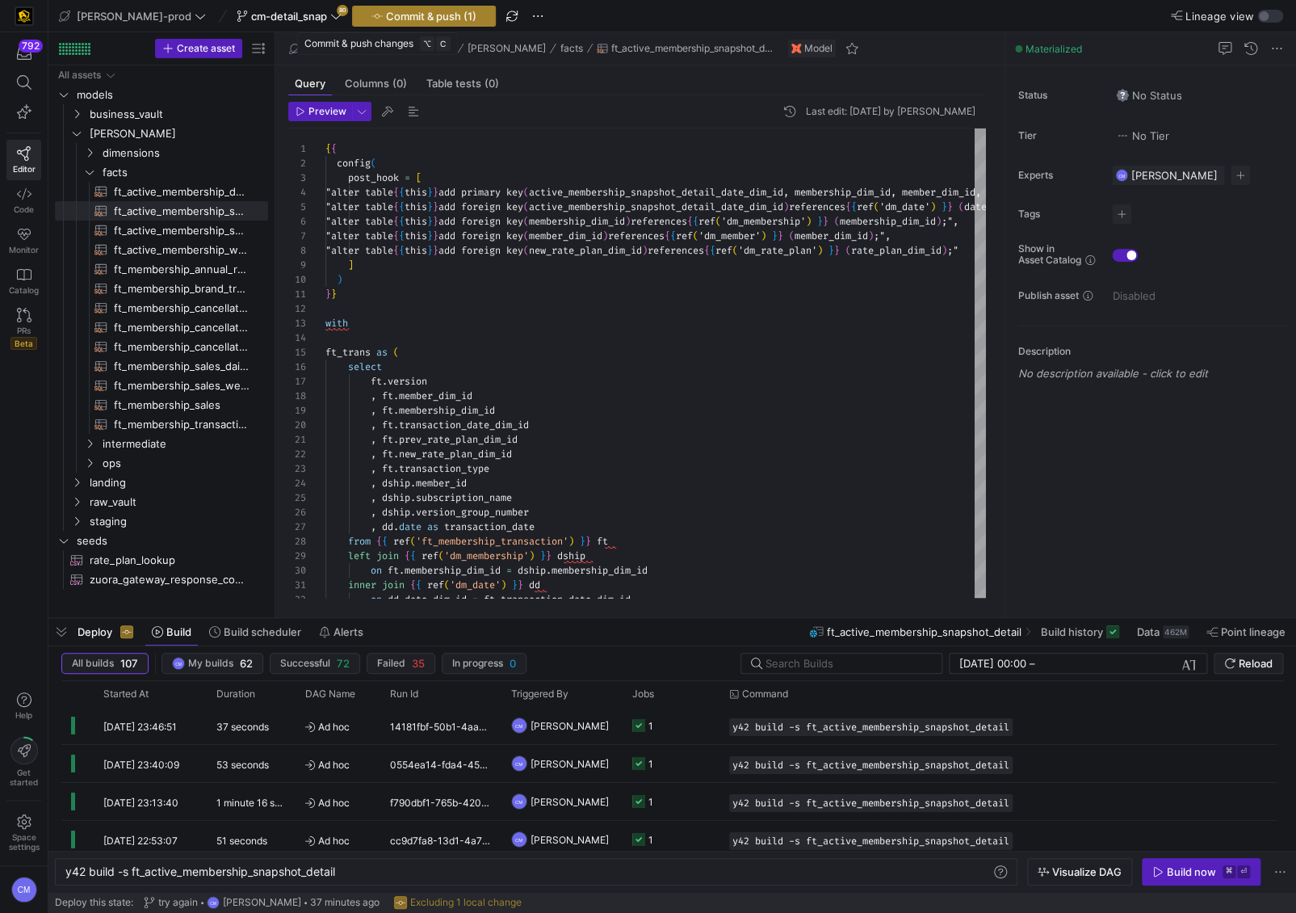
type textarea ", member_dim_id , membership_dim_id , transaction_date_dim_id , prev_rate_plan_…"
click at [402, 13] on span "Commit & push (1)" at bounding box center [431, 16] width 90 height 13
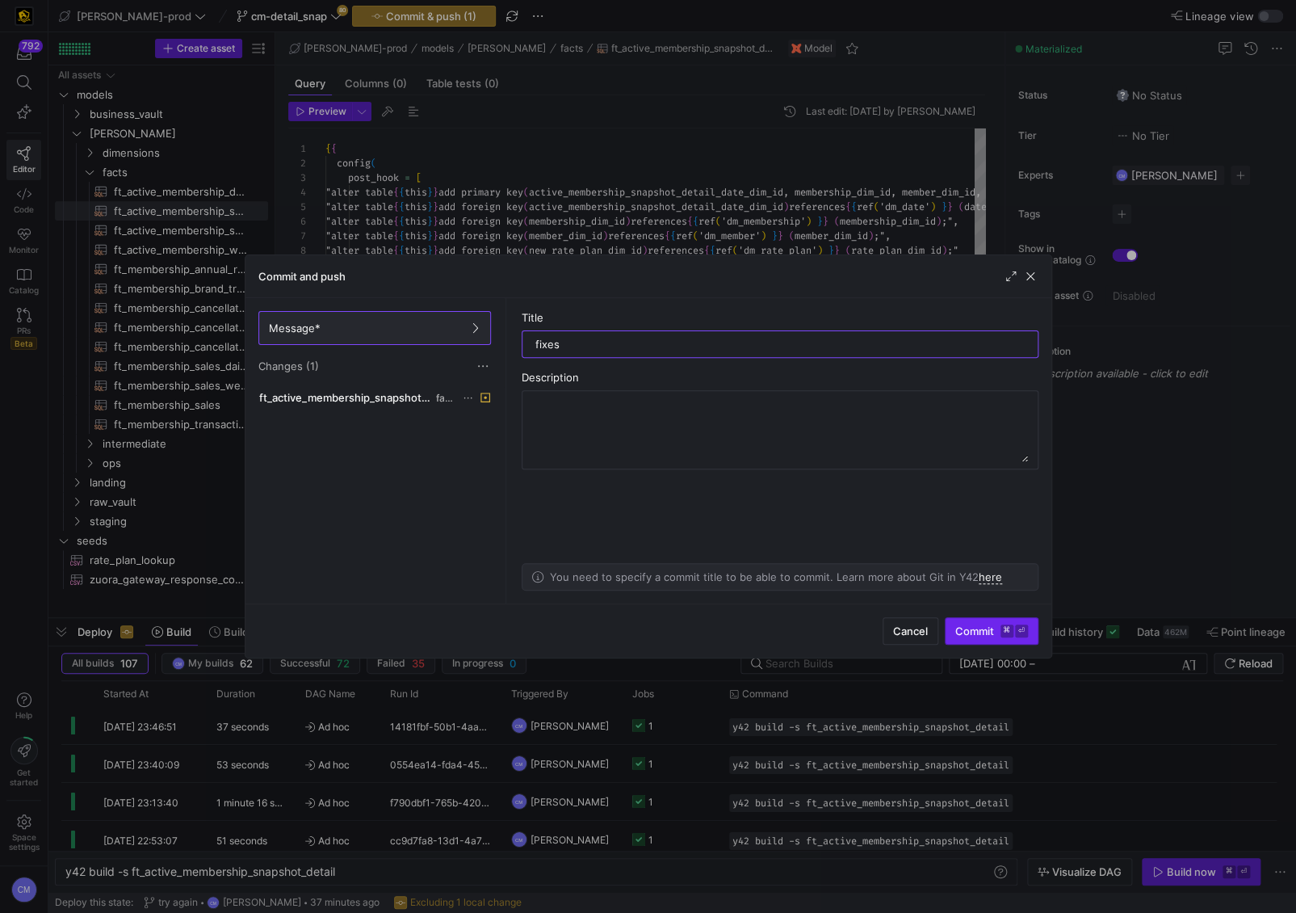
type input "fixes"
click at [980, 622] on span "submit" at bounding box center [992, 631] width 92 height 26
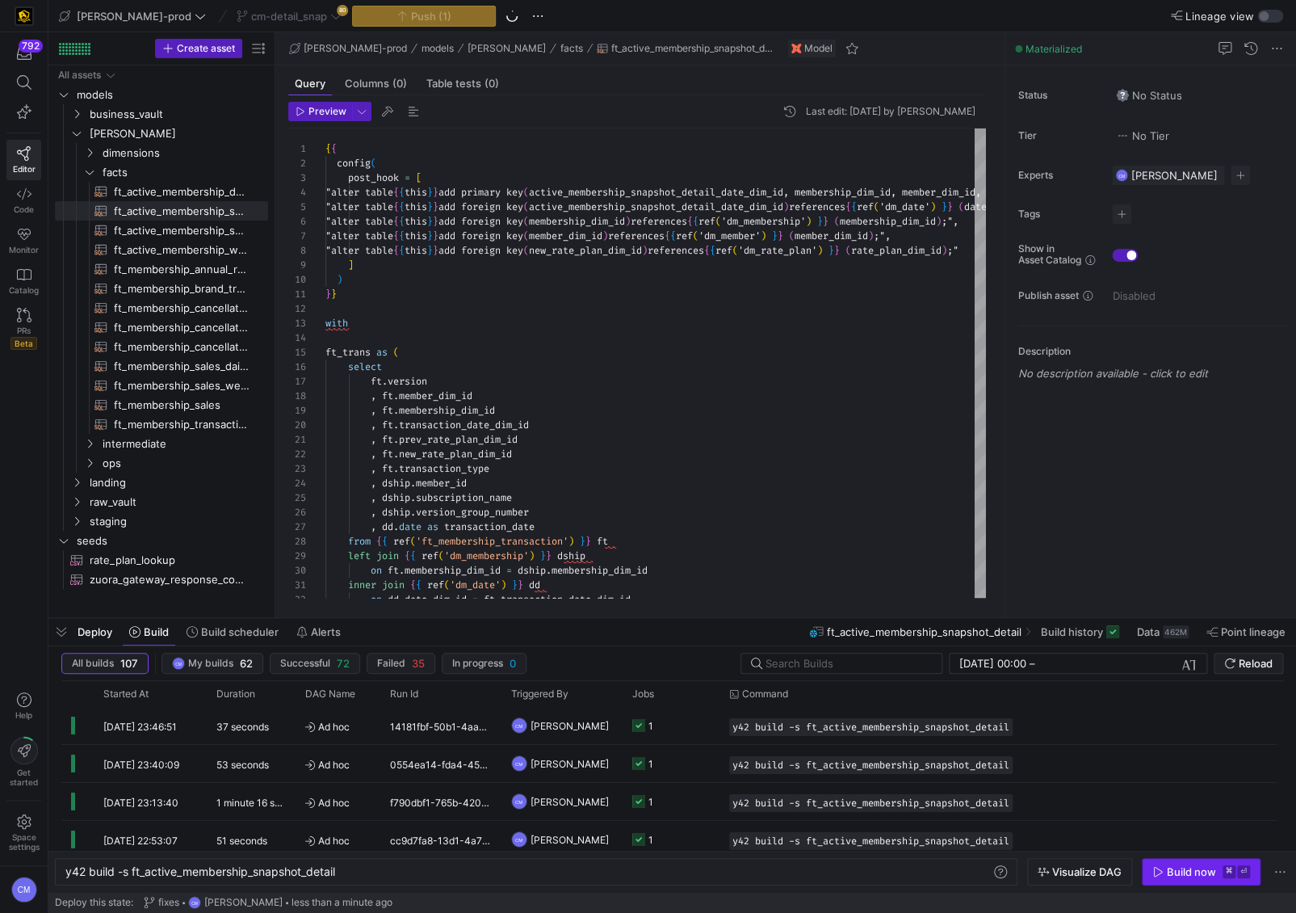
click at [1191, 860] on span "button" at bounding box center [1201, 871] width 117 height 26
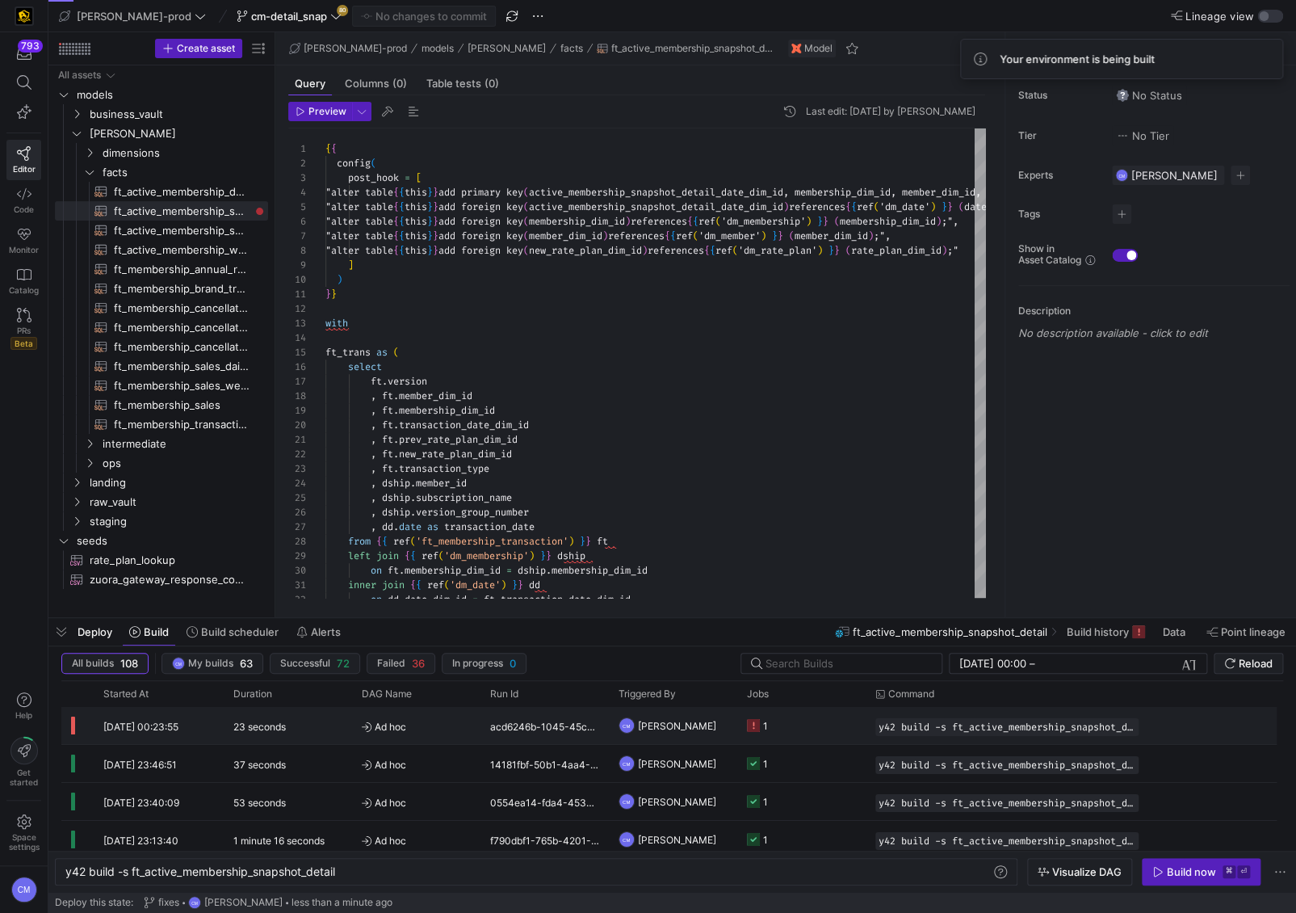
click at [1166, 717] on div "Press SPACE to select this row." at bounding box center [1212, 725] width 128 height 37
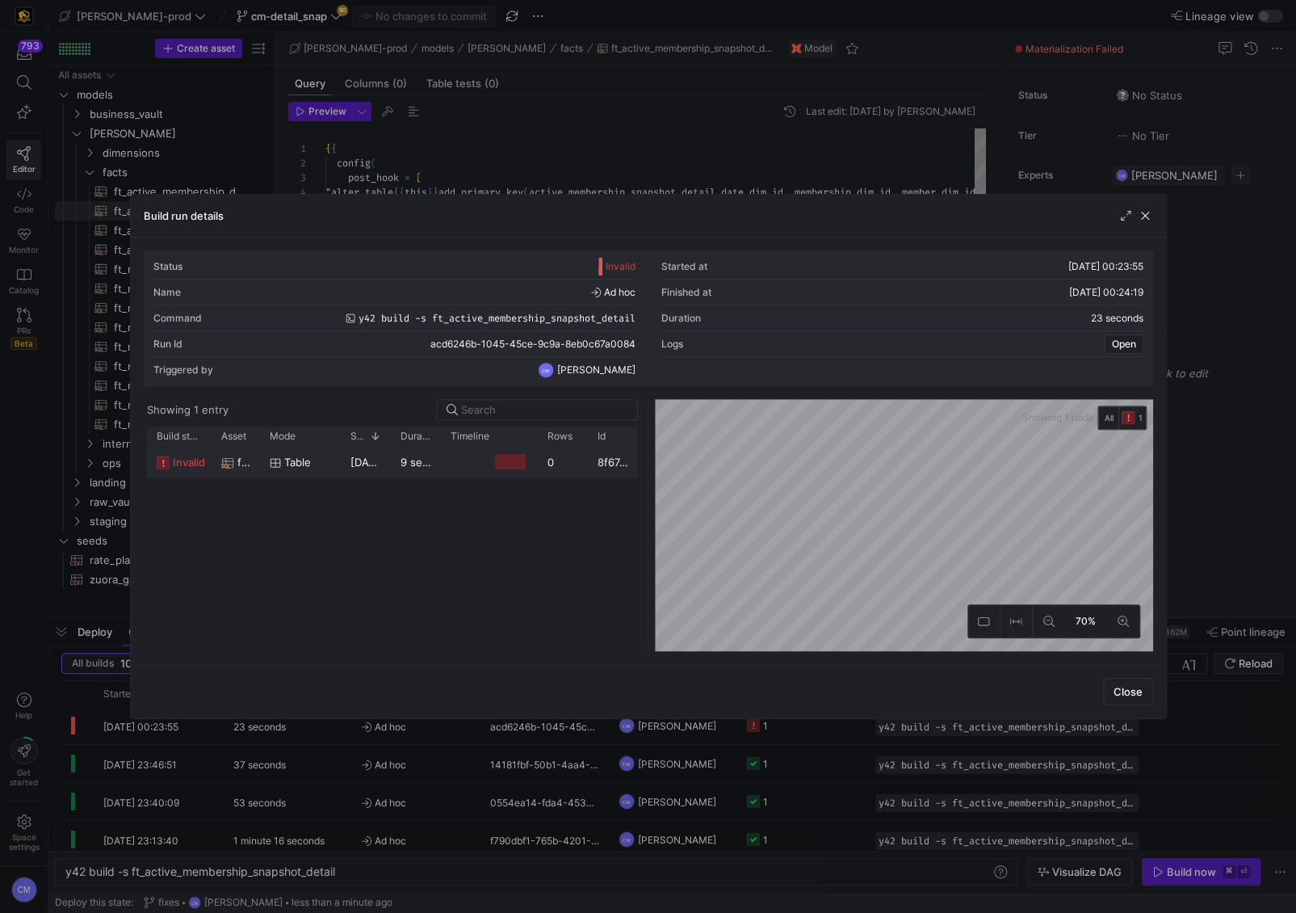
click at [514, 474] on y42-job-duration-timeline-cell-renderer "Press SPACE to select this row." at bounding box center [490, 462] width 78 height 30
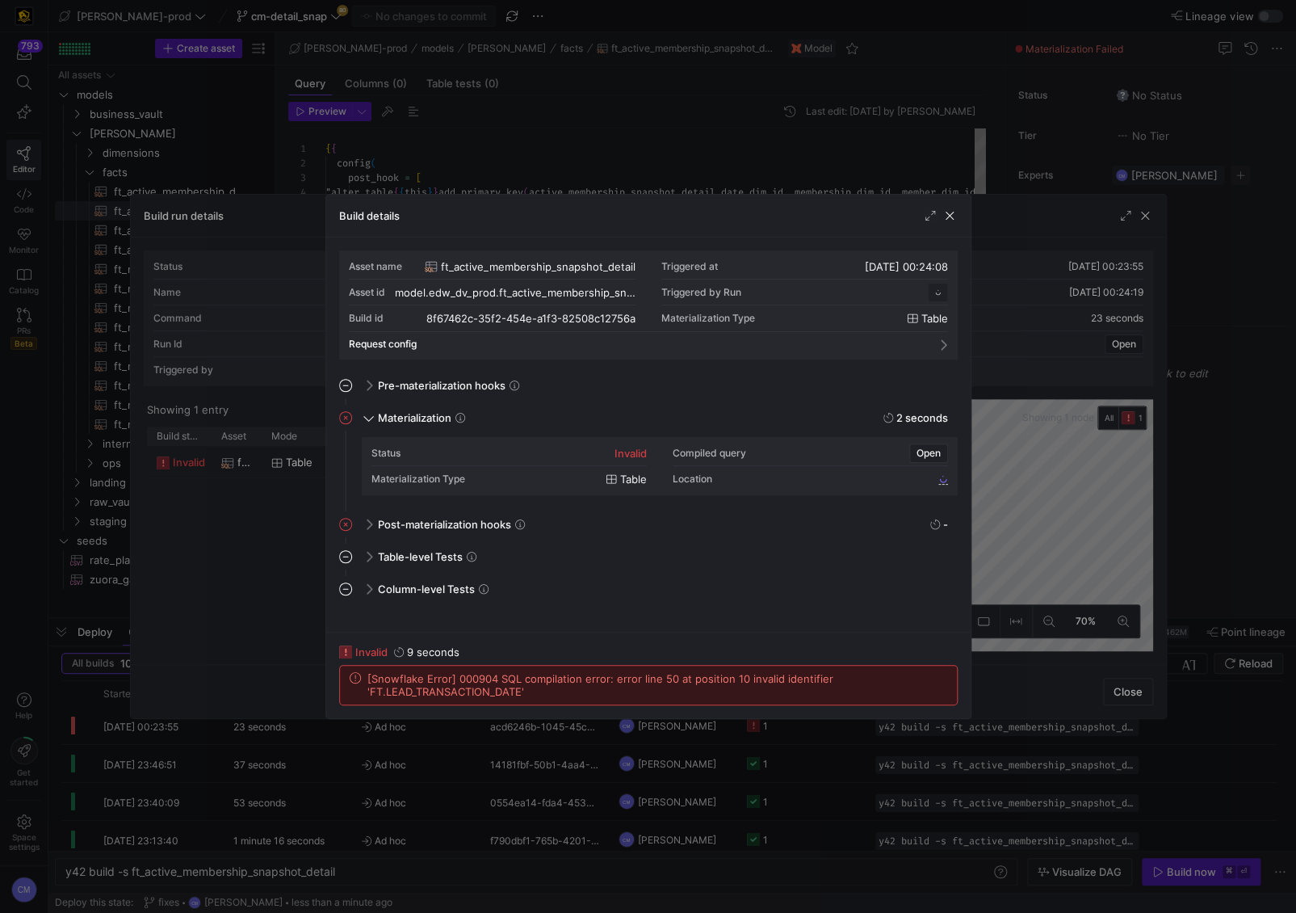
scroll to position [145, 0]
click at [456, 694] on span "[Snowflake Error] 000904 SQL compilation error: error line 50 at position 10 in…" at bounding box center [657, 685] width 580 height 26
copy span "LEAD_TRANSACTION_DATE"
click at [1224, 337] on div at bounding box center [648, 456] width 1296 height 913
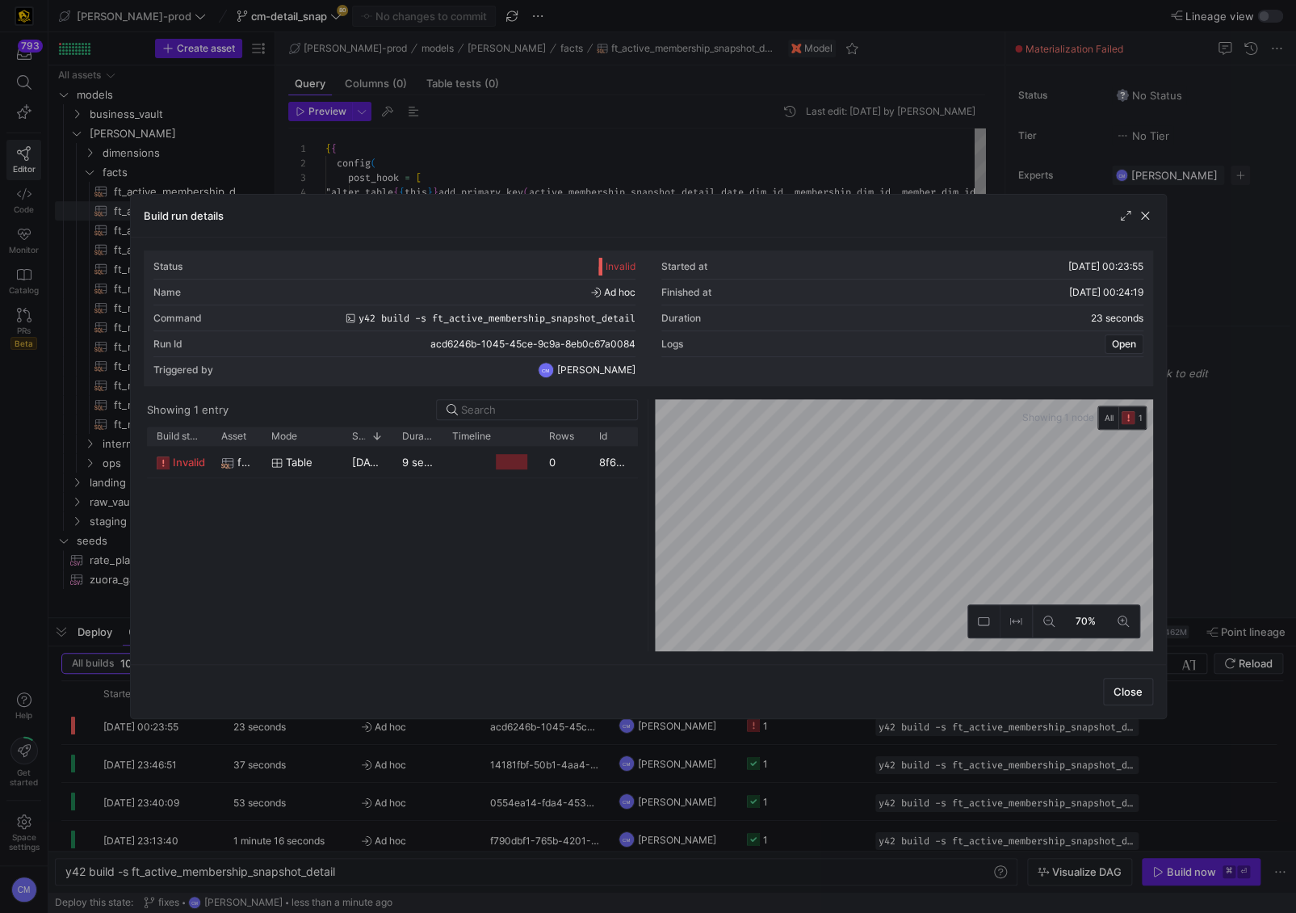
click at [1224, 336] on div at bounding box center [648, 456] width 1296 height 913
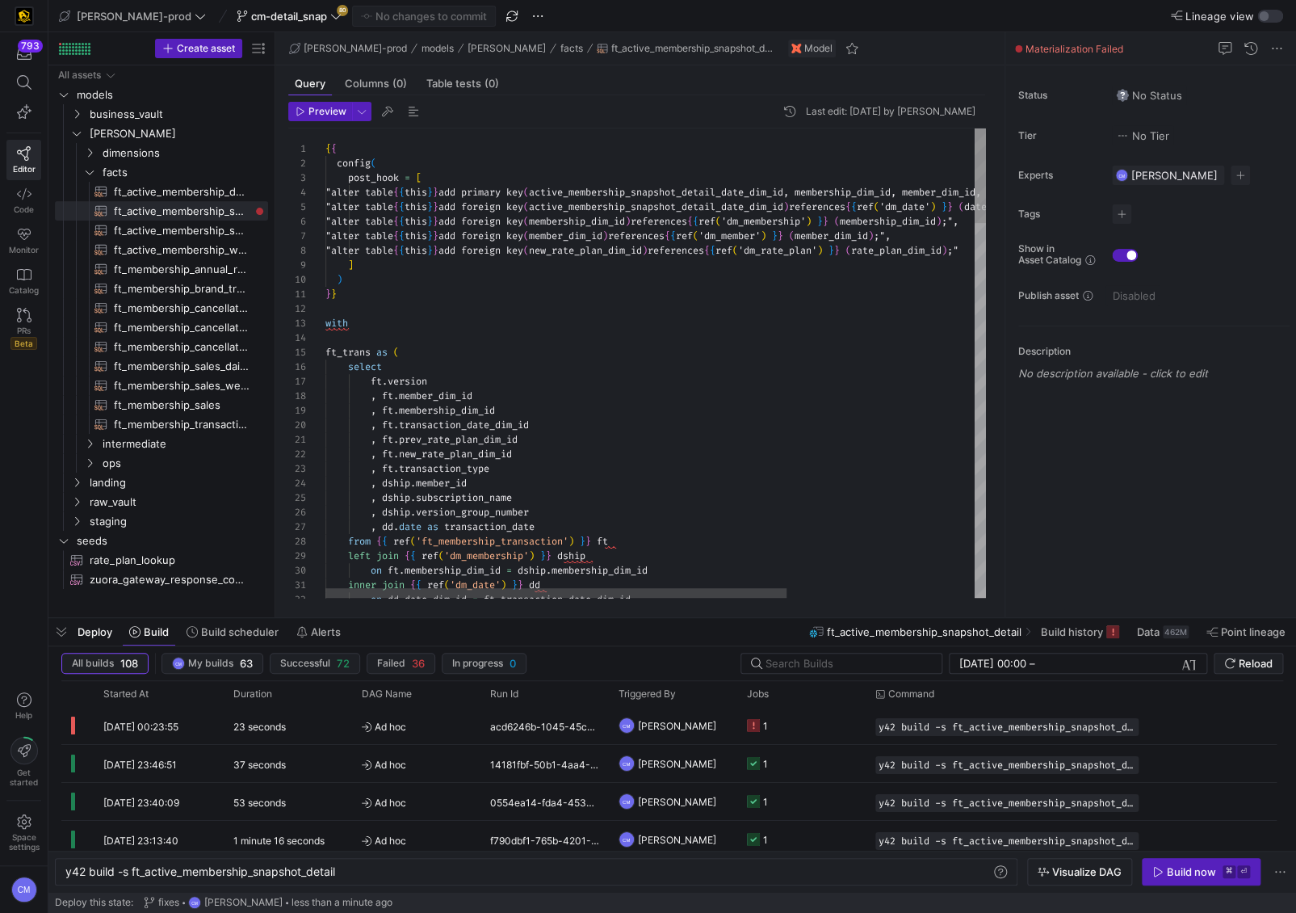
scroll to position [43, 0]
type textarea "select ft.version , ft.member_dim_id , ft.membership_dim_id , ft.transaction_da…"
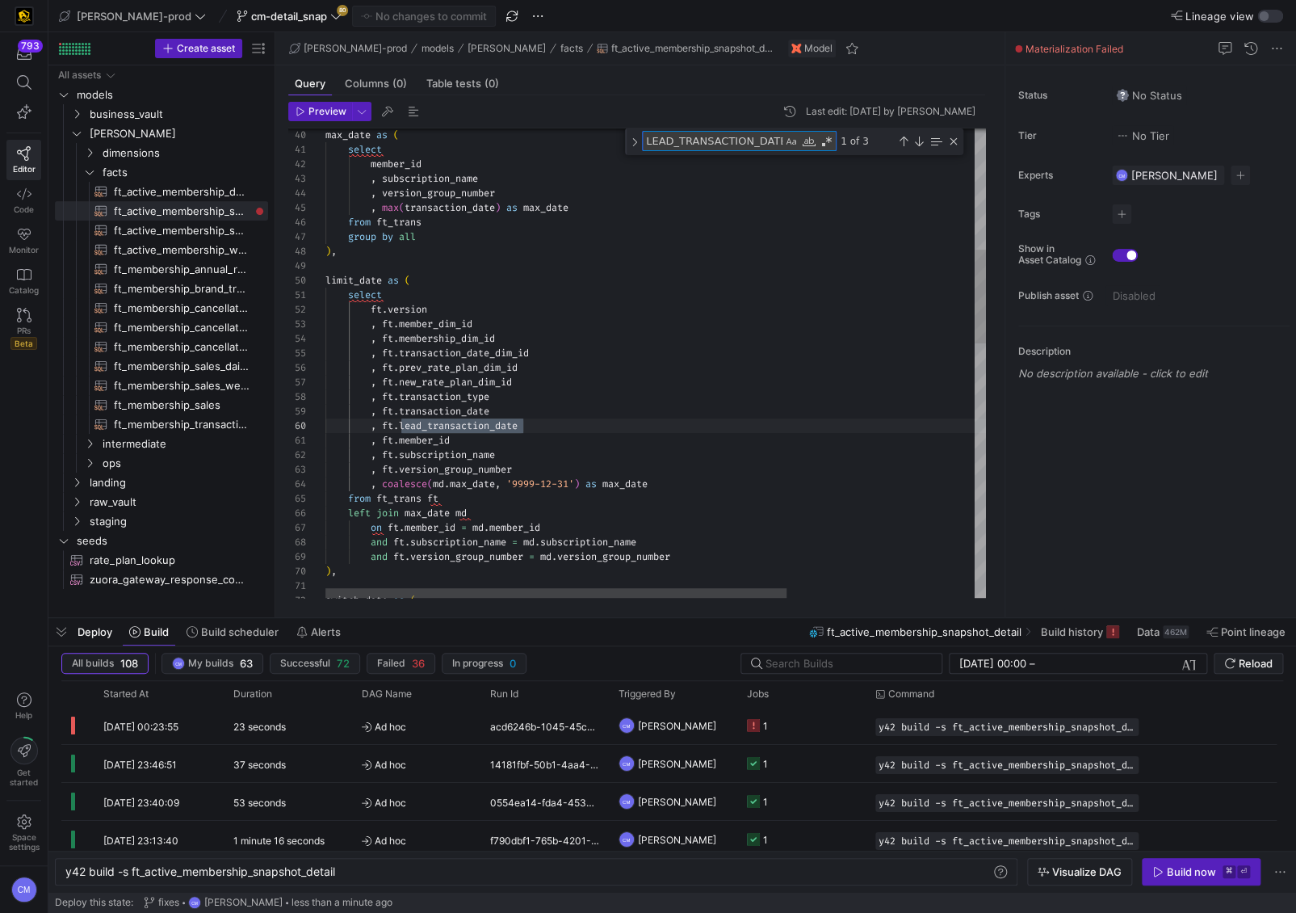
type textarea "LEAD_TRANSACTION_DATE"
drag, startPoint x: 542, startPoint y: 424, endPoint x: 333, endPoint y: 422, distance: 209.2
click at [332, 422] on div "max_date as ( select member_id , subscription_name , version_group_number , max…" at bounding box center [789, 694] width 929 height 2346
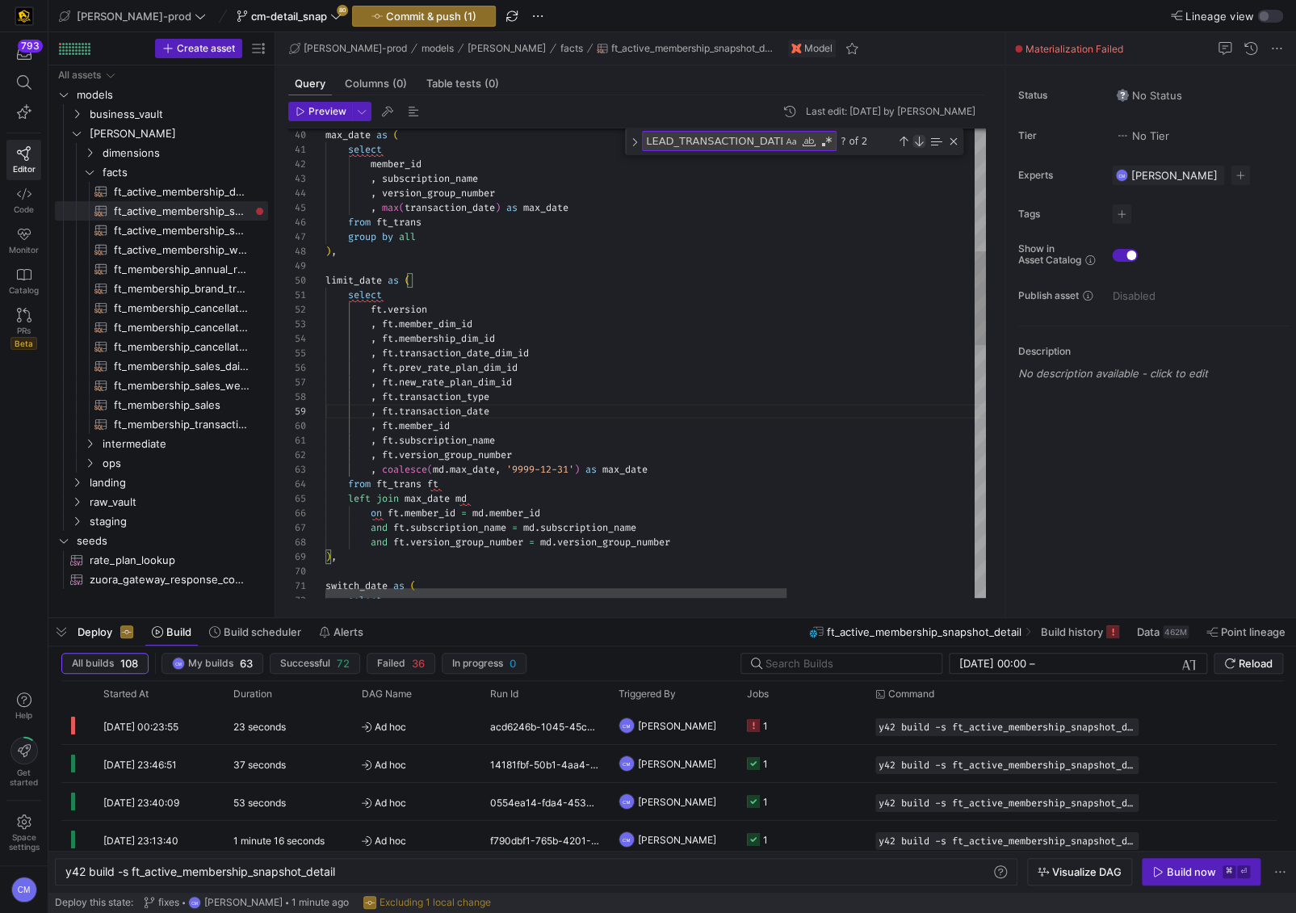
click at [922, 136] on div "Next Match (Enter)" at bounding box center [919, 141] width 13 height 13
type textarea "partition by member_id, subscription_name, version_group_number order by versio…"
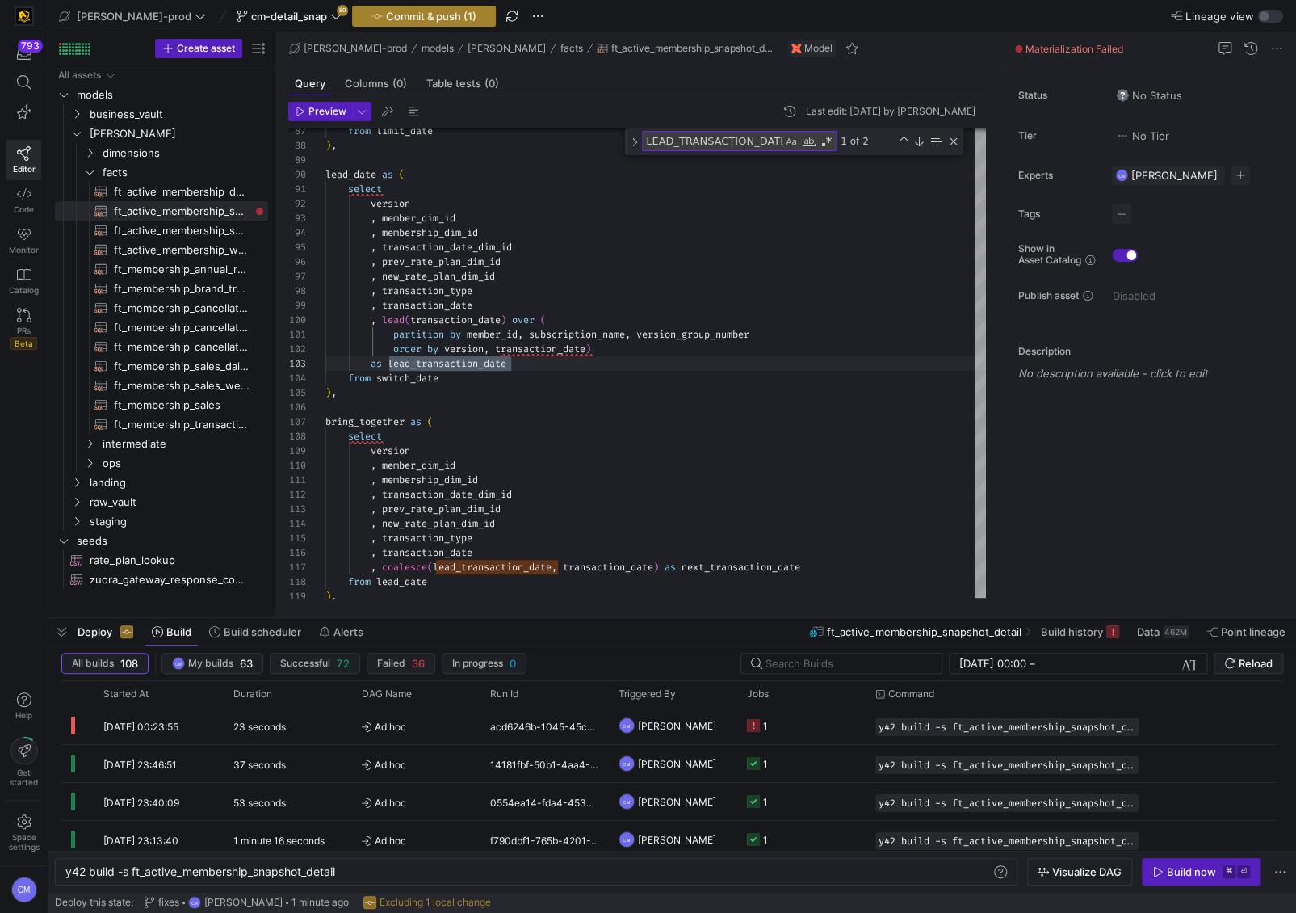
click at [386, 14] on span "Commit & push (1)" at bounding box center [431, 16] width 90 height 13
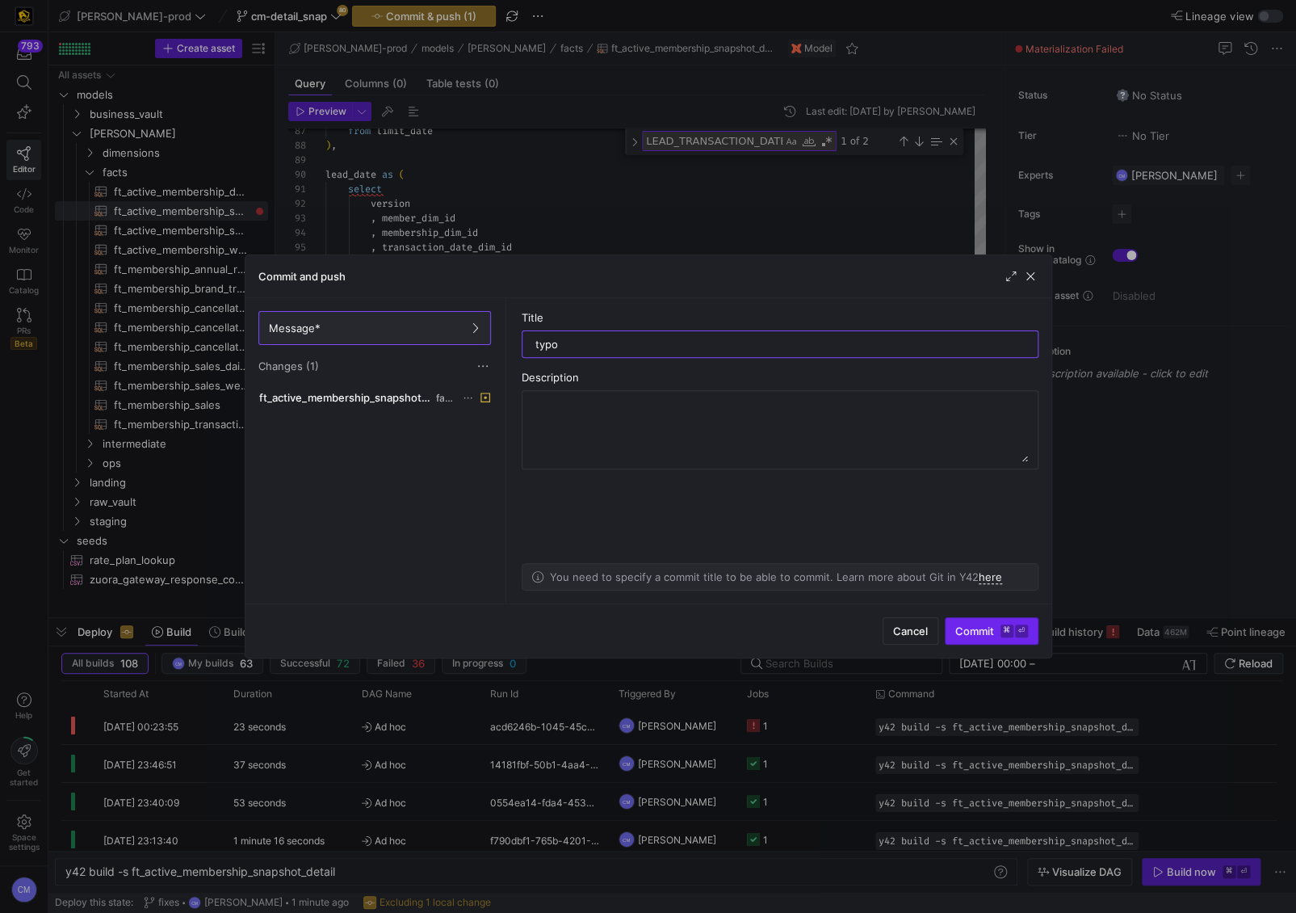
type input "typo"
click at [995, 635] on span "Commit ⌘ ⏎" at bounding box center [991, 630] width 73 height 13
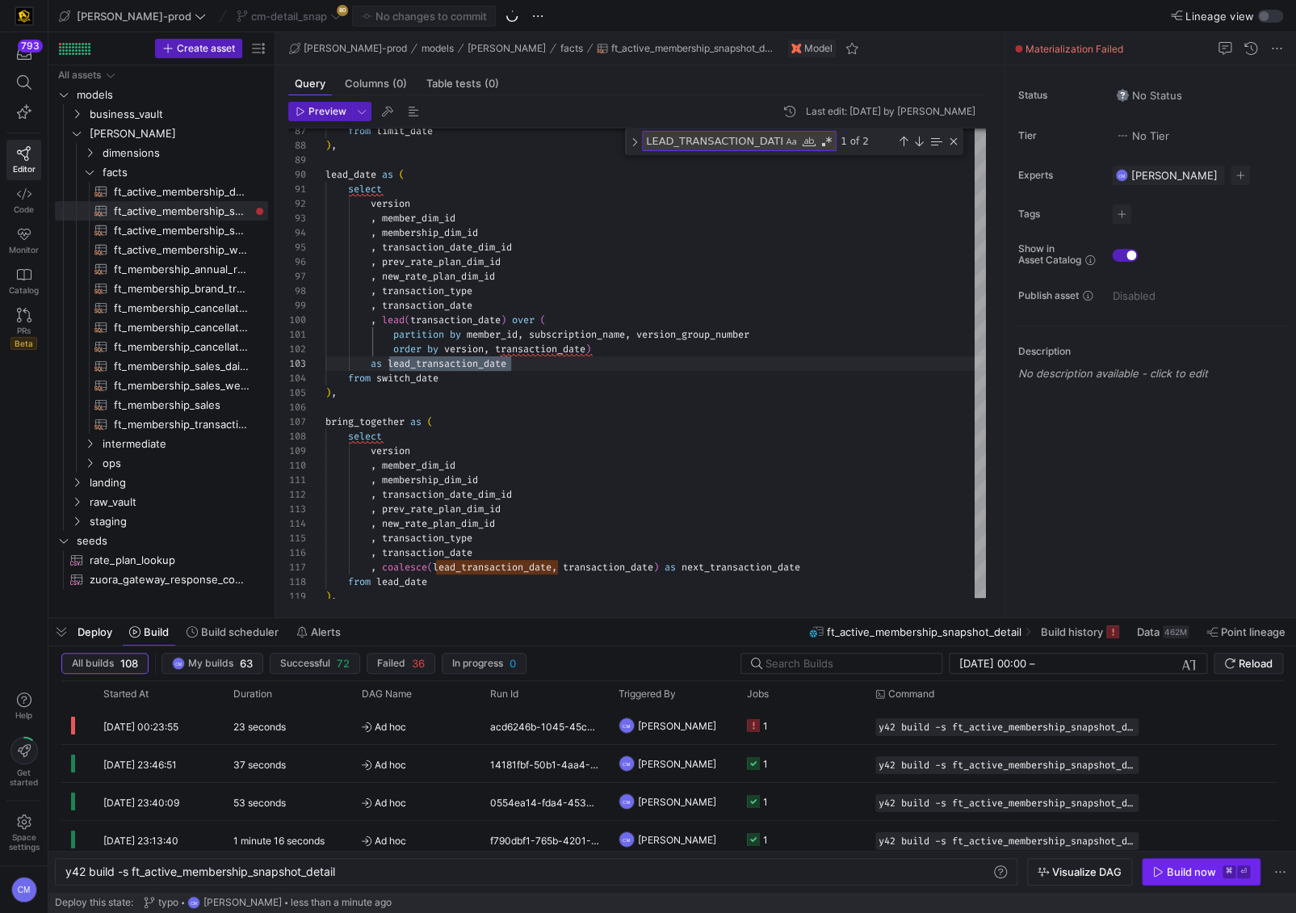
click at [1187, 875] on div "Build now" at bounding box center [1191, 871] width 49 height 13
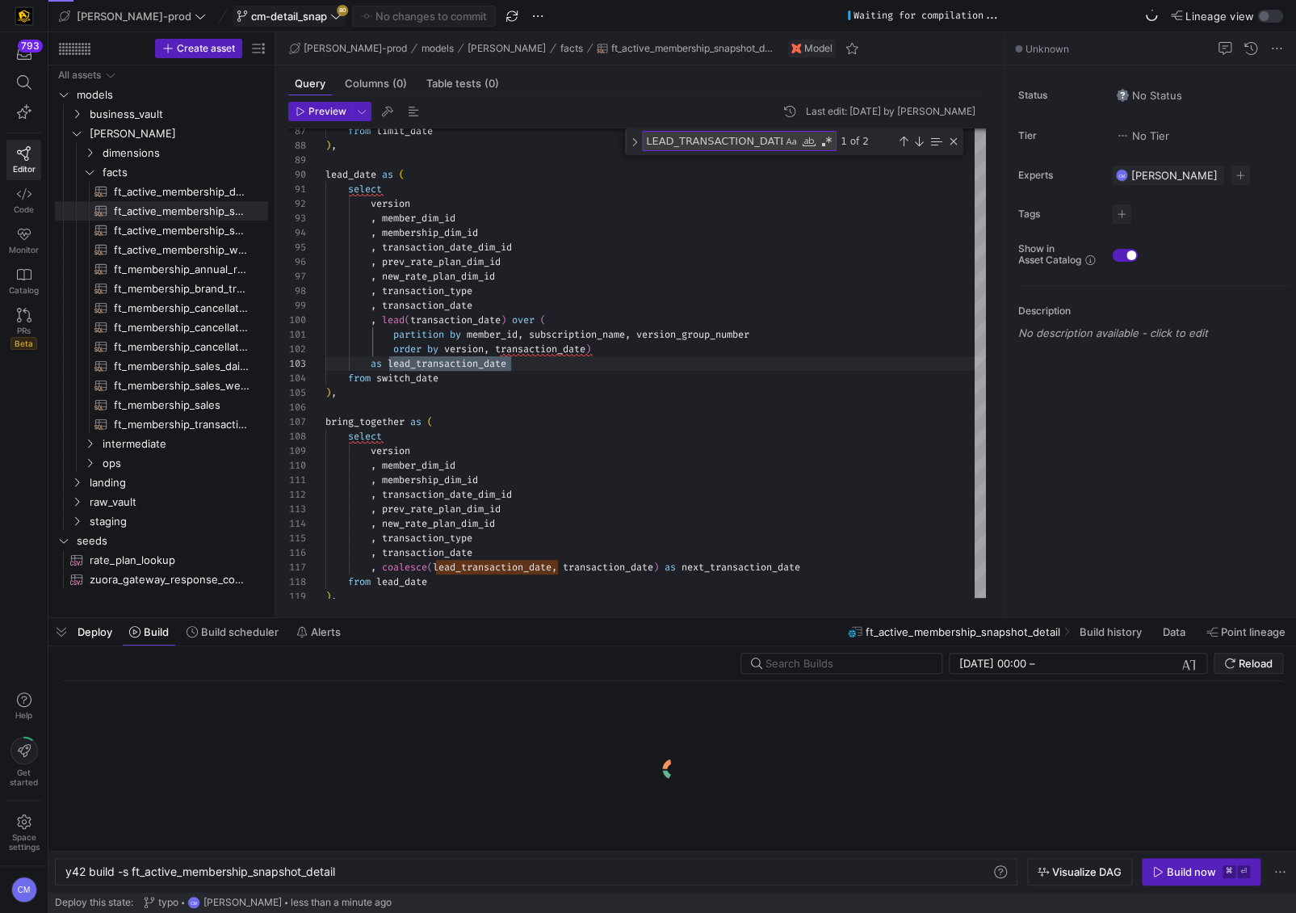
click at [233, 6] on button "cm-detail_snap 80" at bounding box center [289, 16] width 113 height 21
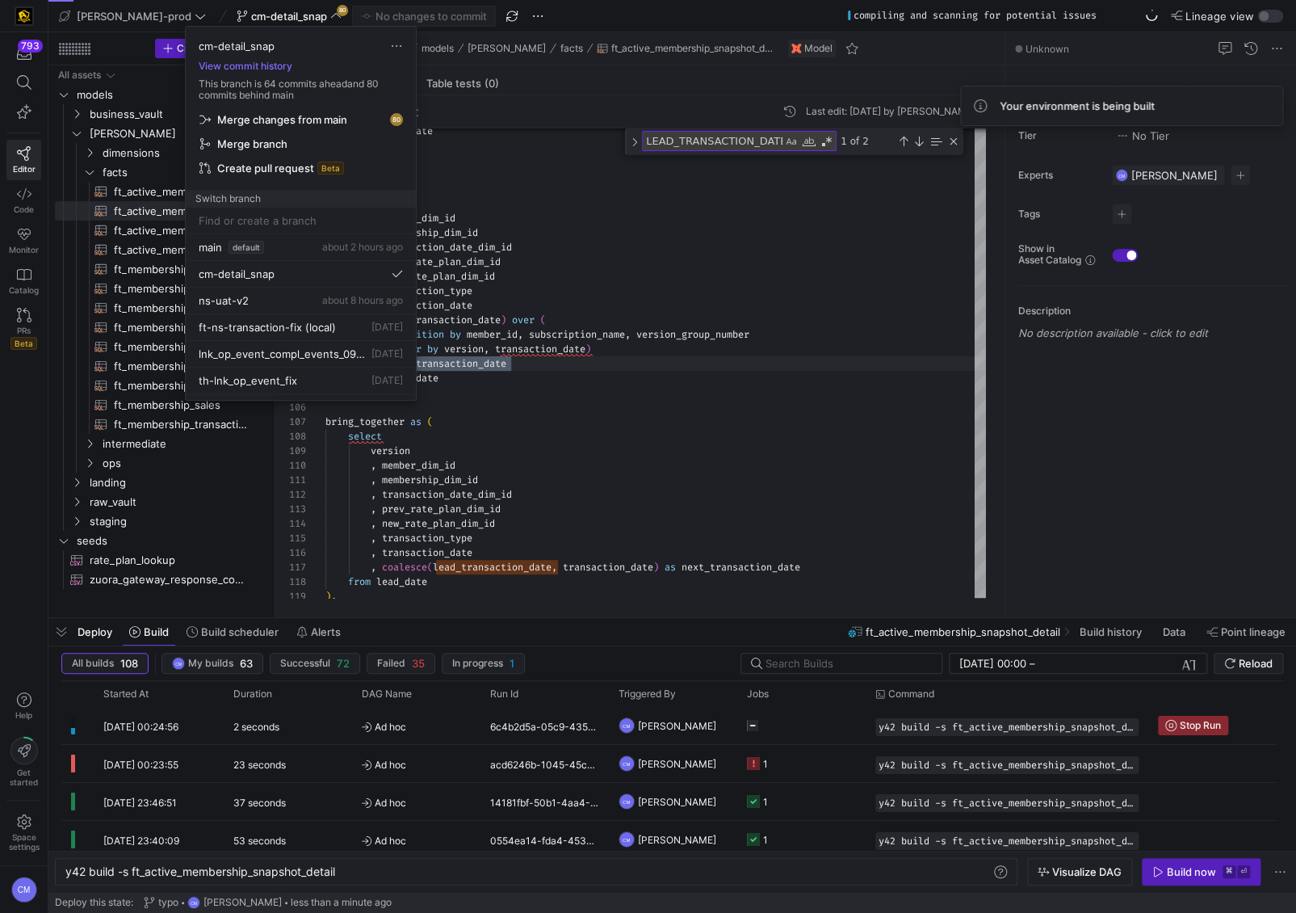
click at [559, 268] on div at bounding box center [648, 456] width 1296 height 913
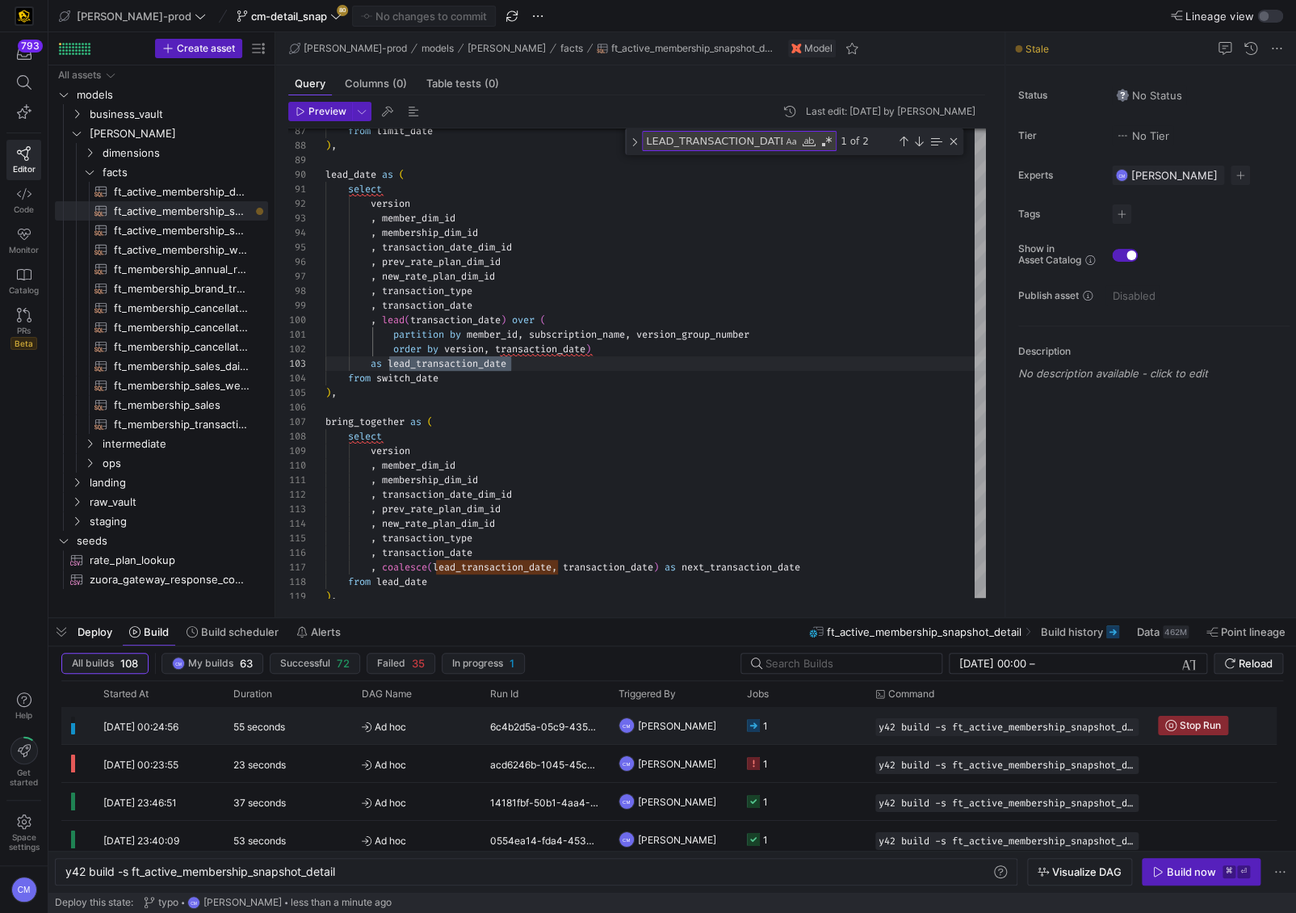
click at [840, 741] on y42-job-status-cell-renderer "1" at bounding box center [801, 725] width 109 height 36
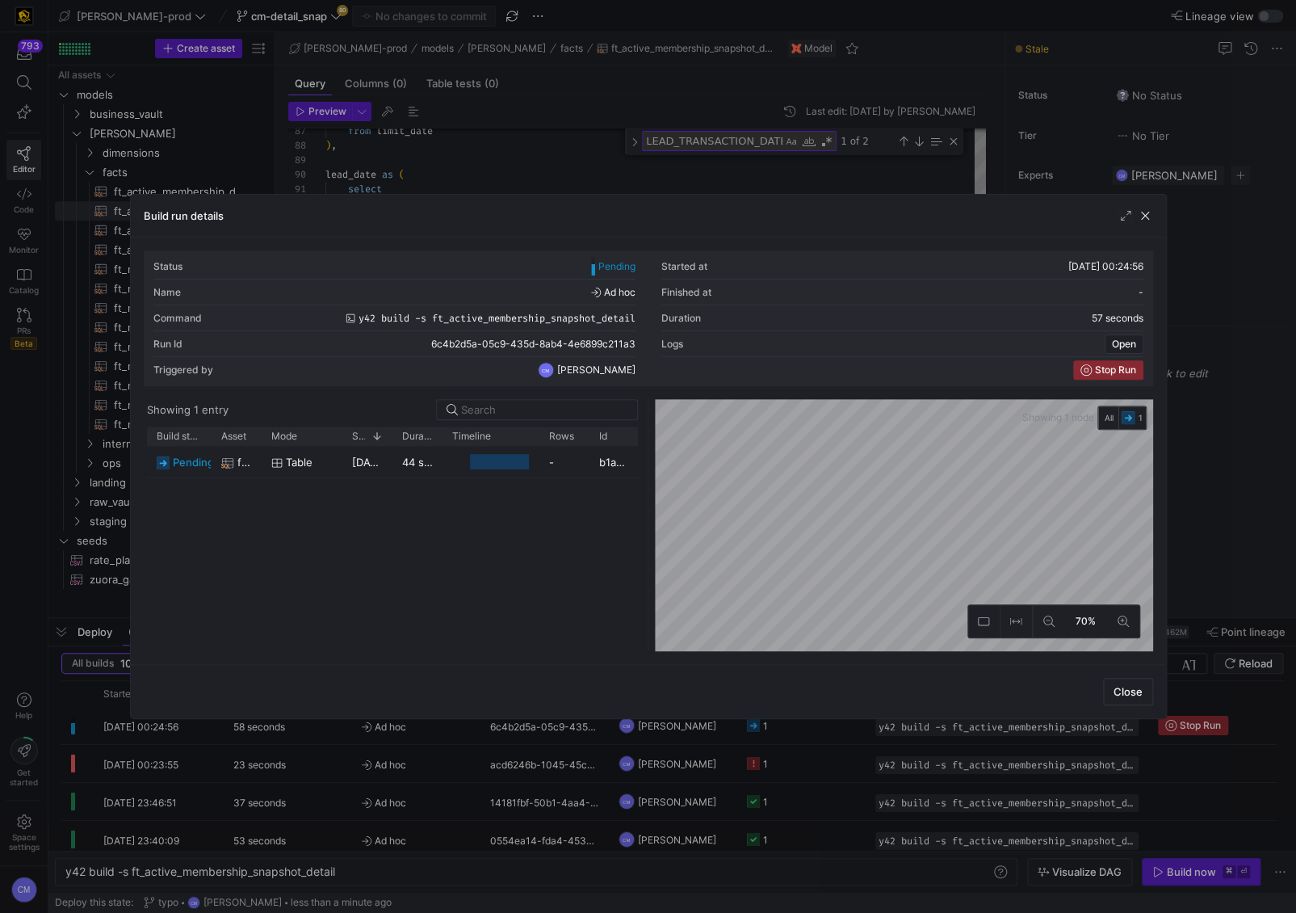
click at [840, 741] on div at bounding box center [648, 456] width 1296 height 913
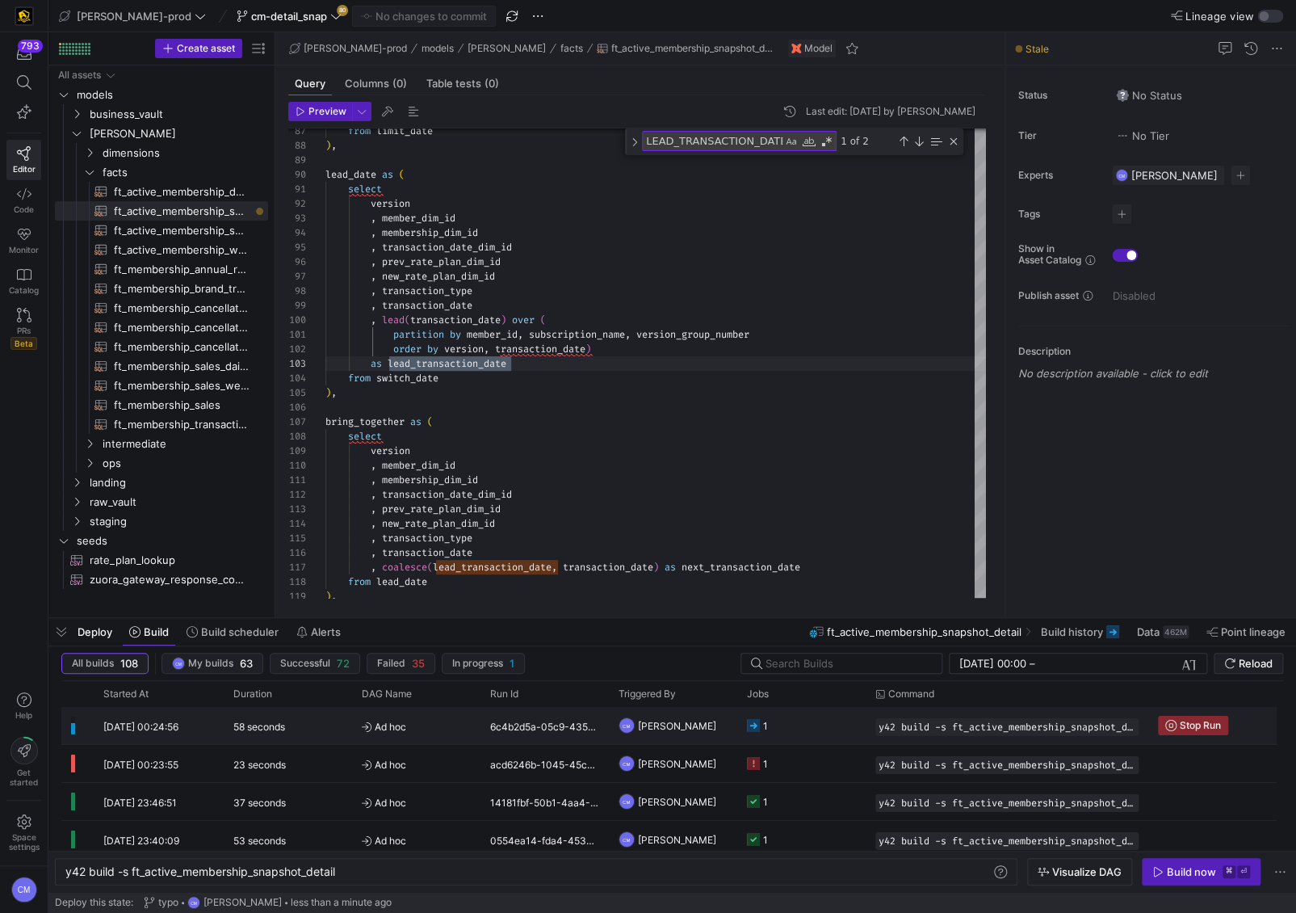
click at [840, 741] on y42-job-status-cell-renderer "1" at bounding box center [801, 725] width 109 height 36
click at [827, 733] on y42-job-status-cell-renderer "1" at bounding box center [801, 725] width 109 height 36
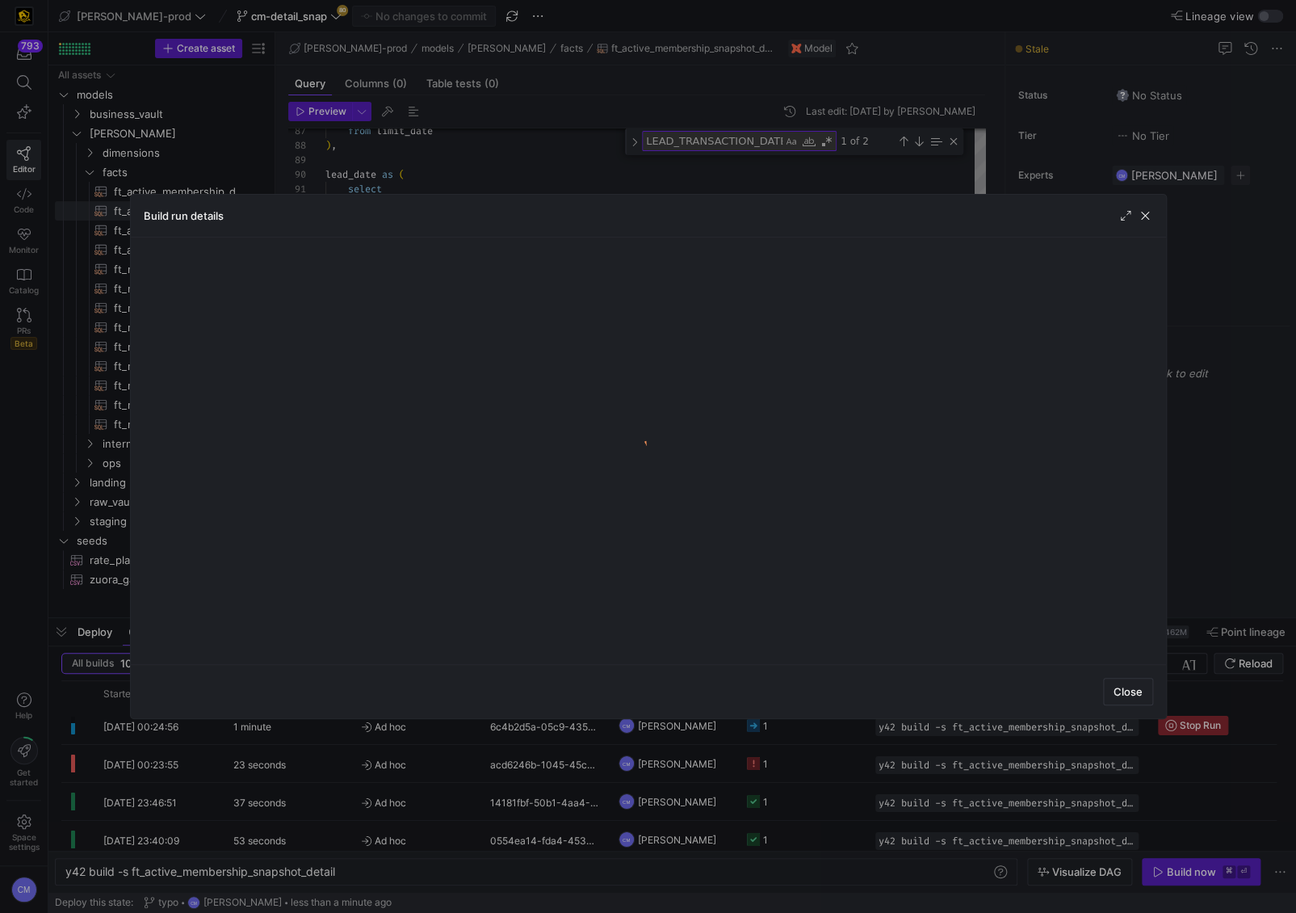
click at [820, 730] on div at bounding box center [648, 456] width 1296 height 913
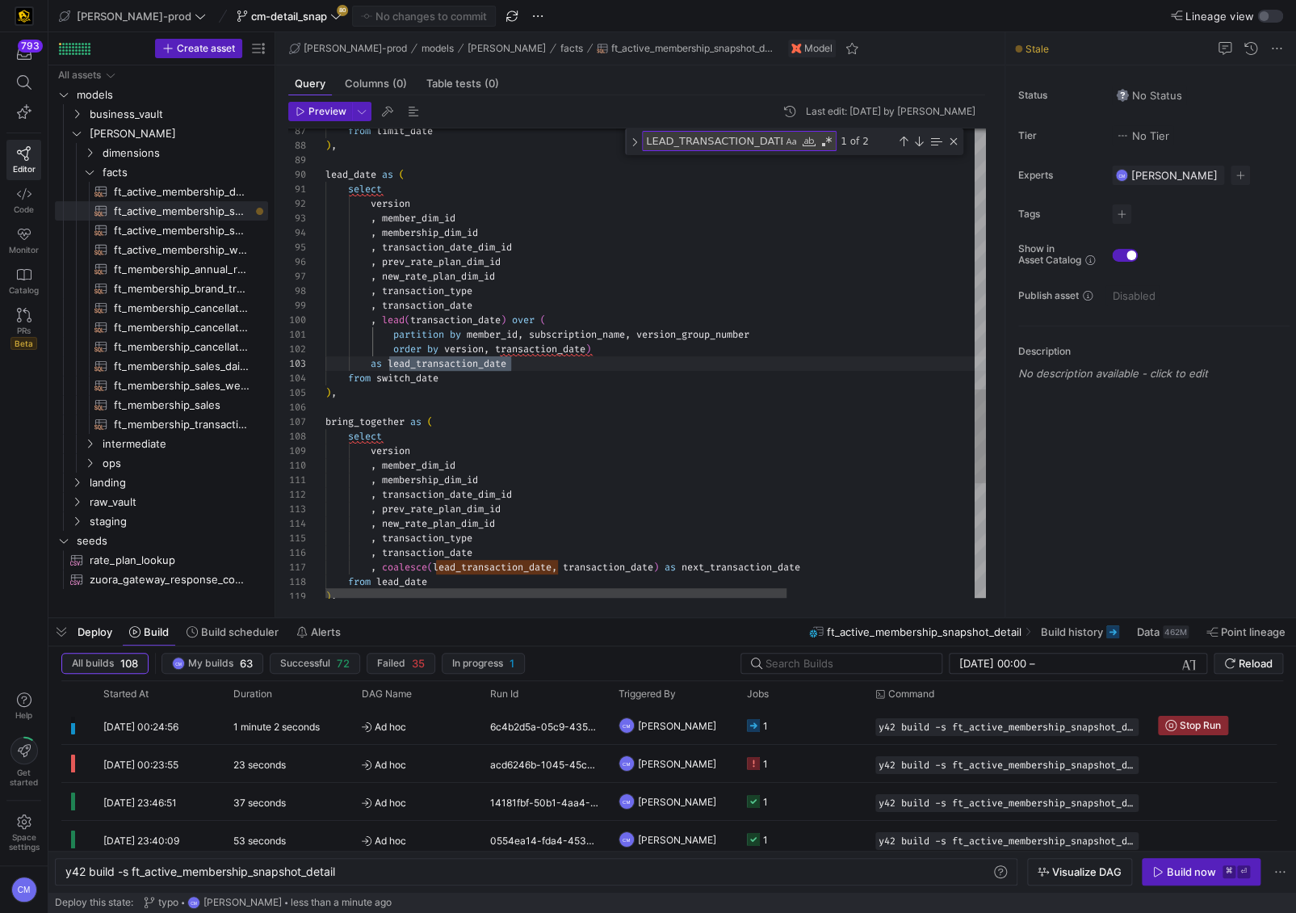
scroll to position [29, 179]
click at [661, 504] on div "from limit_date ) , lead_date as ( select version , member_dim_id , membership_…" at bounding box center [789, -1] width 929 height 2331
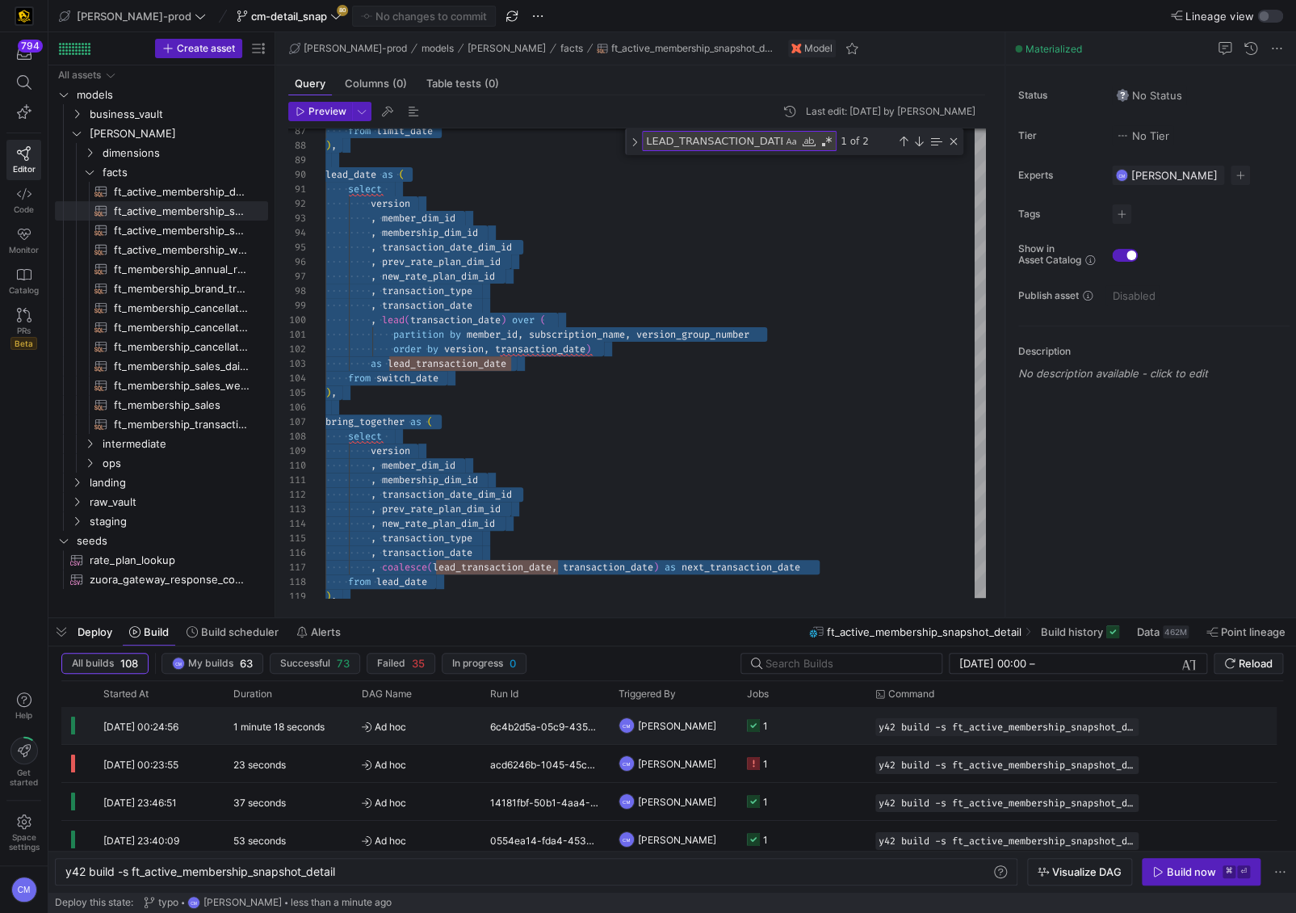
click at [811, 728] on y42-job-status-cell-renderer "1" at bounding box center [801, 725] width 109 height 36
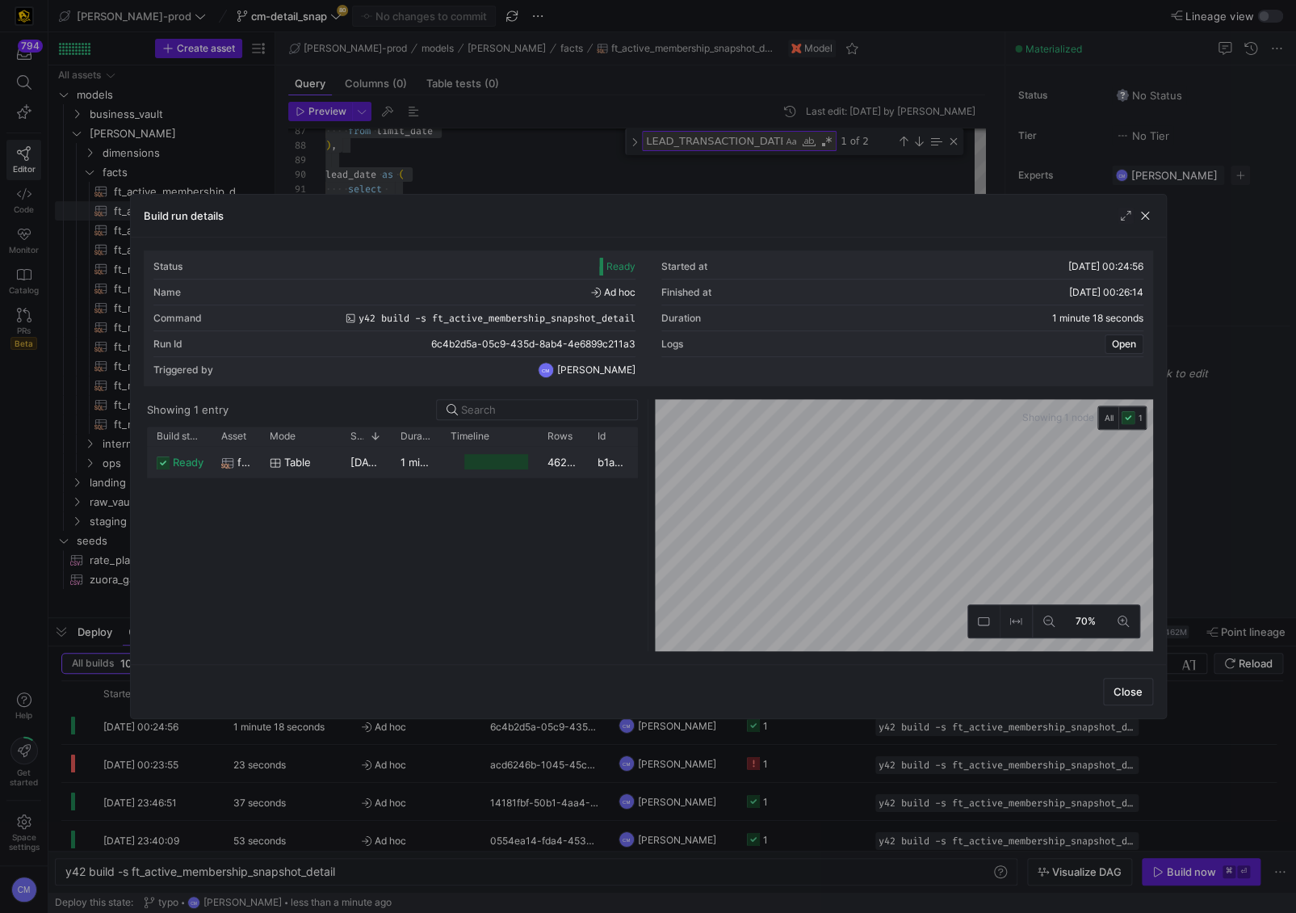
click at [557, 455] on div "462,475,095" at bounding box center [563, 461] width 50 height 31
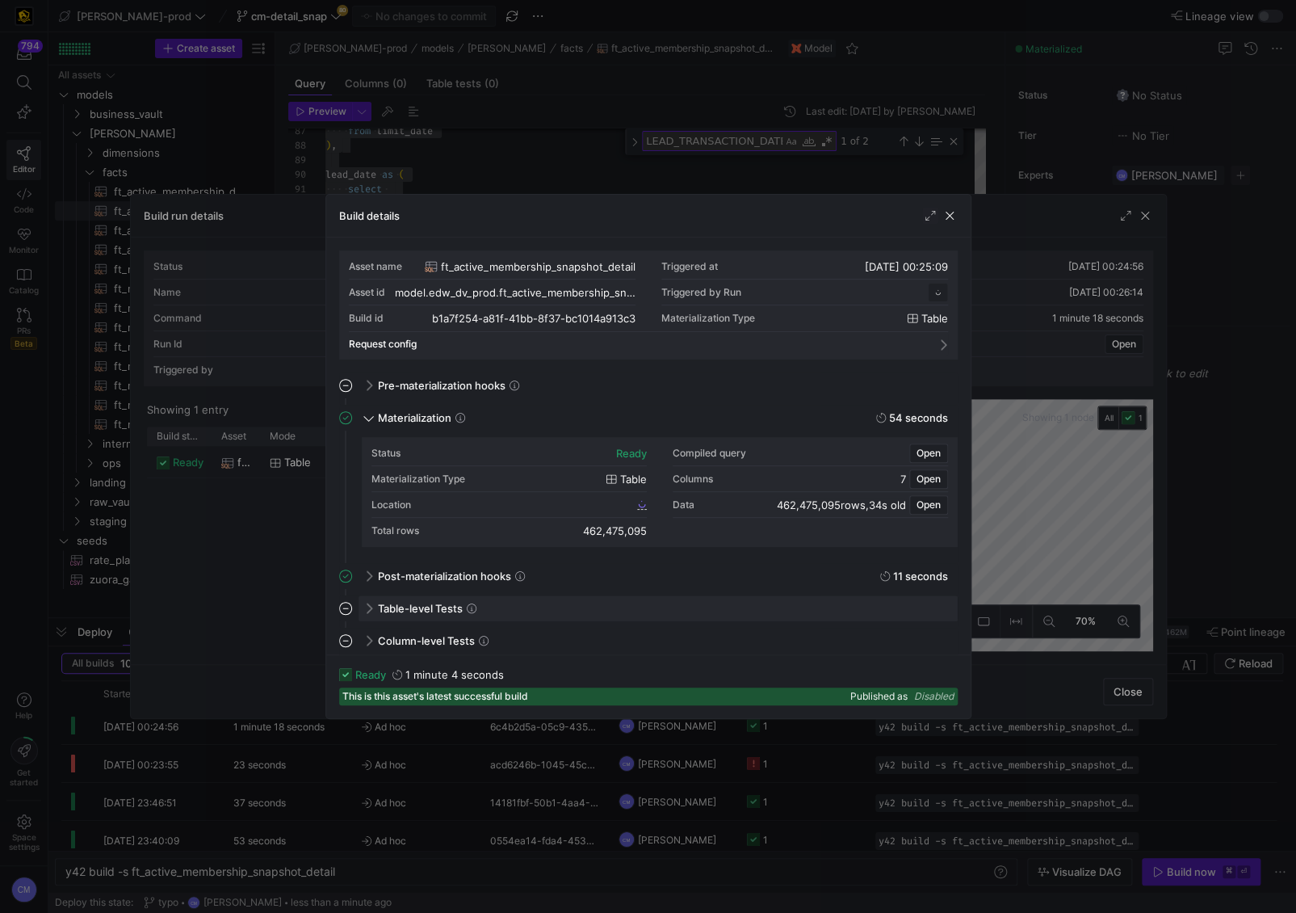
scroll to position [145, 0]
click at [588, 502] on span "b1a7f254_a81f_41bb_8f37_bc1014a913c3" at bounding box center [540, 503] width 187 height 11
click at [585, 167] on div at bounding box center [648, 456] width 1296 height 913
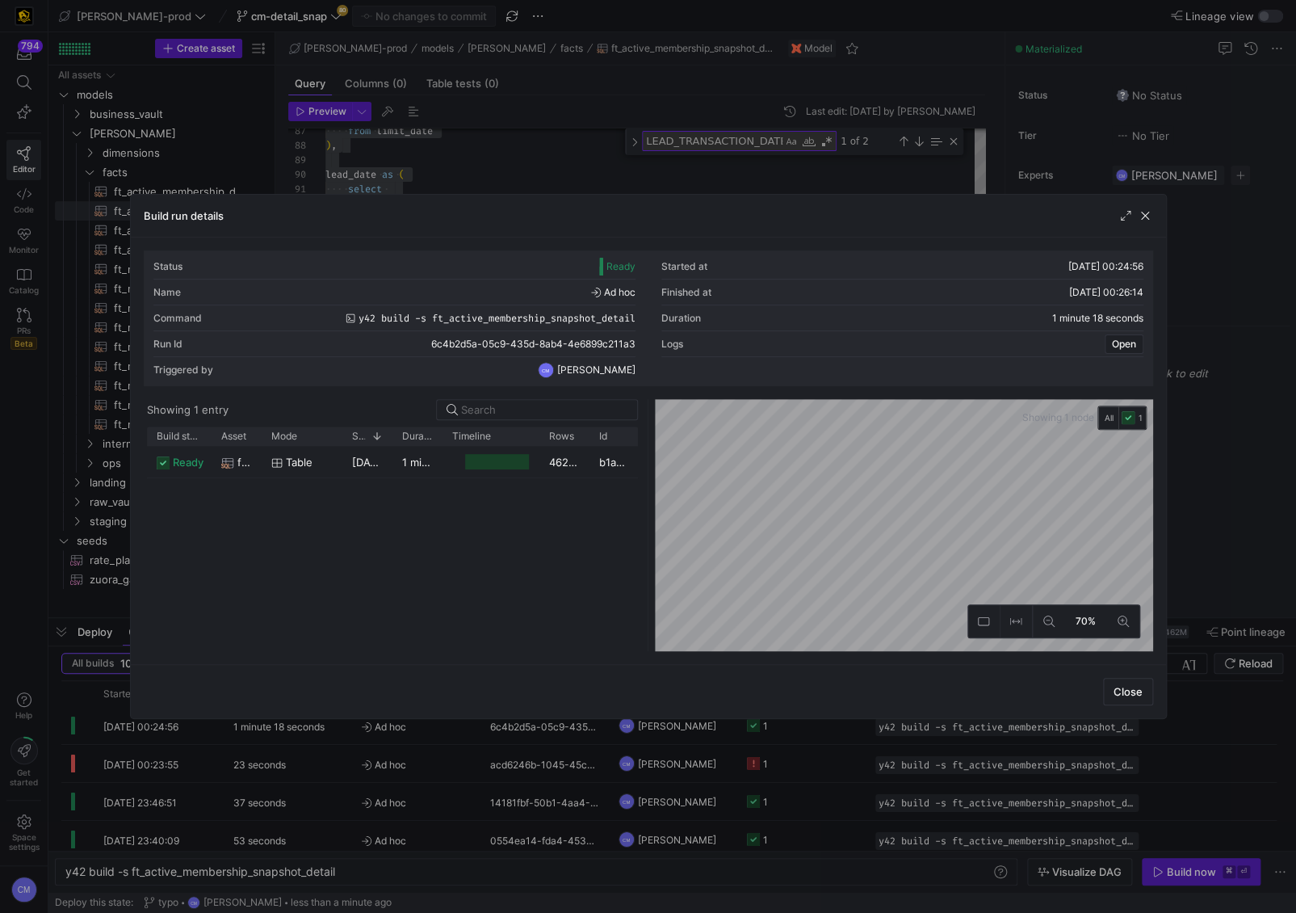
click at [585, 167] on div at bounding box center [648, 456] width 1296 height 913
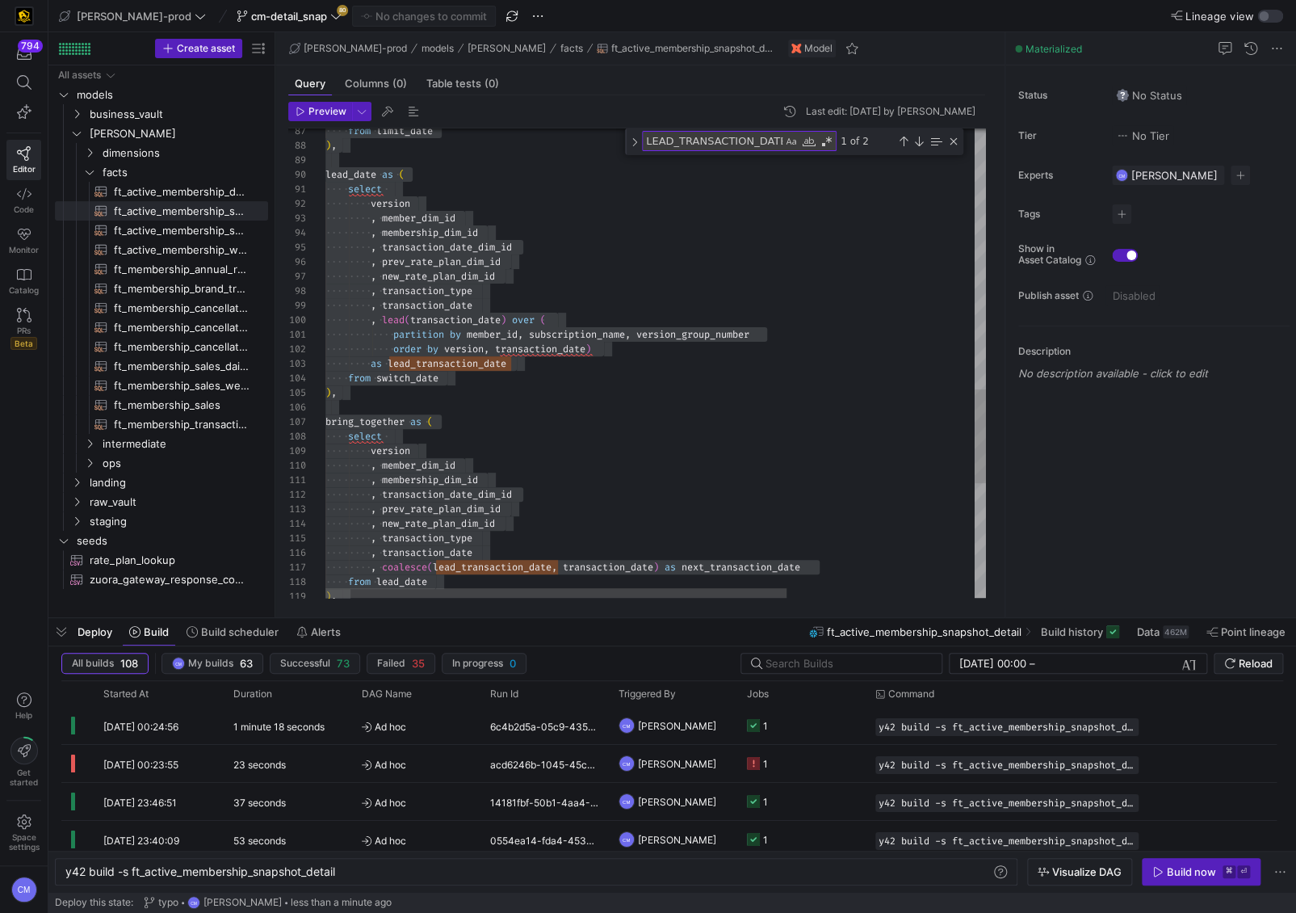
scroll to position [115, 151]
click at [550, 305] on div "from limit_date ) , lead_date as ( select version , member_dim_id , membership_…" at bounding box center [789, -1] width 929 height 2331
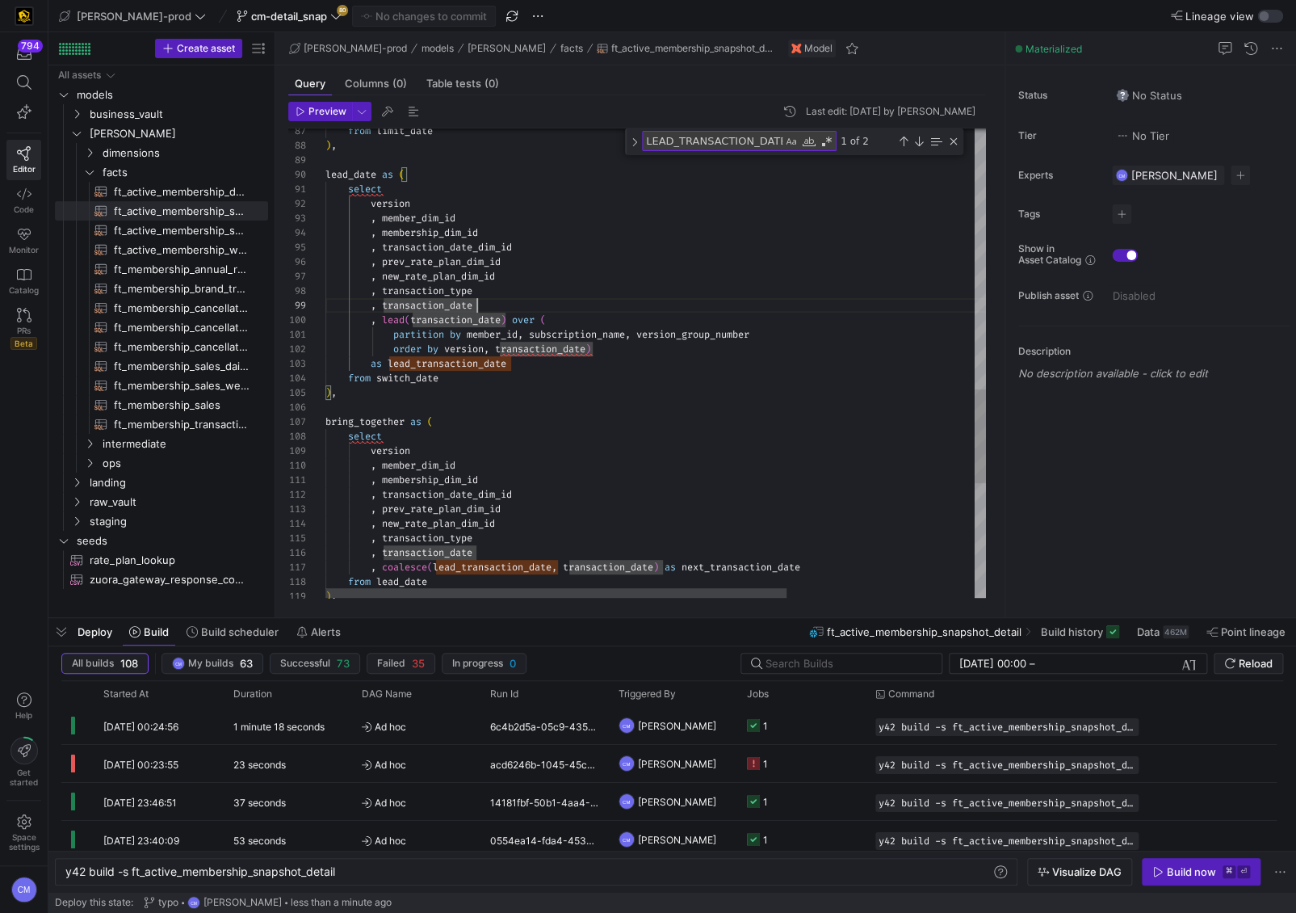
type textarea "{{ config( post_hook = [ "alter table {{ this }} add primary key (active_member…"
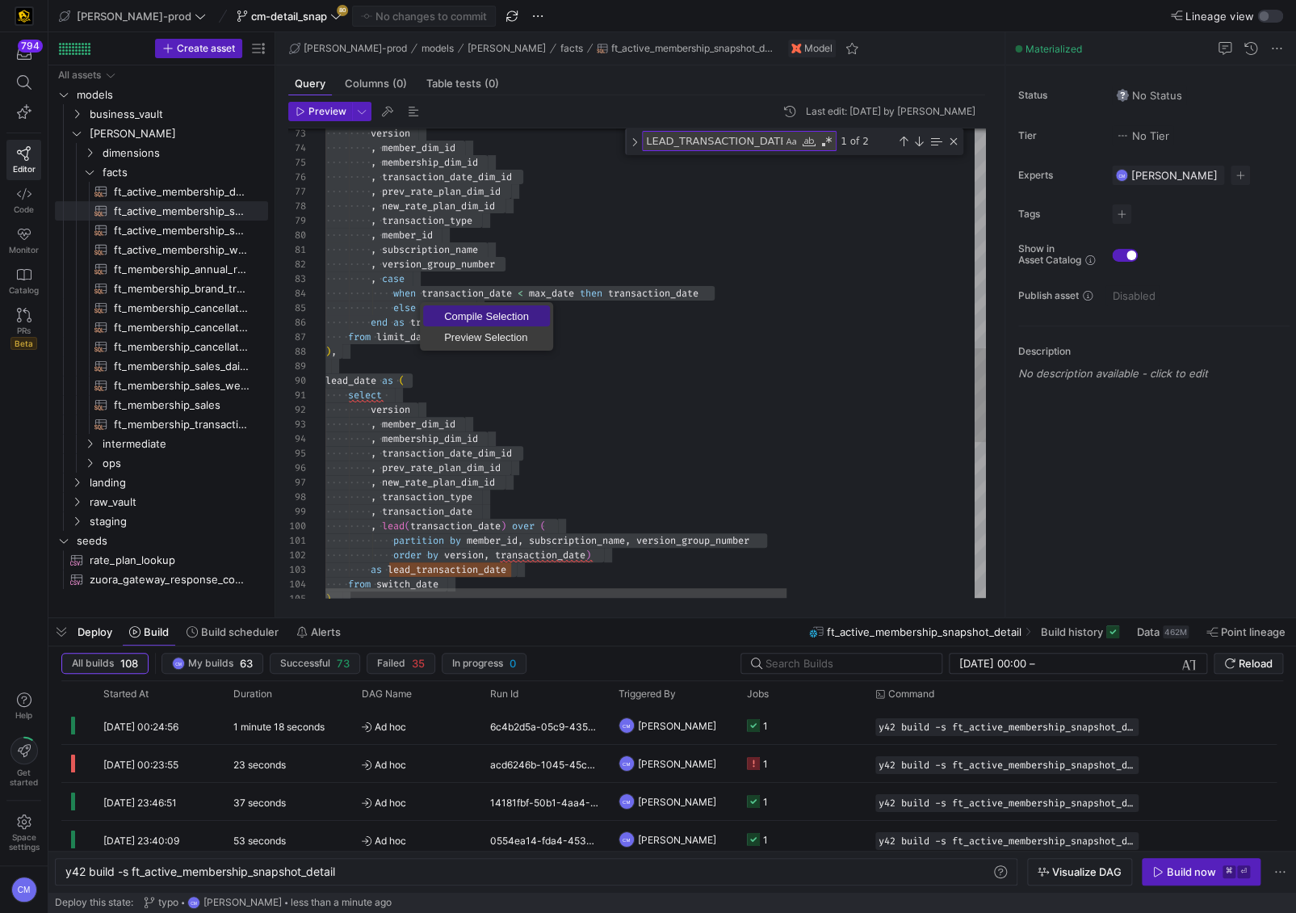
click at [455, 311] on span "Compile Selection" at bounding box center [486, 316] width 127 height 10
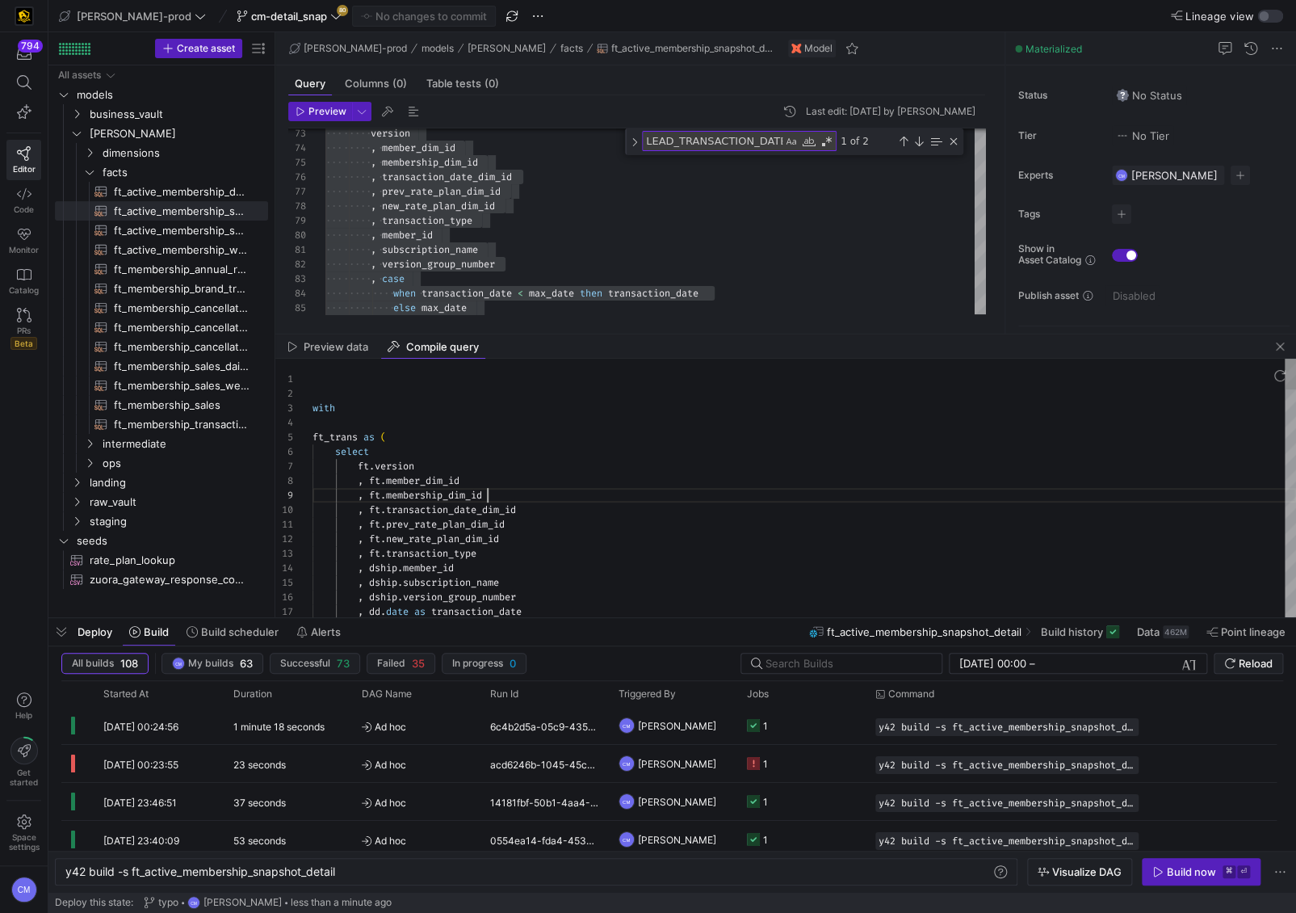
scroll to position [115, 174]
type textarea "with ft_trans as ( select ft.version , ft.member_dim_id , ft.membership_dim_id …"
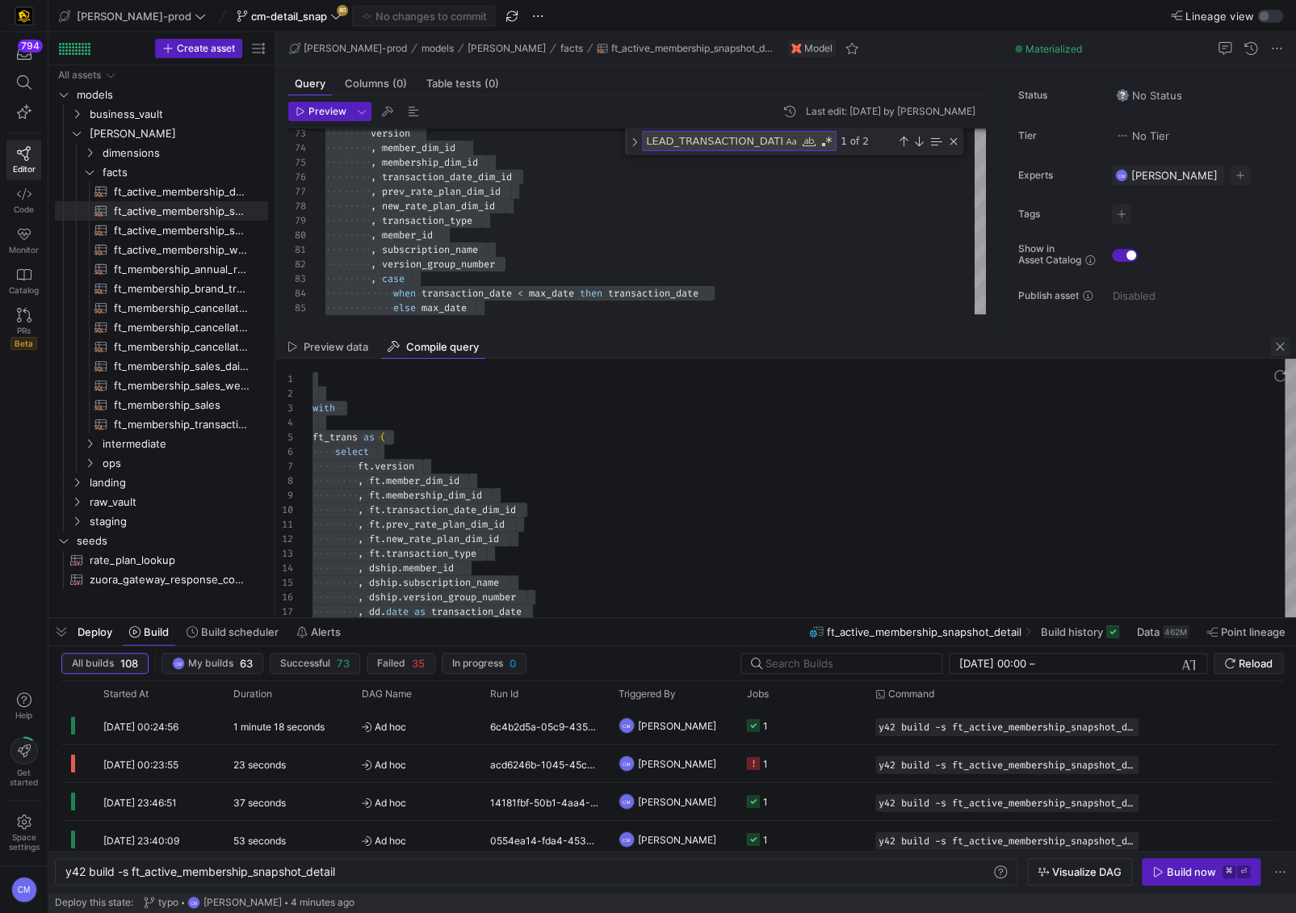
click at [1281, 346] on span "button" at bounding box center [1279, 346] width 19 height 19
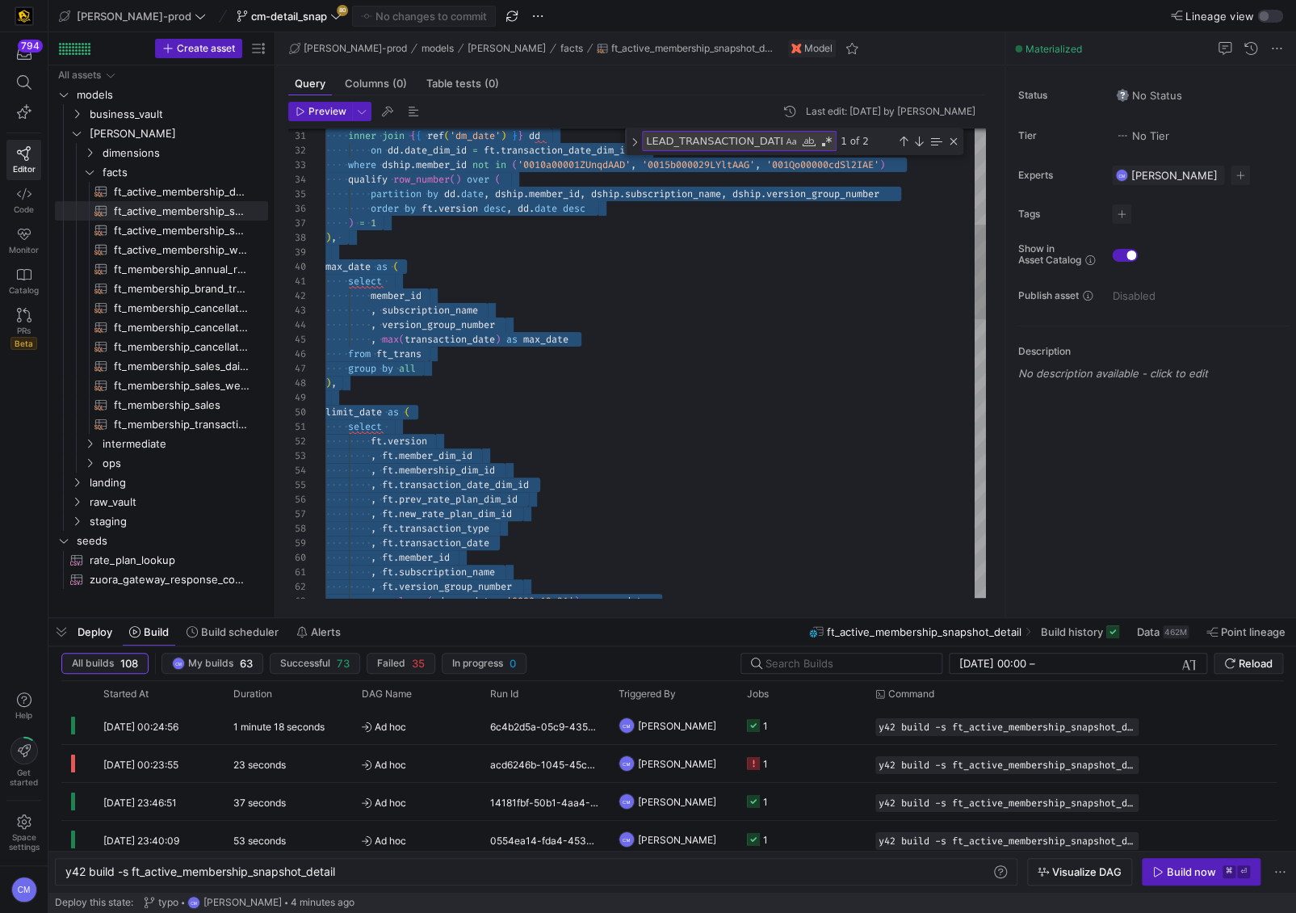
click at [552, 370] on div ", coalesce ( md . max_date , '9999-12-31' ) as max_date , ft . subscription_nam…" at bounding box center [655, 814] width 661 height 2322
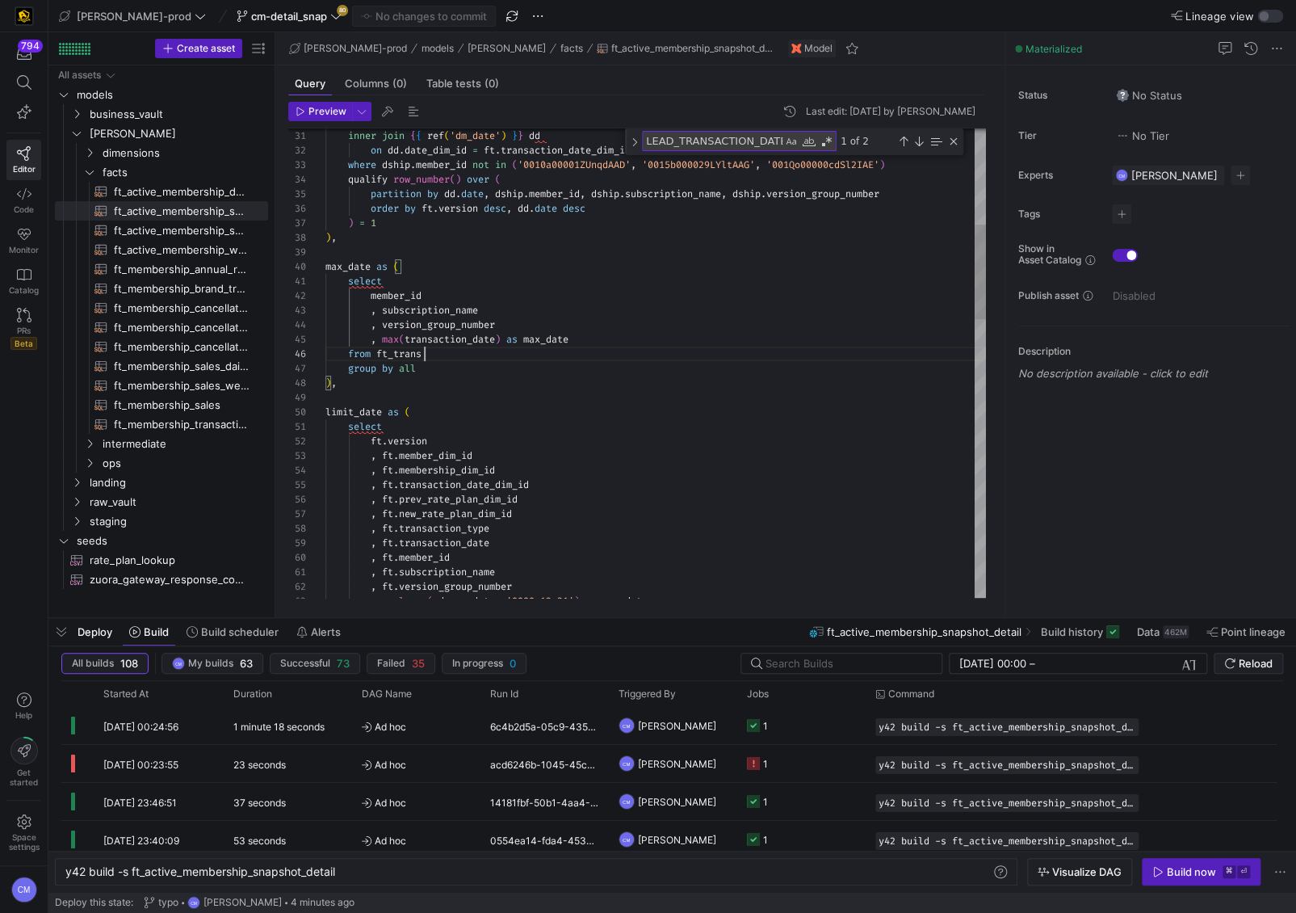
click at [503, 350] on div ", coalesce ( md . max_date , '9999-12-31' ) as max_date , ft . subscription_nam…" at bounding box center [655, 814] width 661 height 2322
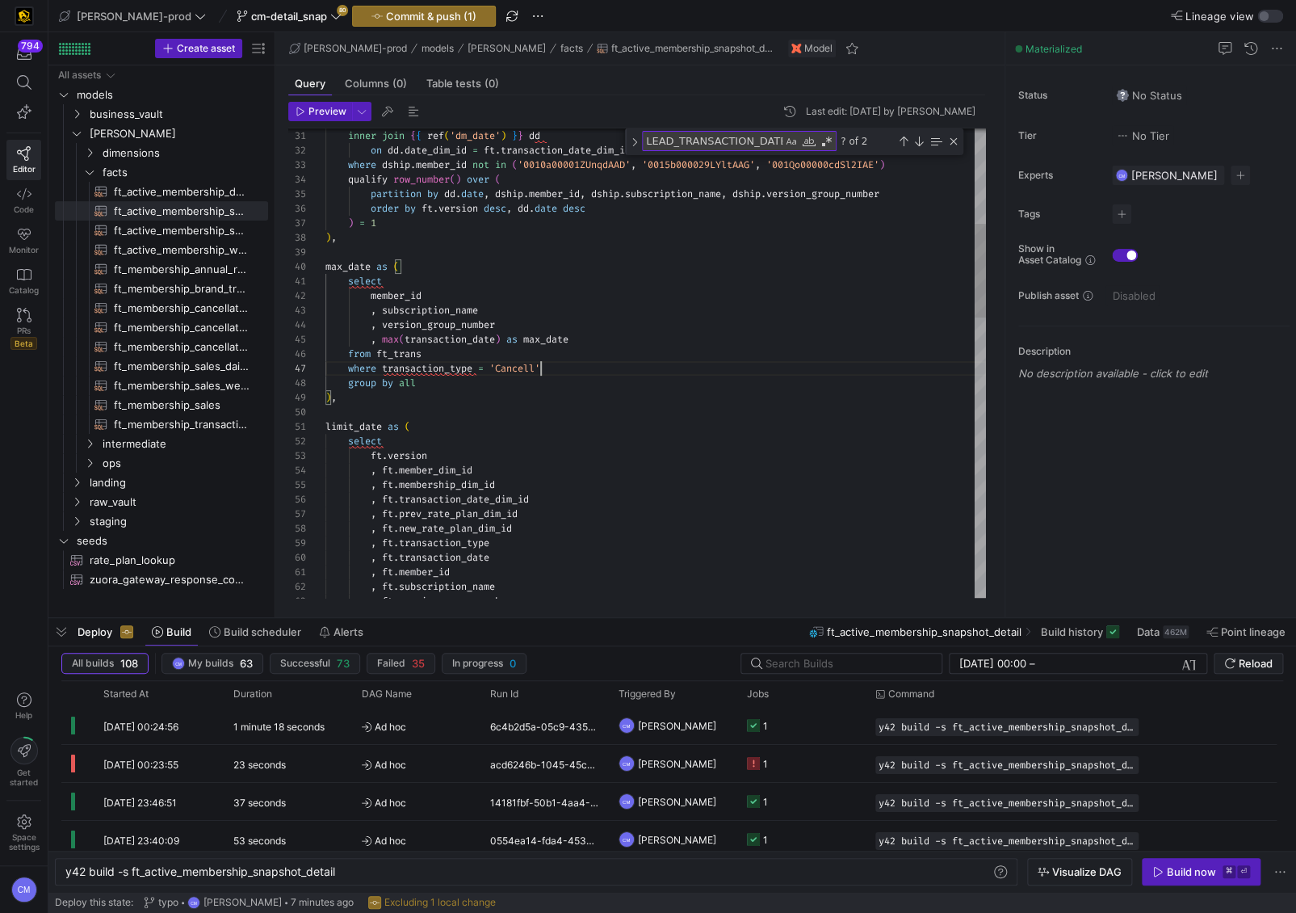
scroll to position [87, 226]
type textarea "select member_id , subscription_name , version_group_number , max(transaction_d…"
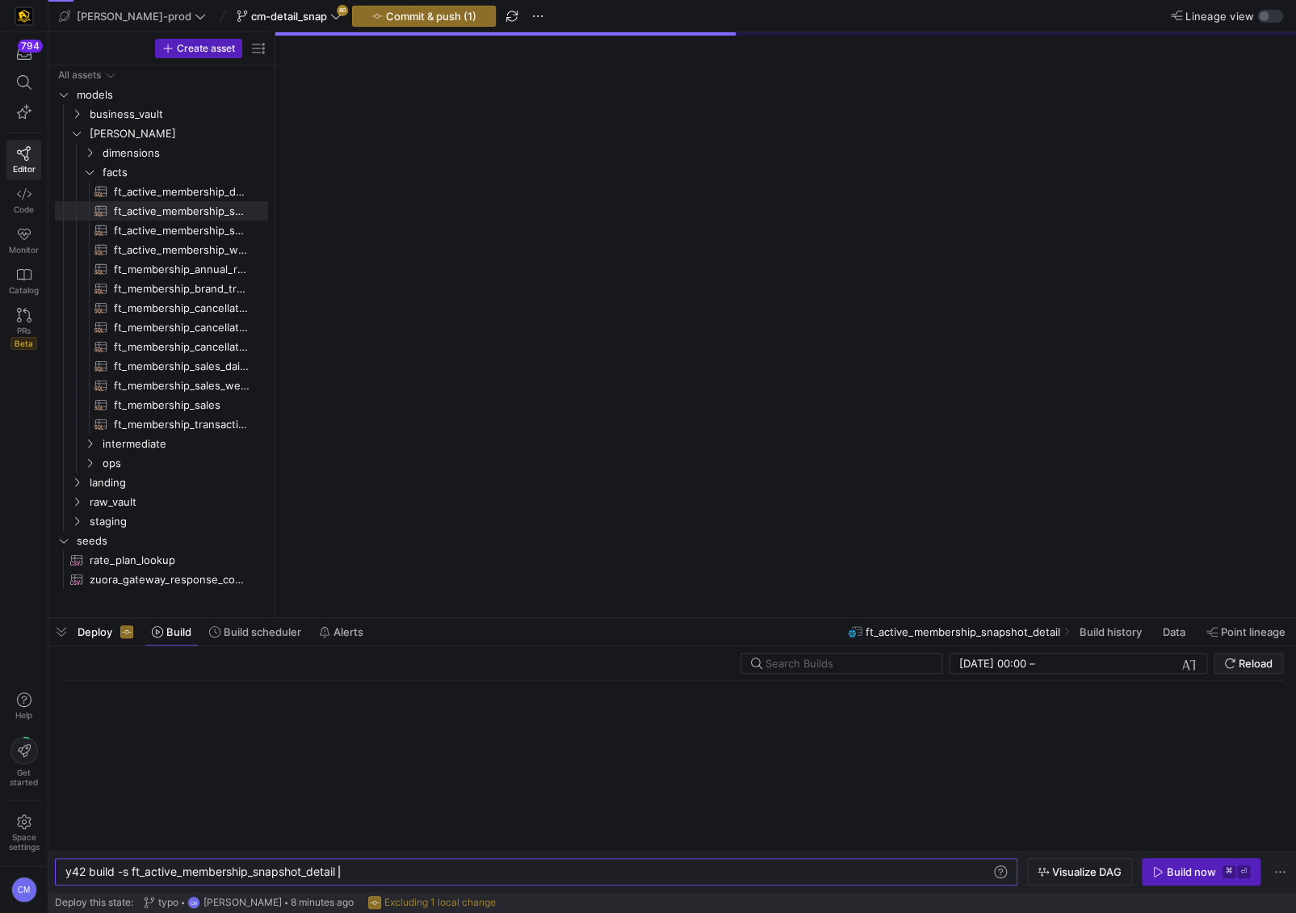
scroll to position [0, 272]
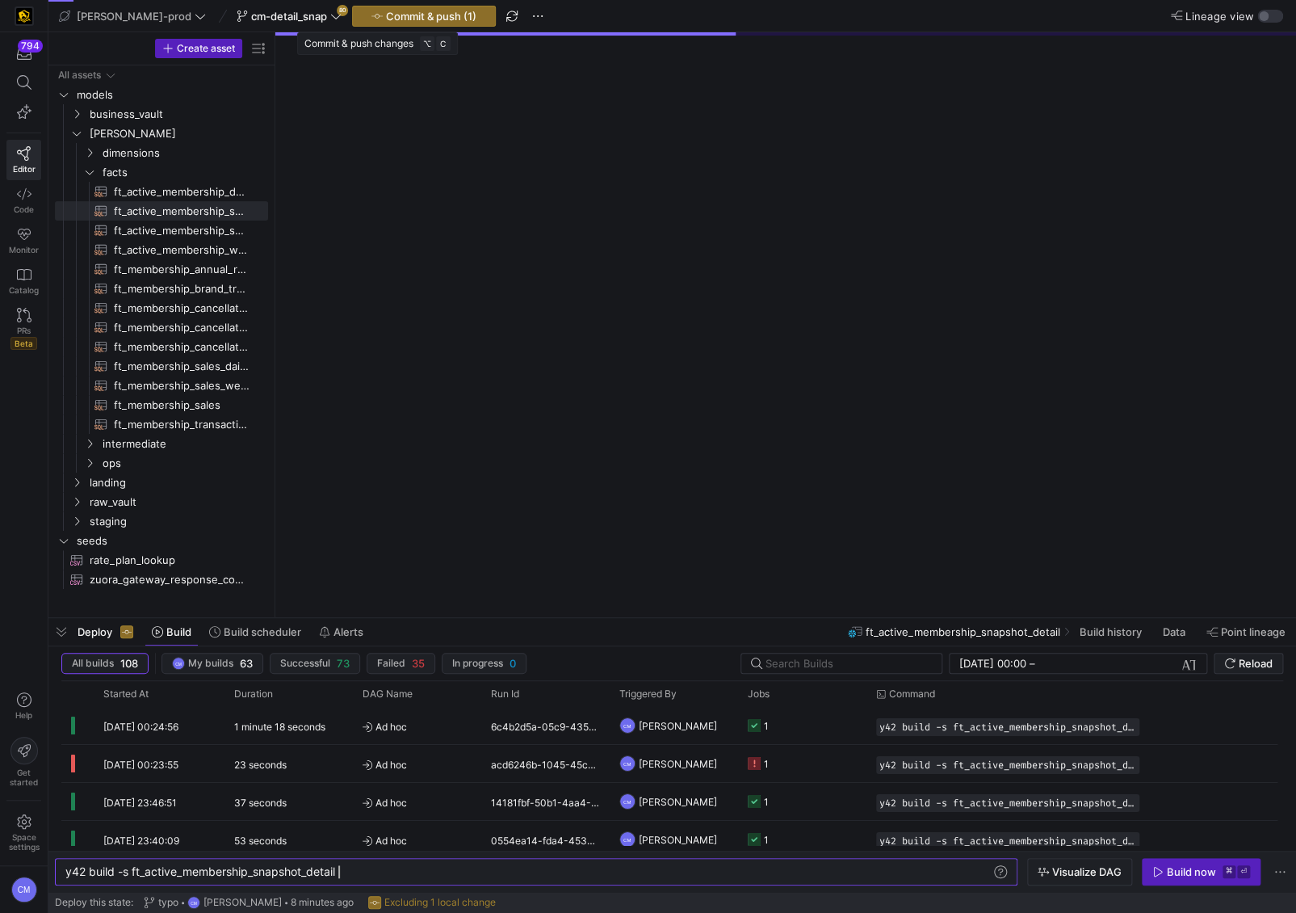
click at [394, 15] on span "Commit & push (1)" at bounding box center [431, 16] width 90 height 13
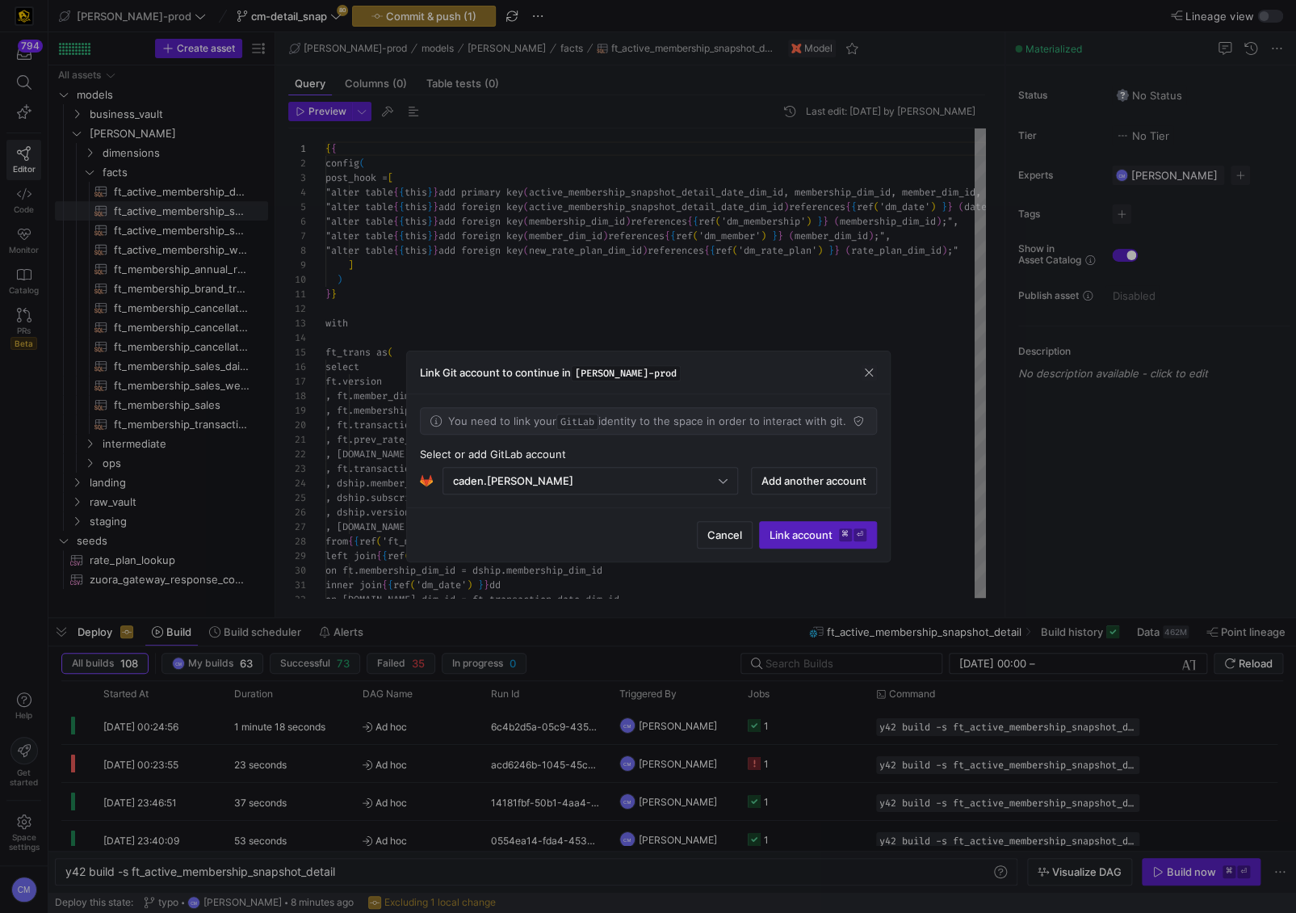
scroll to position [87, 0]
click at [866, 371] on span "button" at bounding box center [869, 372] width 16 height 16
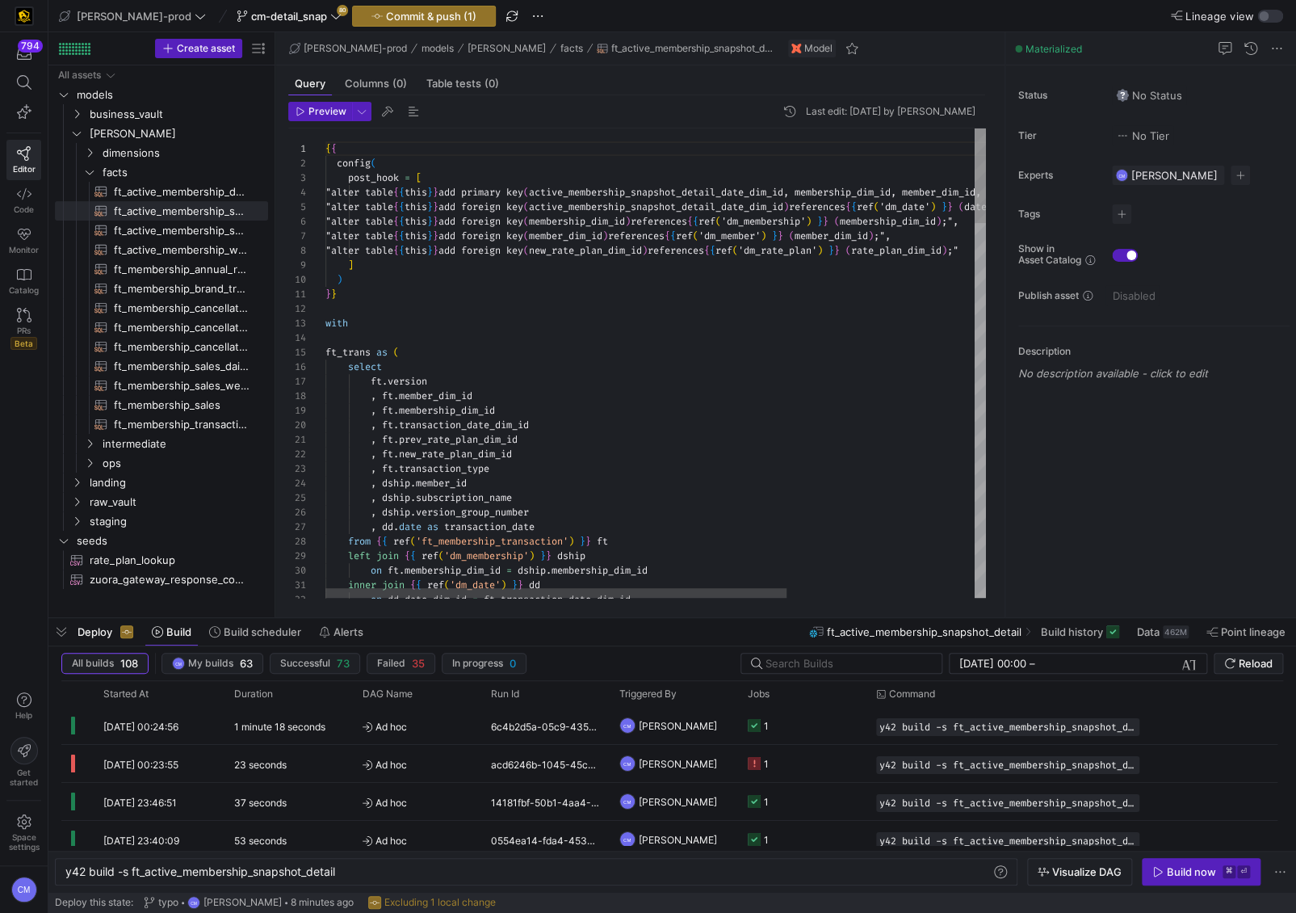
type textarea "}} with ft_trans as ( select ft.version , ft.member_dim_id , ft.membership_dim_…"
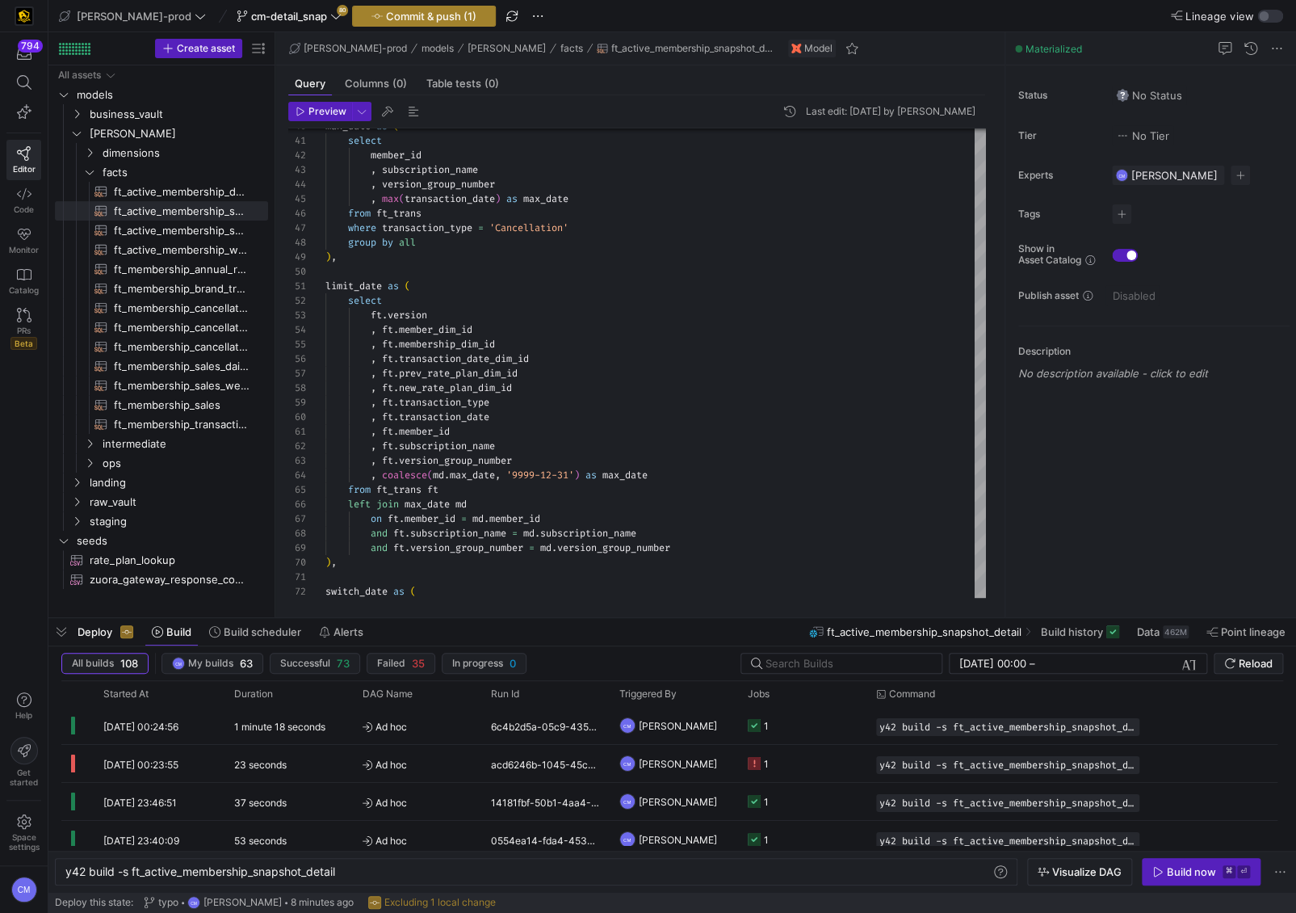
click at [409, 12] on span "Commit & push (1)" at bounding box center [431, 16] width 90 height 13
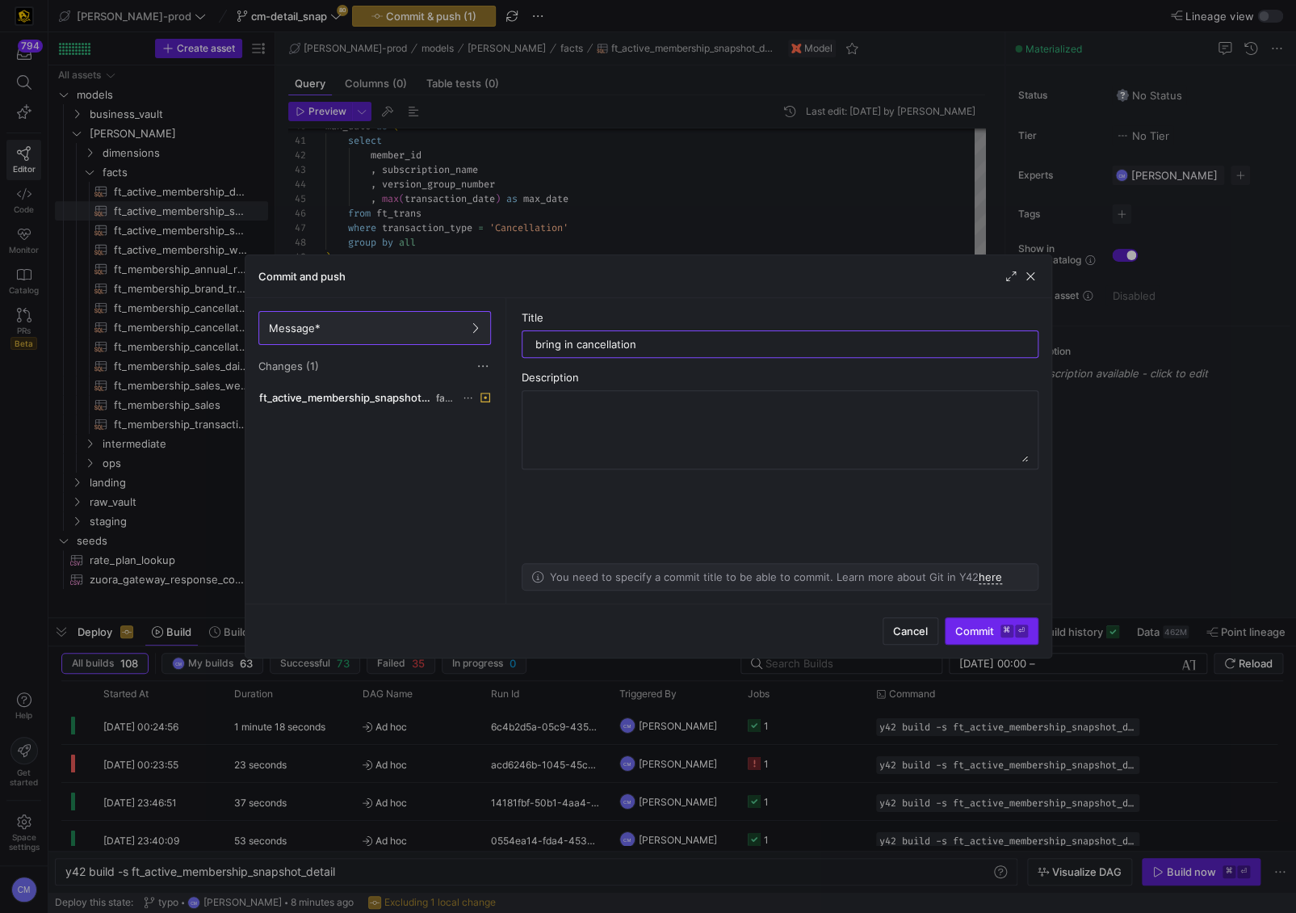
type input "bring in cancellation"
click at [992, 633] on span "Commit ⌘ ⏎" at bounding box center [991, 630] width 73 height 13
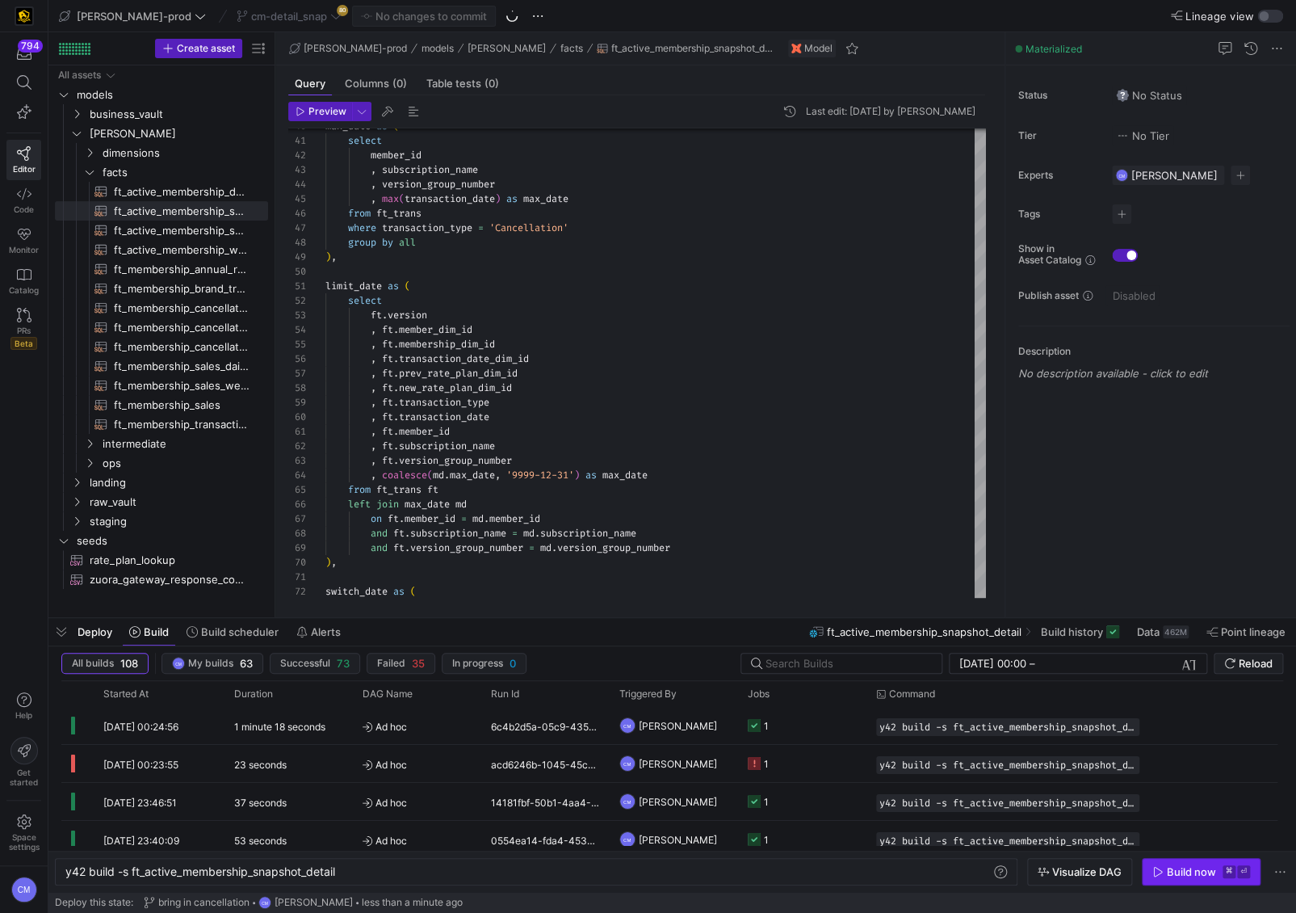
click at [1199, 866] on div "Build now" at bounding box center [1191, 871] width 49 height 13
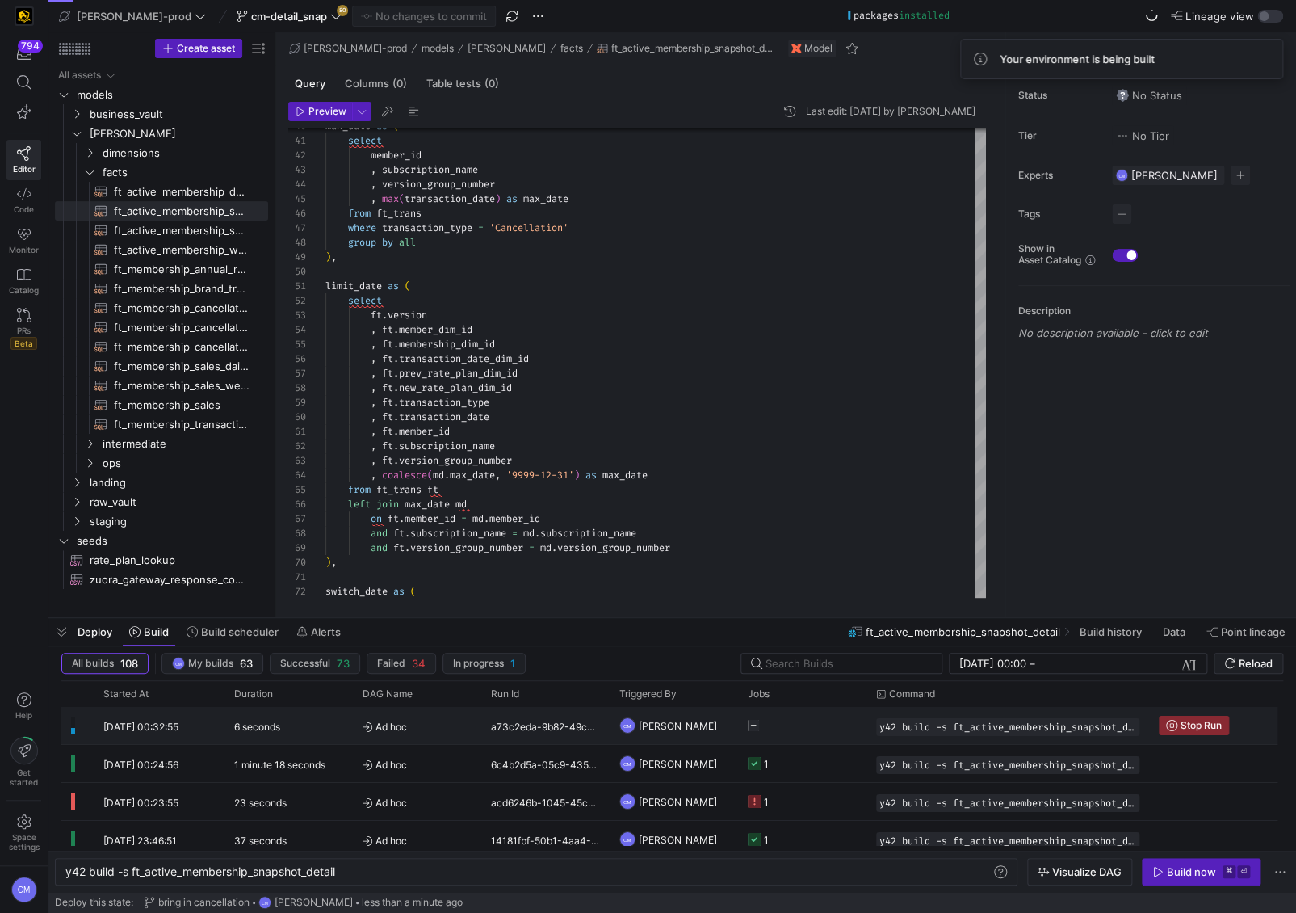
click at [845, 730] on y42-job-status-cell-renderer at bounding box center [802, 725] width 109 height 36
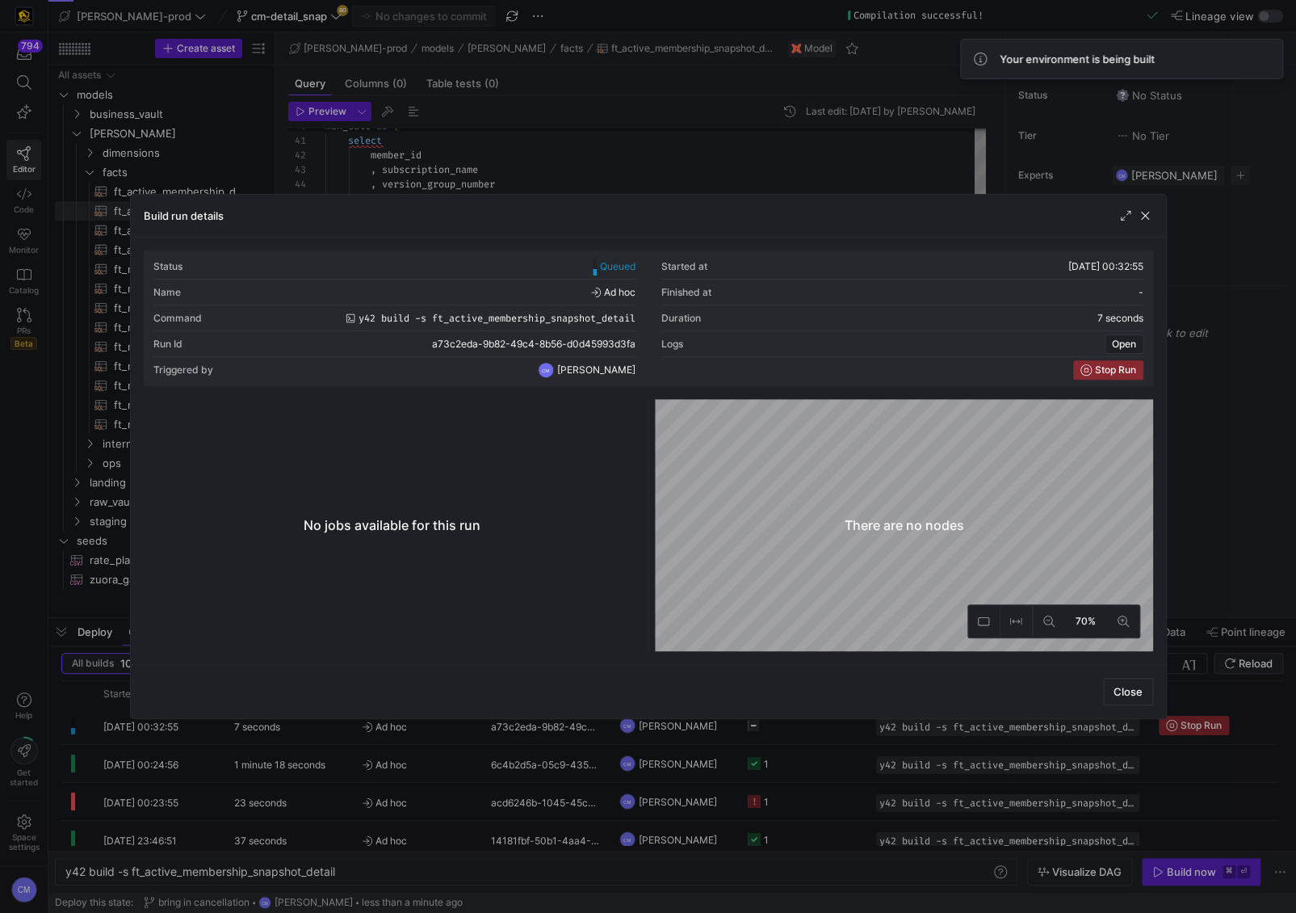
click at [845, 730] on div at bounding box center [648, 456] width 1296 height 913
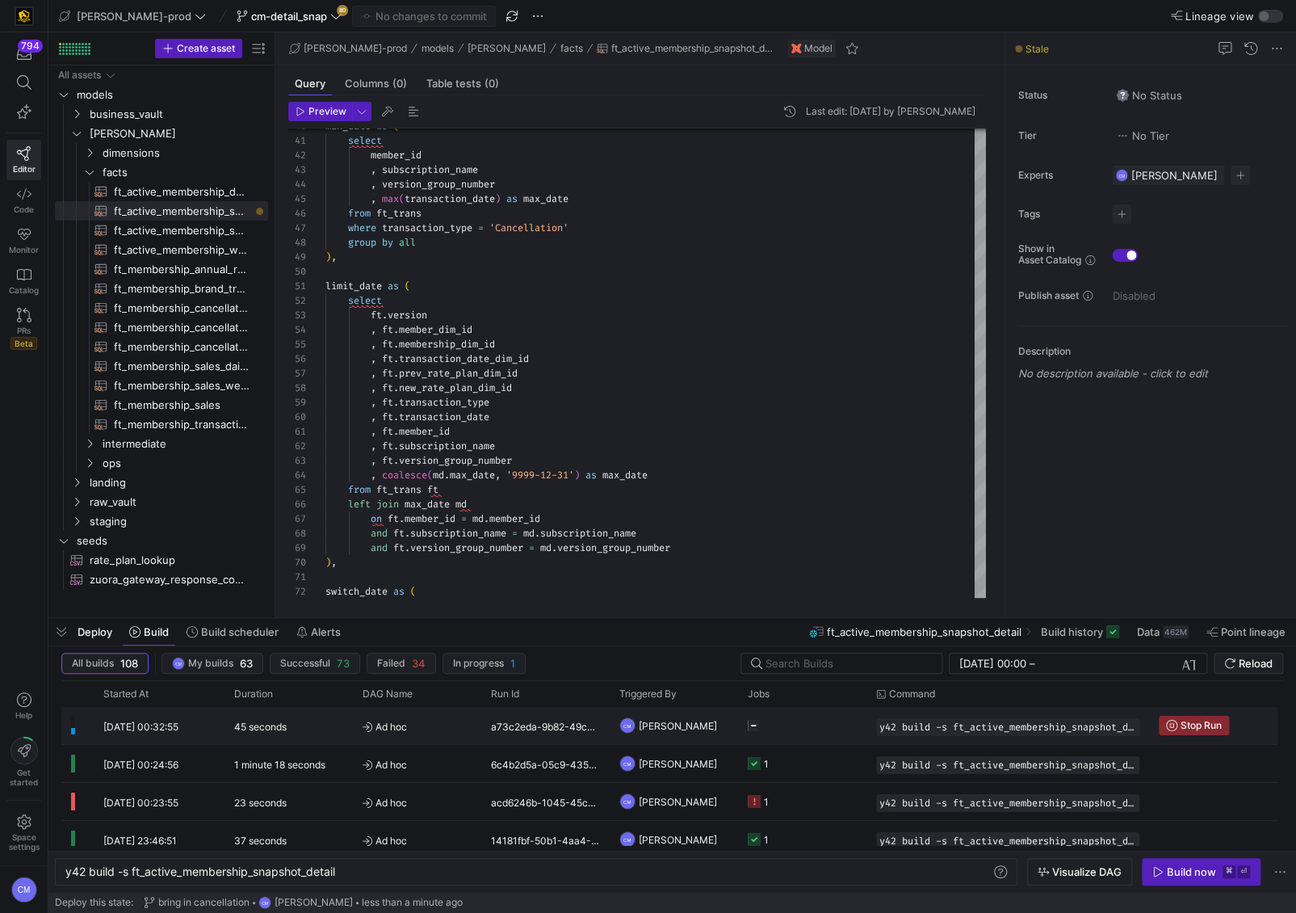
click at [845, 730] on y42-job-status-cell-renderer "Press SPACE to select this row." at bounding box center [802, 725] width 109 height 36
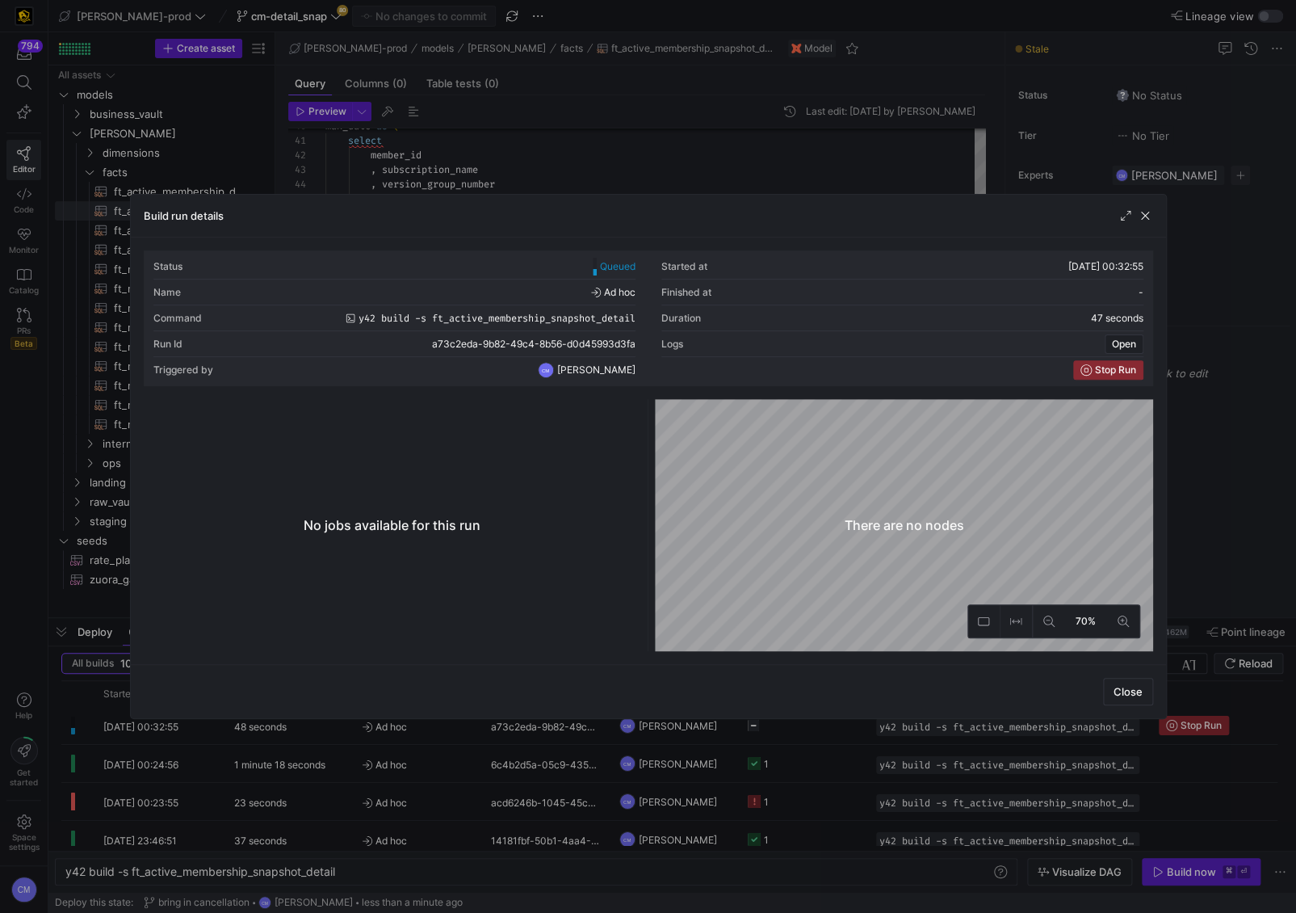
click at [845, 730] on div at bounding box center [648, 456] width 1296 height 913
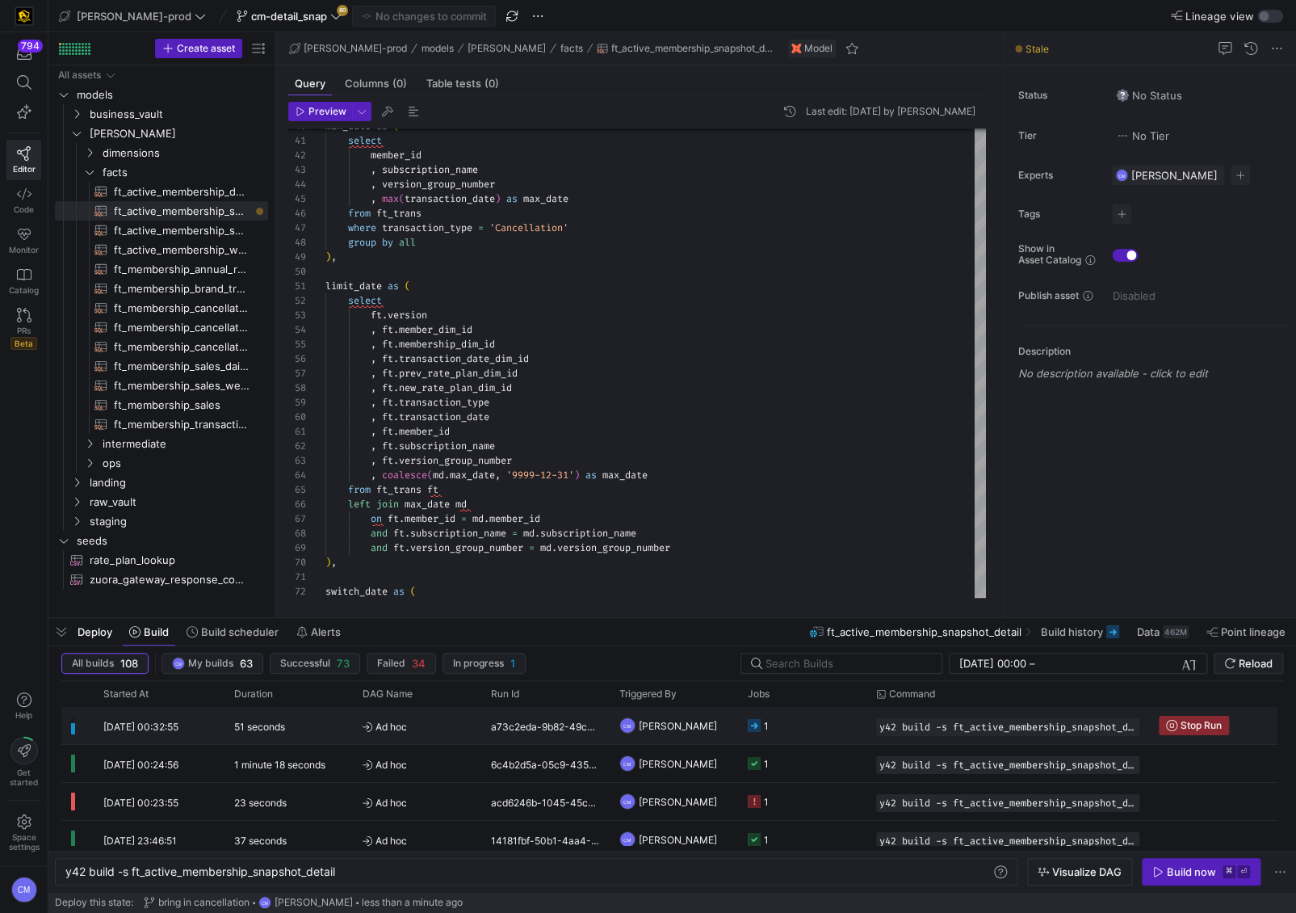
click at [830, 731] on y42-job-status-cell-renderer "1" at bounding box center [802, 725] width 109 height 36
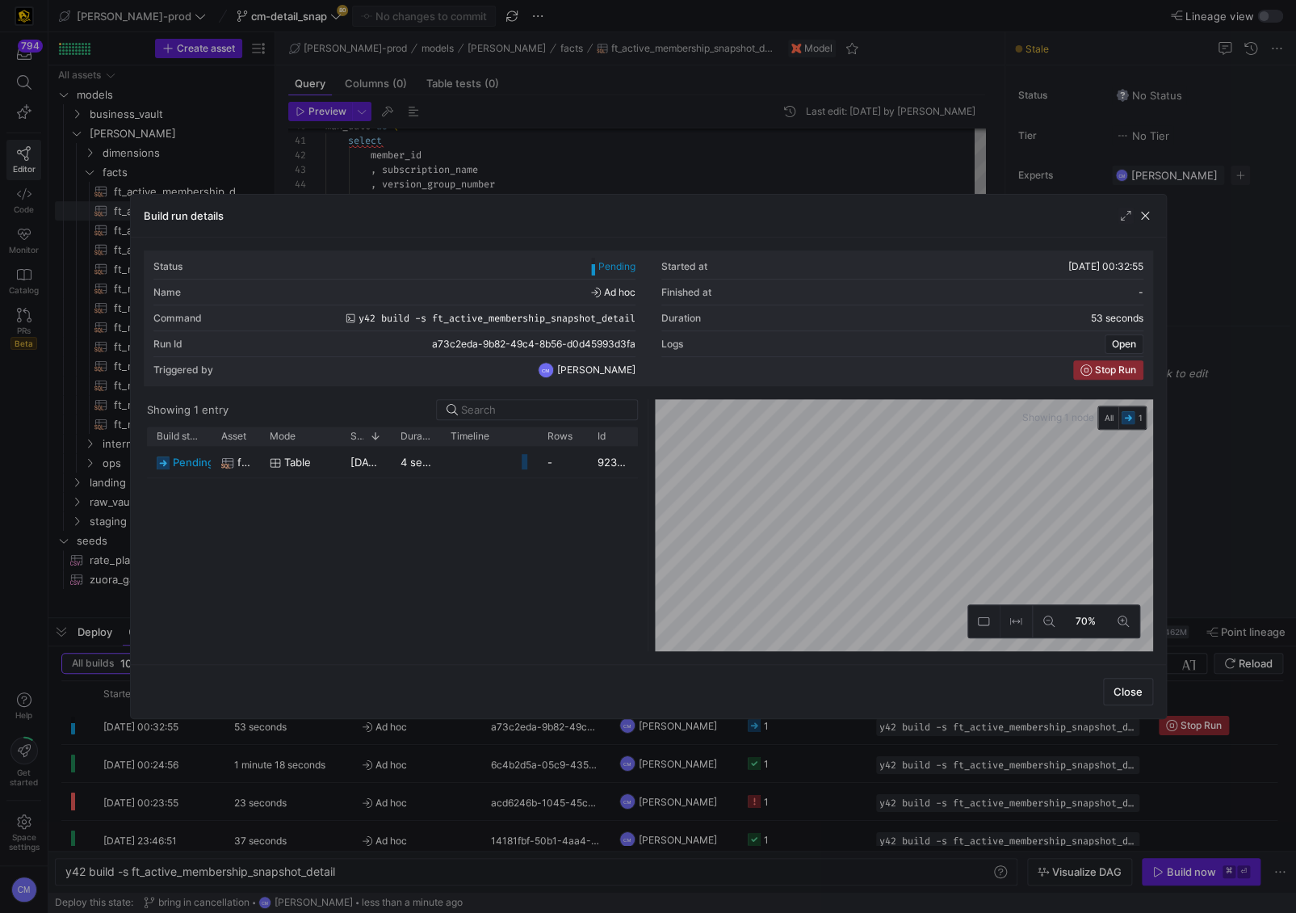
click at [830, 731] on div at bounding box center [648, 456] width 1296 height 913
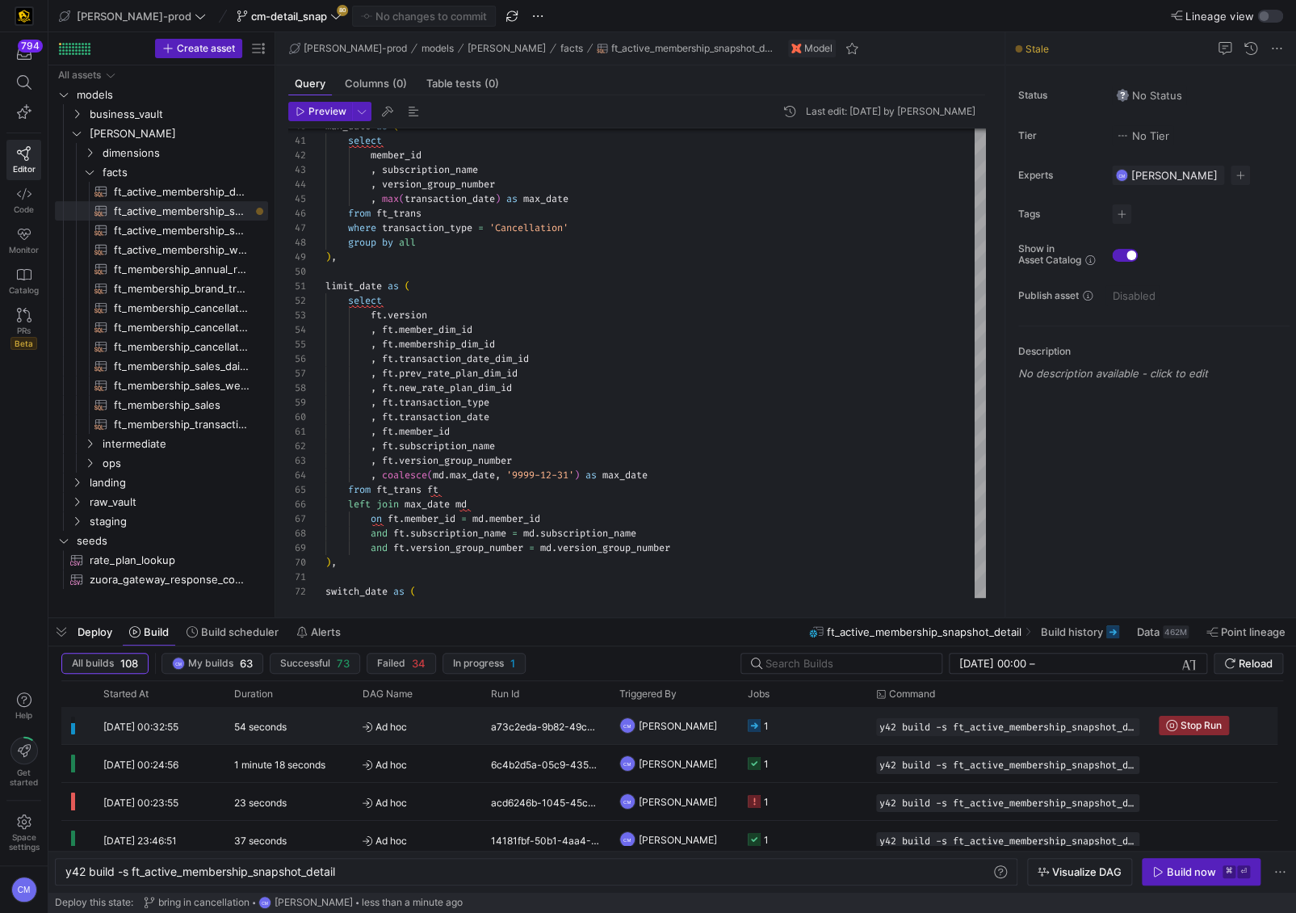
click at [830, 731] on y42-job-status-cell-renderer "1" at bounding box center [802, 725] width 109 height 36
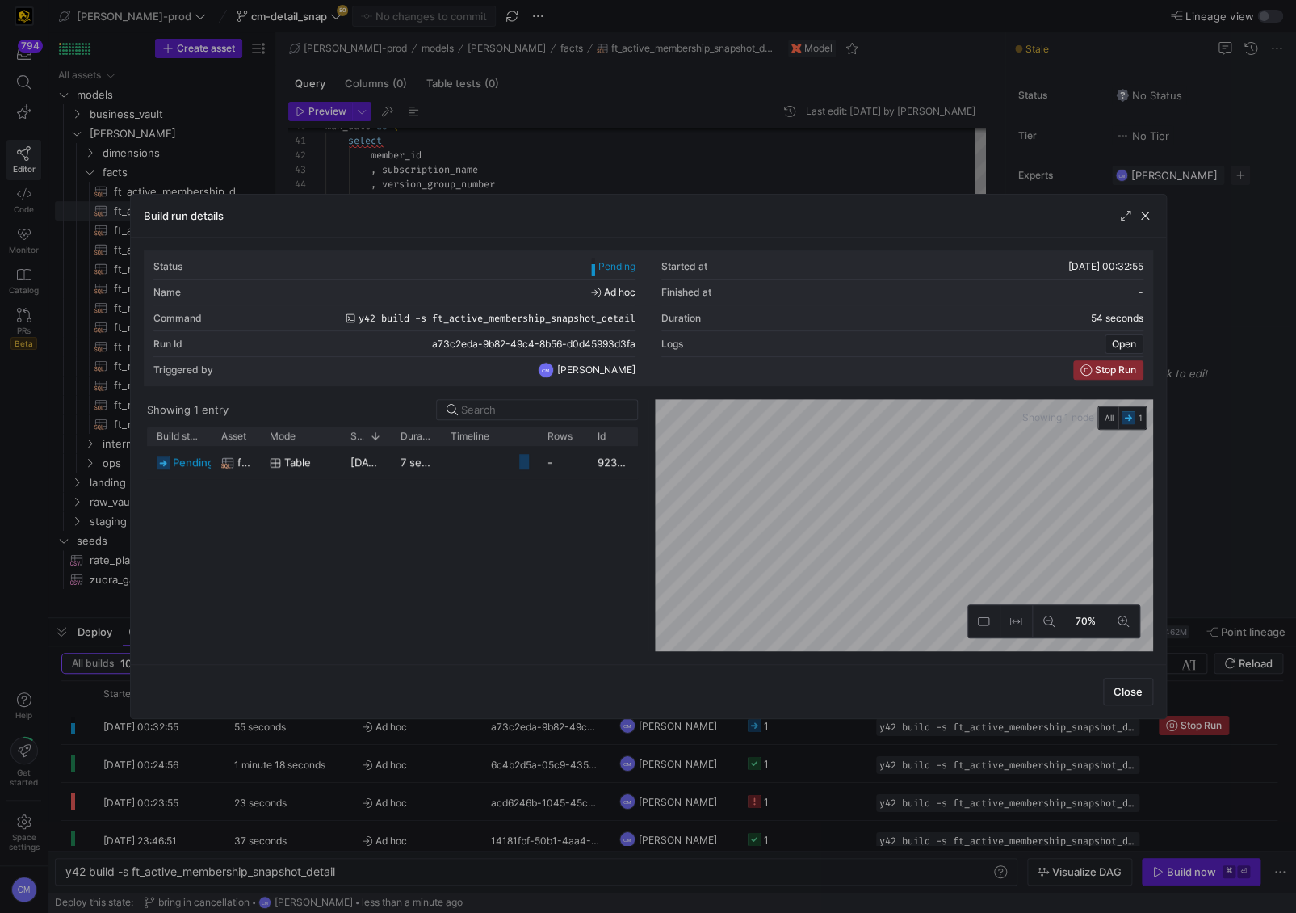
click at [830, 731] on div at bounding box center [648, 456] width 1296 height 913
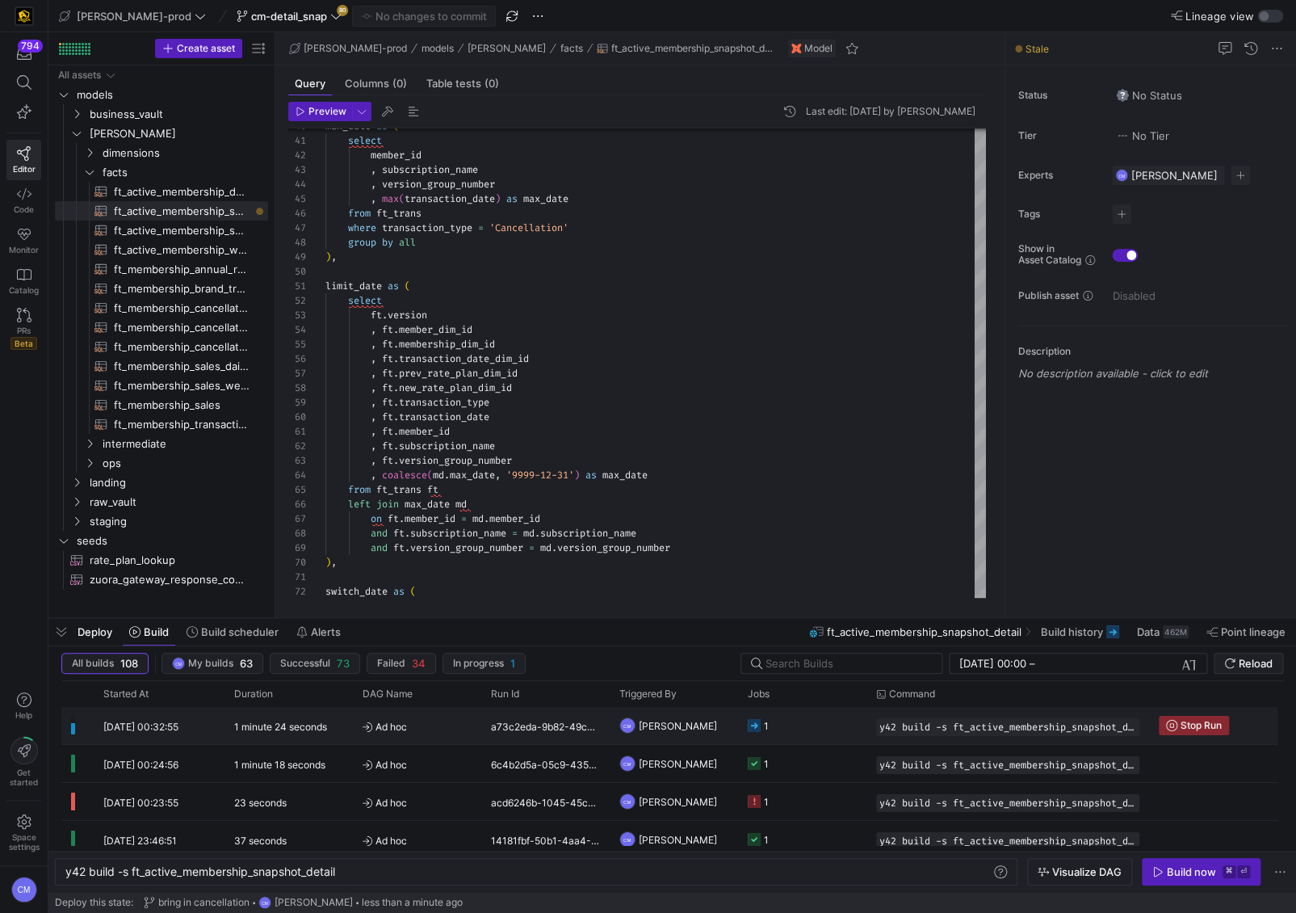
click at [812, 731] on y42-job-status-cell-renderer "1" at bounding box center [802, 725] width 109 height 36
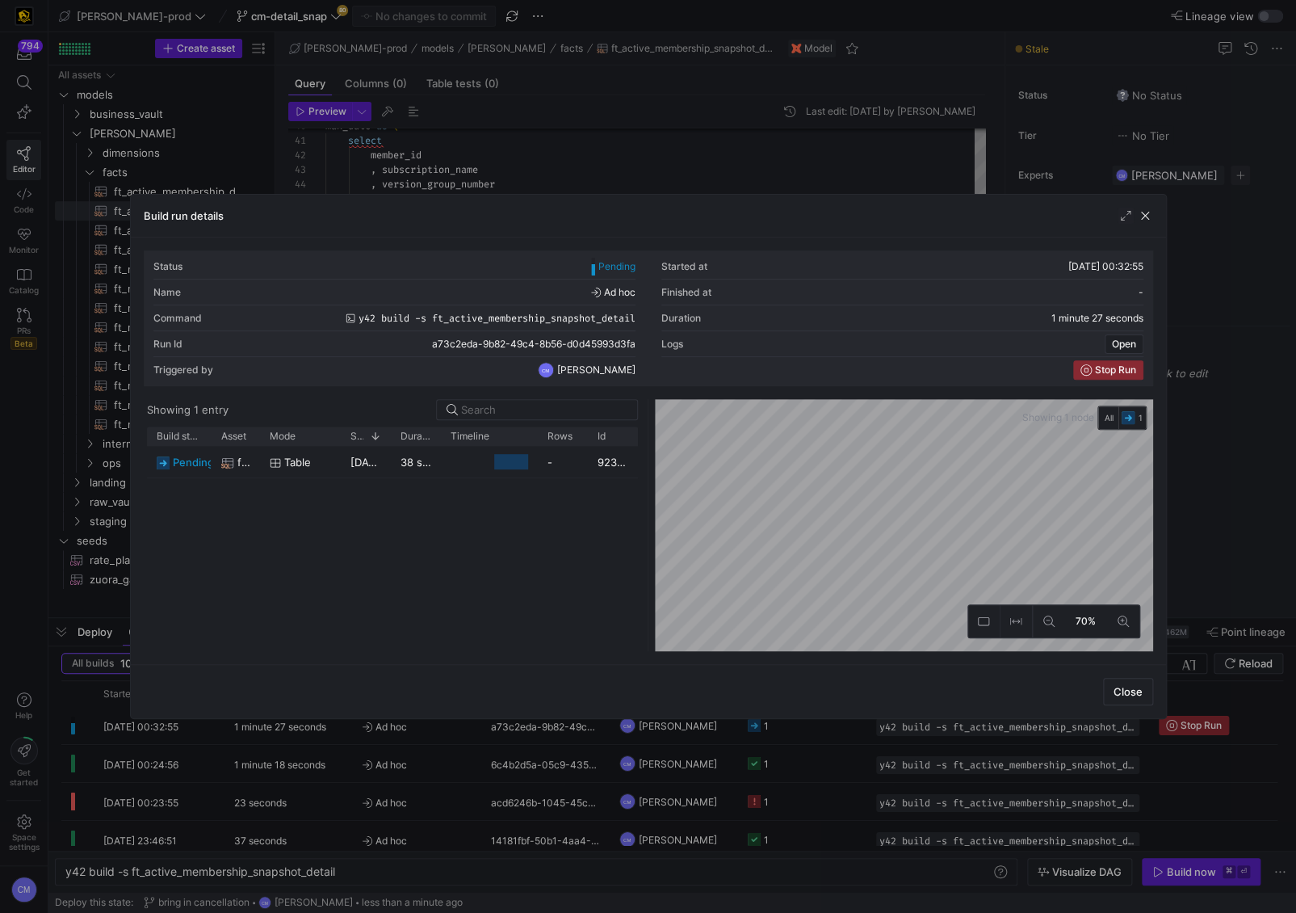
click at [812, 730] on div at bounding box center [648, 456] width 1296 height 913
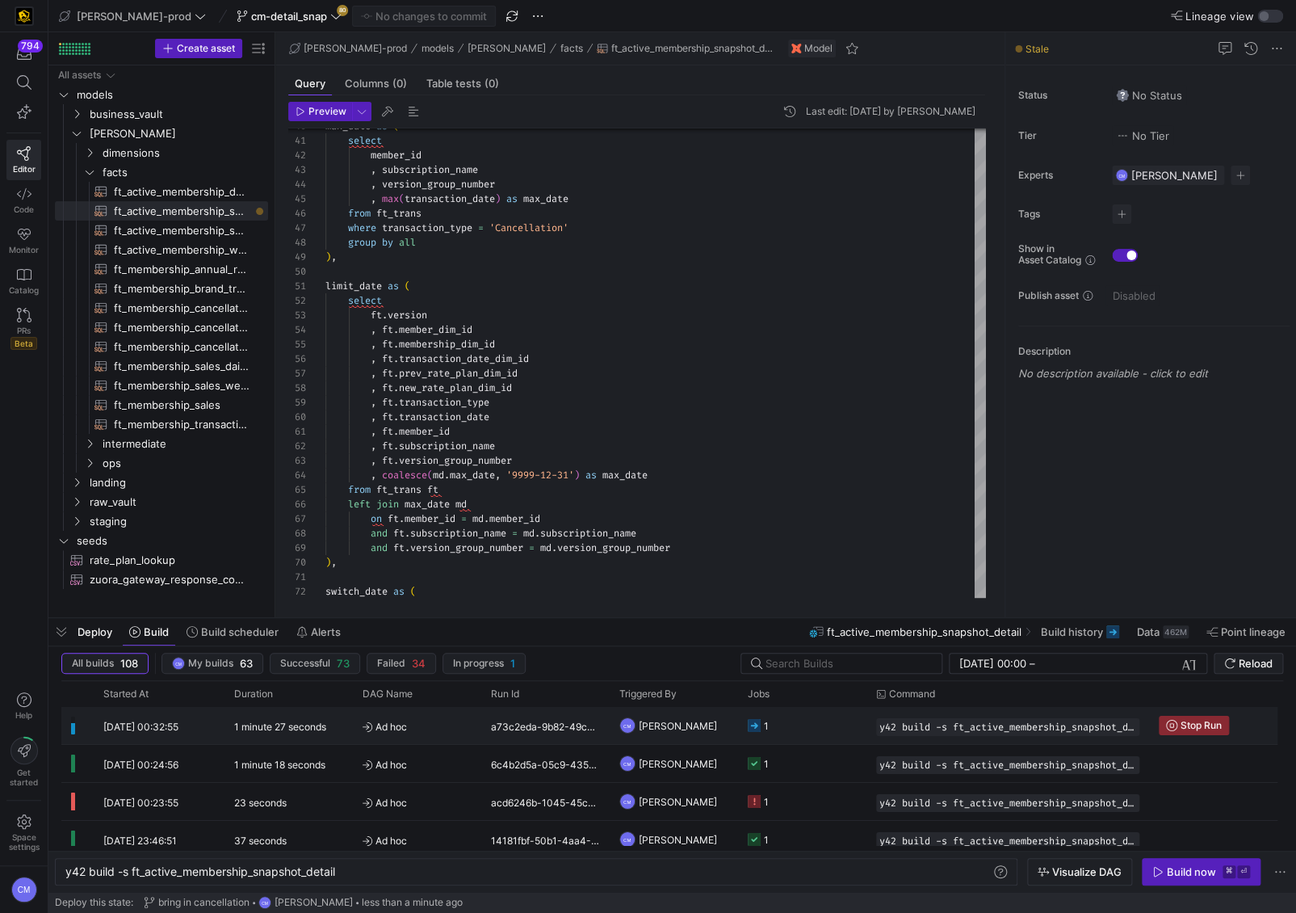
click at [812, 730] on y42-job-status-cell-renderer "1" at bounding box center [802, 725] width 109 height 36
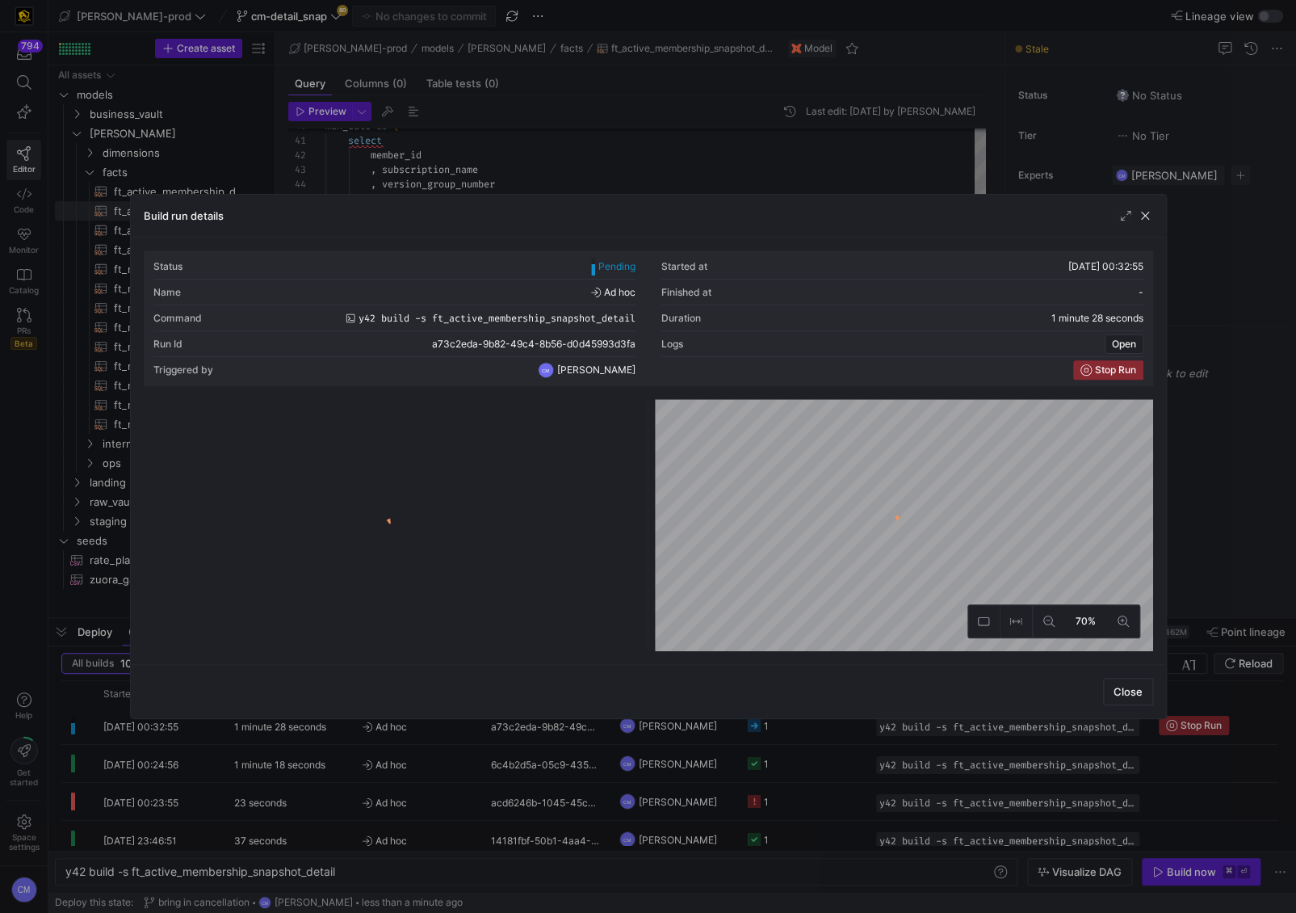
click at [812, 730] on div at bounding box center [648, 456] width 1296 height 913
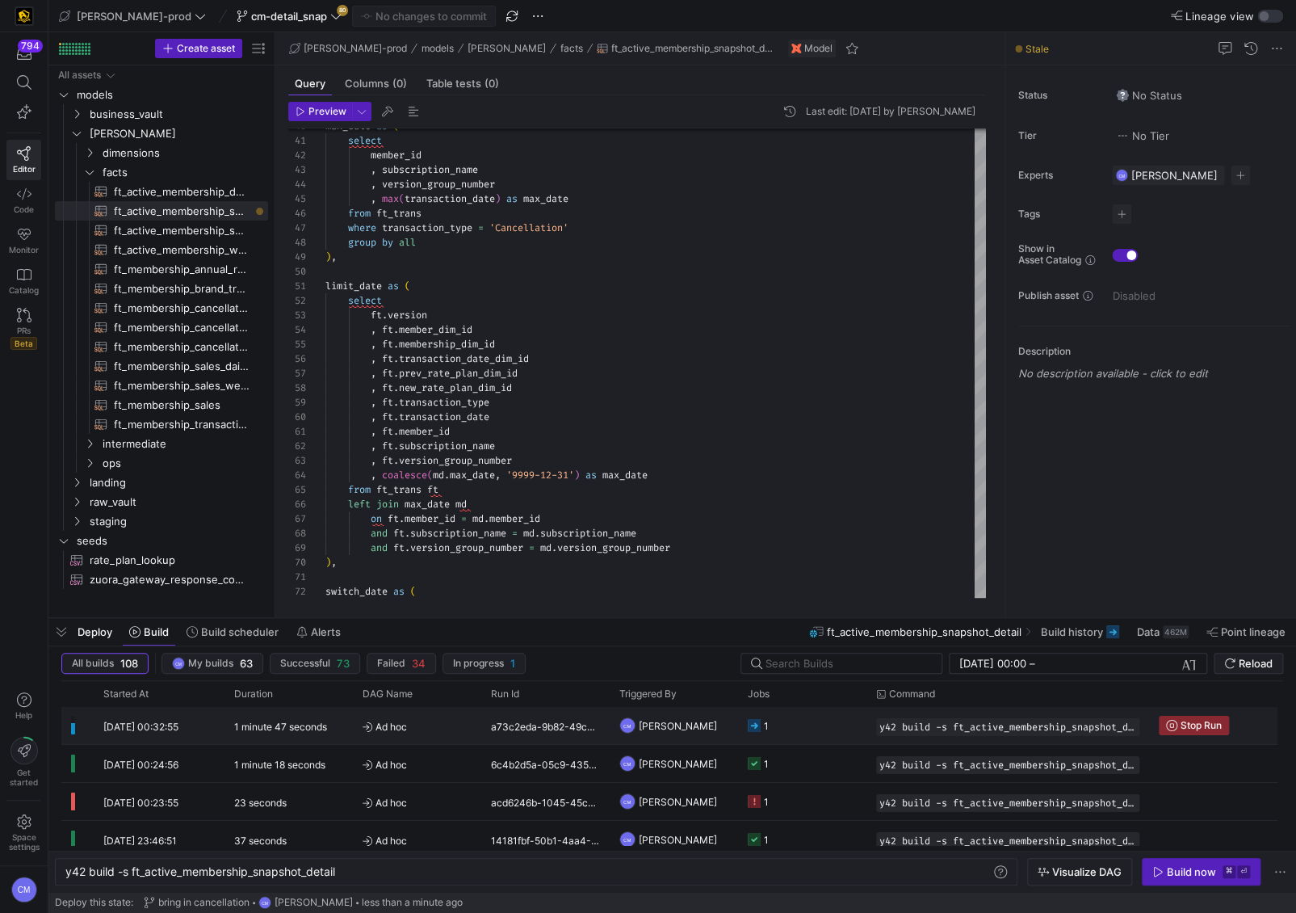
click at [812, 730] on y42-job-status-cell-renderer "1" at bounding box center [802, 725] width 109 height 36
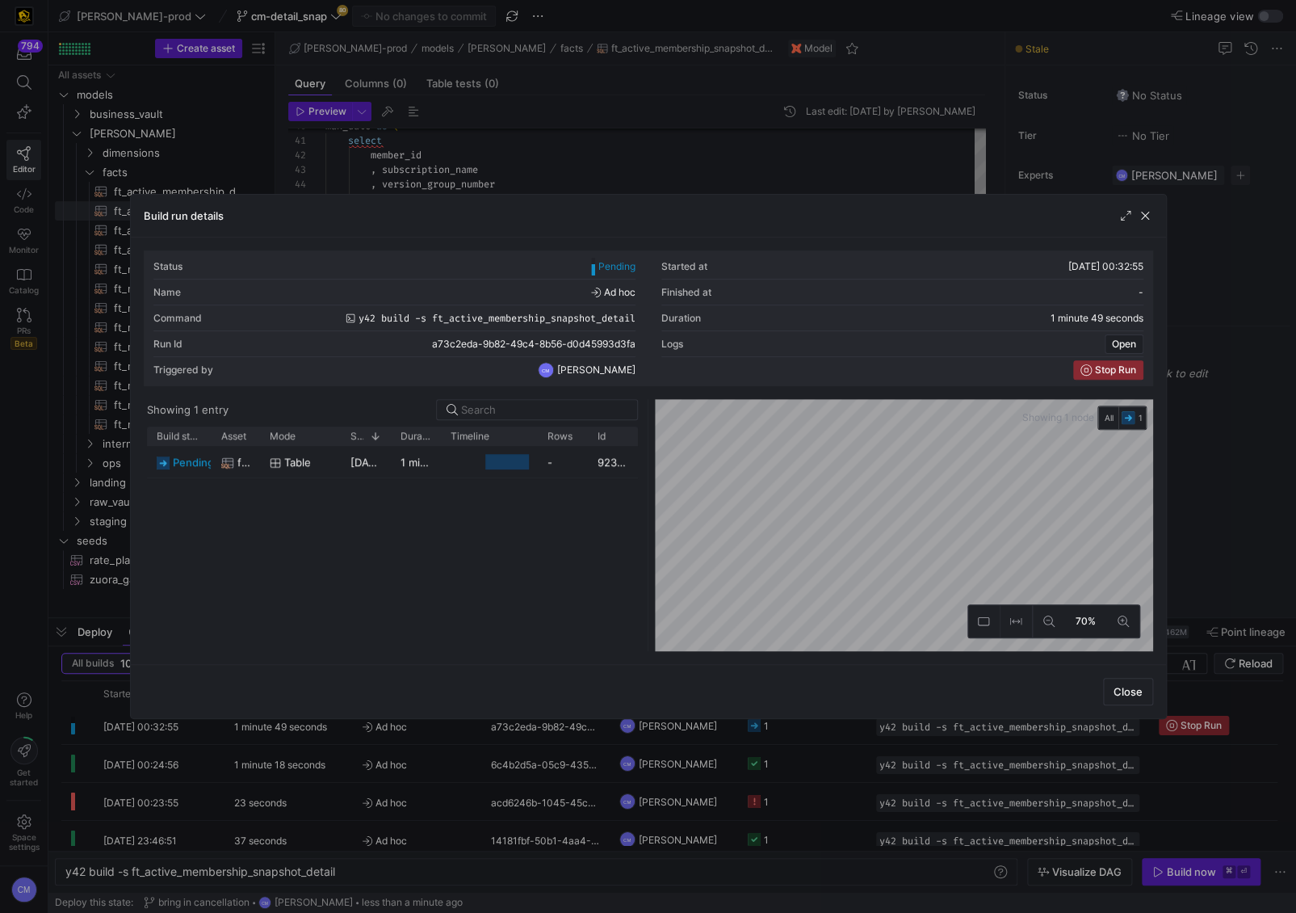
click at [812, 730] on div at bounding box center [648, 456] width 1296 height 913
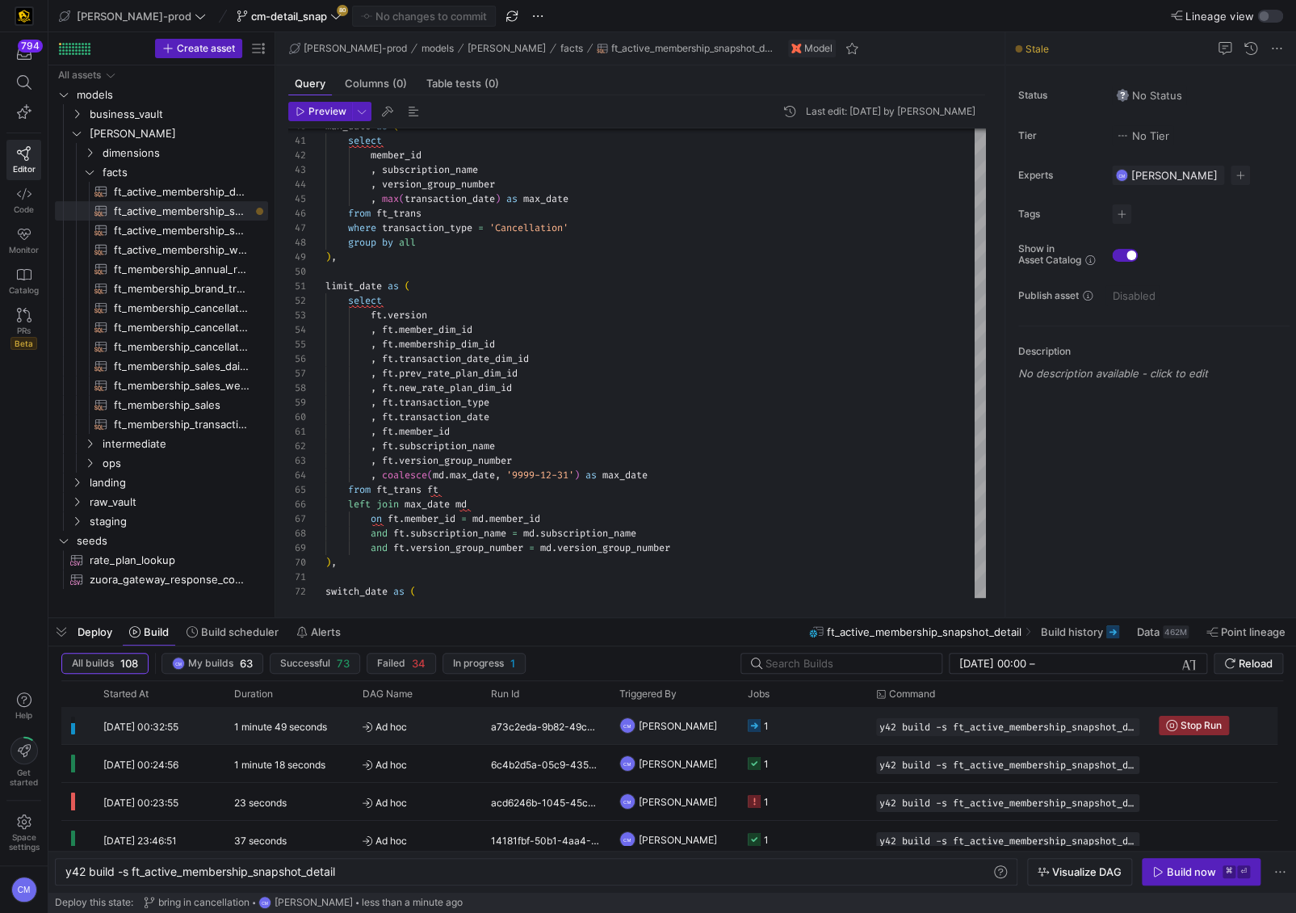
click at [812, 730] on y42-job-status-cell-renderer "1" at bounding box center [802, 725] width 109 height 36
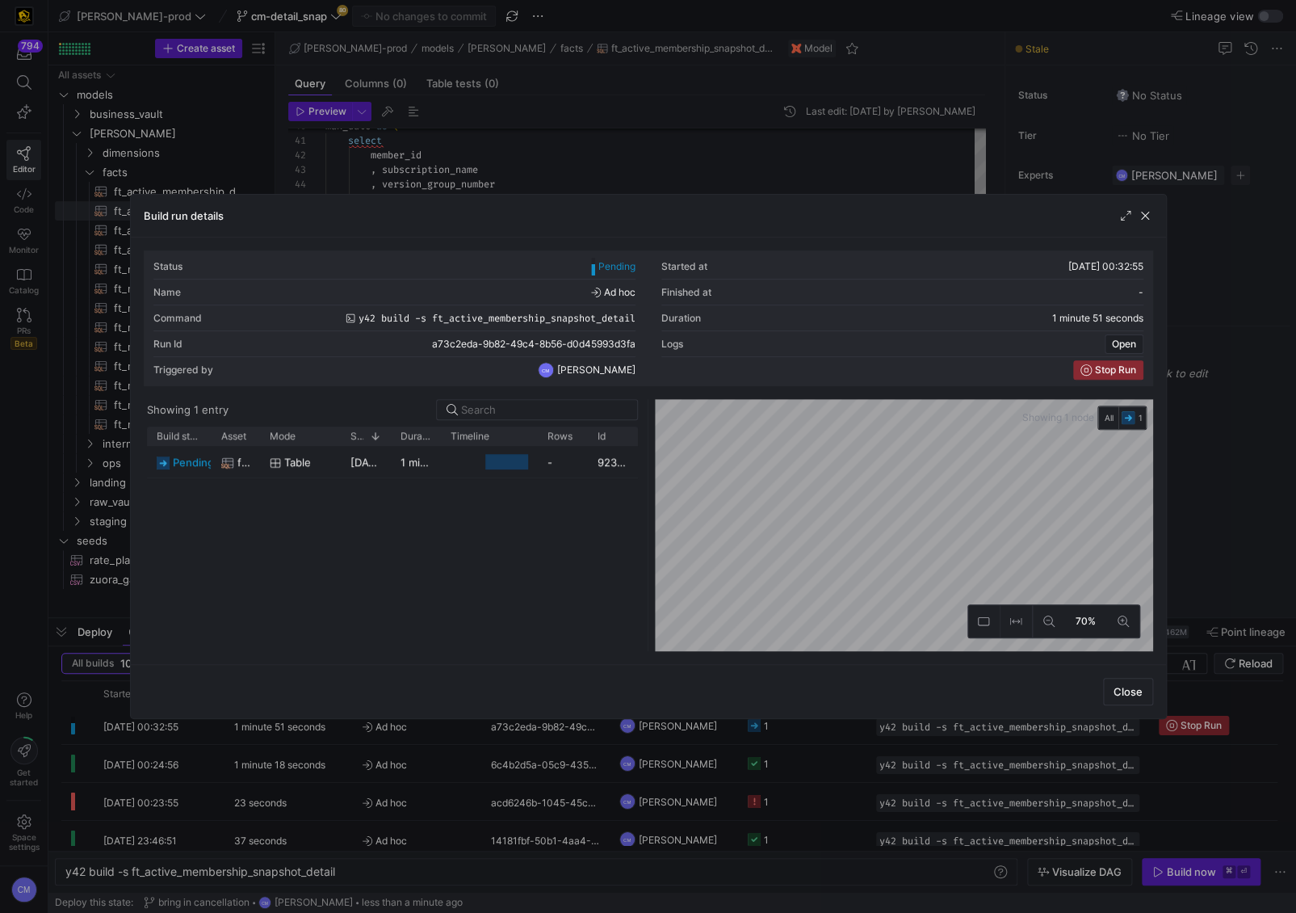
click at [812, 730] on div at bounding box center [648, 456] width 1296 height 913
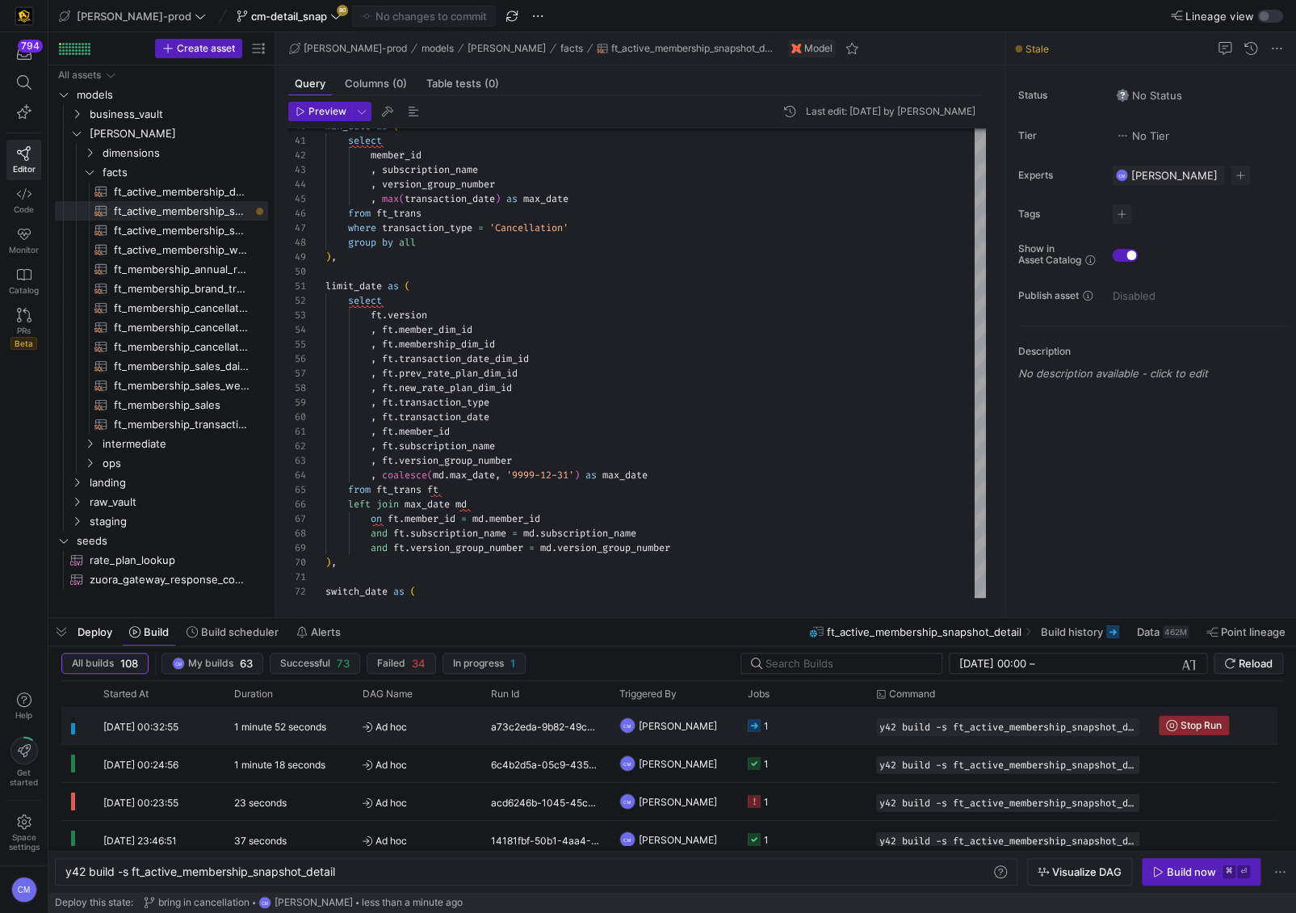
click at [812, 730] on y42-job-status-cell-renderer "1" at bounding box center [802, 725] width 109 height 36
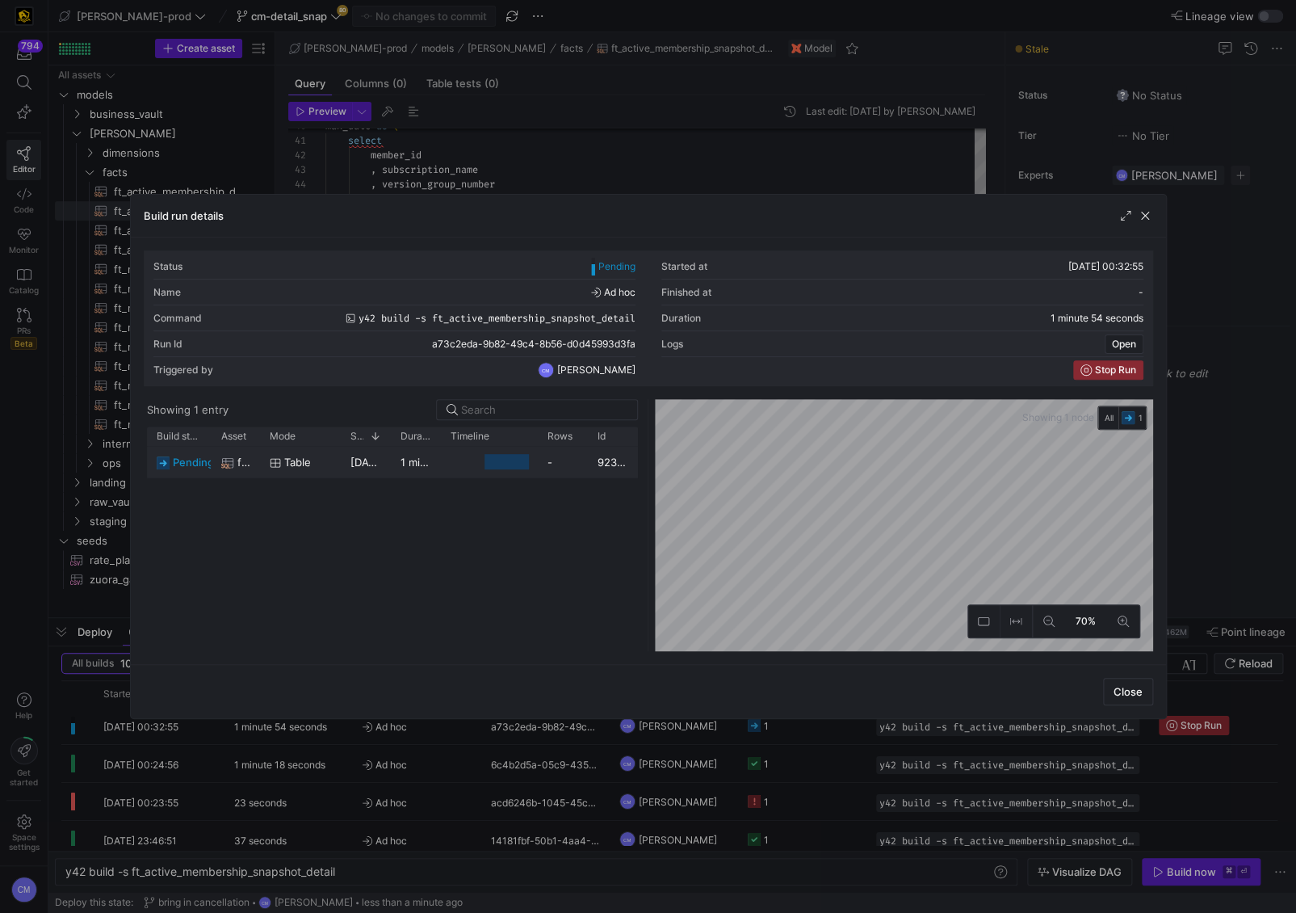
click at [492, 459] on div at bounding box center [507, 461] width 45 height 15
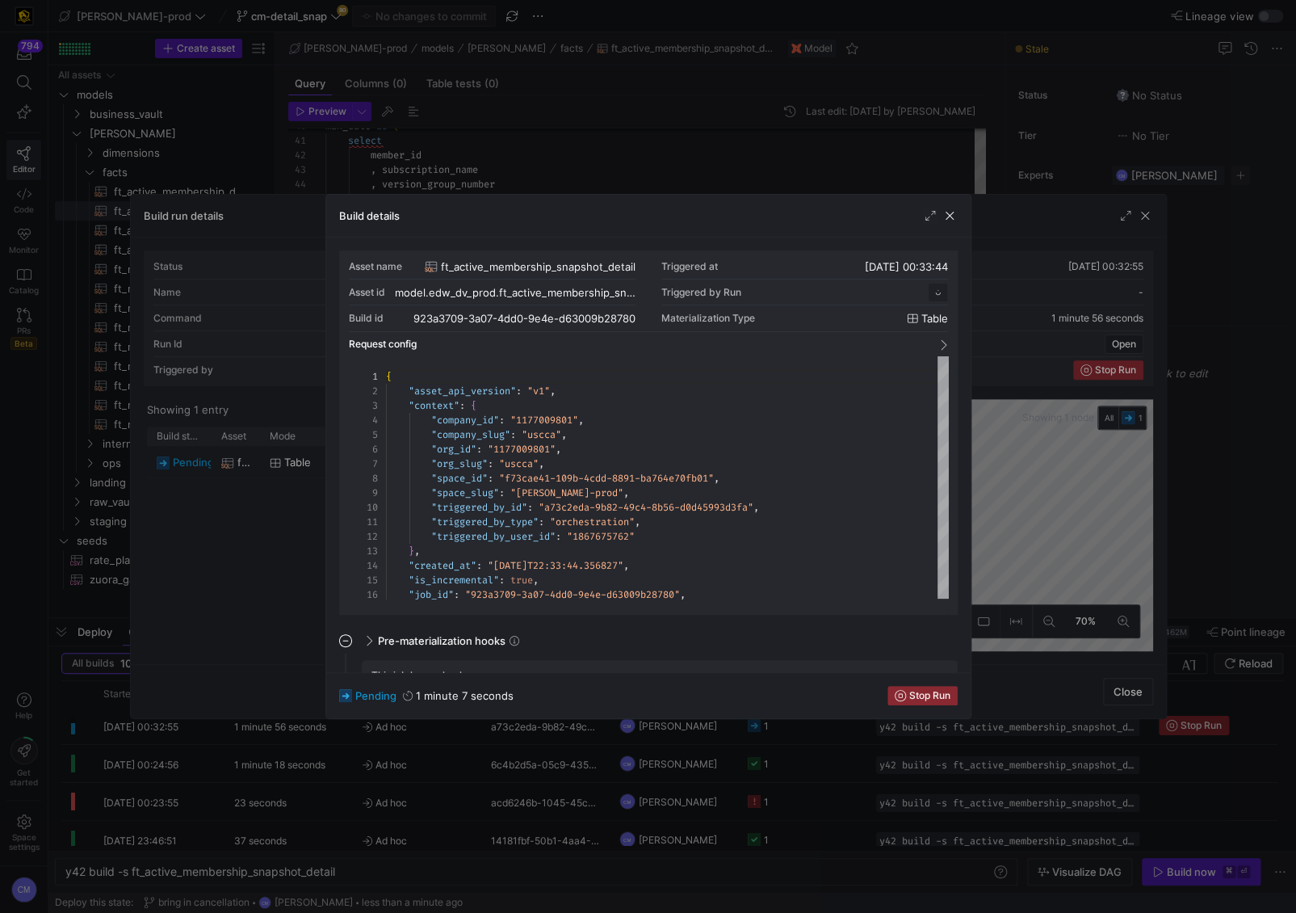
scroll to position [145, 0]
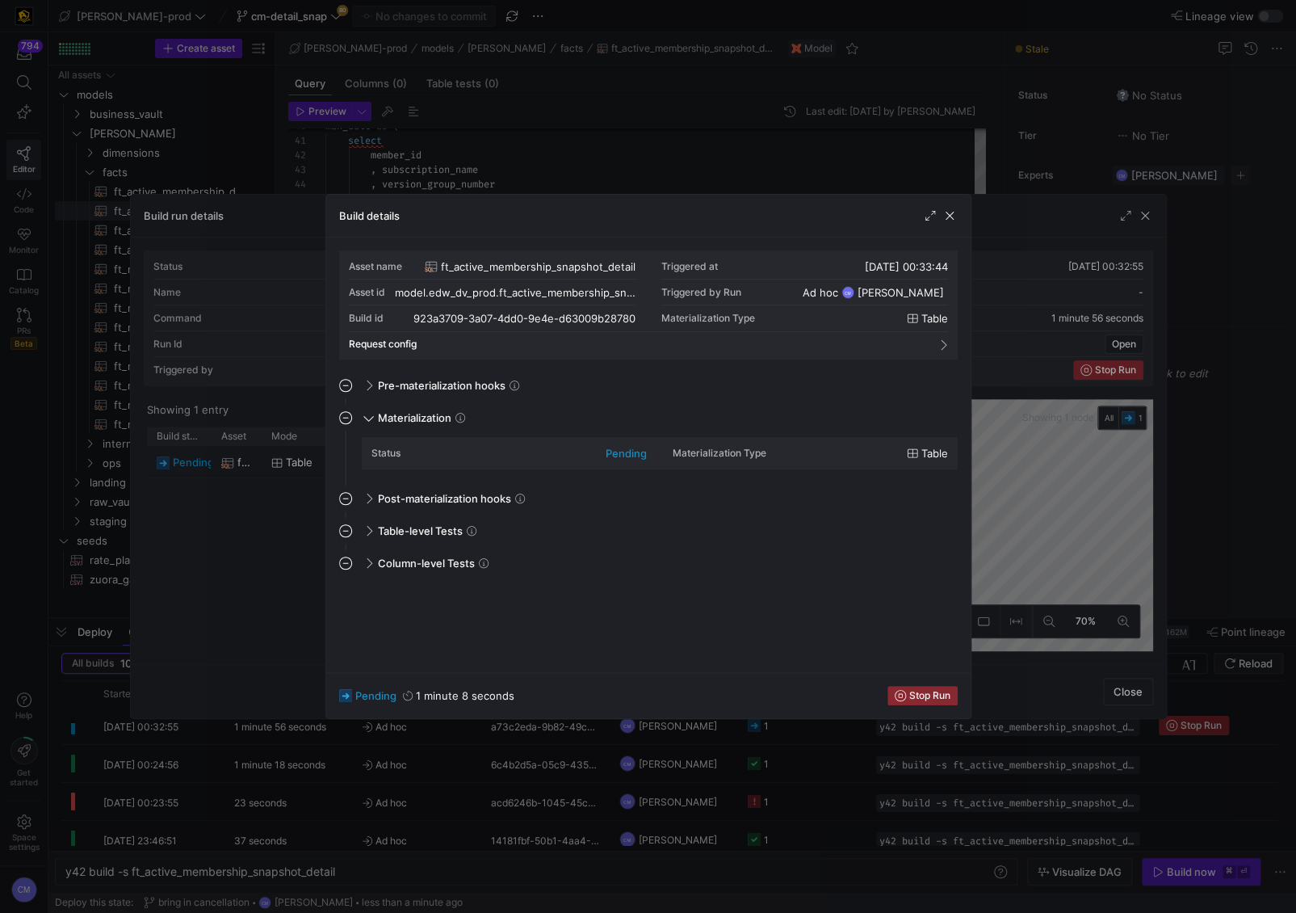
click at [942, 784] on div at bounding box center [648, 456] width 1296 height 913
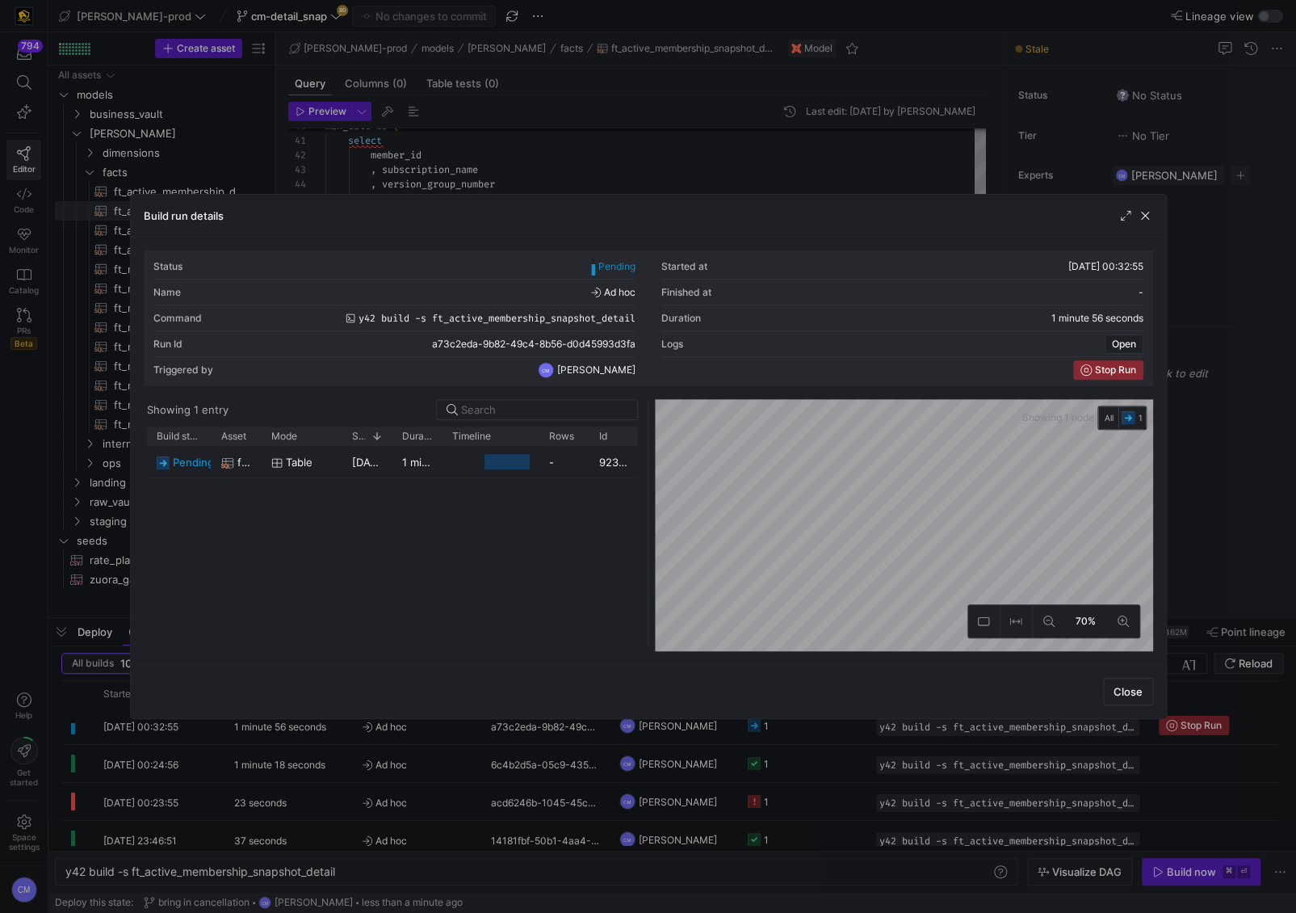
click at [942, 784] on div at bounding box center [648, 456] width 1296 height 913
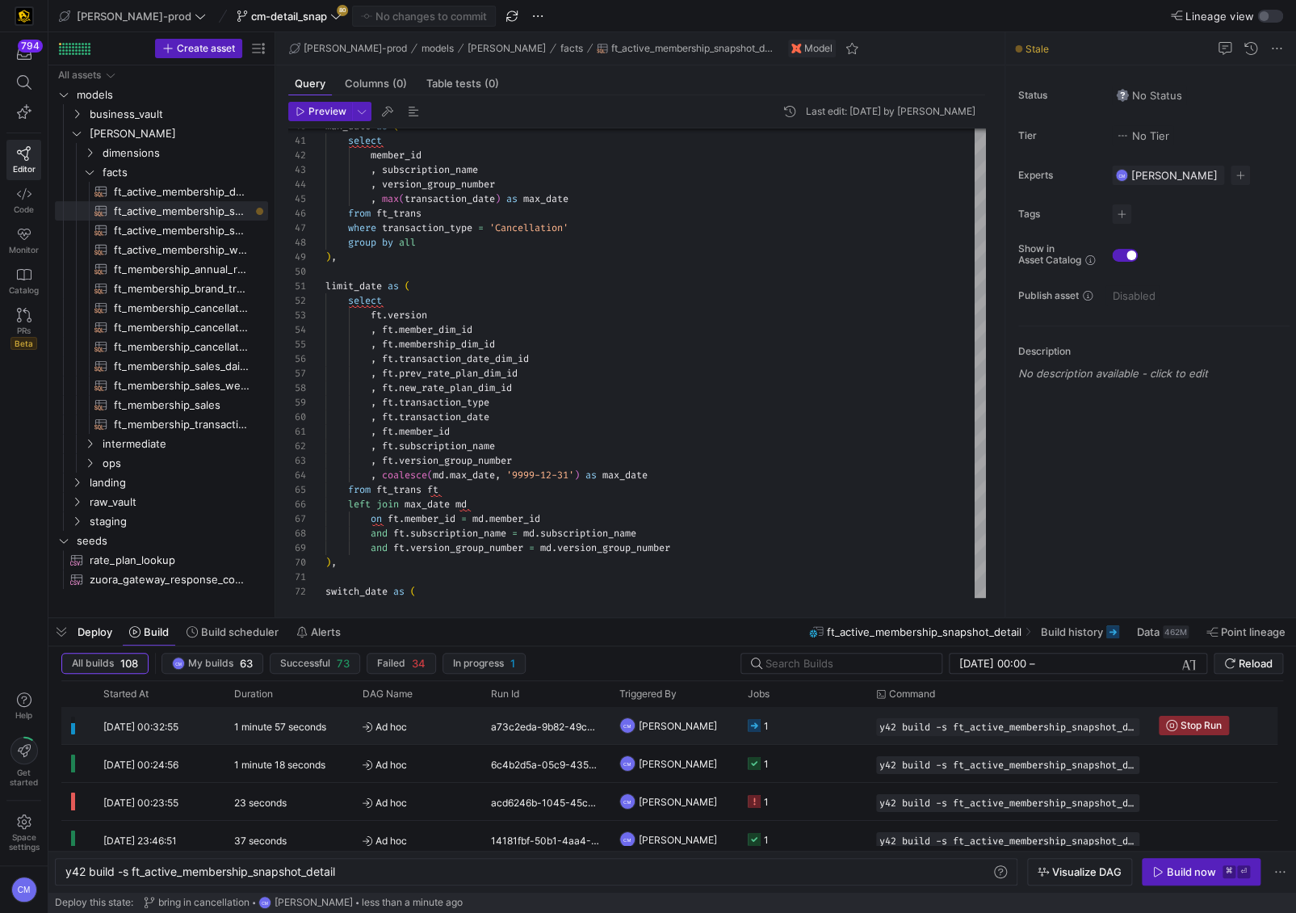
click at [830, 737] on y42-job-status-cell-renderer "1" at bounding box center [802, 725] width 109 height 36
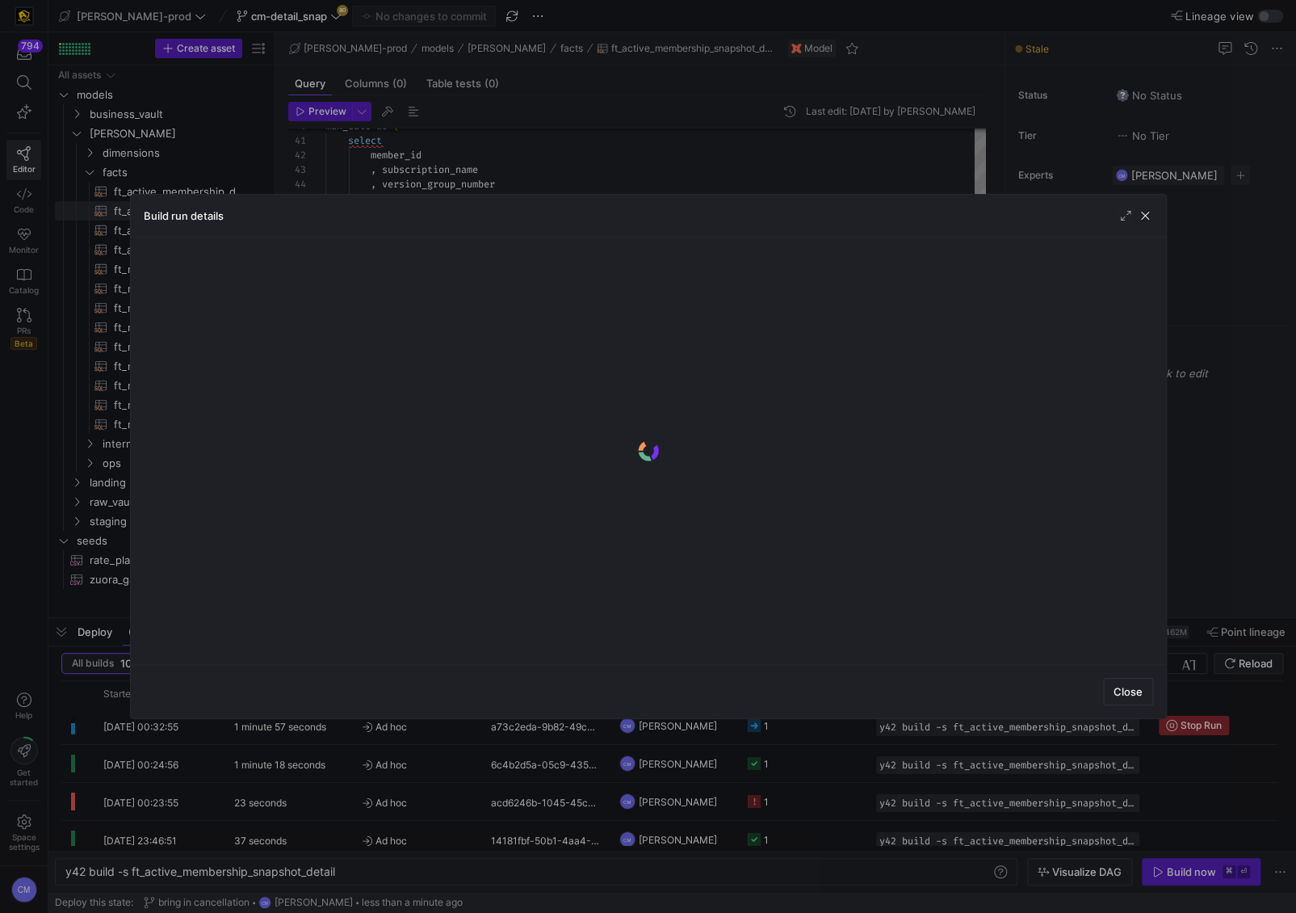
click at [830, 737] on div at bounding box center [648, 456] width 1296 height 913
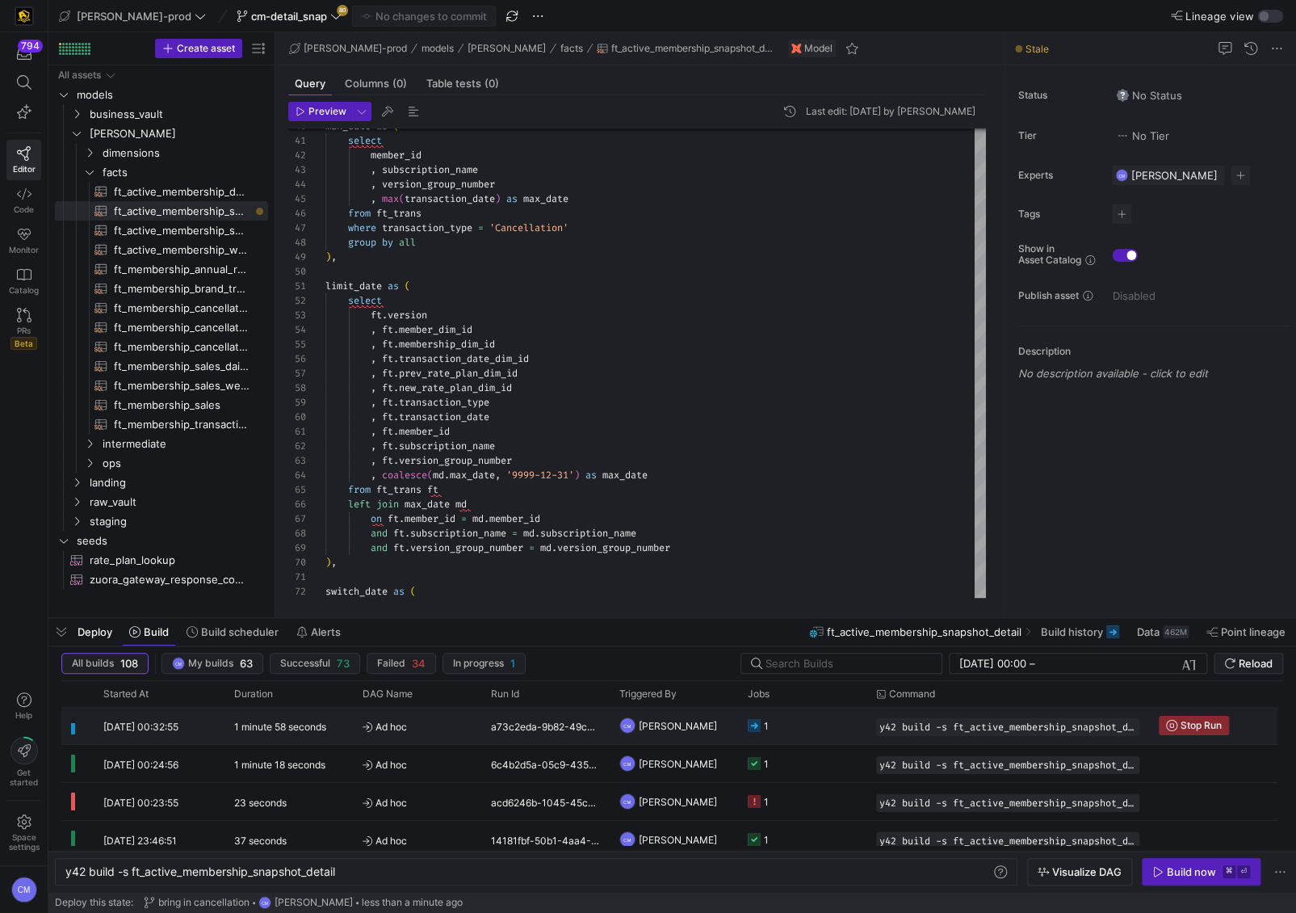
click at [830, 737] on y42-job-status-cell-renderer "1" at bounding box center [802, 725] width 109 height 36
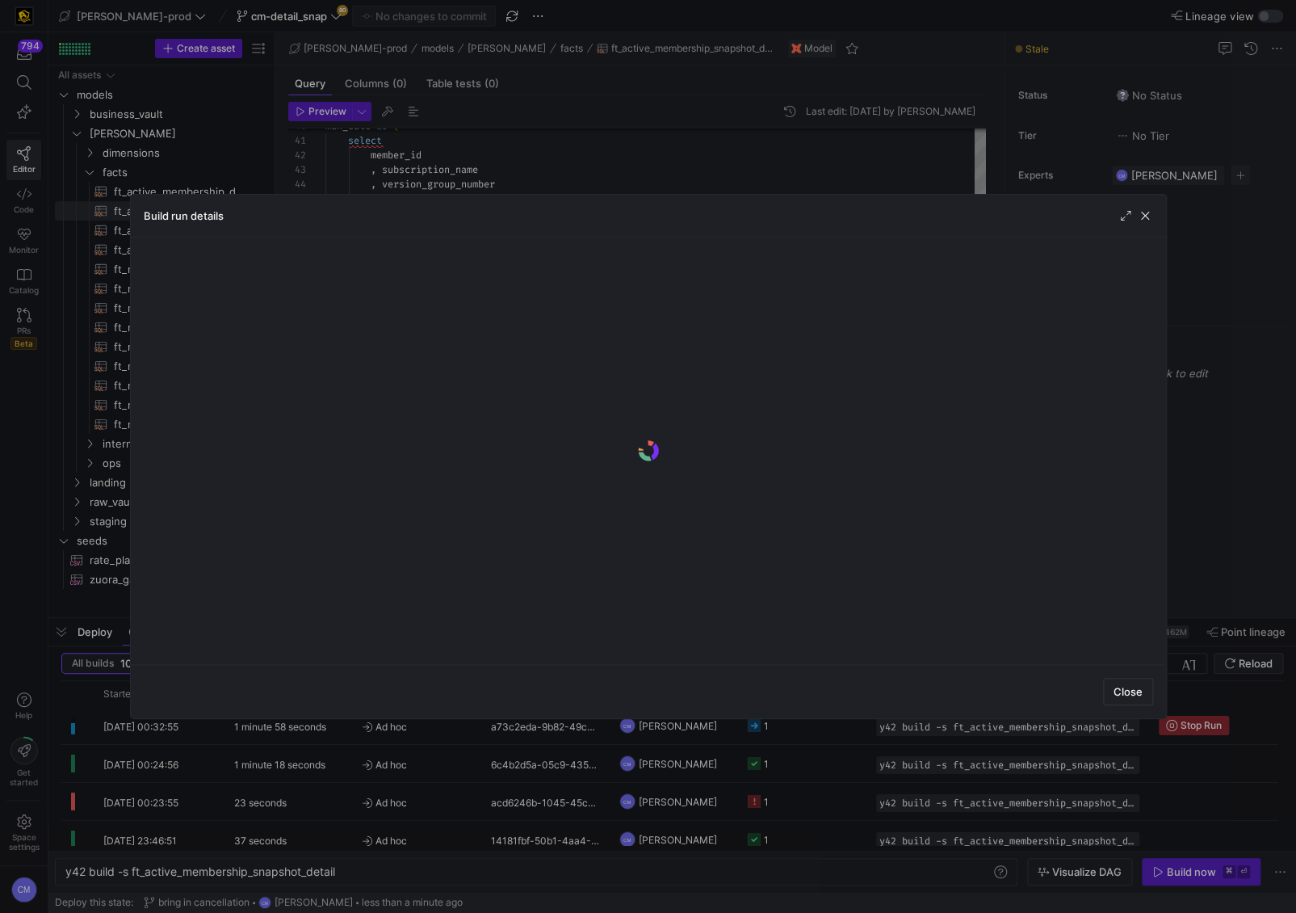
click at [830, 737] on div at bounding box center [648, 456] width 1296 height 913
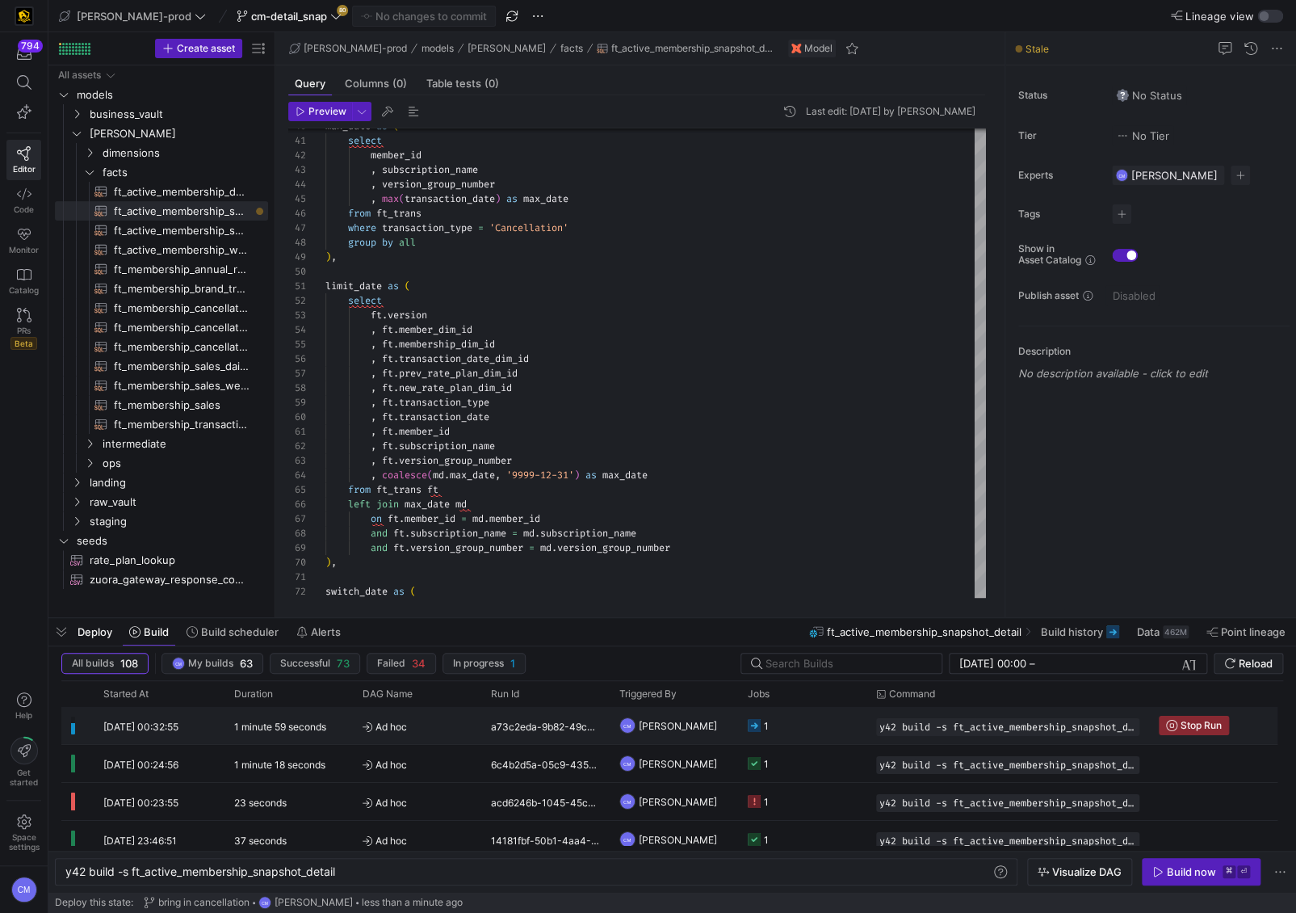
click at [830, 737] on y42-job-status-cell-renderer "1" at bounding box center [802, 725] width 109 height 36
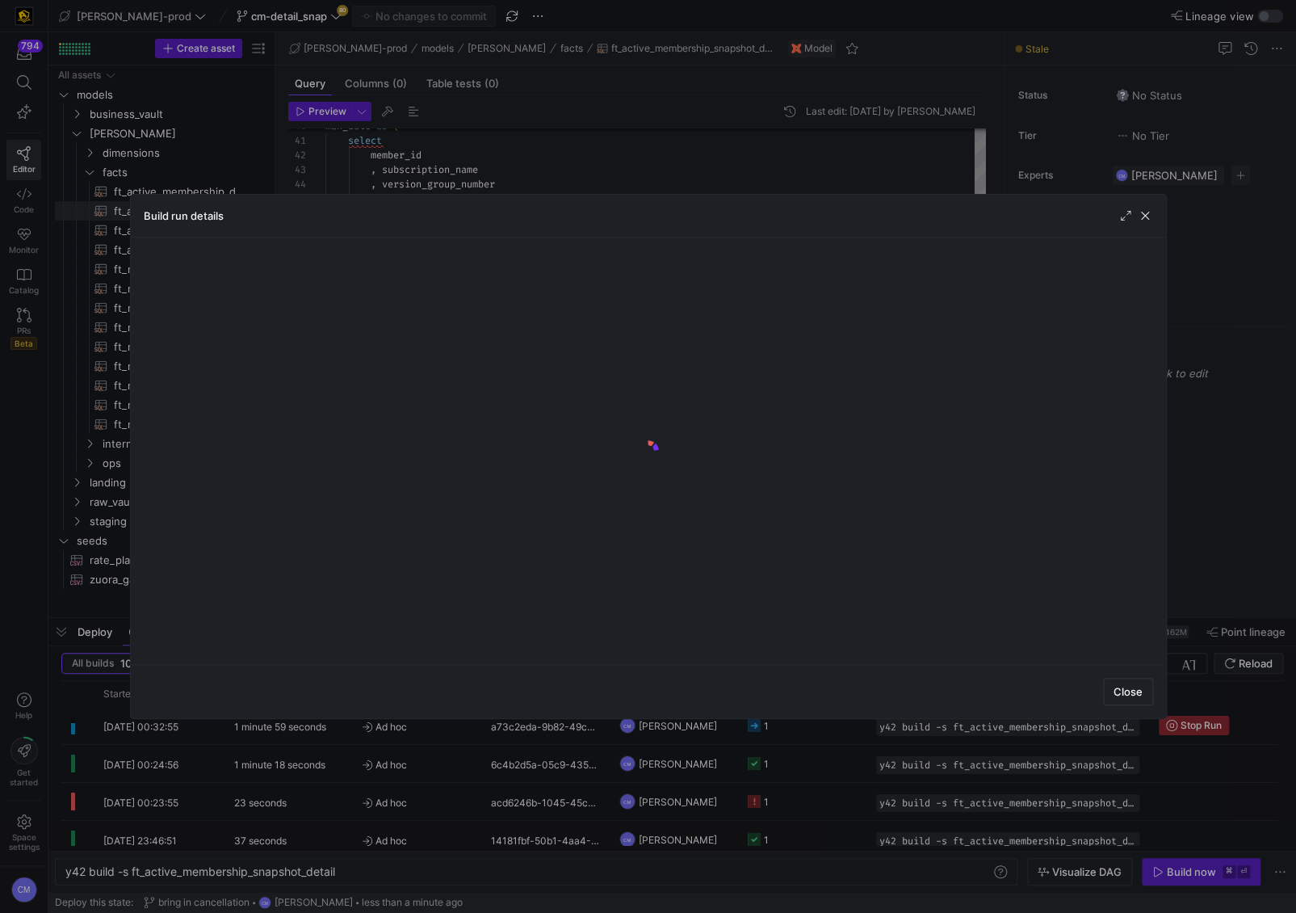
click at [830, 737] on div at bounding box center [648, 456] width 1296 height 913
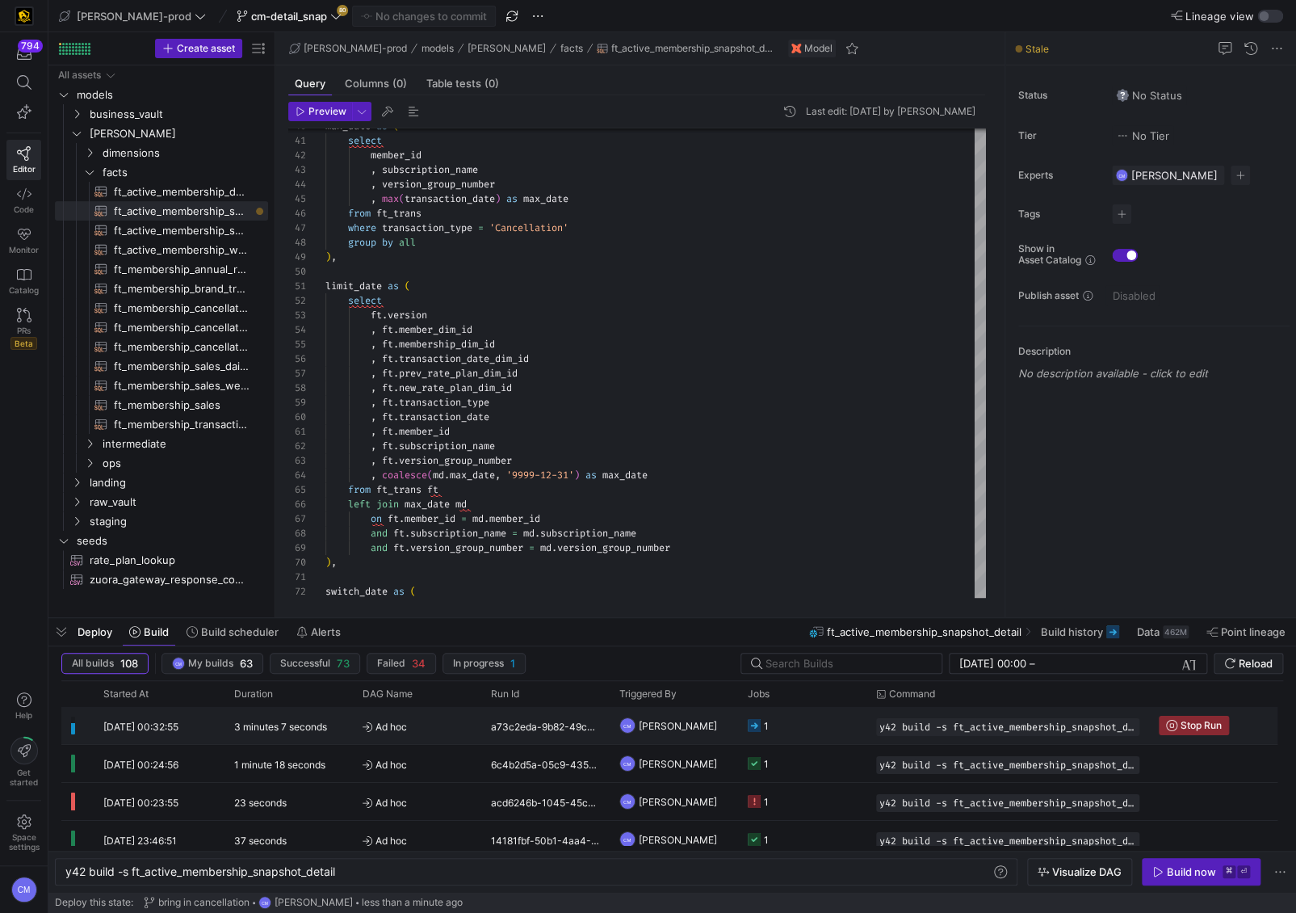
click at [813, 722] on y42-job-status-cell-renderer "1" at bounding box center [802, 725] width 109 height 36
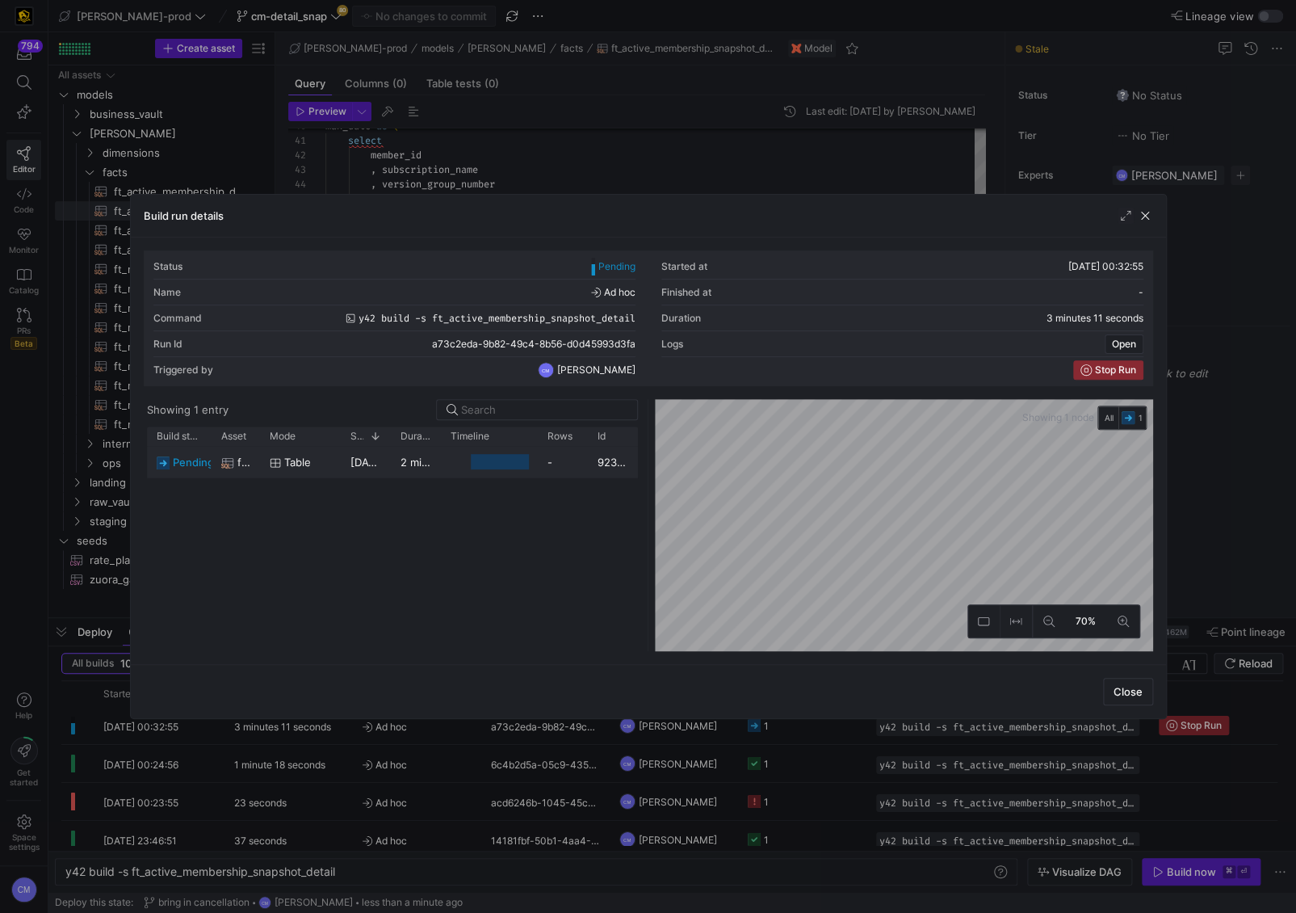
click at [561, 474] on div "-" at bounding box center [563, 461] width 50 height 31
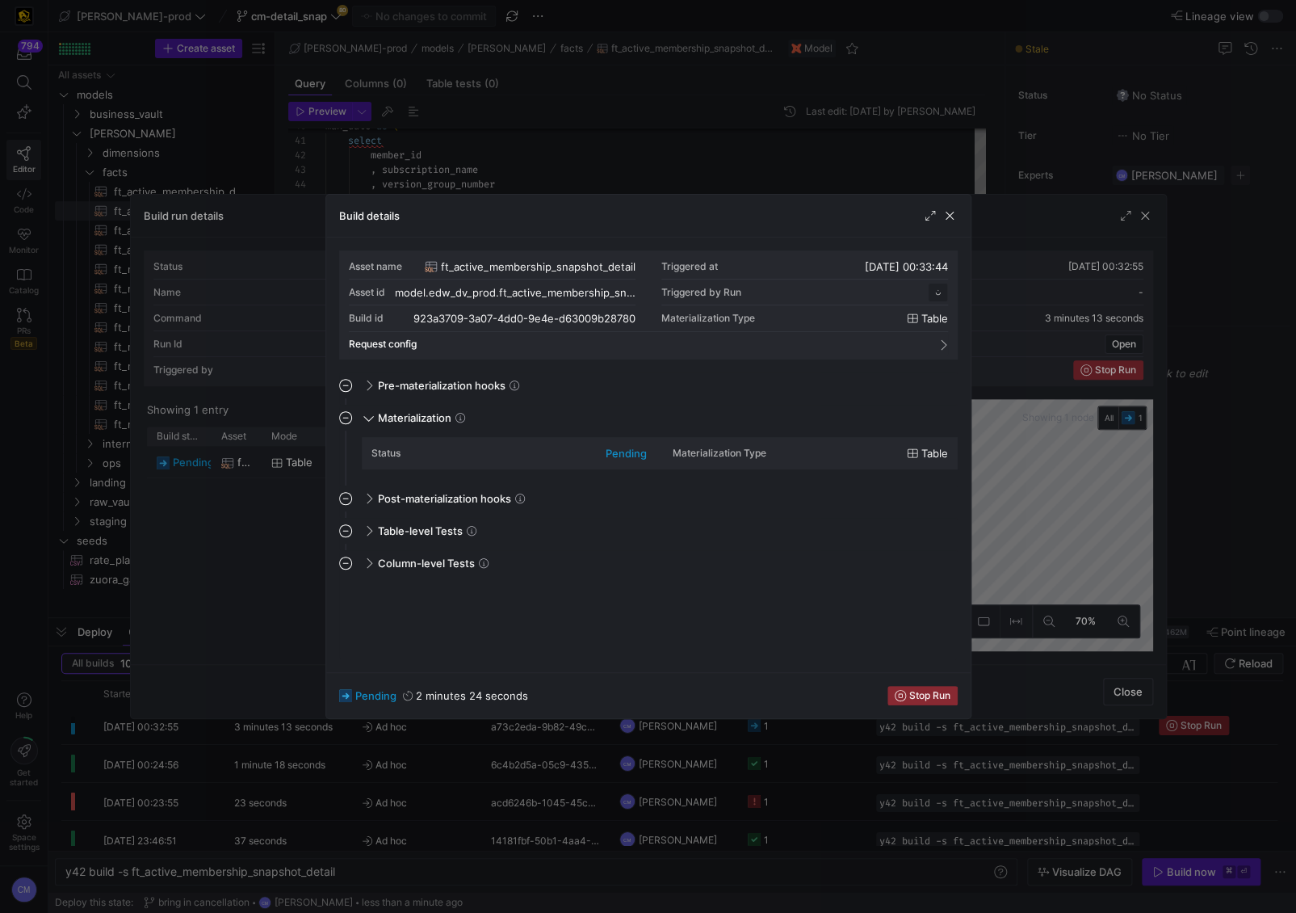
click at [836, 766] on div at bounding box center [648, 456] width 1296 height 913
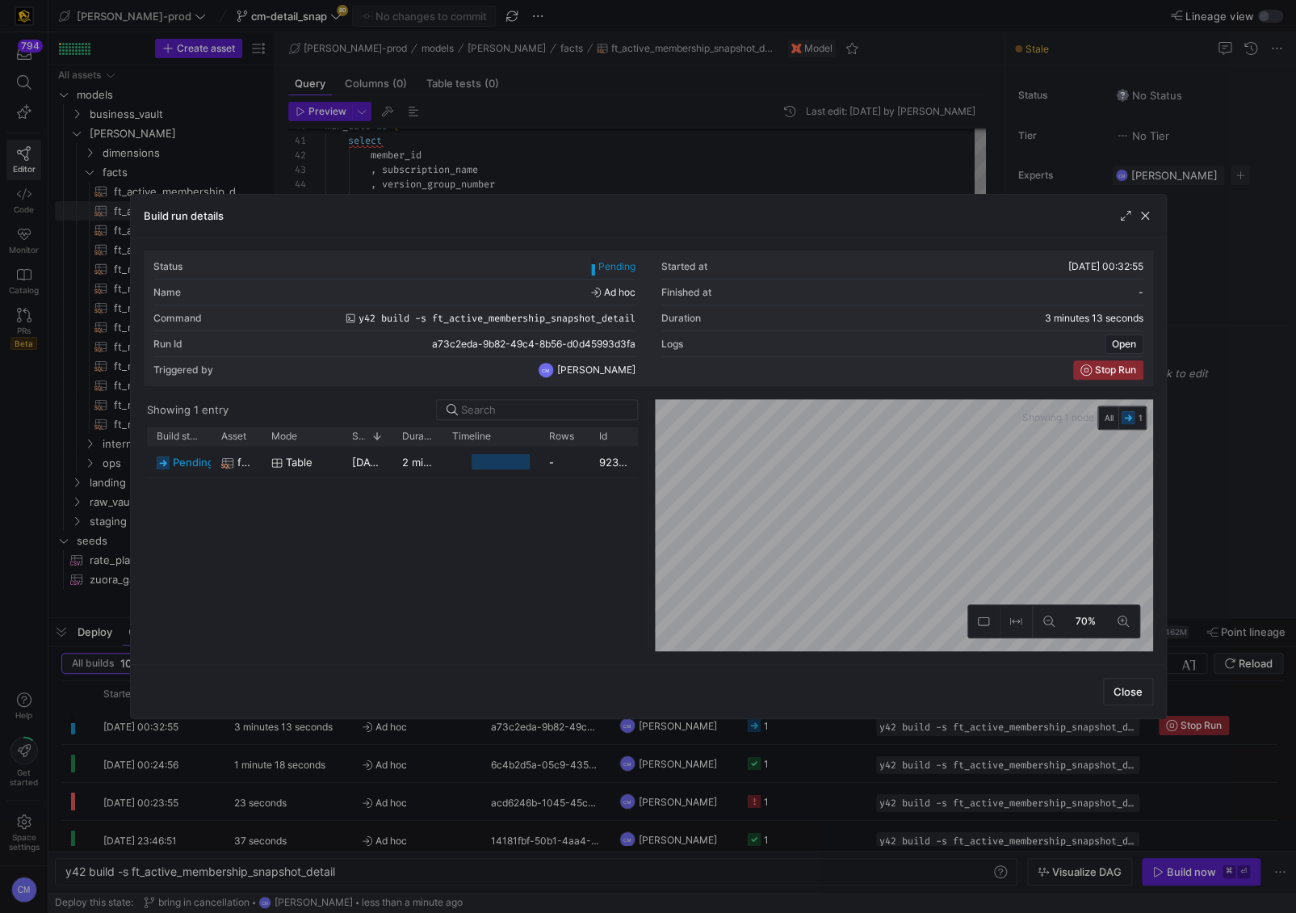
click at [816, 730] on div at bounding box center [648, 456] width 1296 height 913
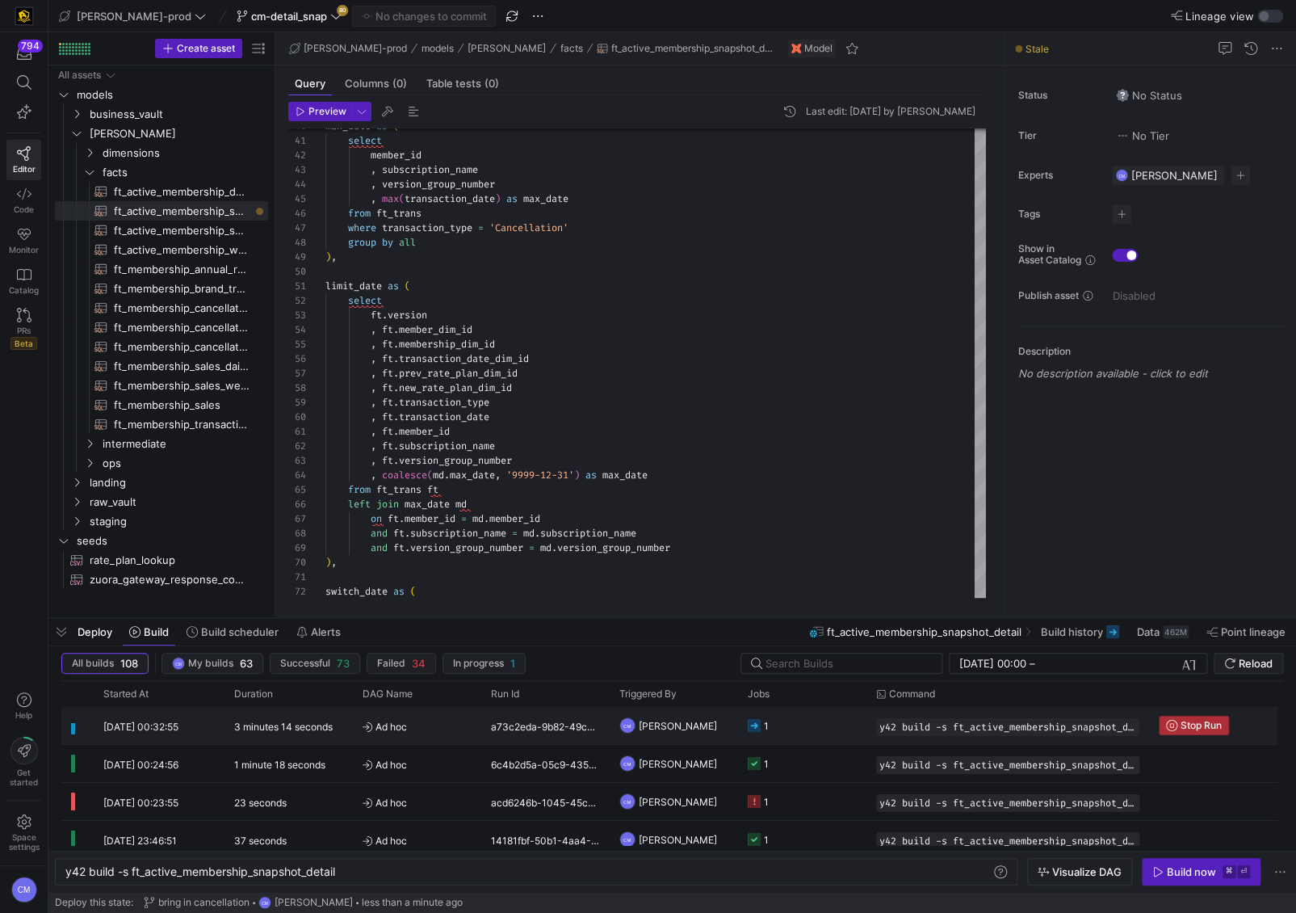
click at [1205, 732] on span "Press SPACE to select this row." at bounding box center [1194, 725] width 69 height 18
click at [845, 724] on y42-job-status-cell-renderer "1" at bounding box center [802, 725] width 109 height 36
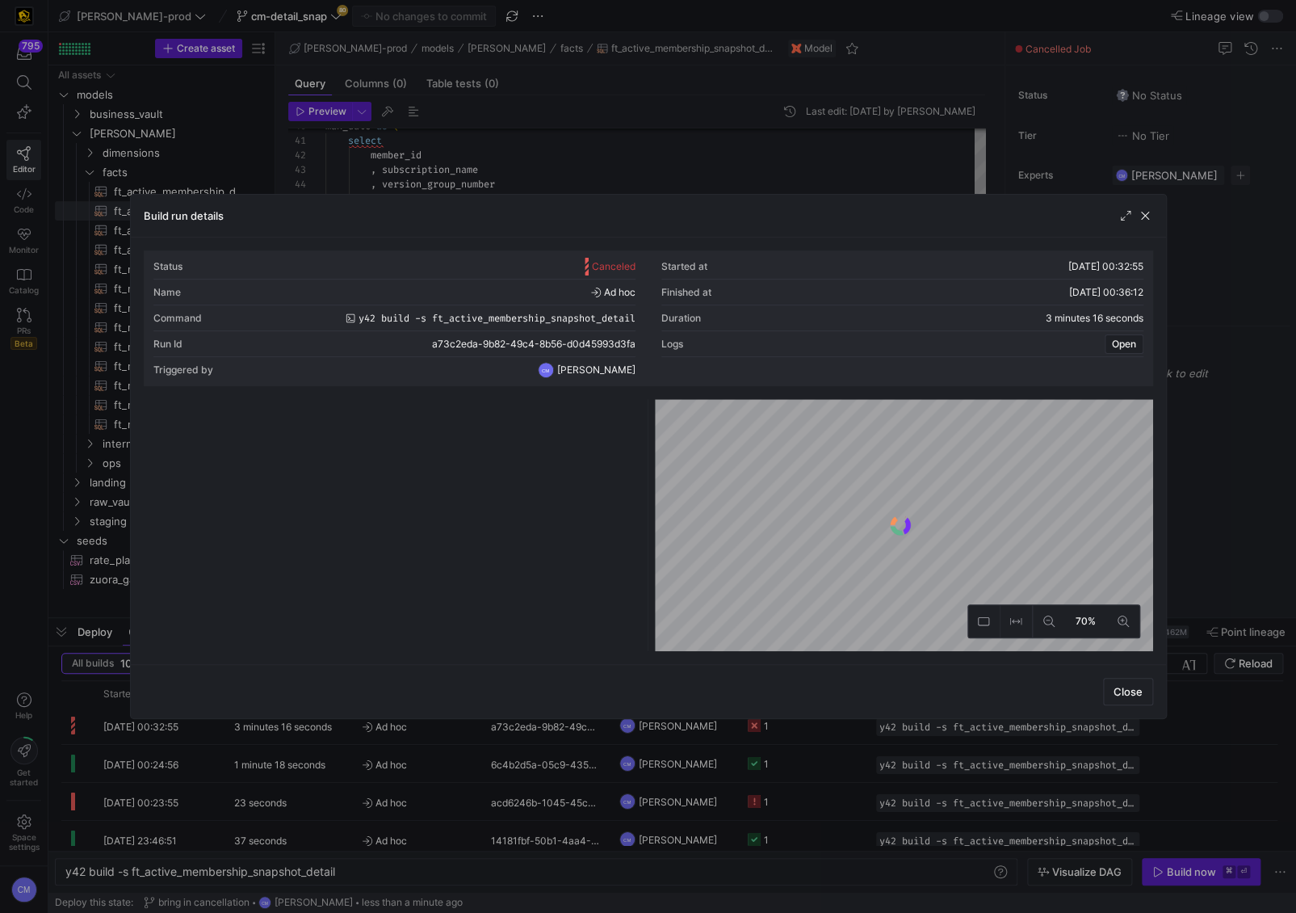
click at [845, 724] on div at bounding box center [648, 456] width 1296 height 913
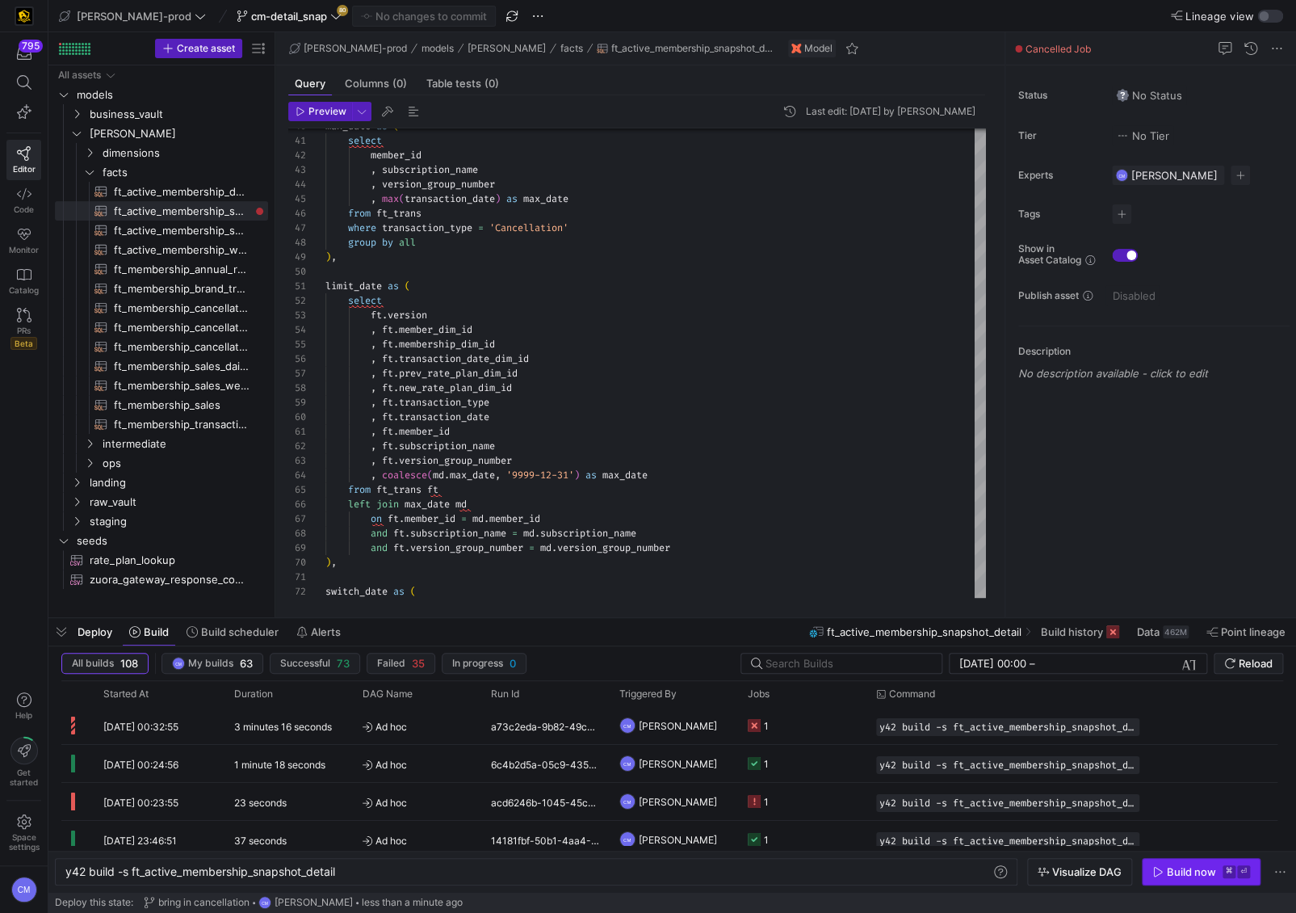
click at [1232, 879] on span "button" at bounding box center [1201, 871] width 117 height 26
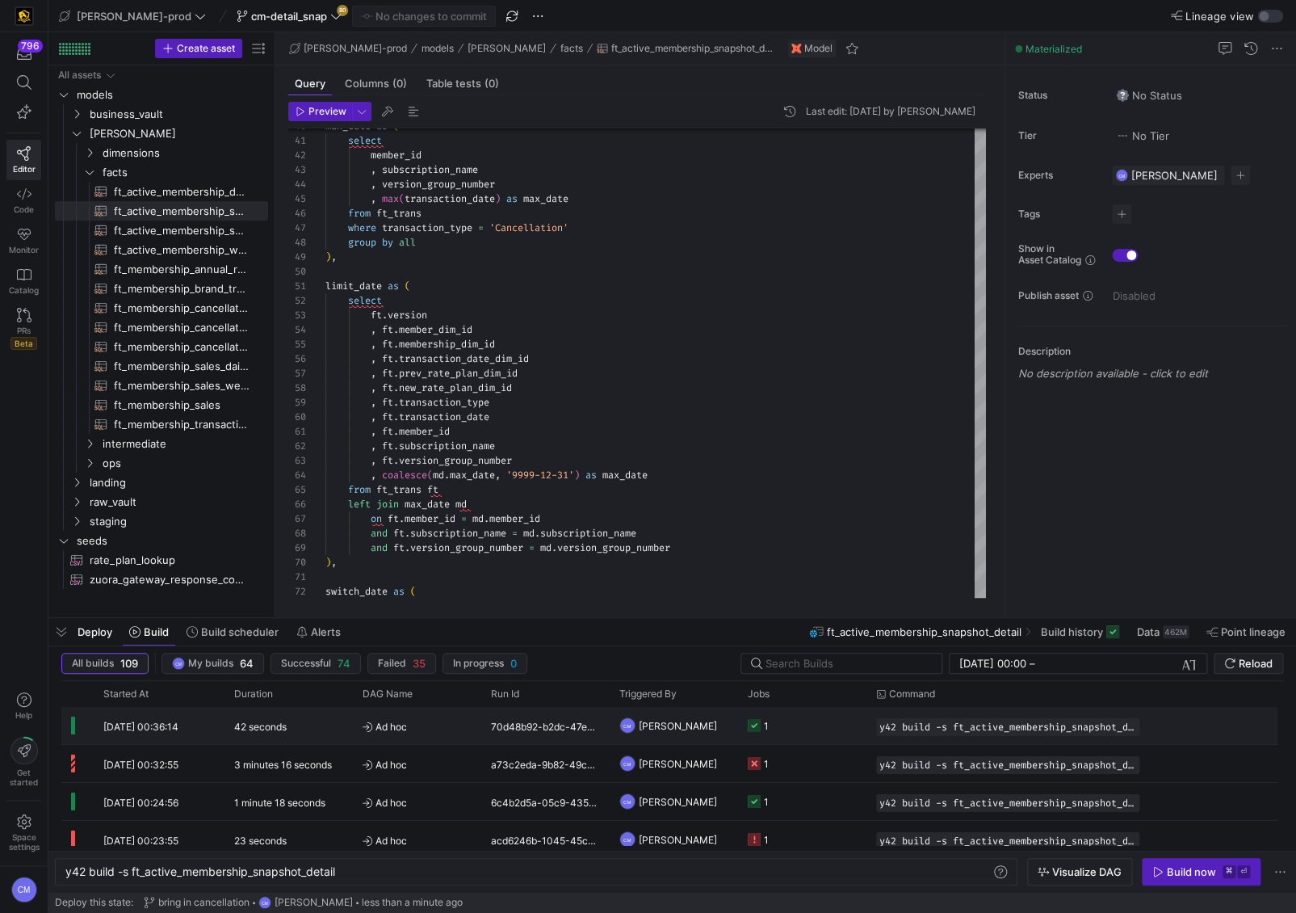
click at [783, 733] on y42-job-status-cell-renderer "1" at bounding box center [802, 725] width 109 height 36
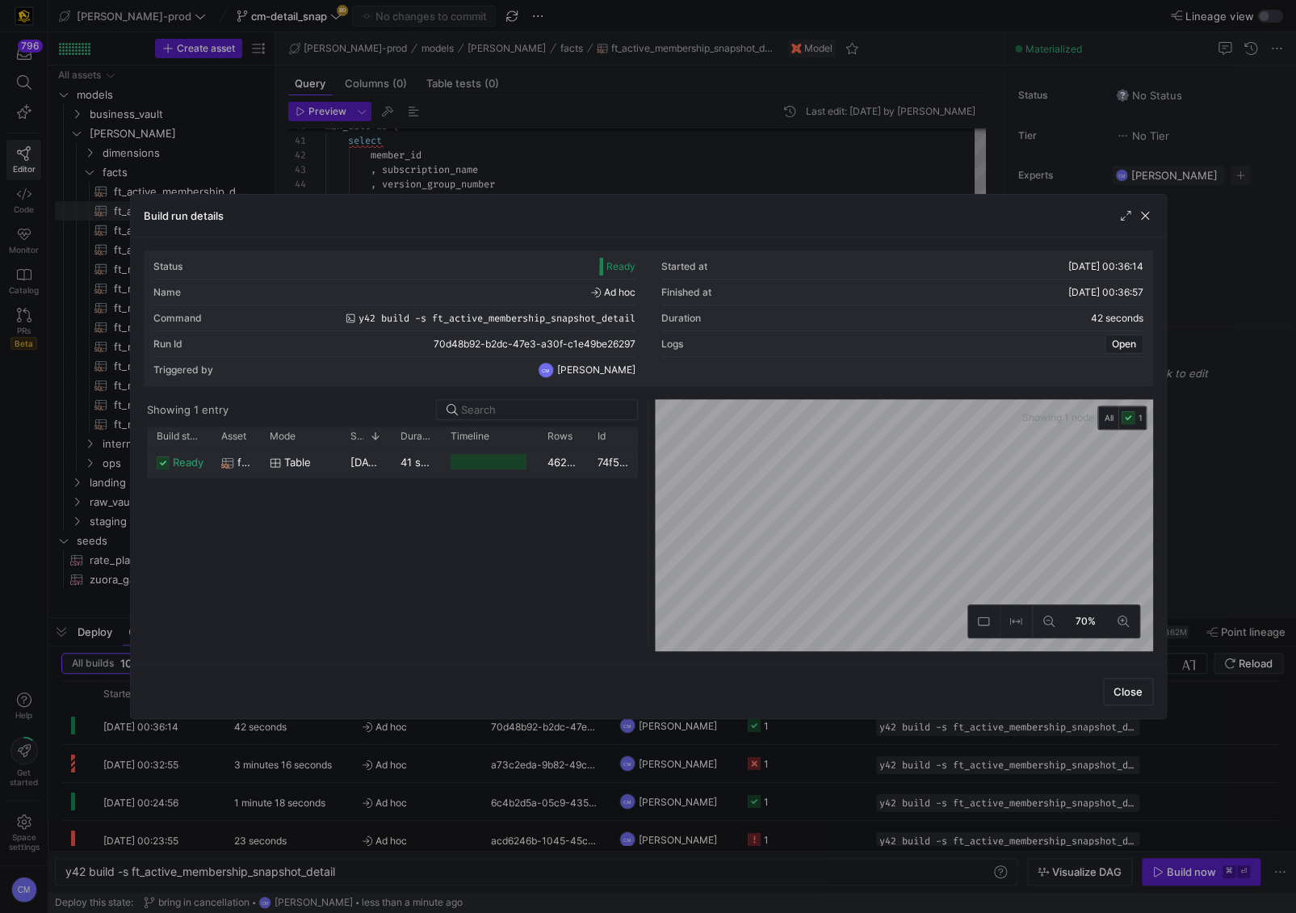
click at [561, 456] on div "462,450,779" at bounding box center [563, 461] width 50 height 31
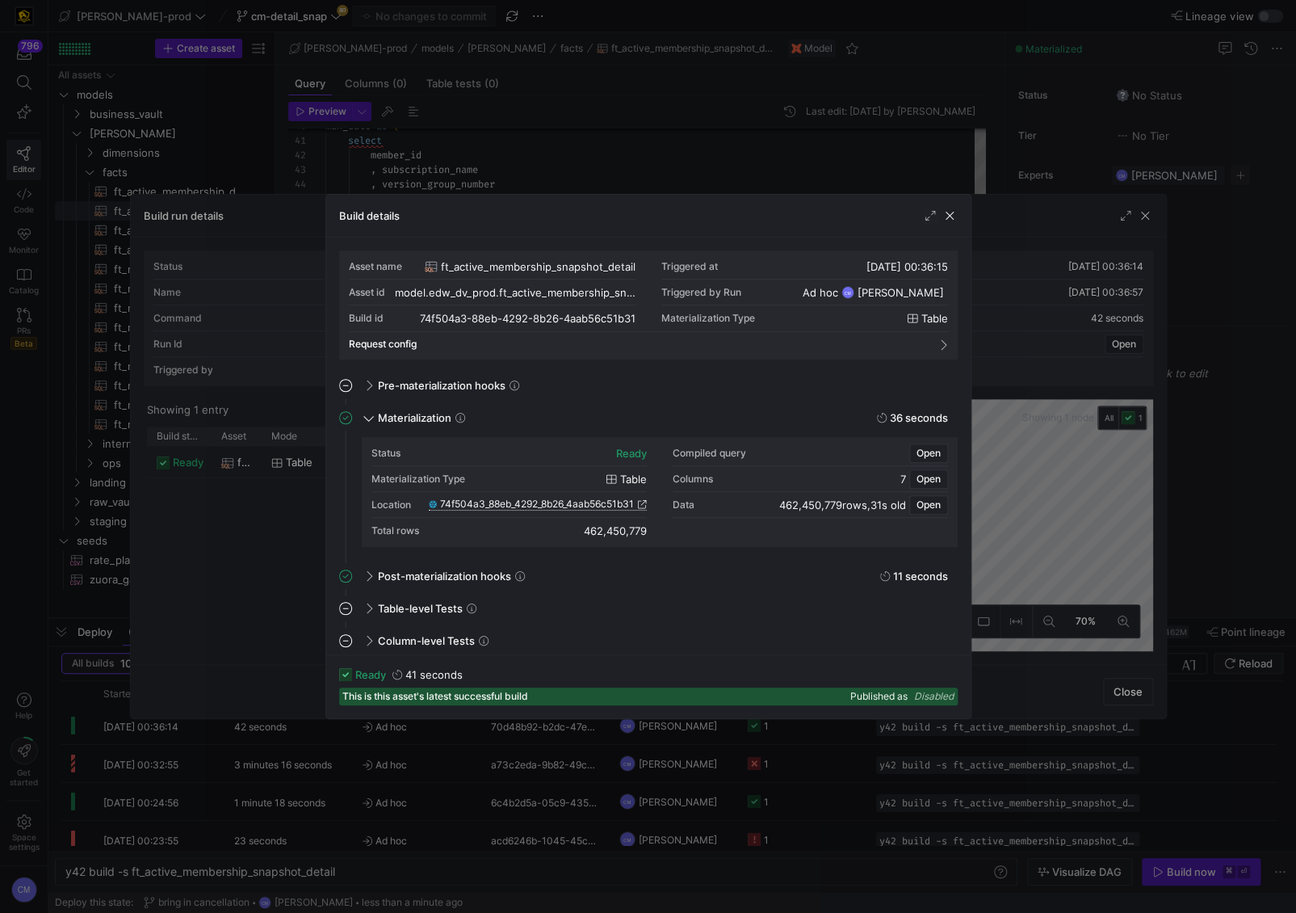
click at [573, 504] on span "74f504a3_88eb_4292_8b26_4aab56c51b31" at bounding box center [537, 503] width 194 height 11
click at [501, 140] on div at bounding box center [648, 456] width 1296 height 913
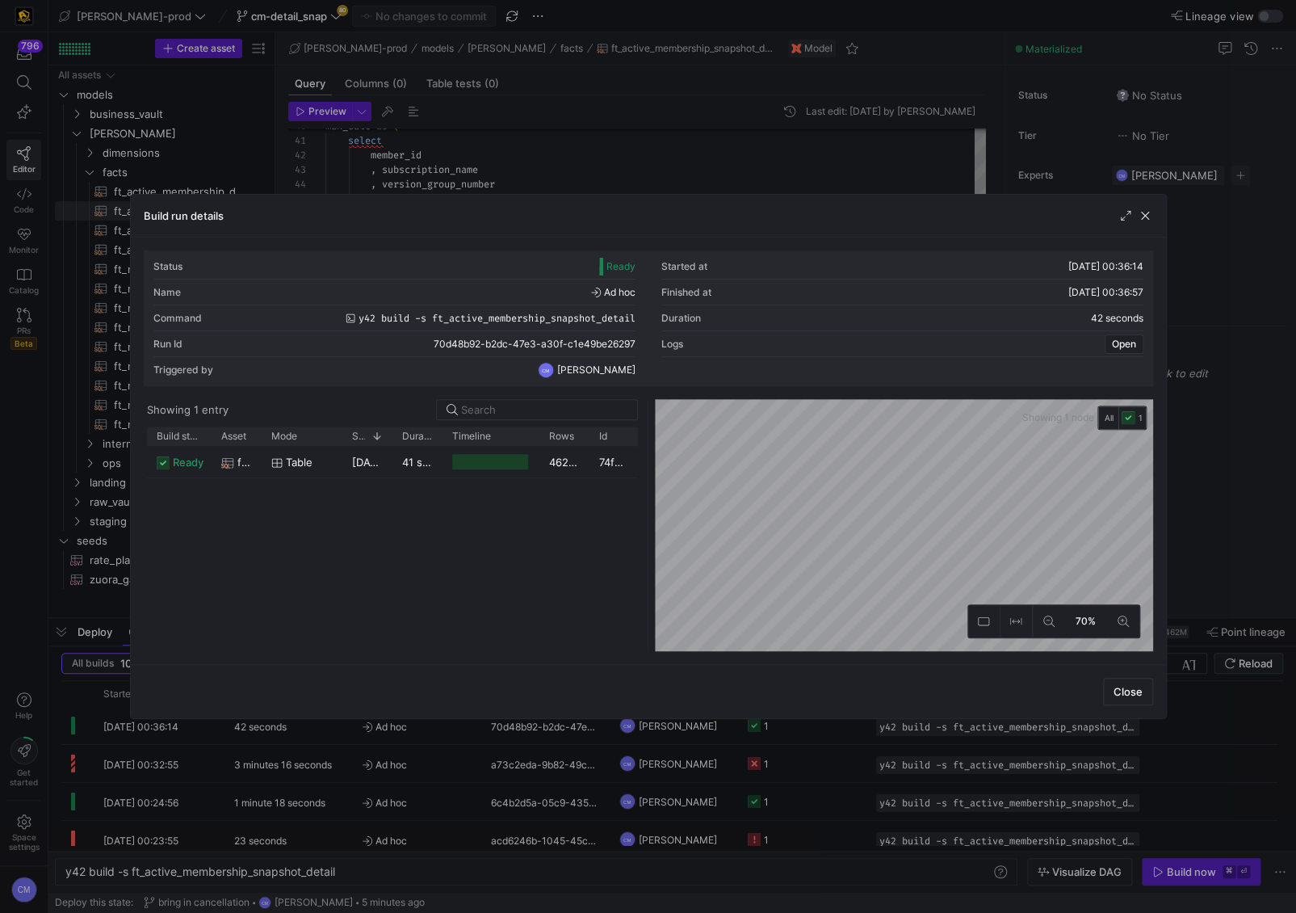
click at [501, 140] on div at bounding box center [648, 456] width 1296 height 913
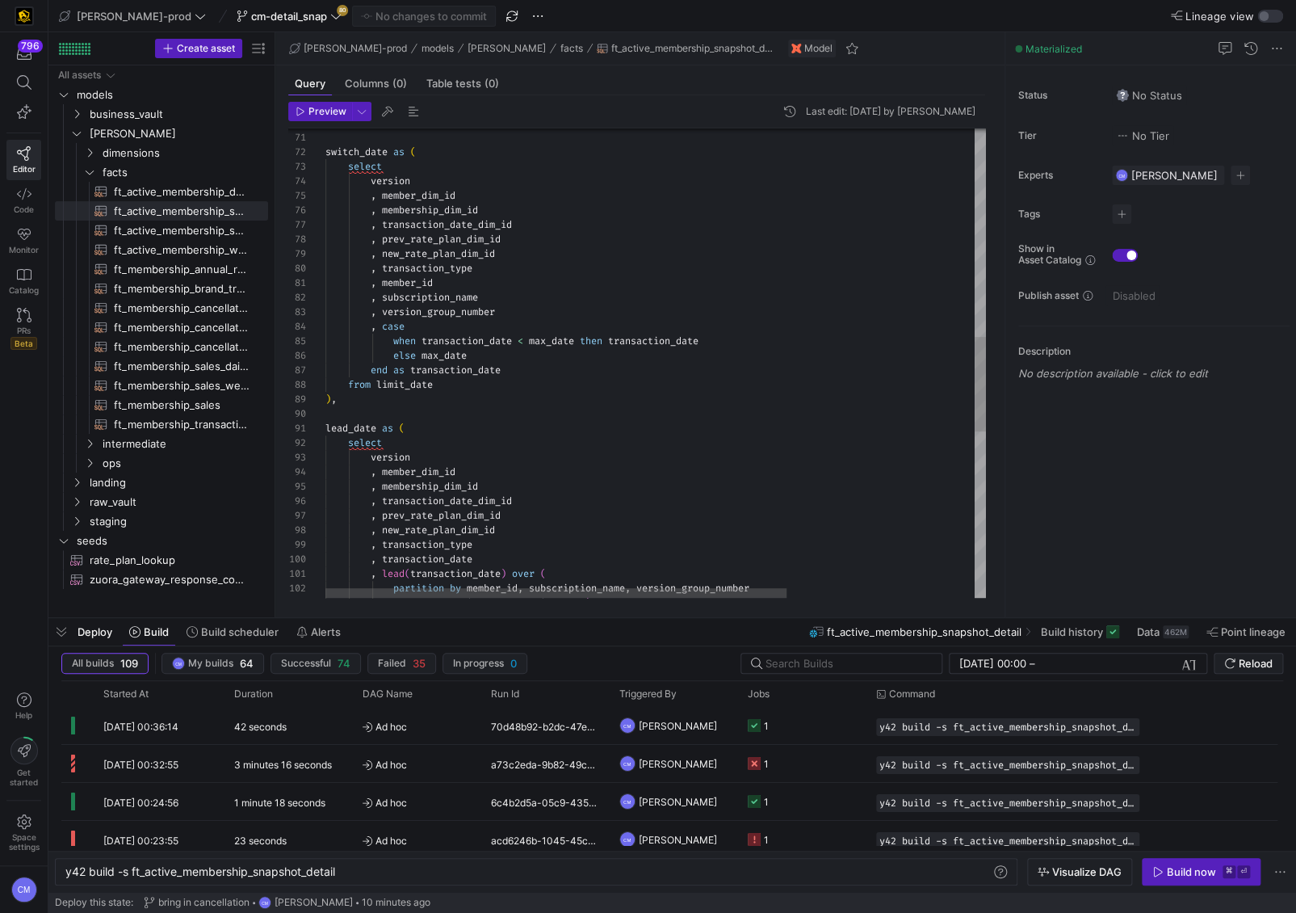
scroll to position [43, 81]
click at [536, 329] on div "order by version , transaction_date ) partition by member_id , subscription_nam…" at bounding box center [789, 259] width 929 height 2319
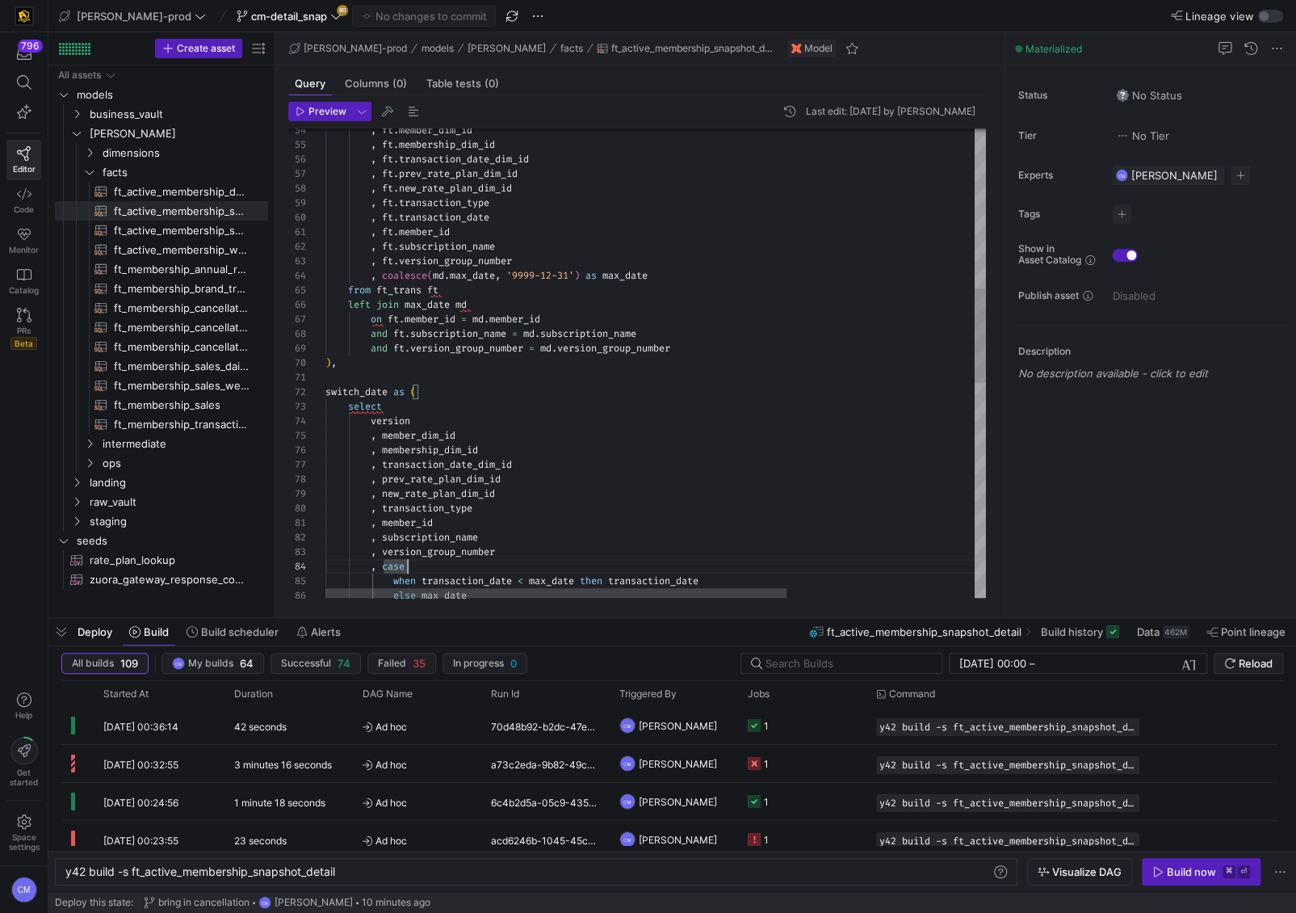
scroll to position [43, 250]
click at [577, 279] on div "else max_date when transaction_date < max_date then transaction_date , case , v…" at bounding box center [789, 498] width 929 height 2319
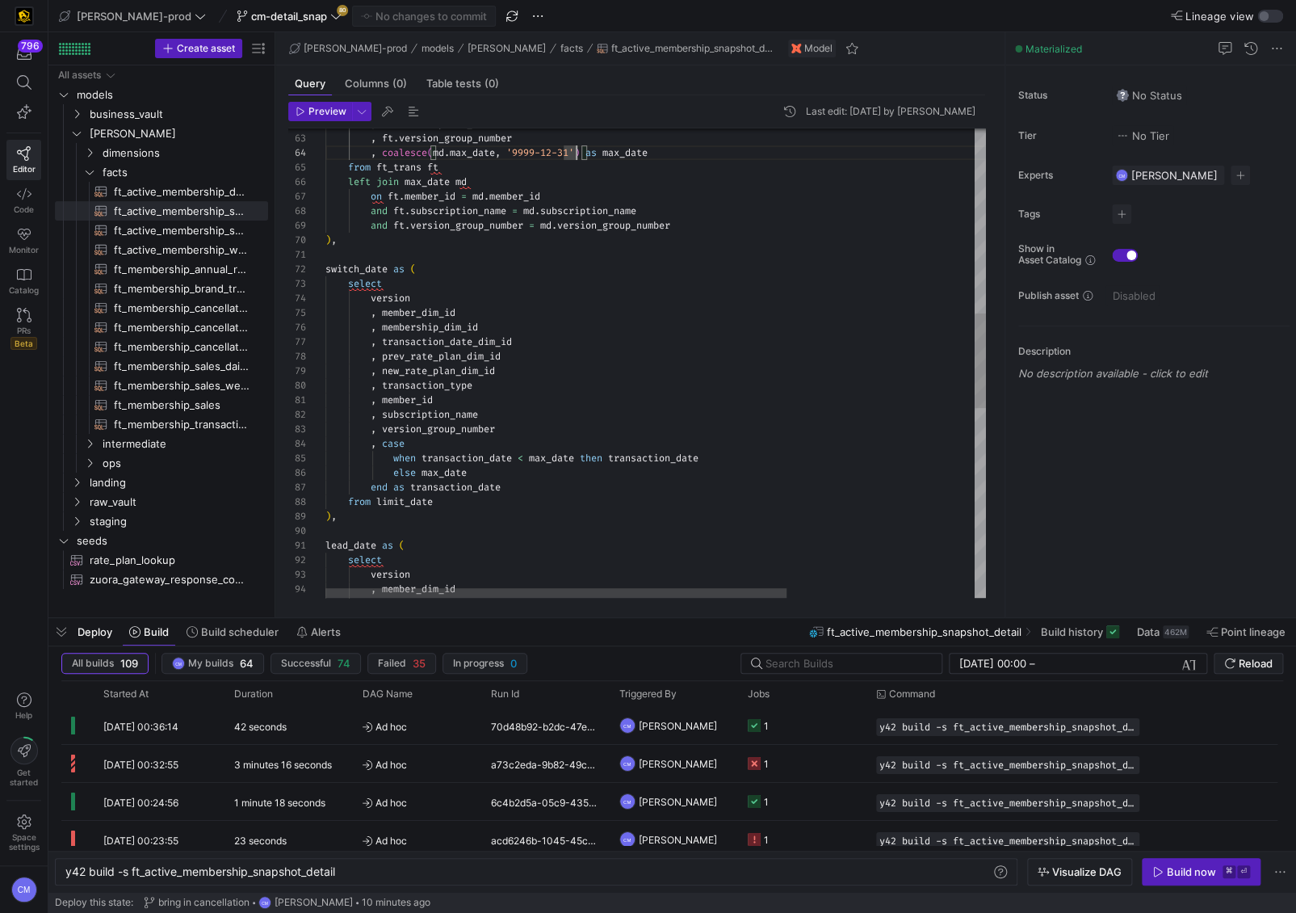
scroll to position [87, 191]
click at [778, 348] on div ", transaction_date_dim_id" at bounding box center [789, 341] width 929 height 15
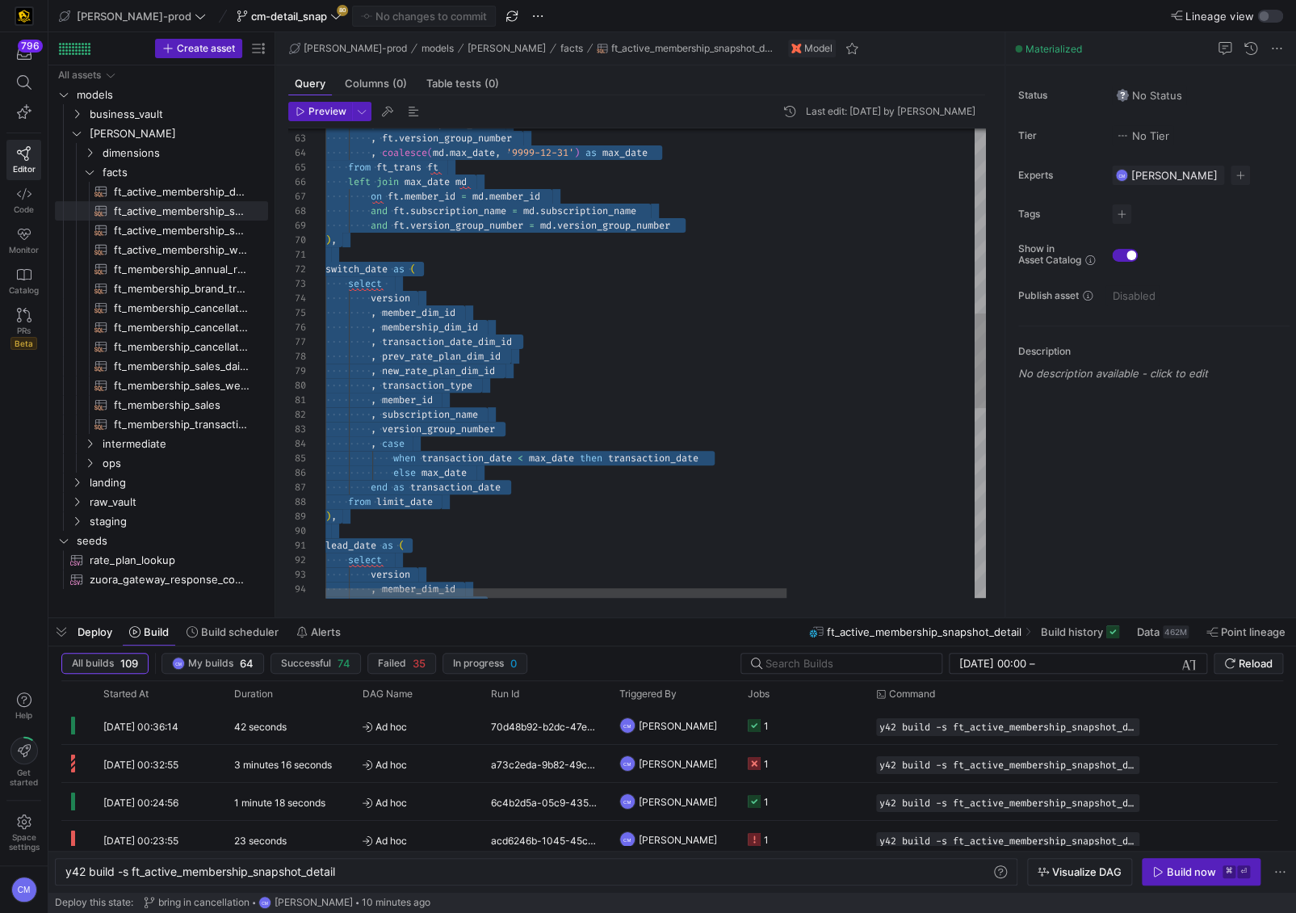
click at [512, 342] on span "transaction_date_dim_id" at bounding box center [447, 341] width 130 height 13
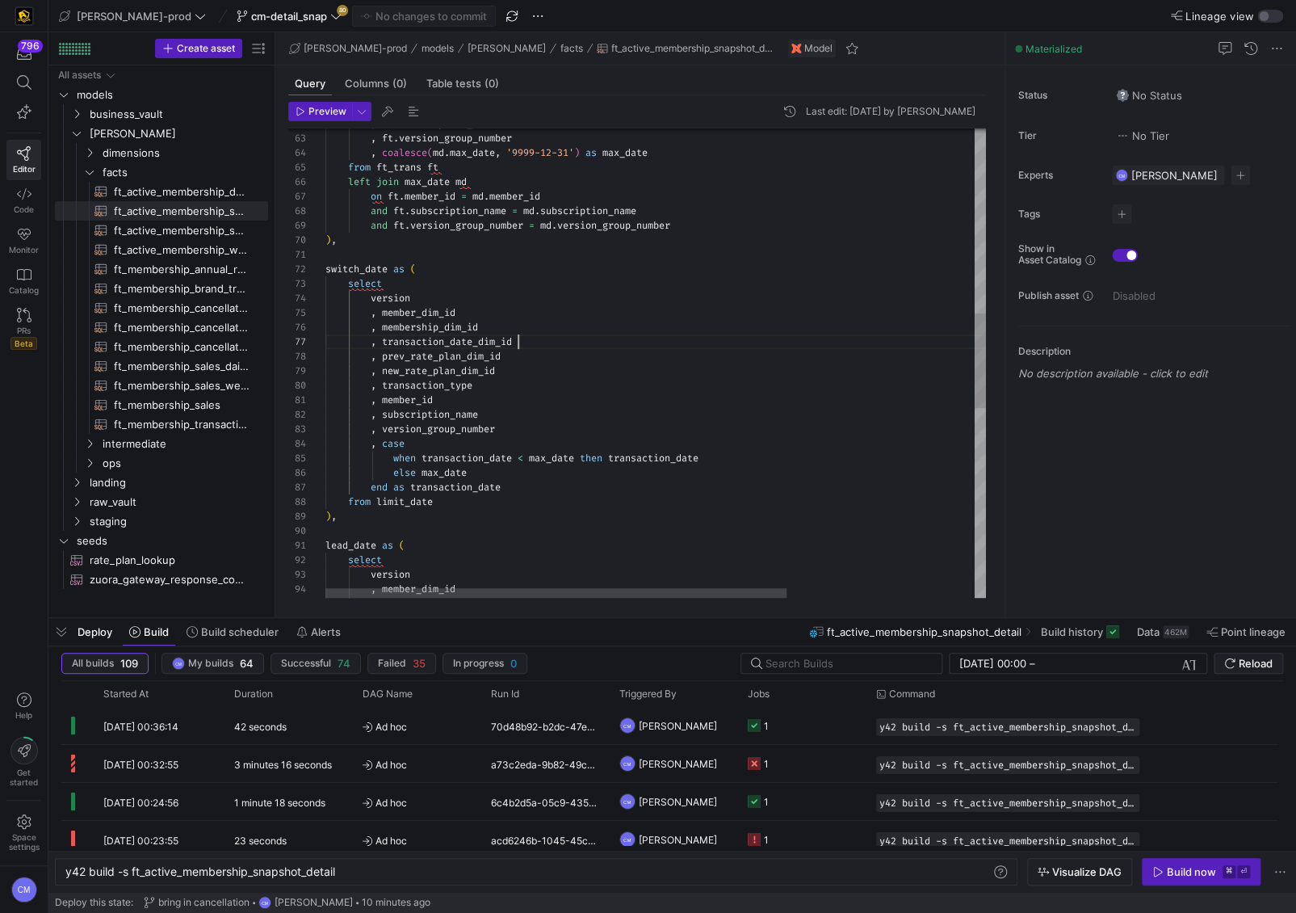
click at [535, 334] on div ", member_id , transaction_type , new_rate_plan_dim_id , prev_rate_plan_dim_id ,…" at bounding box center [789, 376] width 929 height 2319
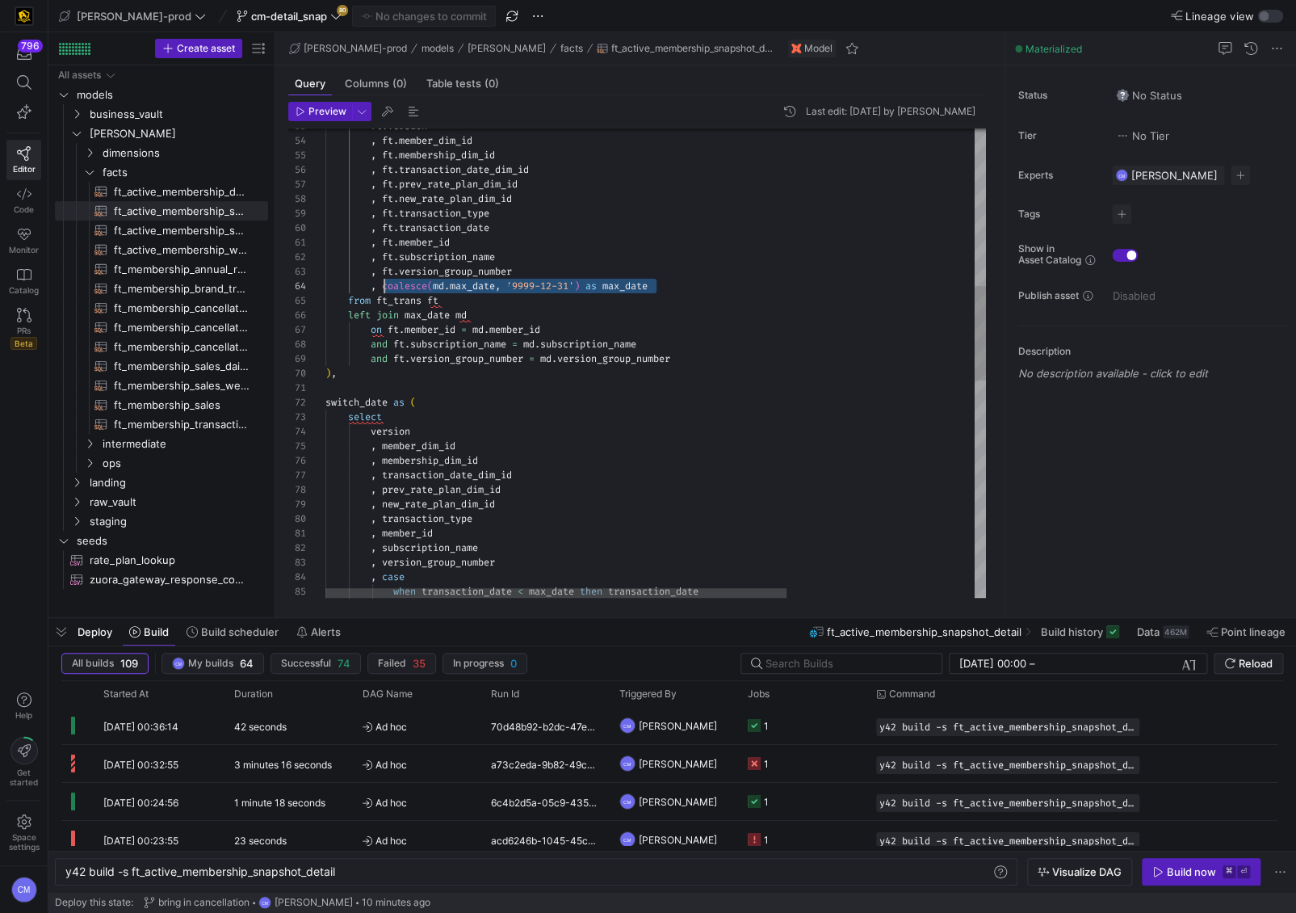
drag, startPoint x: 670, startPoint y: 284, endPoint x: 386, endPoint y: 280, distance: 284.3
click at [386, 280] on div ", member_id , transaction_type , subscription_name , version_group_number , cas…" at bounding box center [789, 509] width 929 height 2319
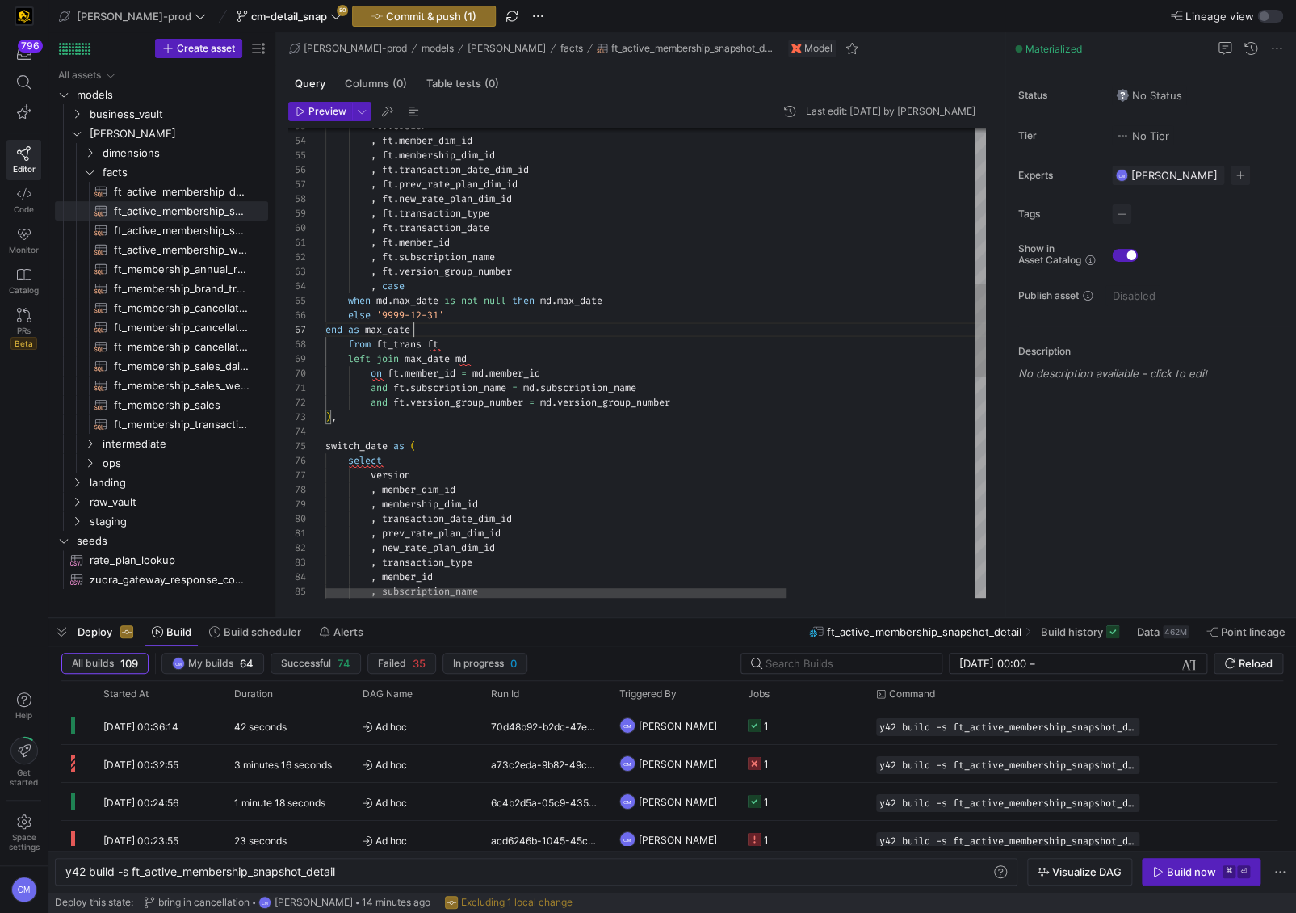
click at [345, 298] on div ", member_id , transaction_type , subscription_name , new_rate_plan_dim_id , tra…" at bounding box center [789, 531] width 929 height 2363
click at [350, 315] on div ", member_id , transaction_type , subscription_name , new_rate_plan_dim_id , tra…" at bounding box center [789, 531] width 929 height 2363
click at [403, 304] on div ", member_id , transaction_type , subscription_name , new_rate_plan_dim_id , tra…" at bounding box center [789, 531] width 929 height 2363
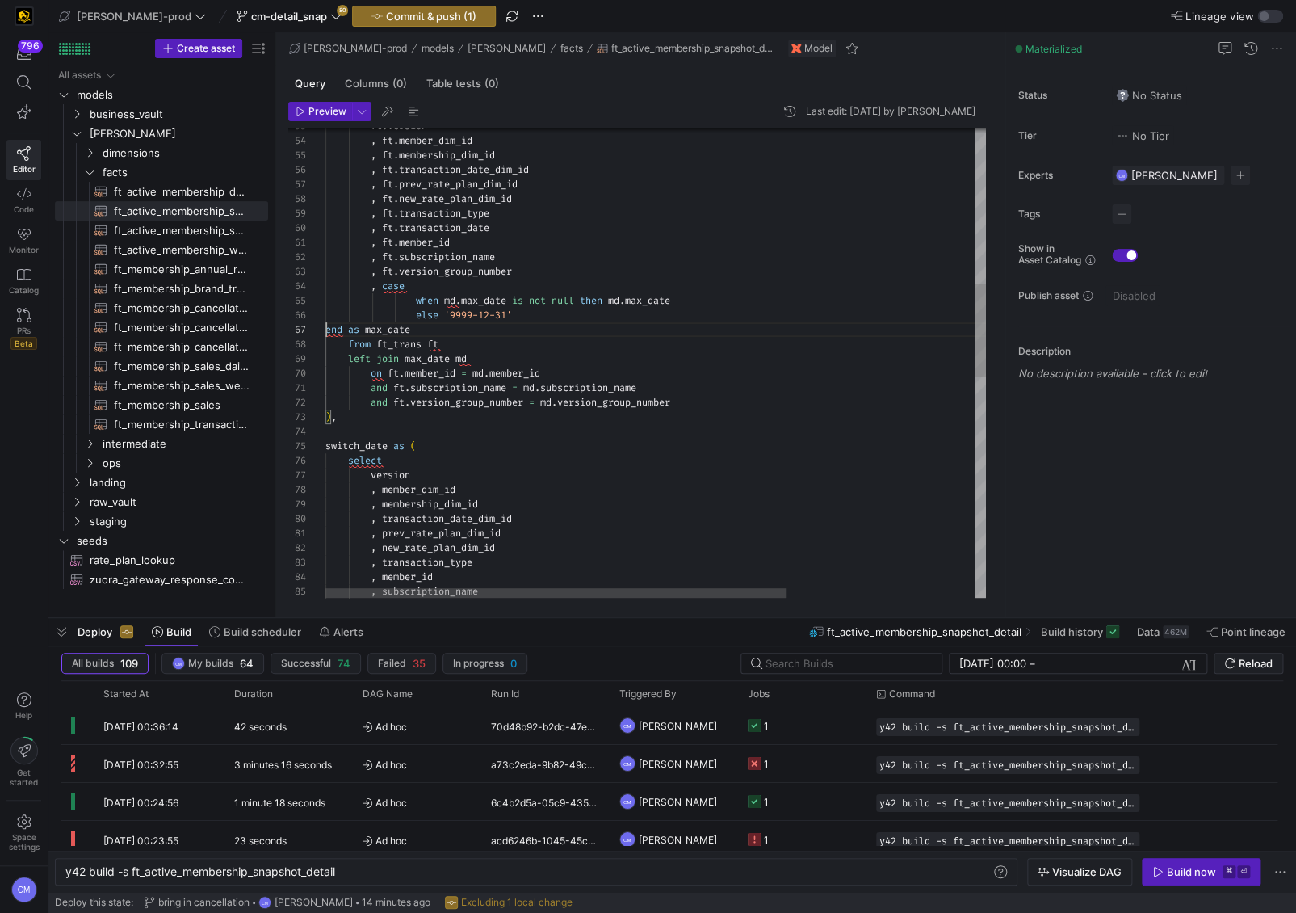
click at [326, 329] on div ", member_id , transaction_type , subscription_name , new_rate_plan_dim_id , tra…" at bounding box center [789, 531] width 929 height 2363
click at [550, 332] on div ", member_id , transaction_type , subscription_name , new_rate_plan_dim_id , tra…" at bounding box center [789, 531] width 929 height 2363
drag, startPoint x: 418, startPoint y: 298, endPoint x: 487, endPoint y: 306, distance: 69.1
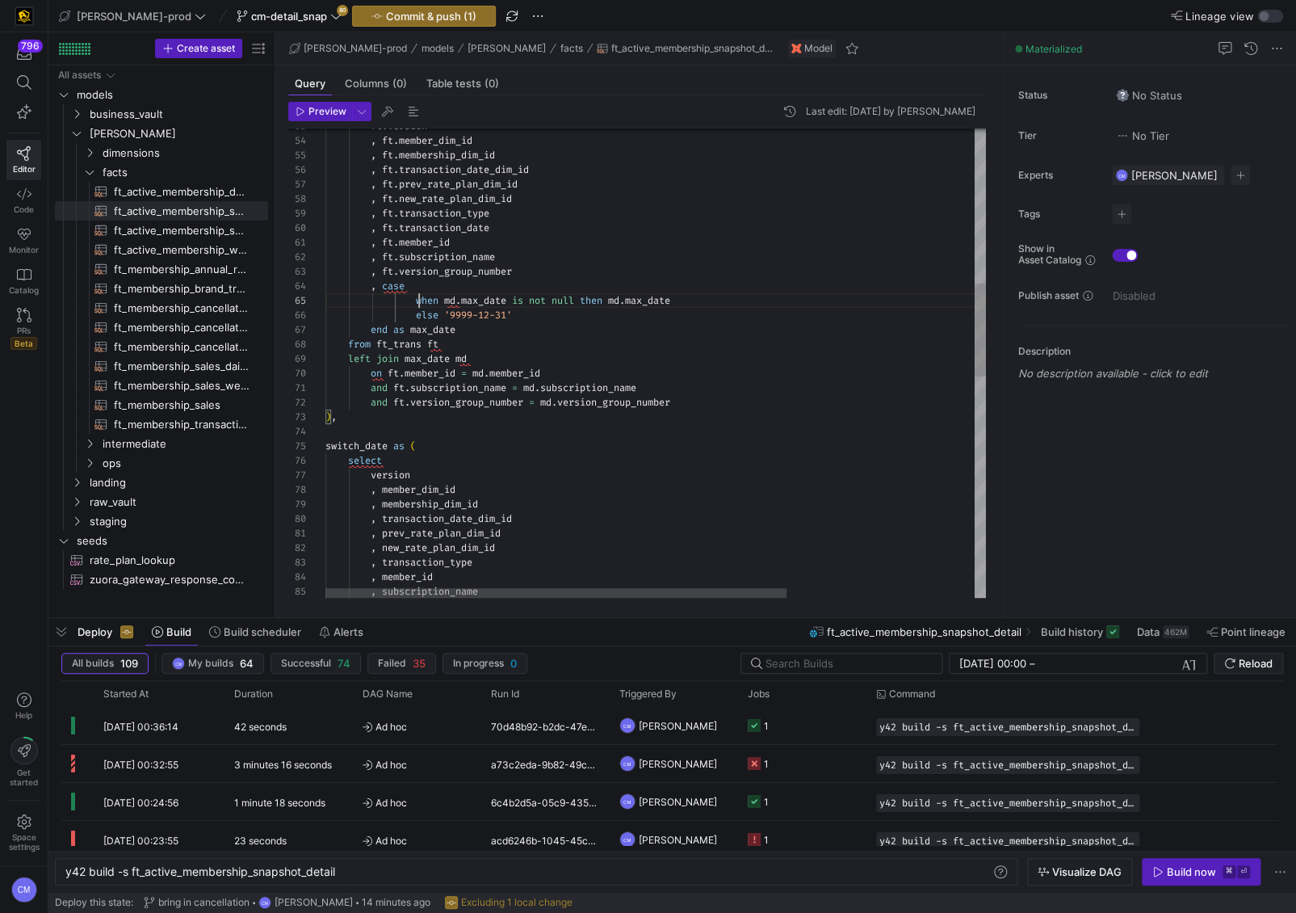
click at [418, 313] on div ", member_id , transaction_type , subscription_name , new_rate_plan_dim_id , tra…" at bounding box center [789, 531] width 929 height 2363
type textarea ", ft.member_id , ft.subscription_name , ft.version_group_number , case when md.…"
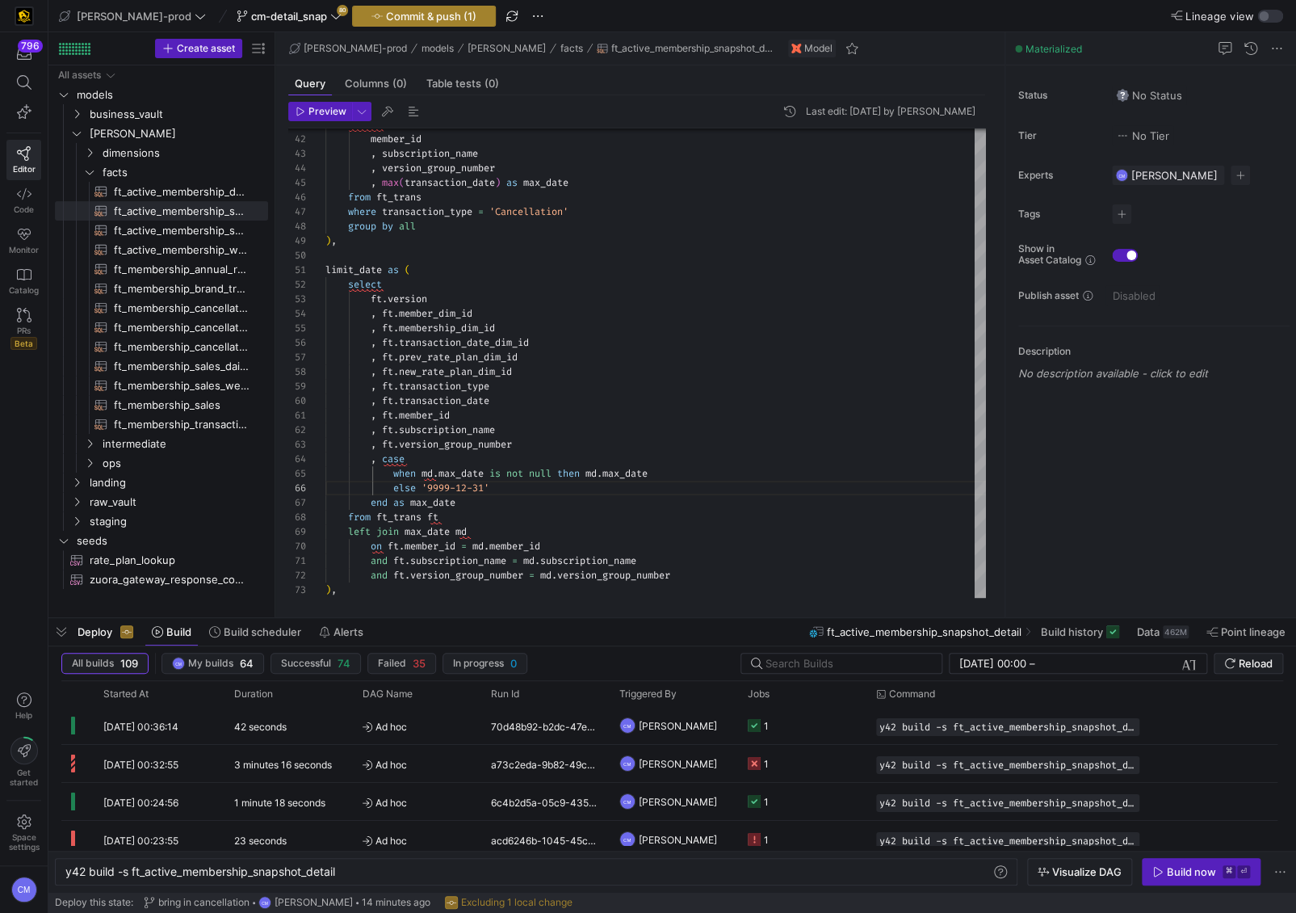
click at [397, 20] on span "Commit & push (1)" at bounding box center [431, 16] width 90 height 13
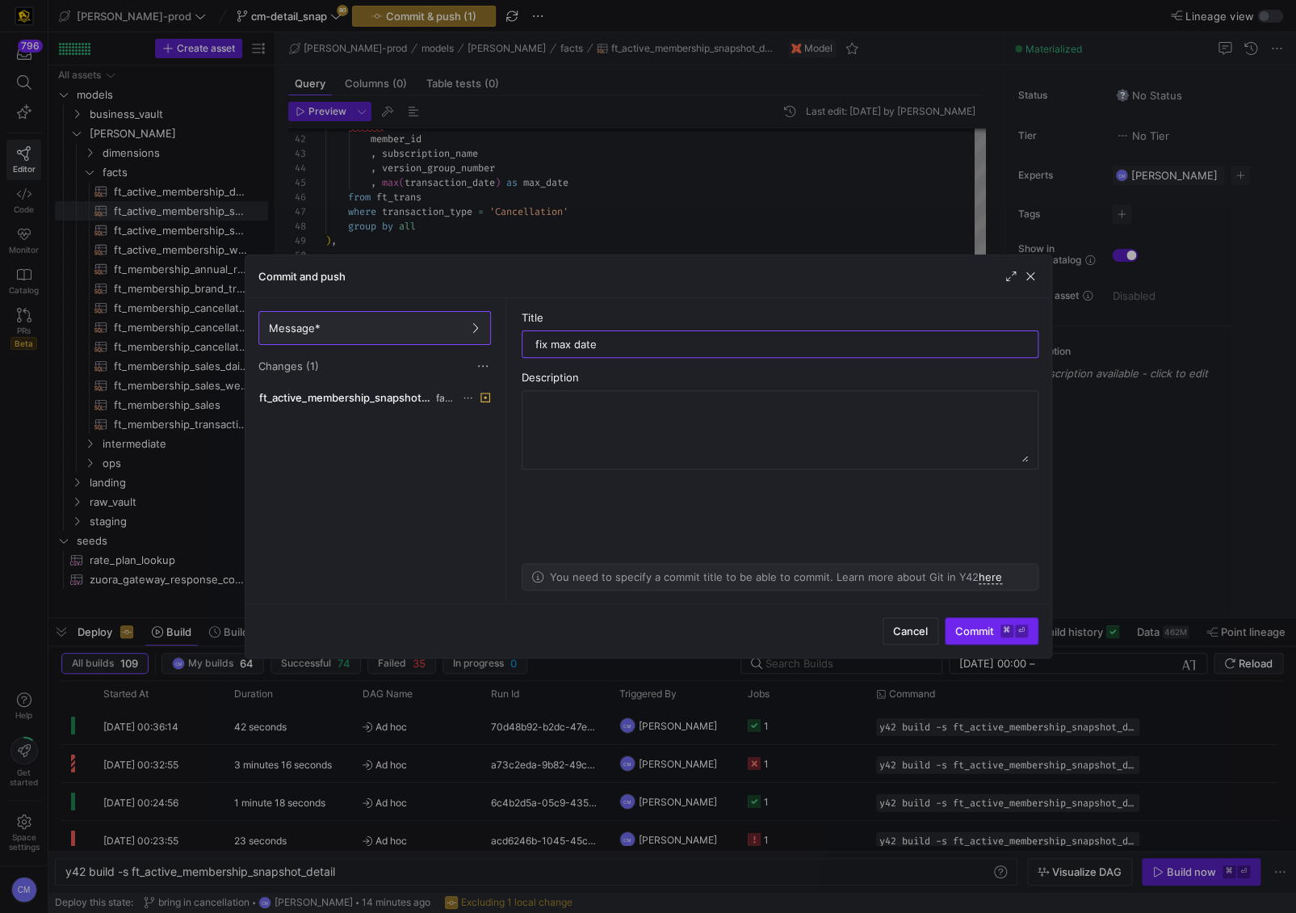
type input "fix max date"
click at [1002, 634] on kbd "⌘" at bounding box center [1007, 630] width 13 height 13
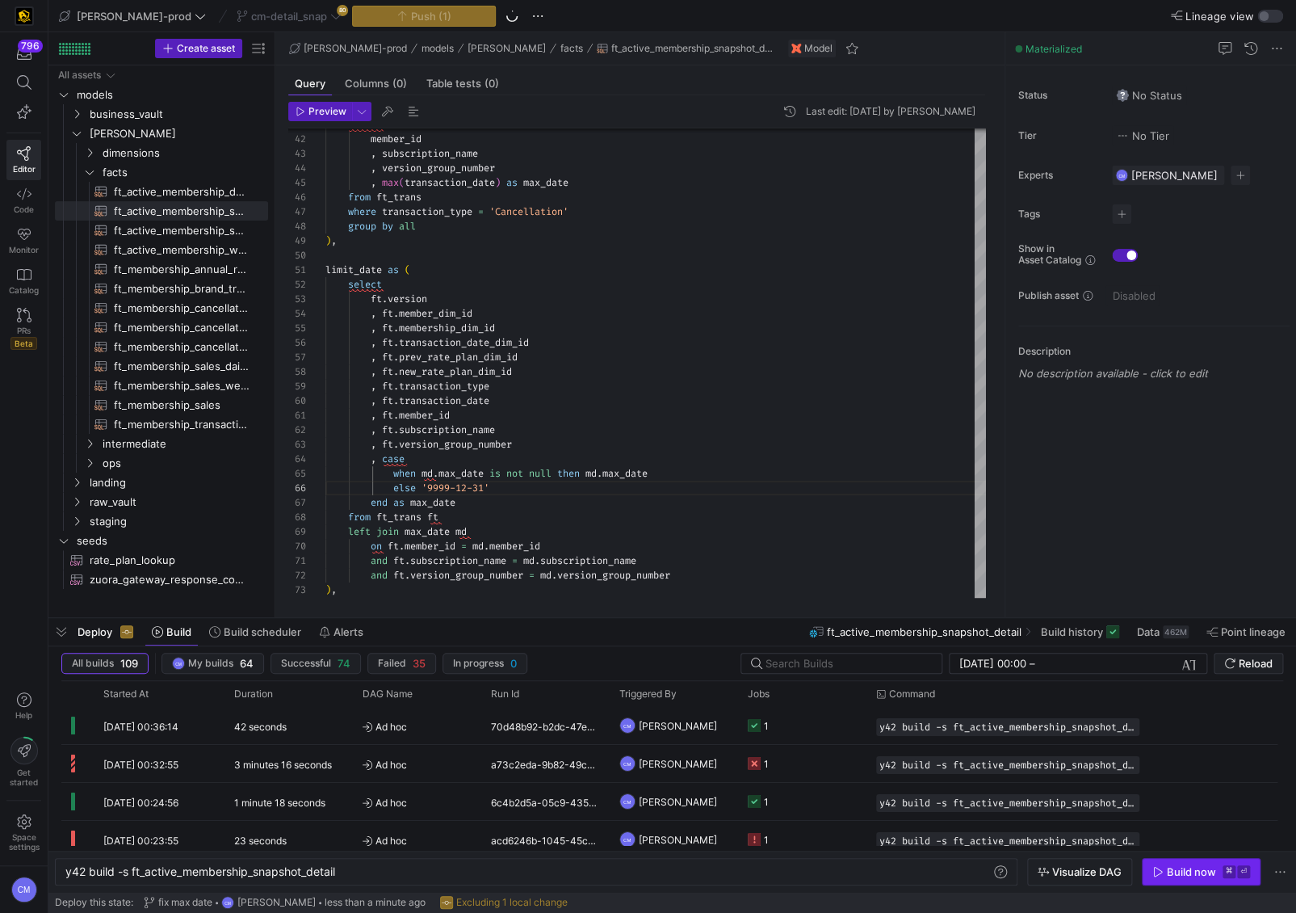
click at [1209, 868] on div "Build now" at bounding box center [1191, 871] width 49 height 13
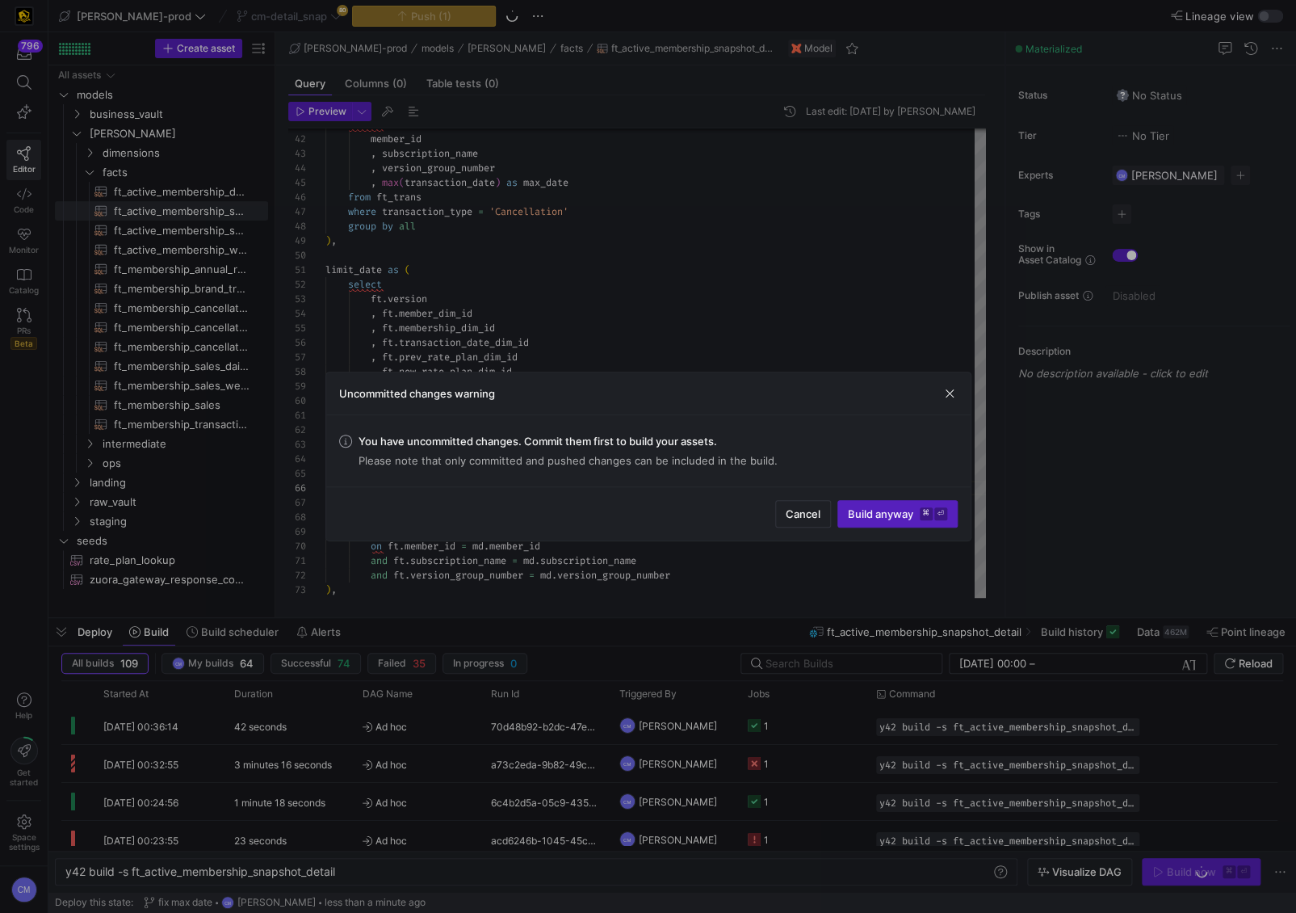
click at [758, 342] on div at bounding box center [648, 456] width 1296 height 913
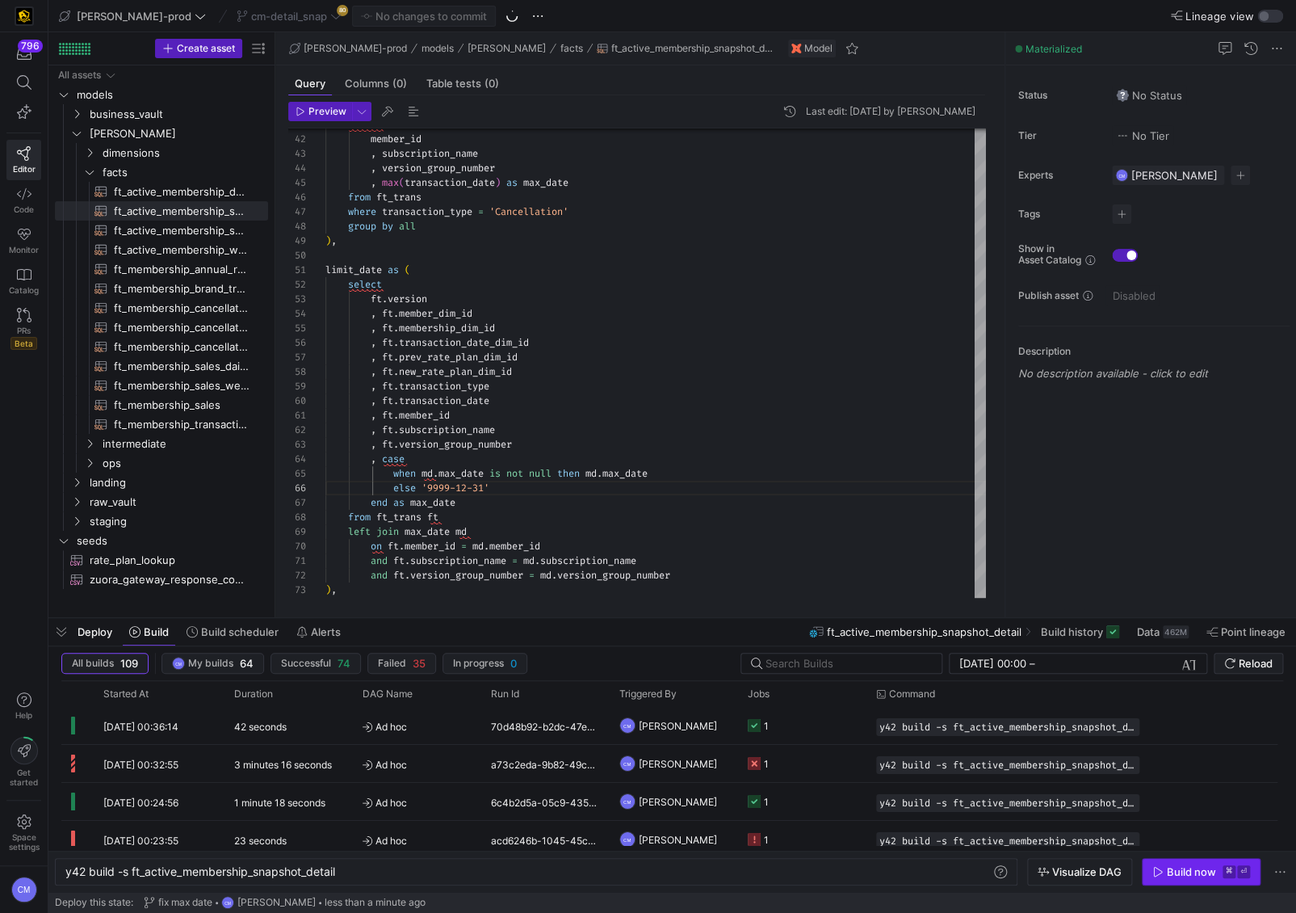
click at [1175, 862] on span "button" at bounding box center [1201, 871] width 117 height 26
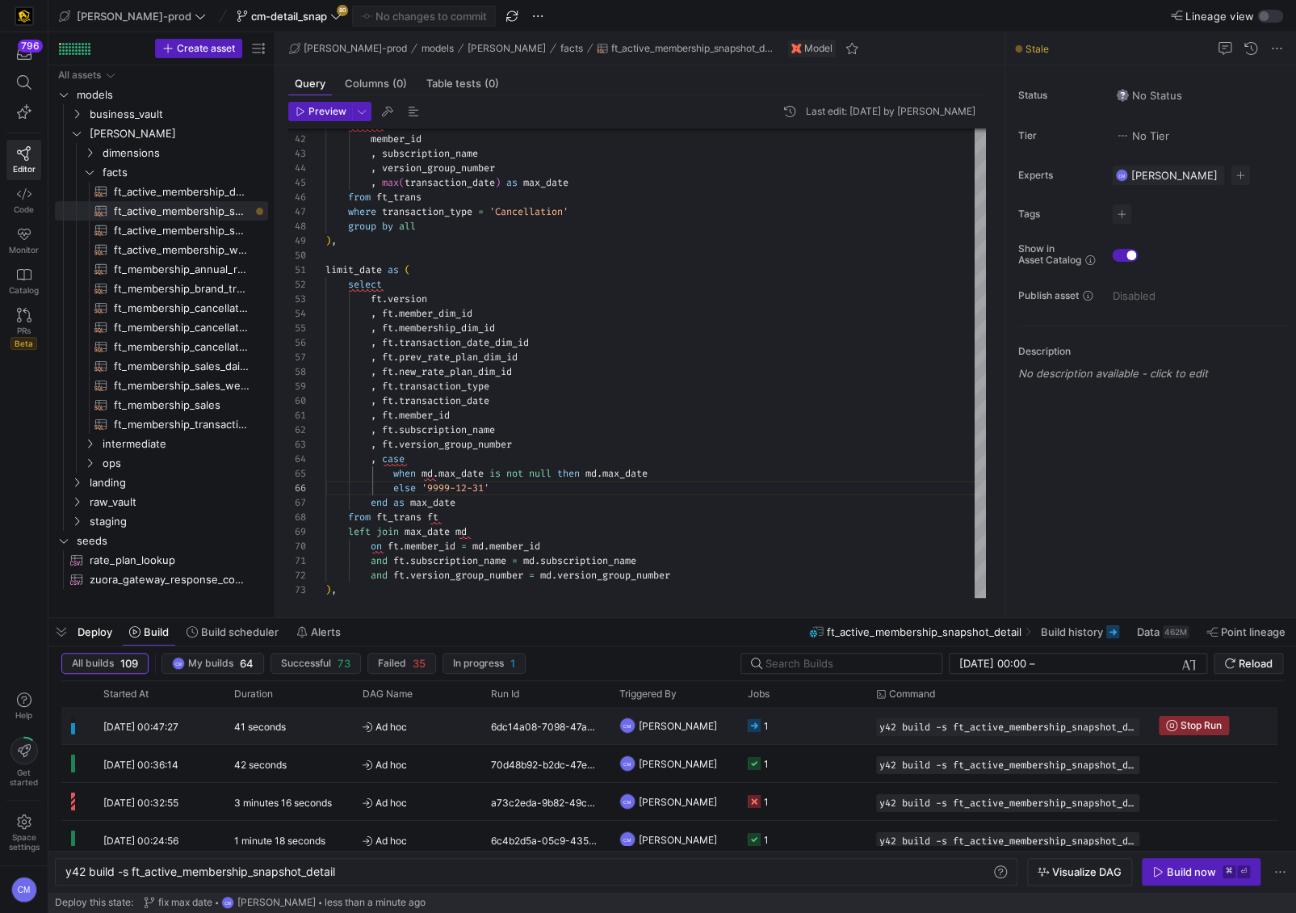
click at [844, 727] on y42-job-status-cell-renderer "1" at bounding box center [802, 725] width 109 height 36
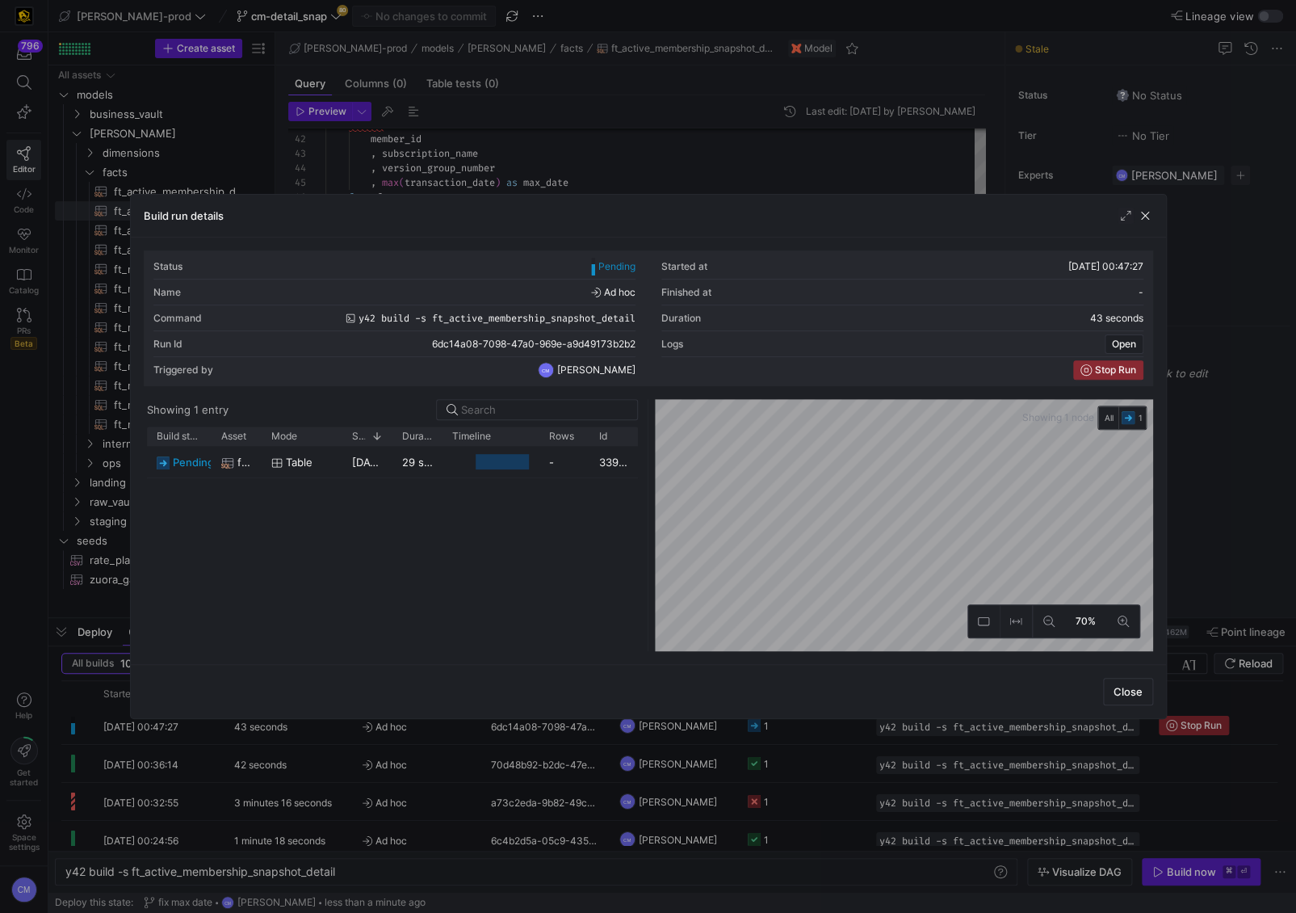
click at [840, 727] on div at bounding box center [648, 456] width 1296 height 913
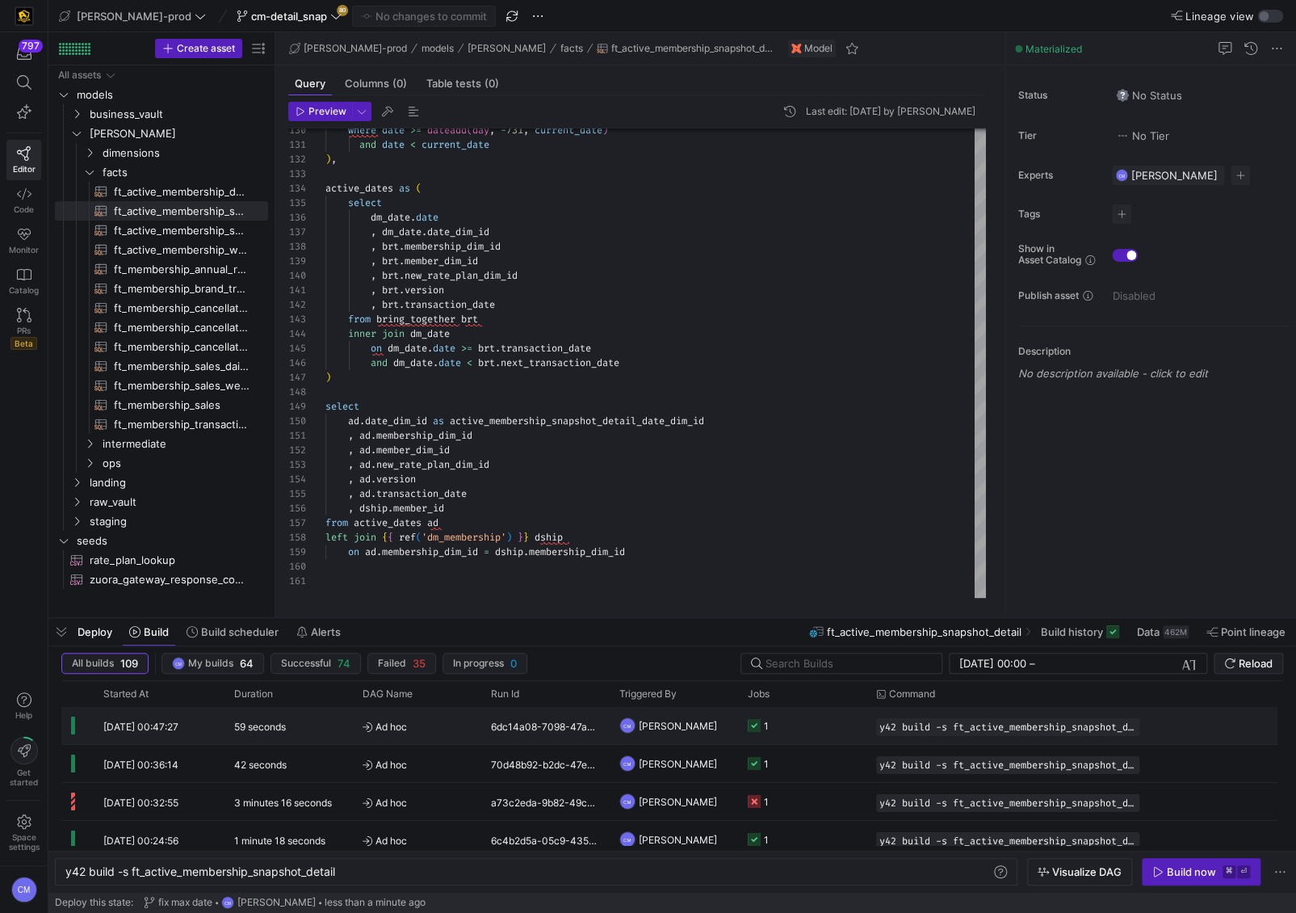
click at [839, 733] on y42-job-status-cell-renderer "1" at bounding box center [802, 725] width 109 height 36
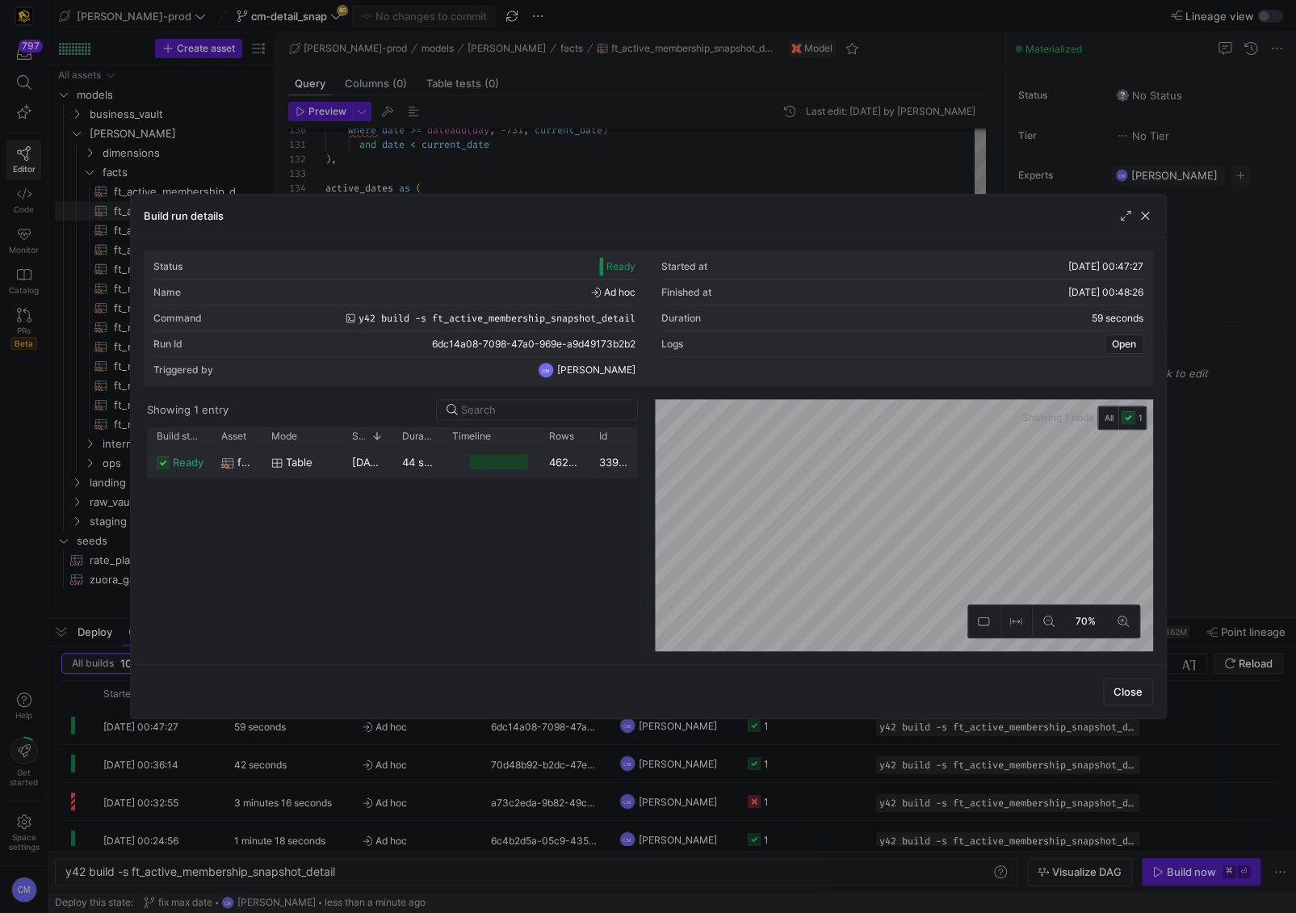
click at [539, 470] on div "462,450,779" at bounding box center [564, 461] width 50 height 31
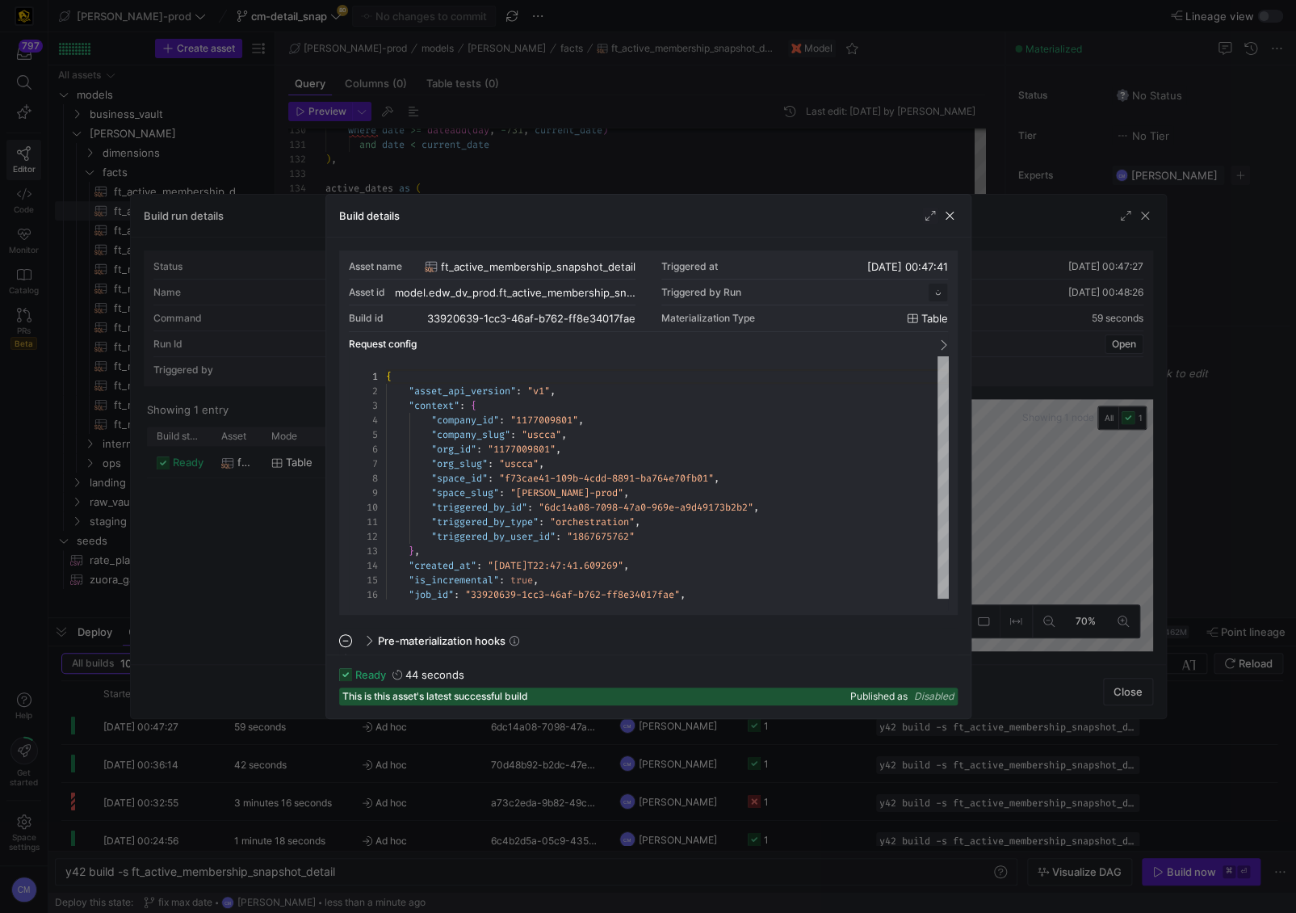
scroll to position [145, 0]
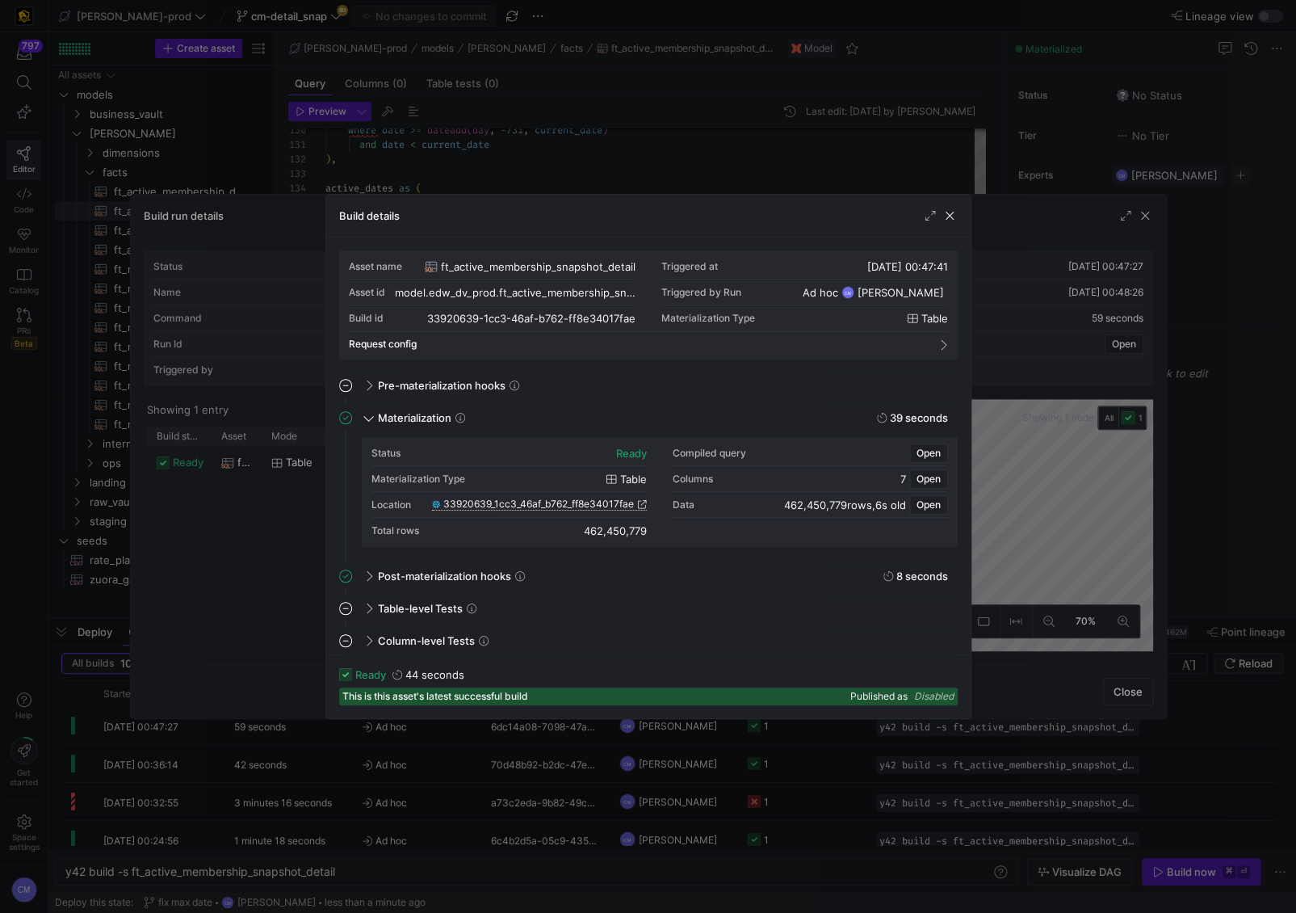
click at [594, 504] on span "33920639_1cc3_46af_b762_ff8e34017fae" at bounding box center [538, 503] width 191 height 11
